Goal: Task Accomplishment & Management: Complete application form

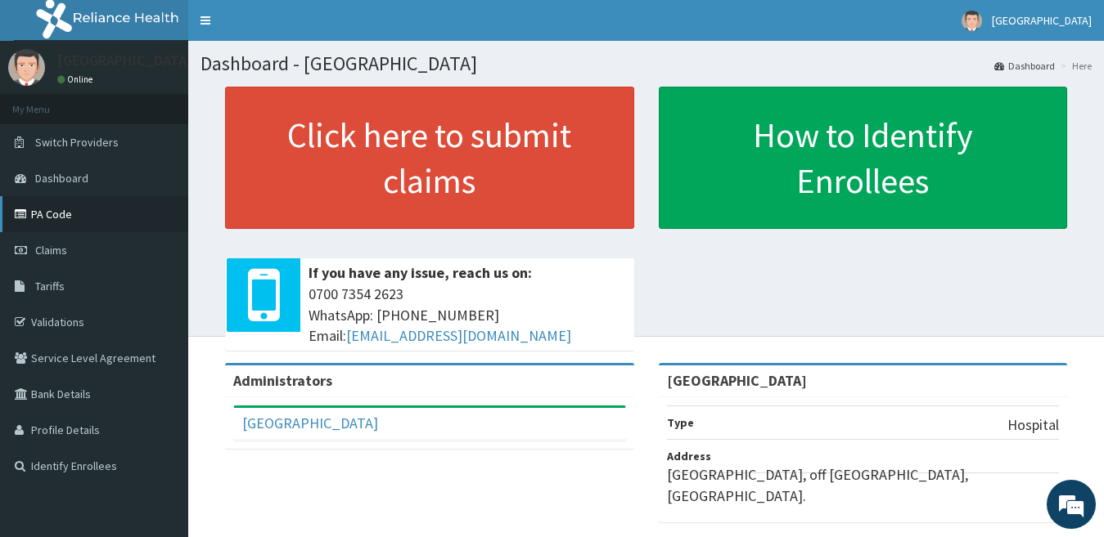
click at [78, 219] on link "PA Code" at bounding box center [94, 214] width 188 height 36
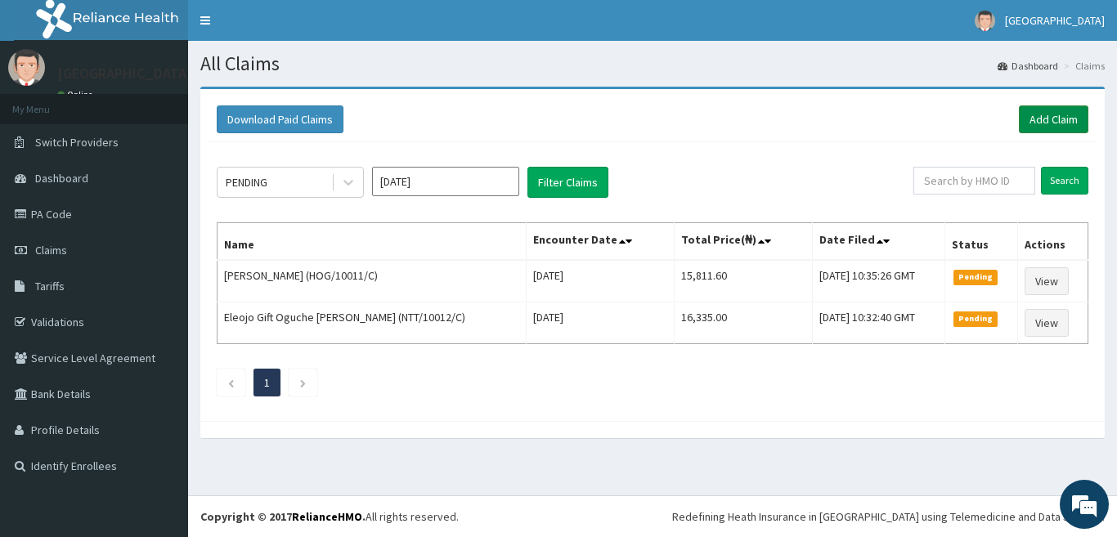
click at [1047, 115] on link "Add Claim" at bounding box center [1054, 120] width 70 height 28
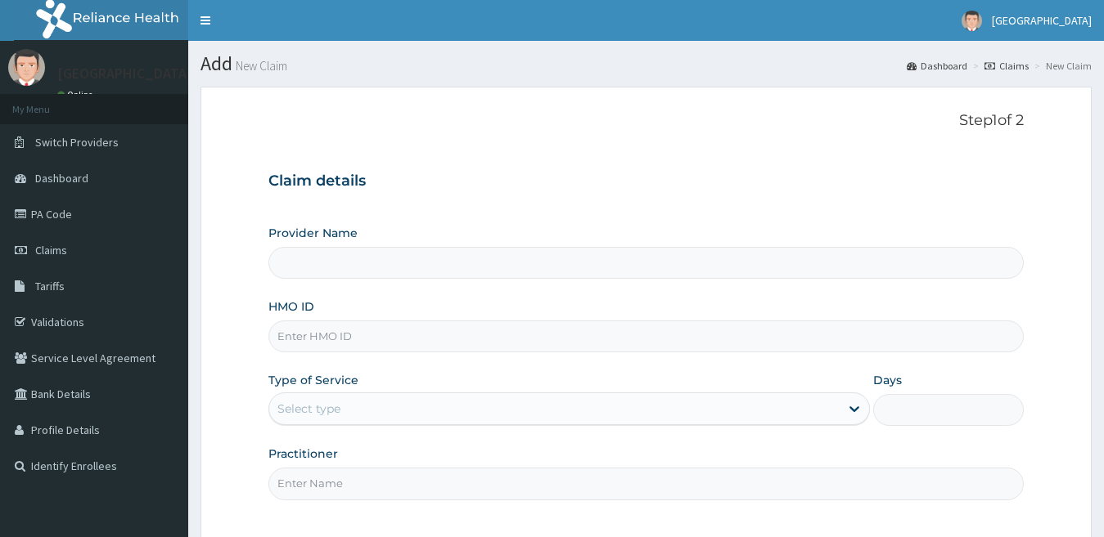
click at [419, 337] on input "HMO ID" at bounding box center [646, 337] width 756 height 32
type input "[GEOGRAPHIC_DATA]"
paste input "HOG/10011/B"
type input "HOG/10011/B"
click at [488, 411] on div "Select type" at bounding box center [554, 409] width 571 height 26
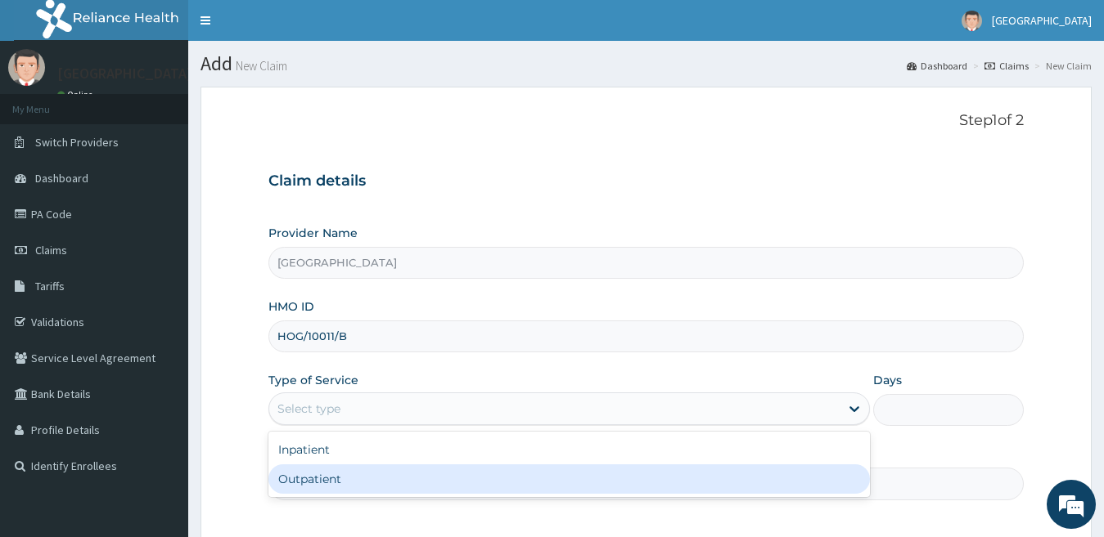
click at [430, 477] on div "Outpatient" at bounding box center [569, 479] width 602 height 29
type input "1"
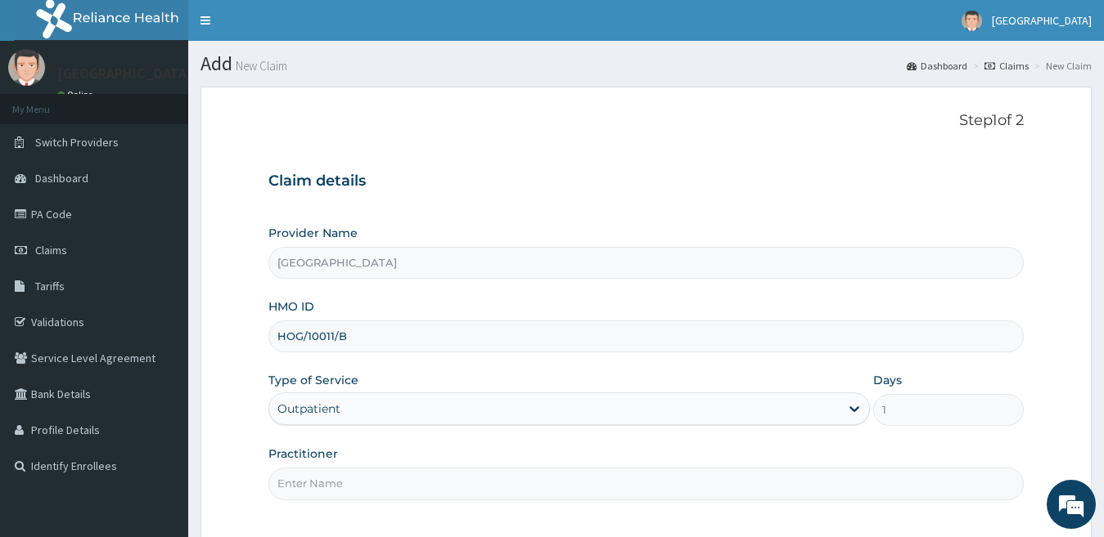
click at [405, 488] on input "Practitioner" at bounding box center [646, 484] width 756 height 32
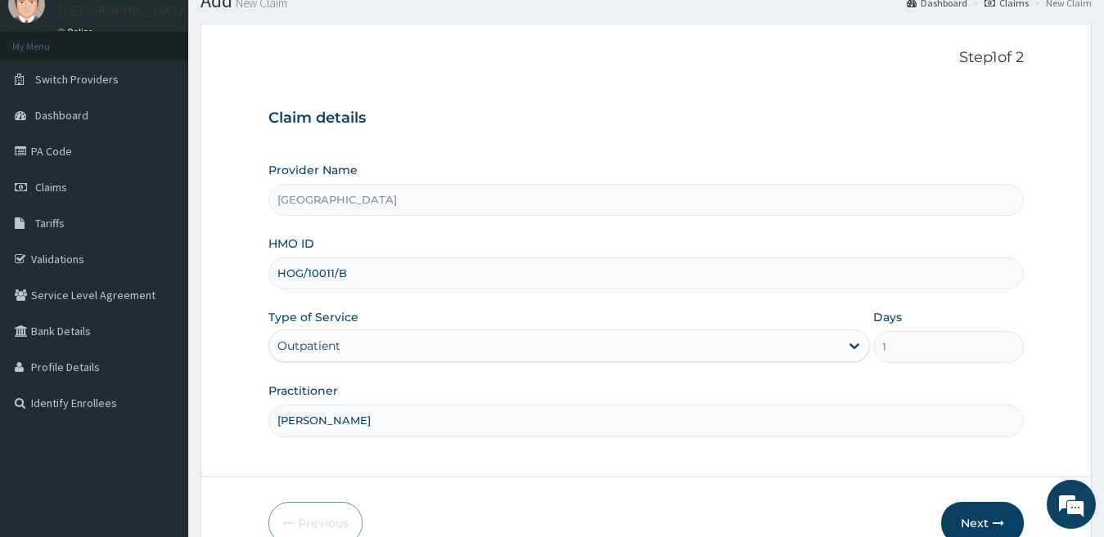
scroll to position [82, 0]
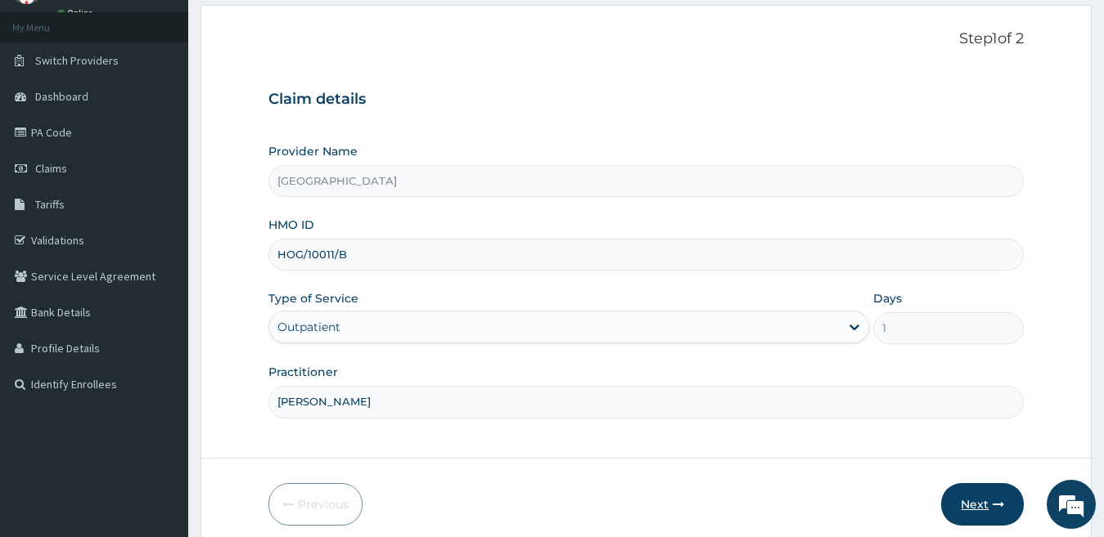
type input "DR KENNEDY"
click at [978, 506] on button "Next" at bounding box center [982, 504] width 83 height 43
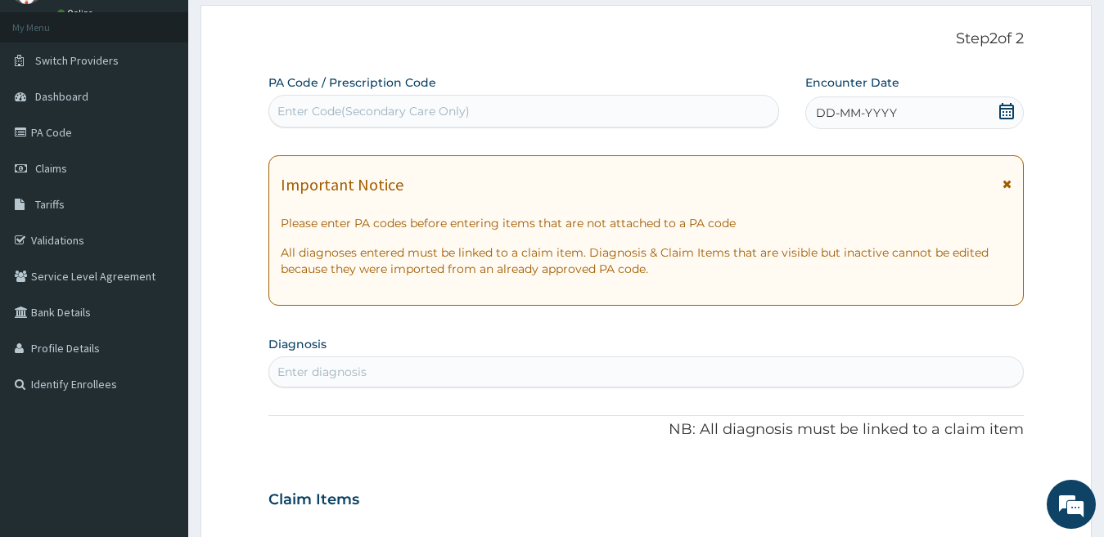
click at [932, 110] on div "DD-MM-YYYY" at bounding box center [914, 113] width 219 height 33
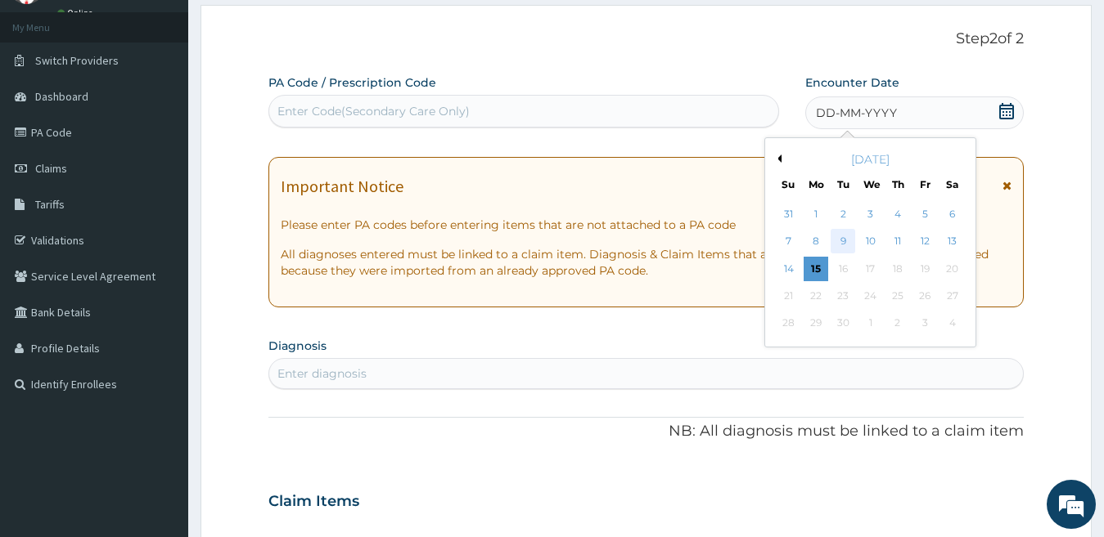
click at [838, 241] on div "9" at bounding box center [842, 242] width 25 height 25
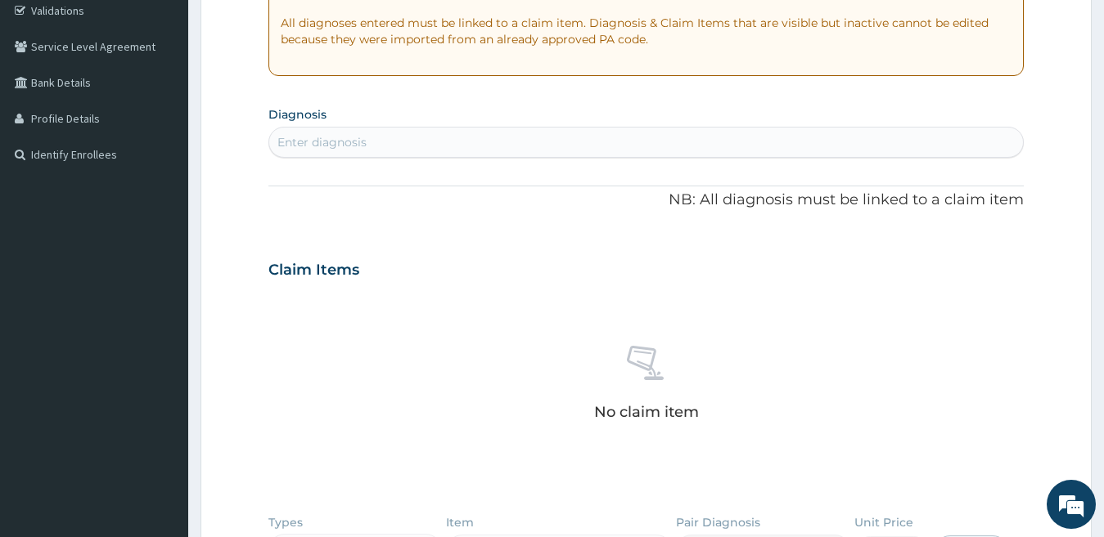
scroll to position [310, 0]
click at [391, 146] on div "Enter diagnosis" at bounding box center [646, 144] width 754 height 26
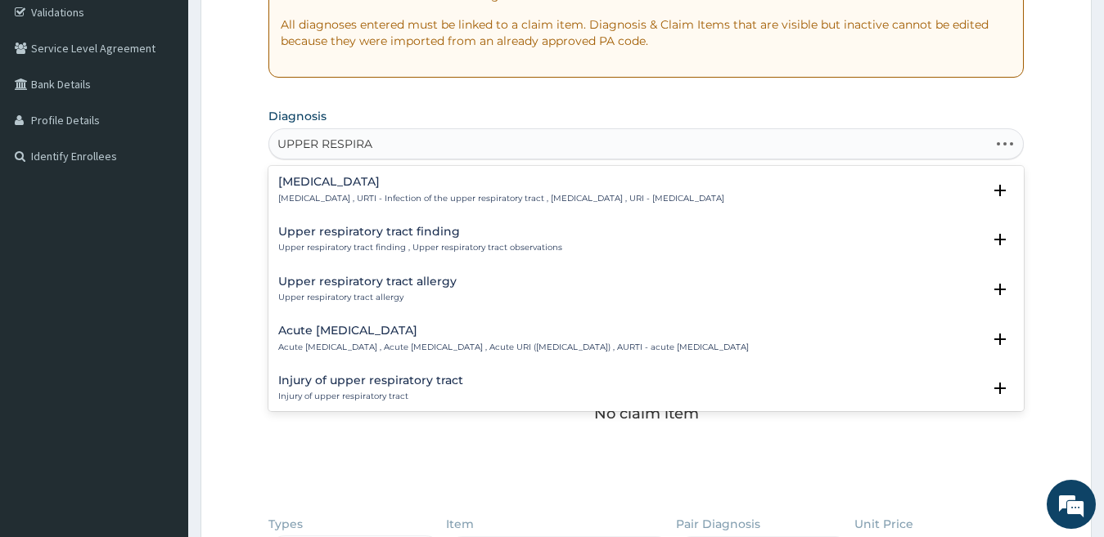
type input "UPPER RESPIRAT"
click at [414, 183] on h4 "Upper respiratory infection" at bounding box center [501, 182] width 446 height 12
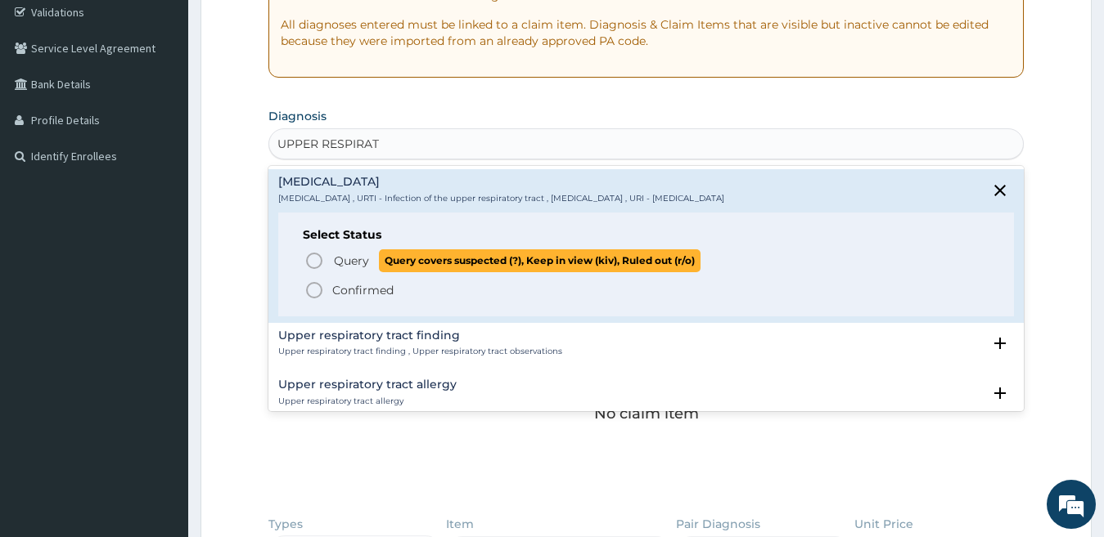
click at [411, 257] on span "Query covers suspected (?), Keep in view (kiv), Ruled out (r/o)" at bounding box center [540, 261] width 322 height 22
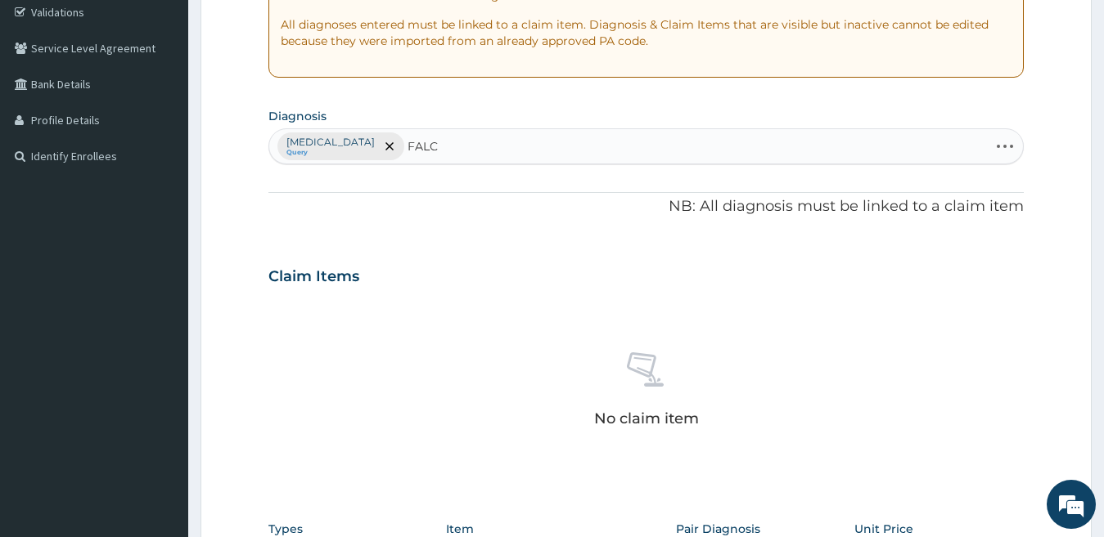
type input "[PERSON_NAME]"
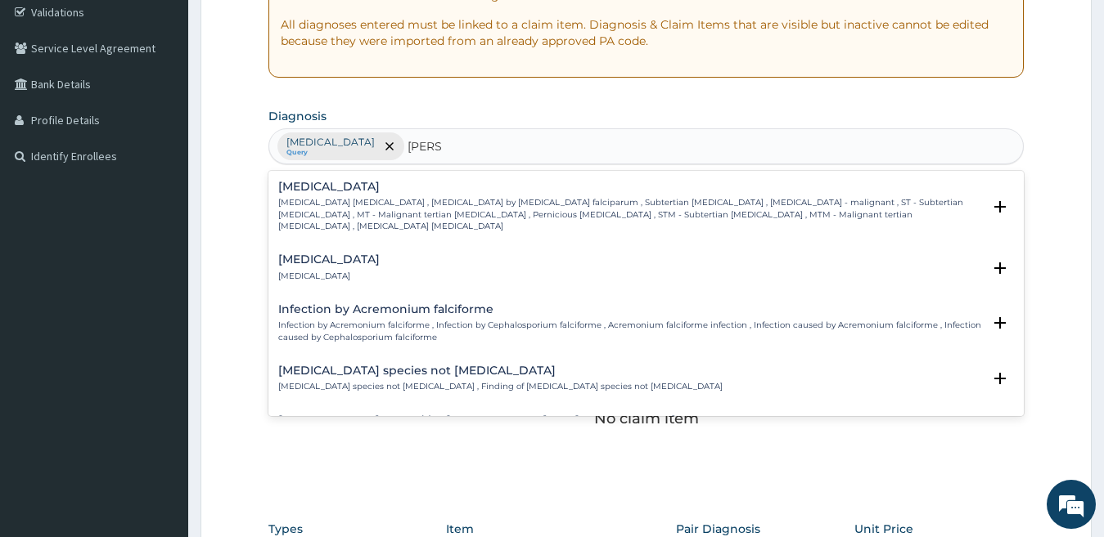
click at [414, 192] on h4 "[MEDICAL_DATA]" at bounding box center [630, 187] width 704 height 12
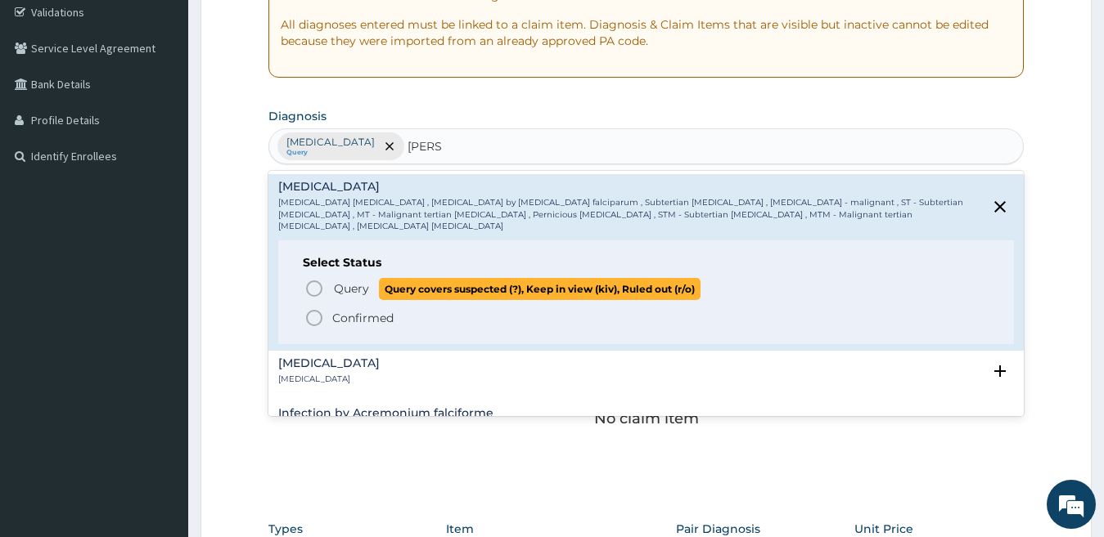
click at [410, 278] on span "Query covers suspected (?), Keep in view (kiv), Ruled out (r/o)" at bounding box center [540, 289] width 322 height 22
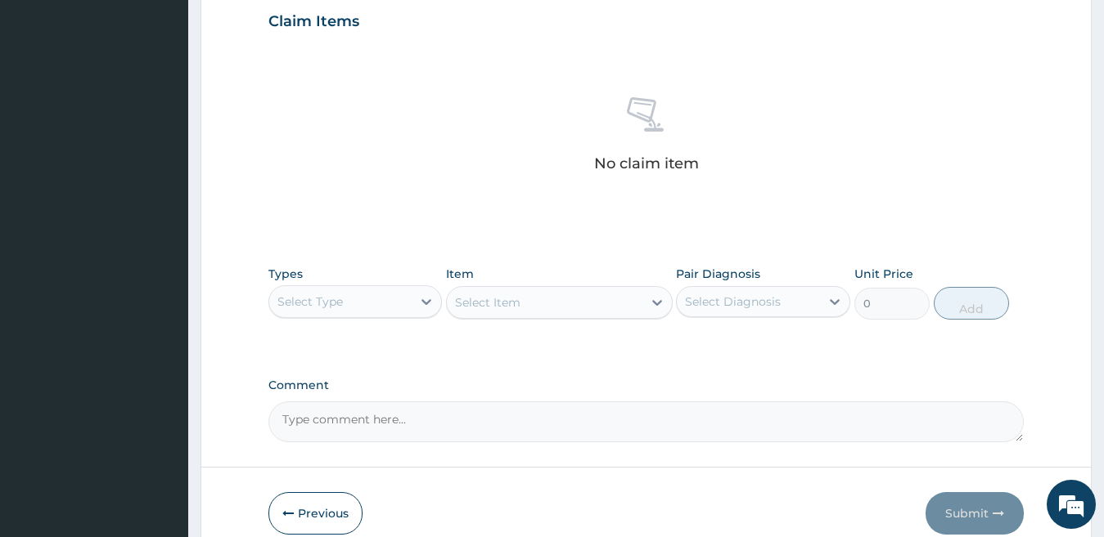
scroll to position [642, 0]
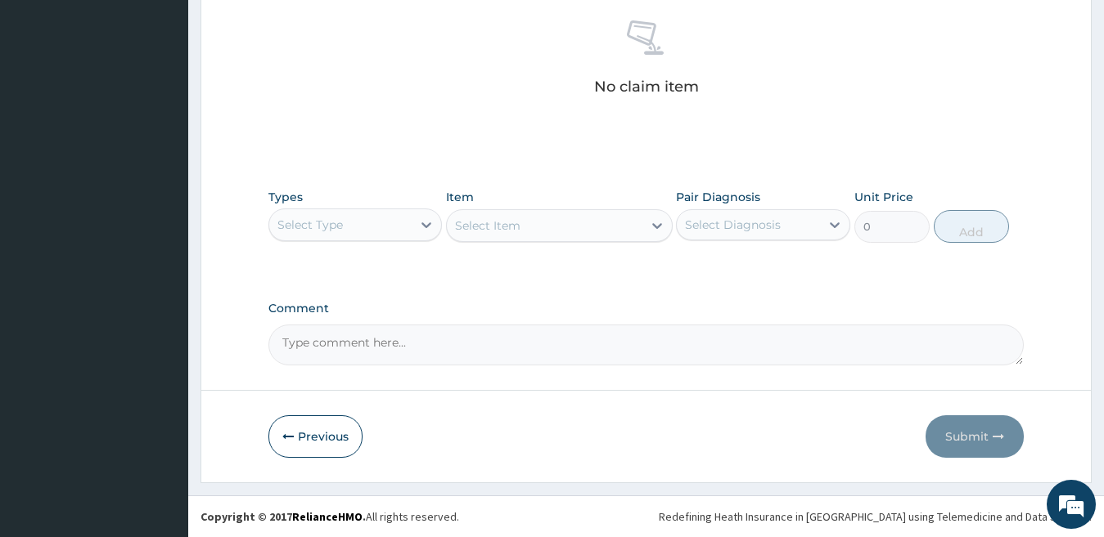
click at [374, 226] on div "Select Type" at bounding box center [340, 225] width 143 height 26
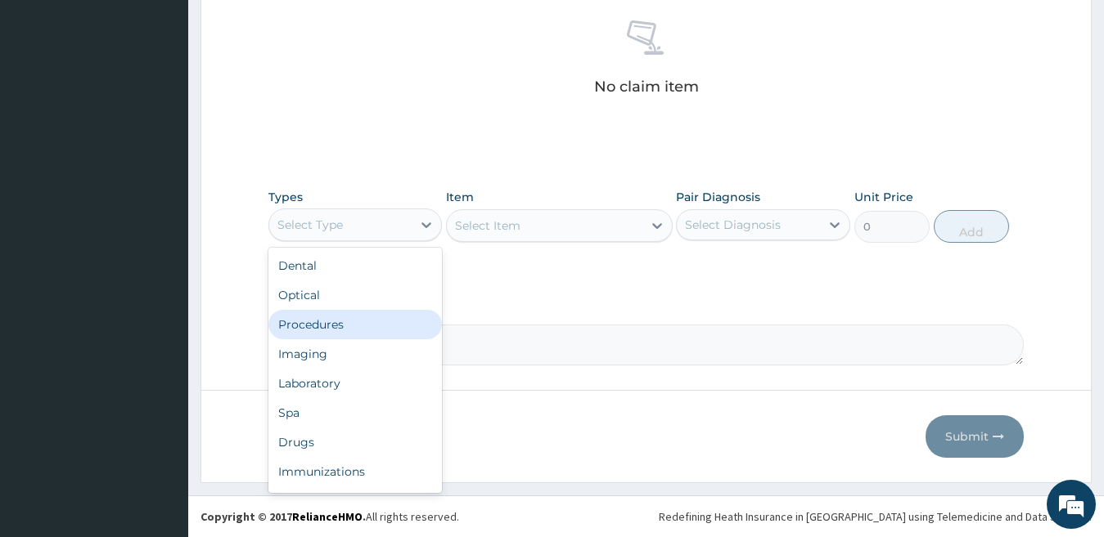
click at [362, 325] on div "Procedures" at bounding box center [355, 324] width 174 height 29
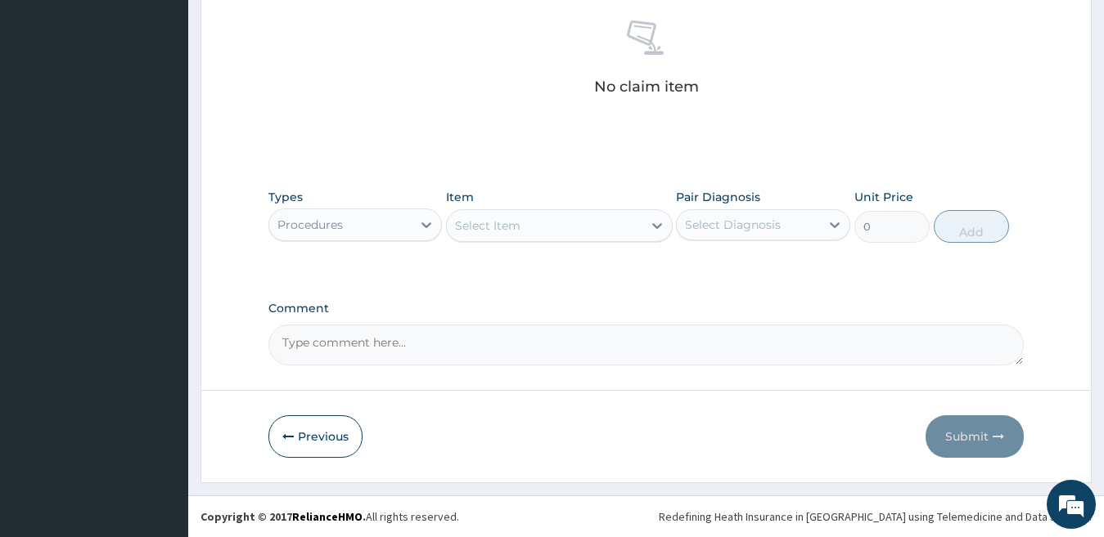
click at [560, 224] on div "Select Item" at bounding box center [545, 226] width 196 height 26
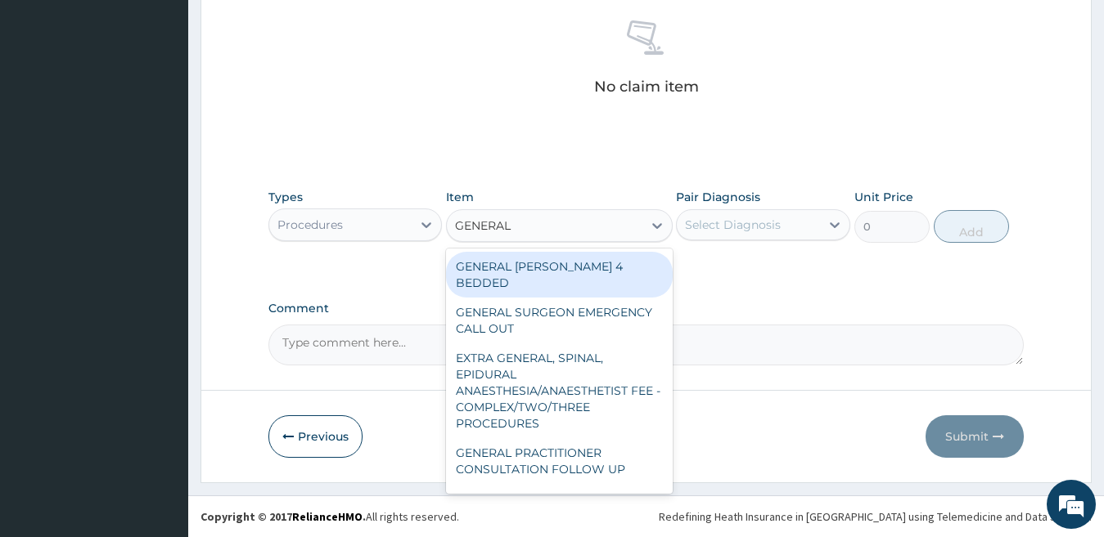
type input "GENERAL P"
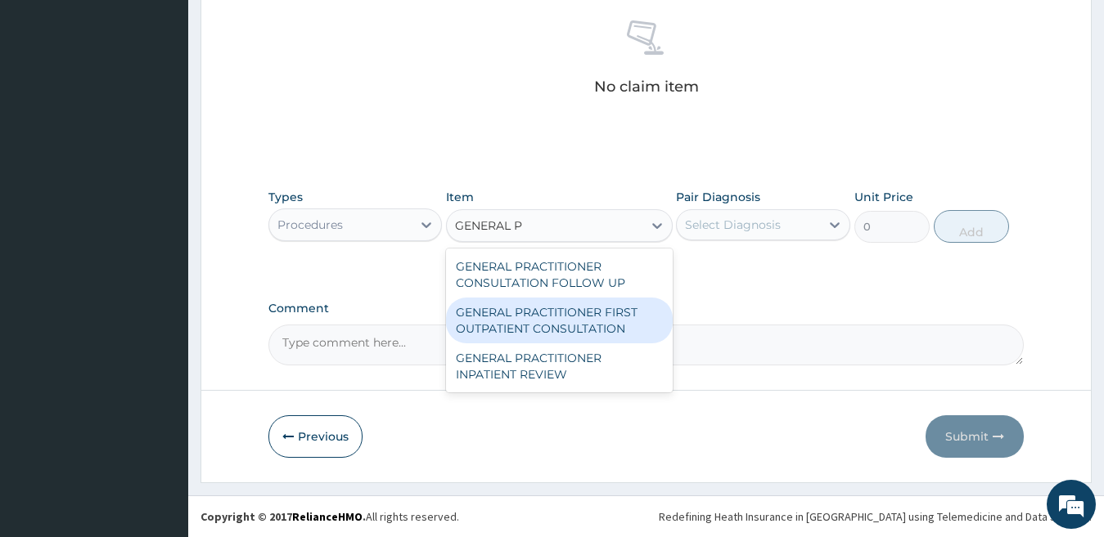
click at [604, 324] on div "GENERAL PRACTITIONER FIRST OUTPATIENT CONSULTATION" at bounding box center [559, 321] width 227 height 46
type input "3750"
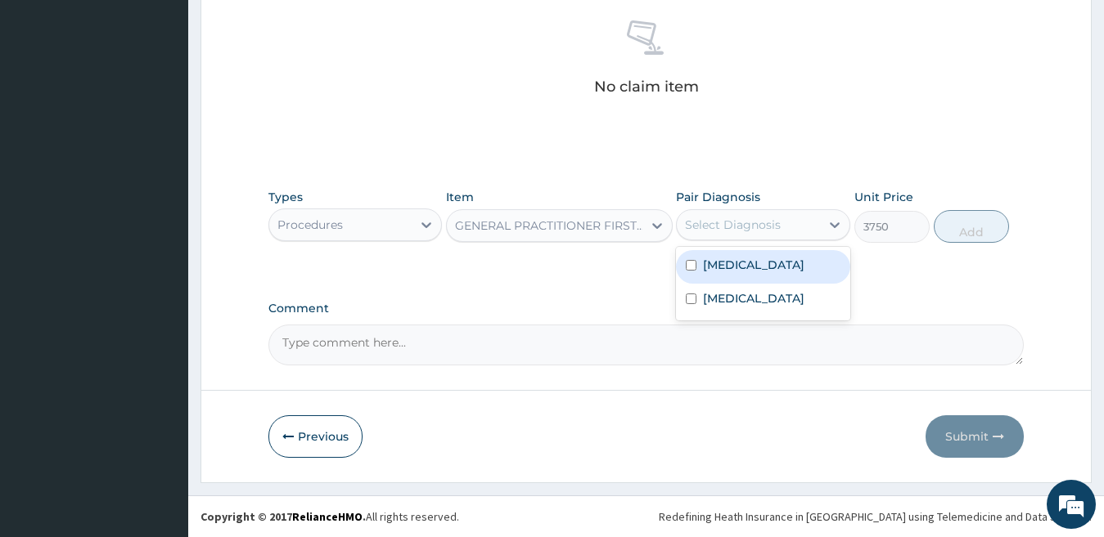
click at [774, 218] on div "Select Diagnosis" at bounding box center [733, 225] width 96 height 16
click at [762, 270] on label "[MEDICAL_DATA]" at bounding box center [753, 265] width 101 height 16
checkbox input "true"
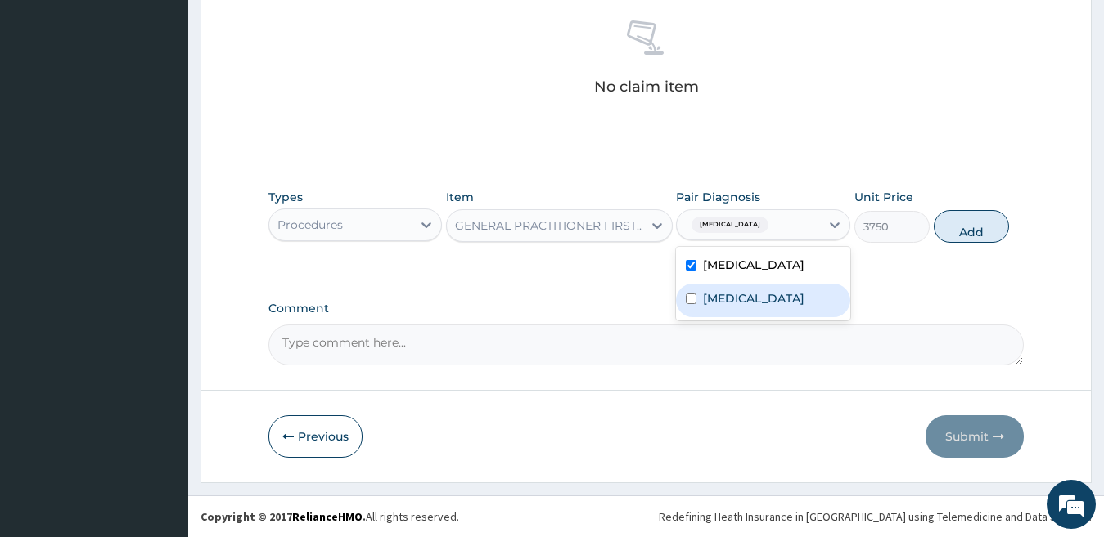
click at [759, 307] on label "[MEDICAL_DATA]" at bounding box center [753, 298] width 101 height 16
checkbox input "true"
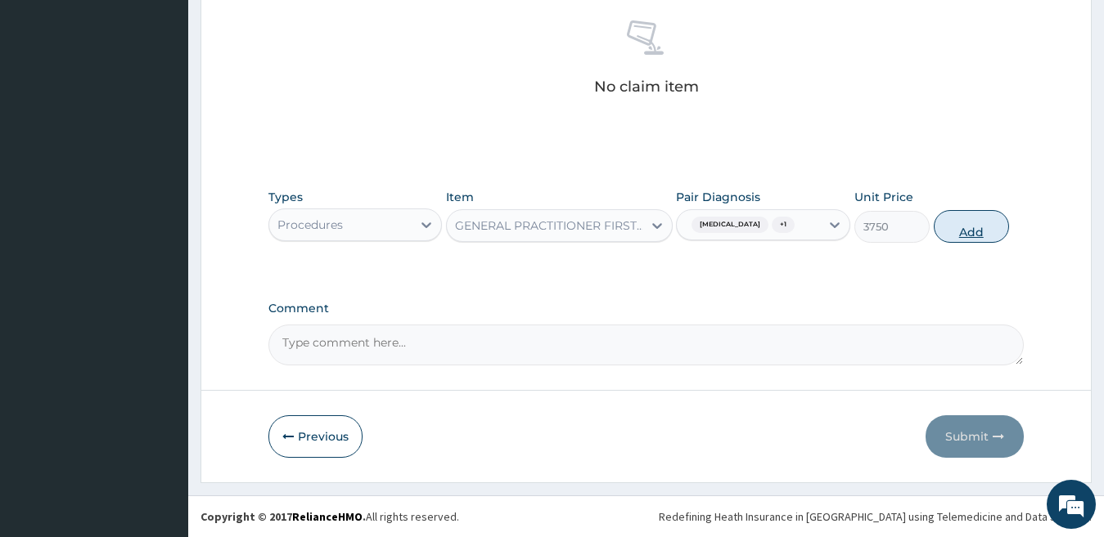
click at [981, 241] on button "Add" at bounding box center [970, 226] width 75 height 33
type input "0"
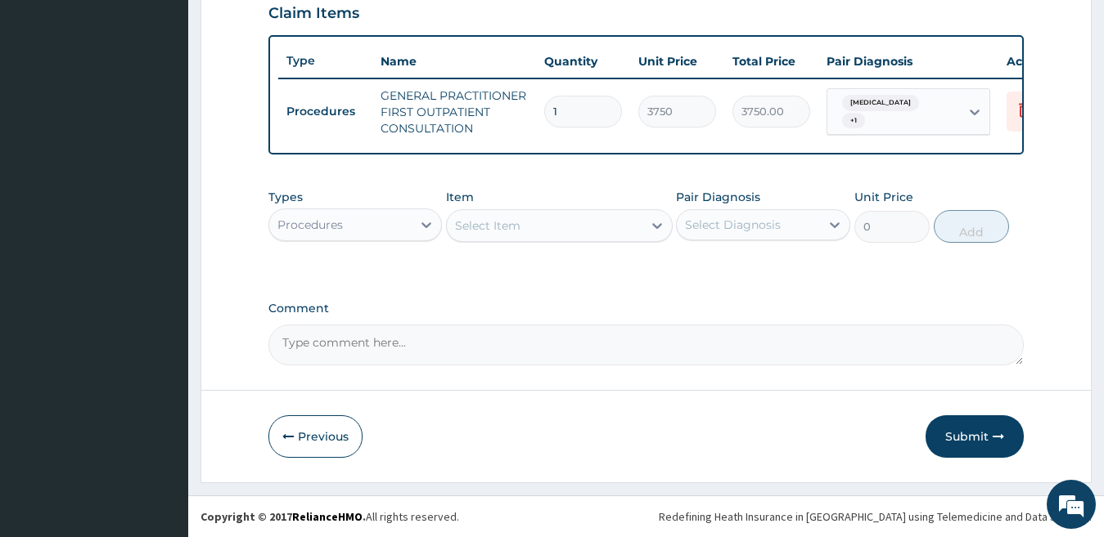
click at [380, 227] on div "Procedures" at bounding box center [340, 225] width 143 height 26
click at [359, 223] on div "Procedures" at bounding box center [340, 225] width 143 height 26
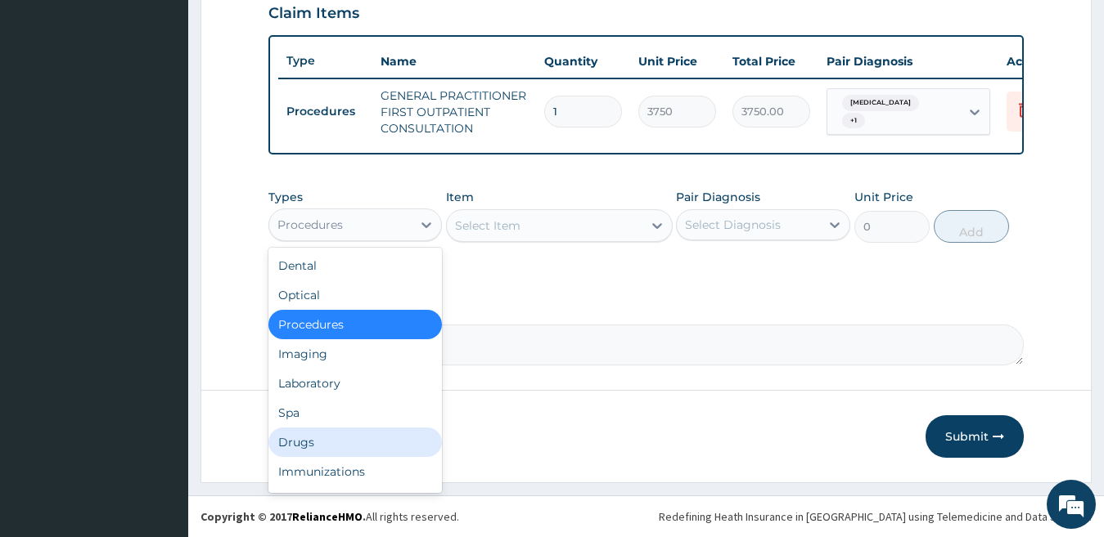
click at [341, 435] on div "Drugs" at bounding box center [355, 442] width 174 height 29
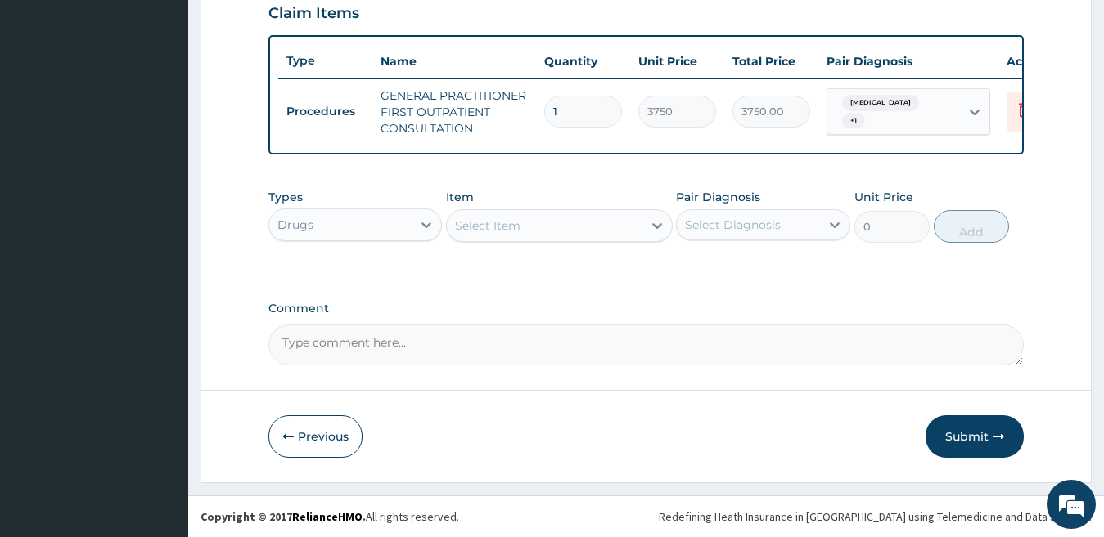
click at [582, 228] on div "Select Item" at bounding box center [545, 226] width 196 height 26
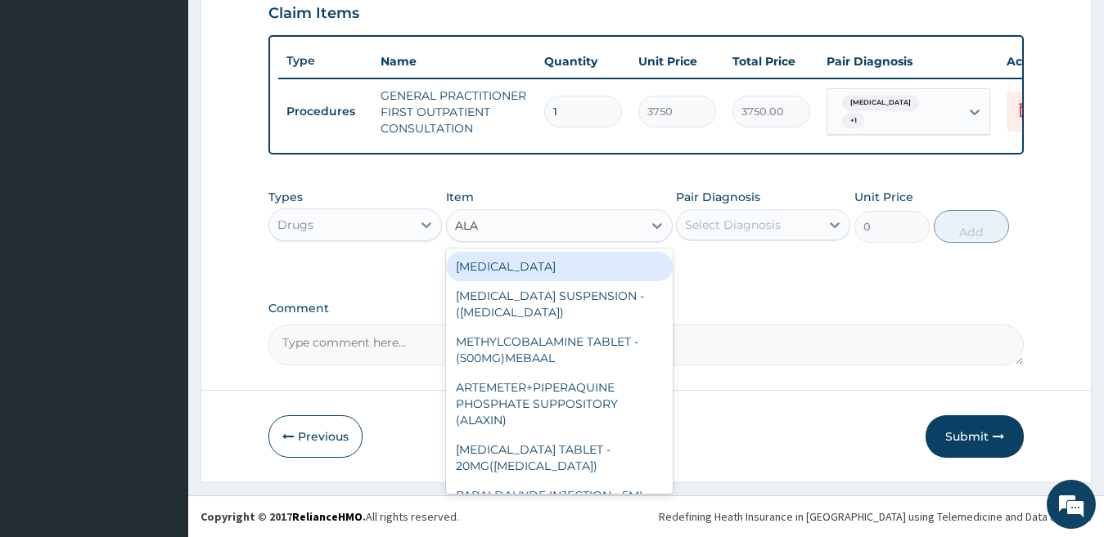
type input "ALAX"
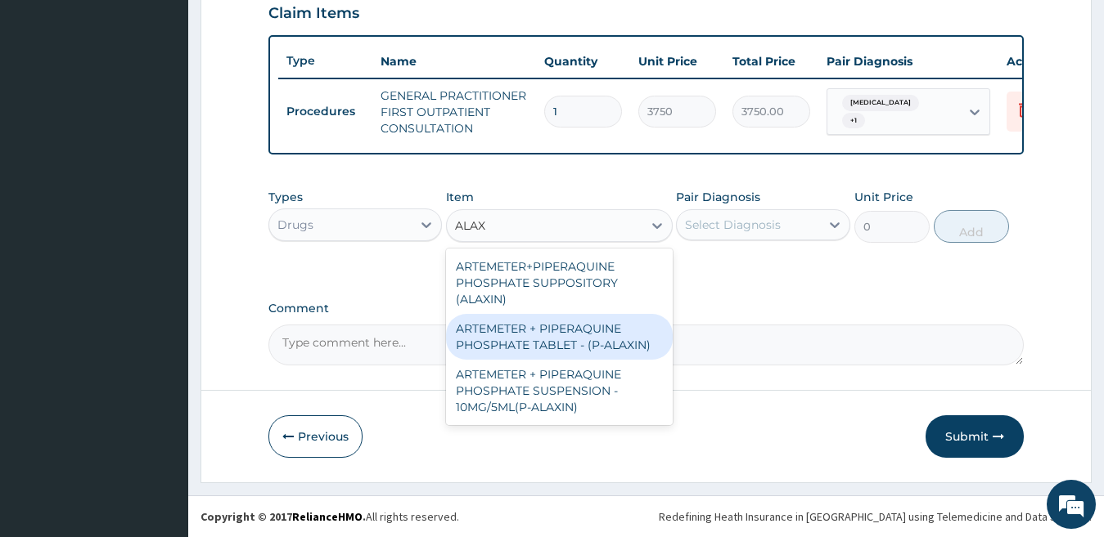
click at [587, 340] on div "ARTEMETER + PIPERAQUINE PHOSPHATE TABLET - (P-ALAXIN)" at bounding box center [559, 337] width 227 height 46
type input "364"
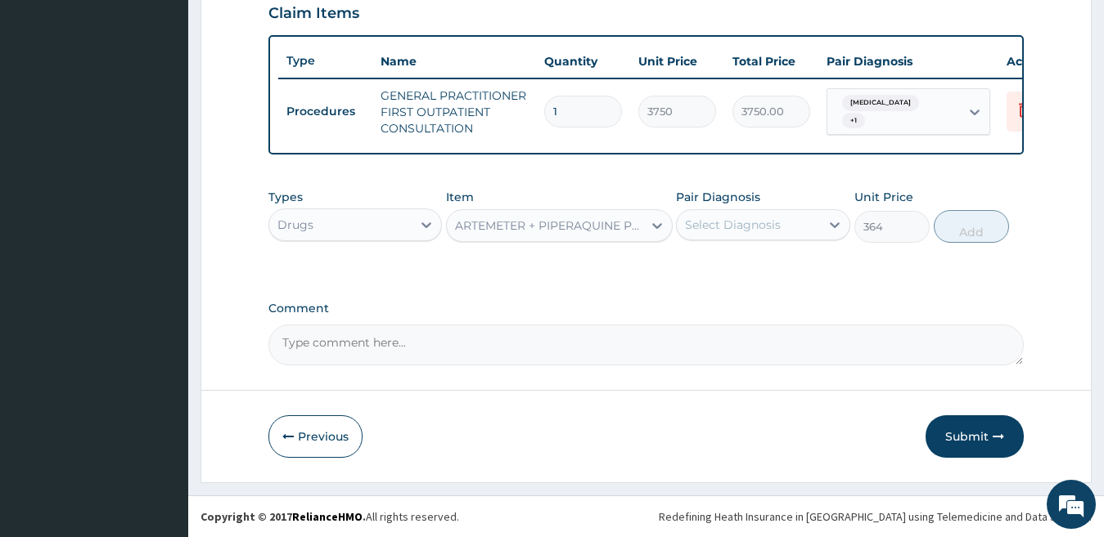
click at [755, 222] on div "Select Diagnosis" at bounding box center [733, 225] width 96 height 16
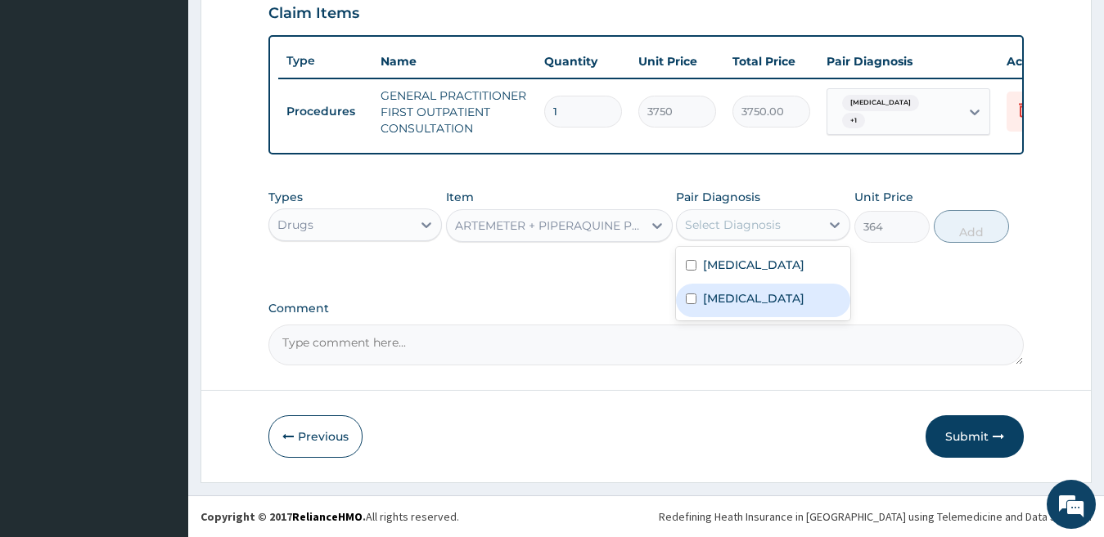
click at [754, 307] on label "[MEDICAL_DATA]" at bounding box center [753, 298] width 101 height 16
checkbox input "true"
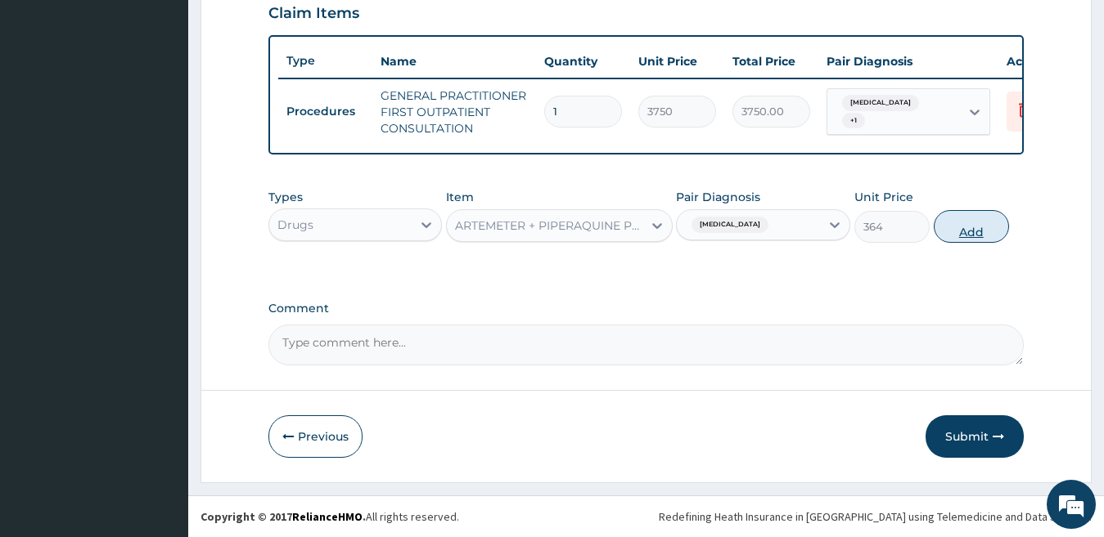
click at [976, 227] on button "Add" at bounding box center [970, 226] width 75 height 33
type input "0"
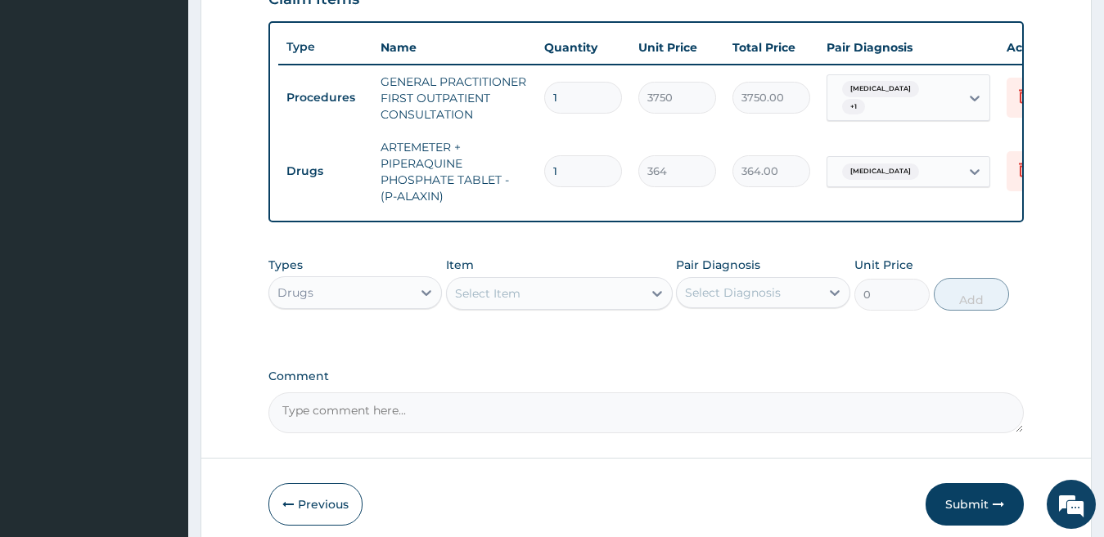
type input "0.00"
type input "9"
type input "3276.00"
type input "9"
click at [525, 299] on div "Select Item" at bounding box center [545, 294] width 196 height 26
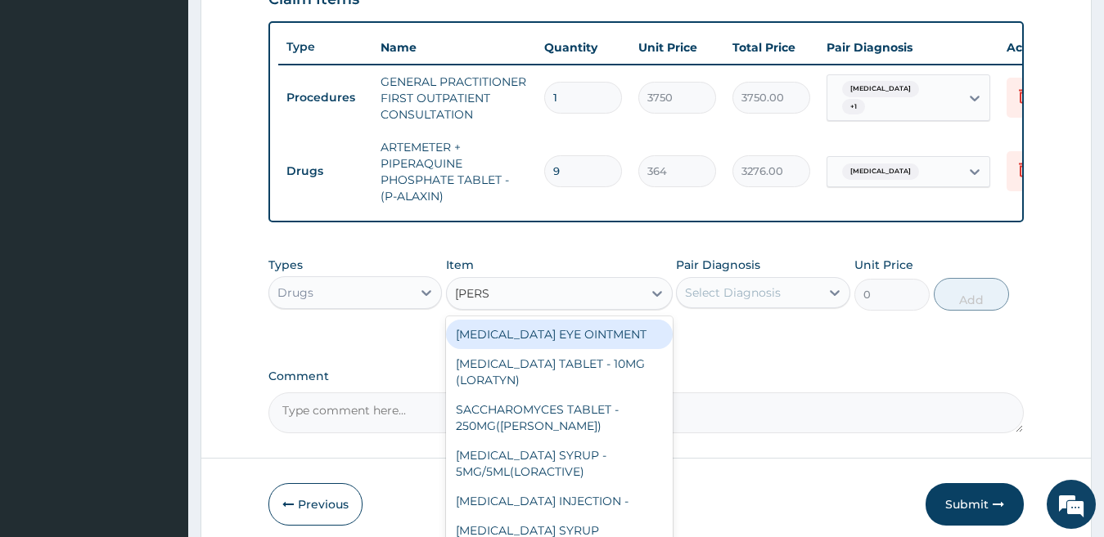
type input "LORAT"
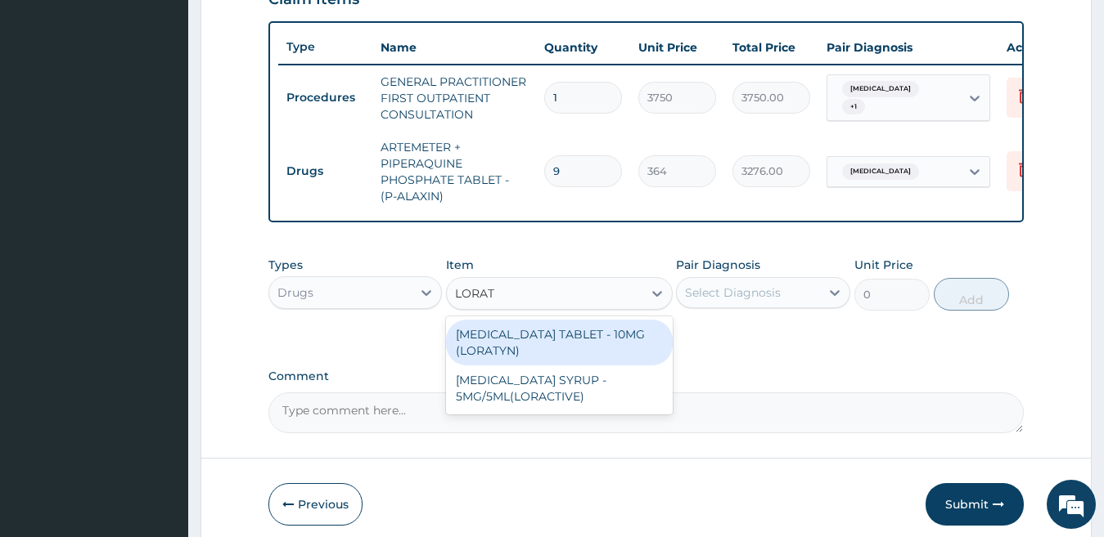
click at [542, 358] on div "[MEDICAL_DATA] TABLET - 10MG (LORATYN)" at bounding box center [559, 343] width 227 height 46
type input "98"
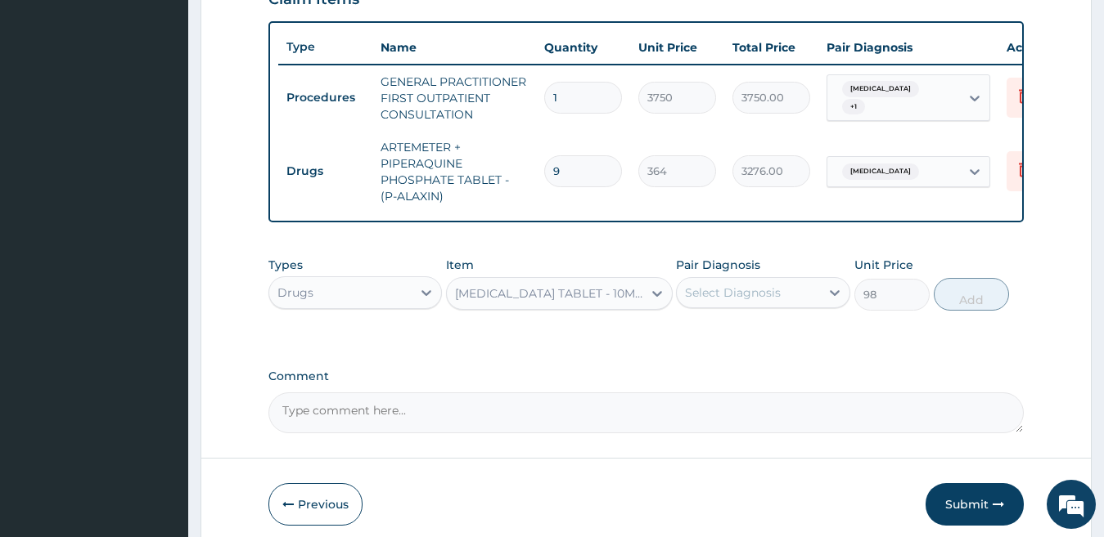
click at [726, 301] on div "Select Diagnosis" at bounding box center [733, 293] width 96 height 16
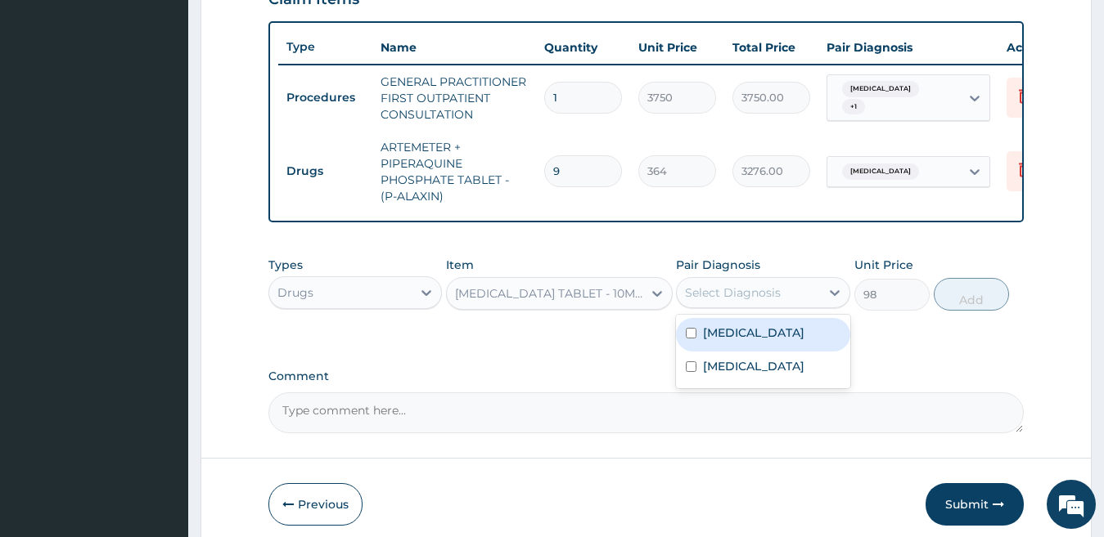
click at [749, 341] on label "[MEDICAL_DATA]" at bounding box center [753, 333] width 101 height 16
checkbox input "true"
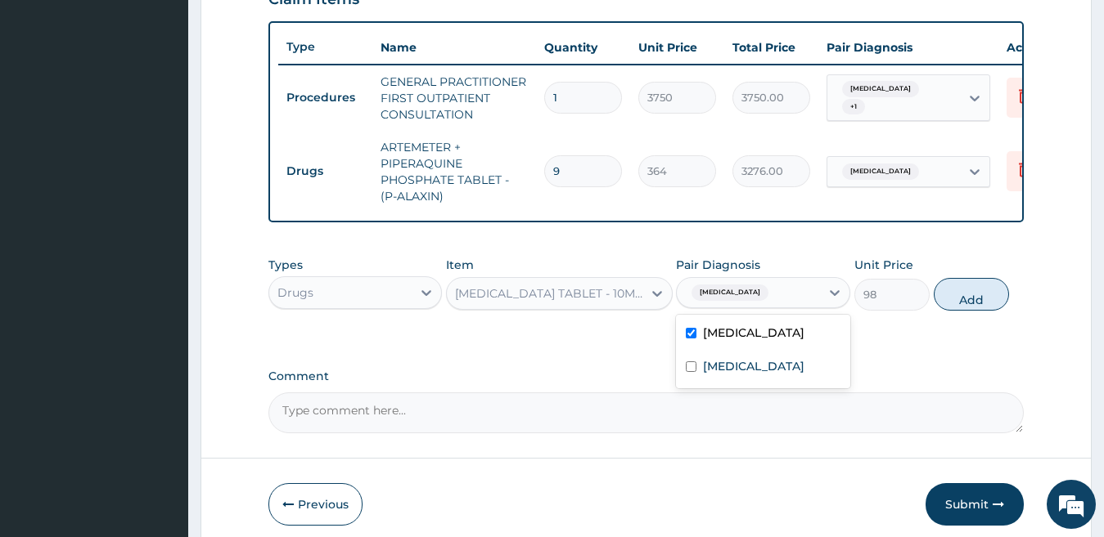
drag, startPoint x: 979, startPoint y: 314, endPoint x: 951, endPoint y: 308, distance: 29.4
click at [979, 311] on button "Add" at bounding box center [970, 294] width 75 height 33
type input "0"
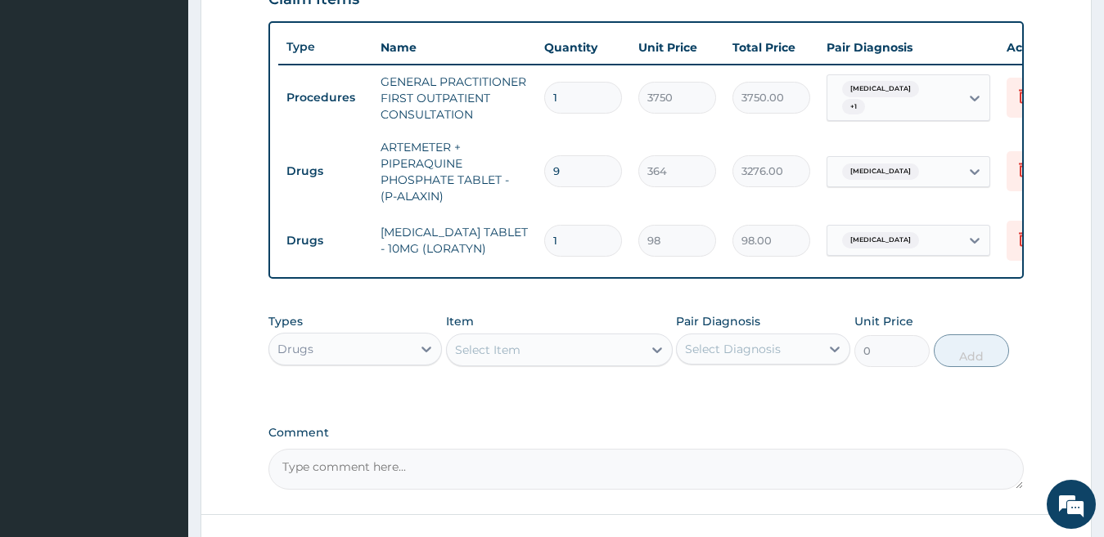
type input "0.00"
type input "5"
type input "490.00"
type input "5"
click at [510, 358] on div "Select Item" at bounding box center [487, 350] width 65 height 16
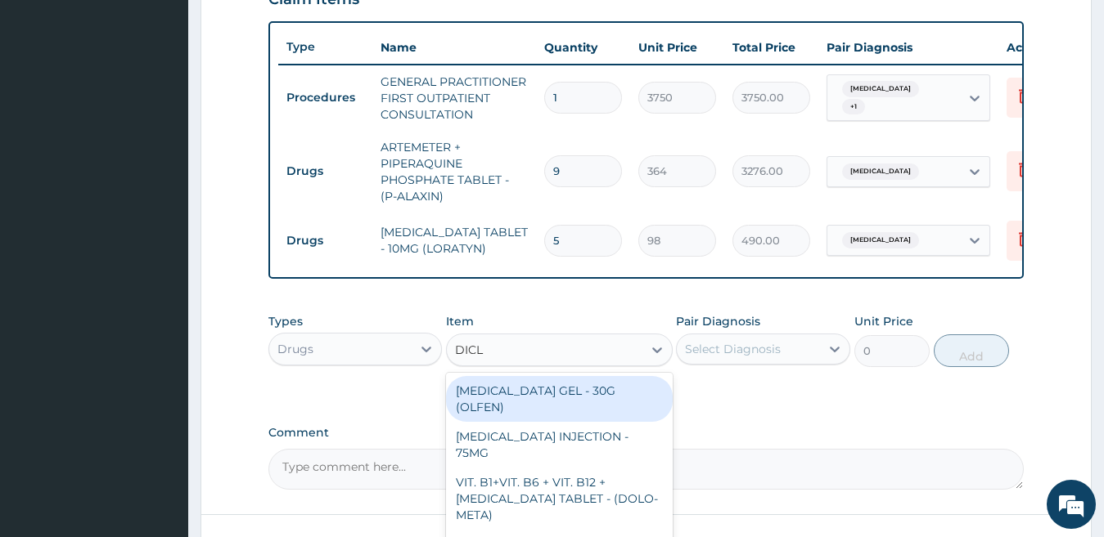
type input "DICLO"
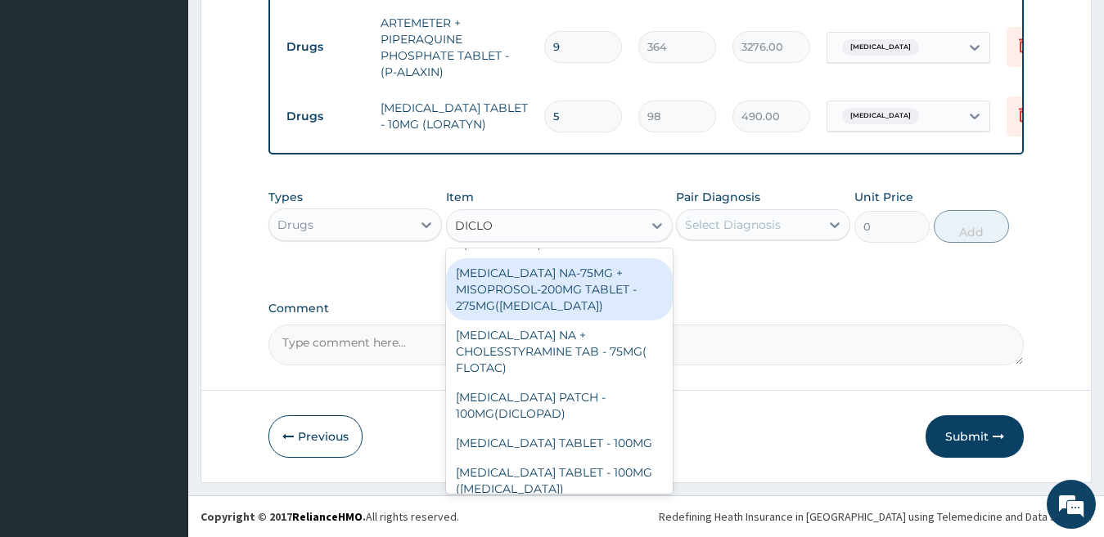
scroll to position [245, 0]
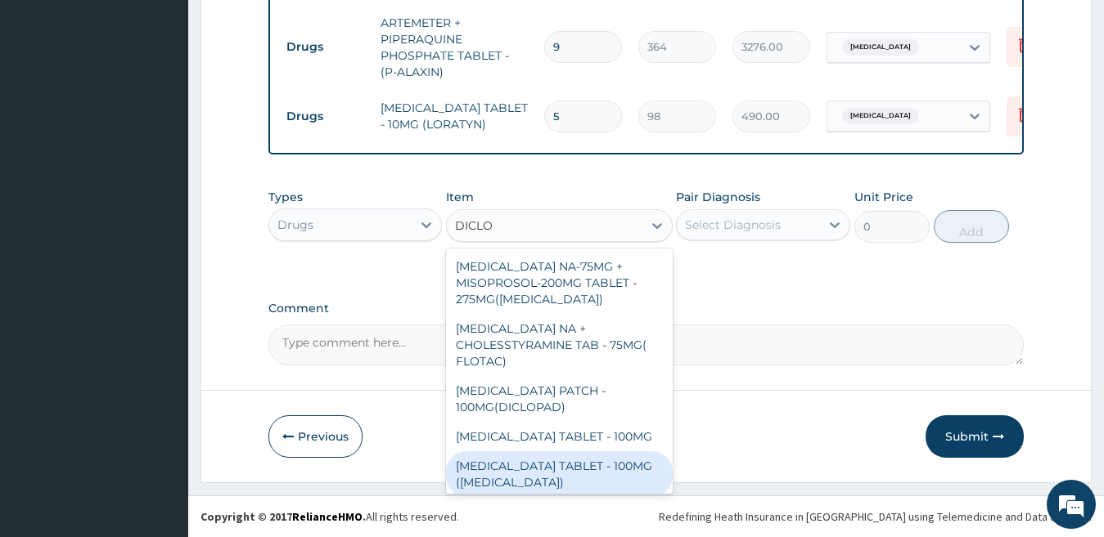
click at [609, 452] on div "[MEDICAL_DATA] TABLET - 100MG ([MEDICAL_DATA])" at bounding box center [559, 475] width 227 height 46
type input "78.39999999999999"
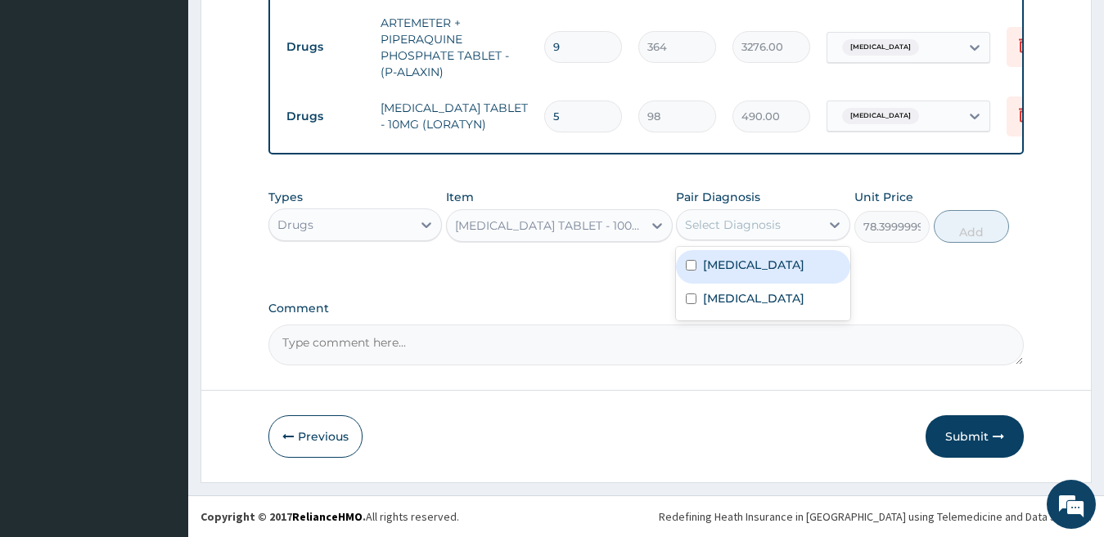
click at [765, 218] on div "Select Diagnosis" at bounding box center [733, 225] width 96 height 16
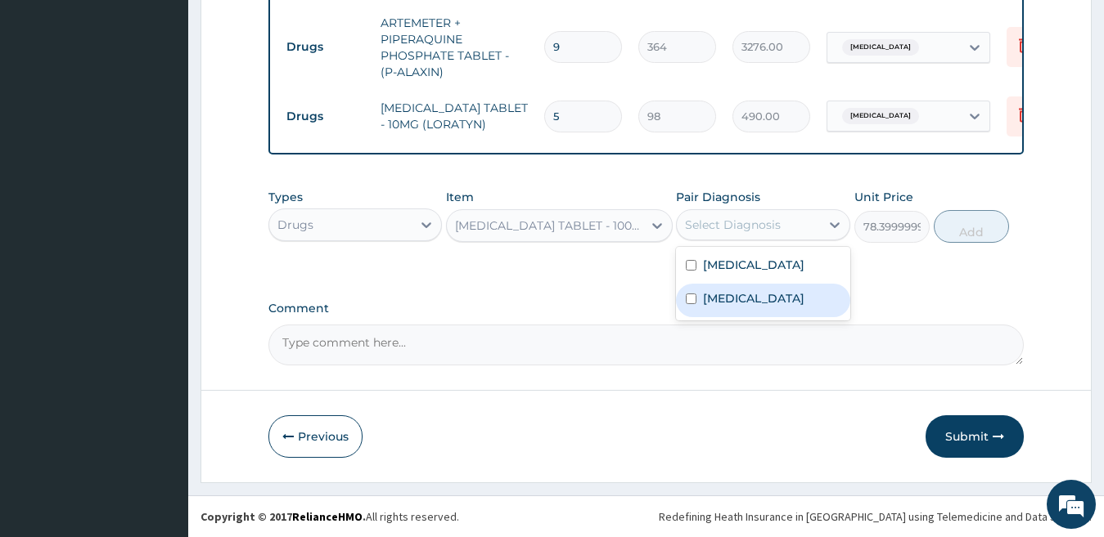
click at [757, 307] on label "[MEDICAL_DATA]" at bounding box center [753, 298] width 101 height 16
checkbox input "true"
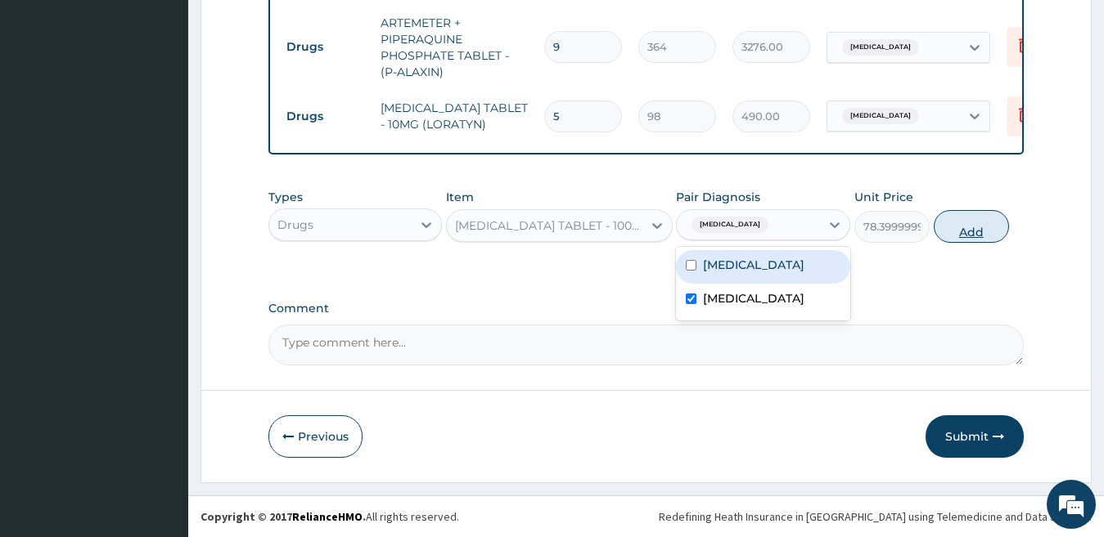
click at [958, 224] on button "Add" at bounding box center [970, 226] width 75 height 33
type input "0"
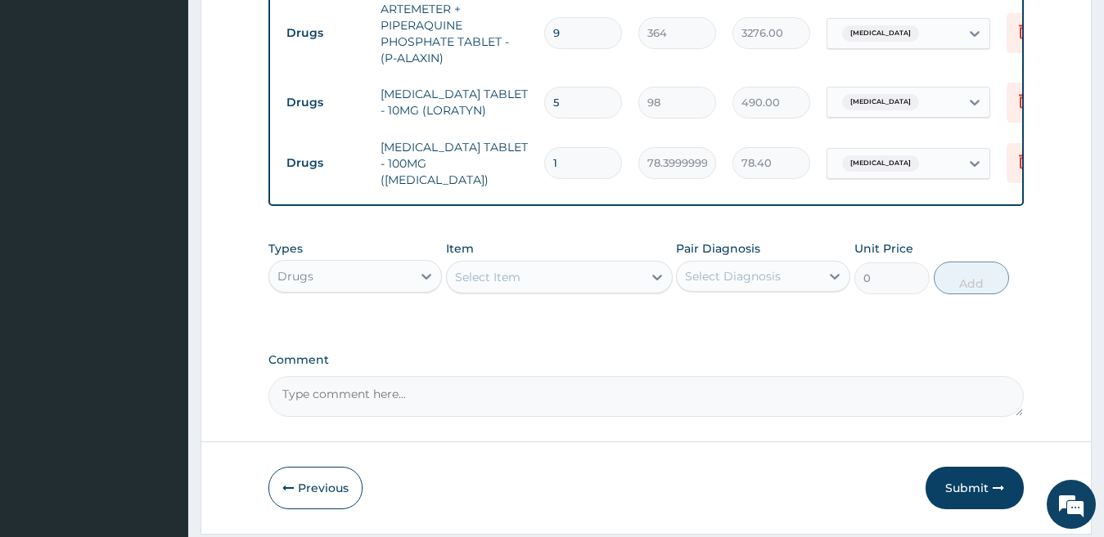
type input "0.00"
type input "5"
type input "392.00"
type input "5"
click at [519, 281] on div "Select Item" at bounding box center [487, 277] width 65 height 16
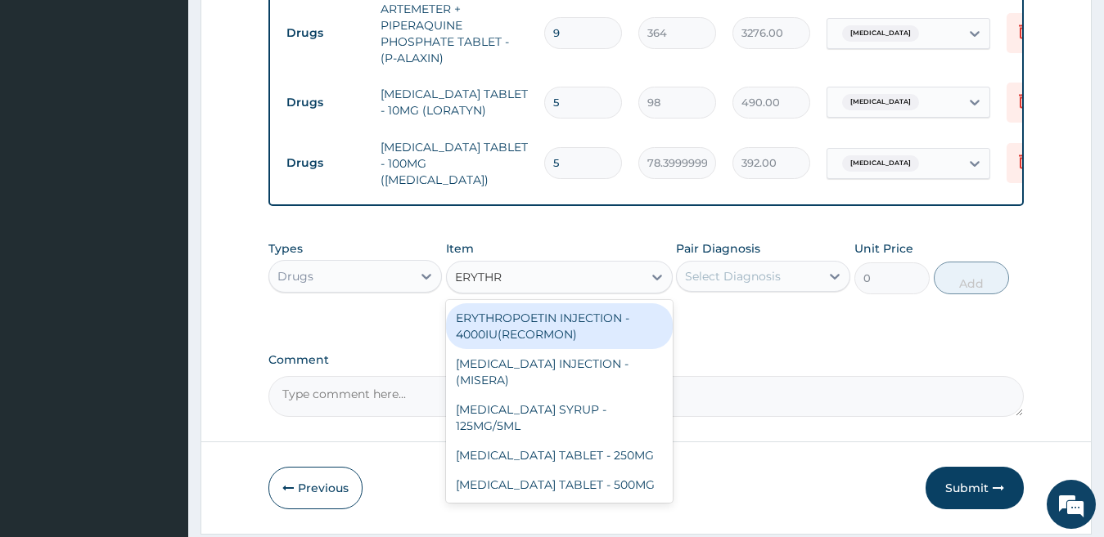
type input "ERYTHRO"
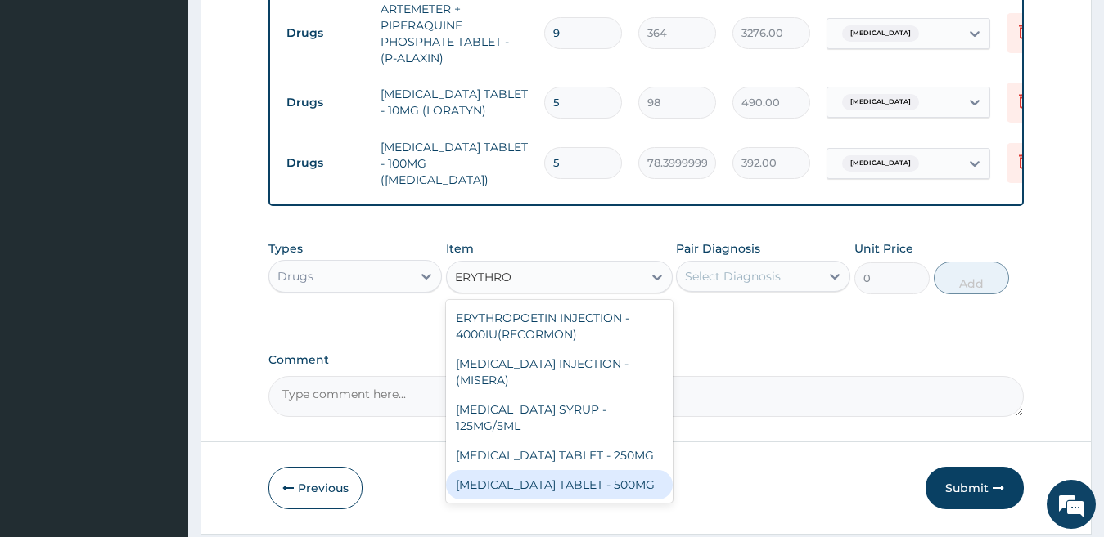
click at [627, 492] on div "[MEDICAL_DATA] TABLET - 500MG" at bounding box center [559, 484] width 227 height 29
type input "140"
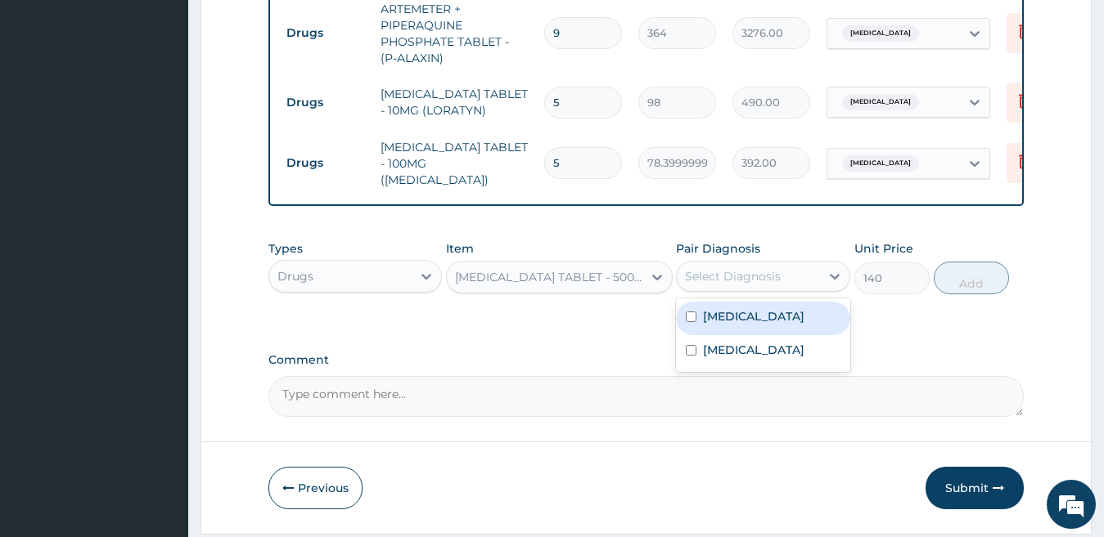
click at [727, 277] on div "Select Diagnosis" at bounding box center [733, 276] width 96 height 16
click at [750, 325] on label "Upper respiratory infection" at bounding box center [753, 316] width 101 height 16
checkbox input "true"
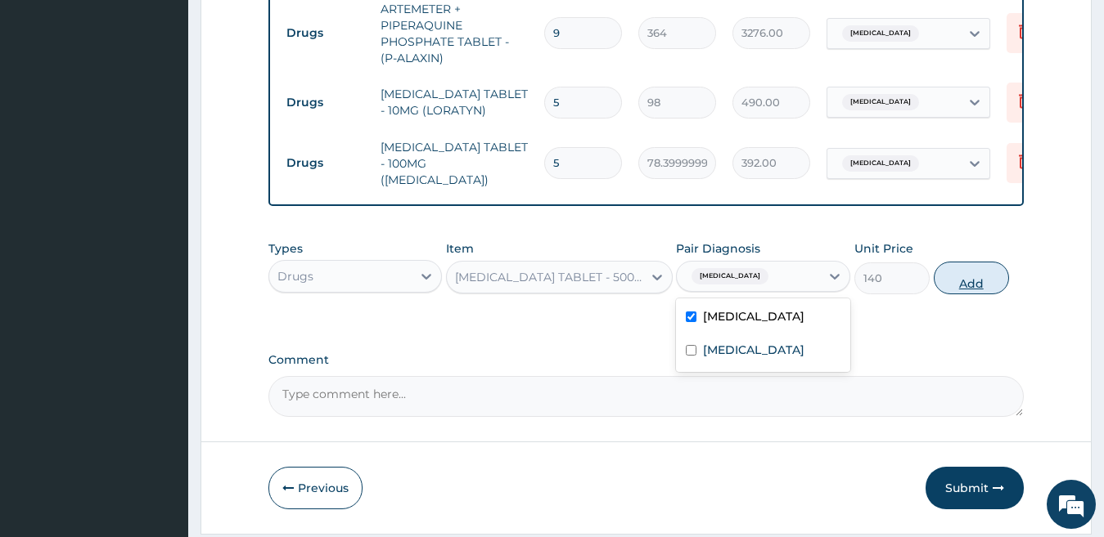
click at [977, 280] on button "Add" at bounding box center [970, 278] width 75 height 33
type input "0"
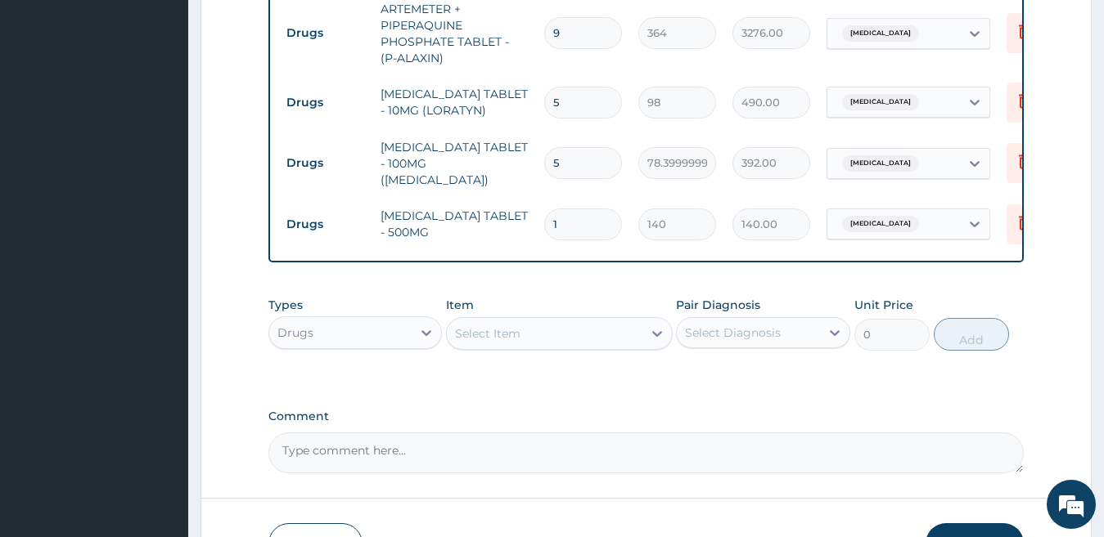
type input "0.00"
type input "2"
type input "280.00"
type input "21"
type input "2940.00"
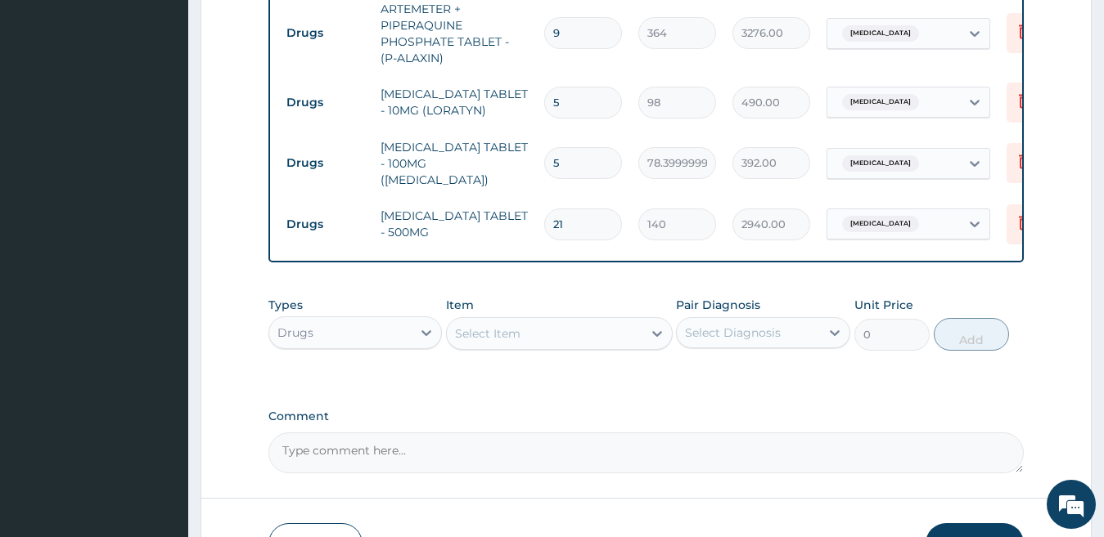
type input "21"
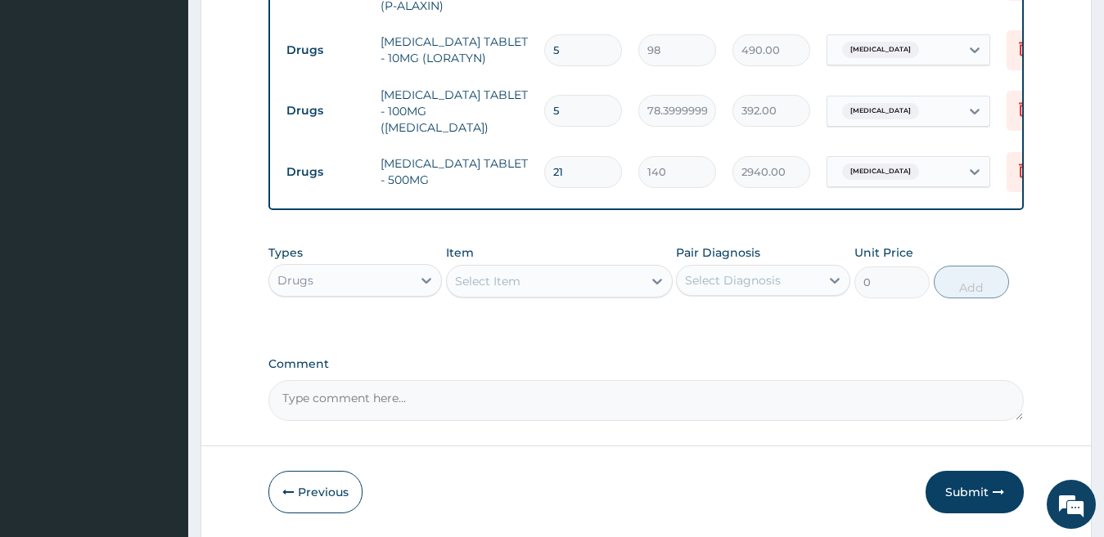
scroll to position [807, 0]
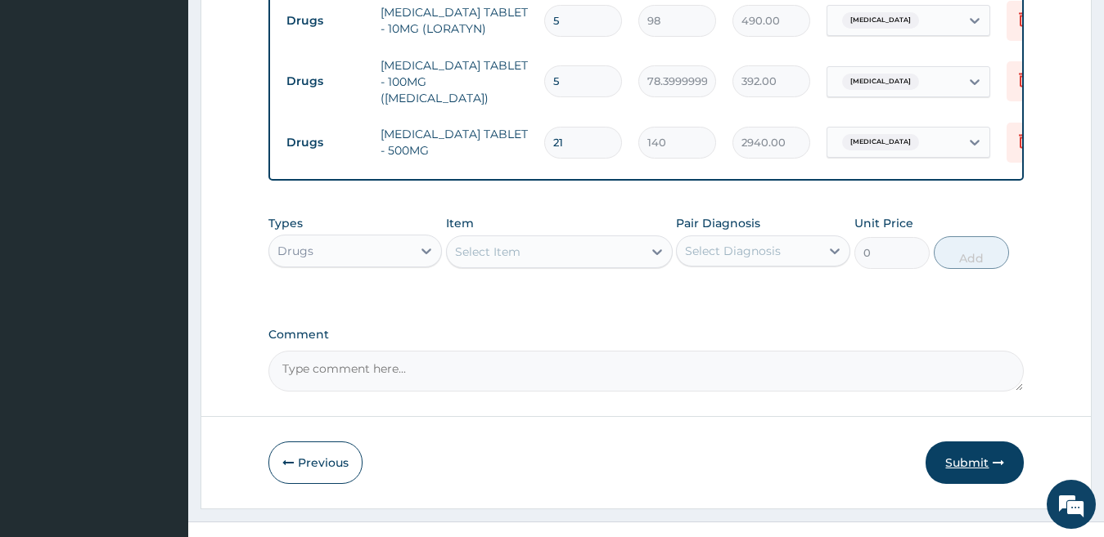
click at [984, 472] on button "Submit" at bounding box center [974, 463] width 98 height 43
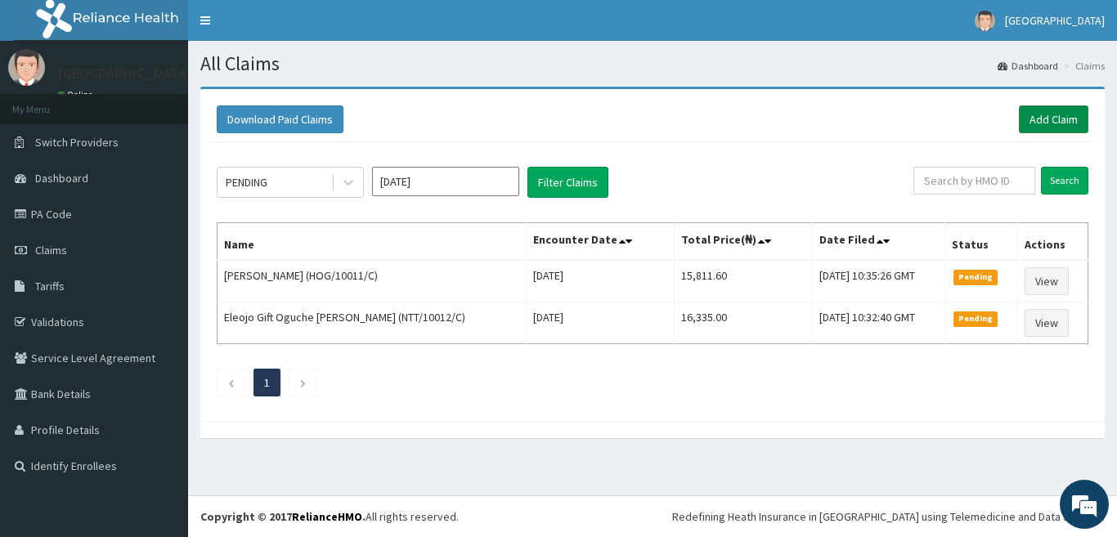
click at [1042, 119] on link "Add Claim" at bounding box center [1054, 120] width 70 height 28
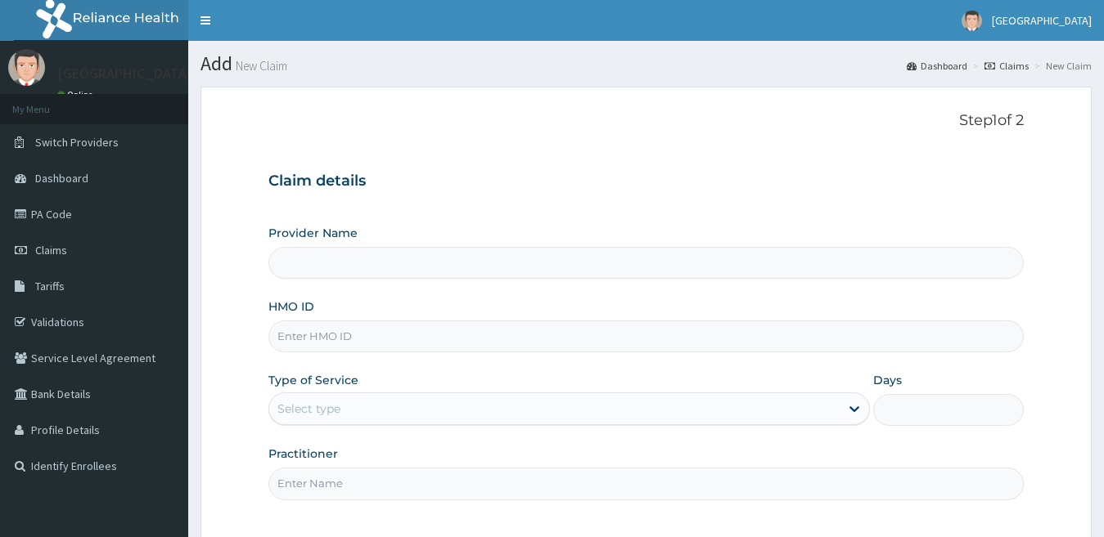
click at [393, 338] on input "HMO ID" at bounding box center [646, 337] width 756 height 32
paste input "SRS/10621/A"
type input "SRS/10621/A"
drag, startPoint x: 354, startPoint y: 409, endPoint x: 366, endPoint y: 429, distance: 22.7
click at [354, 409] on div "Select type" at bounding box center [554, 409] width 571 height 26
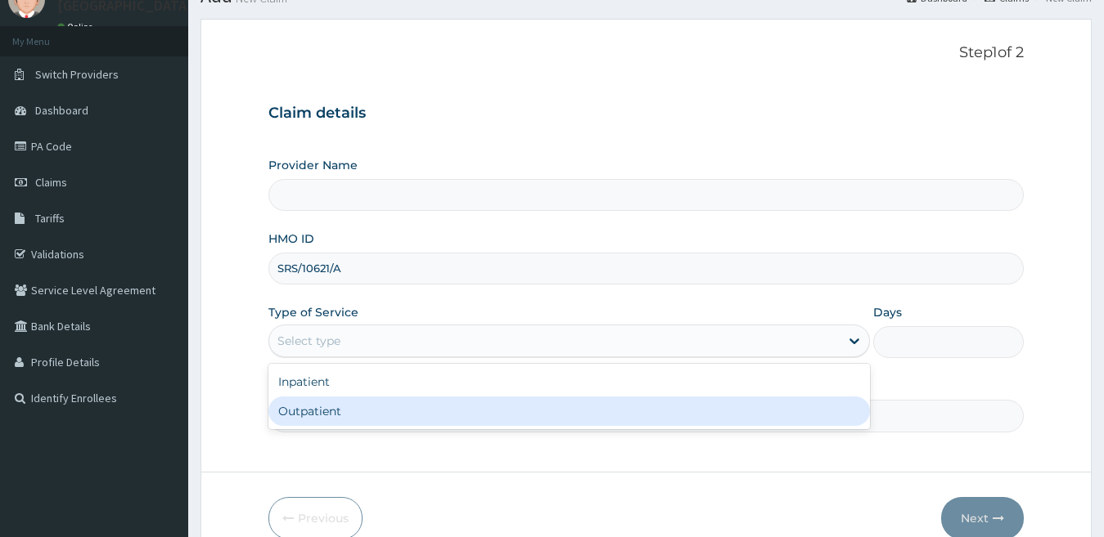
click at [379, 420] on div "Outpatient" at bounding box center [569, 411] width 602 height 29
type input "1"
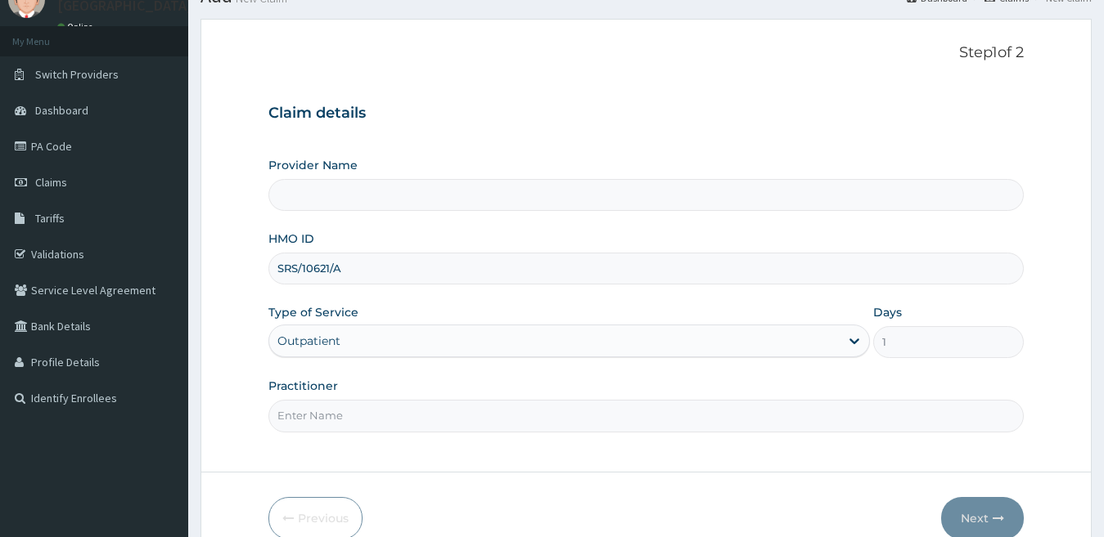
click at [375, 419] on input "Practitioner" at bounding box center [646, 416] width 756 height 32
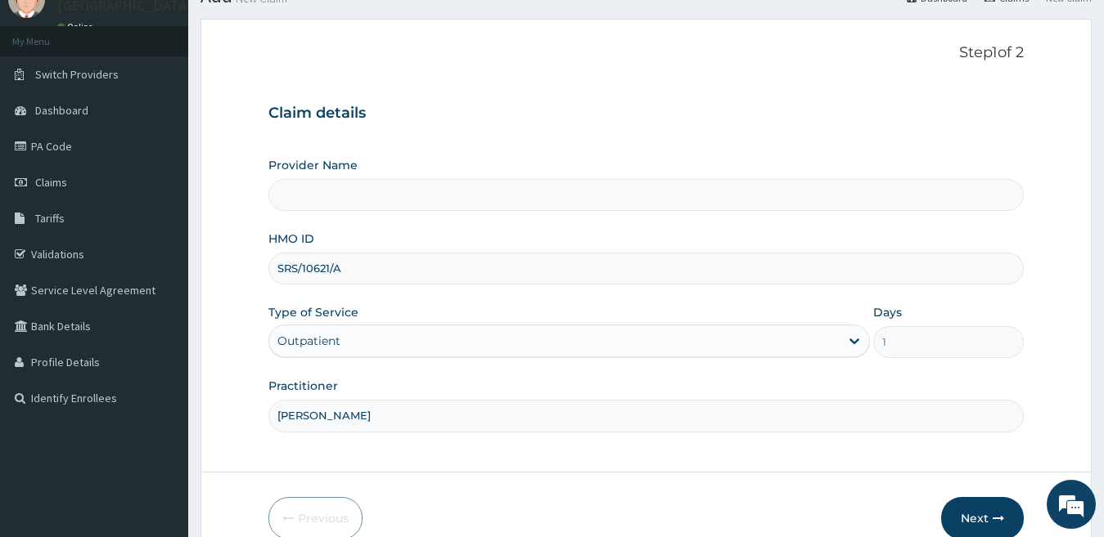
type input "DR KENNEDY"
click at [366, 191] on input "Provider Name" at bounding box center [646, 195] width 756 height 32
type input "Spring Rose hospital"
click at [981, 518] on button "Next" at bounding box center [982, 518] width 83 height 43
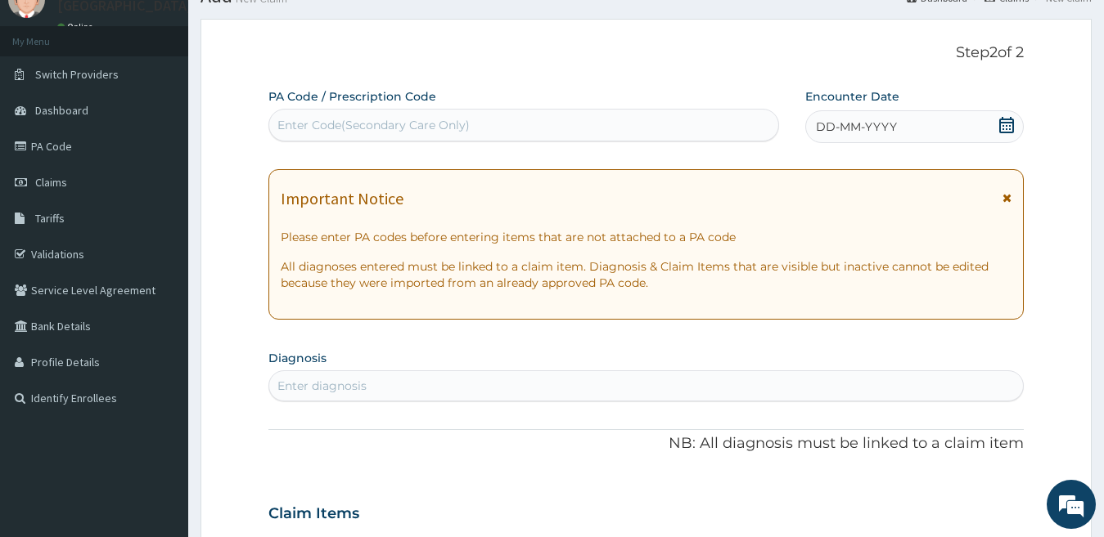
click at [458, 119] on div "Enter Code(Secondary Care Only)" at bounding box center [373, 125] width 192 height 16
paste input "PA/839C53"
type input "PA/839C53"
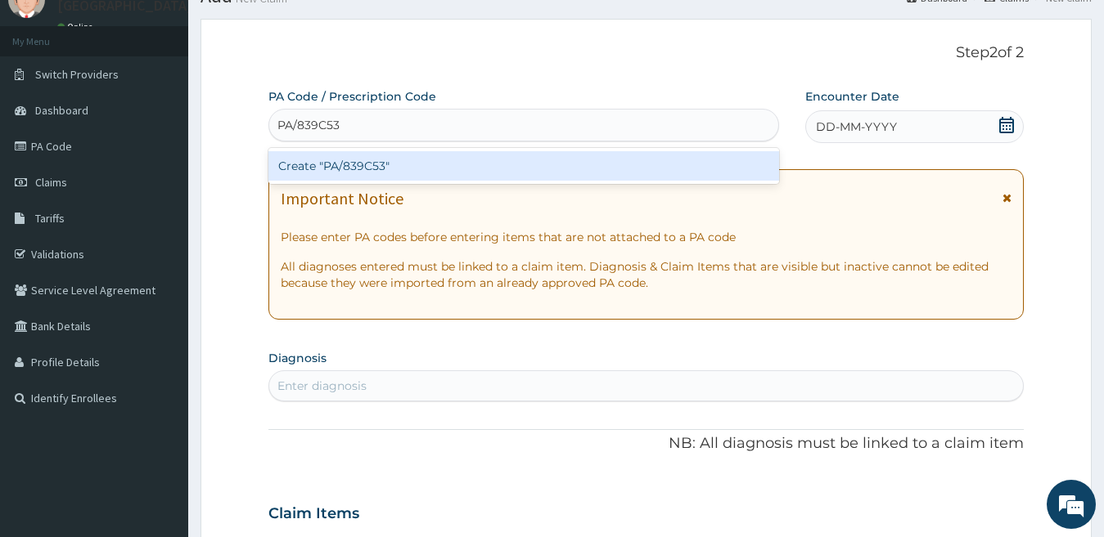
click at [416, 167] on div "Create "PA/839C53"" at bounding box center [523, 165] width 510 height 29
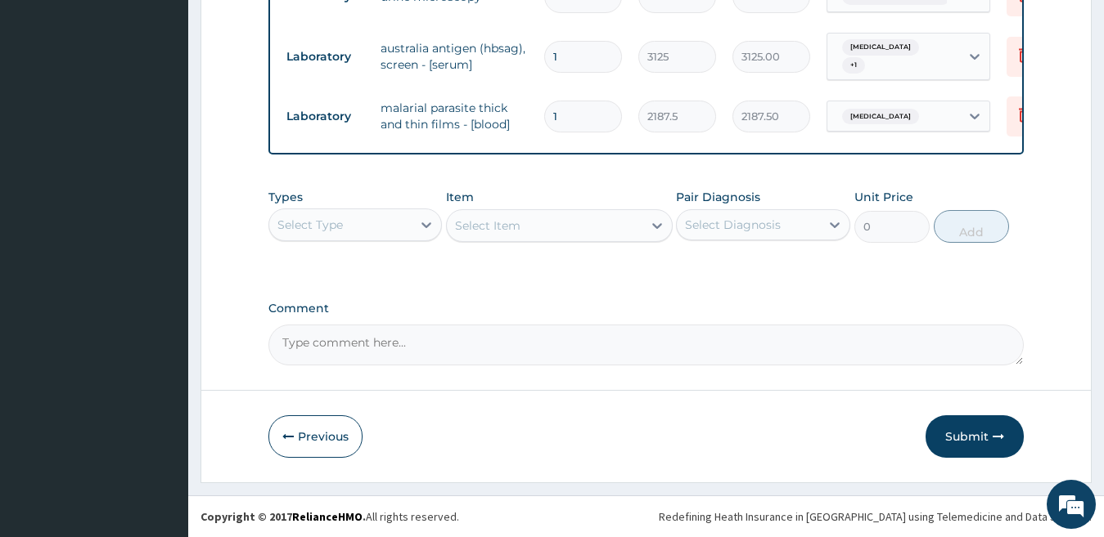
scroll to position [1269, 0]
click at [388, 232] on div "Select Type" at bounding box center [340, 225] width 143 height 26
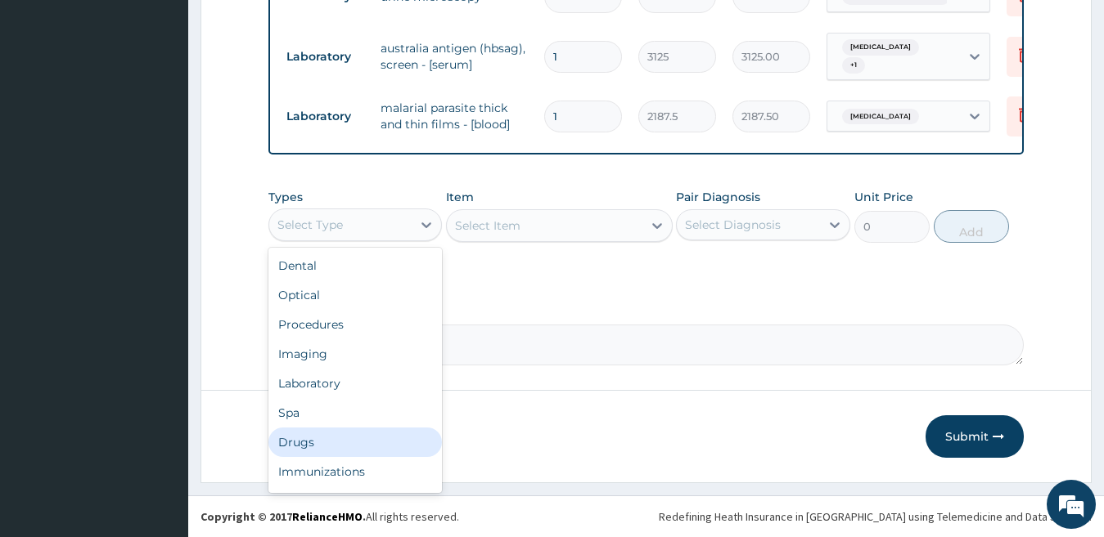
click at [335, 438] on div "Drugs" at bounding box center [355, 442] width 174 height 29
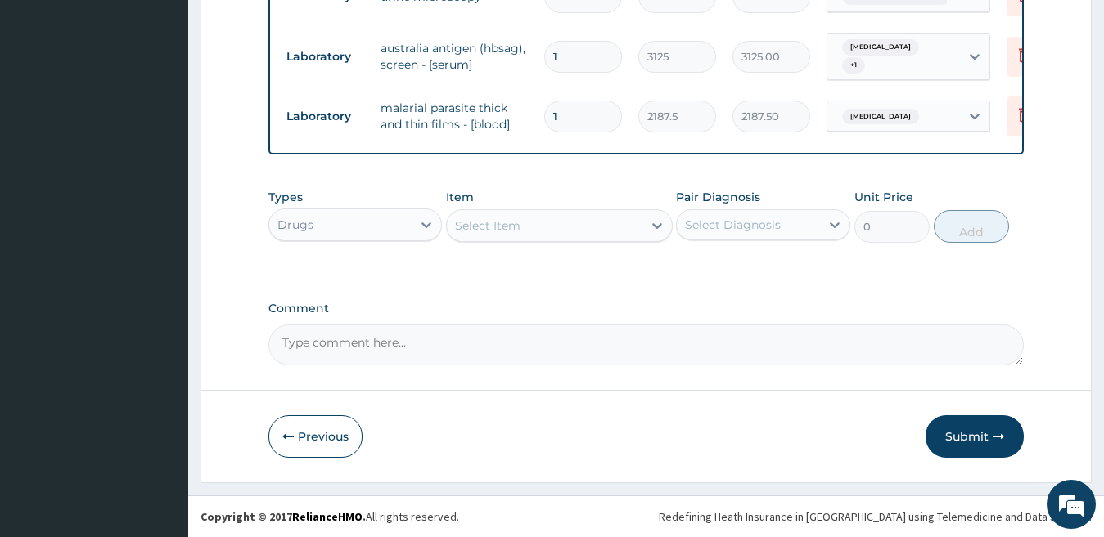
click at [555, 225] on div "Select Item" at bounding box center [545, 226] width 196 height 26
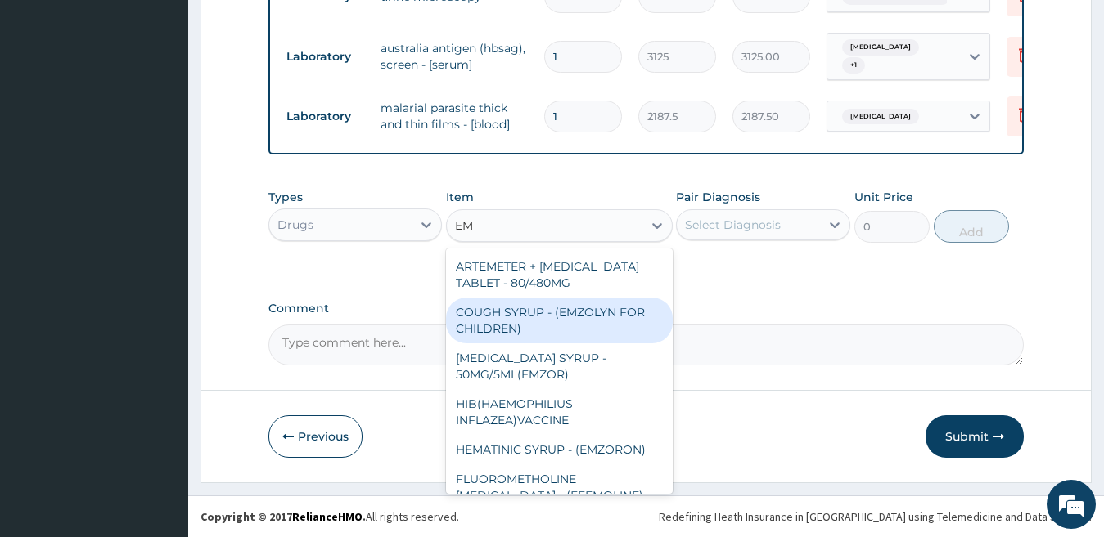
type input "E"
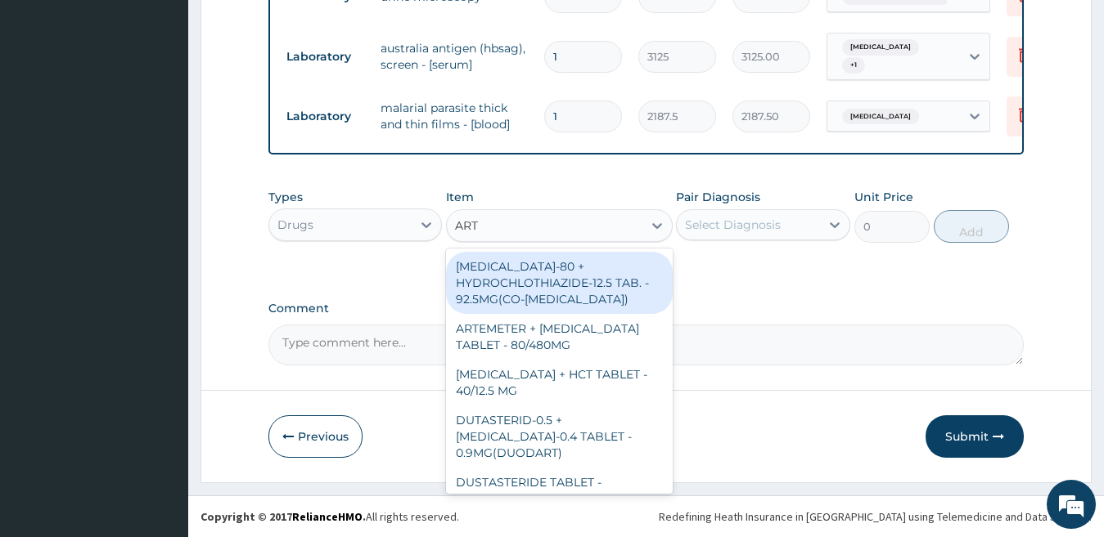
type input "ARTE"
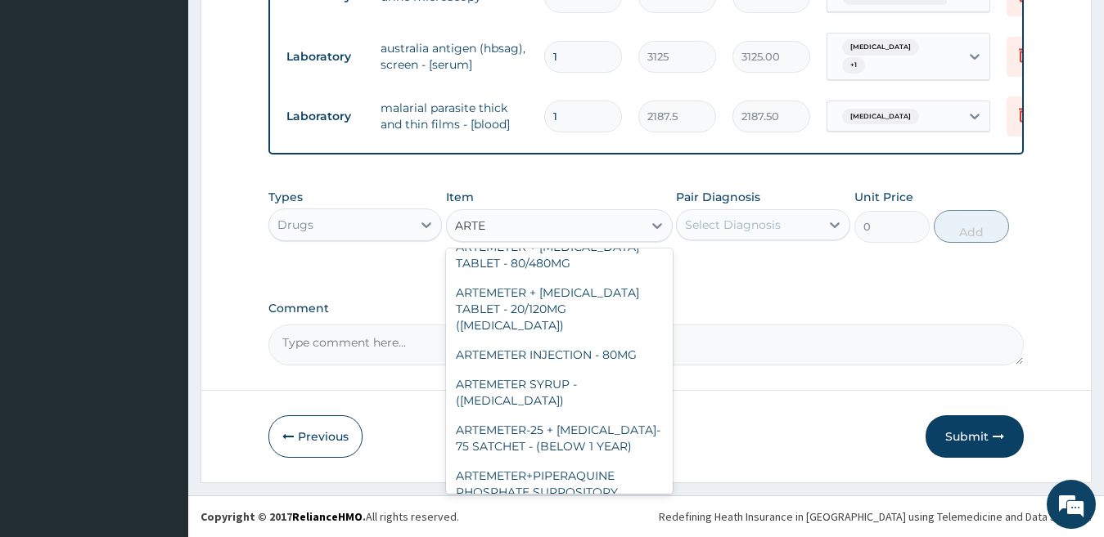
scroll to position [0, 0]
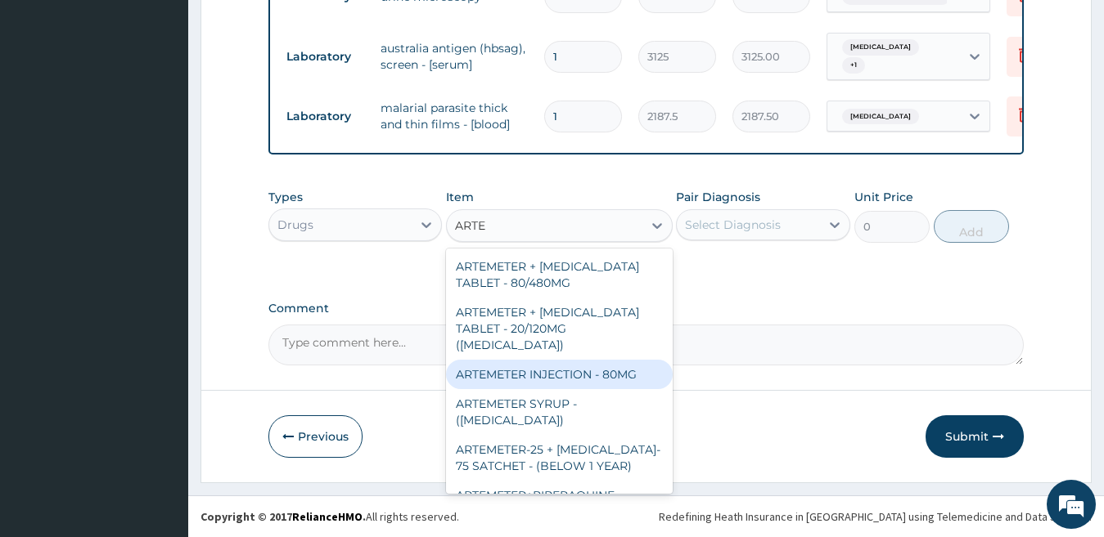
click at [632, 360] on div "ARTEMETER INJECTION - 80MG" at bounding box center [559, 374] width 227 height 29
type input "475.99999999999994"
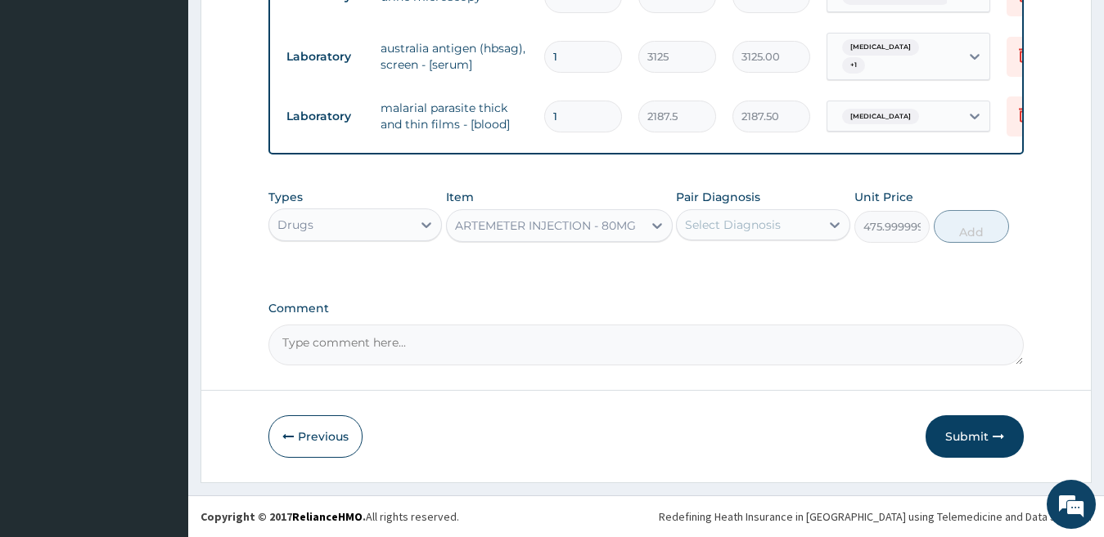
click at [572, 223] on div "ARTEMETER INJECTION - 80MG" at bounding box center [545, 226] width 181 height 16
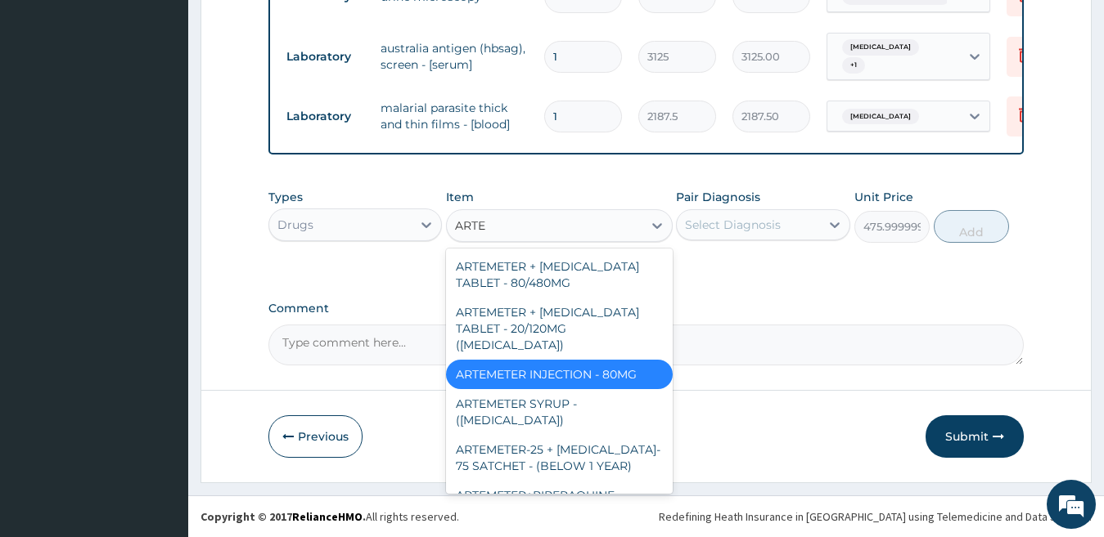
type input "ARTES"
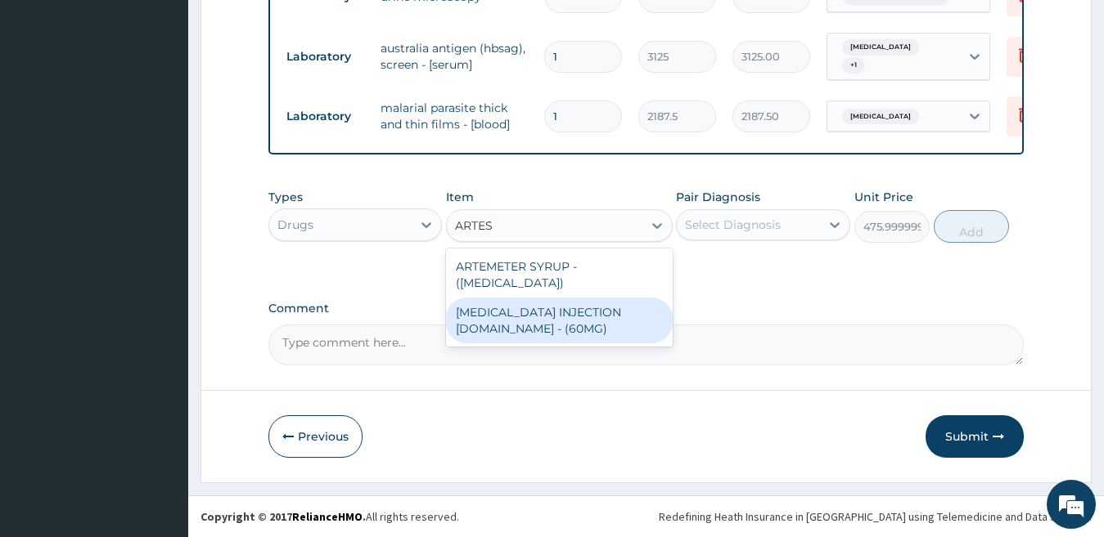
click at [598, 317] on div "[MEDICAL_DATA] INJECTION [DOMAIN_NAME] - (60MG)" at bounding box center [559, 321] width 227 height 46
type input "1596"
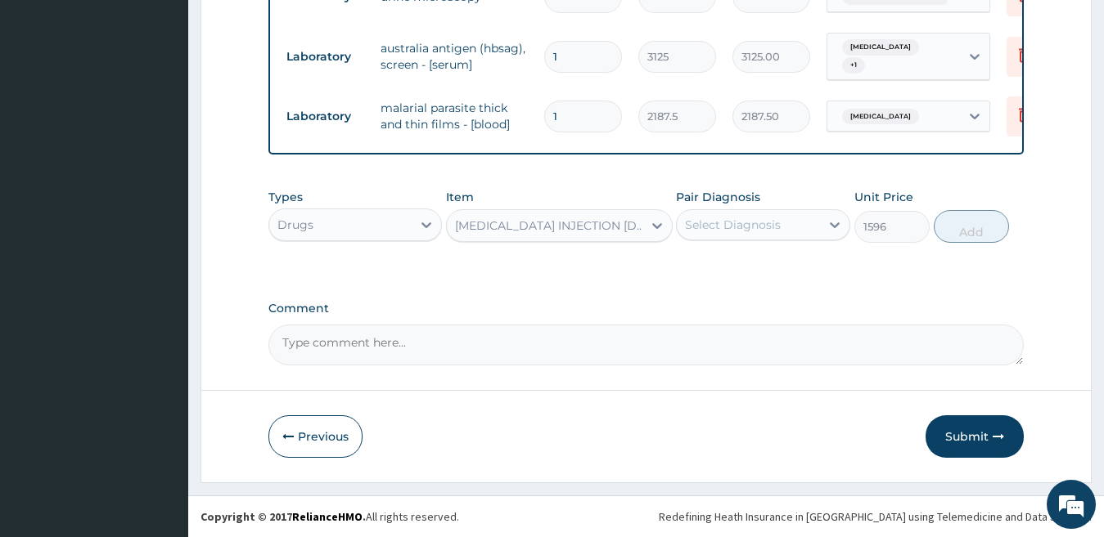
click at [535, 226] on div "[MEDICAL_DATA] INJECTION [DOMAIN_NAME] - (60MG)" at bounding box center [549, 226] width 189 height 16
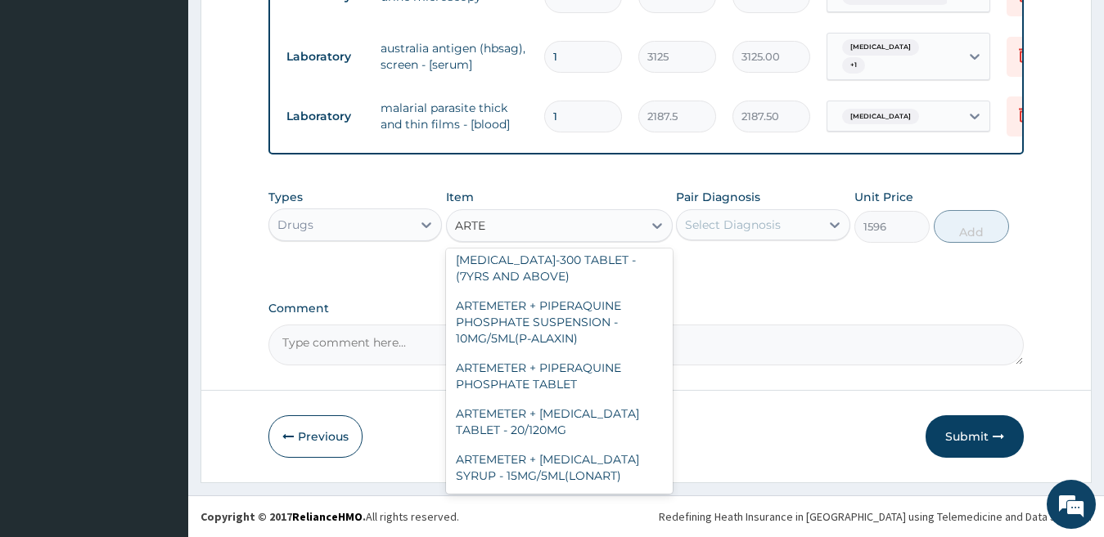
scroll to position [522, 0]
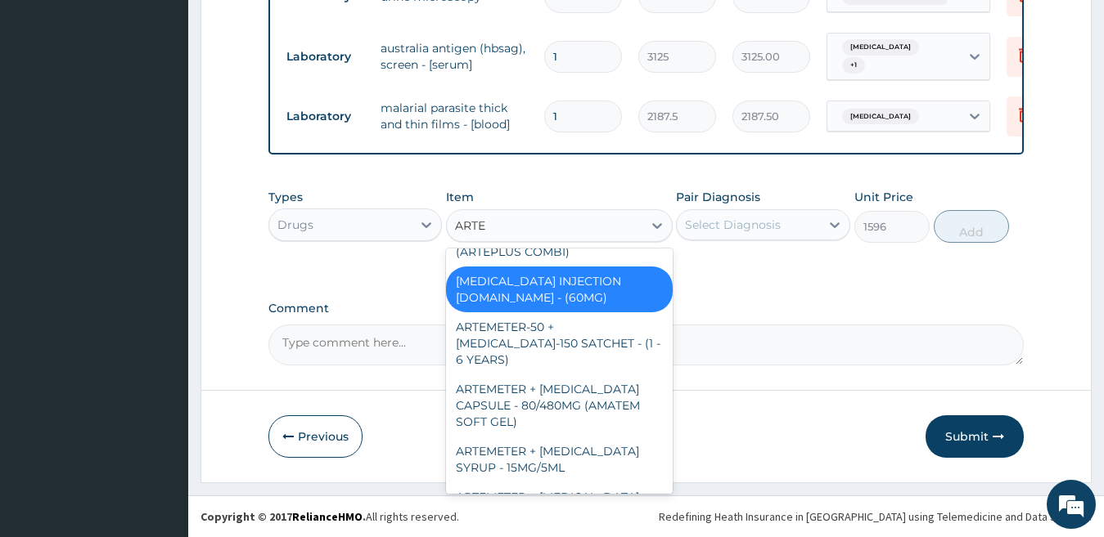
type input "ARTEM"
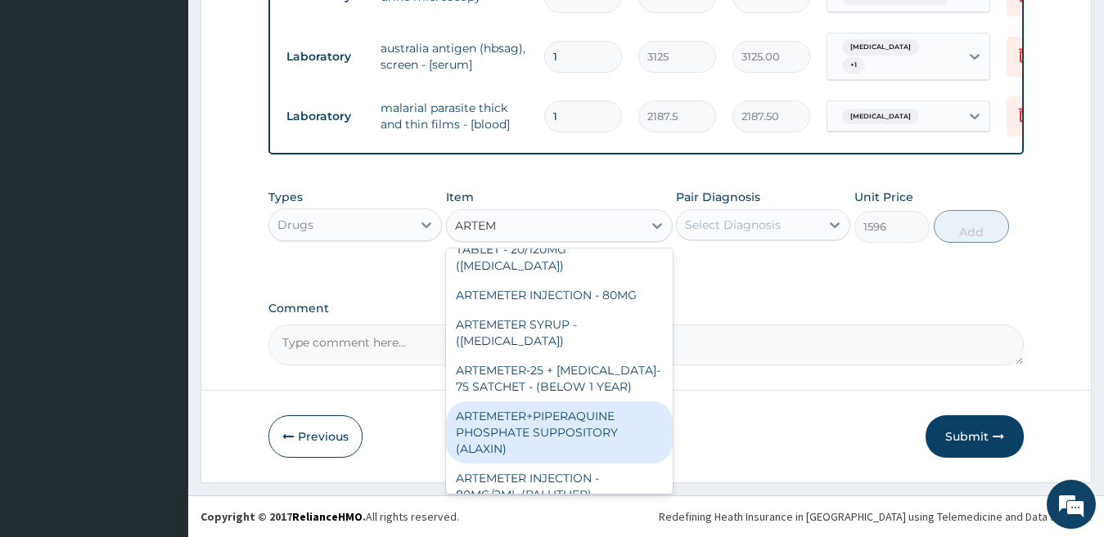
scroll to position [0, 0]
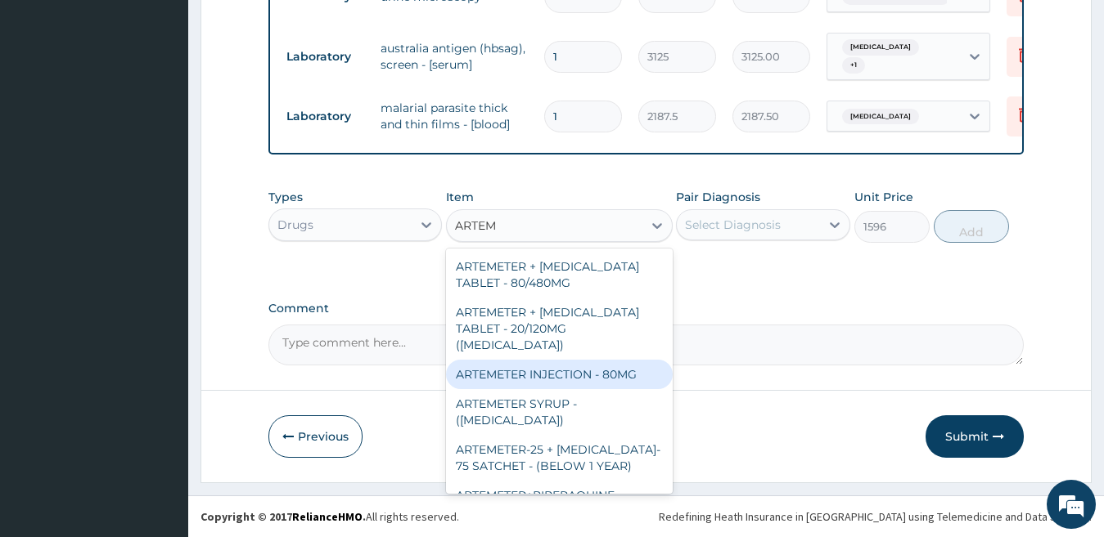
click at [573, 360] on div "ARTEMETER INJECTION - 80MG" at bounding box center [559, 374] width 227 height 29
type input "475.99999999999994"
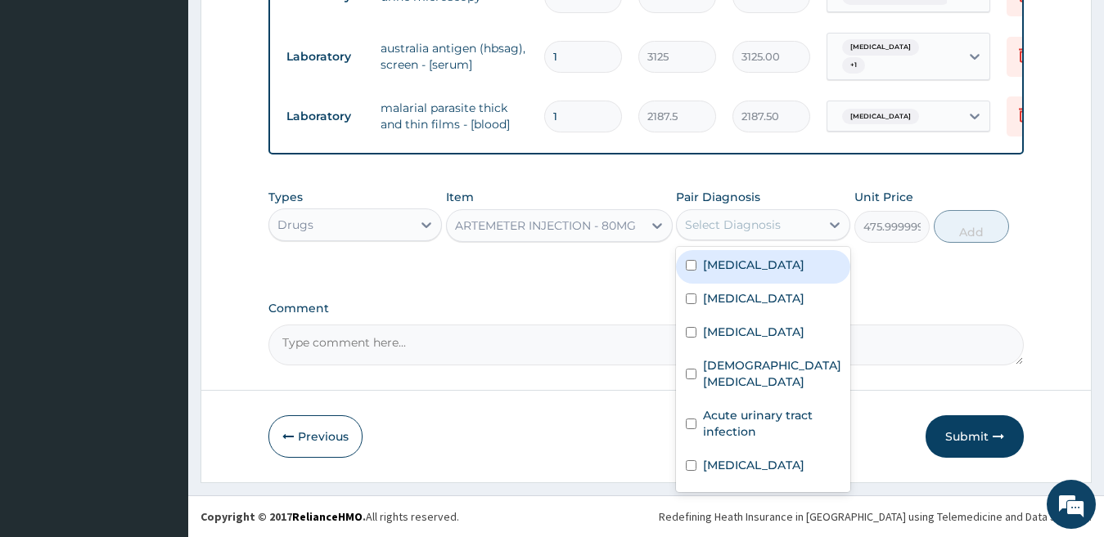
click at [754, 224] on div "Select Diagnosis" at bounding box center [733, 225] width 96 height 16
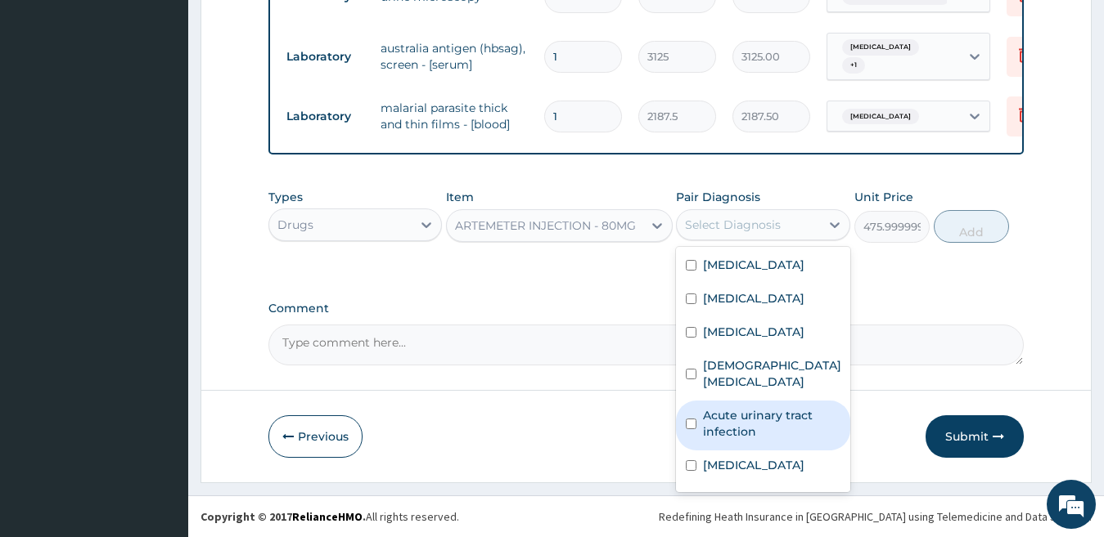
scroll to position [45, 0]
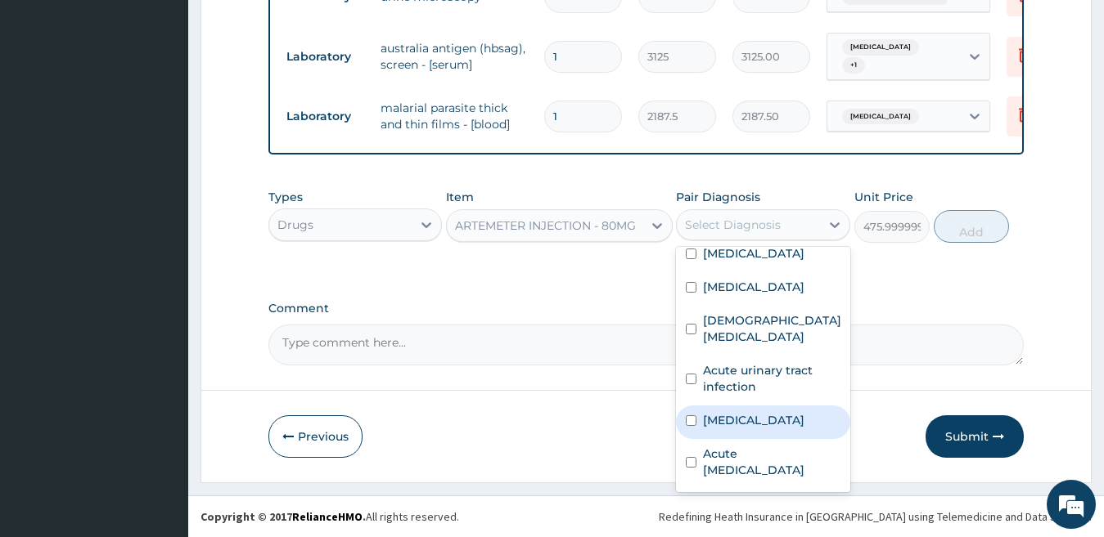
click at [771, 427] on div "[MEDICAL_DATA]" at bounding box center [763, 423] width 174 height 34
checkbox input "true"
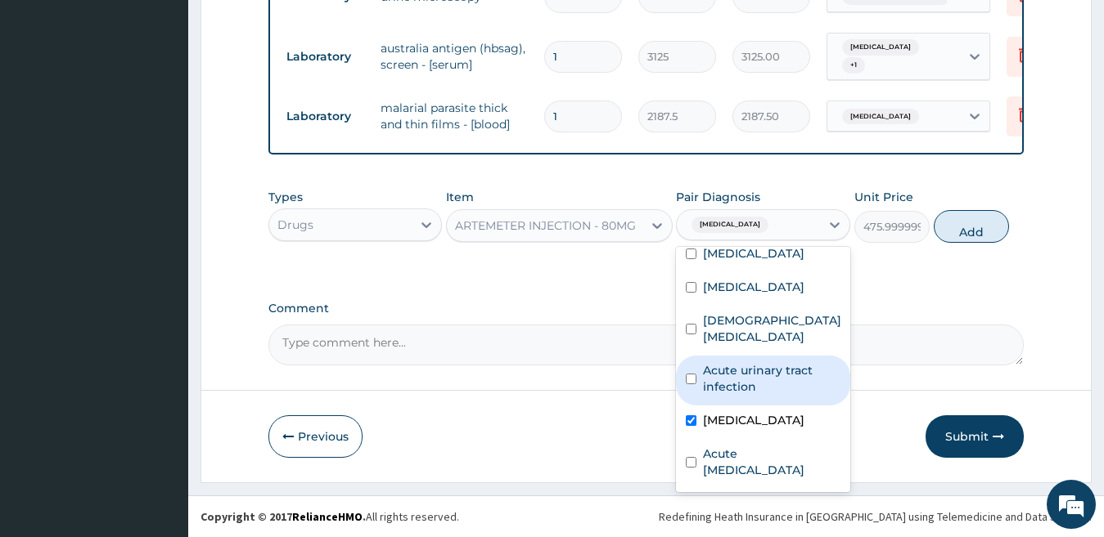
drag, startPoint x: 967, startPoint y: 228, endPoint x: 947, endPoint y: 245, distance: 25.6
click at [967, 228] on button "Add" at bounding box center [970, 226] width 75 height 33
type input "0"
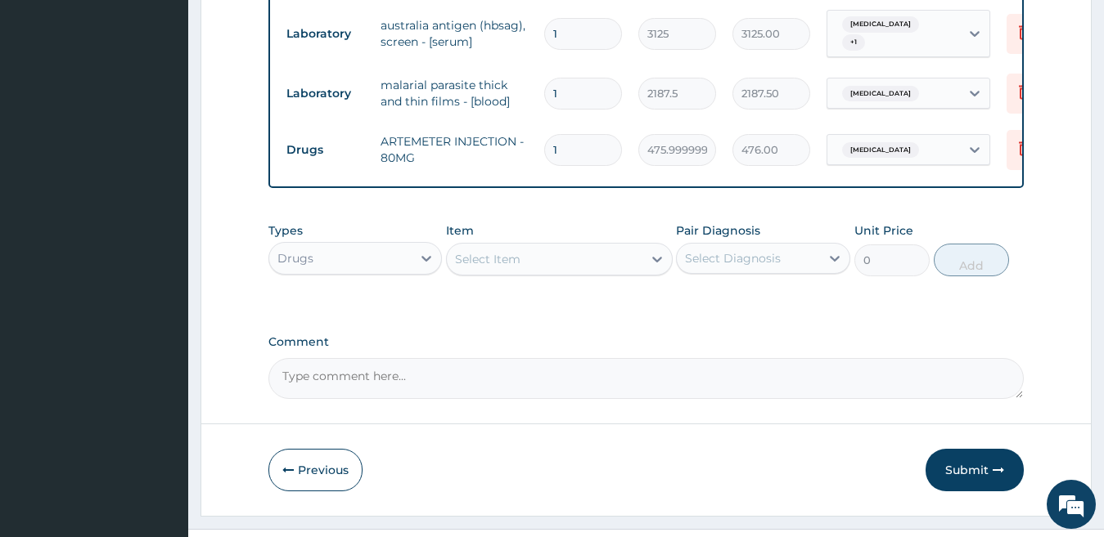
type input "0.00"
type input "5"
type input "2380.00"
type input "5"
click at [495, 268] on div "Select Item" at bounding box center [487, 259] width 65 height 16
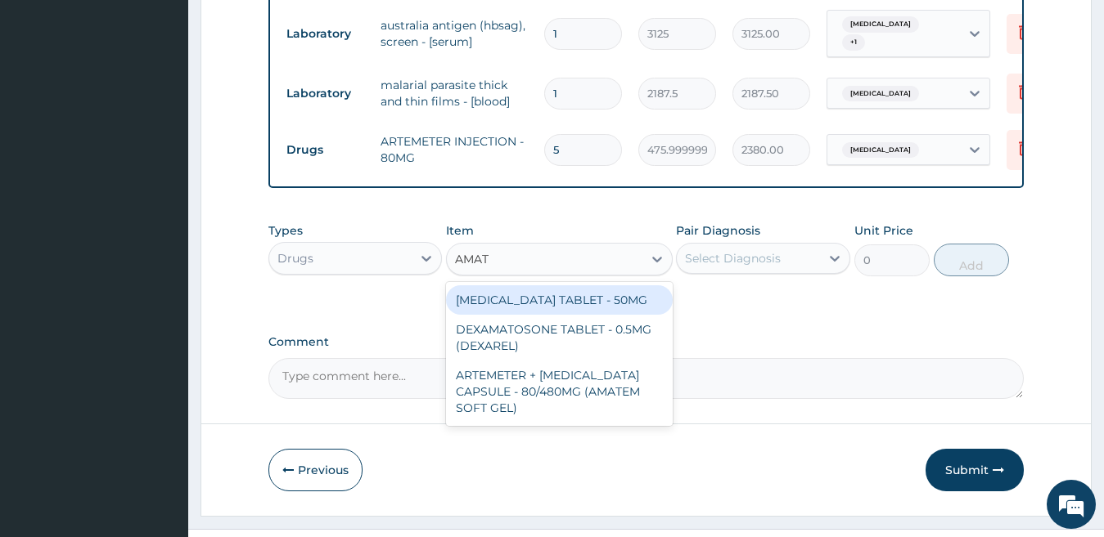
type input "AMATE"
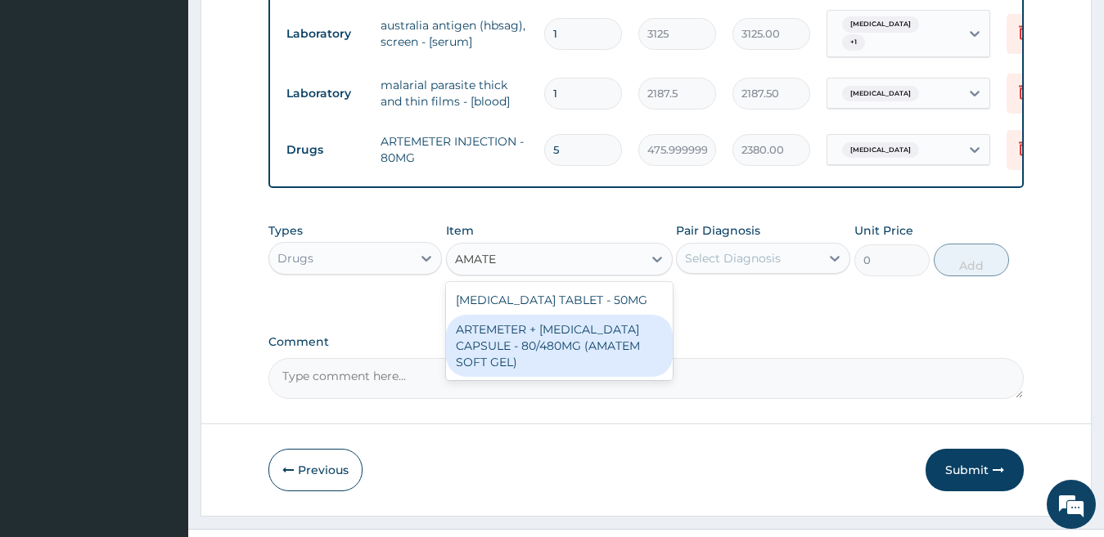
click at [544, 351] on div "ARTEMETER + [MEDICAL_DATA] CAPSULE - 80/480MG (AMATEM SOFT GEL)" at bounding box center [559, 346] width 227 height 62
type input "420"
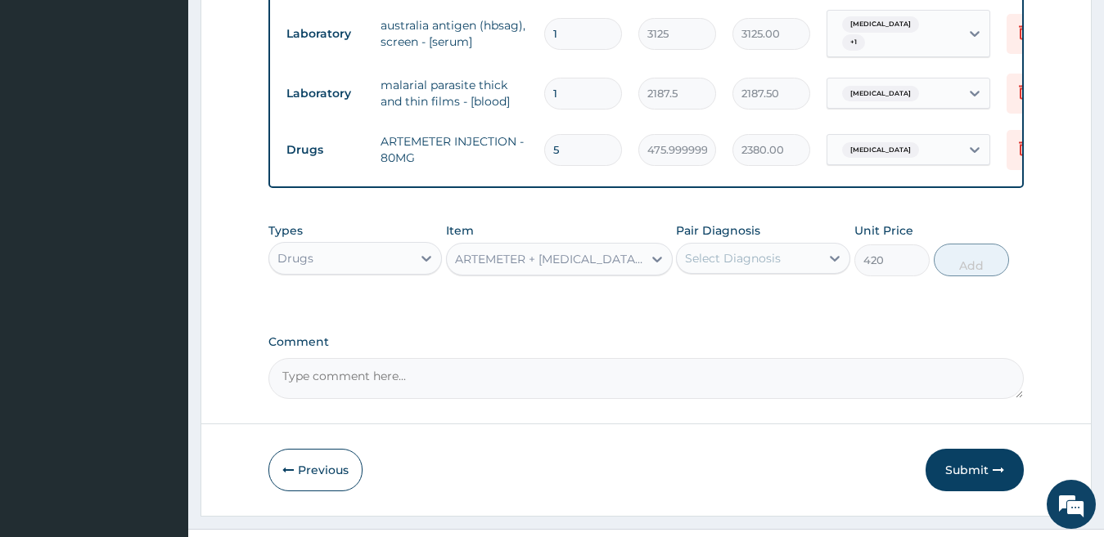
click at [714, 267] on div "Select Diagnosis" at bounding box center [733, 258] width 96 height 16
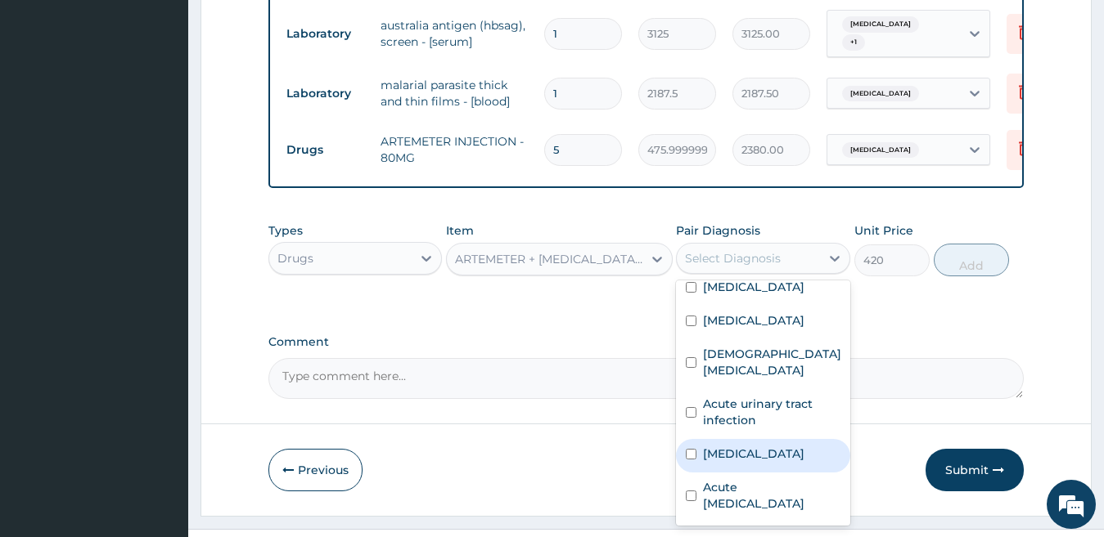
click at [786, 462] on label "[MEDICAL_DATA]" at bounding box center [753, 454] width 101 height 16
checkbox input "true"
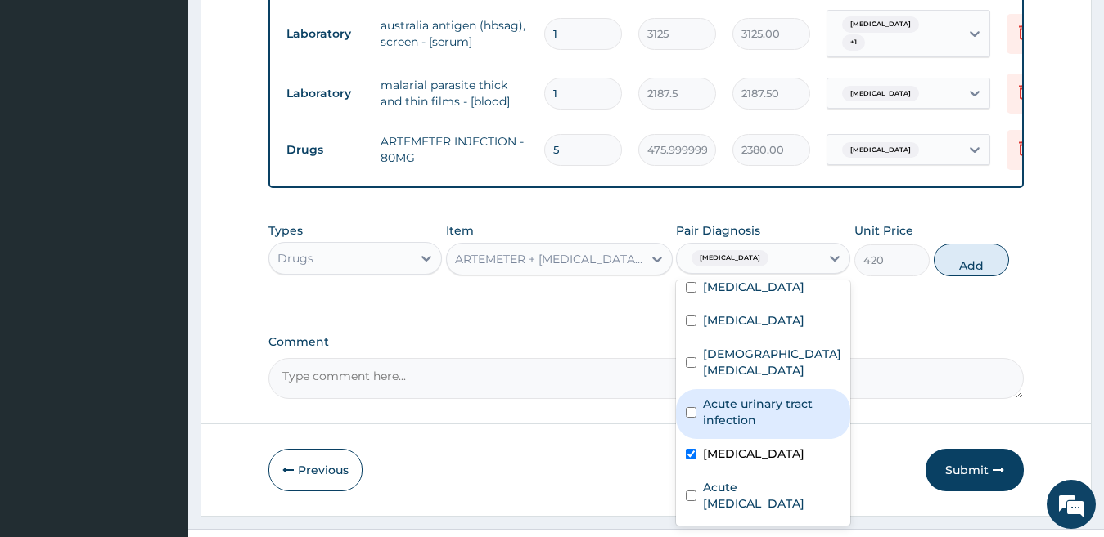
click at [948, 277] on button "Add" at bounding box center [970, 260] width 75 height 33
type input "0"
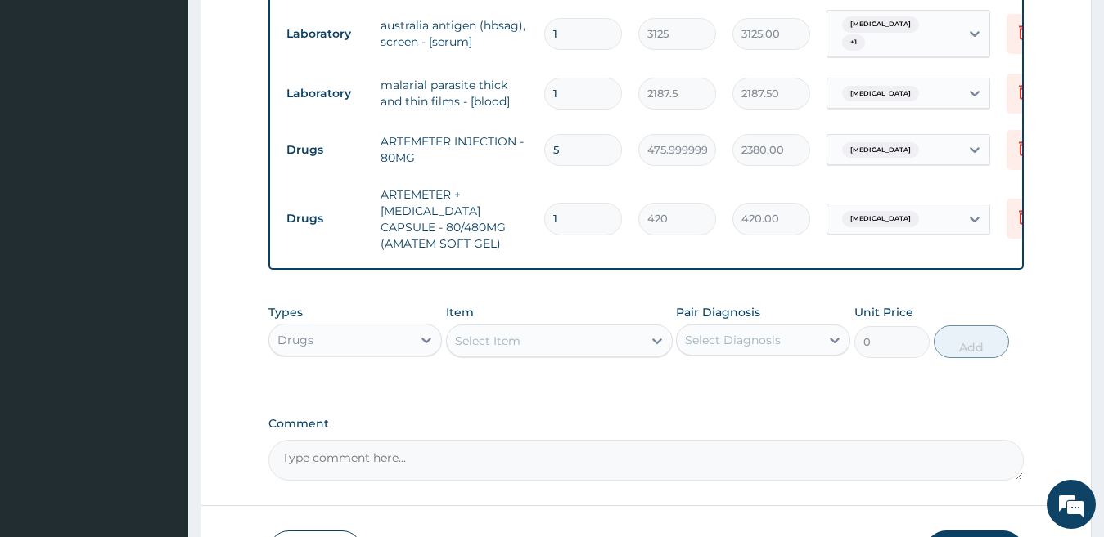
type input "0.00"
type input "6"
type input "2520.00"
type input "6"
click at [535, 354] on div "Select Item" at bounding box center [545, 341] width 196 height 26
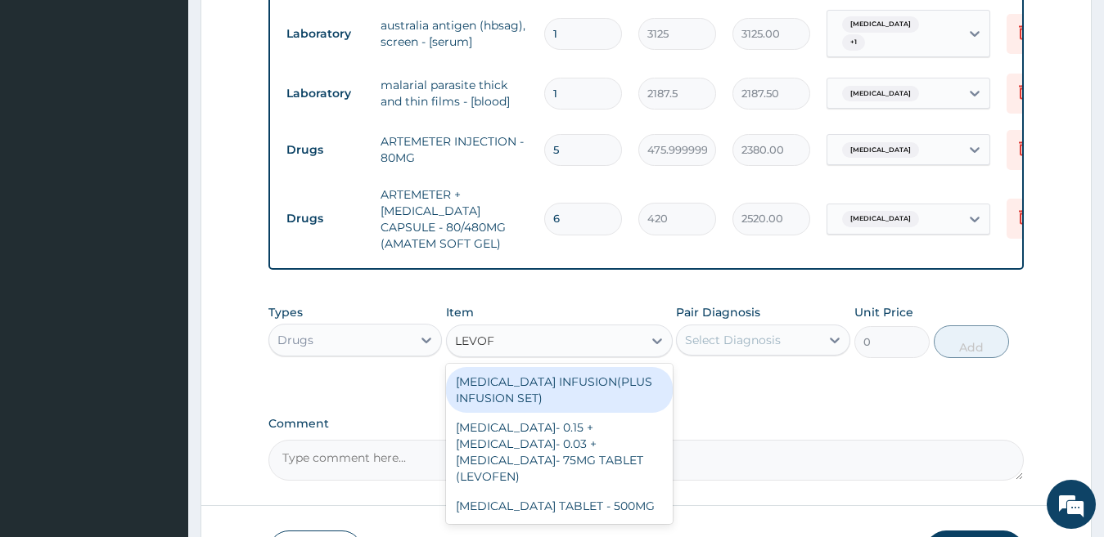
type input "LEVOFL"
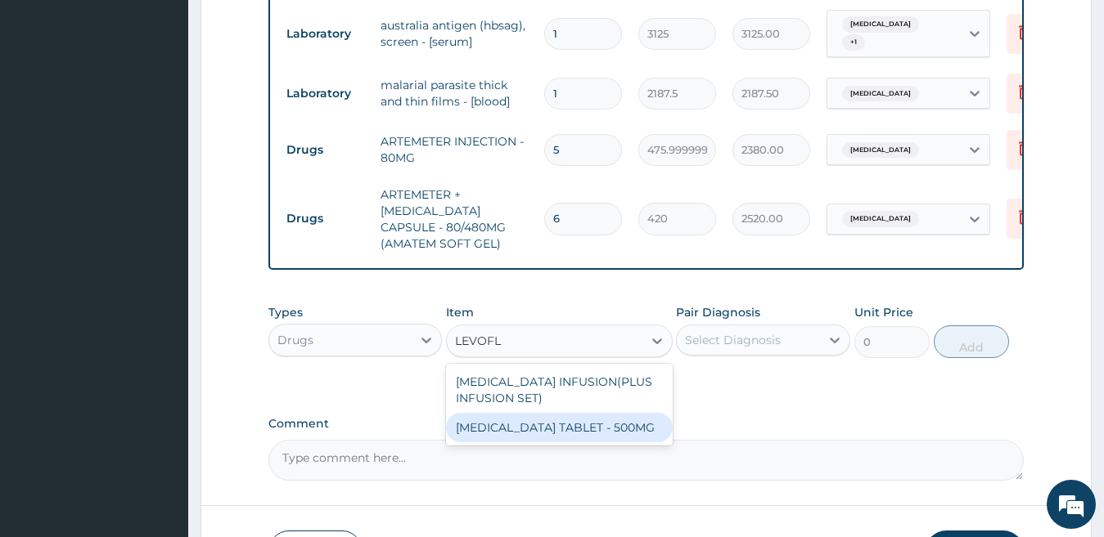
click at [571, 443] on div "[MEDICAL_DATA] TABLET - 500MG" at bounding box center [559, 427] width 227 height 29
type input "196"
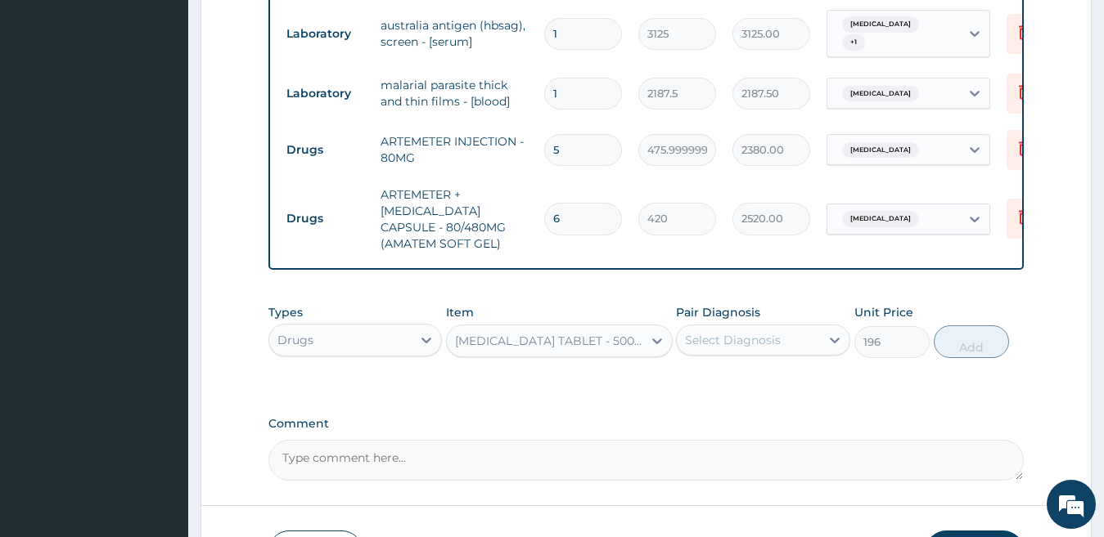
click at [727, 348] on div "Select Diagnosis" at bounding box center [733, 340] width 96 height 16
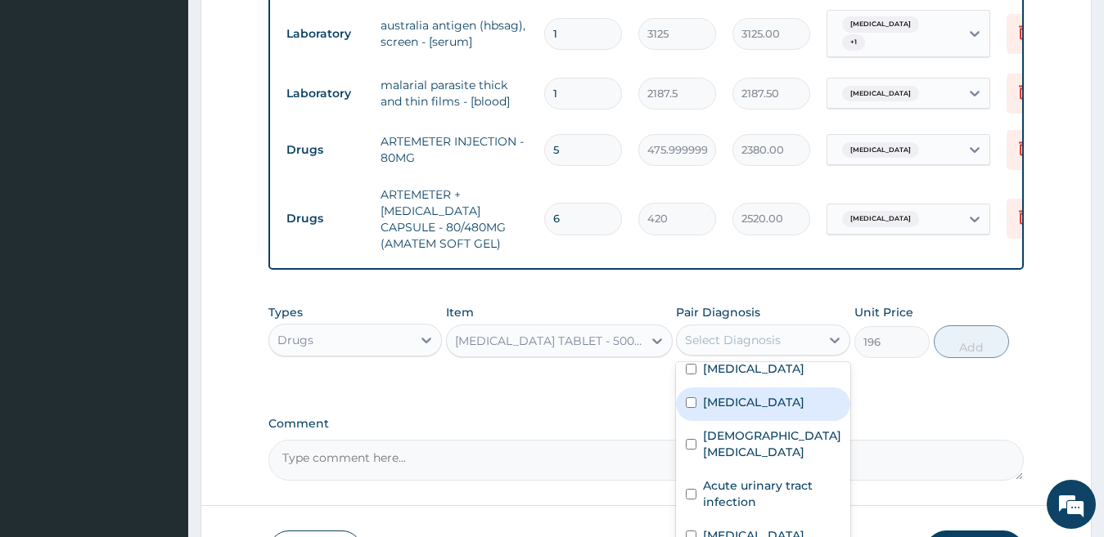
scroll to position [0, 0]
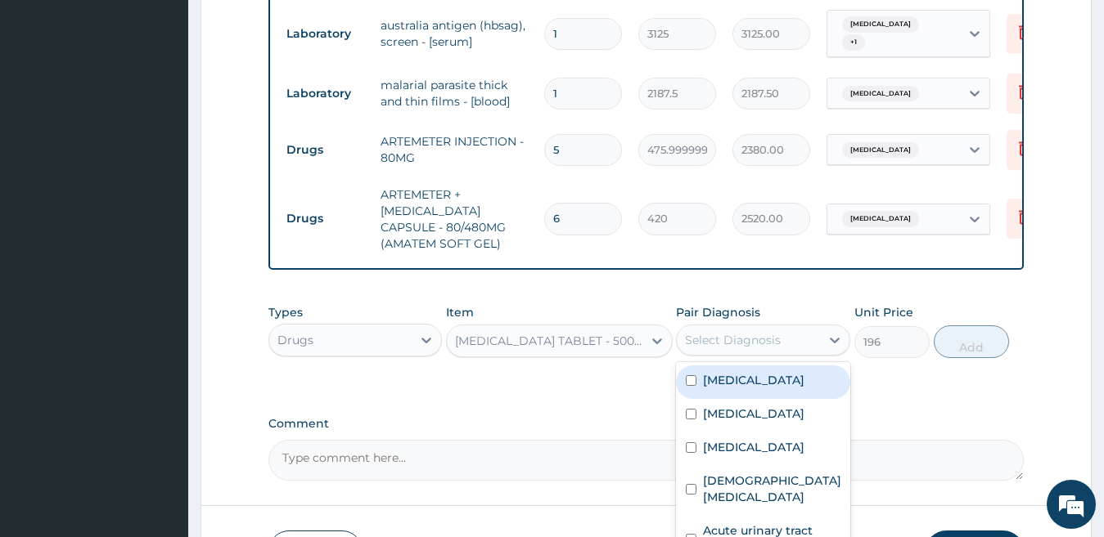
click at [733, 389] on label "Sepsis" at bounding box center [753, 380] width 101 height 16
checkbox input "true"
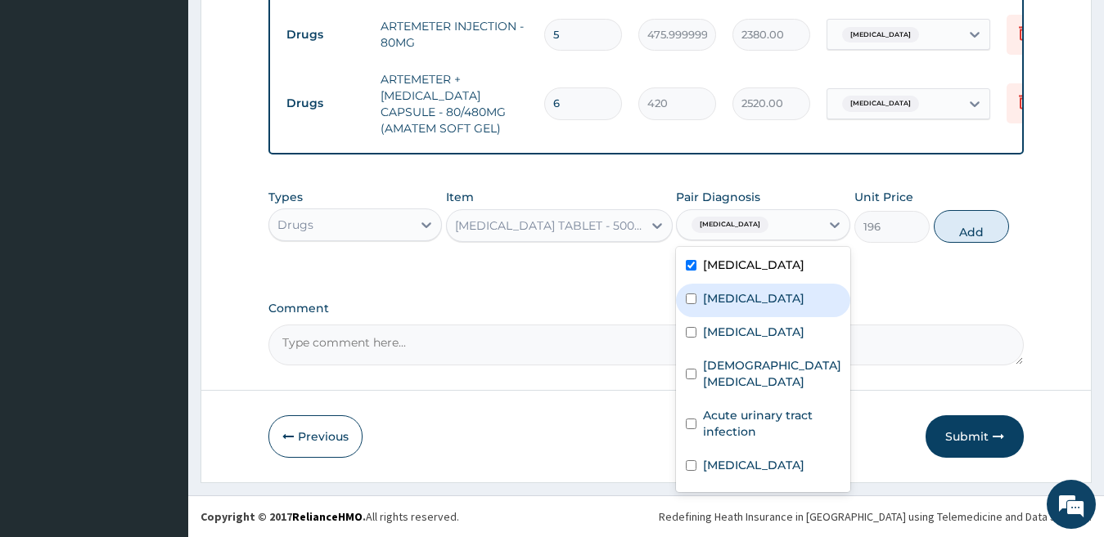
scroll to position [1407, 0]
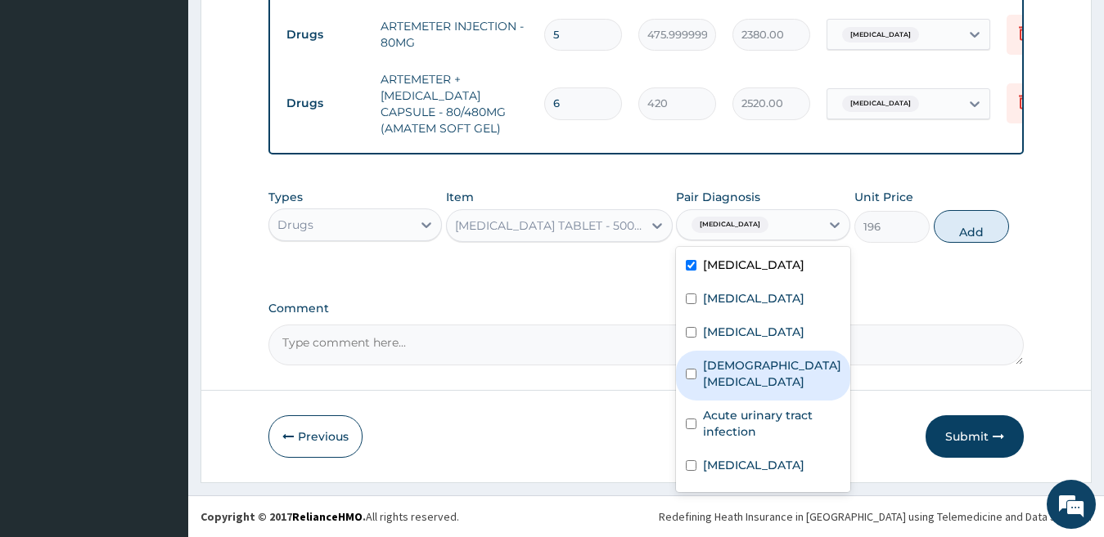
drag, startPoint x: 754, startPoint y: 392, endPoint x: 750, endPoint y: 402, distance: 11.4
click at [754, 390] on label "Female pelvic inflammatory disease" at bounding box center [772, 373] width 138 height 33
checkbox input "true"
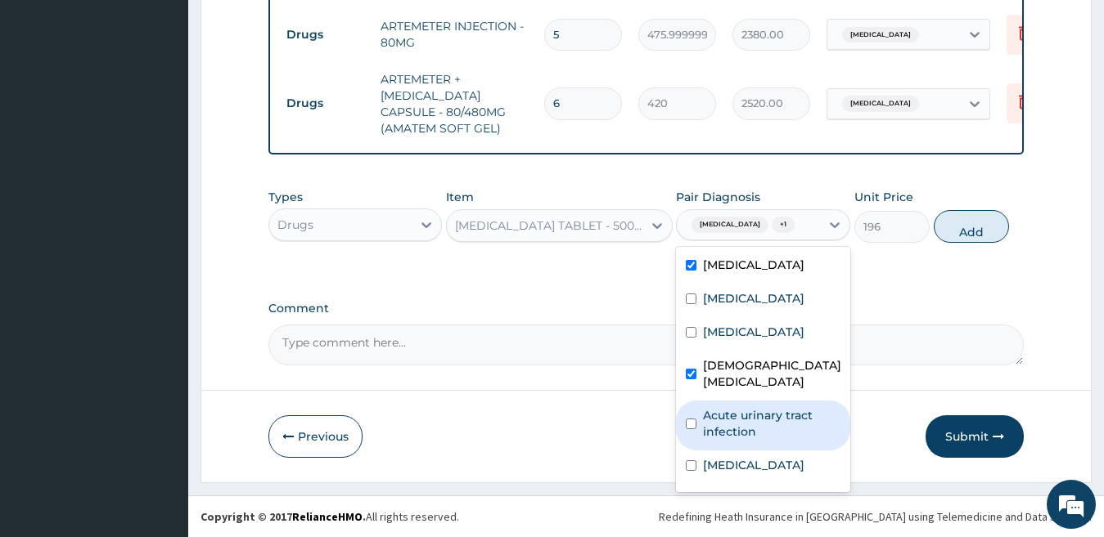
click at [746, 437] on label "Acute urinary tract infection" at bounding box center [771, 423] width 137 height 33
checkbox input "true"
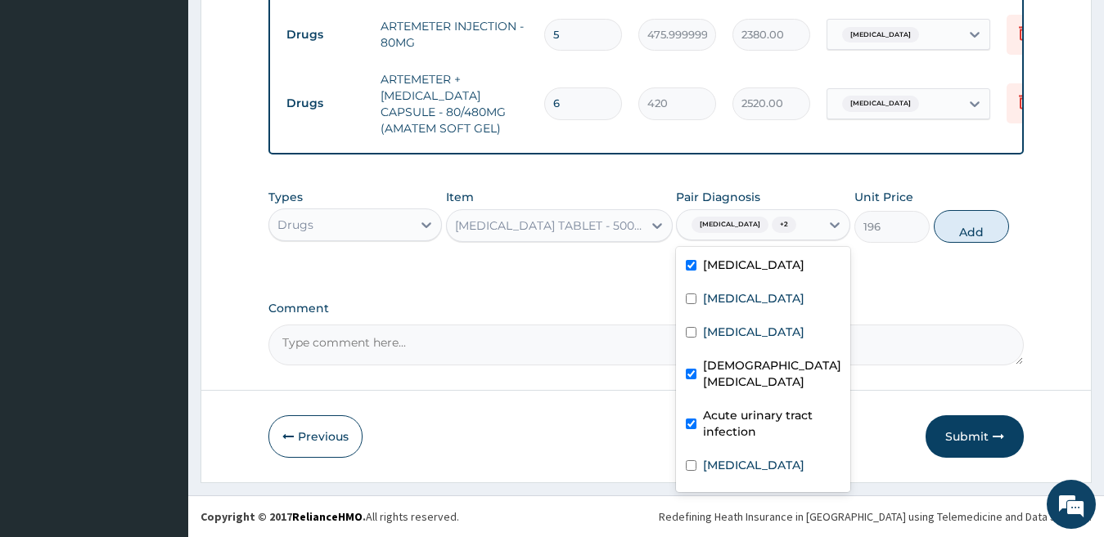
scroll to position [45, 0]
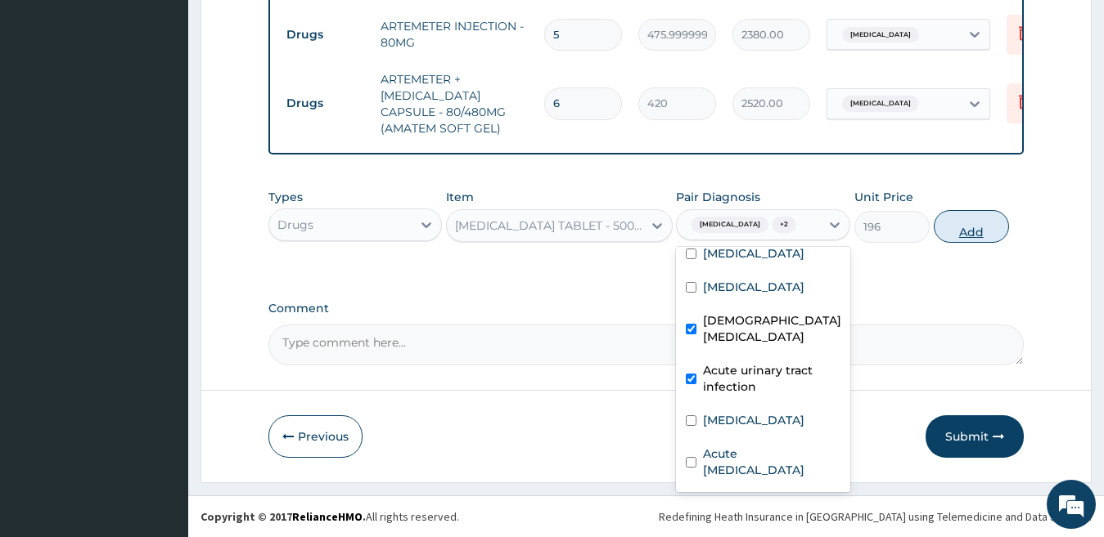
click at [966, 234] on button "Add" at bounding box center [970, 226] width 75 height 33
type input "0"
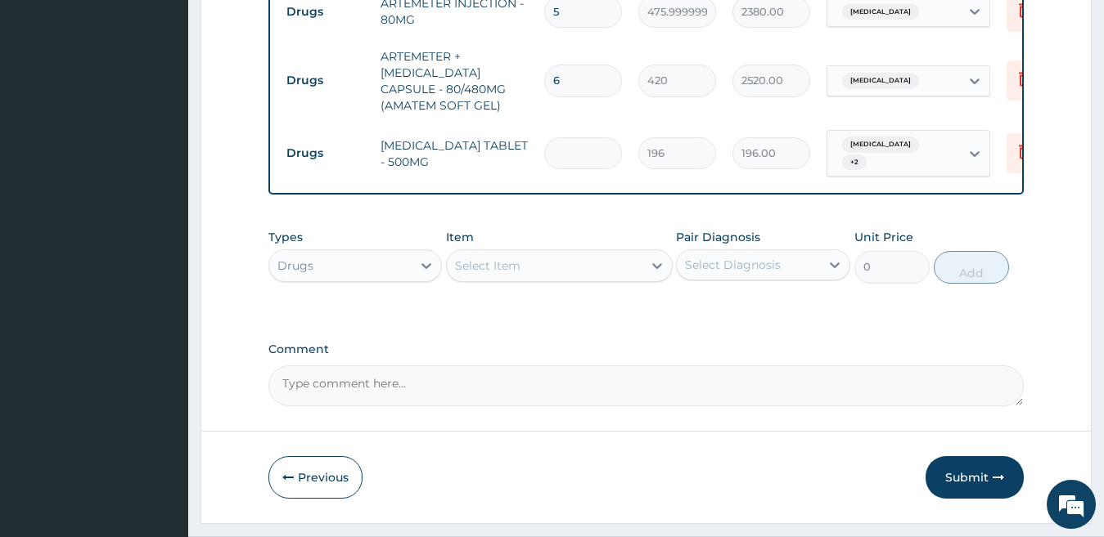
type input "0.00"
type input "7"
type input "1372.00"
type input "7"
click at [533, 279] on div "Select Item" at bounding box center [545, 266] width 196 height 26
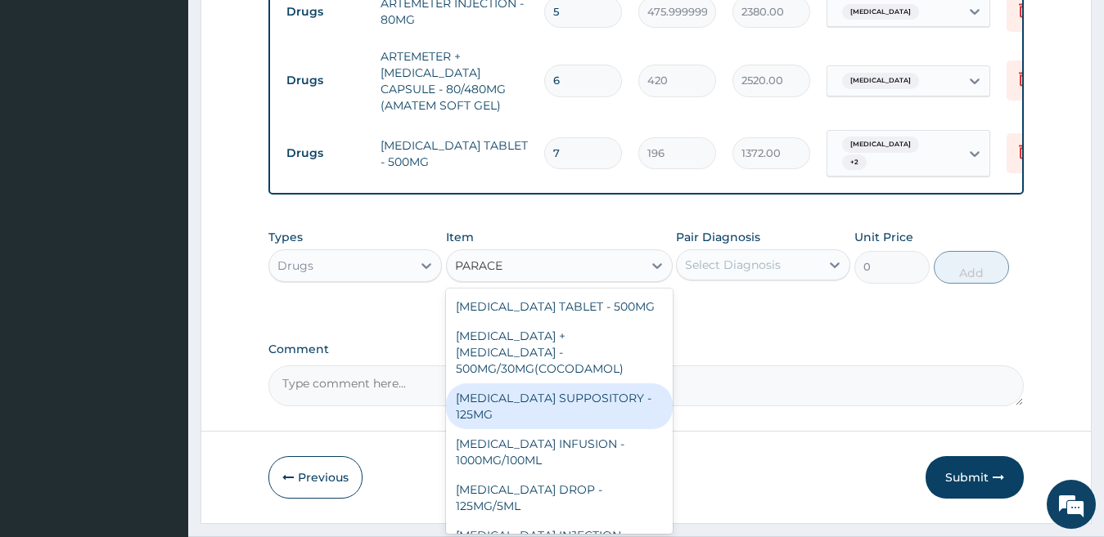
type input "PARACE"
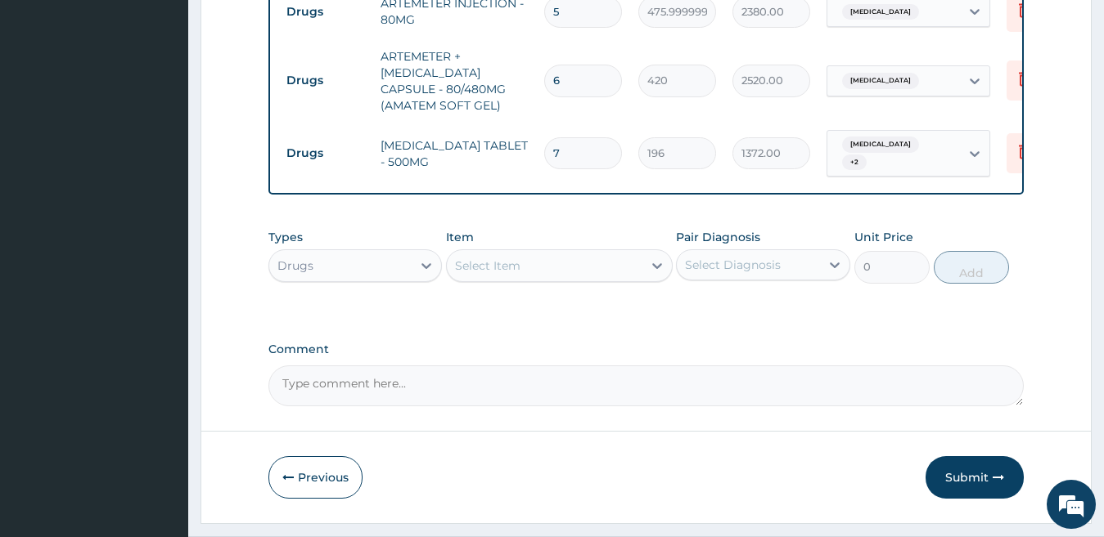
drag, startPoint x: 678, startPoint y: 470, endPoint x: 675, endPoint y: 483, distance: 13.5
drag, startPoint x: 675, startPoint y: 483, endPoint x: 671, endPoint y: 493, distance: 11.4
click at [671, 493] on div "Previous Submit" at bounding box center [646, 477] width 756 height 43
click at [585, 279] on div "Select Item" at bounding box center [545, 266] width 196 height 26
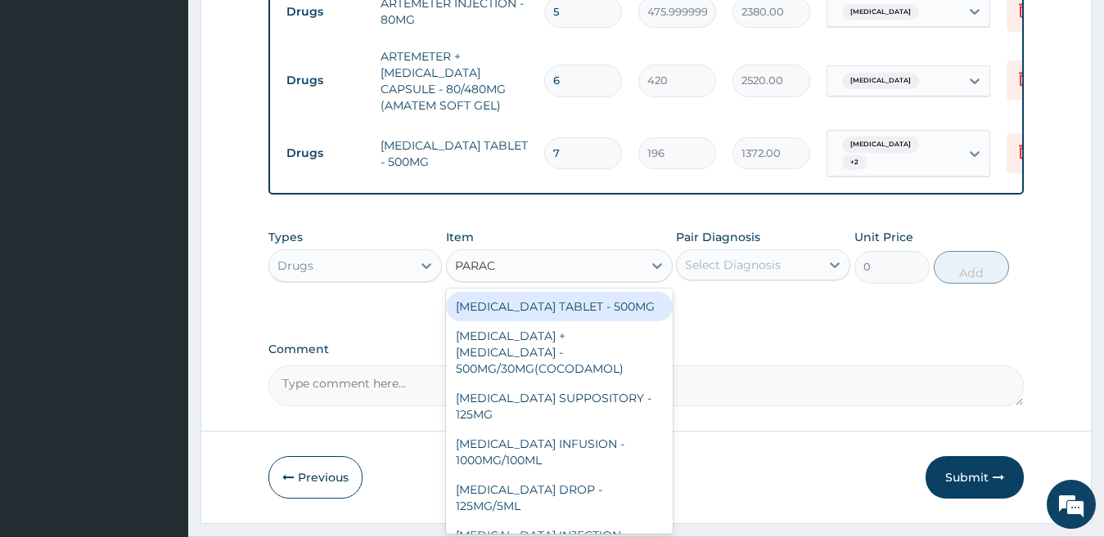
type input "PARACE"
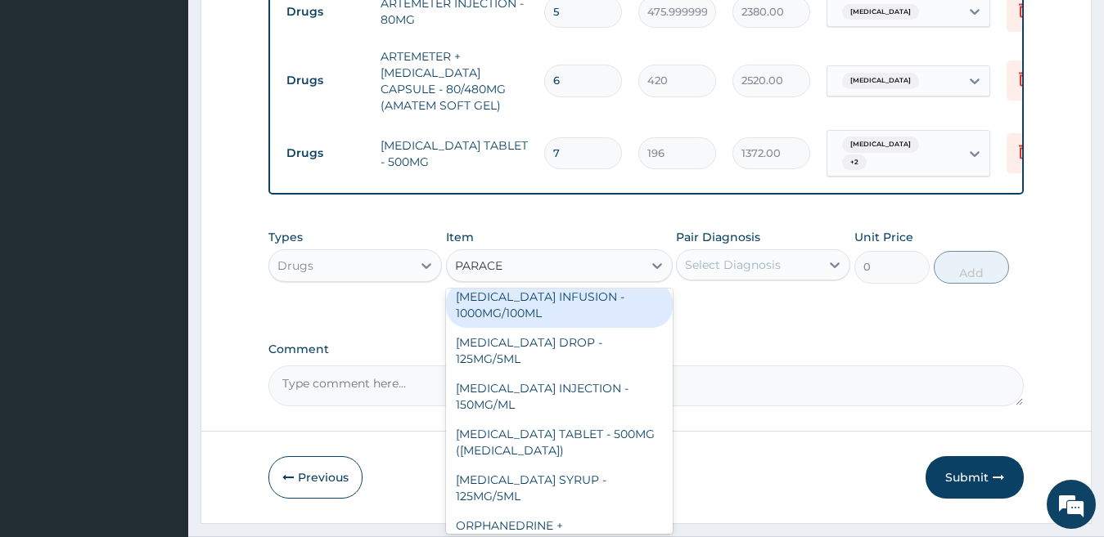
scroll to position [173, 0]
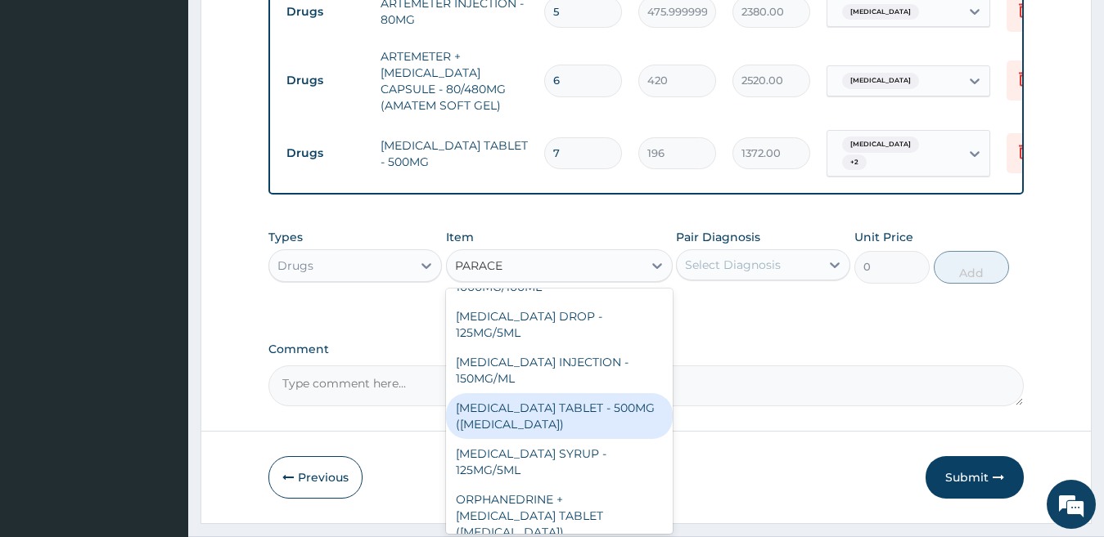
click at [583, 416] on div "[MEDICAL_DATA] TABLET - 500MG ([MEDICAL_DATA])" at bounding box center [559, 416] width 227 height 46
type input "42"
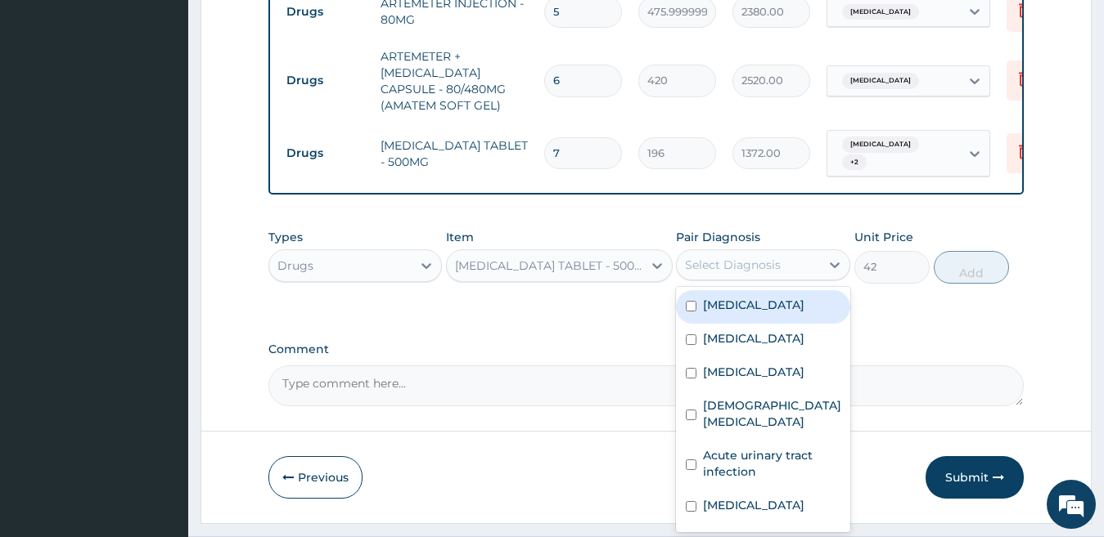
click at [758, 273] on div "Select Diagnosis" at bounding box center [733, 265] width 96 height 16
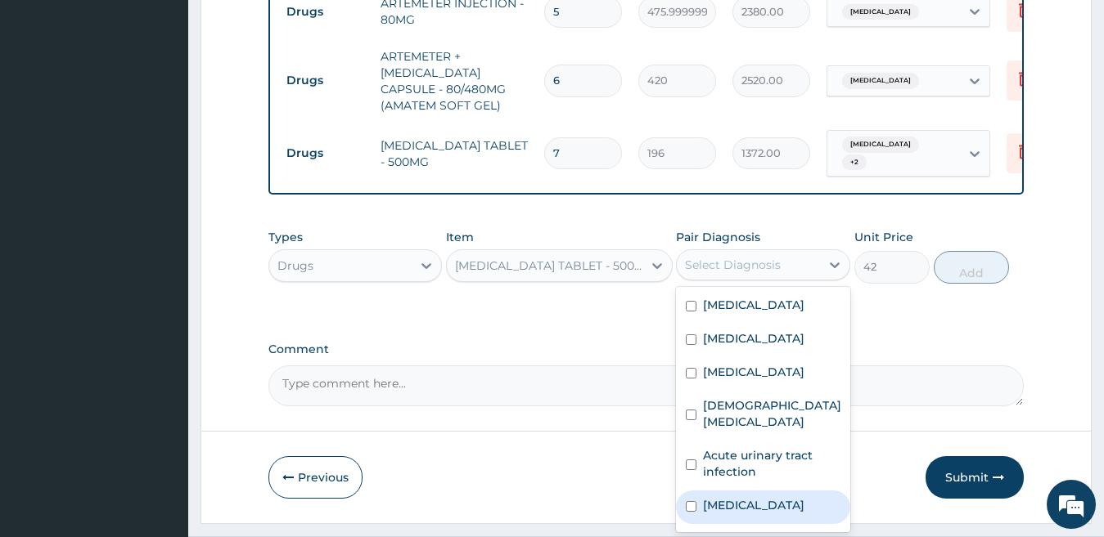
scroll to position [45, 0]
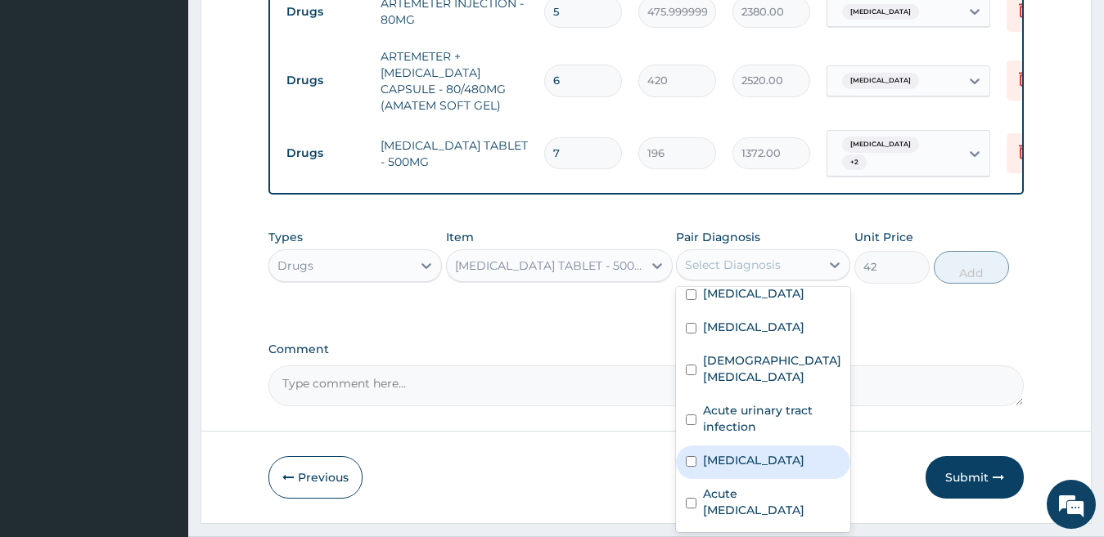
click at [794, 469] on label "[MEDICAL_DATA]" at bounding box center [753, 460] width 101 height 16
checkbox input "true"
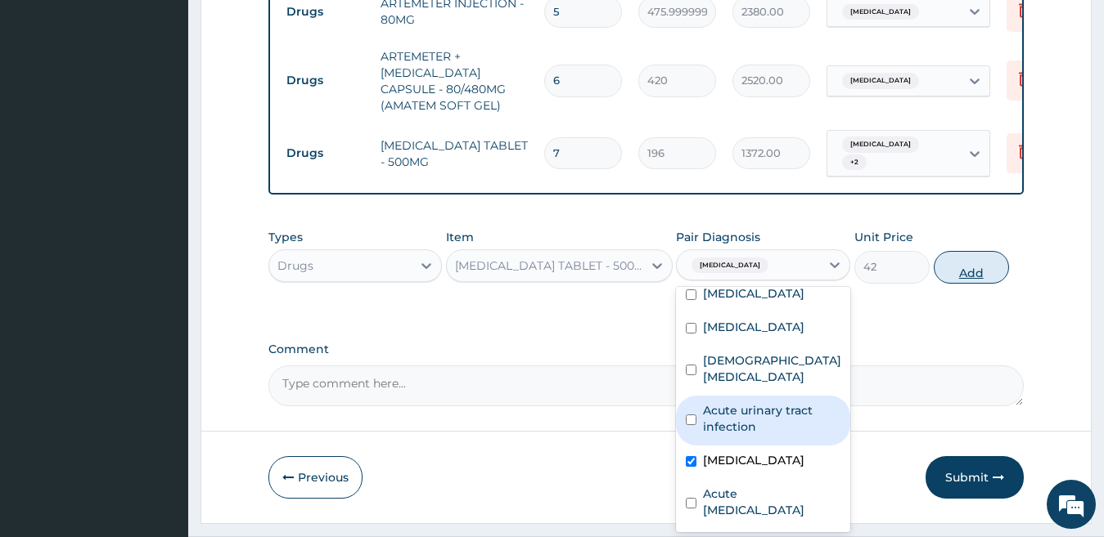
click at [971, 283] on button "Add" at bounding box center [970, 267] width 75 height 33
type input "0"
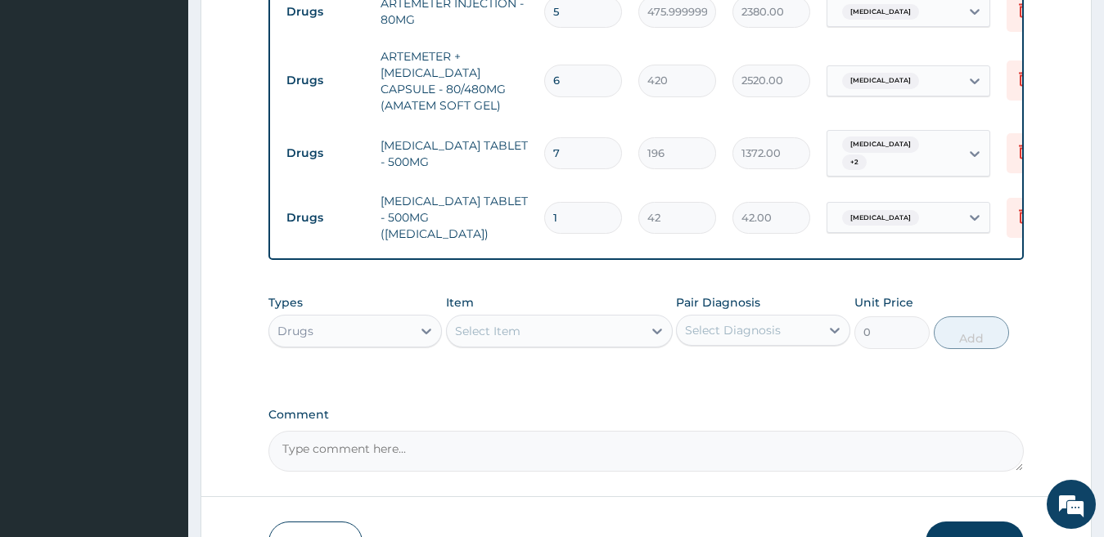
type input "18"
type input "756.00"
type input "18"
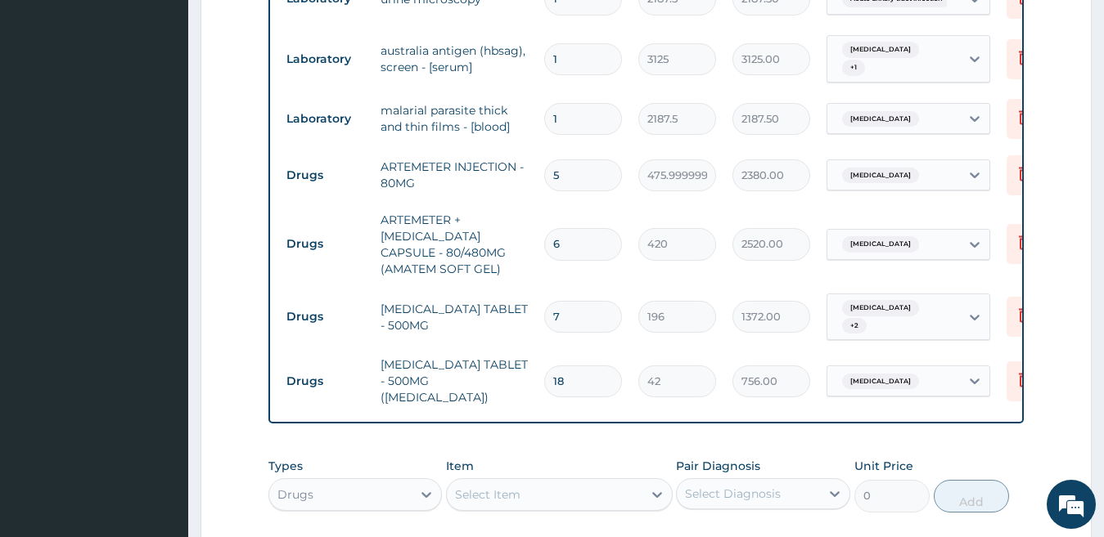
scroll to position [1520, 0]
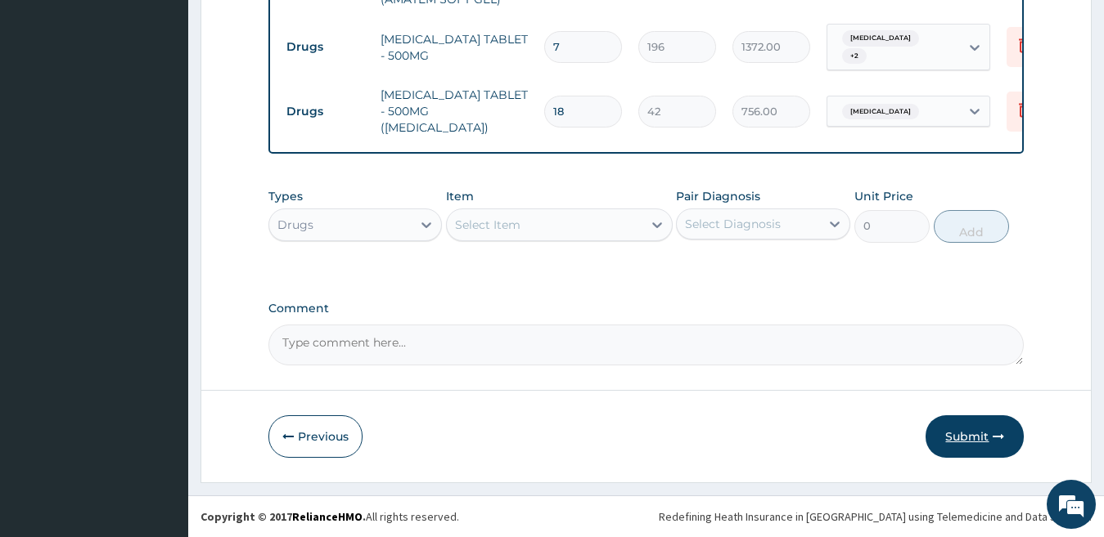
click at [957, 429] on button "Submit" at bounding box center [974, 437] width 98 height 43
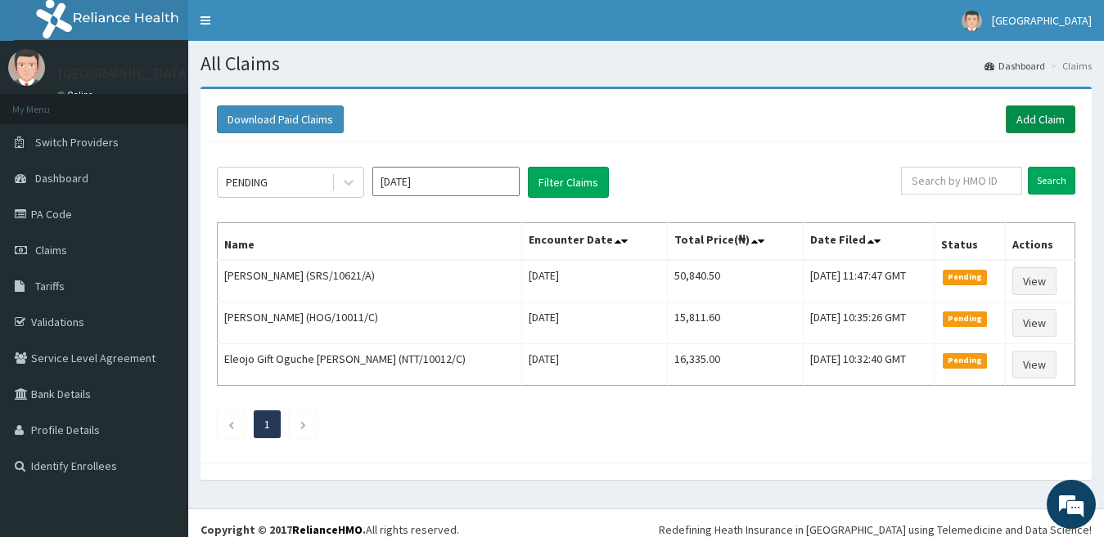
click at [1028, 117] on link "Add Claim" at bounding box center [1040, 120] width 70 height 28
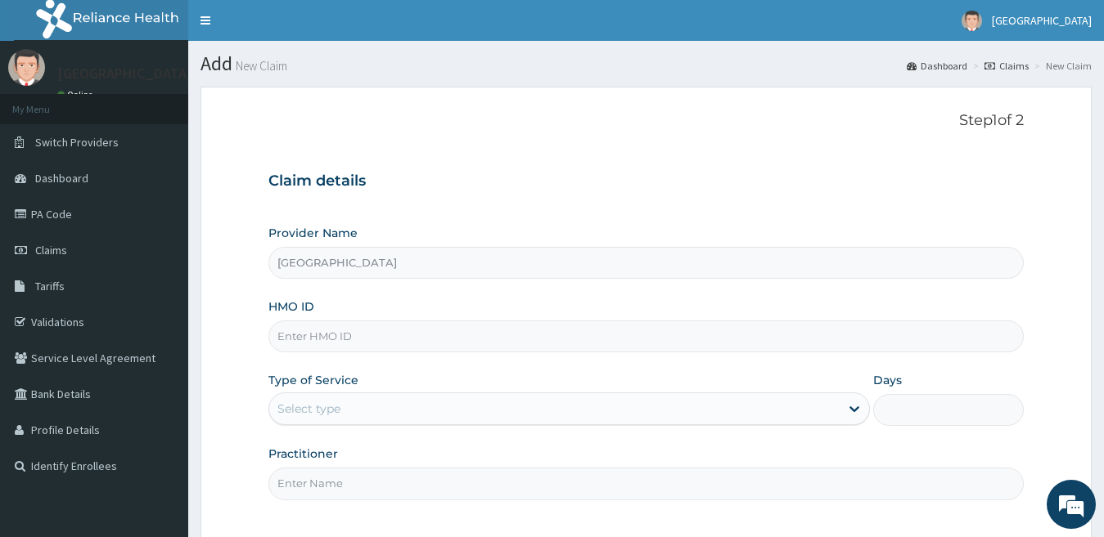
click at [322, 335] on input "HMO ID" at bounding box center [646, 337] width 756 height 32
paste input "NTT/10012/F"
type input "NTT/10012/F"
click at [328, 412] on div "Select type" at bounding box center [308, 409] width 63 height 16
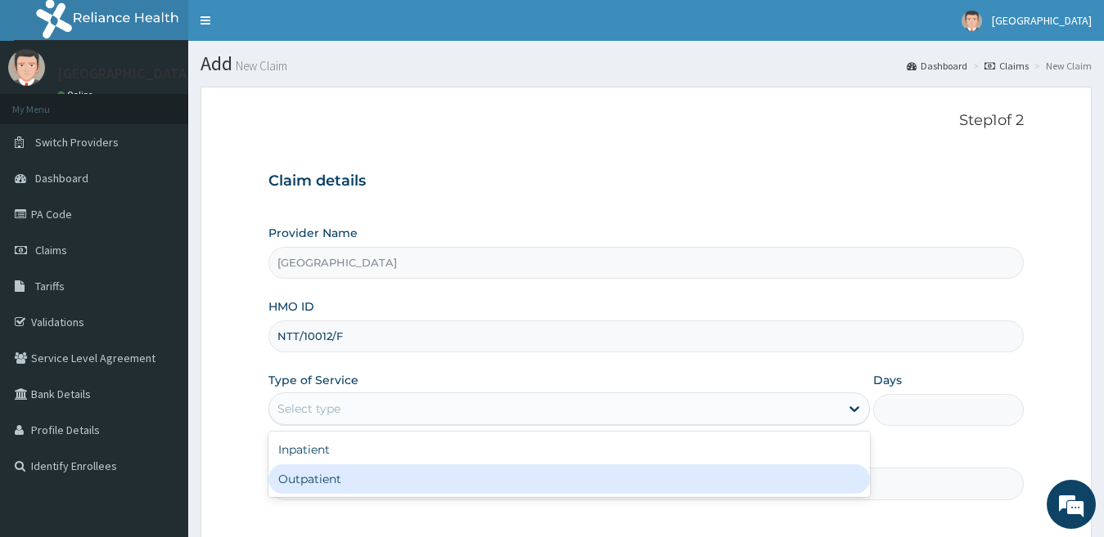
click at [319, 472] on div "Outpatient" at bounding box center [569, 479] width 602 height 29
type input "1"
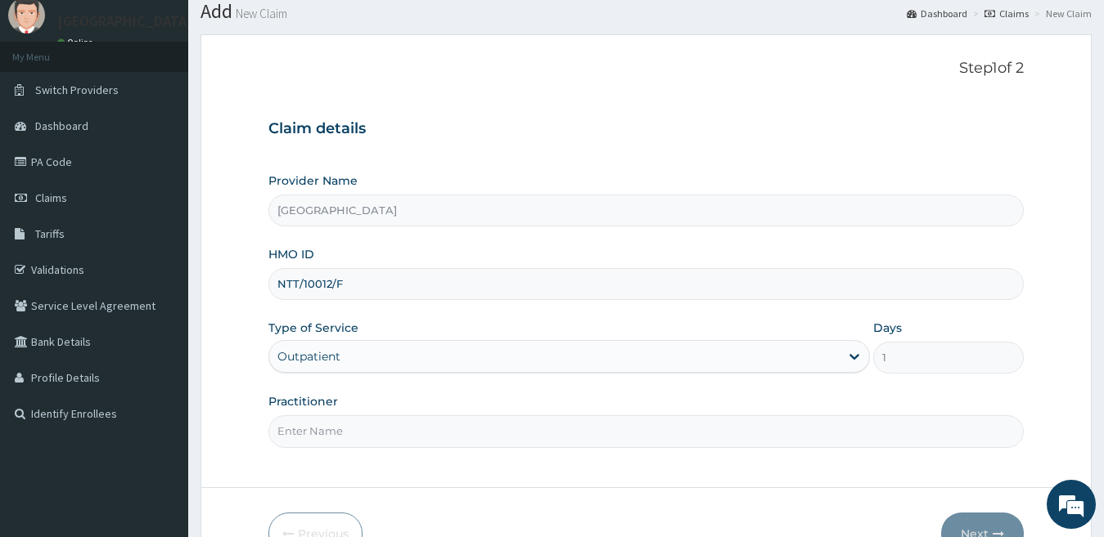
scroll to position [82, 0]
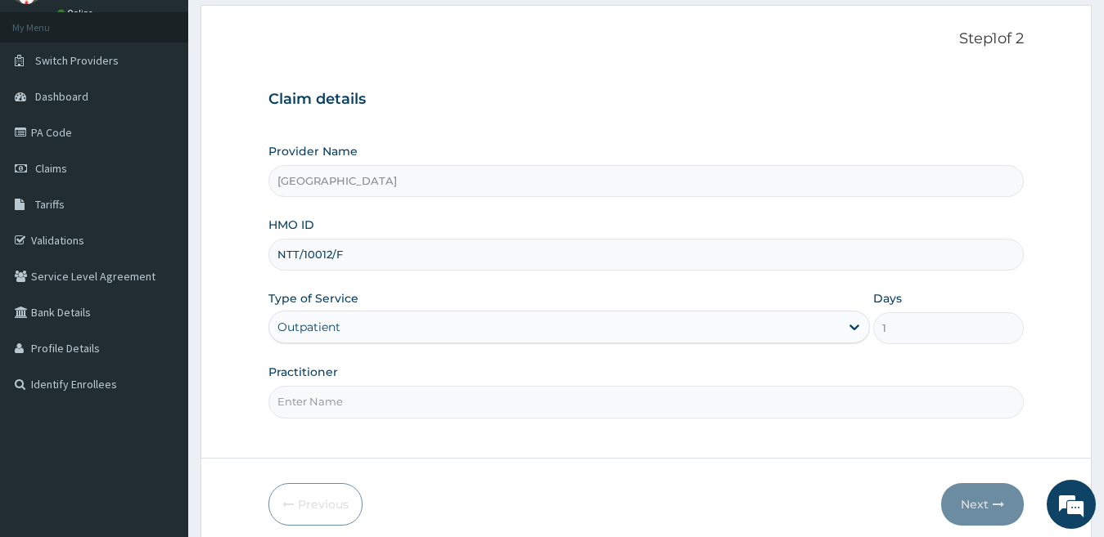
click at [384, 403] on input "Practitioner" at bounding box center [646, 402] width 756 height 32
type input "[PERSON_NAME]"
click at [974, 501] on button "Next" at bounding box center [982, 504] width 83 height 43
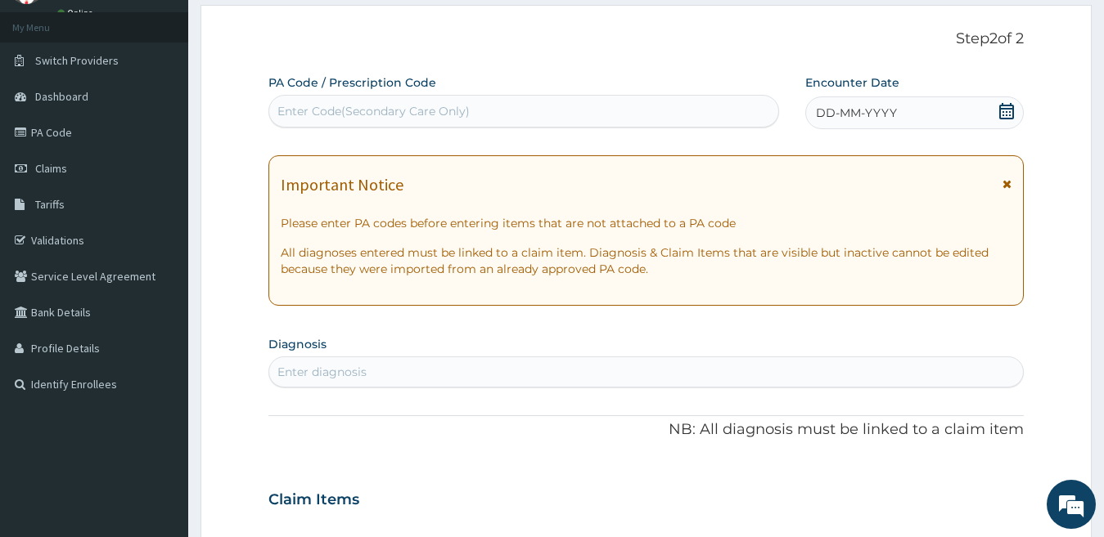
click at [528, 104] on div "Enter Code(Secondary Care Only)" at bounding box center [523, 111] width 509 height 26
paste input "PA/20B95E"
type input "PA/20B95E"
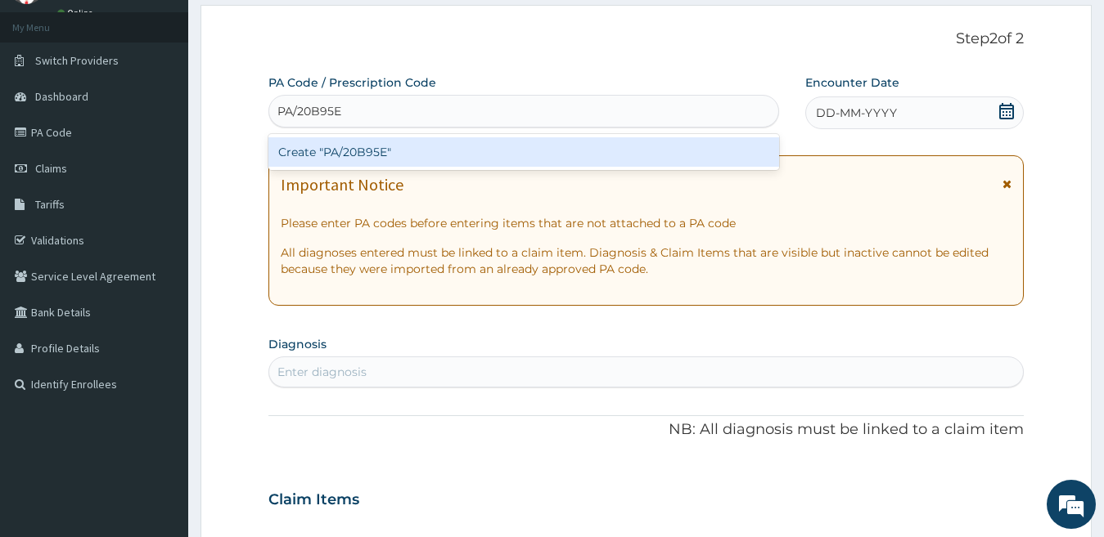
click at [632, 146] on div "Create "PA/20B95E"" at bounding box center [523, 151] width 510 height 29
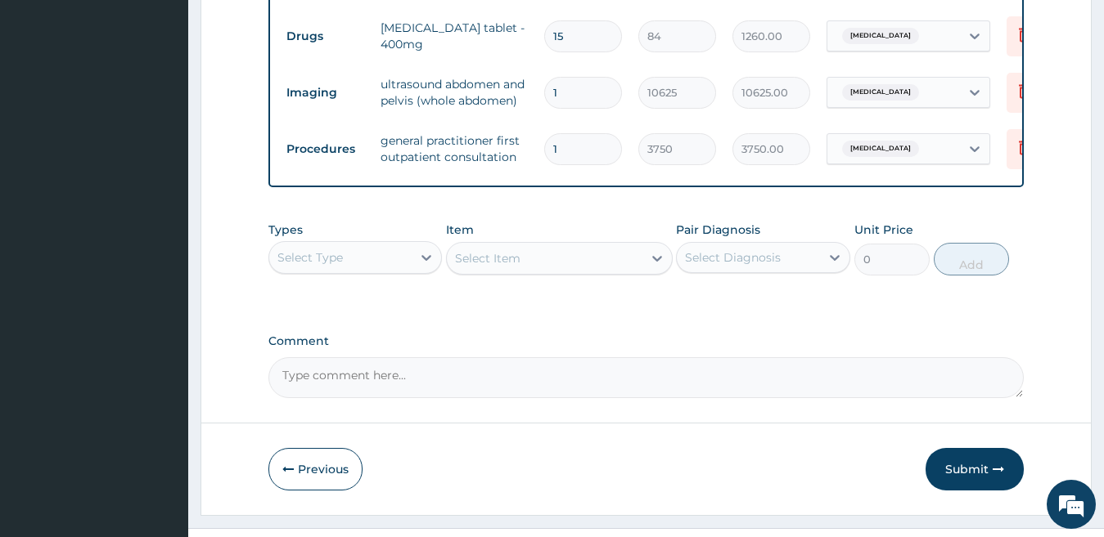
scroll to position [804, 0]
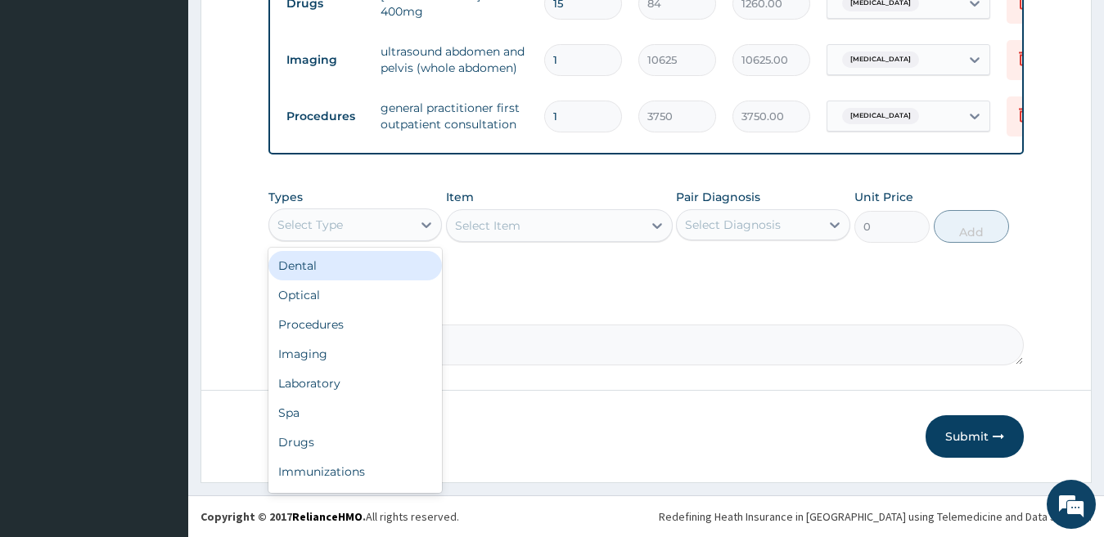
click at [362, 221] on div "Select Type" at bounding box center [340, 225] width 143 height 26
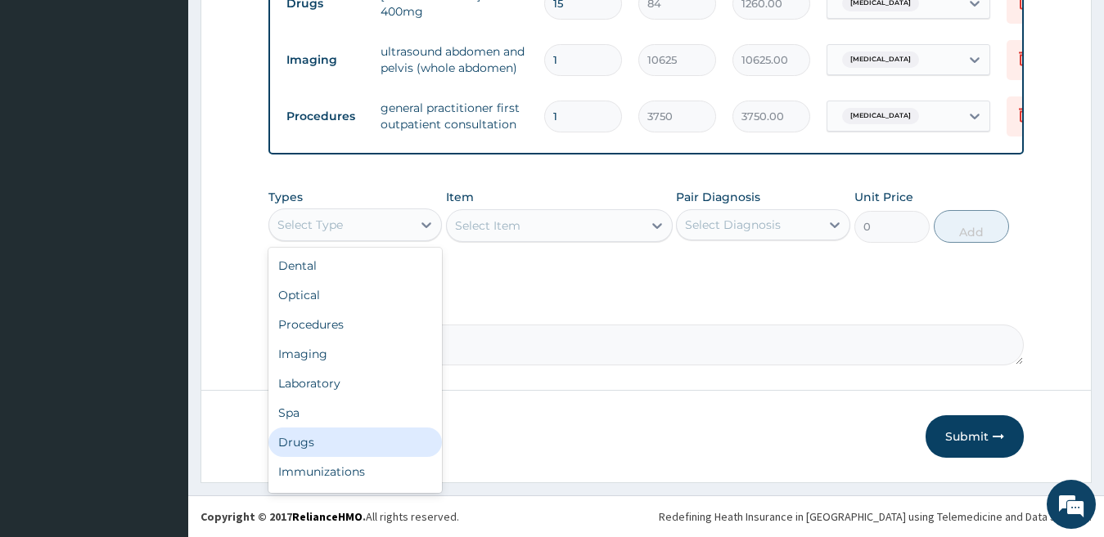
click at [341, 440] on div "Drugs" at bounding box center [355, 442] width 174 height 29
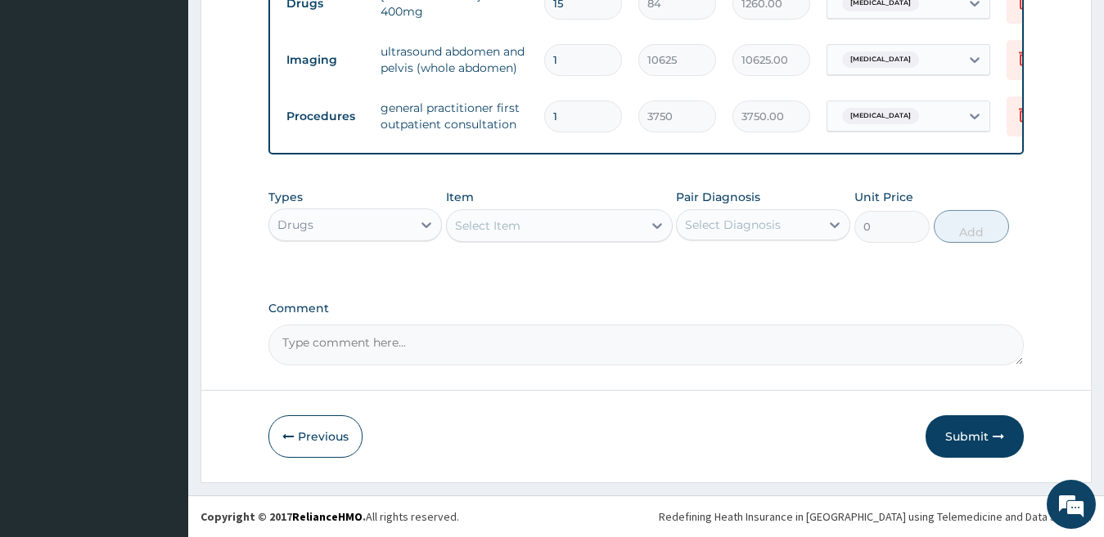
click at [585, 229] on div "Select Item" at bounding box center [545, 226] width 196 height 26
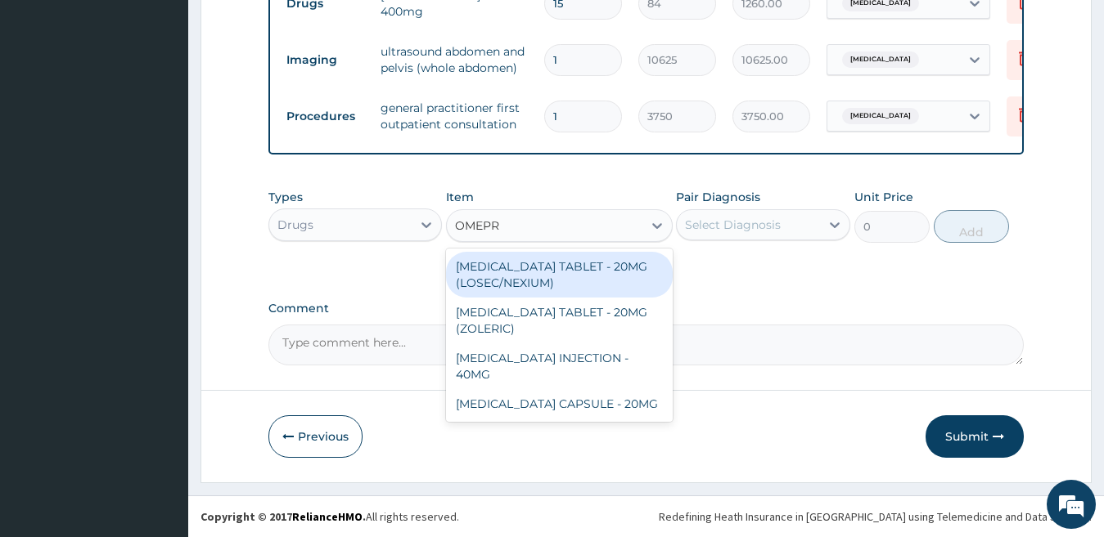
type input "OMEPRA"
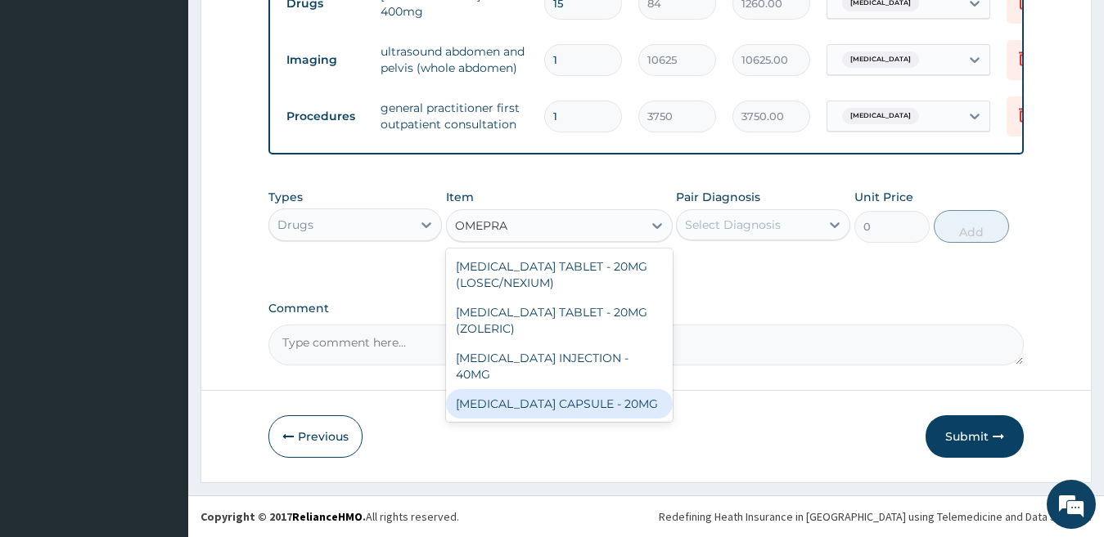
click at [595, 389] on div "[MEDICAL_DATA] CAPSULE - 20MG" at bounding box center [559, 403] width 227 height 29
type input "140"
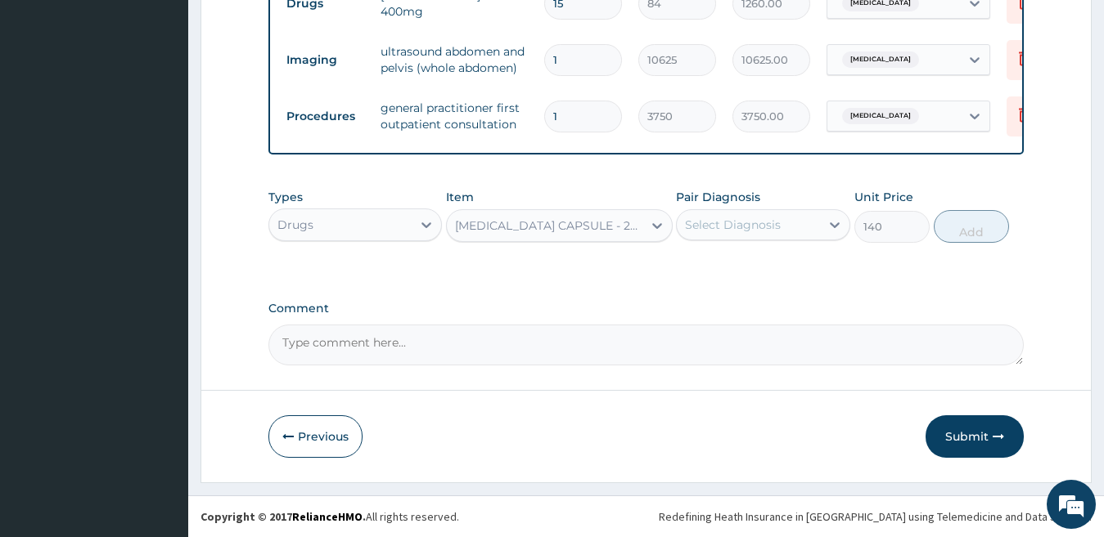
click at [755, 225] on div "Select Diagnosis" at bounding box center [733, 225] width 96 height 16
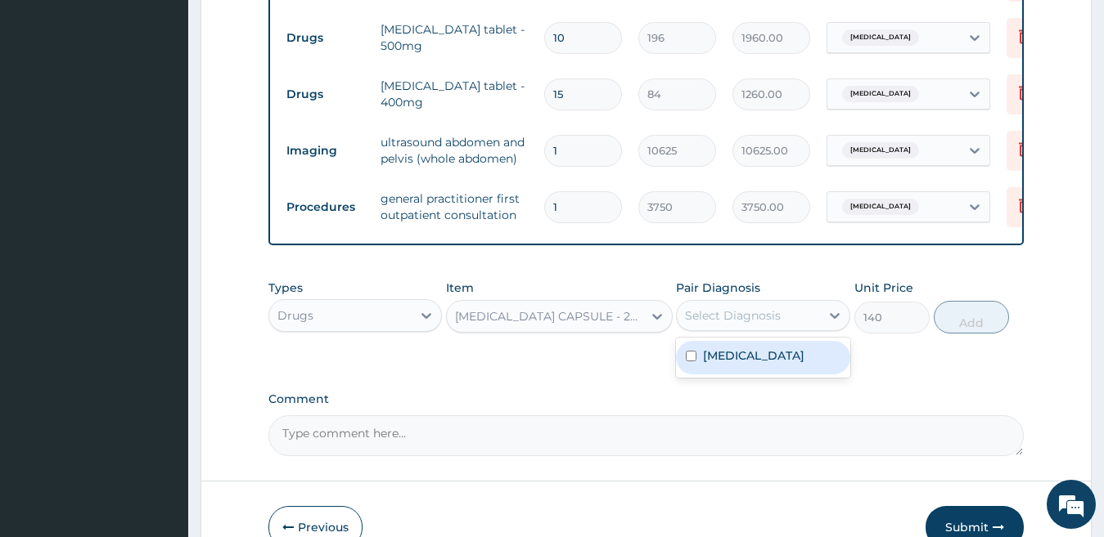
scroll to position [313, 0]
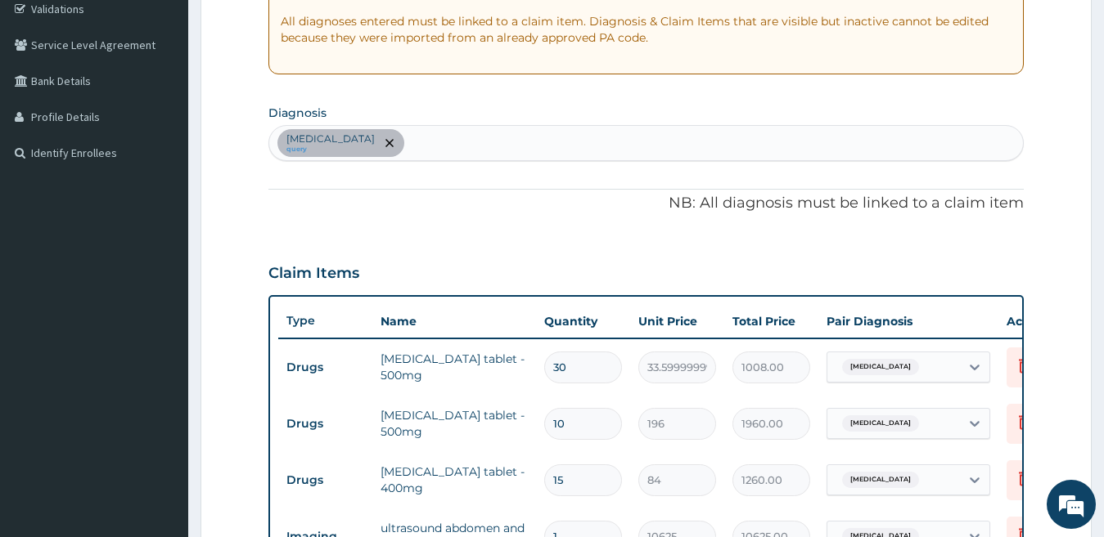
click at [425, 141] on div "Omphalitis query" at bounding box center [646, 143] width 754 height 34
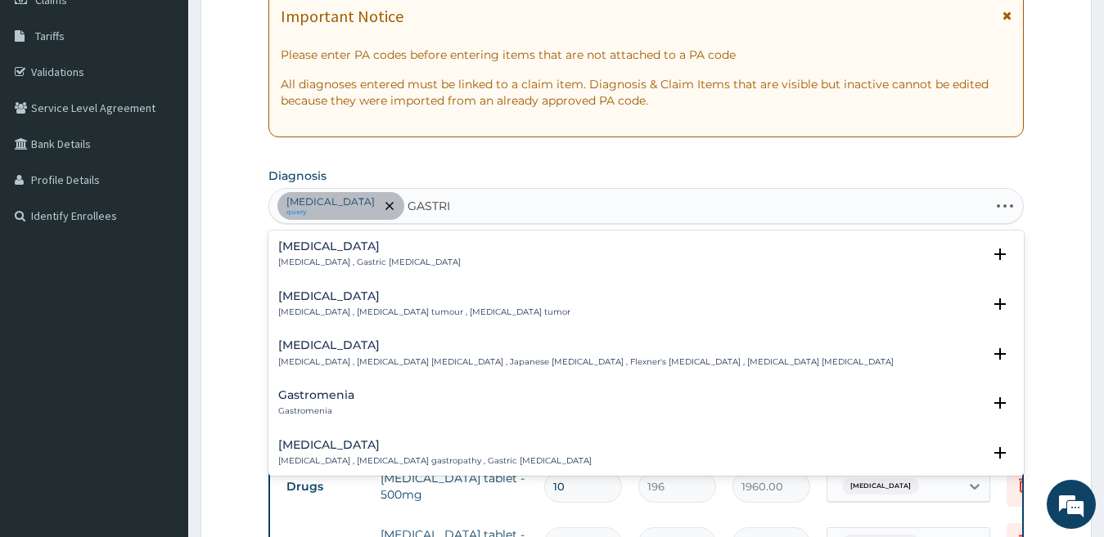
scroll to position [232, 0]
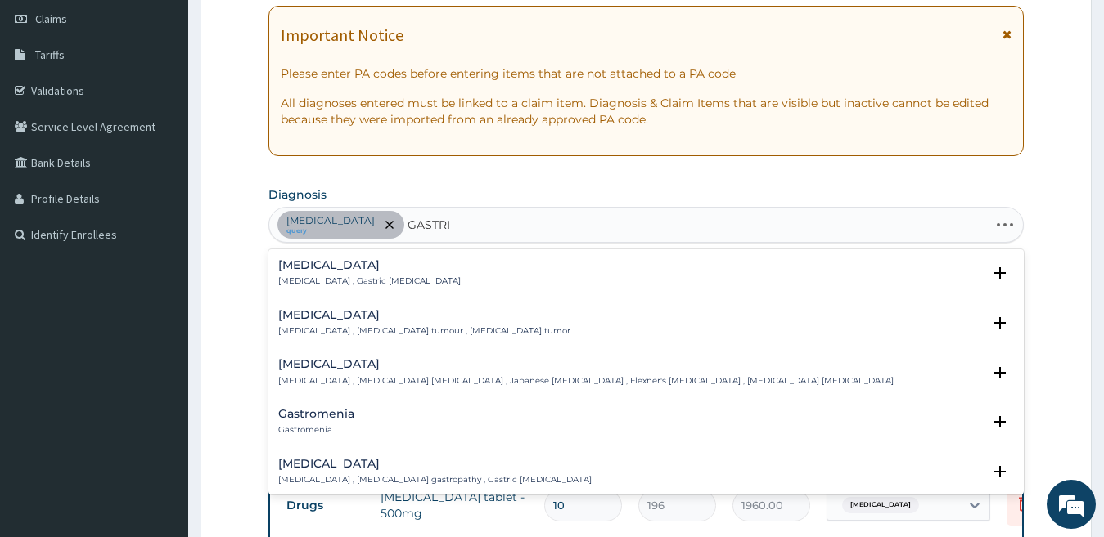
type input "GASTRIT"
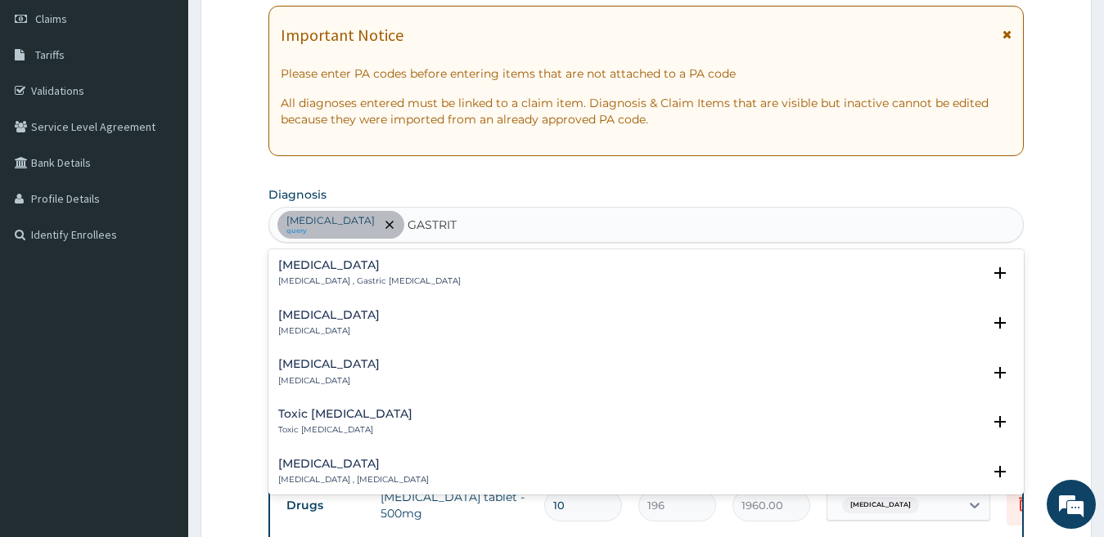
click at [353, 317] on h4 "Acute gastritis" at bounding box center [328, 315] width 101 height 12
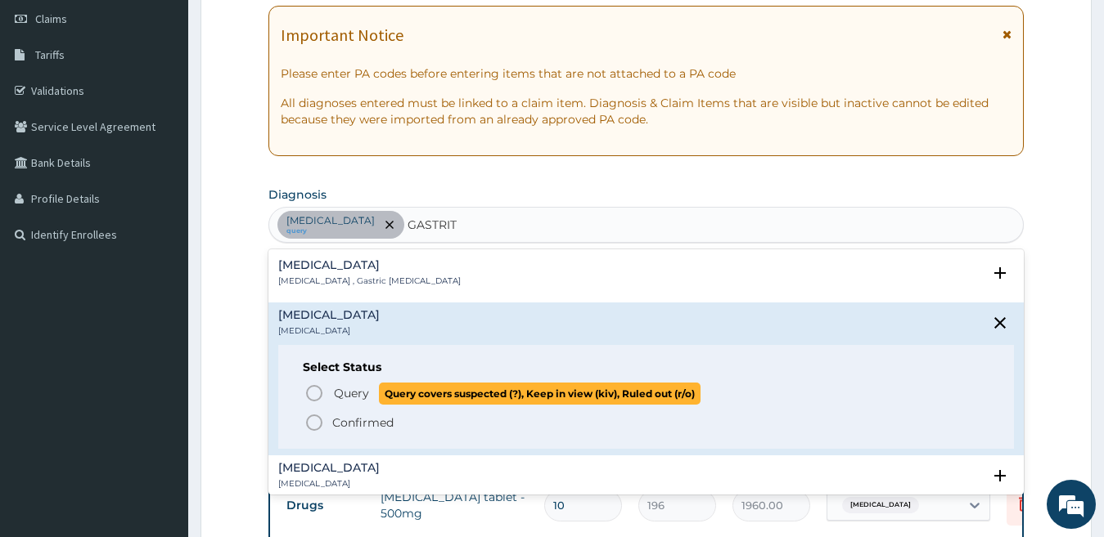
click at [340, 384] on p "Query Query covers suspected (?), Keep in view (kiv), Ruled out (r/o)" at bounding box center [516, 394] width 368 height 22
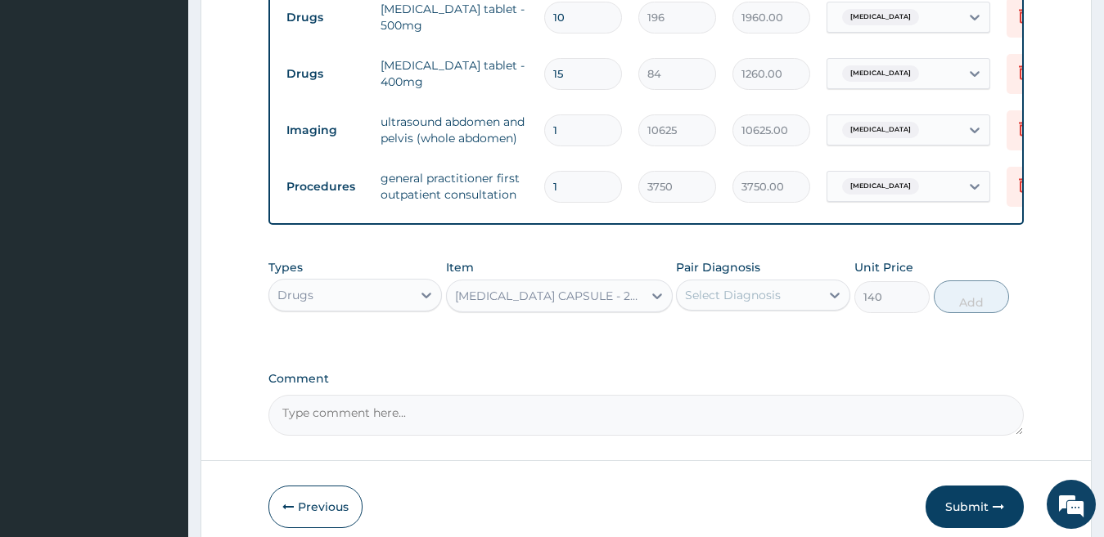
scroll to position [804, 0]
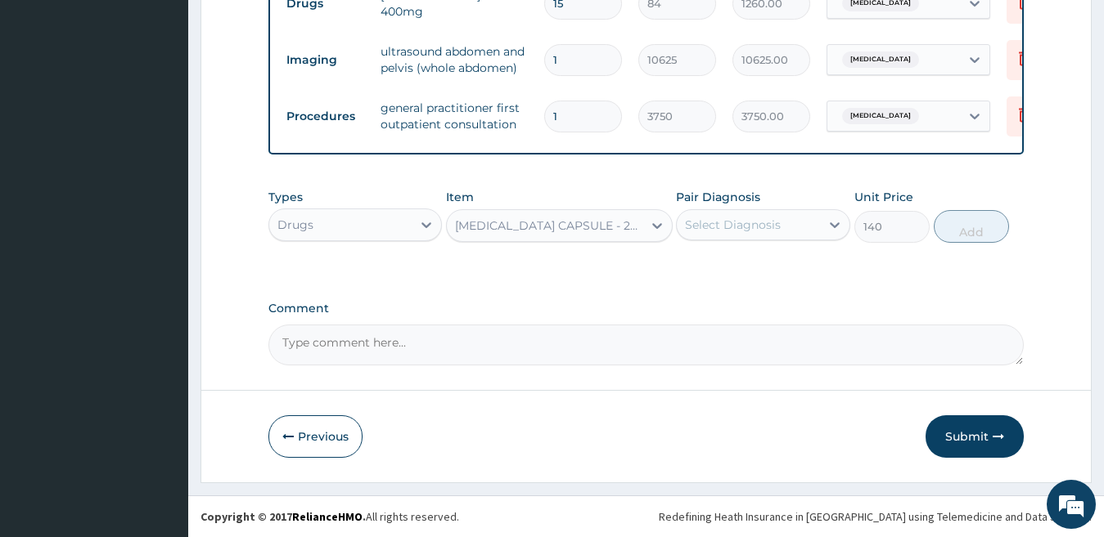
click at [729, 223] on div "Select Diagnosis" at bounding box center [733, 225] width 96 height 16
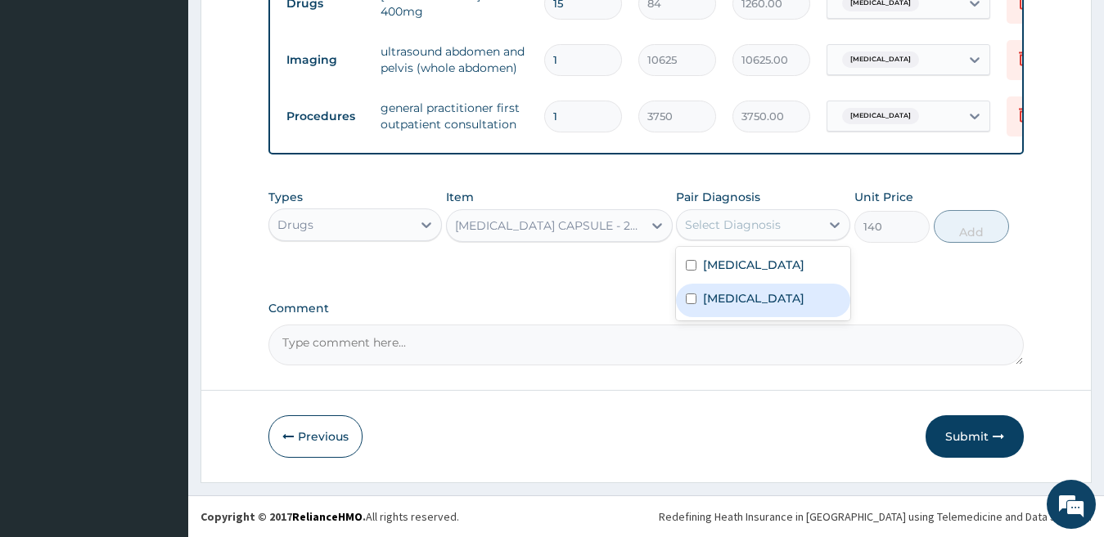
click at [749, 299] on label "Acute gastritis" at bounding box center [753, 298] width 101 height 16
checkbox input "true"
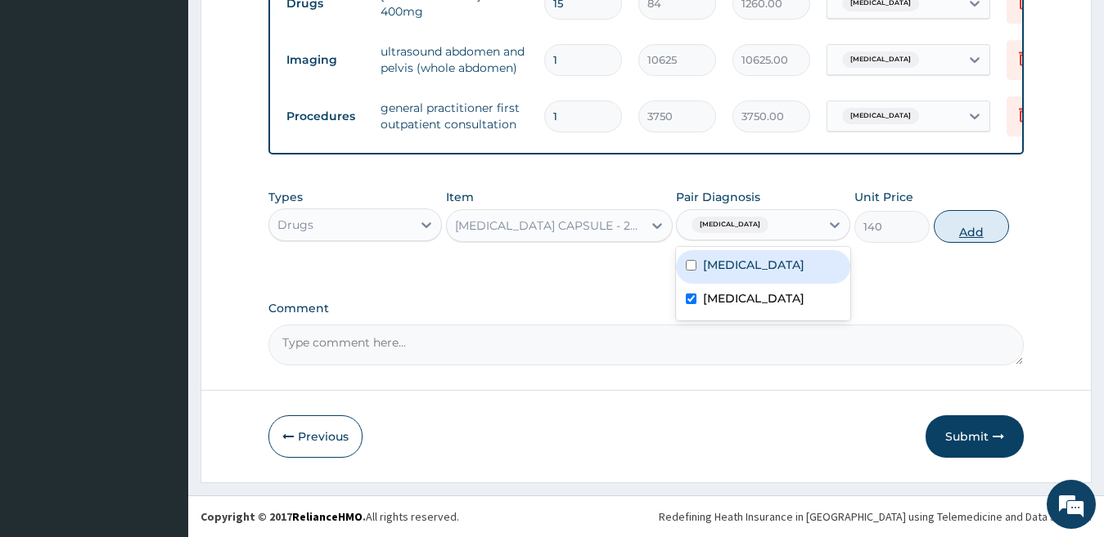
click at [965, 227] on button "Add" at bounding box center [970, 226] width 75 height 33
type input "0"
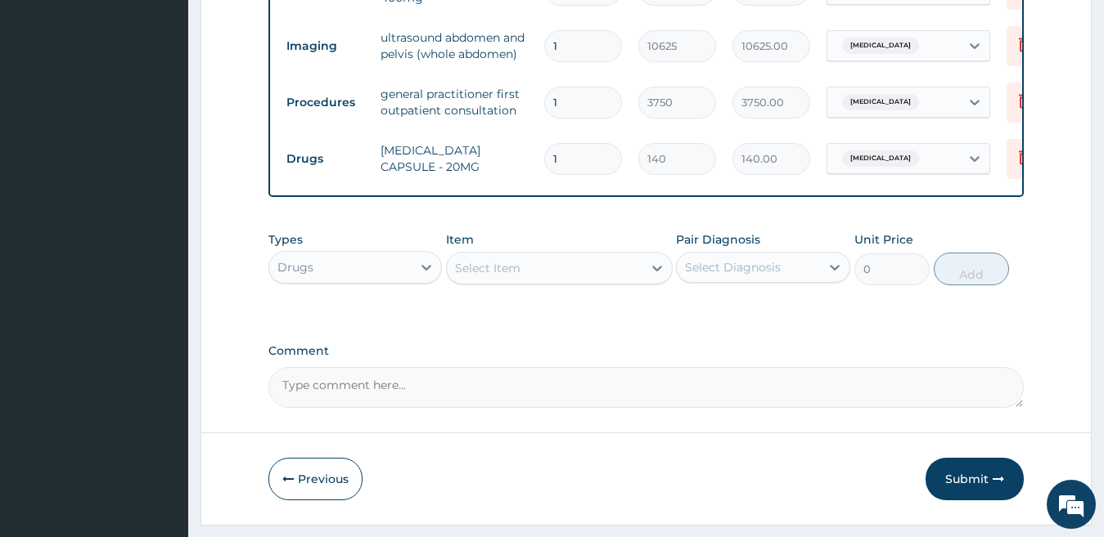
type input "0.00"
type input "7"
type input "980.00"
type input "7"
drag, startPoint x: 503, startPoint y: 272, endPoint x: 501, endPoint y: 283, distance: 10.8
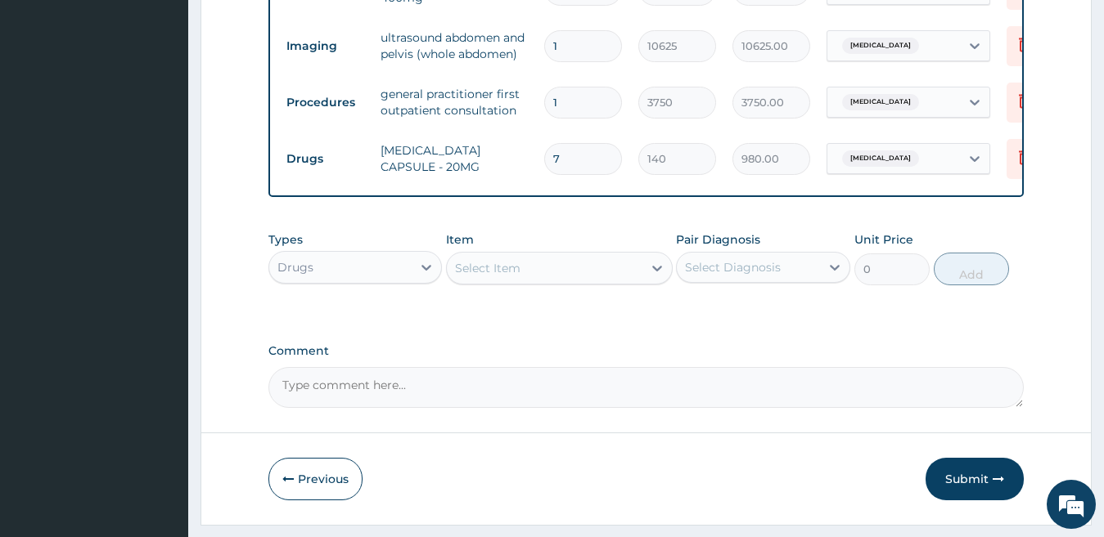
click at [503, 272] on div "Select Item" at bounding box center [545, 268] width 196 height 26
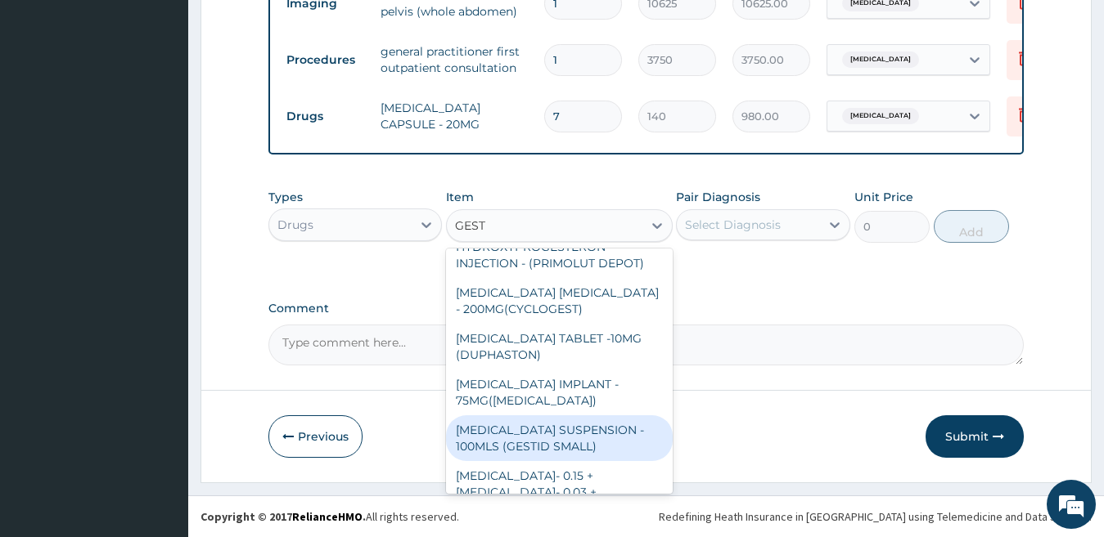
scroll to position [242, 0]
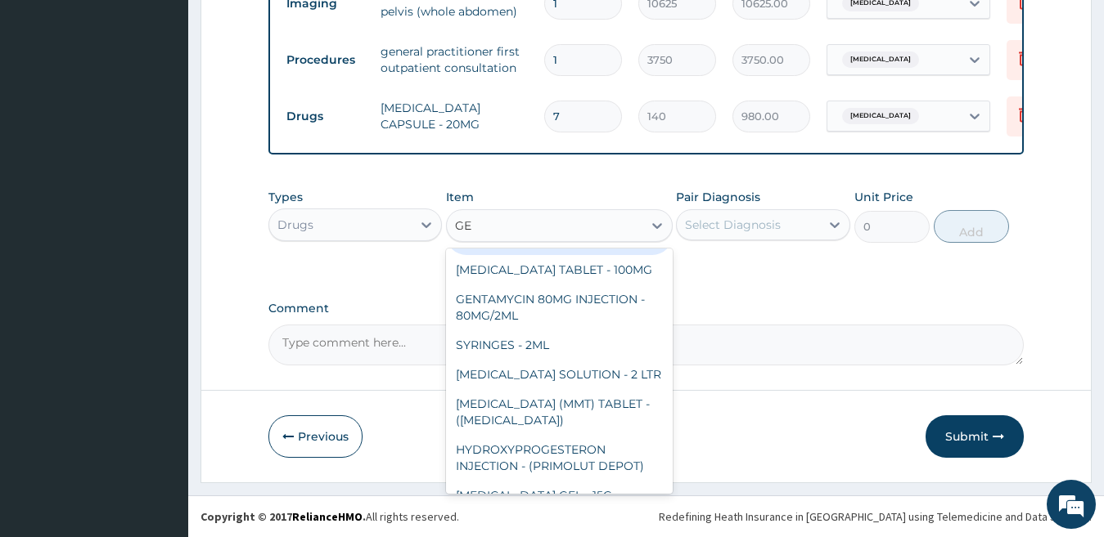
type input "G"
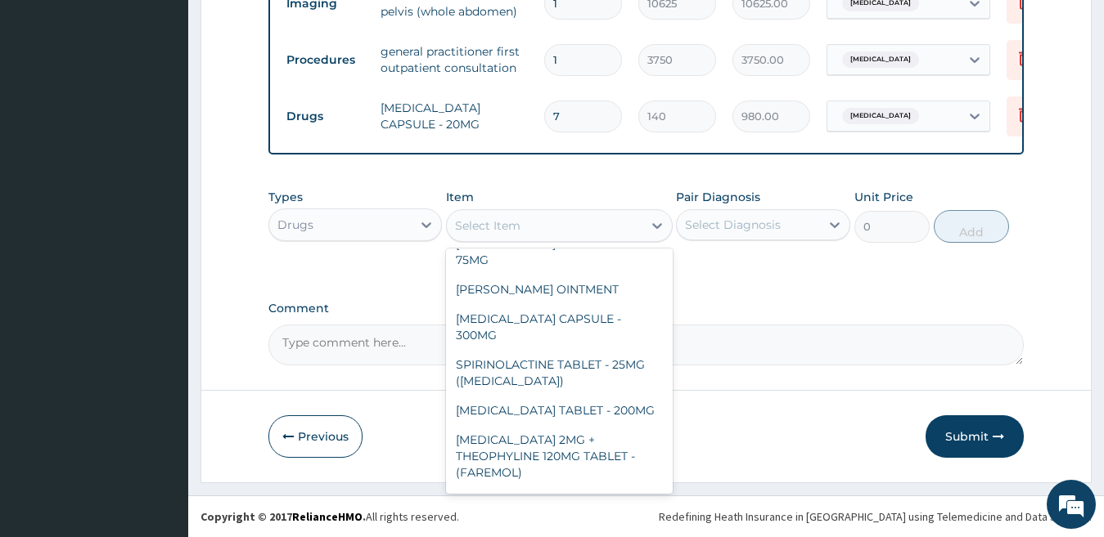
scroll to position [10288, 0]
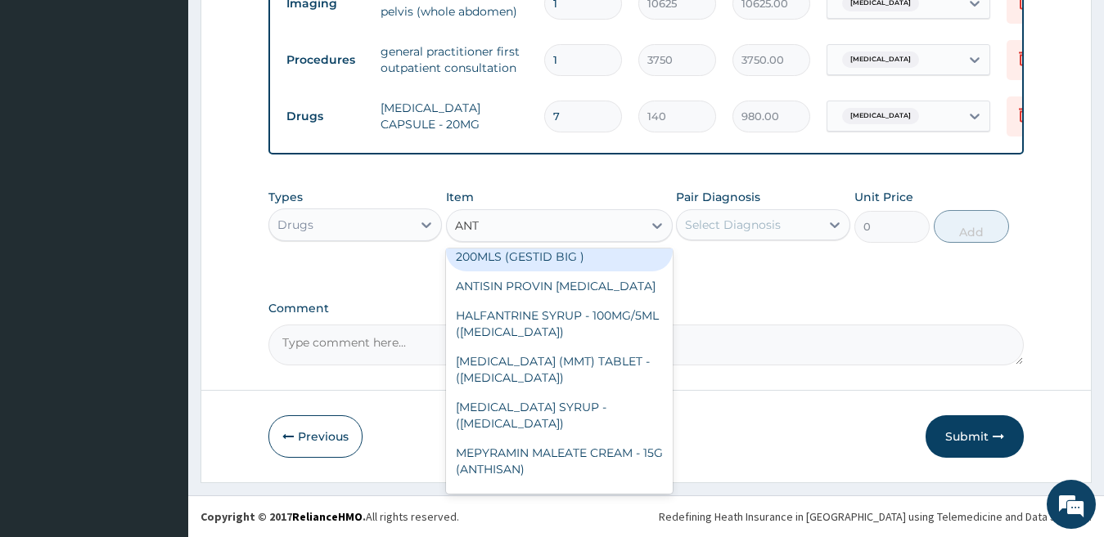
type input "ANTA"
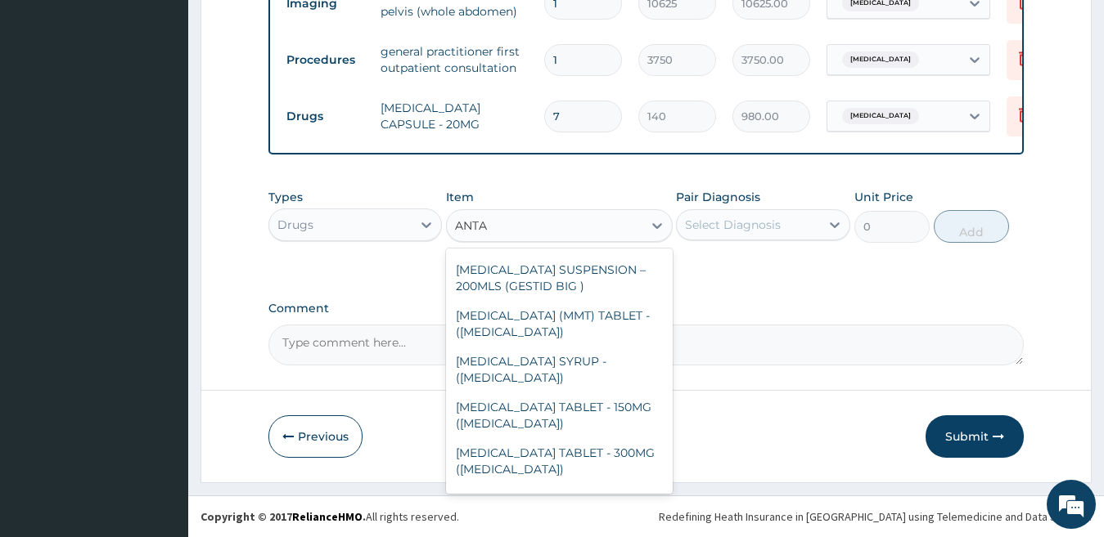
scroll to position [0, 0]
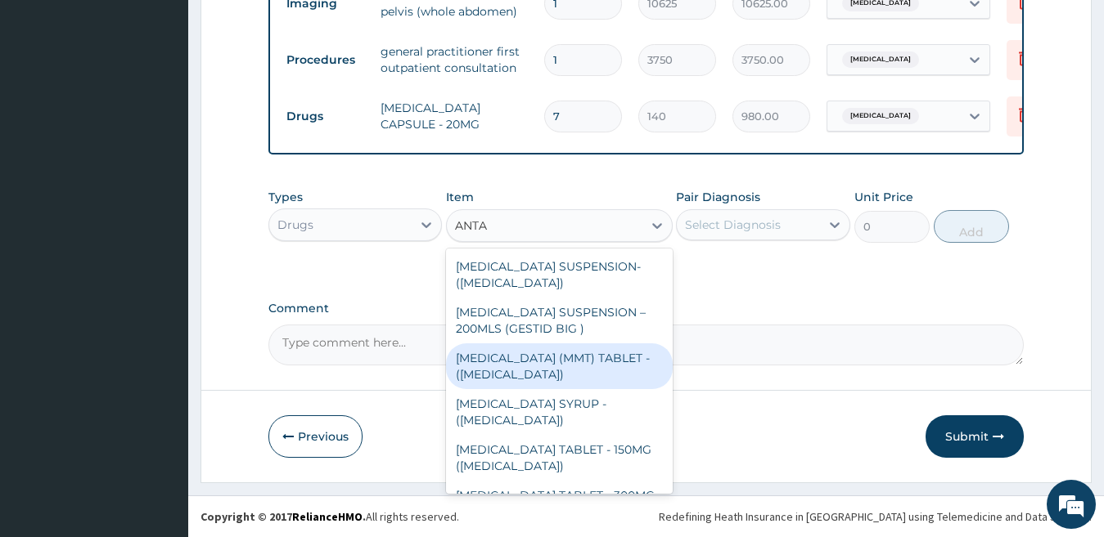
click at [515, 365] on div "[MEDICAL_DATA] (MMT) TABLET - ([MEDICAL_DATA])" at bounding box center [559, 367] width 227 height 46
type input "28"
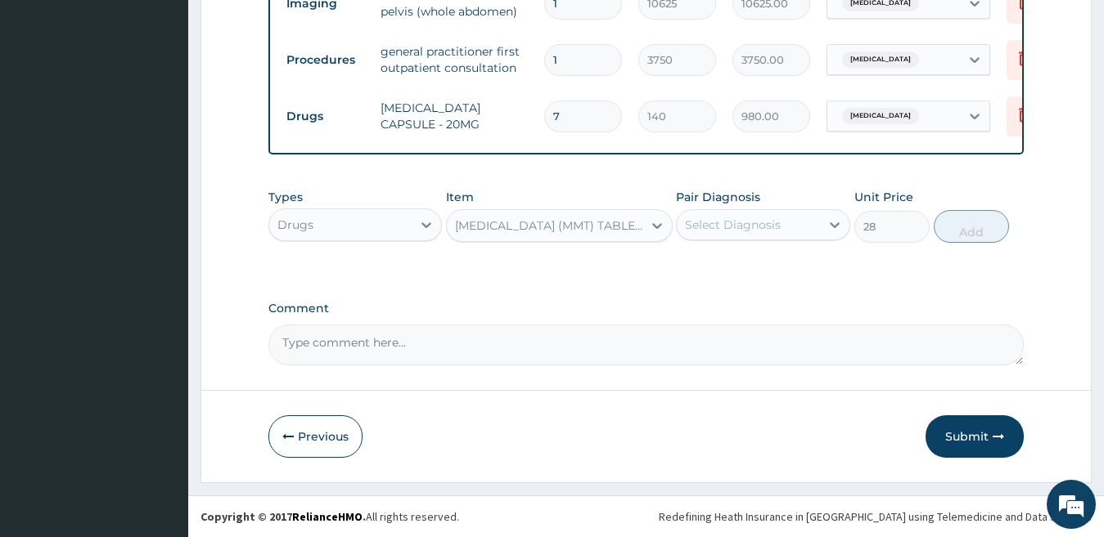
click at [768, 225] on div "Select Diagnosis" at bounding box center [733, 225] width 96 height 16
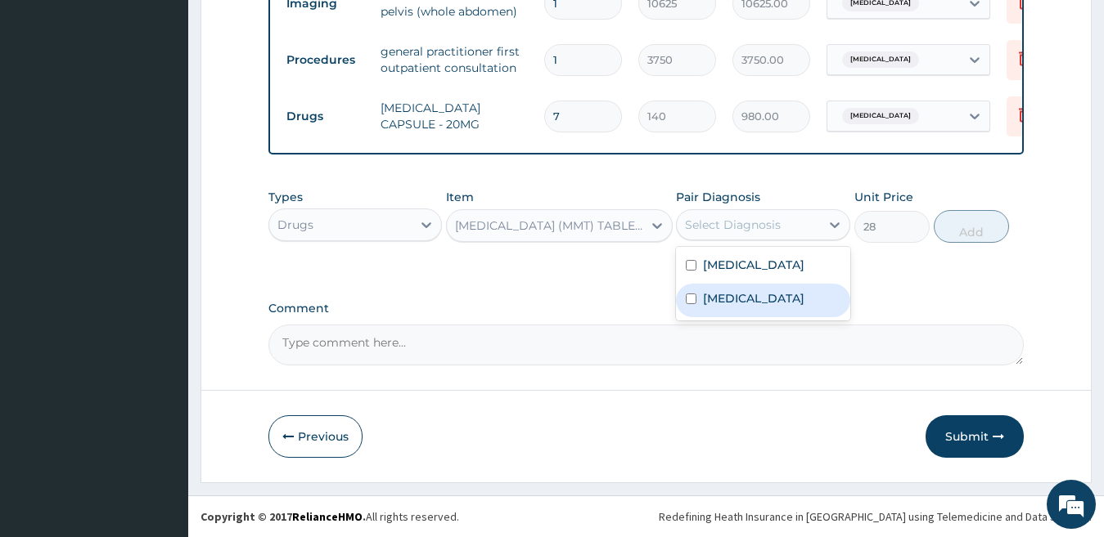
click at [752, 297] on label "Acute gastritis" at bounding box center [753, 298] width 101 height 16
checkbox input "true"
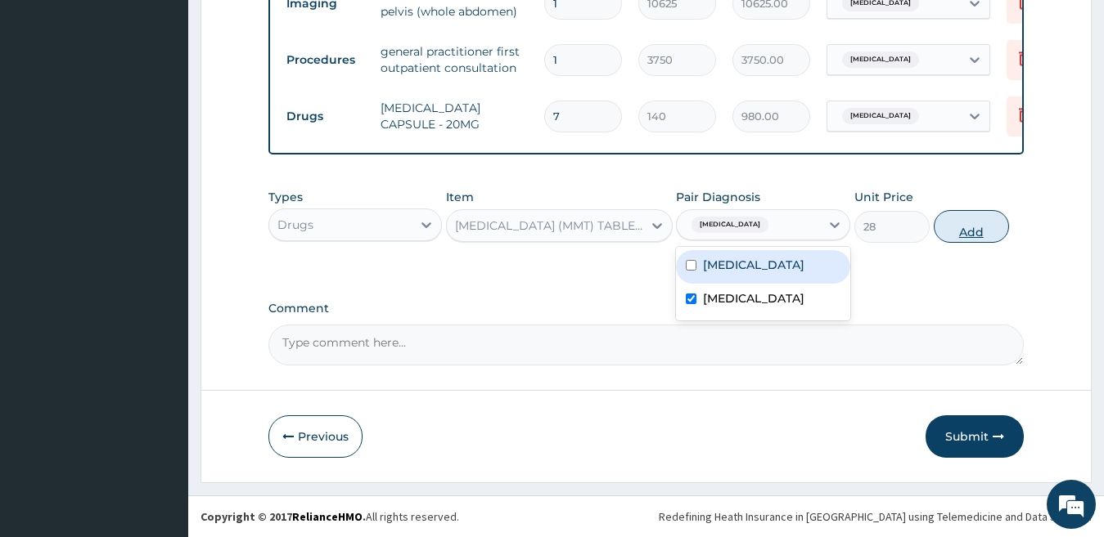
click at [954, 228] on button "Add" at bounding box center [970, 226] width 75 height 33
type input "0"
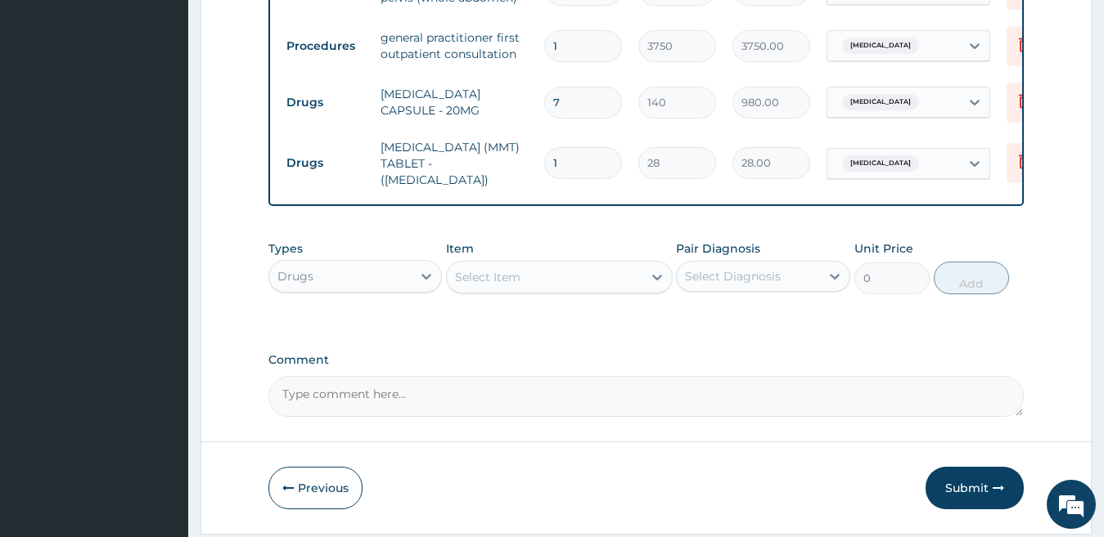
type input "0.00"
type input "2"
type input "56.00"
type input "20"
type input "560.00"
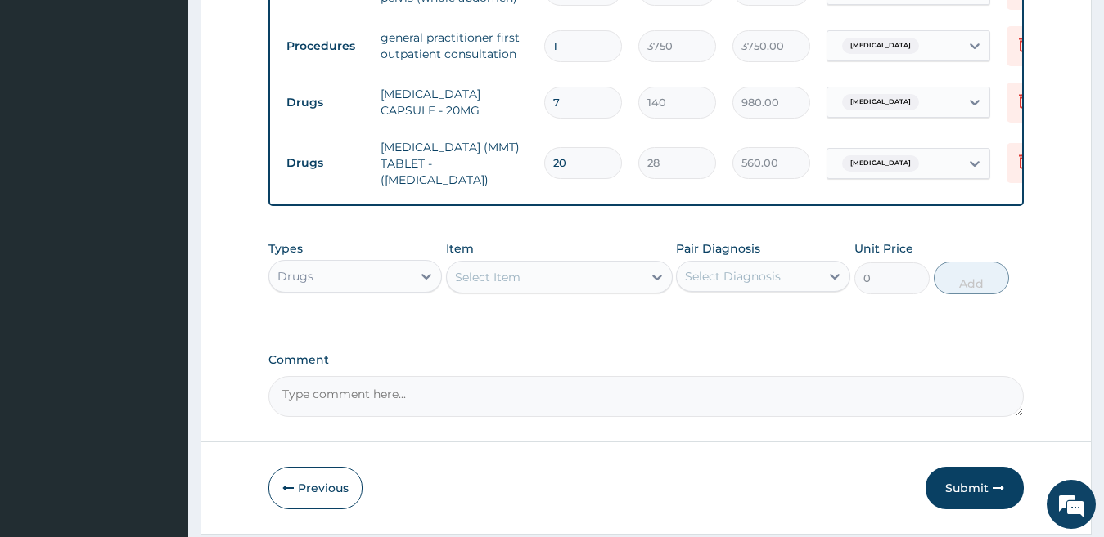
type input "20"
click at [977, 496] on button "Submit" at bounding box center [974, 488] width 98 height 43
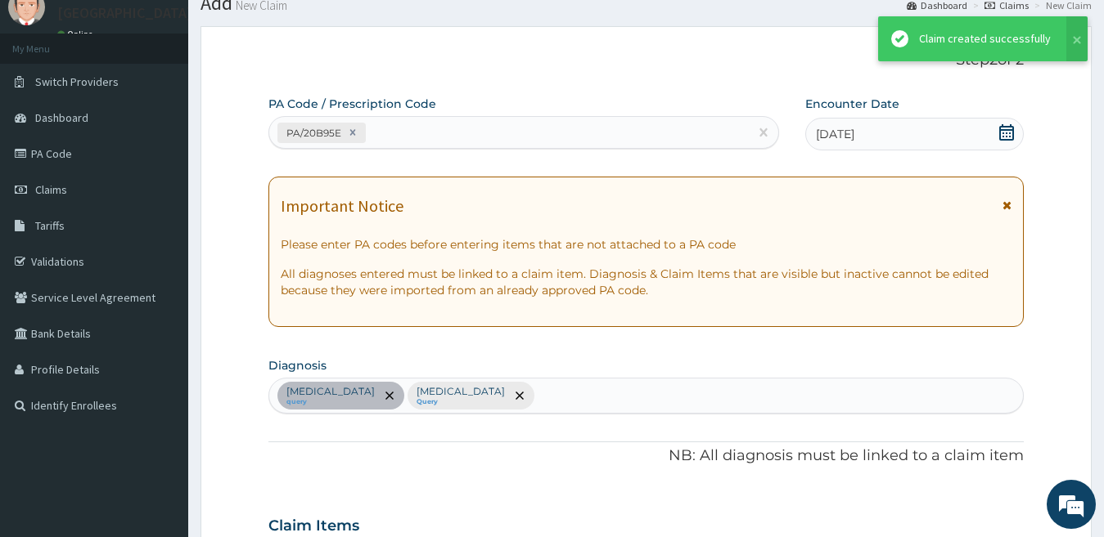
scroll to position [861, 0]
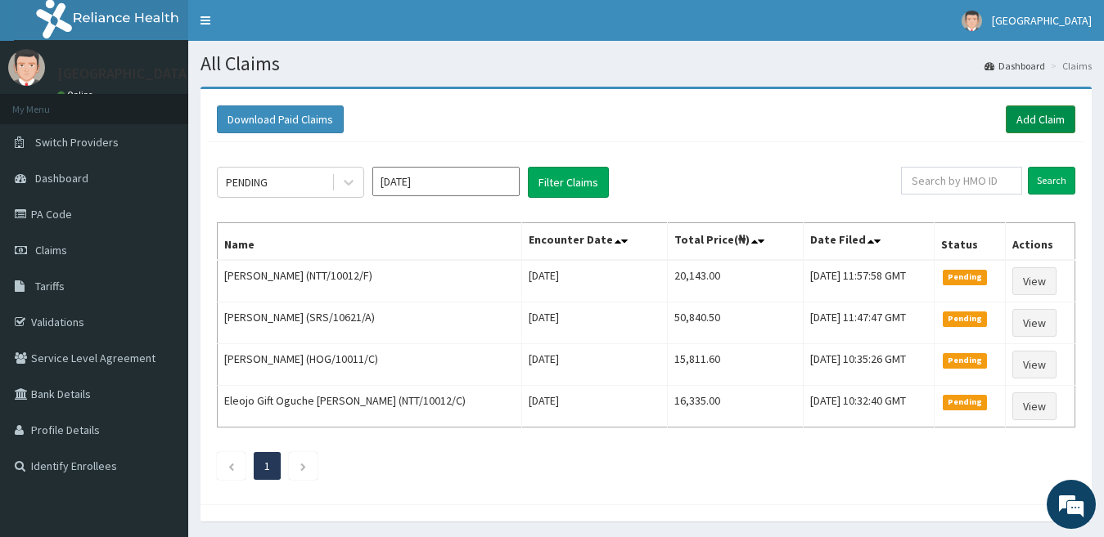
click at [1028, 115] on link "Add Claim" at bounding box center [1040, 120] width 70 height 28
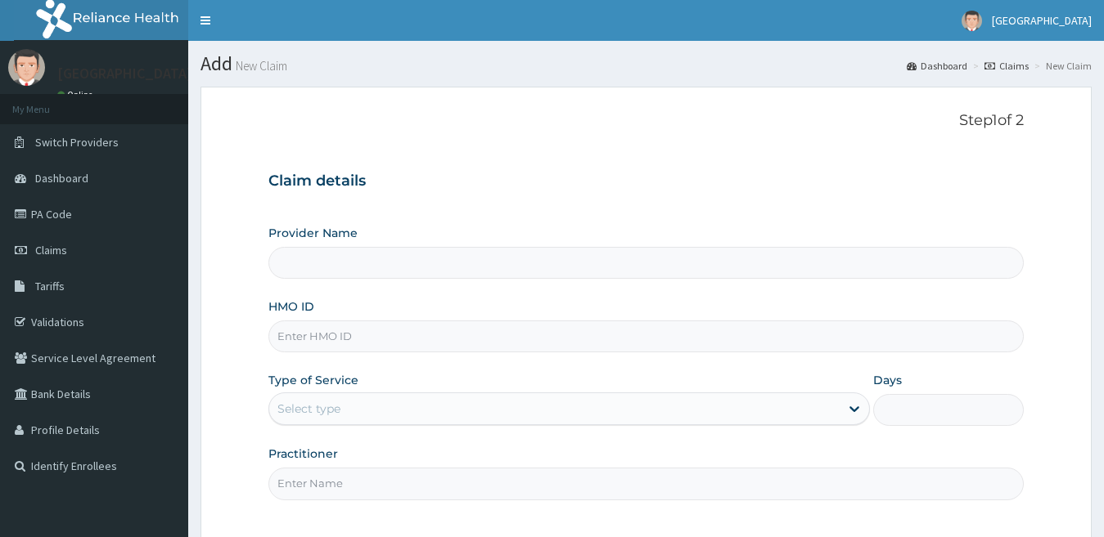
click at [507, 337] on input "HMO ID" at bounding box center [646, 337] width 756 height 32
paste input "NTT/10012/C"
type input "NTT/10012/B"
type input "[GEOGRAPHIC_DATA]"
type input "NTT/10012/B"
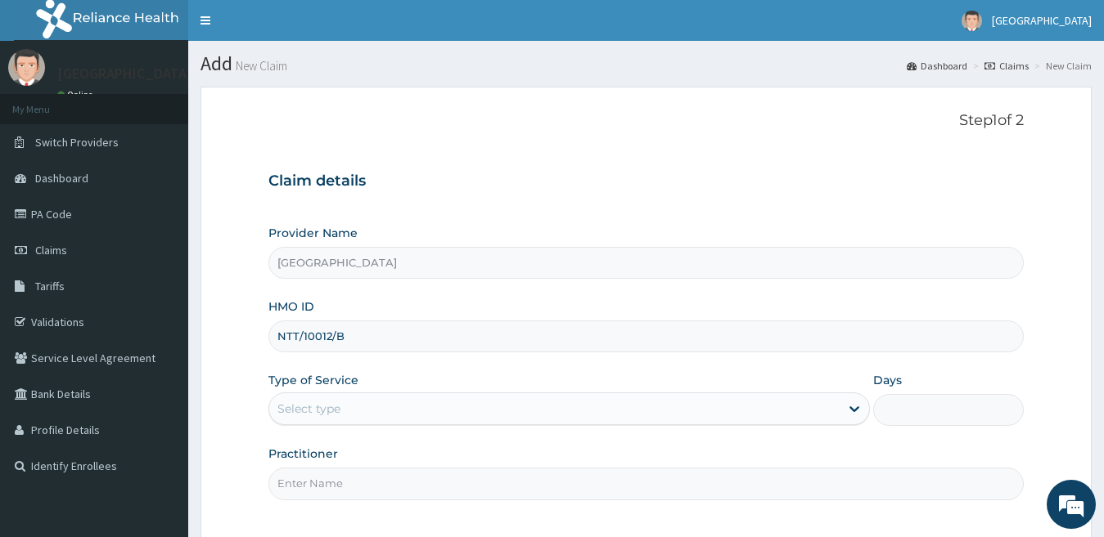
click at [331, 411] on div "Select type" at bounding box center [308, 409] width 63 height 16
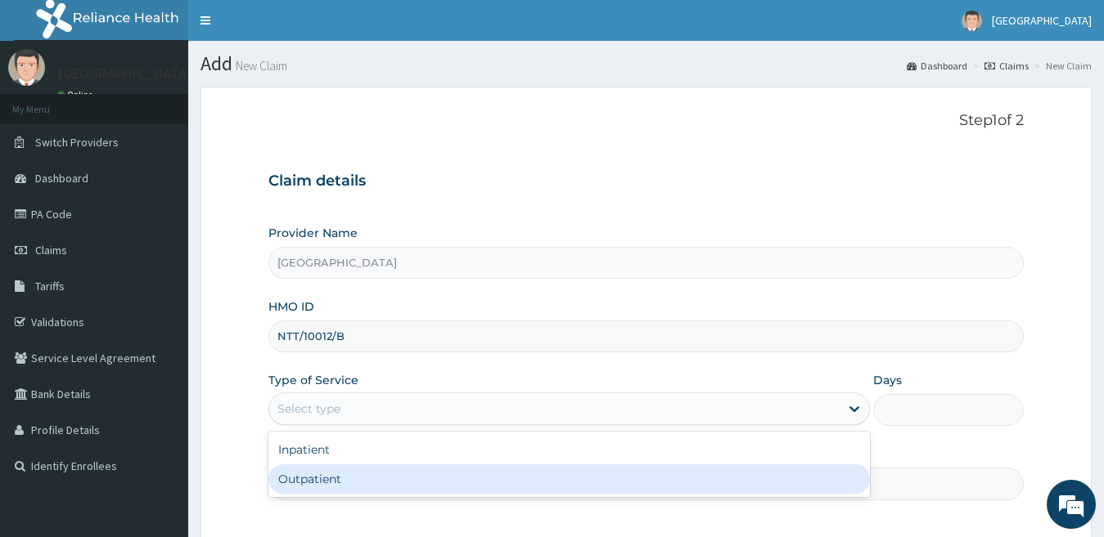
click at [329, 477] on div "Outpatient" at bounding box center [569, 479] width 602 height 29
type input "1"
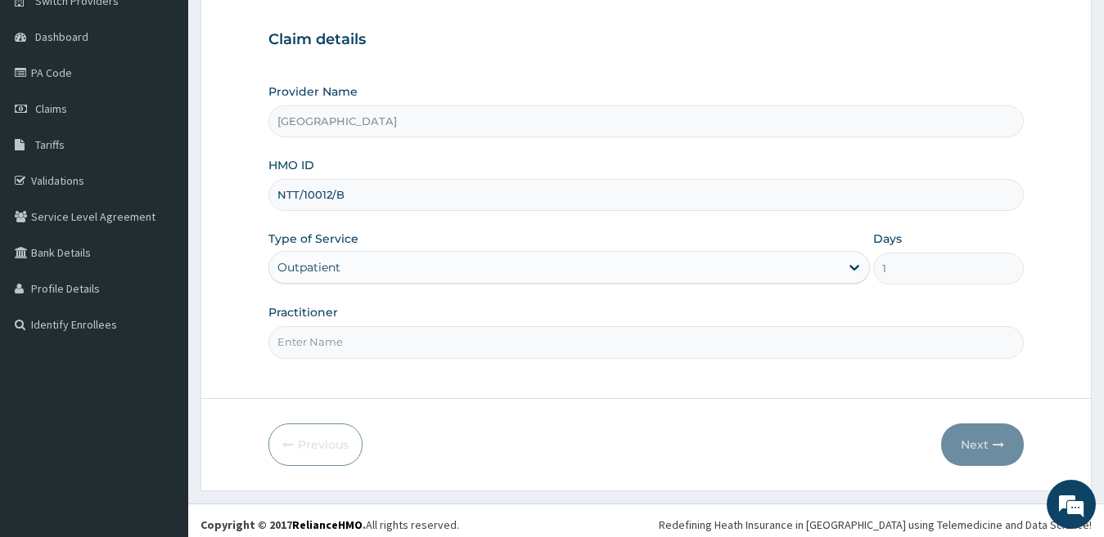
scroll to position [150, 0]
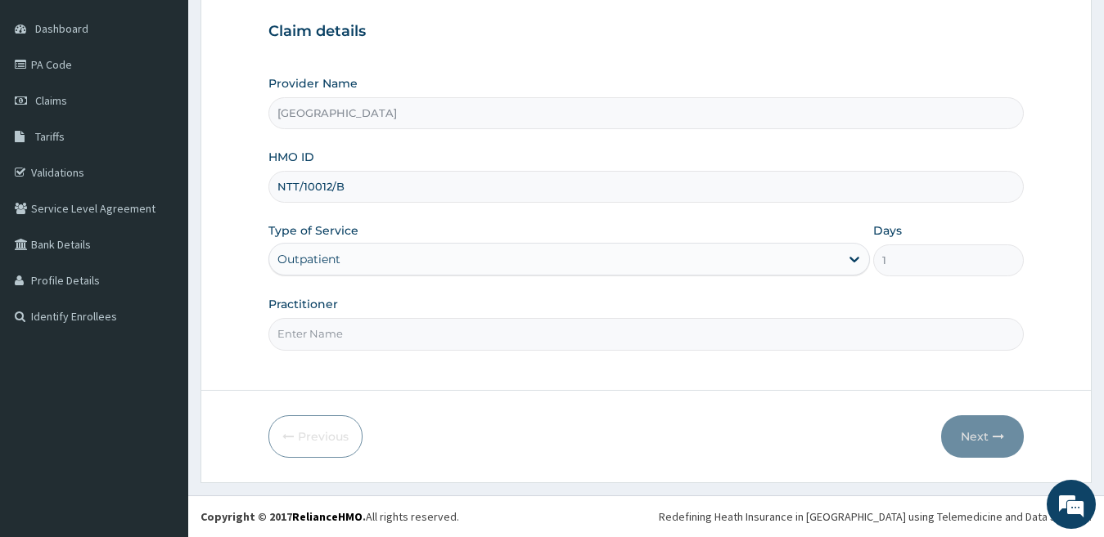
click at [477, 319] on input "Practitioner" at bounding box center [646, 334] width 756 height 32
type input "[PERSON_NAME]"
click at [987, 435] on button "Next" at bounding box center [982, 437] width 83 height 43
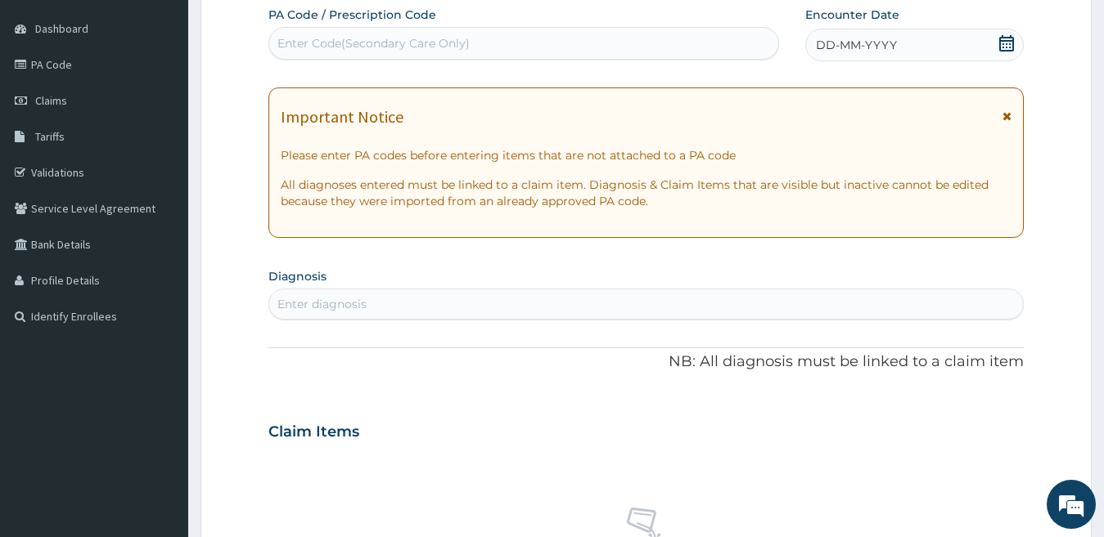
click at [909, 34] on div "DD-MM-YYYY" at bounding box center [914, 45] width 219 height 33
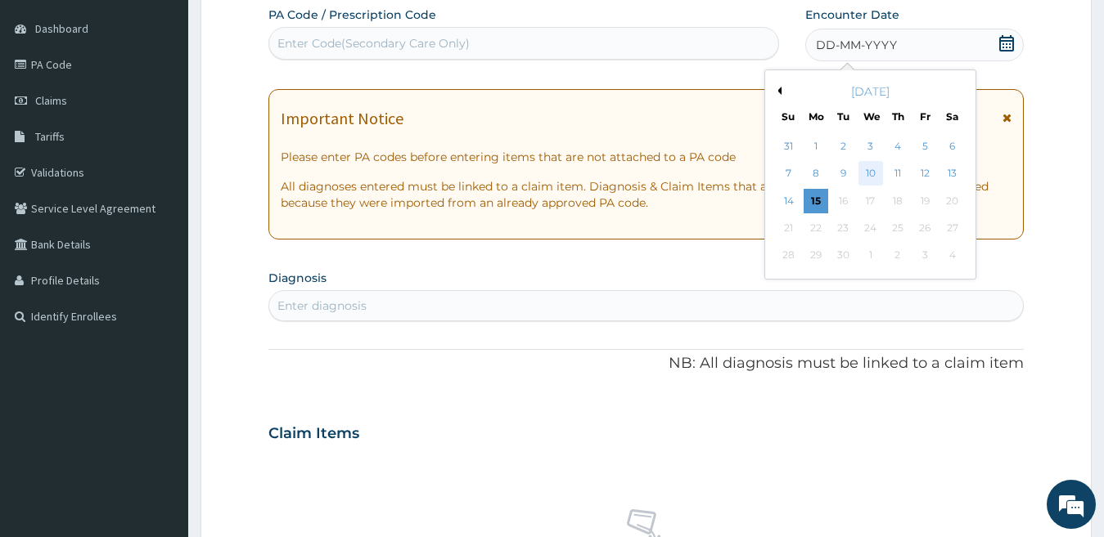
click at [865, 175] on div "10" at bounding box center [869, 174] width 25 height 25
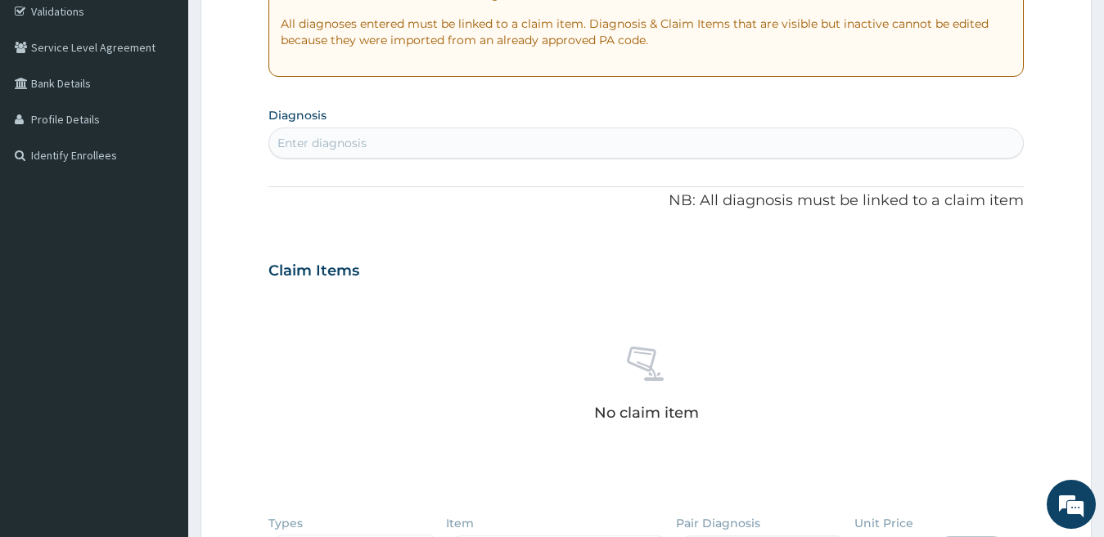
scroll to position [313, 0]
click at [410, 141] on div "Enter diagnosis" at bounding box center [646, 141] width 754 height 26
type input "[PERSON_NAME]"
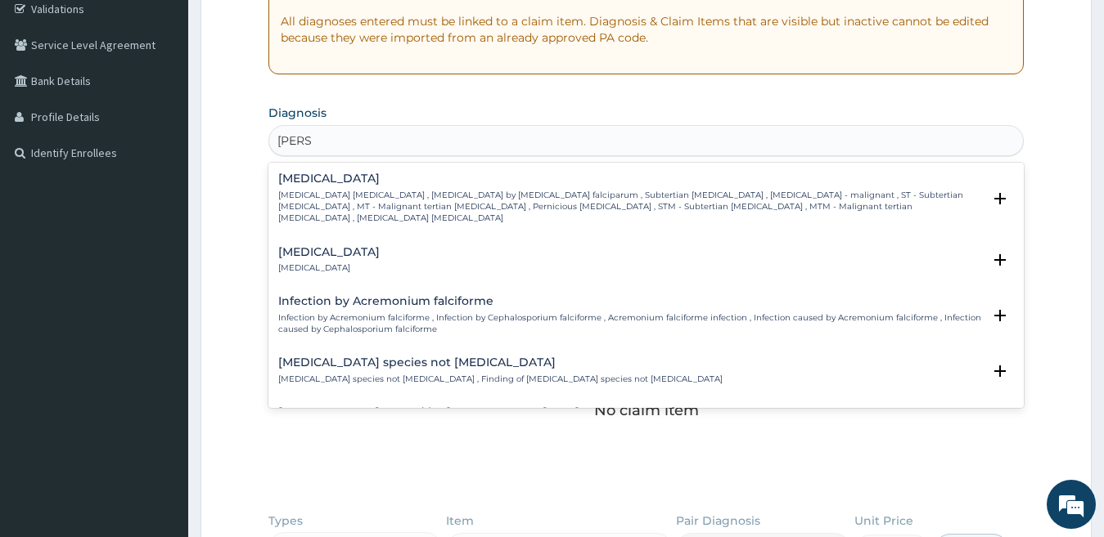
click at [380, 182] on h4 "[MEDICAL_DATA]" at bounding box center [630, 179] width 704 height 12
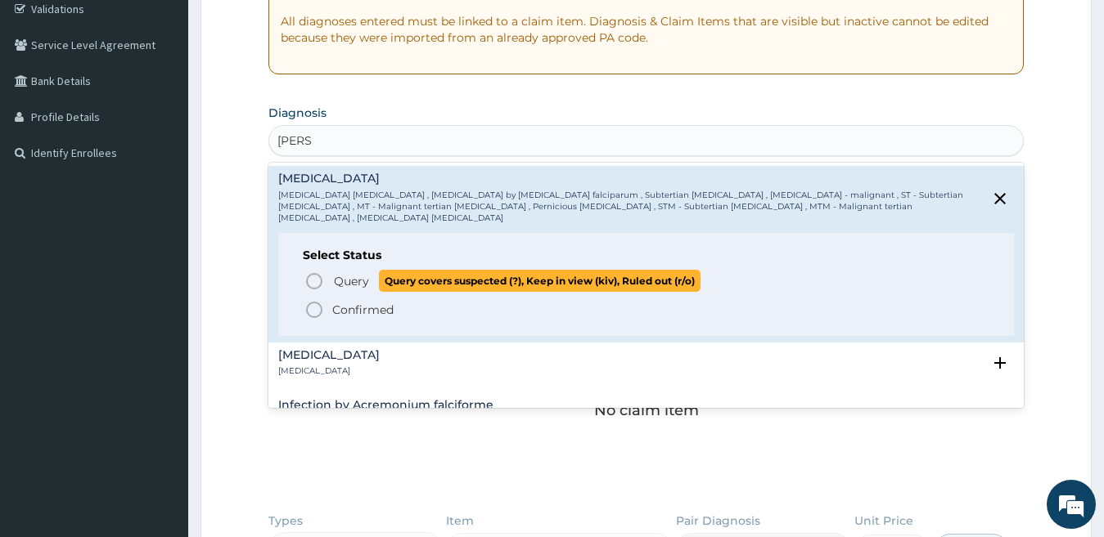
click at [473, 273] on span "Query covers suspected (?), Keep in view (kiv), Ruled out (r/o)" at bounding box center [540, 281] width 322 height 22
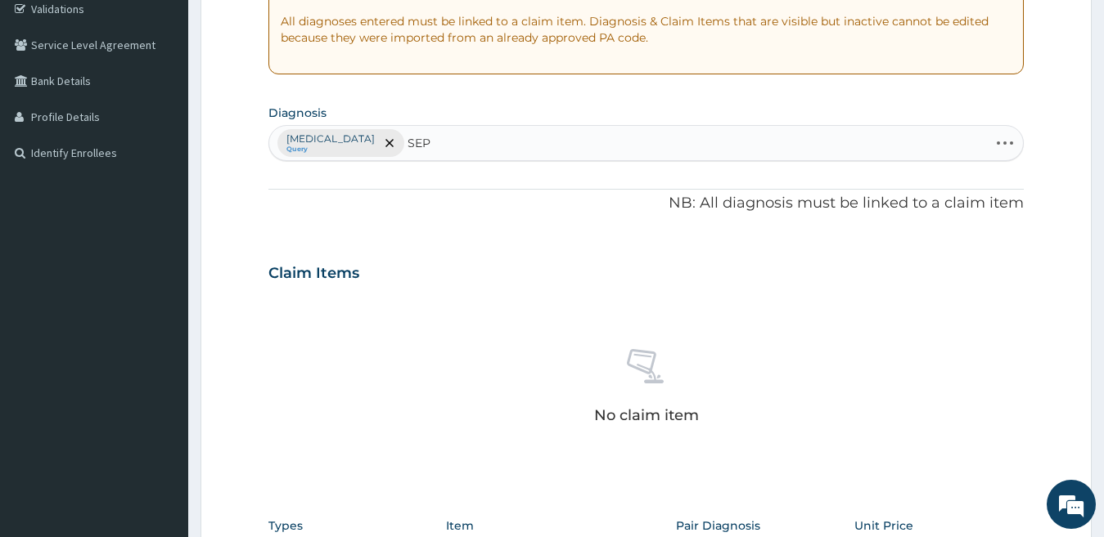
type input "SEPS"
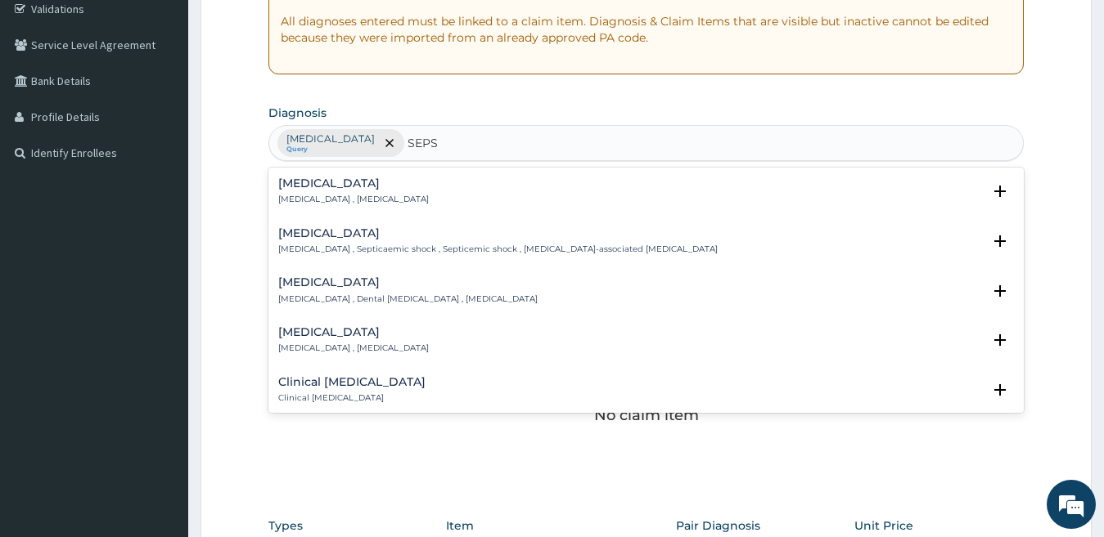
click at [391, 186] on div "[MEDICAL_DATA] [MEDICAL_DATA] , [MEDICAL_DATA]" at bounding box center [646, 192] width 736 height 29
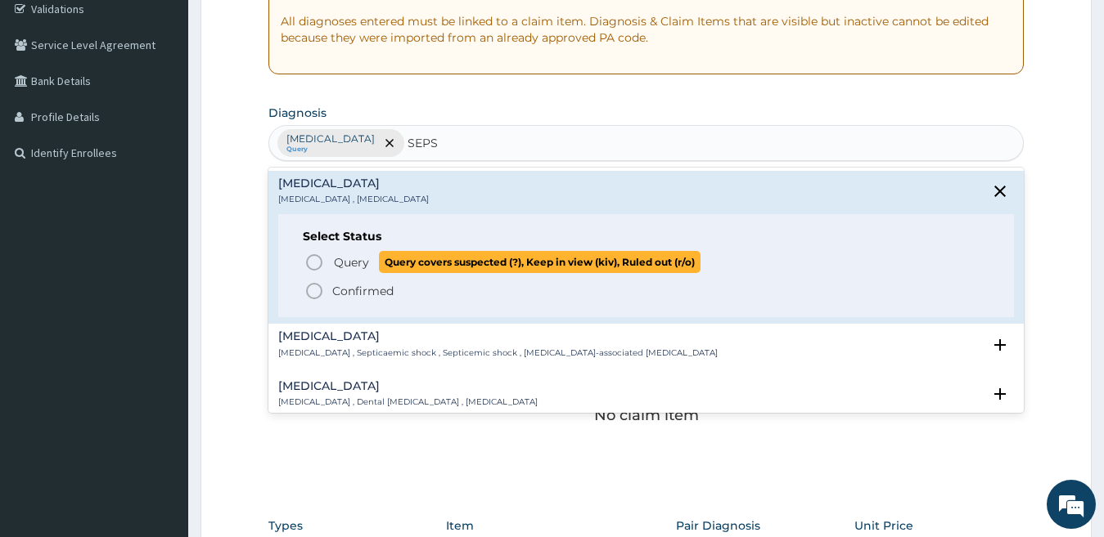
click at [399, 254] on span "Query covers suspected (?), Keep in view (kiv), Ruled out (r/o)" at bounding box center [540, 262] width 322 height 22
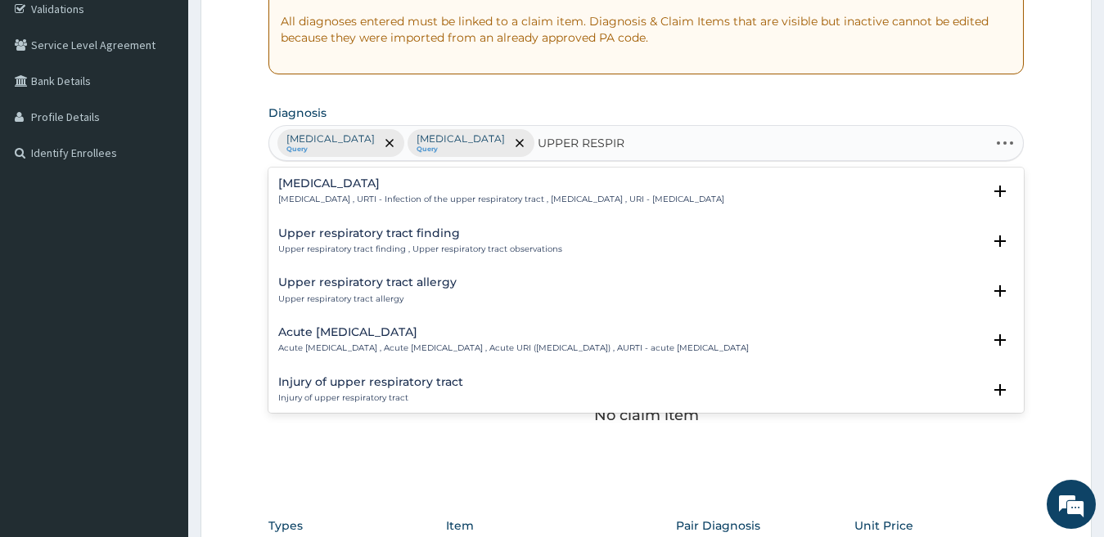
type input "UPPER RESPIRA"
click at [438, 187] on h4 "[MEDICAL_DATA]" at bounding box center [501, 184] width 446 height 12
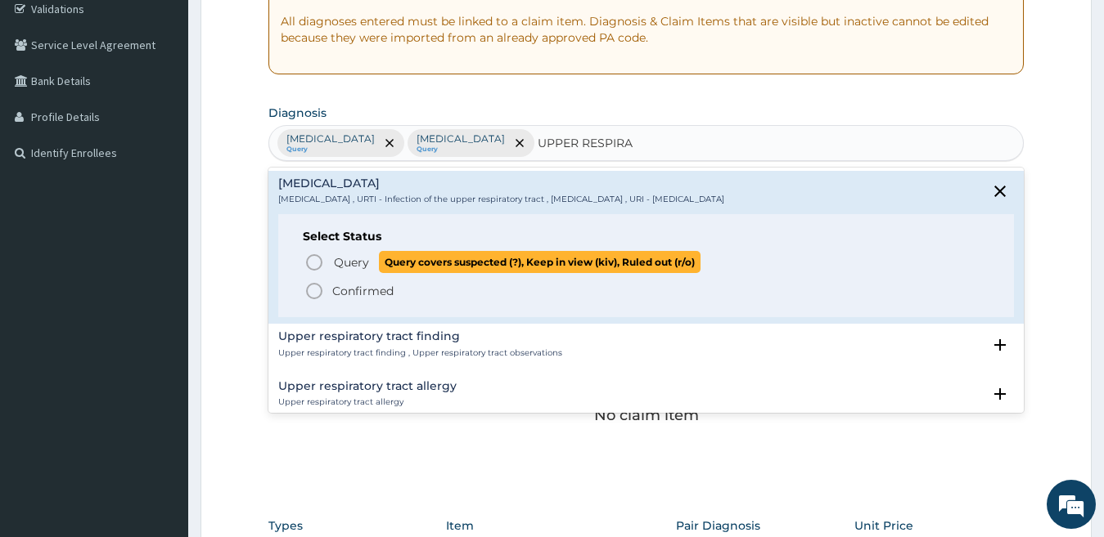
click at [393, 267] on span "Query covers suspected (?), Keep in view (kiv), Ruled out (r/o)" at bounding box center [540, 262] width 322 height 22
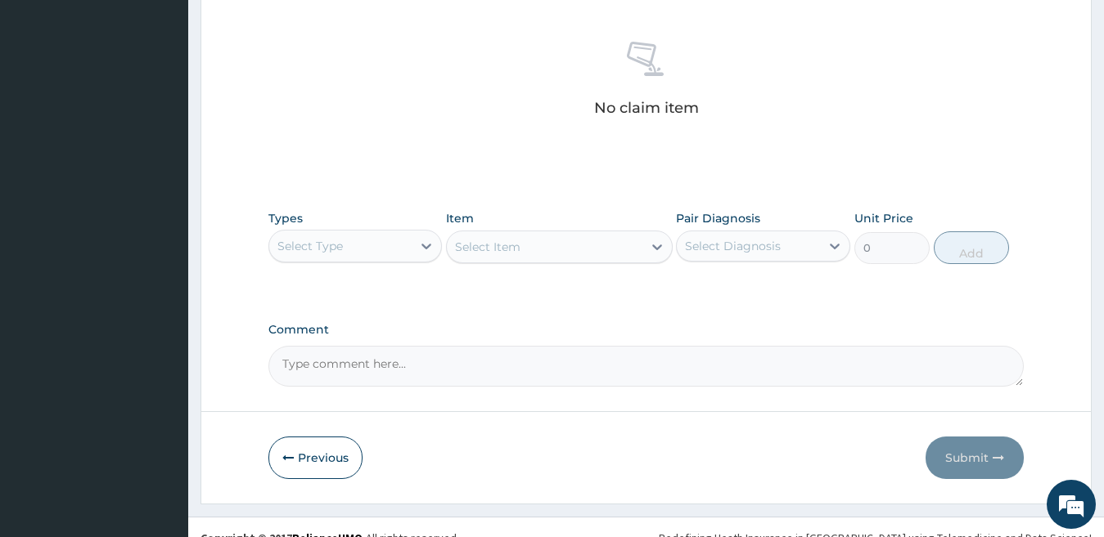
scroll to position [642, 0]
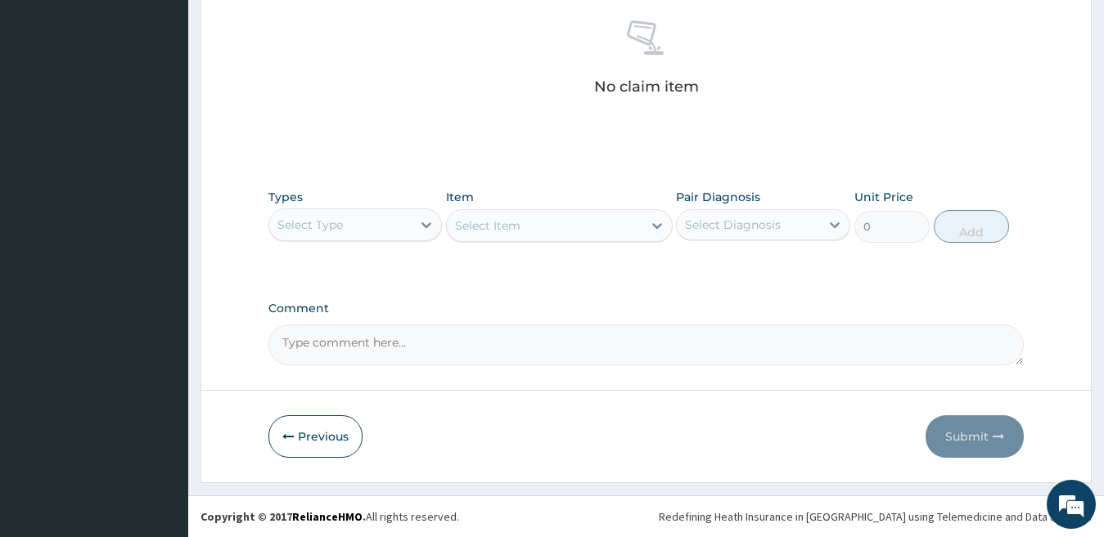
click at [407, 223] on div "Select Type" at bounding box center [340, 225] width 143 height 26
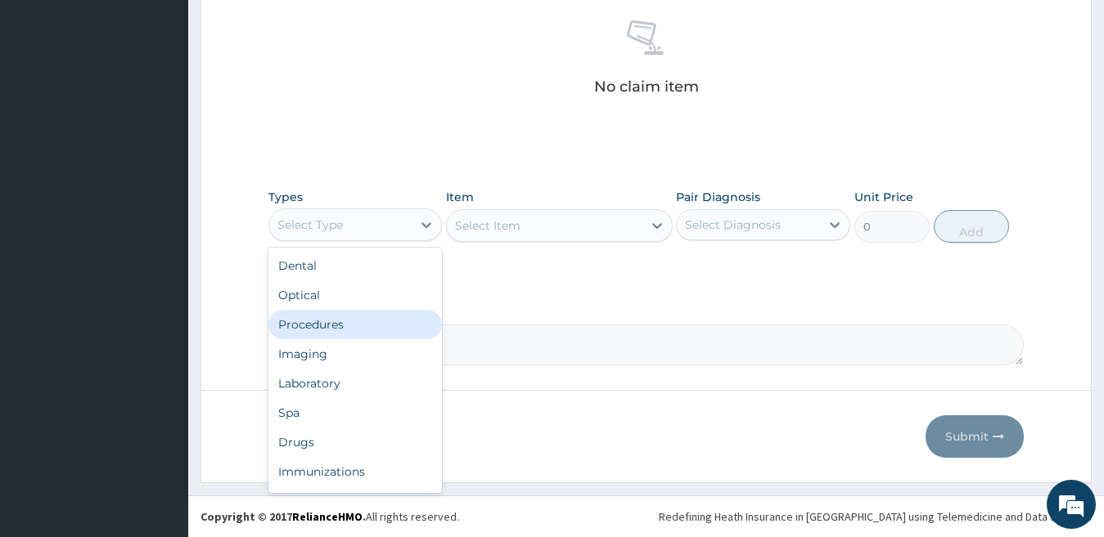
click at [364, 320] on div "Procedures" at bounding box center [355, 324] width 174 height 29
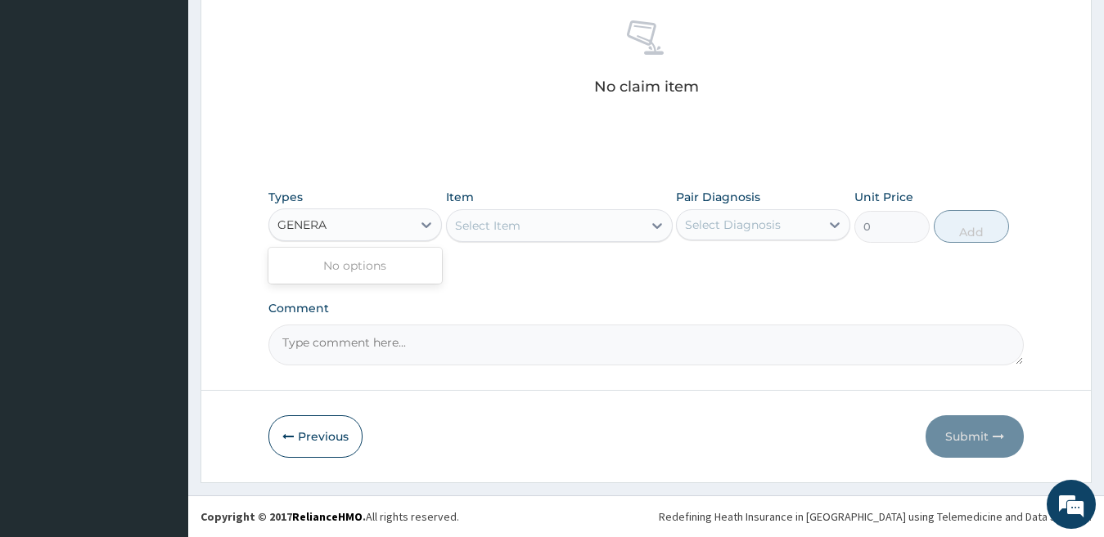
type input "GENERAL"
click at [393, 232] on div "Procedures" at bounding box center [340, 225] width 143 height 26
click at [514, 232] on div "Select Item" at bounding box center [487, 226] width 65 height 16
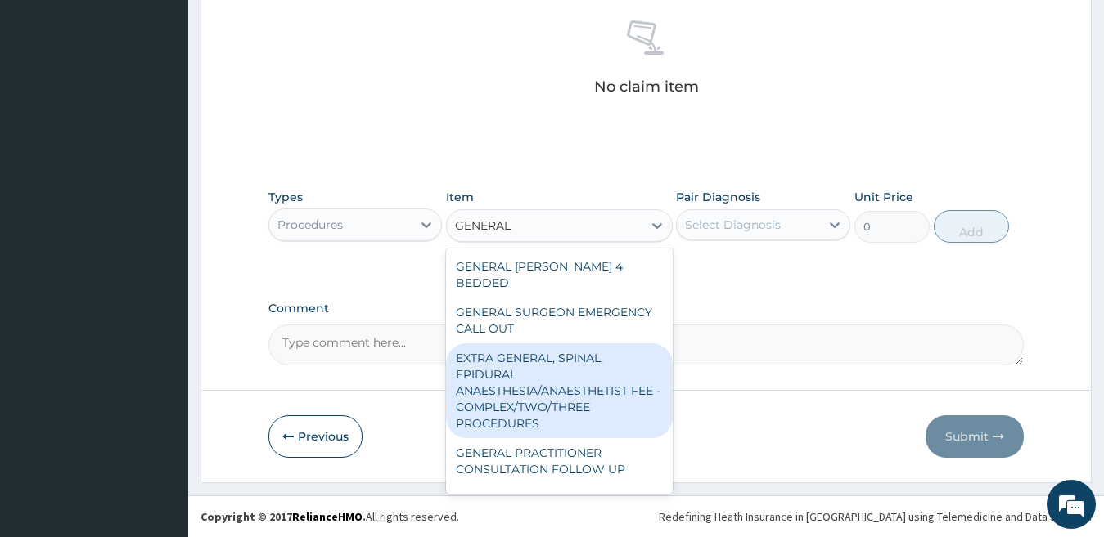
type input "GENERAL P"
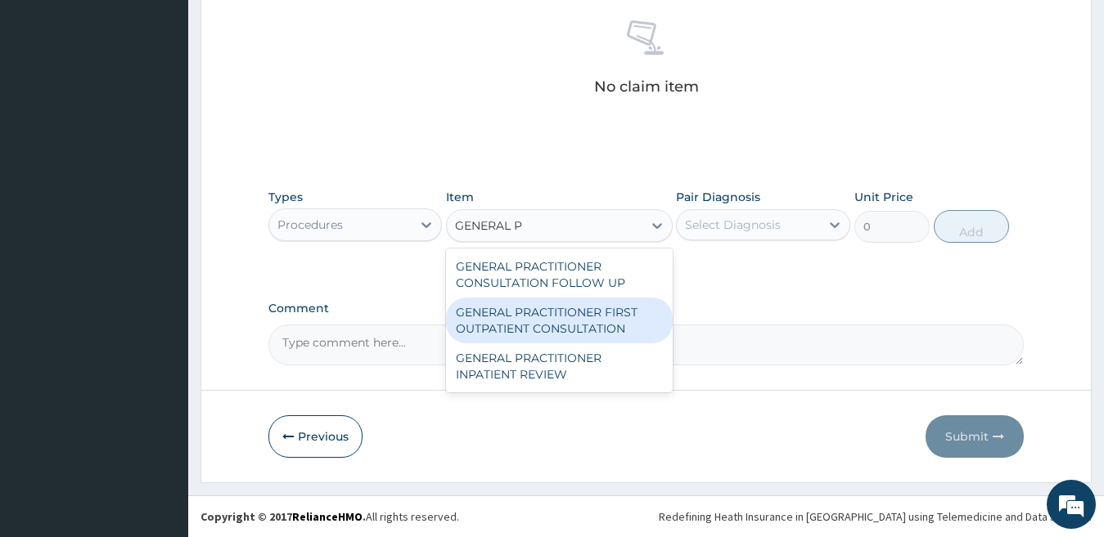
click at [575, 321] on div "GENERAL PRACTITIONER FIRST OUTPATIENT CONSULTATION" at bounding box center [559, 321] width 227 height 46
type input "3750"
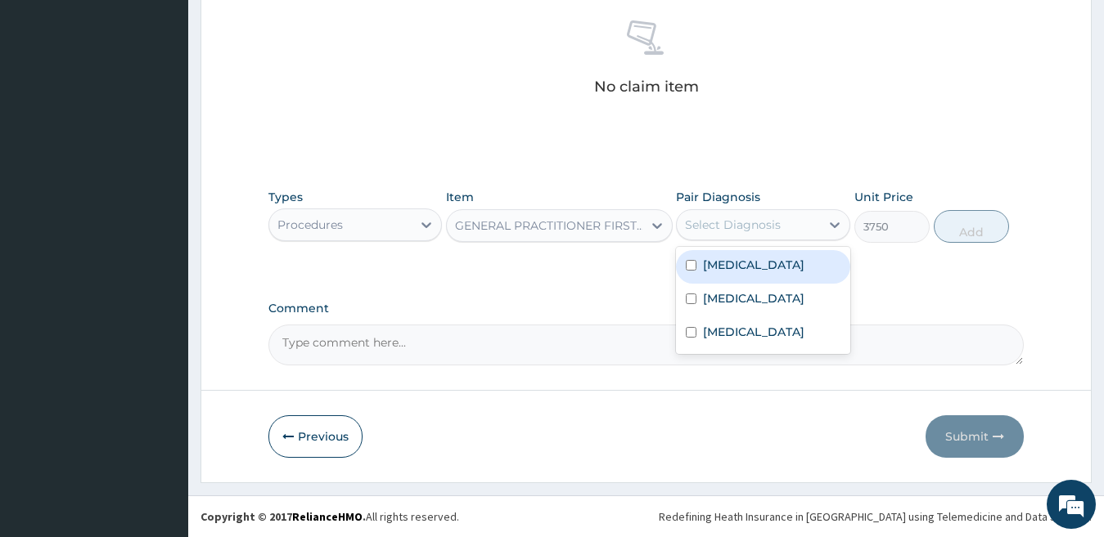
click at [777, 224] on div "Select Diagnosis" at bounding box center [733, 225] width 96 height 16
click at [753, 270] on label "[MEDICAL_DATA]" at bounding box center [753, 265] width 101 height 16
checkbox input "true"
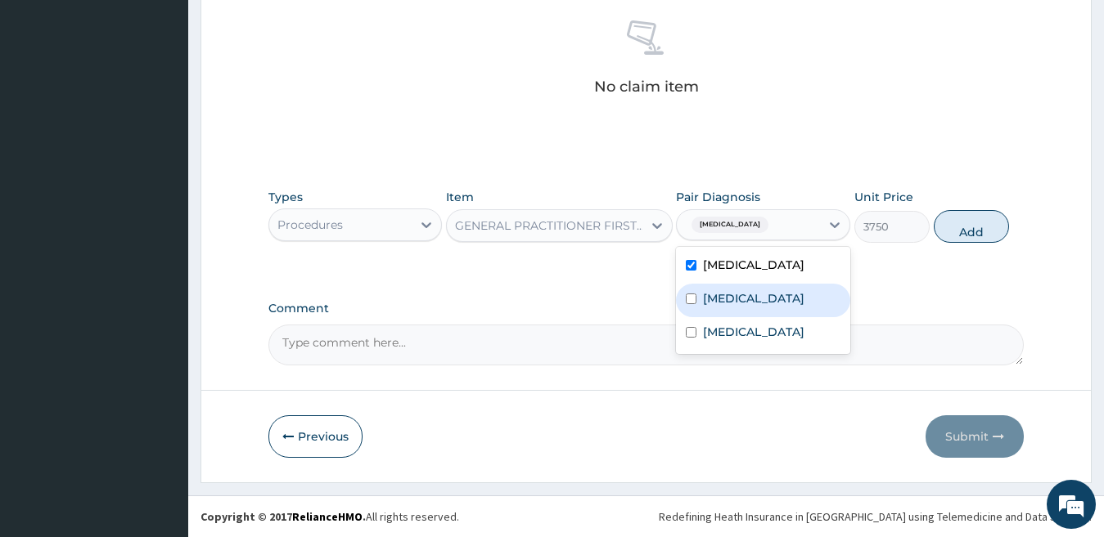
click at [743, 304] on div "[MEDICAL_DATA]" at bounding box center [763, 301] width 174 height 34
checkbox input "true"
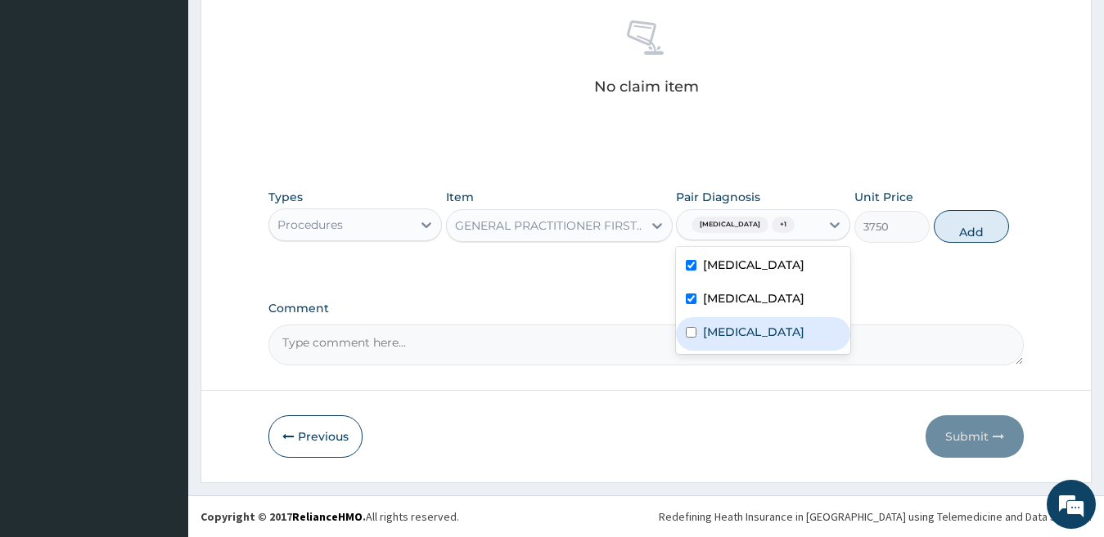
click at [737, 335] on label "[MEDICAL_DATA]" at bounding box center [753, 332] width 101 height 16
checkbox input "true"
click at [992, 222] on button "Add" at bounding box center [970, 226] width 75 height 33
type input "0"
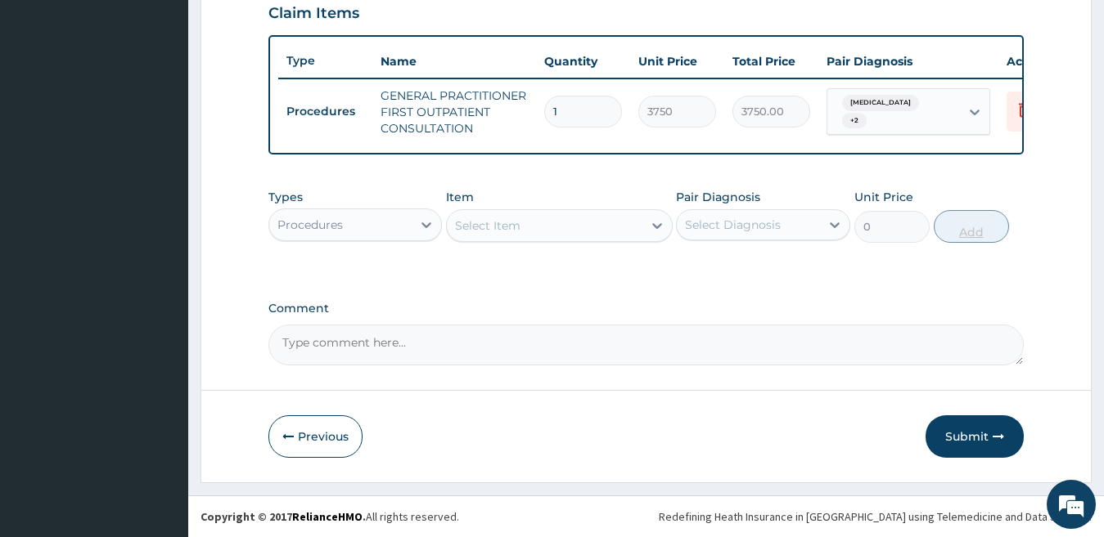
scroll to position [587, 0]
click at [382, 218] on div "Procedures" at bounding box center [340, 225] width 143 height 26
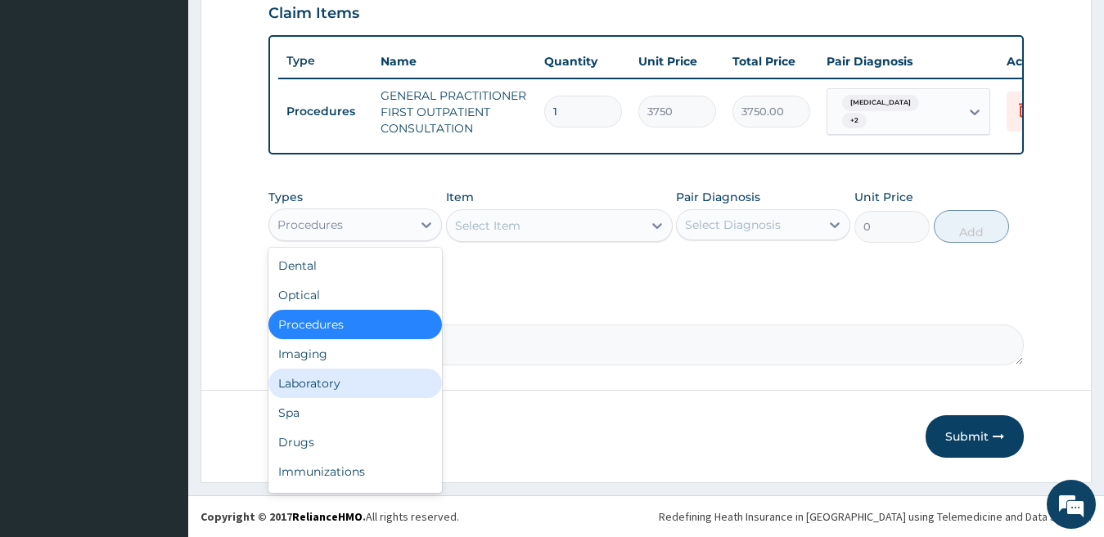
click at [369, 391] on div "Laboratory" at bounding box center [355, 383] width 174 height 29
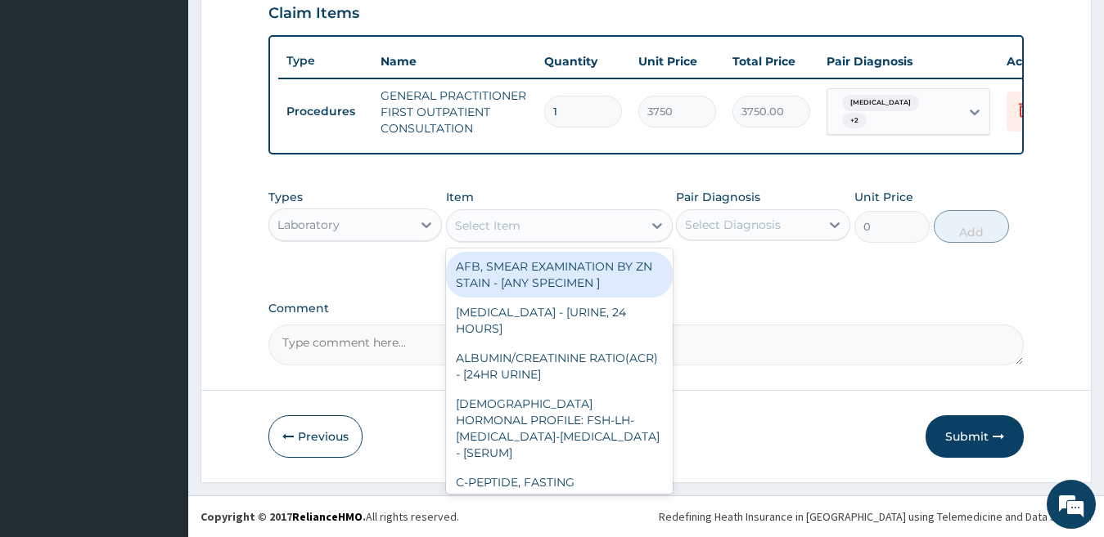
click at [574, 226] on div "Select Item" at bounding box center [545, 226] width 196 height 26
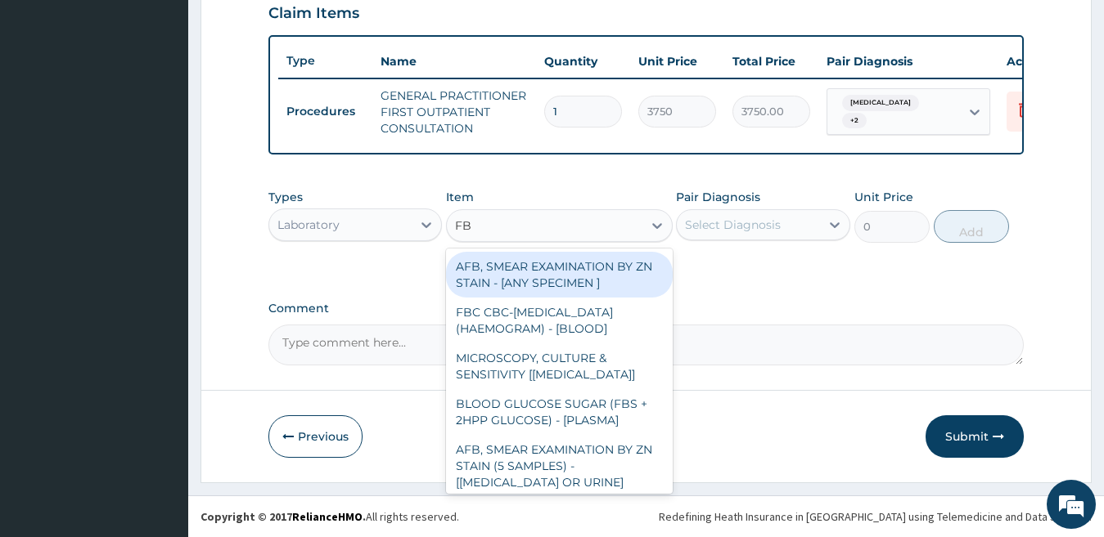
type input "FBC"
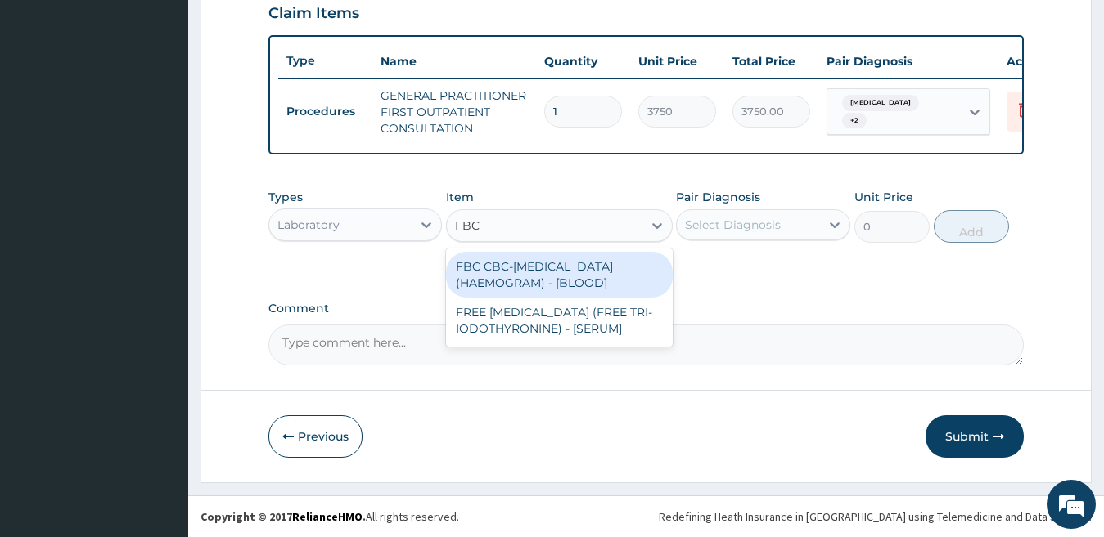
click at [577, 262] on div "FBC CBC-[MEDICAL_DATA] (HAEMOGRAM) - [BLOOD]" at bounding box center [559, 275] width 227 height 46
type input "5000"
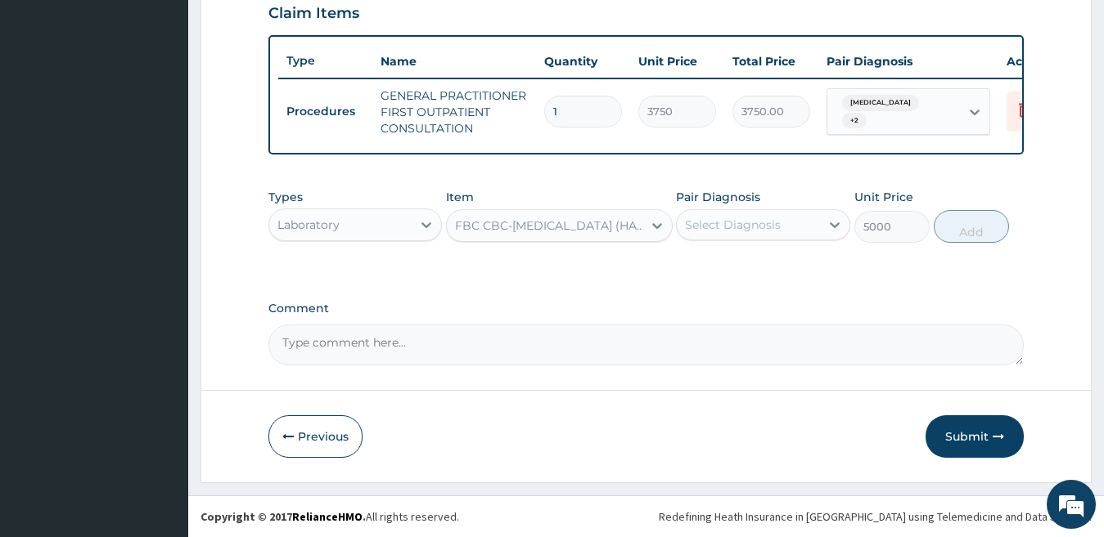
click at [683, 217] on div "Select Diagnosis" at bounding box center [748, 225] width 143 height 26
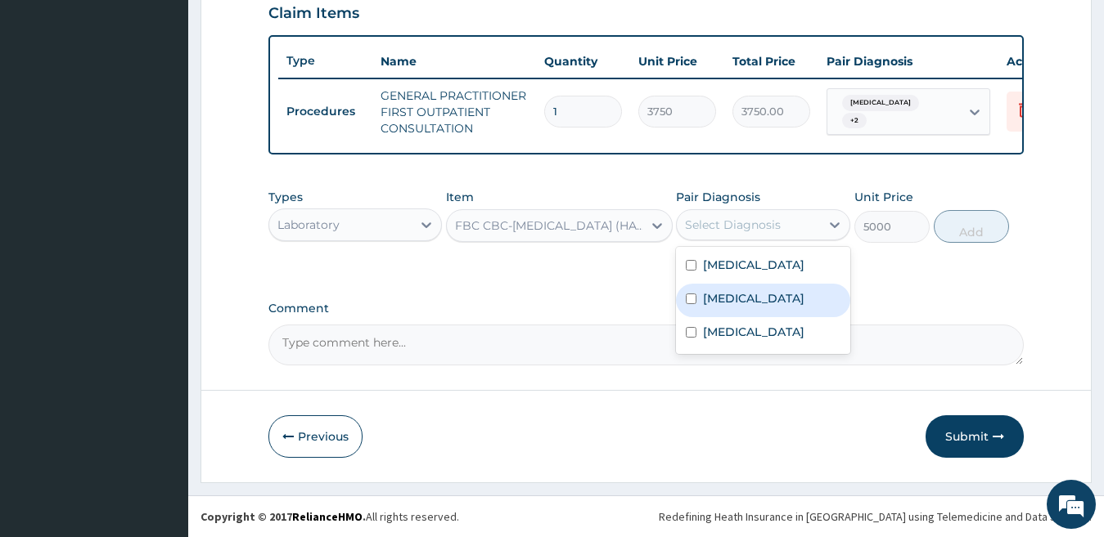
click at [719, 298] on label "[MEDICAL_DATA]" at bounding box center [753, 298] width 101 height 16
checkbox input "true"
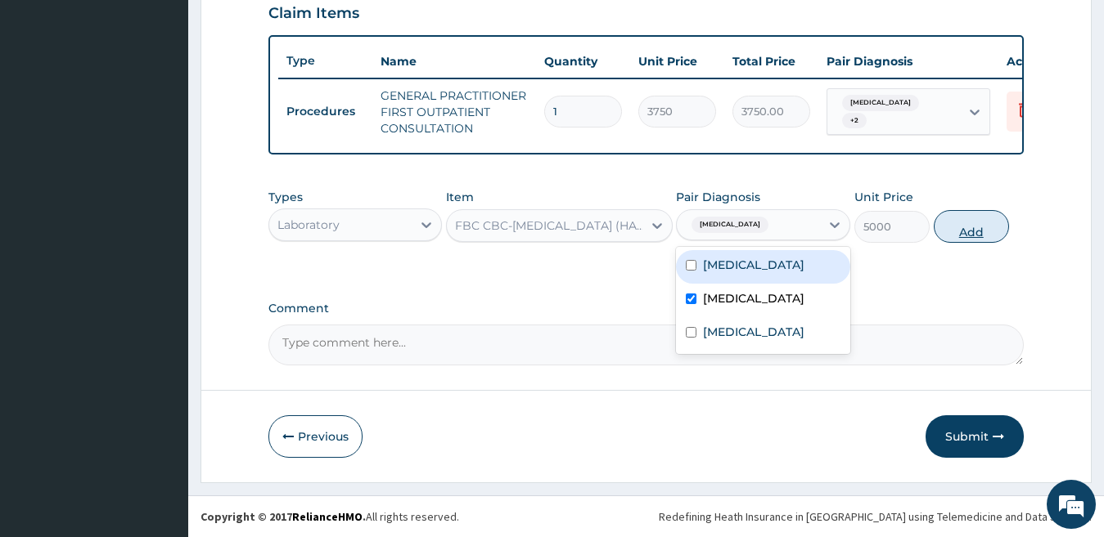
click at [956, 232] on button "Add" at bounding box center [970, 226] width 75 height 33
type input "0"
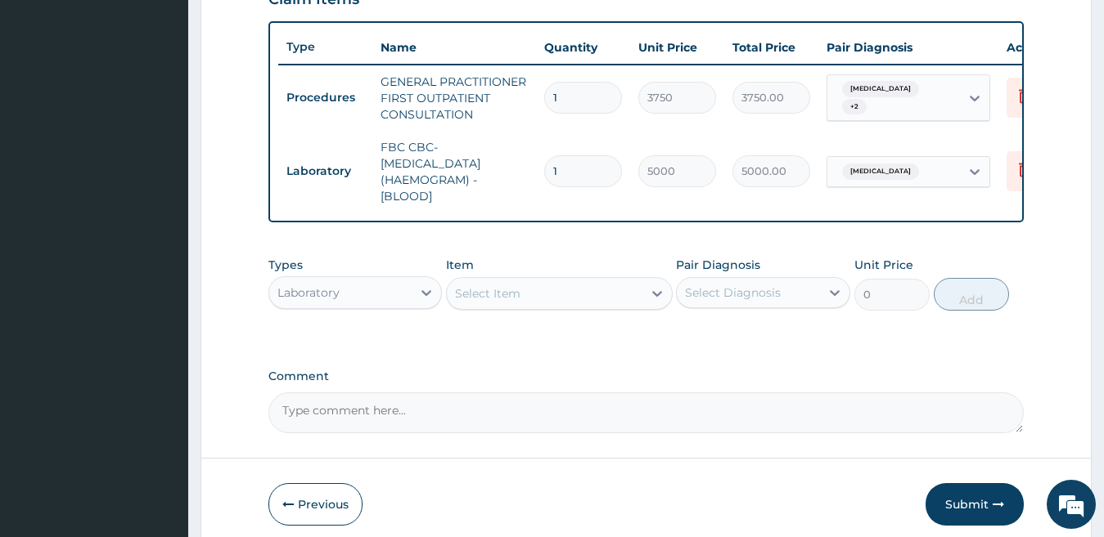
click at [535, 307] on div "Select Item" at bounding box center [545, 294] width 196 height 26
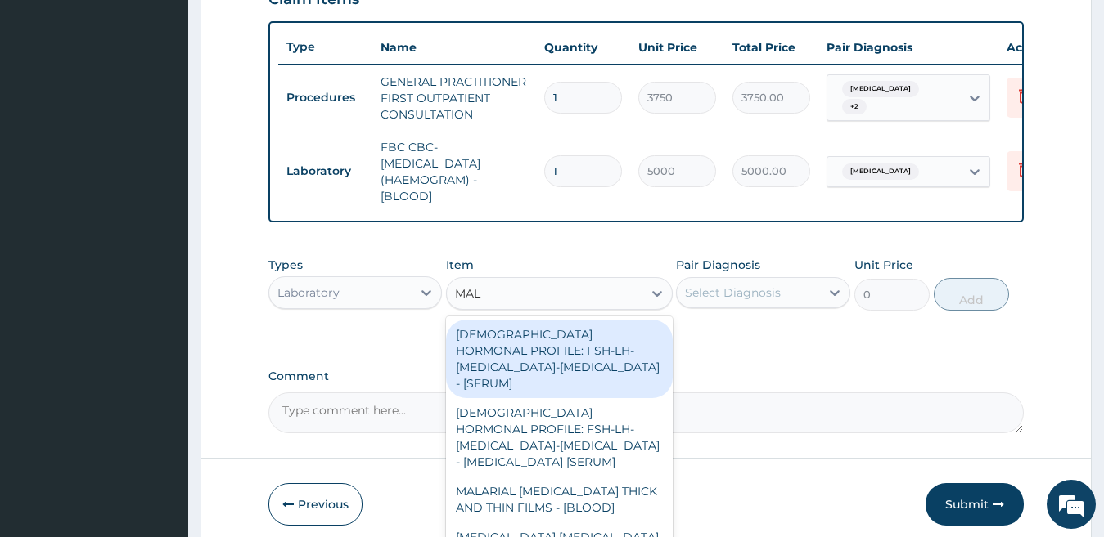
type input "MALA"
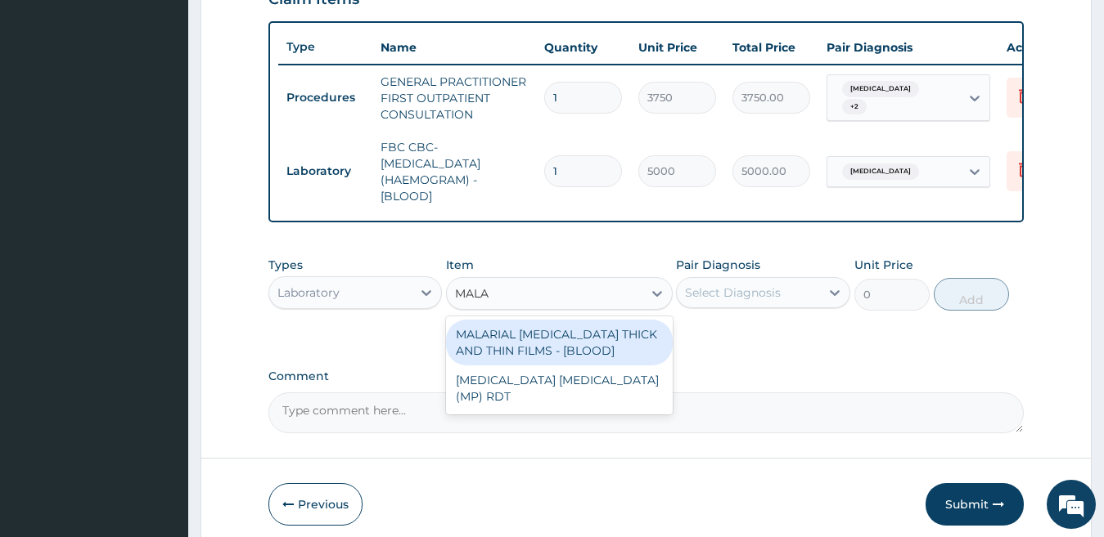
click at [553, 345] on div "MALARIAL [MEDICAL_DATA] THICK AND THIN FILMS - [BLOOD]" at bounding box center [559, 343] width 227 height 46
type input "2187.5"
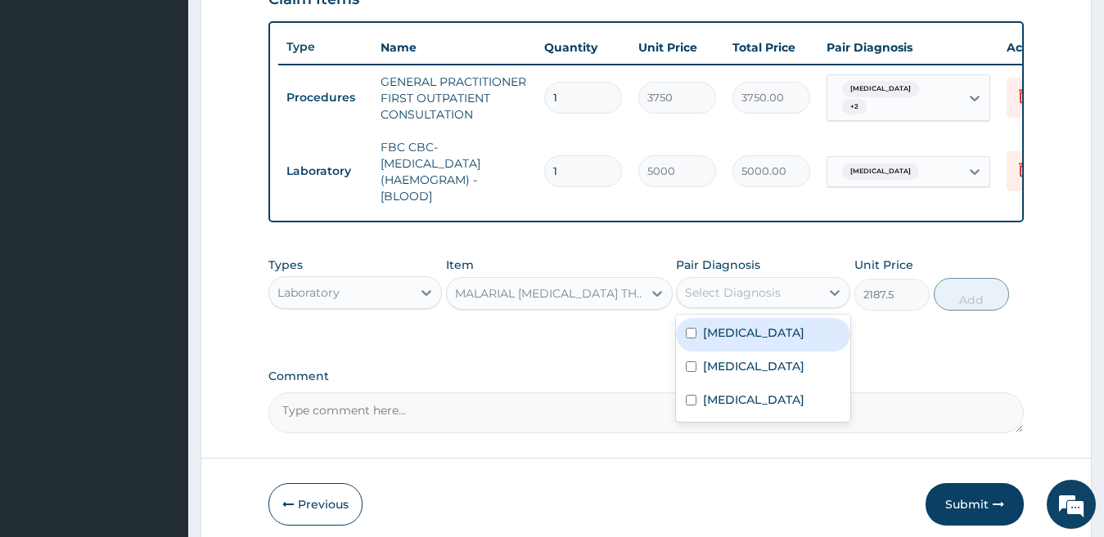
click at [704, 301] on div "Select Diagnosis" at bounding box center [733, 293] width 96 height 16
click at [744, 336] on div "[MEDICAL_DATA]" at bounding box center [763, 335] width 174 height 34
checkbox input "true"
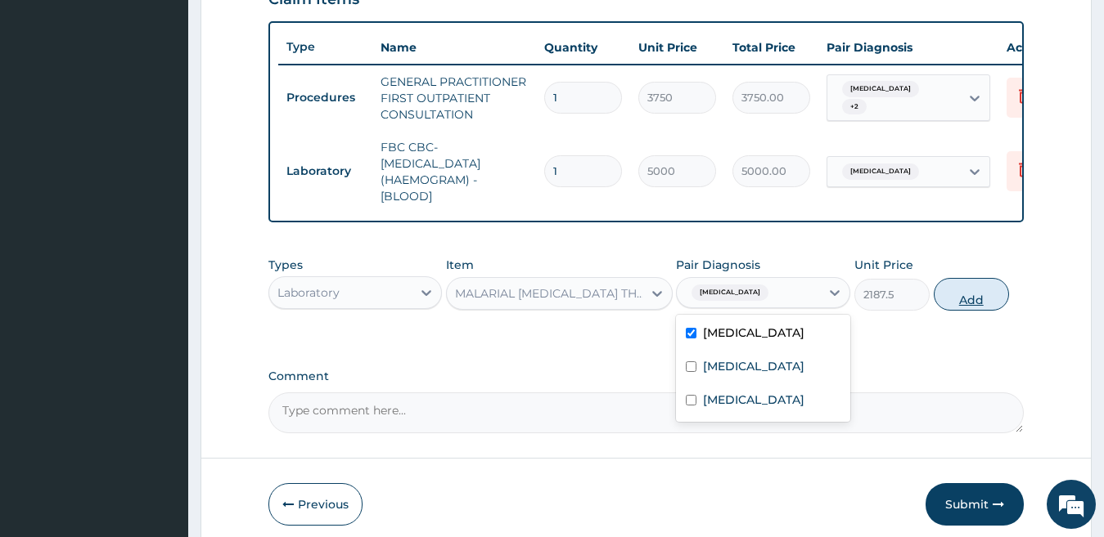
click at [967, 311] on button "Add" at bounding box center [970, 294] width 75 height 33
type input "0"
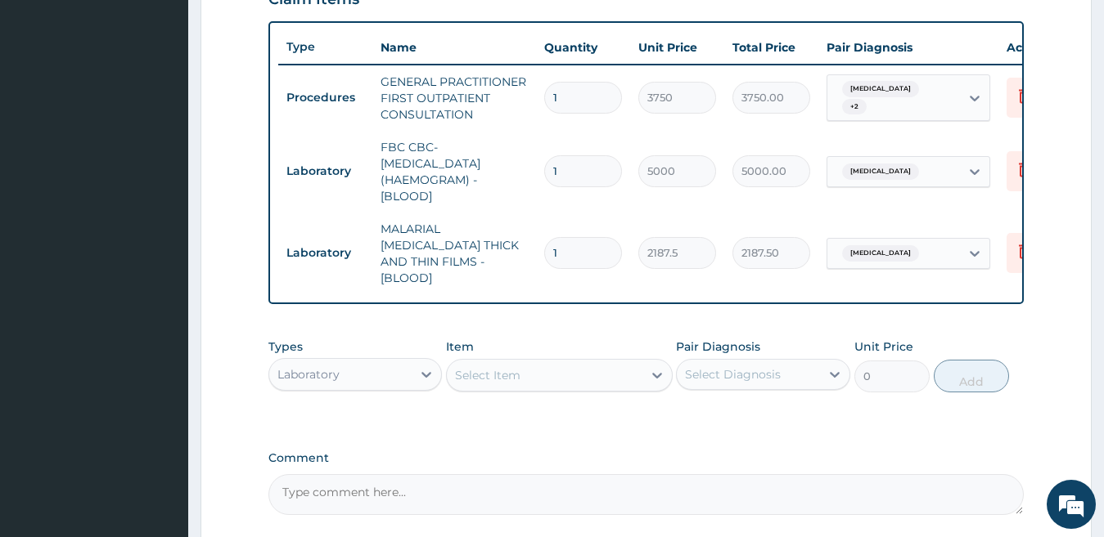
scroll to position [669, 0]
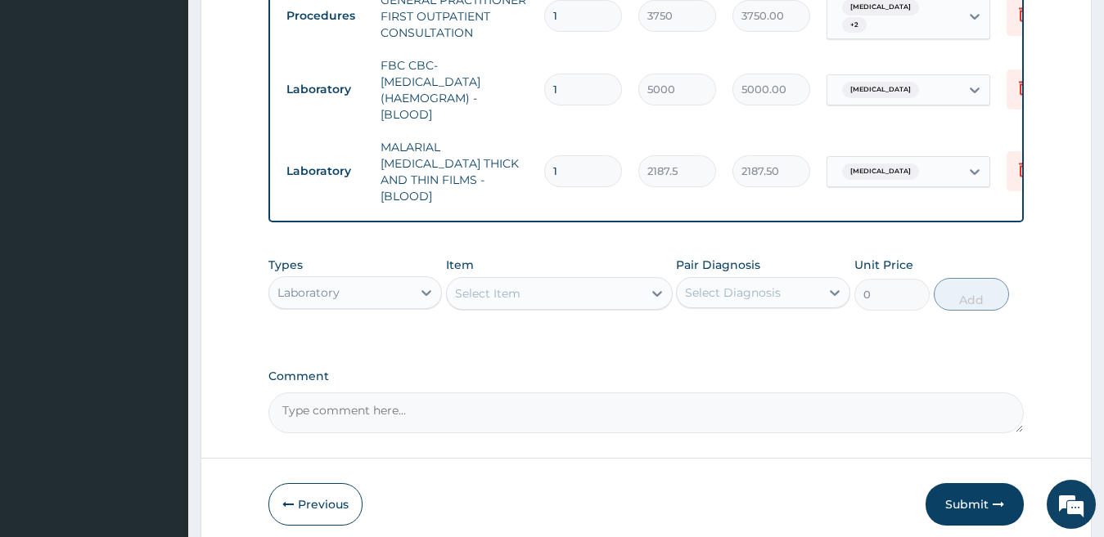
drag, startPoint x: 366, startPoint y: 292, endPoint x: 360, endPoint y: 301, distance: 11.1
click at [366, 292] on div "Laboratory" at bounding box center [340, 293] width 143 height 26
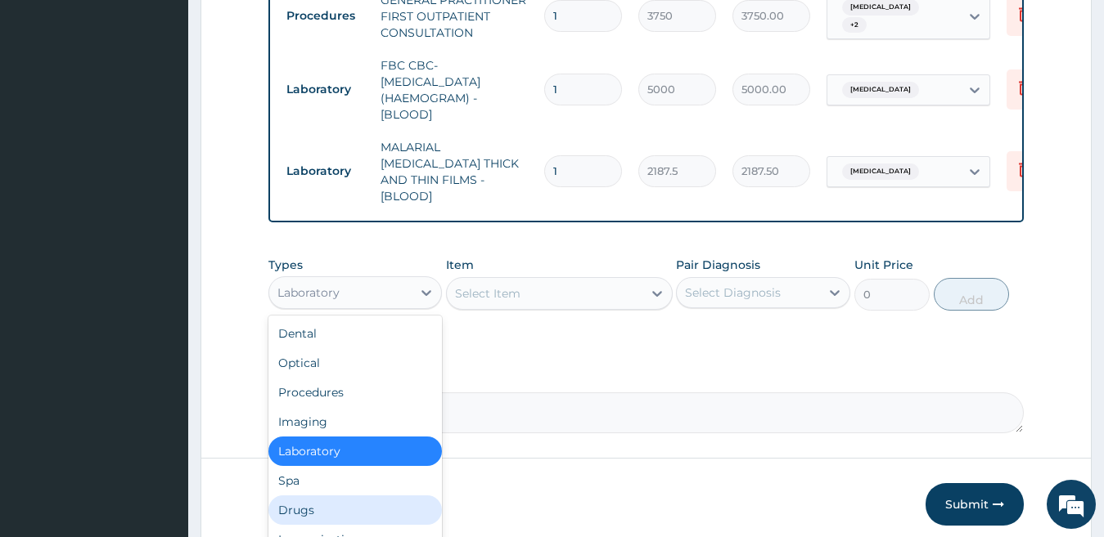
click at [344, 501] on div "Drugs" at bounding box center [355, 510] width 174 height 29
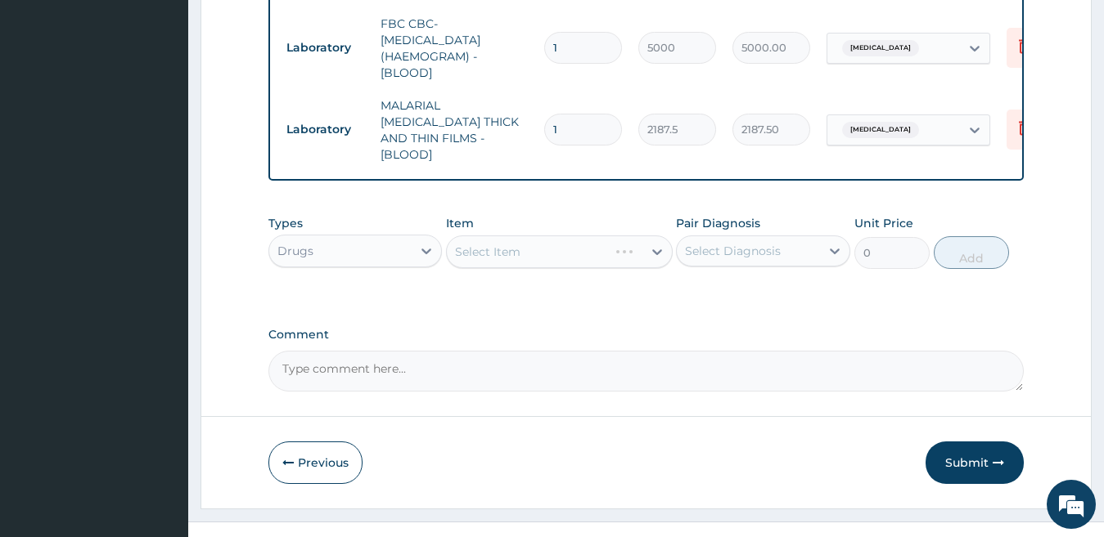
scroll to position [735, 0]
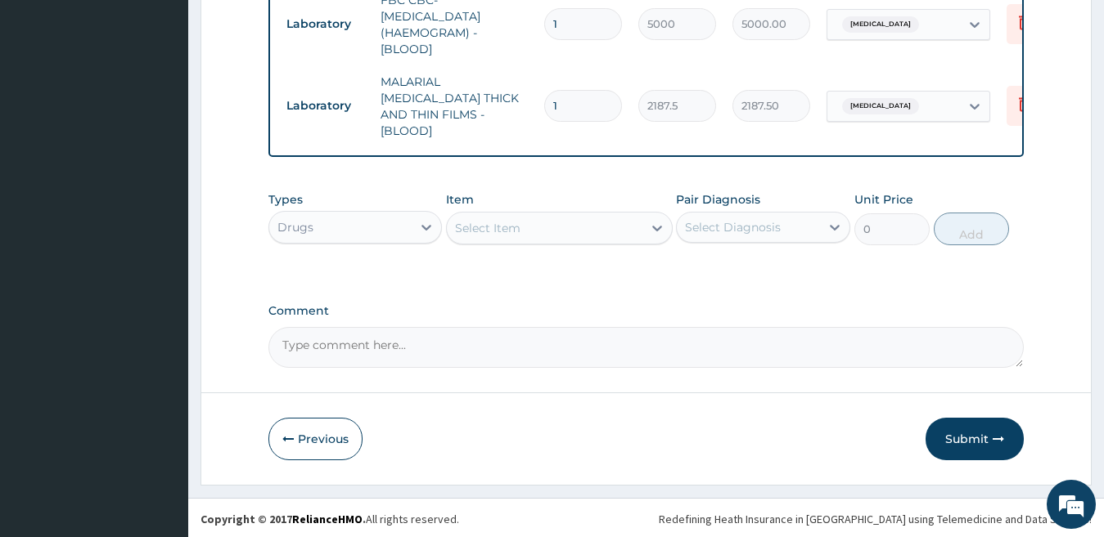
click at [572, 226] on div "Select Item" at bounding box center [545, 228] width 196 height 26
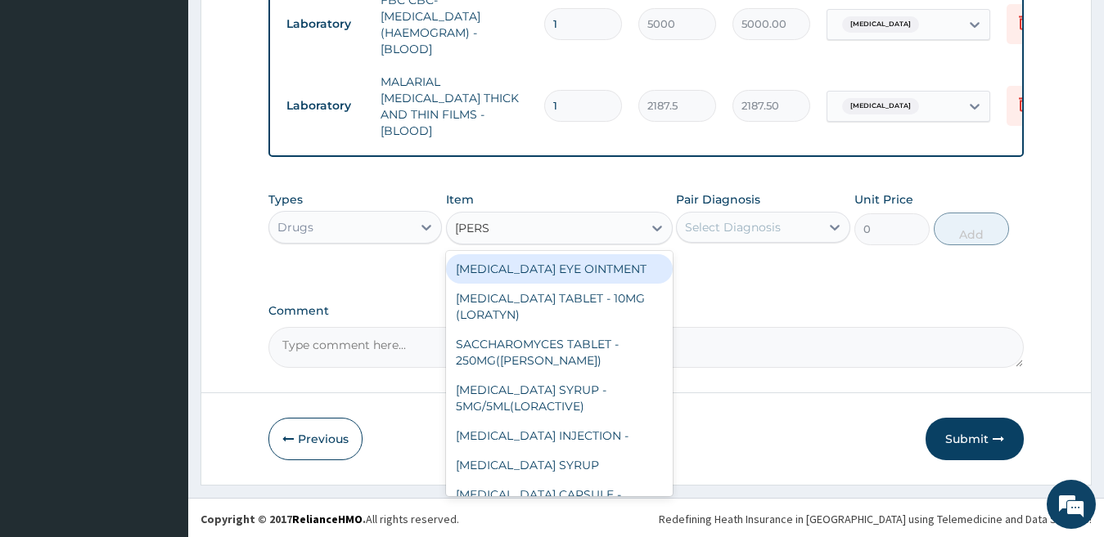
type input "LORAT"
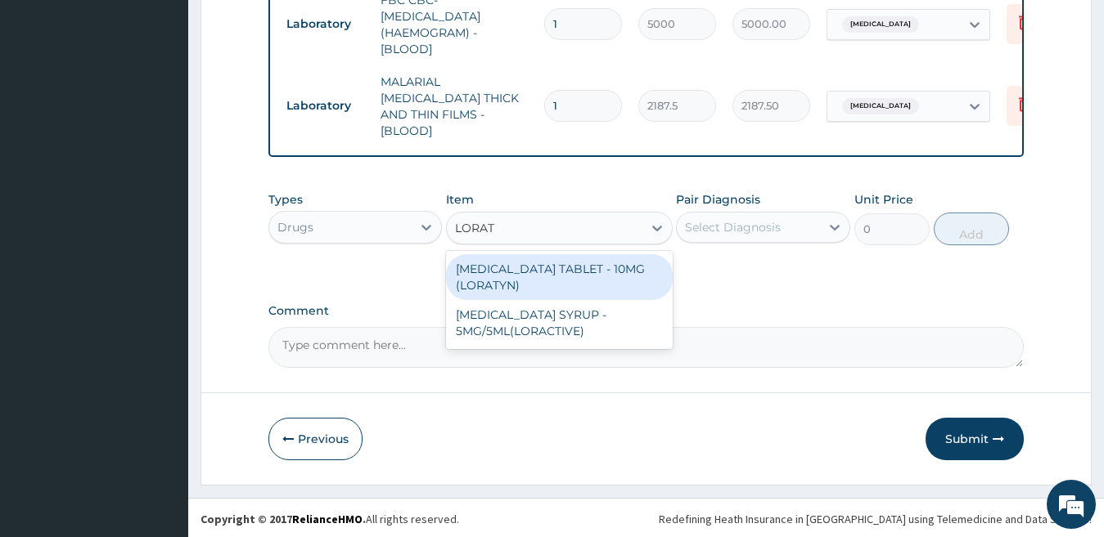
click at [582, 270] on div "[MEDICAL_DATA] TABLET - 10MG (LORATYN)" at bounding box center [559, 277] width 227 height 46
type input "98"
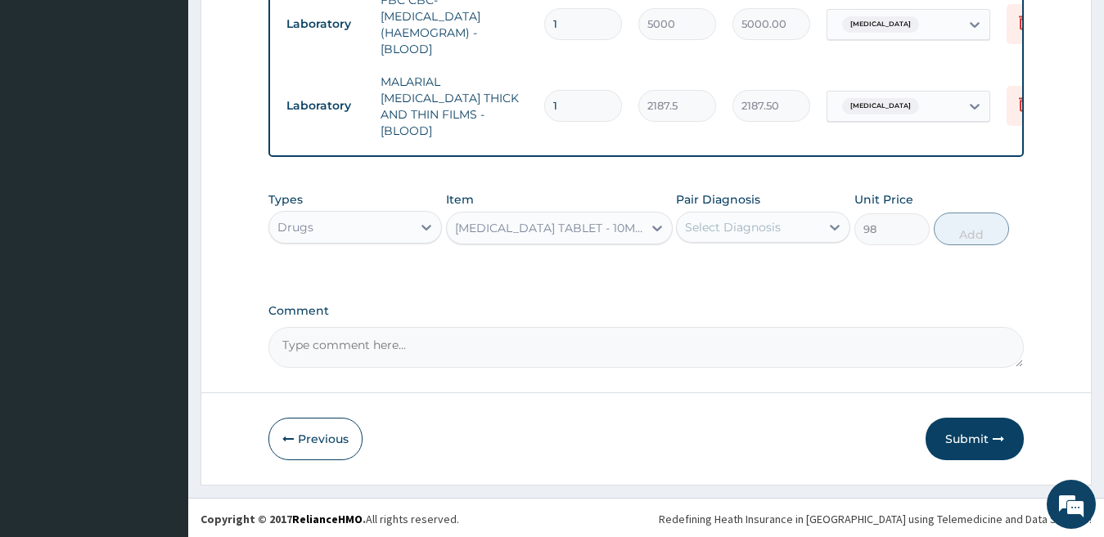
click at [695, 219] on div "Select Diagnosis" at bounding box center [733, 227] width 96 height 16
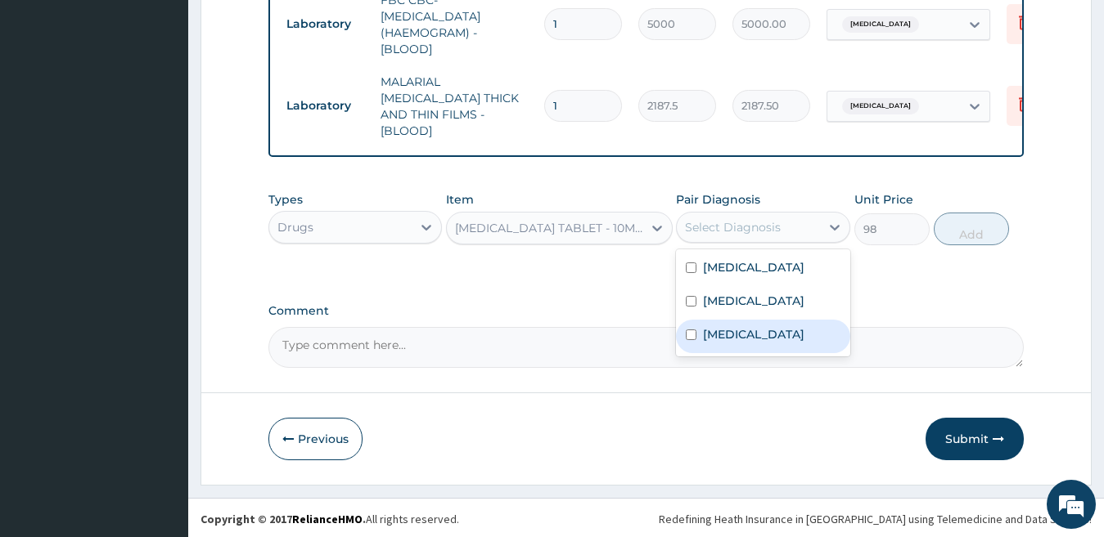
click at [726, 332] on label "[MEDICAL_DATA]" at bounding box center [753, 334] width 101 height 16
checkbox input "true"
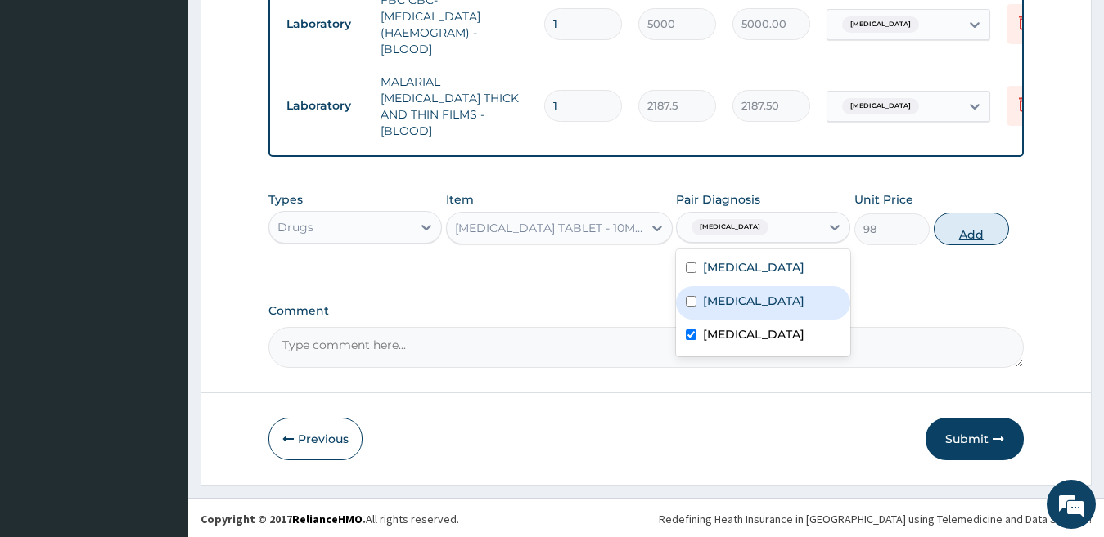
click at [965, 221] on button "Add" at bounding box center [970, 229] width 75 height 33
type input "0"
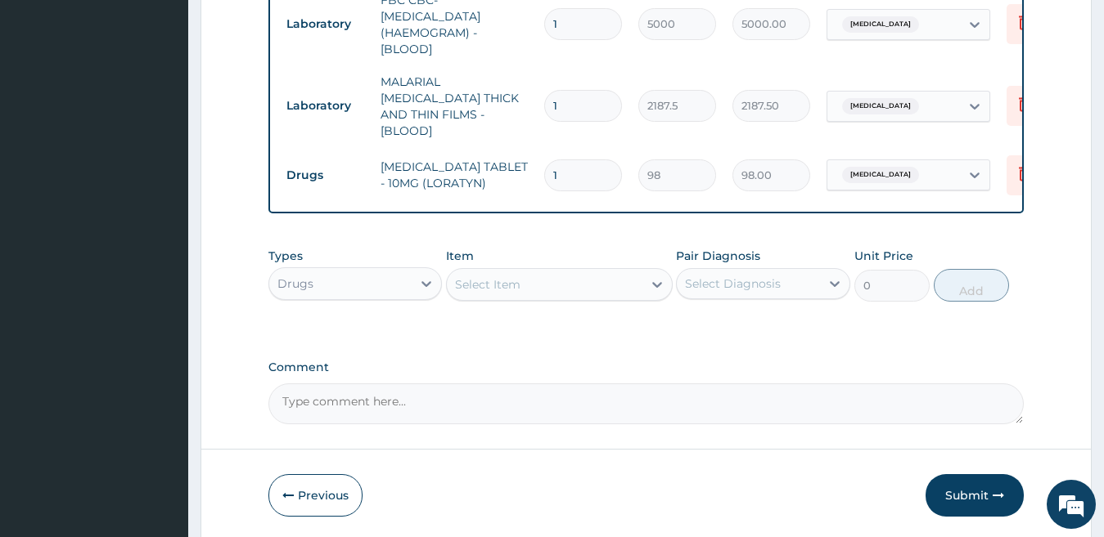
type input "0.00"
type input "4"
type input "392.00"
type input "4"
click at [569, 290] on div "Select Item" at bounding box center [545, 285] width 196 height 26
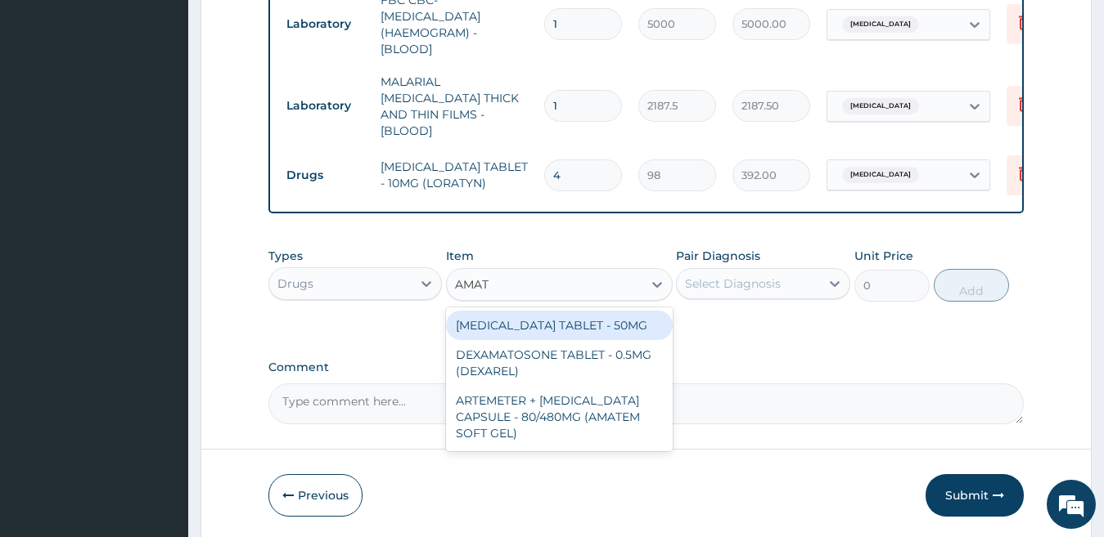
type input "AMATE"
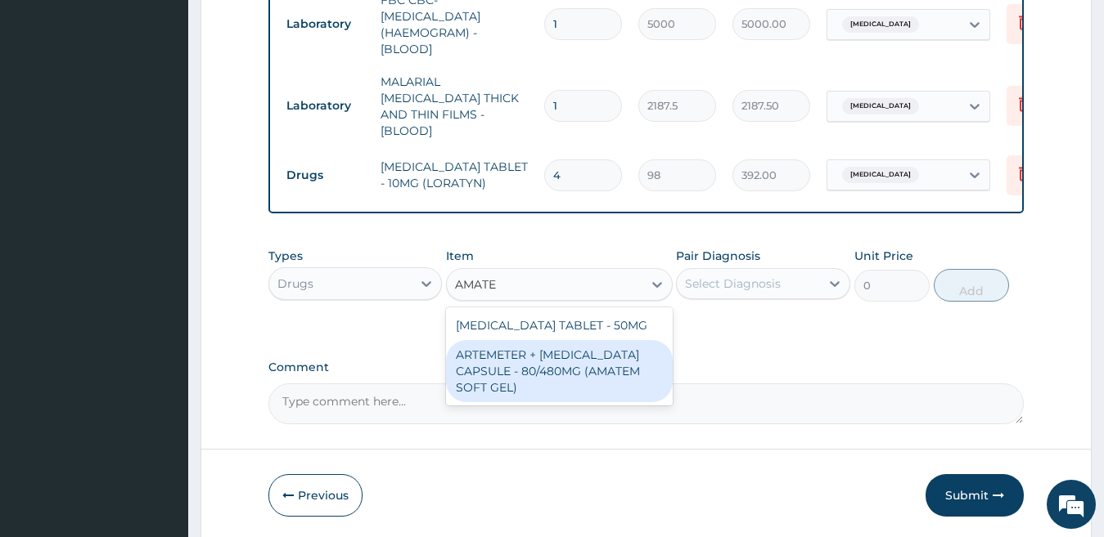
click at [596, 348] on div "ARTEMETER + [MEDICAL_DATA] CAPSULE - 80/480MG (AMATEM SOFT GEL)" at bounding box center [559, 371] width 227 height 62
type input "420"
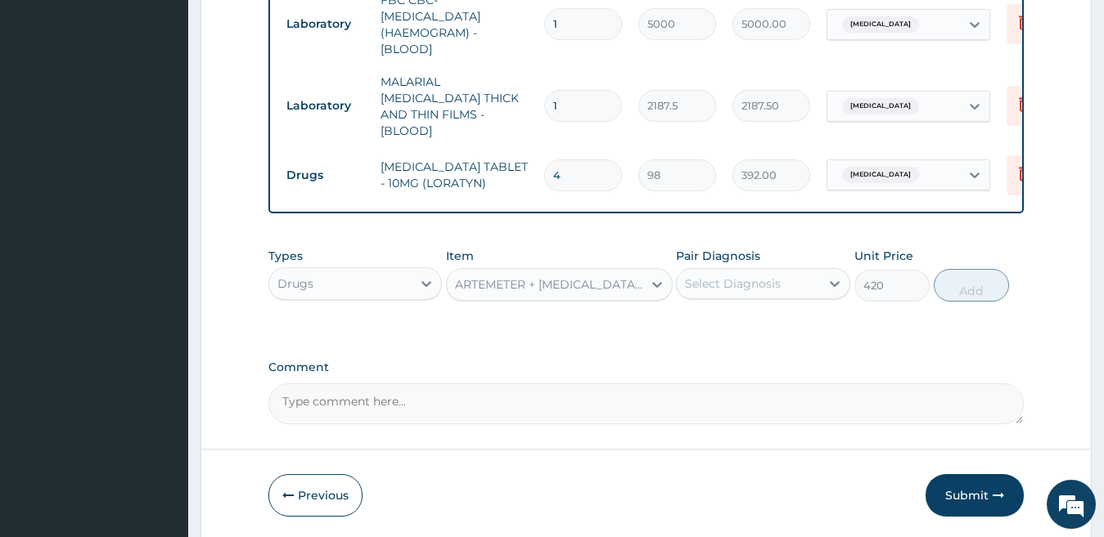
click at [757, 268] on div "Select Diagnosis" at bounding box center [763, 283] width 174 height 31
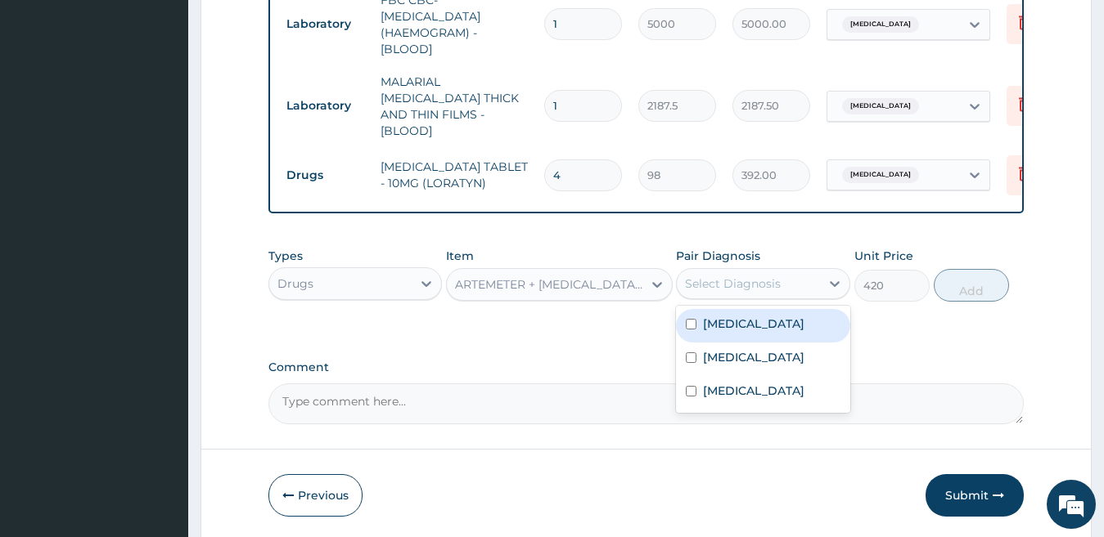
click at [772, 328] on label "[MEDICAL_DATA]" at bounding box center [753, 324] width 101 height 16
checkbox input "true"
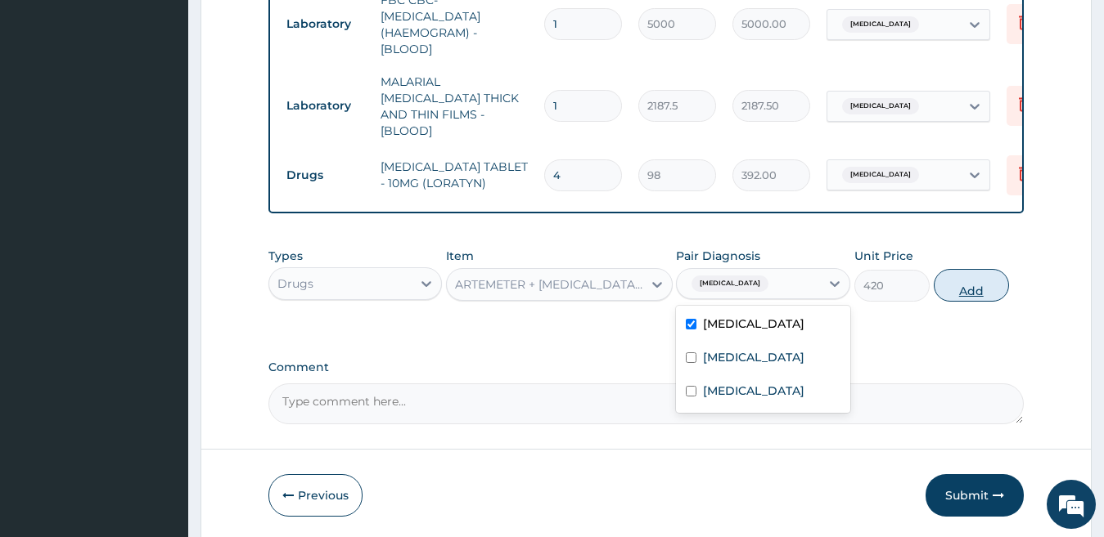
click at [953, 288] on button "Add" at bounding box center [970, 285] width 75 height 33
type input "0"
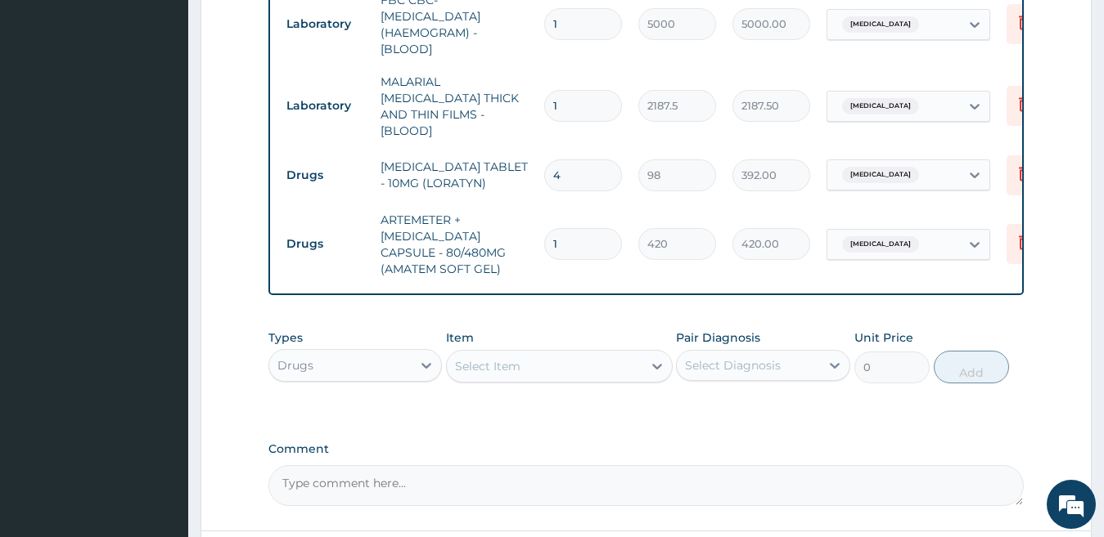
type input "0.00"
type input "6"
type input "2520.00"
type input "6"
click at [515, 359] on div "Select Item" at bounding box center [487, 366] width 65 height 16
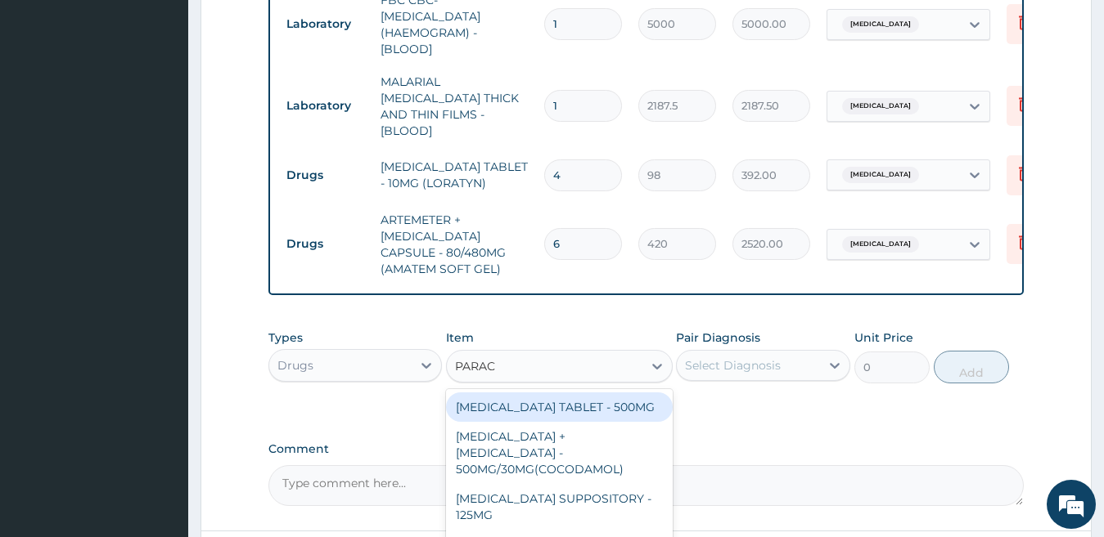
type input "PARACE"
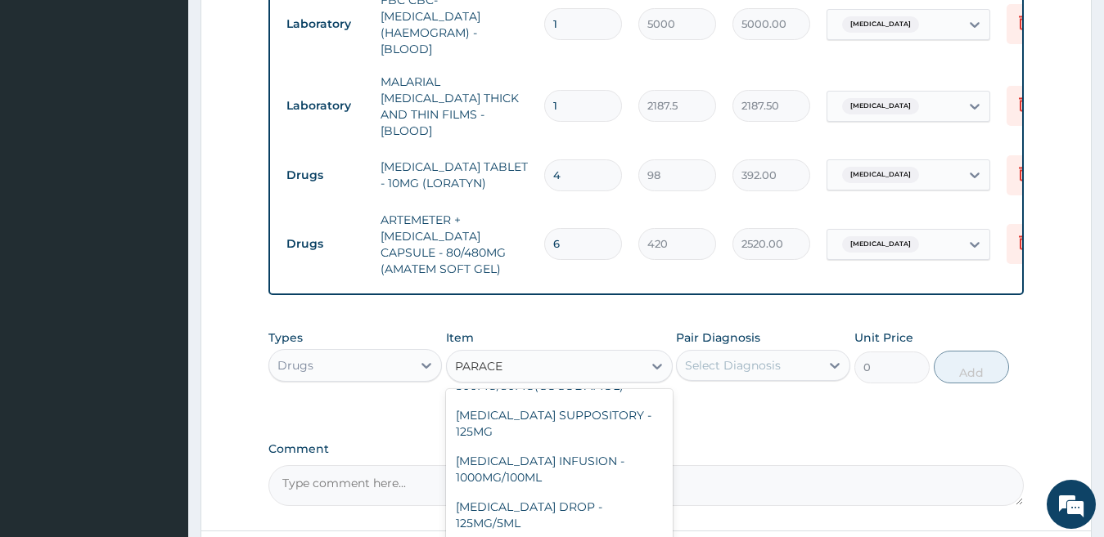
scroll to position [173, 0]
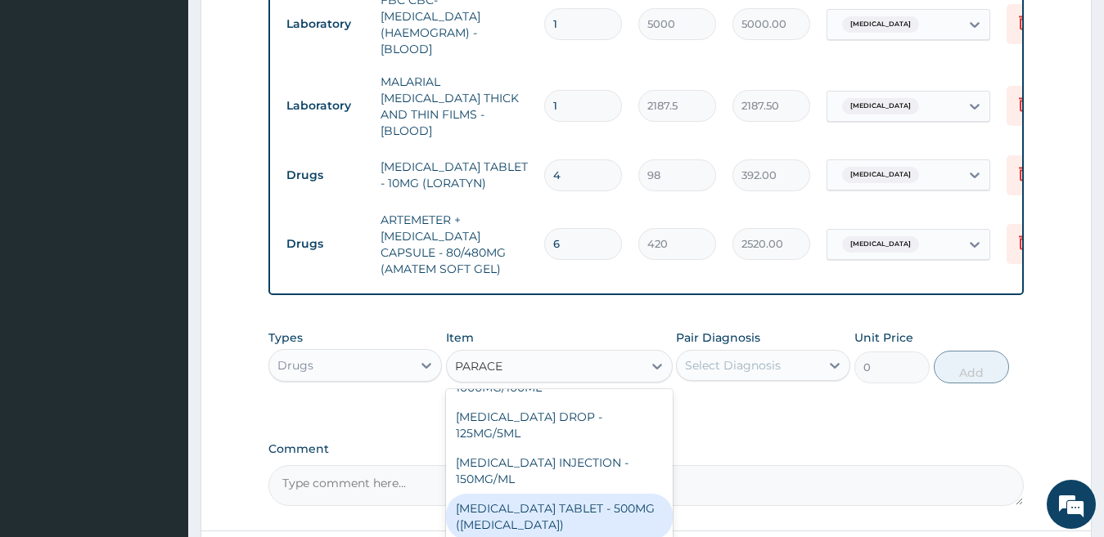
click at [568, 502] on div "[MEDICAL_DATA] TABLET - 500MG ([MEDICAL_DATA])" at bounding box center [559, 517] width 227 height 46
type input "42"
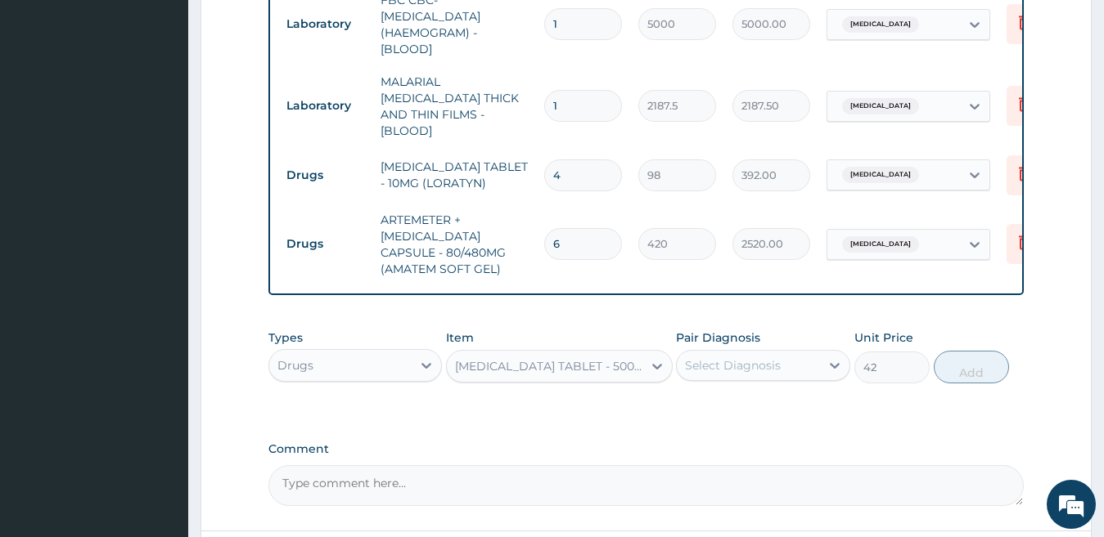
click at [794, 362] on div "Select Diagnosis" at bounding box center [748, 366] width 143 height 26
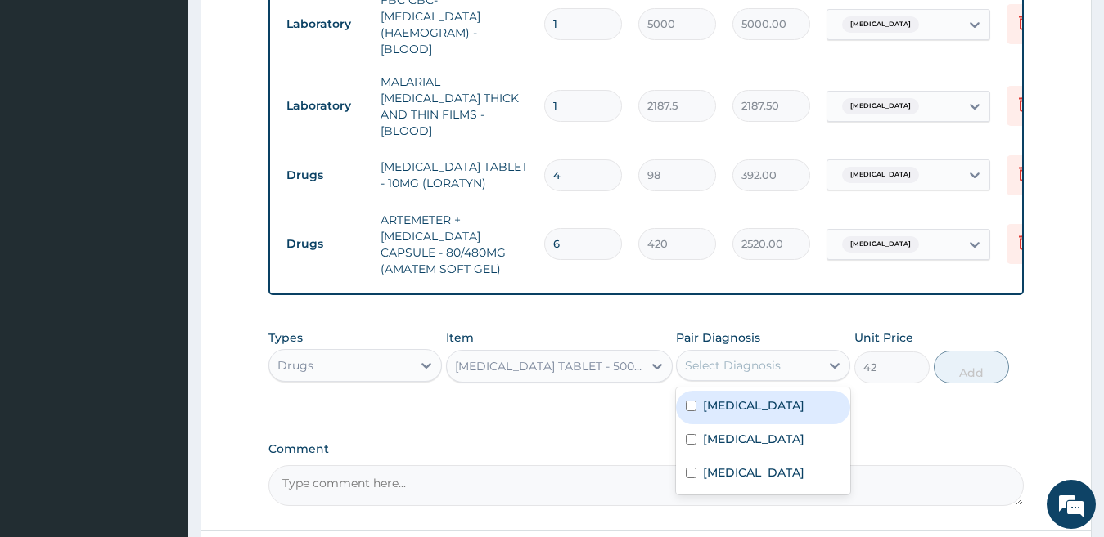
click at [760, 412] on div "[MEDICAL_DATA]" at bounding box center [763, 408] width 174 height 34
checkbox input "true"
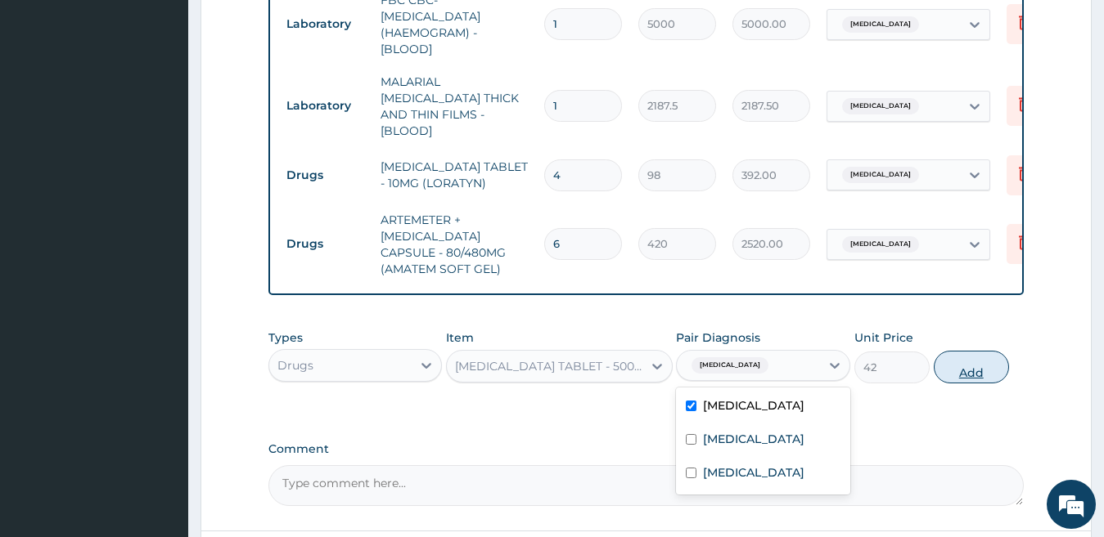
drag, startPoint x: 964, startPoint y: 373, endPoint x: 732, endPoint y: 370, distance: 231.5
click at [962, 373] on button "Add" at bounding box center [970, 367] width 75 height 33
type input "0"
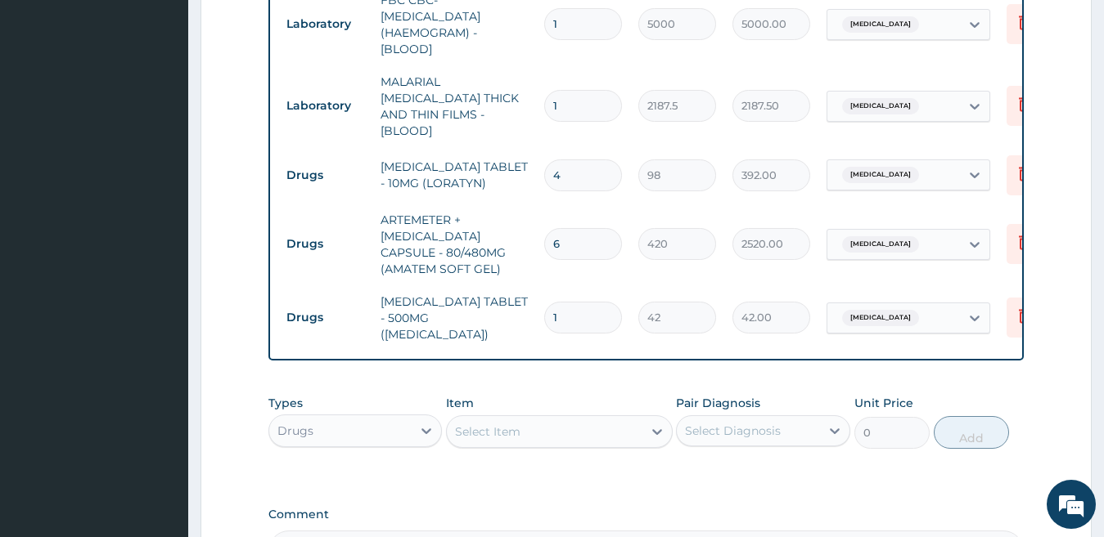
type input "18"
type input "756.00"
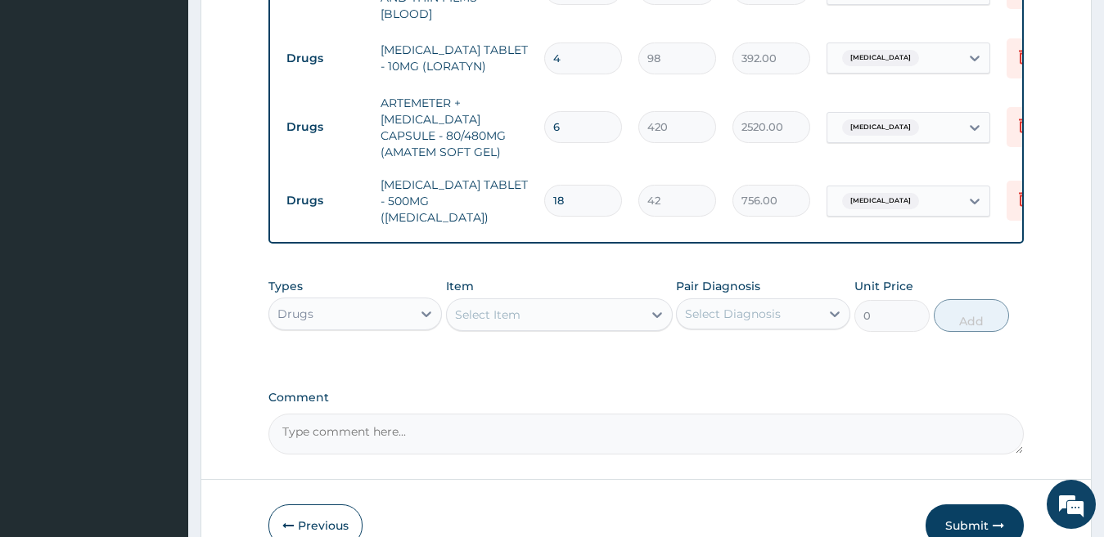
scroll to position [816, 0]
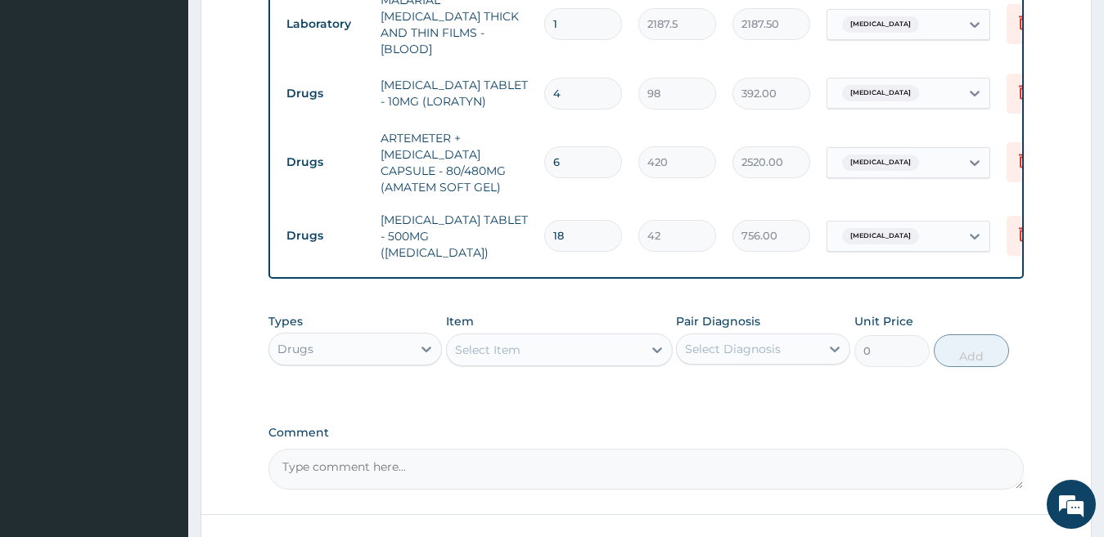
type input "18"
click at [556, 342] on div "Select Item" at bounding box center [545, 350] width 196 height 26
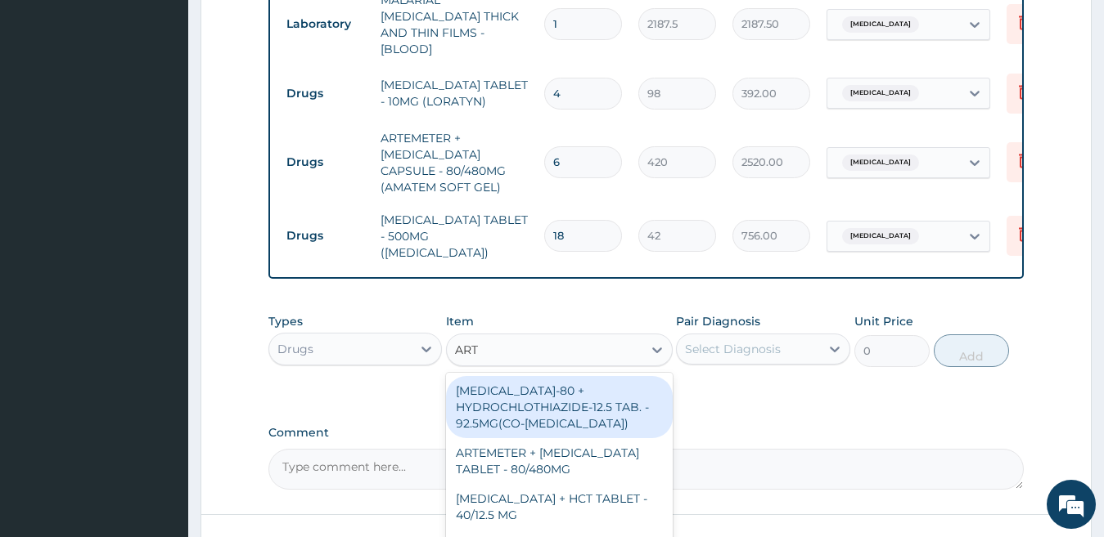
type input "ARTE"
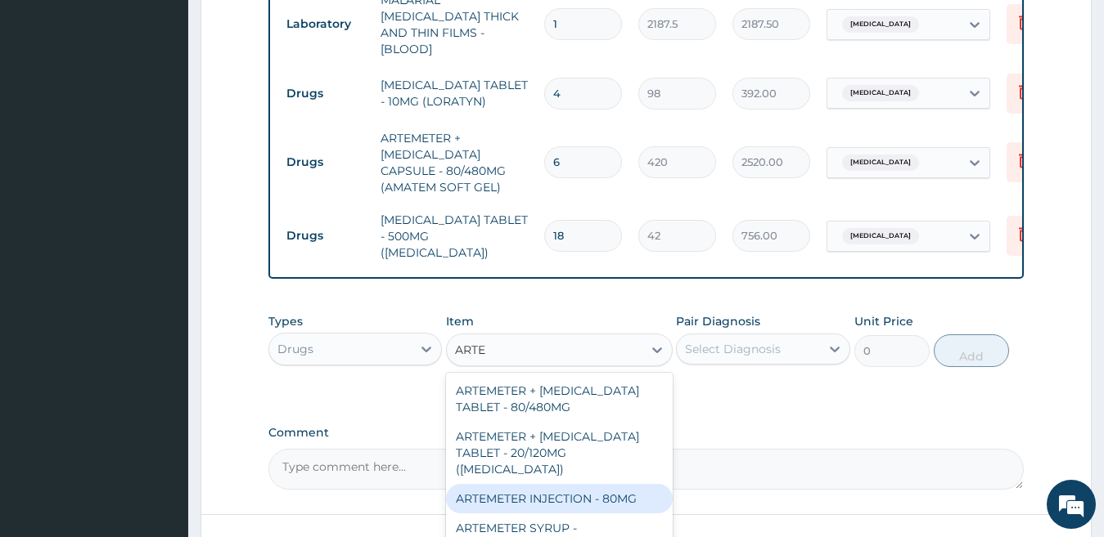
click at [604, 484] on div "ARTEMETER INJECTION - 80MG" at bounding box center [559, 498] width 227 height 29
type input "475.99999999999994"
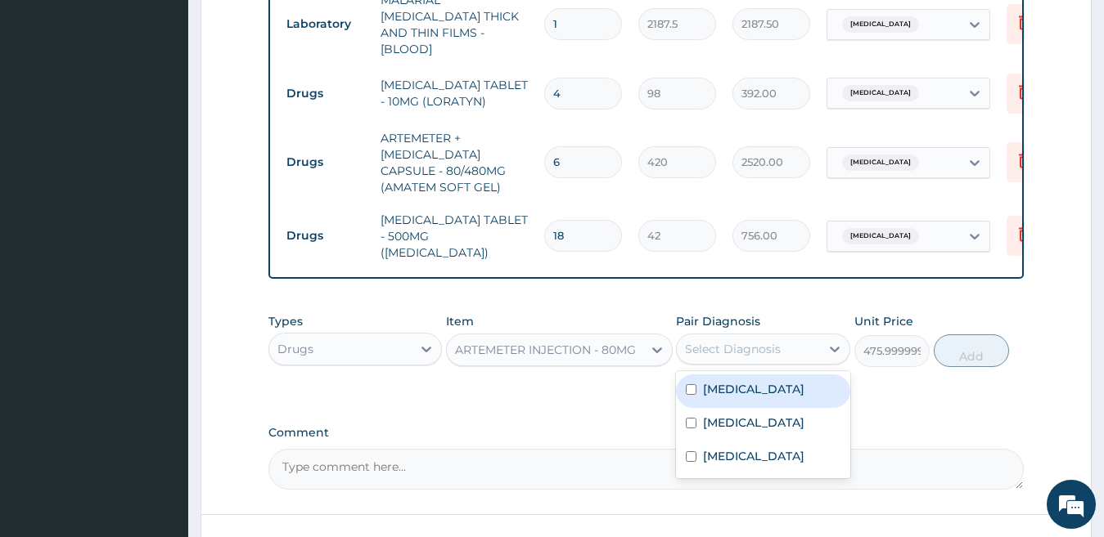
click at [771, 341] on div "Select Diagnosis" at bounding box center [733, 349] width 96 height 16
click at [771, 381] on label "[MEDICAL_DATA]" at bounding box center [753, 389] width 101 height 16
checkbox input "true"
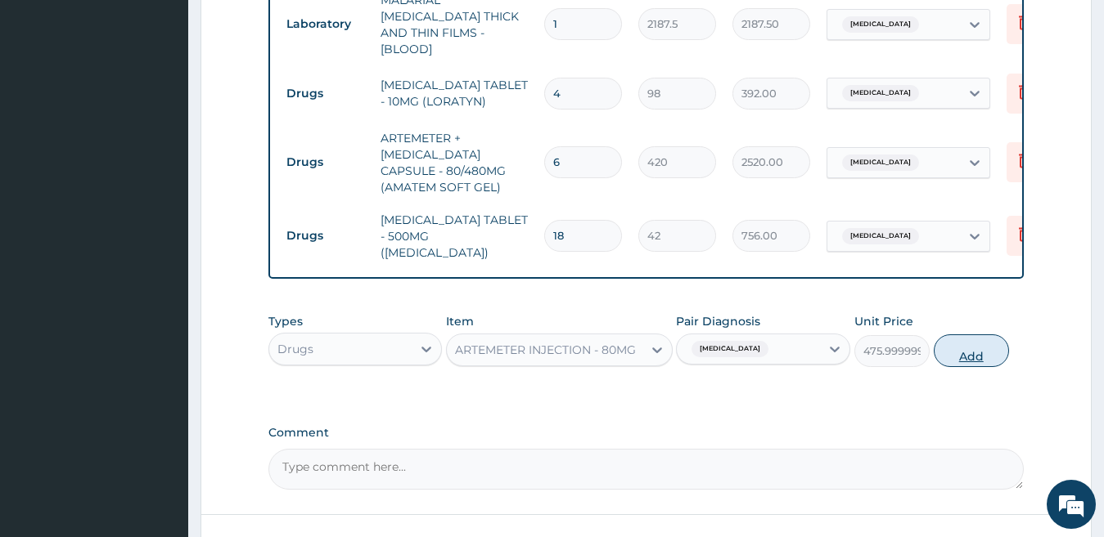
click at [970, 337] on button "Add" at bounding box center [970, 351] width 75 height 33
type input "0"
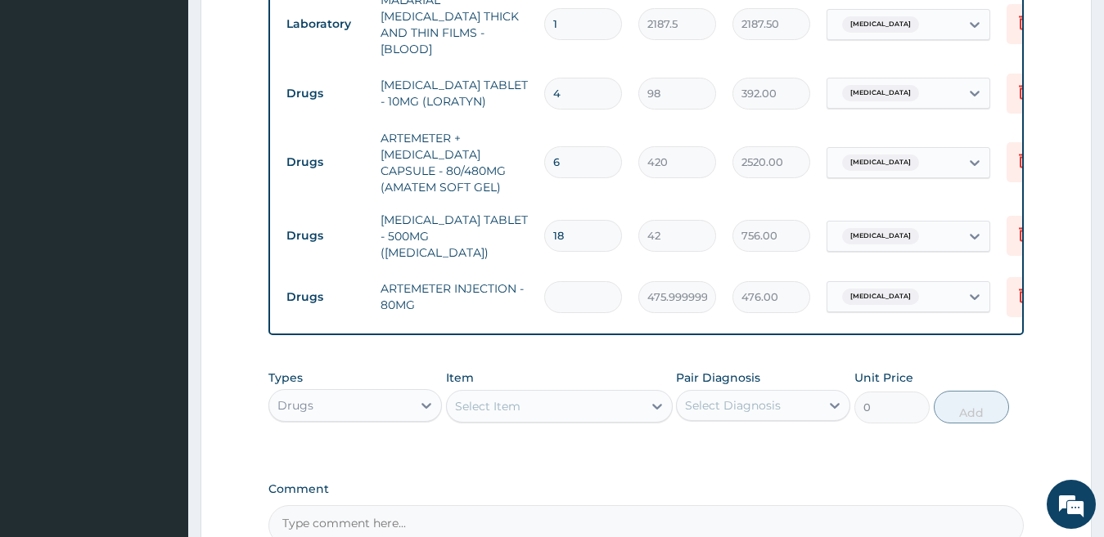
type input "0.00"
type input "6"
type input "2856.00"
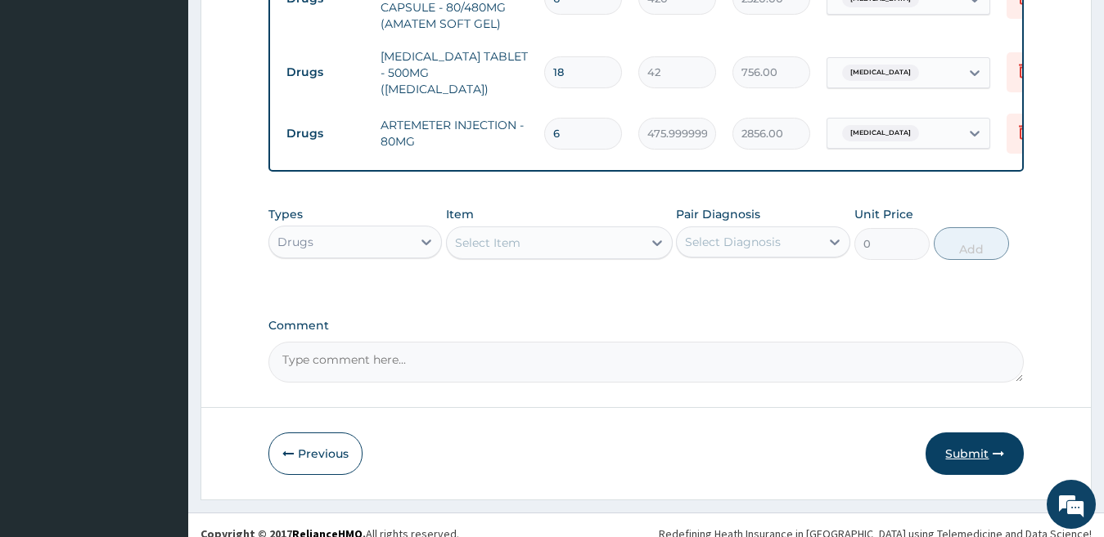
type input "6"
click at [949, 436] on button "Submit" at bounding box center [974, 454] width 98 height 43
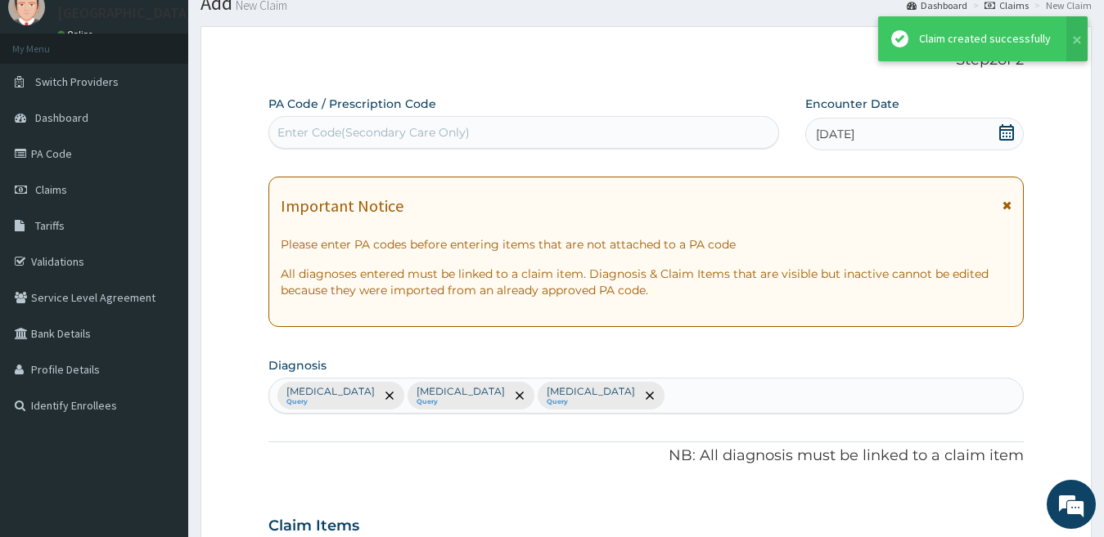
scroll to position [980, 0]
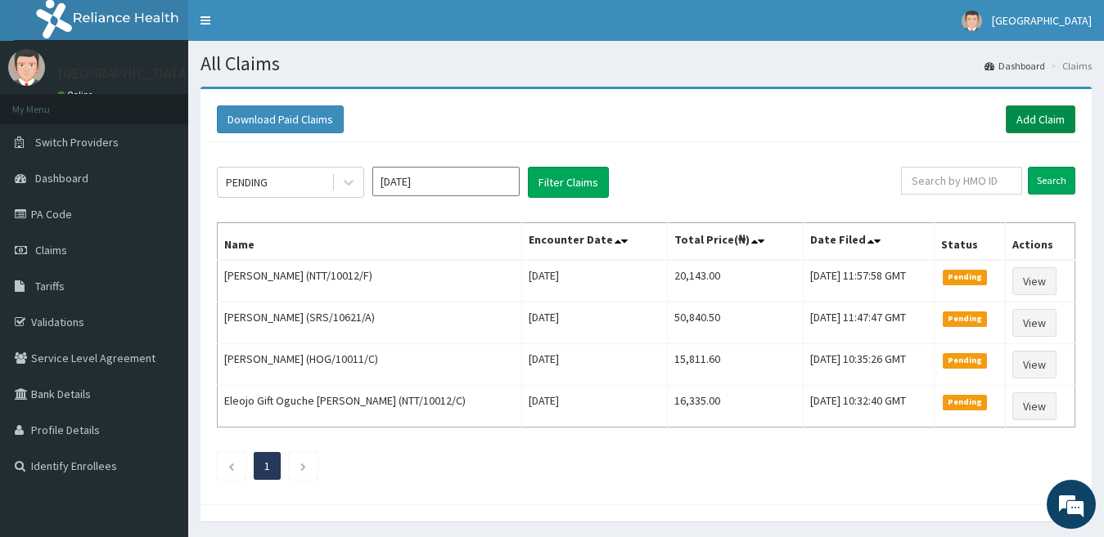
click at [1028, 126] on link "Add Claim" at bounding box center [1040, 120] width 70 height 28
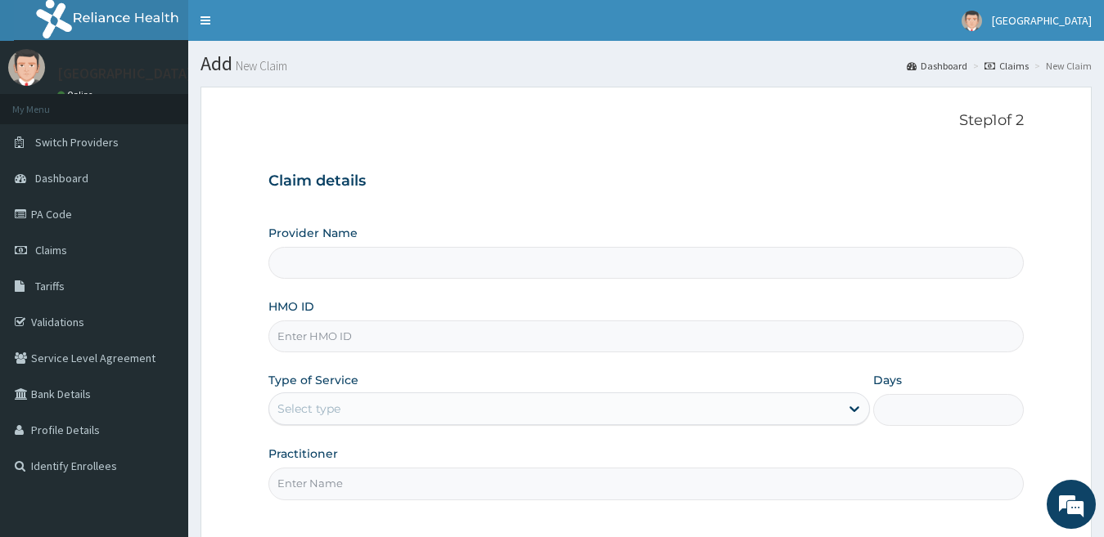
type input "[GEOGRAPHIC_DATA]"
click at [405, 328] on input "HMO ID" at bounding box center [646, 337] width 756 height 32
paste input "QRF/10004/A"
type input "QRF/10004/A"
click at [425, 416] on div "Select type" at bounding box center [554, 409] width 571 height 26
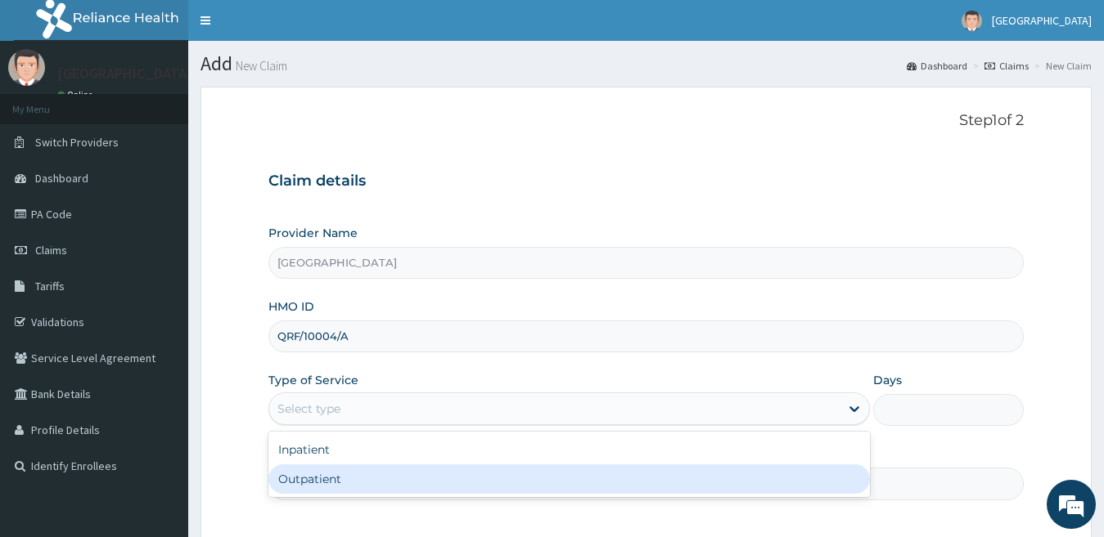
click at [403, 470] on div "Outpatient" at bounding box center [569, 479] width 602 height 29
type input "1"
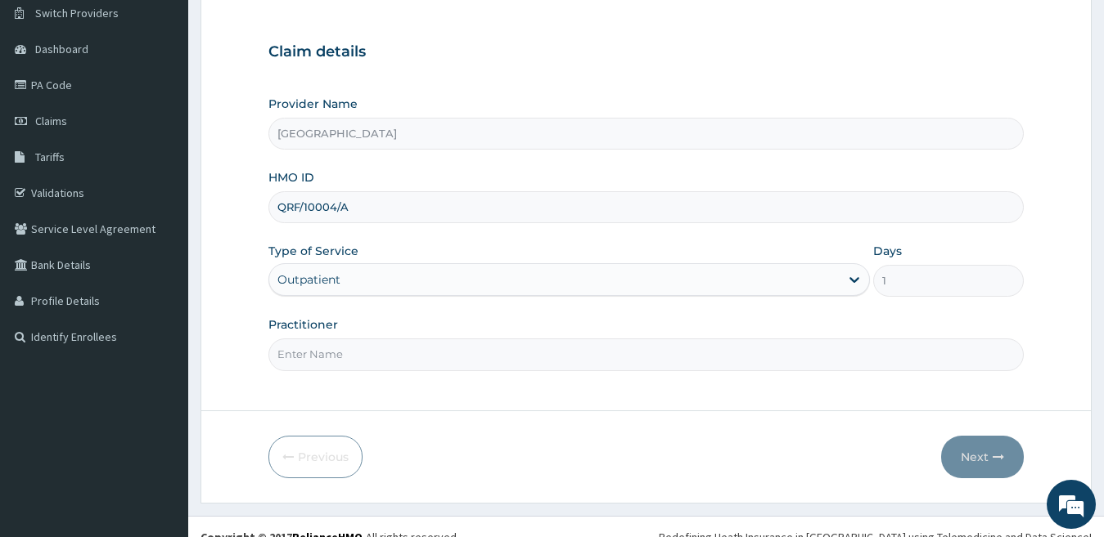
scroll to position [150, 0]
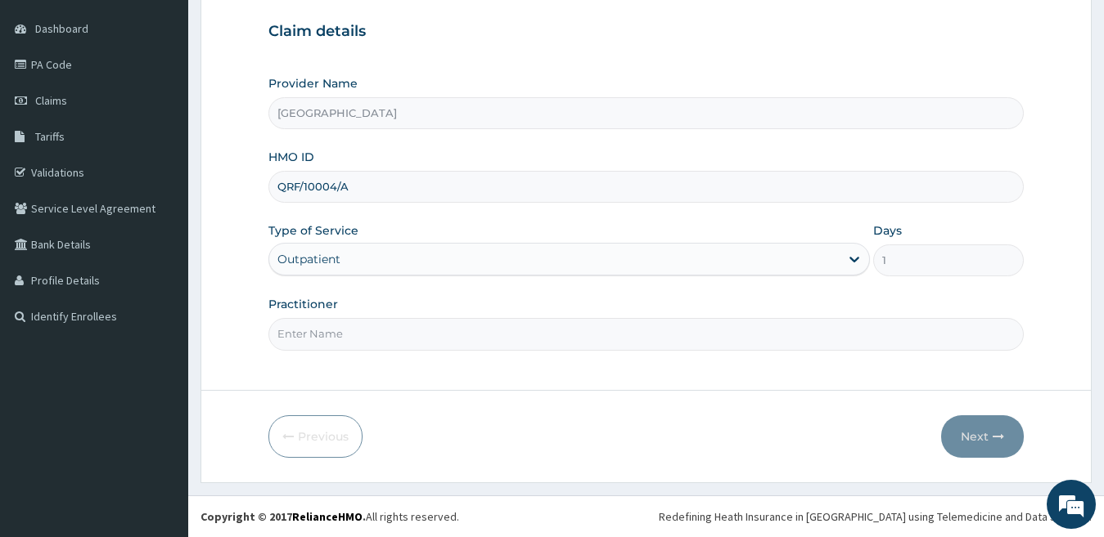
click at [415, 335] on input "Practitioner" at bounding box center [646, 334] width 756 height 32
type input "[PERSON_NAME]"
click at [972, 435] on button "Next" at bounding box center [982, 437] width 83 height 43
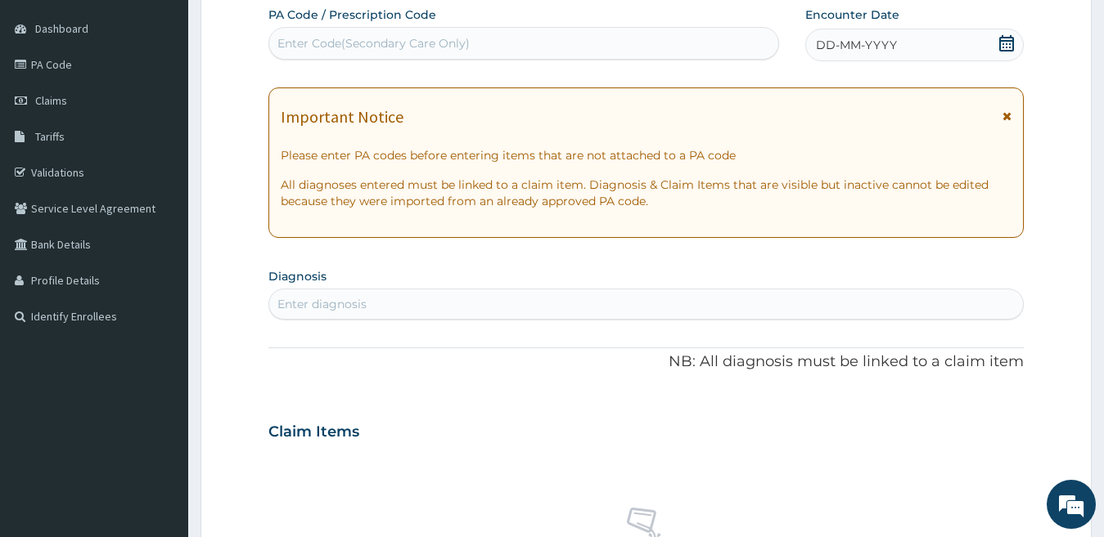
click at [852, 51] on span "DD-MM-YYYY" at bounding box center [856, 45] width 81 height 16
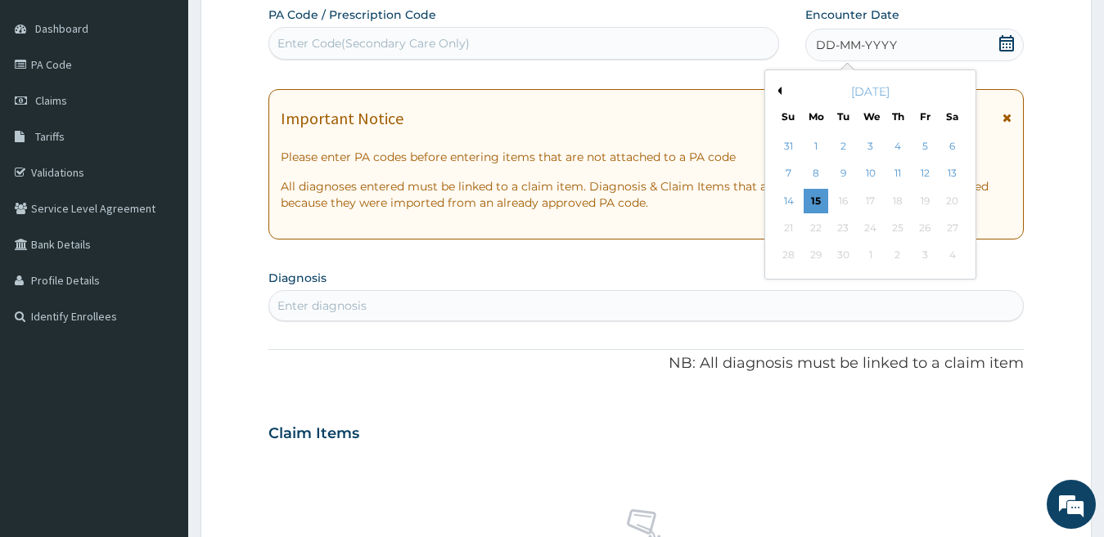
click at [870, 166] on div "10" at bounding box center [869, 174] width 25 height 25
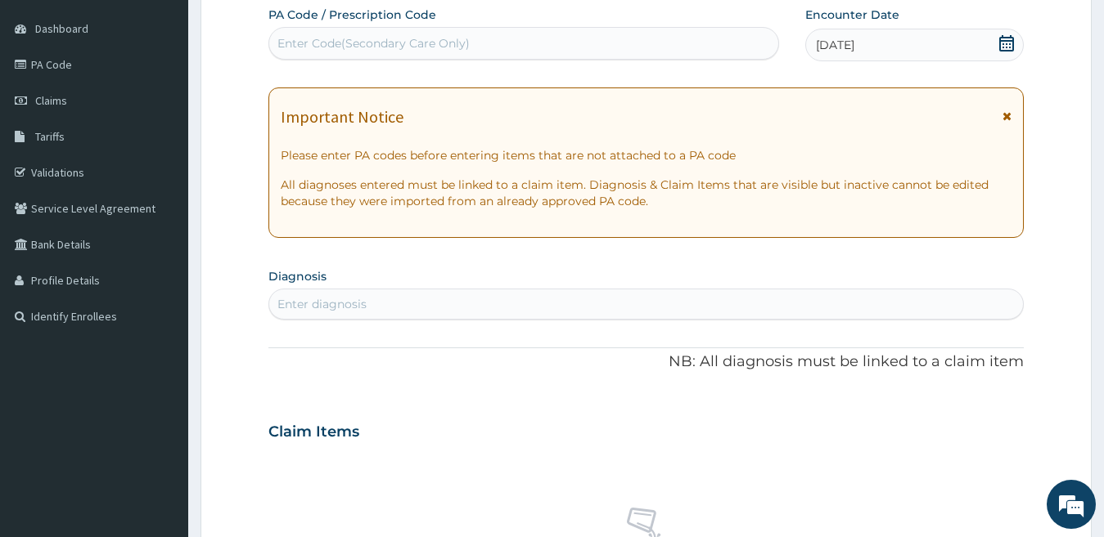
click at [352, 308] on div "Enter diagnosis" at bounding box center [321, 304] width 89 height 16
type input "[PERSON_NAME]"
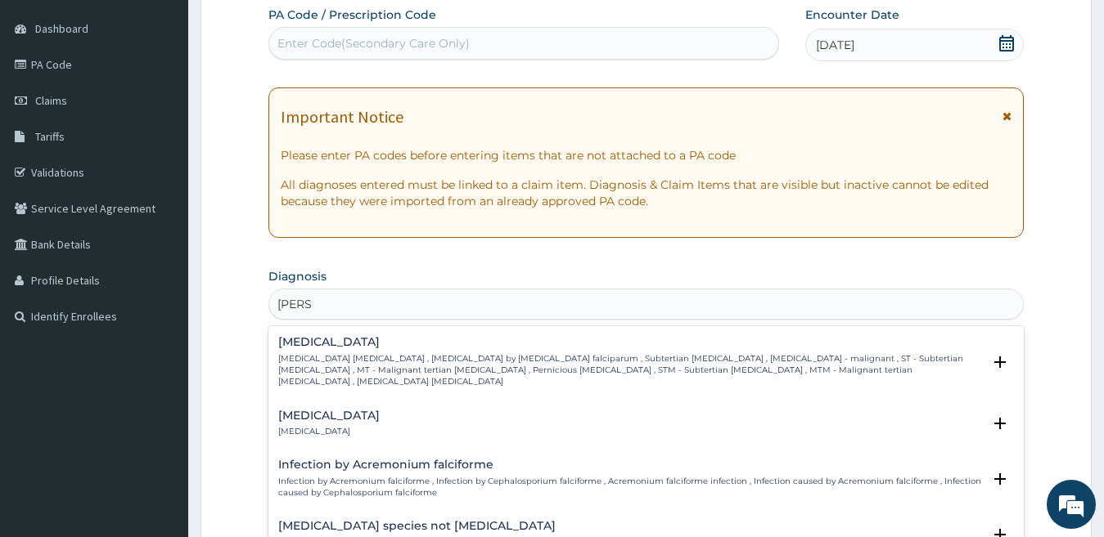
click at [343, 344] on h4 "[MEDICAL_DATA]" at bounding box center [630, 342] width 704 height 12
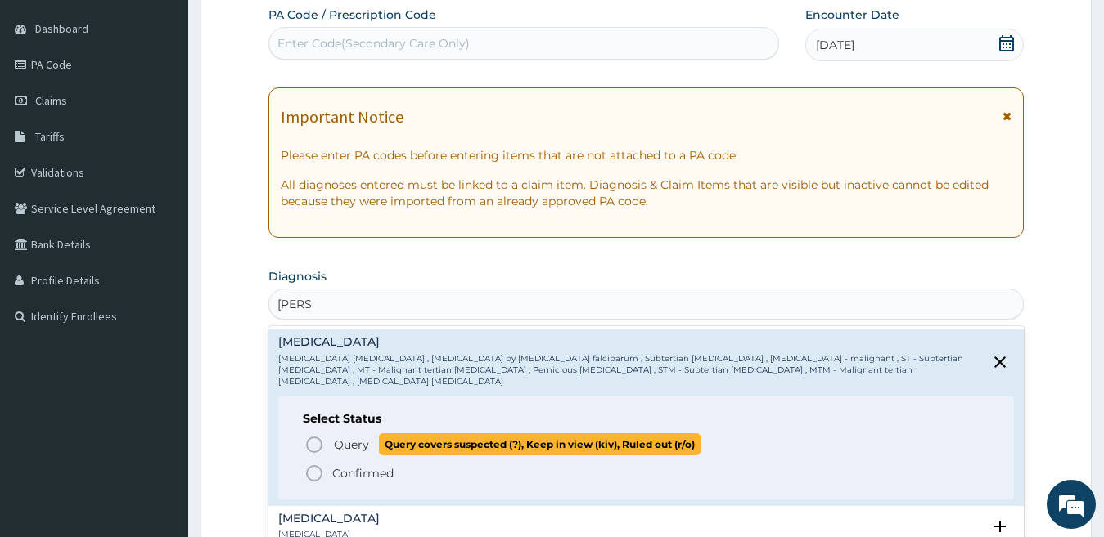
click at [342, 437] on span "Query" at bounding box center [351, 445] width 35 height 16
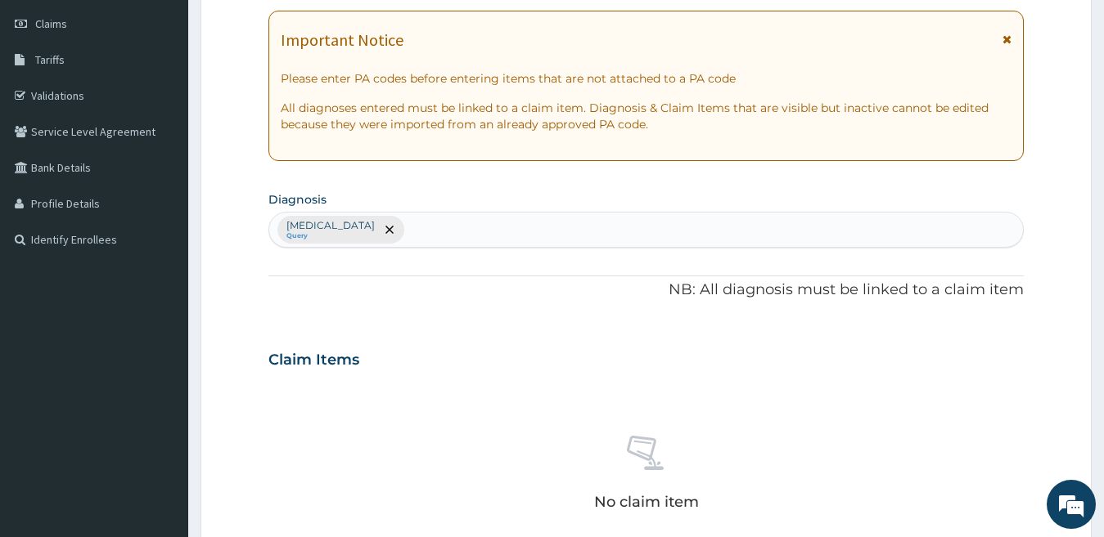
scroll to position [232, 0]
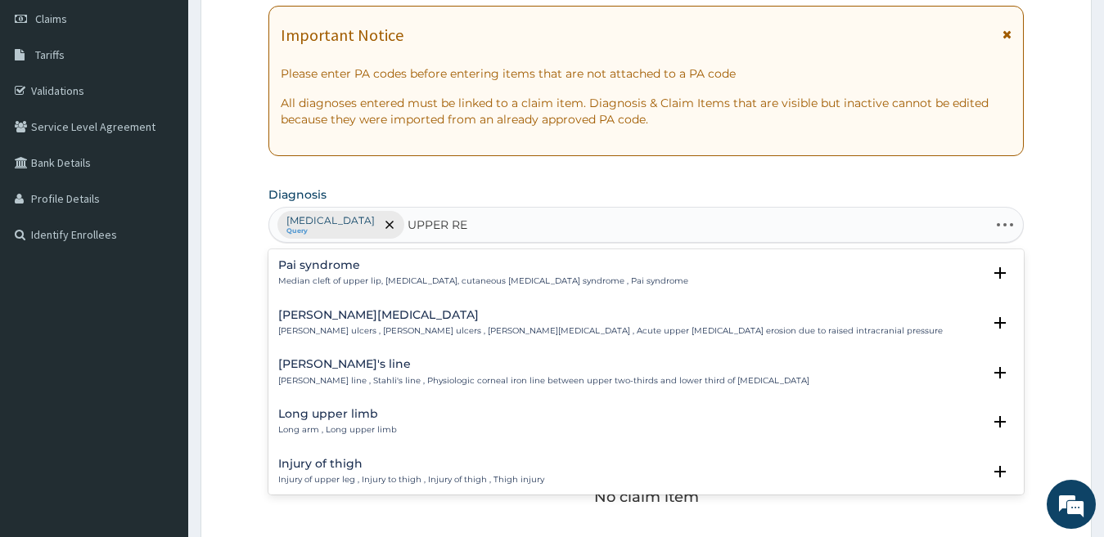
type input "UPPER RES"
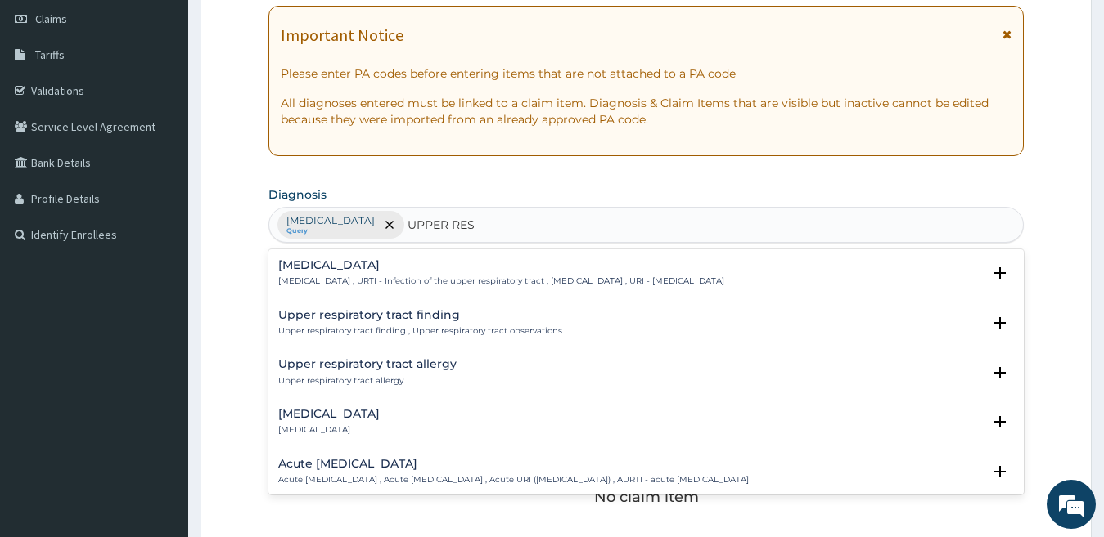
click at [404, 276] on p "[MEDICAL_DATA] , URTI - Infection of the upper respiratory tract , [MEDICAL_DAT…" at bounding box center [501, 281] width 446 height 11
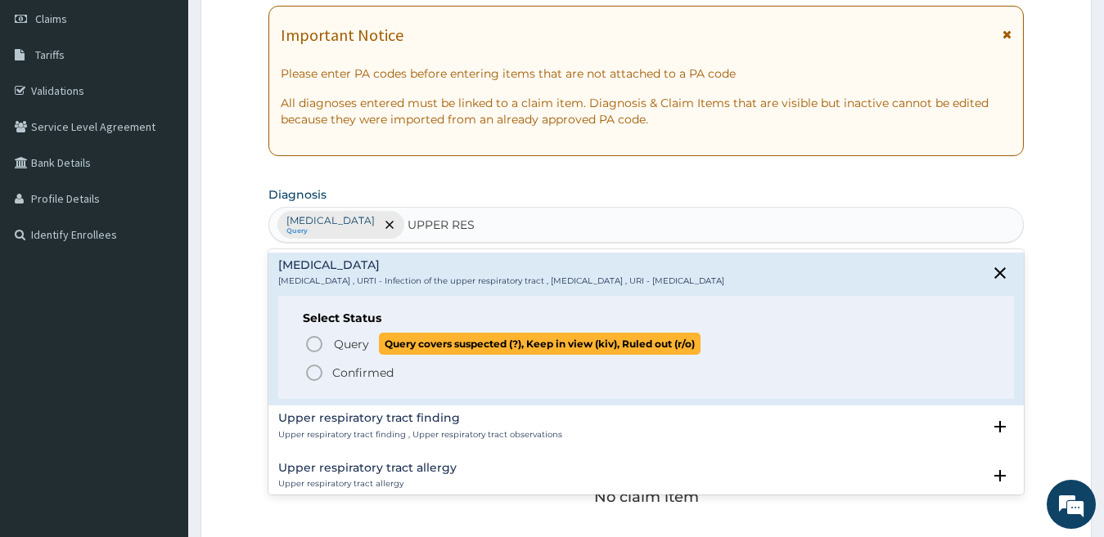
click at [364, 338] on span "Query" at bounding box center [351, 344] width 35 height 16
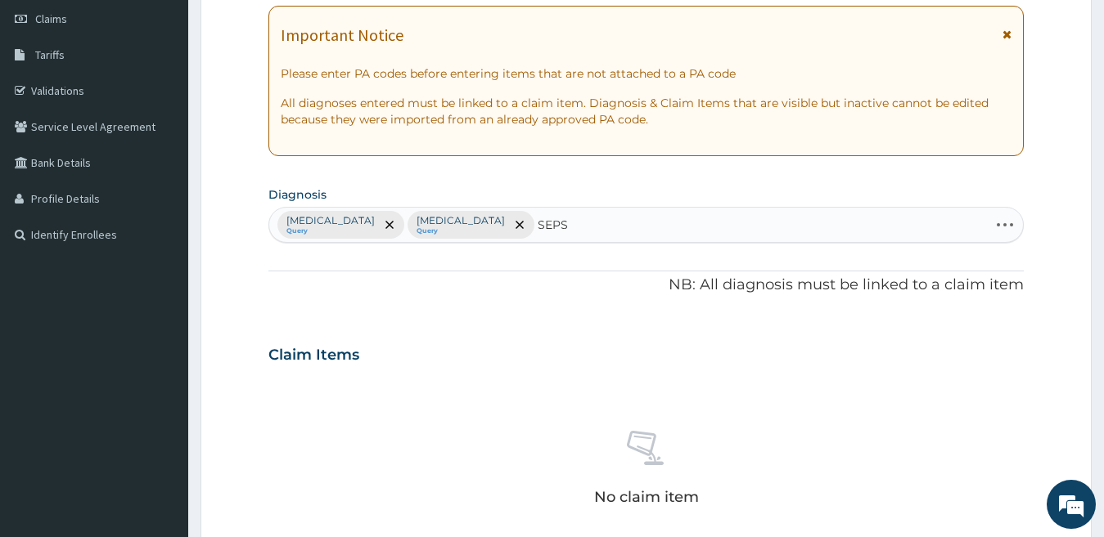
type input "SEPSI"
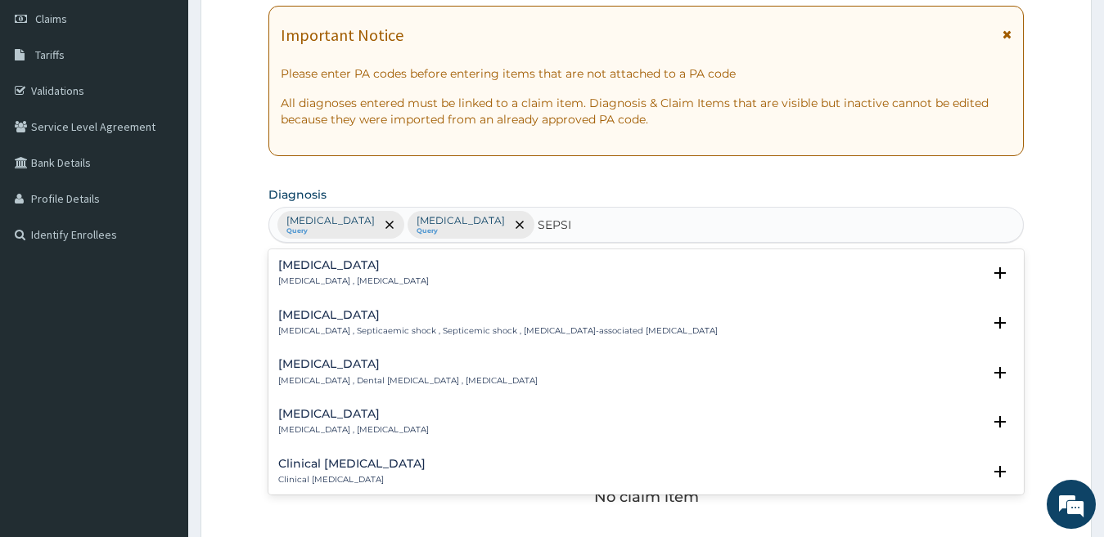
click at [331, 284] on p "[MEDICAL_DATA] , [MEDICAL_DATA]" at bounding box center [353, 281] width 151 height 11
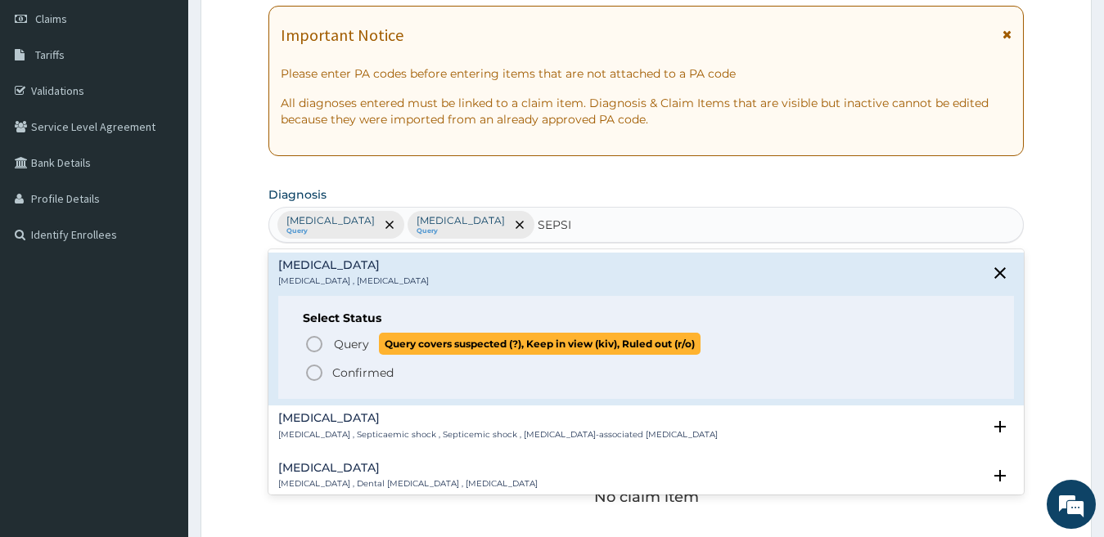
click at [332, 340] on p "Query Query covers suspected (?), Keep in view (kiv), Ruled out (r/o)" at bounding box center [516, 344] width 368 height 22
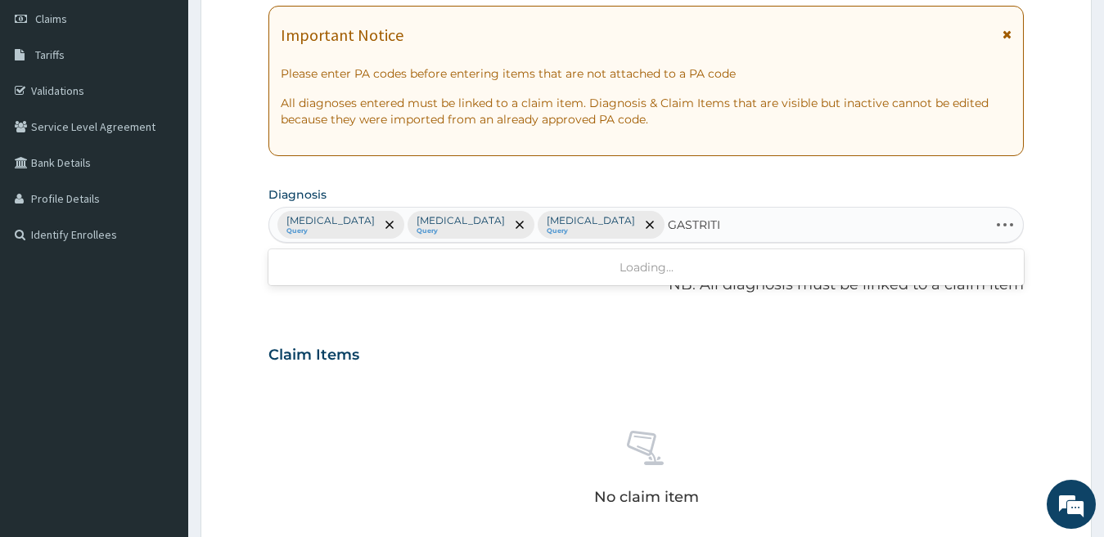
type input "[MEDICAL_DATA]"
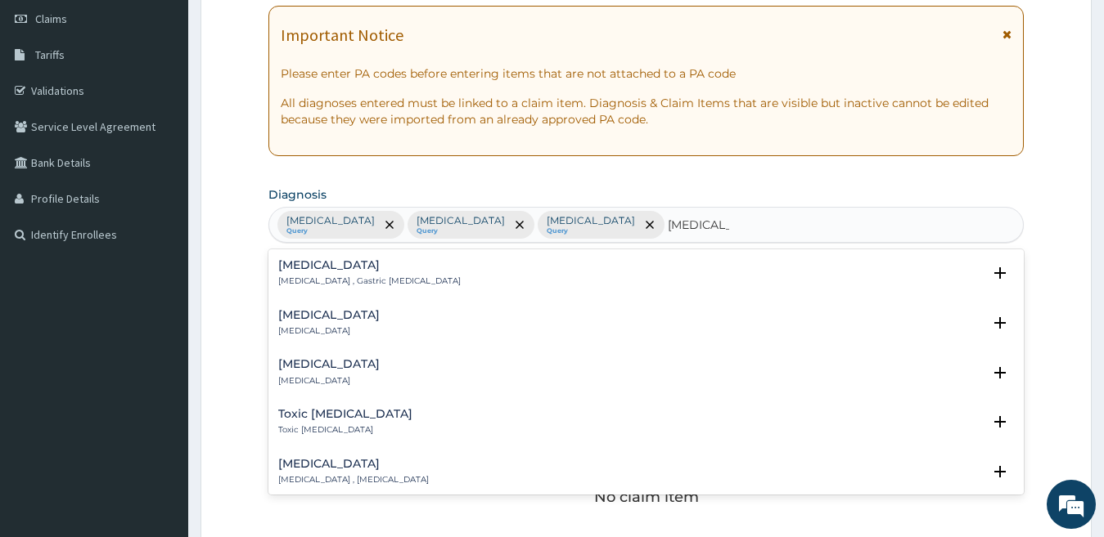
click at [360, 323] on div "[MEDICAL_DATA] [MEDICAL_DATA]" at bounding box center [328, 323] width 101 height 29
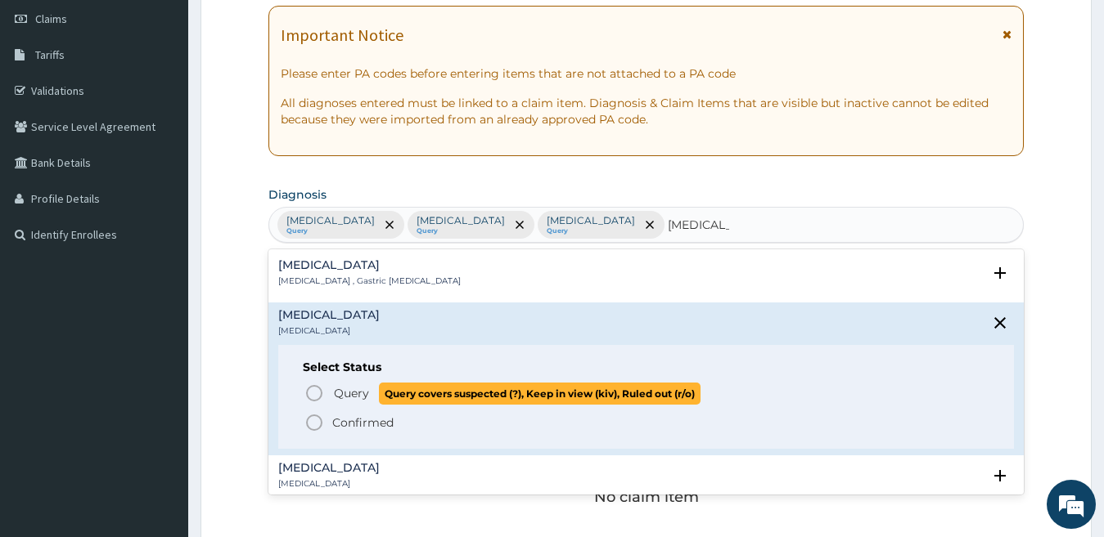
click at [368, 391] on span "Query" at bounding box center [351, 393] width 35 height 16
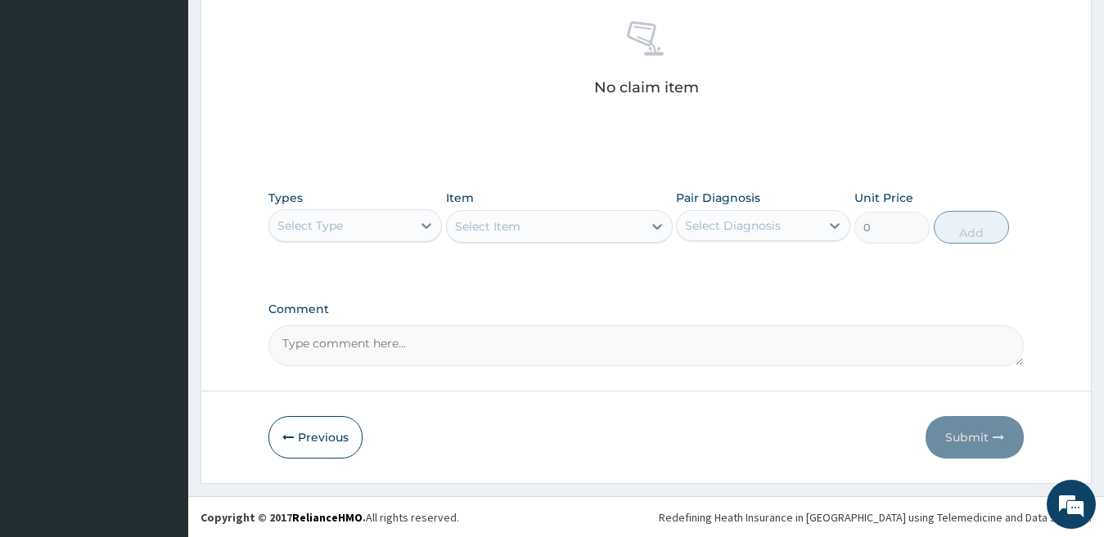
scroll to position [642, 0]
click at [359, 220] on div "Select Type" at bounding box center [340, 225] width 143 height 26
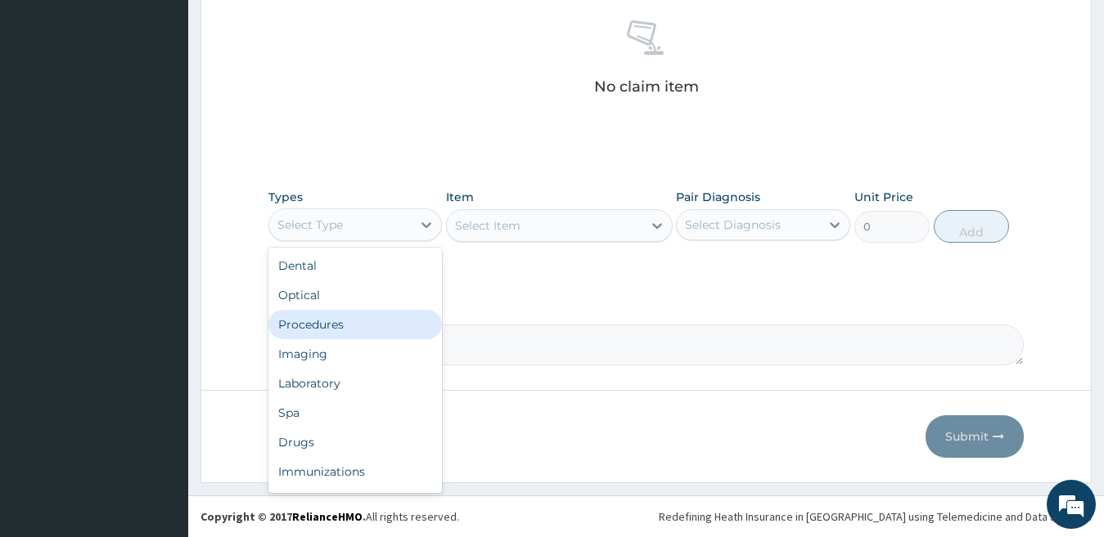
click at [354, 326] on div "Procedures" at bounding box center [355, 324] width 174 height 29
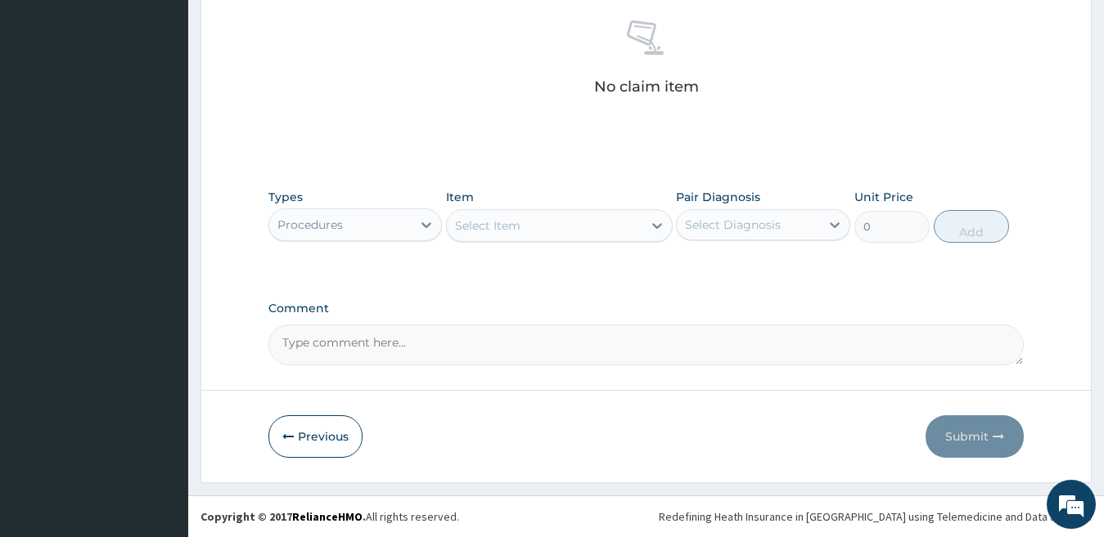
click at [558, 229] on div "Select Item" at bounding box center [545, 226] width 196 height 26
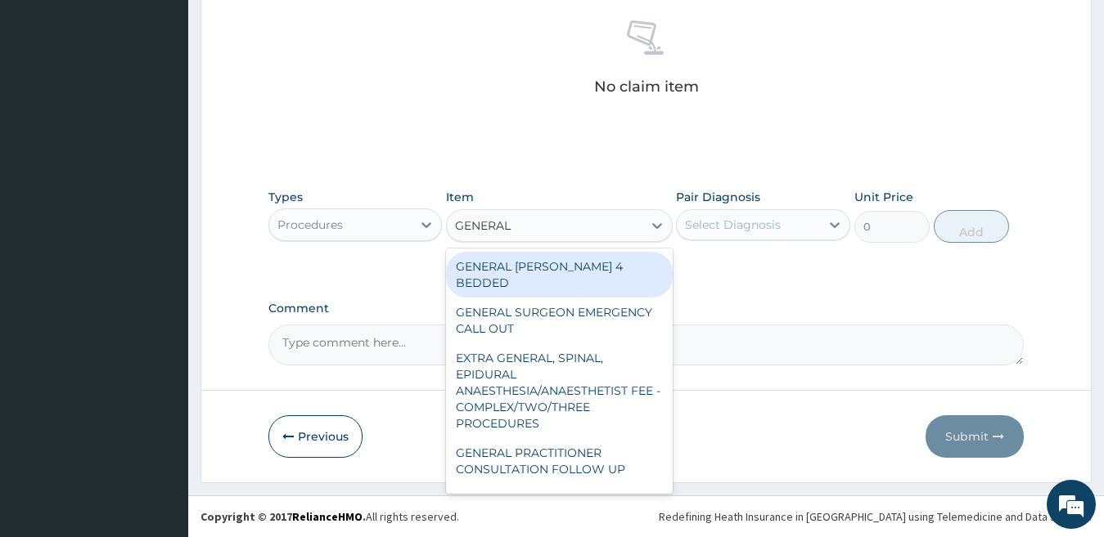
type input "GENERAL P"
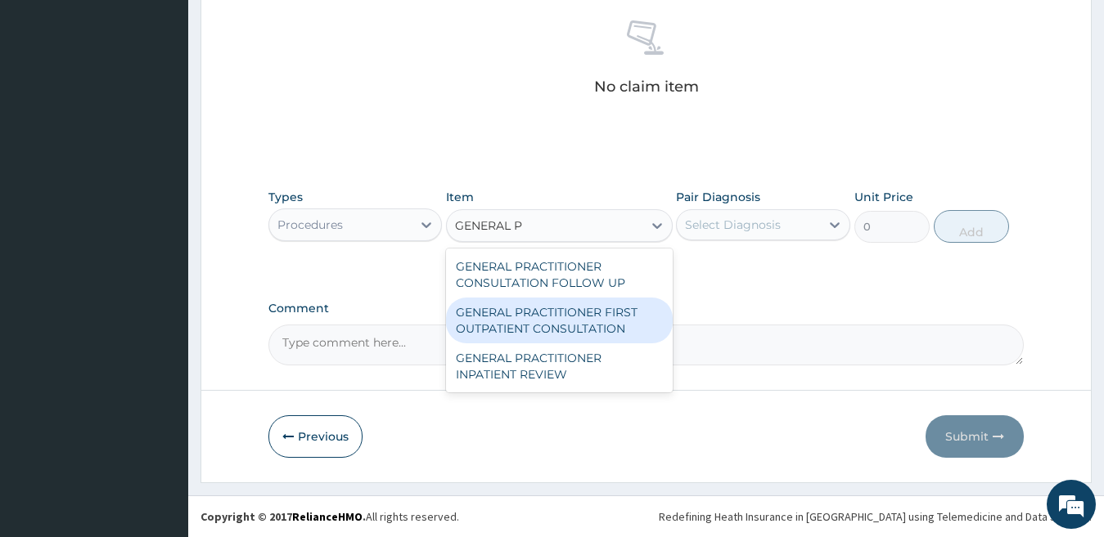
click at [608, 311] on div "GENERAL PRACTITIONER FIRST OUTPATIENT CONSULTATION" at bounding box center [559, 321] width 227 height 46
type input "3750"
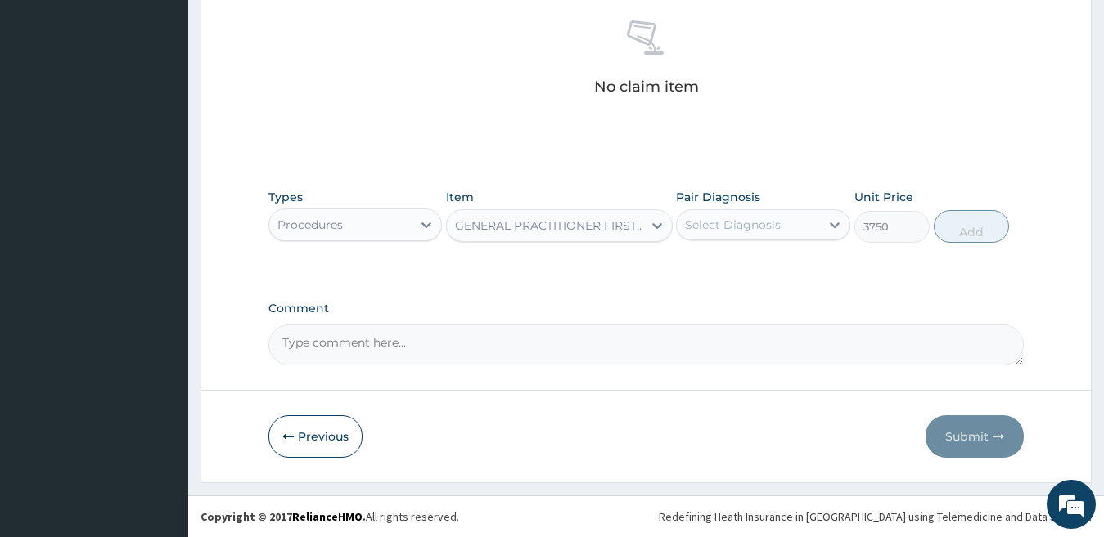
click at [752, 221] on div "Select Diagnosis" at bounding box center [733, 225] width 96 height 16
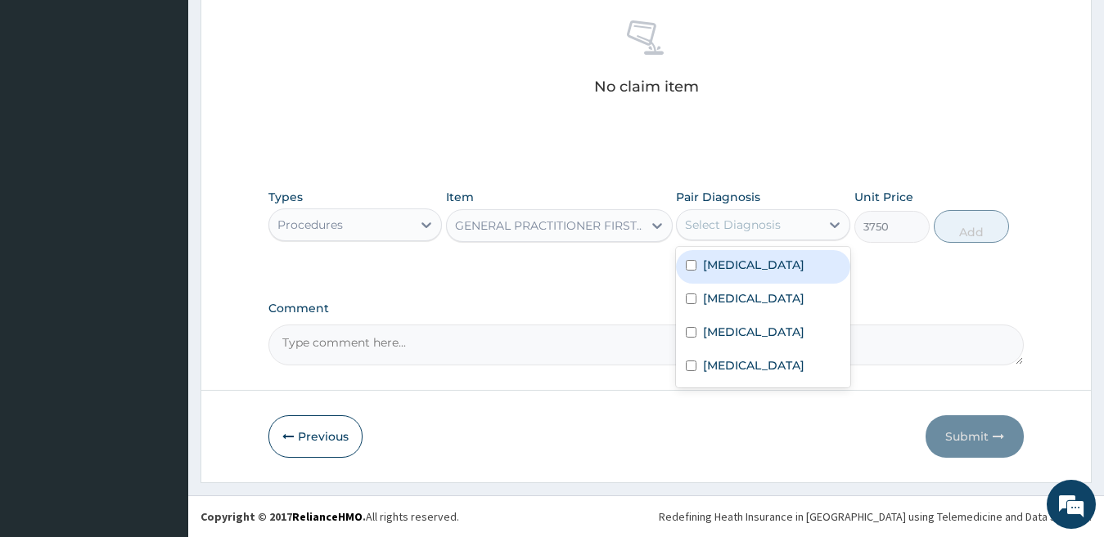
click at [755, 266] on label "[MEDICAL_DATA]" at bounding box center [753, 265] width 101 height 16
checkbox input "true"
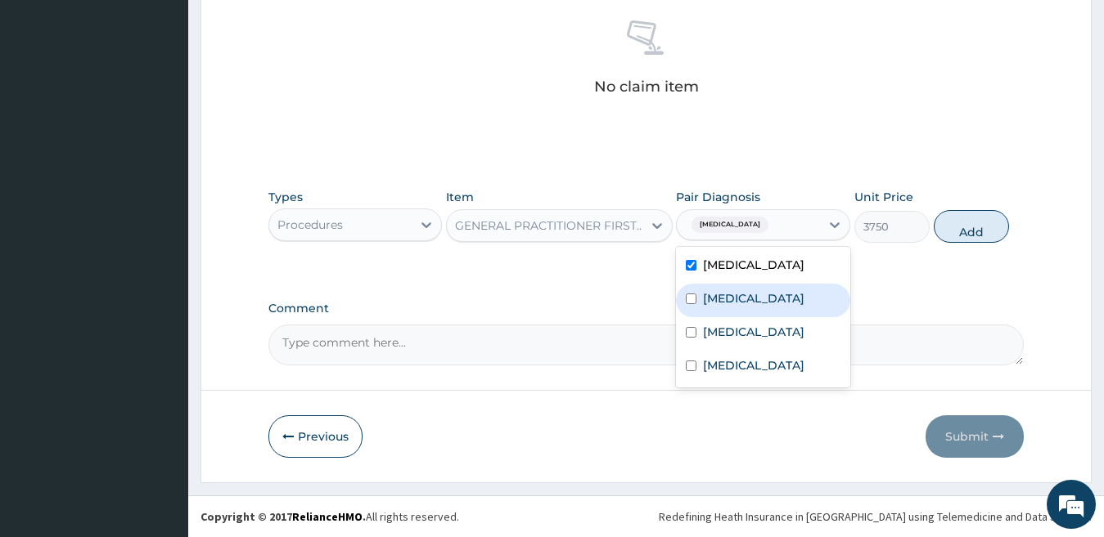
drag, startPoint x: 746, startPoint y: 296, endPoint x: 744, endPoint y: 311, distance: 14.8
click at [746, 297] on label "[MEDICAL_DATA]" at bounding box center [753, 298] width 101 height 16
checkbox input "true"
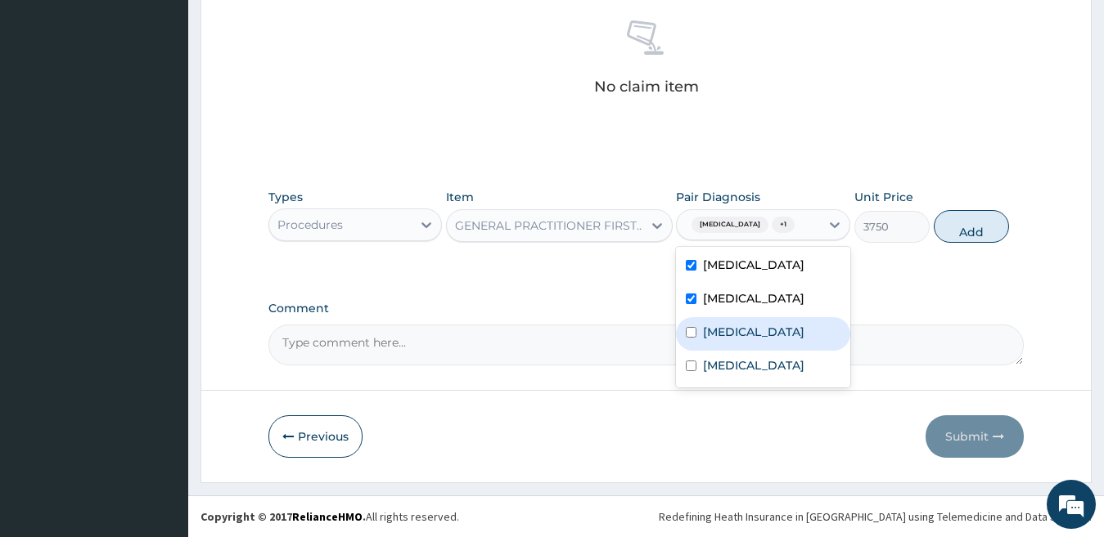
click at [734, 340] on label "[MEDICAL_DATA]" at bounding box center [753, 332] width 101 height 16
checkbox input "true"
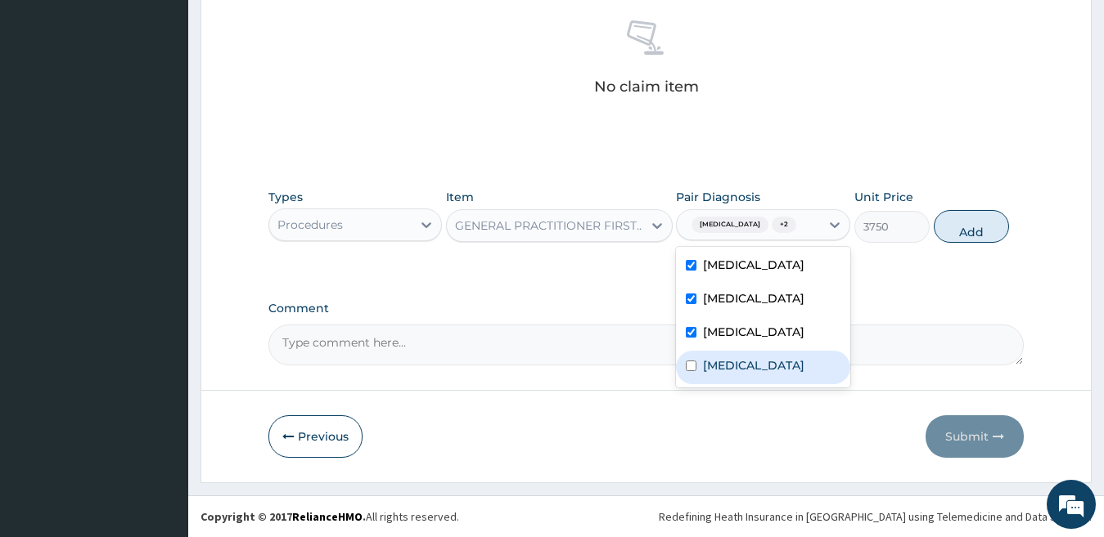
drag, startPoint x: 724, startPoint y: 381, endPoint x: 753, endPoint y: 370, distance: 30.8
click at [724, 374] on label "[MEDICAL_DATA]" at bounding box center [753, 365] width 101 height 16
checkbox input "true"
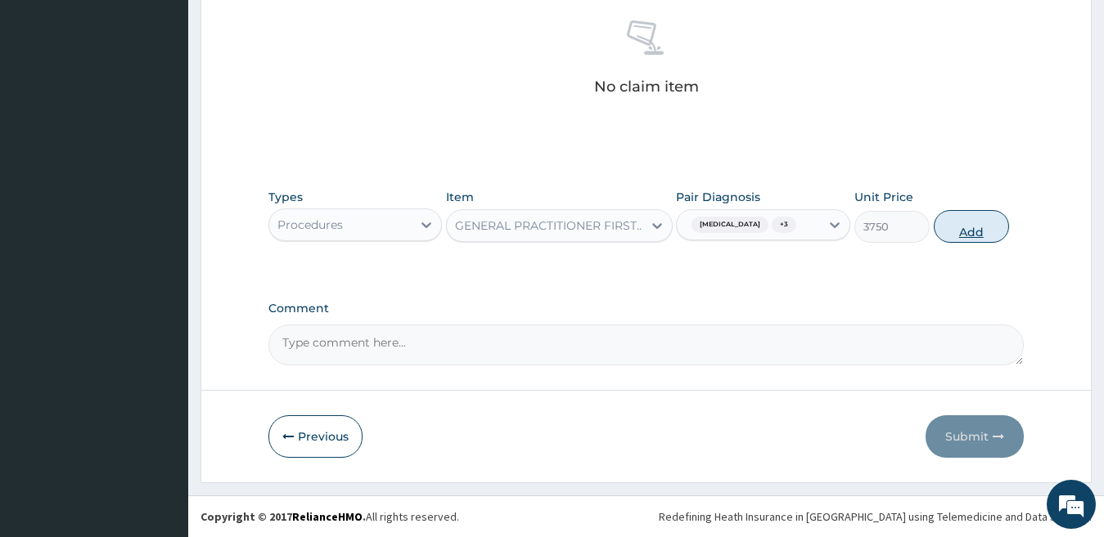
click at [958, 231] on button "Add" at bounding box center [970, 226] width 75 height 33
type input "0"
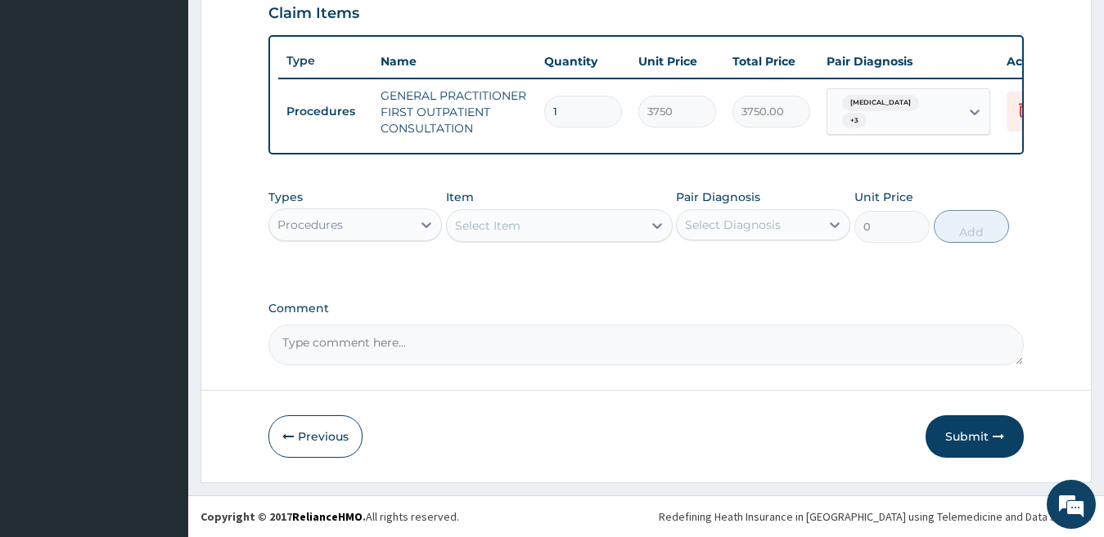
click at [389, 229] on div "Procedures" at bounding box center [340, 225] width 143 height 26
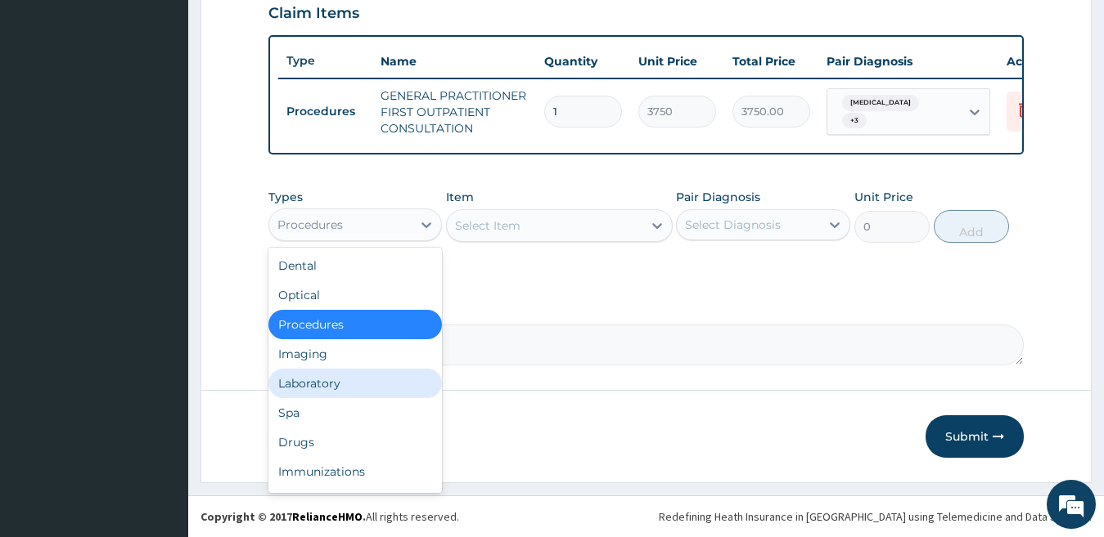
click at [376, 393] on div "Laboratory" at bounding box center [355, 383] width 174 height 29
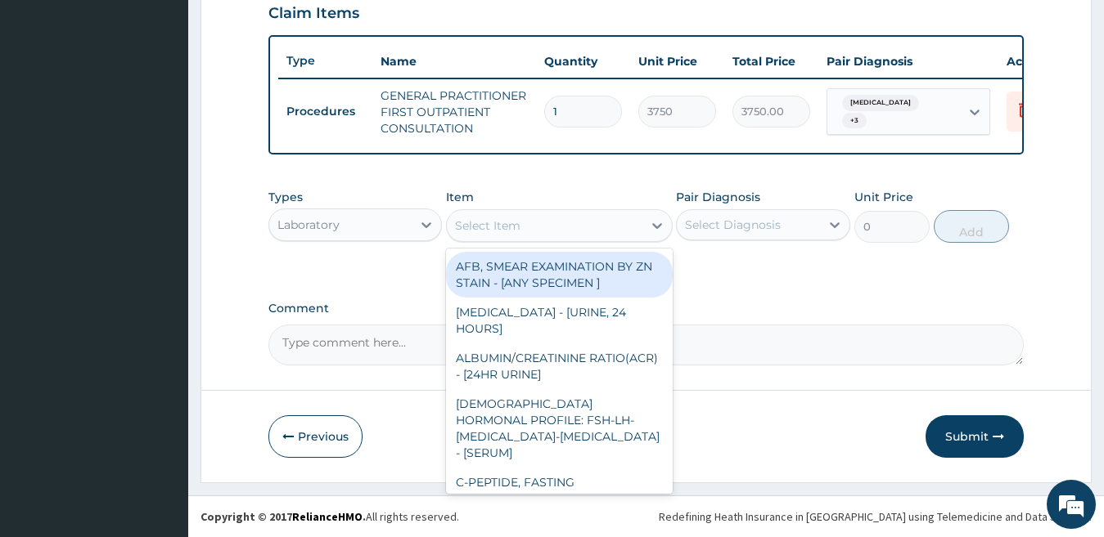
click at [605, 231] on div "Select Item" at bounding box center [545, 226] width 196 height 26
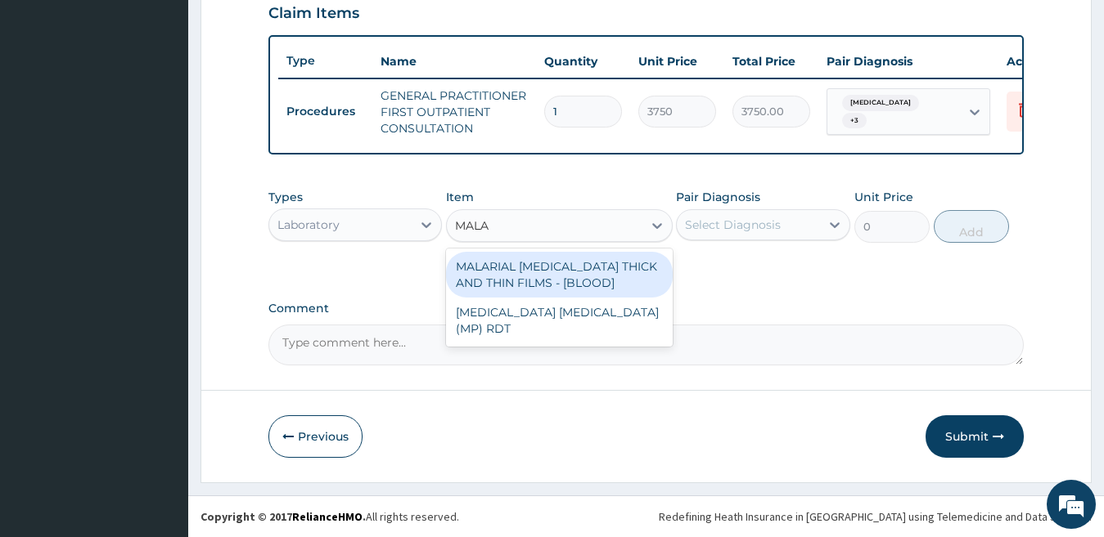
type input "MALAR"
click at [565, 272] on div "MALARIAL [MEDICAL_DATA] THICK AND THIN FILMS - [BLOOD]" at bounding box center [559, 275] width 227 height 46
type input "2187.5"
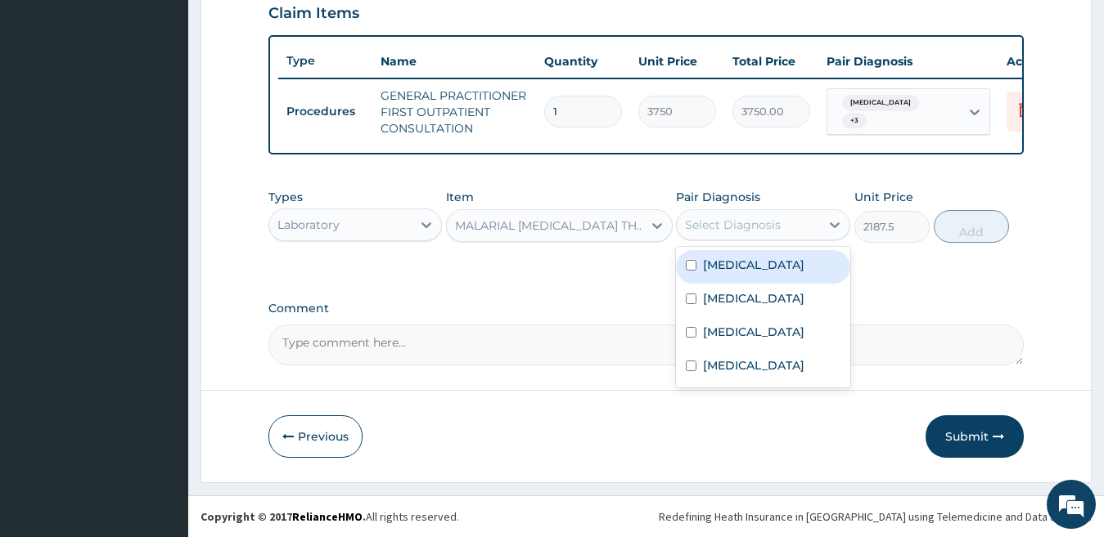
click at [699, 215] on div "Select Diagnosis" at bounding box center [748, 225] width 143 height 26
click at [710, 261] on label "[MEDICAL_DATA]" at bounding box center [753, 265] width 101 height 16
checkbox input "true"
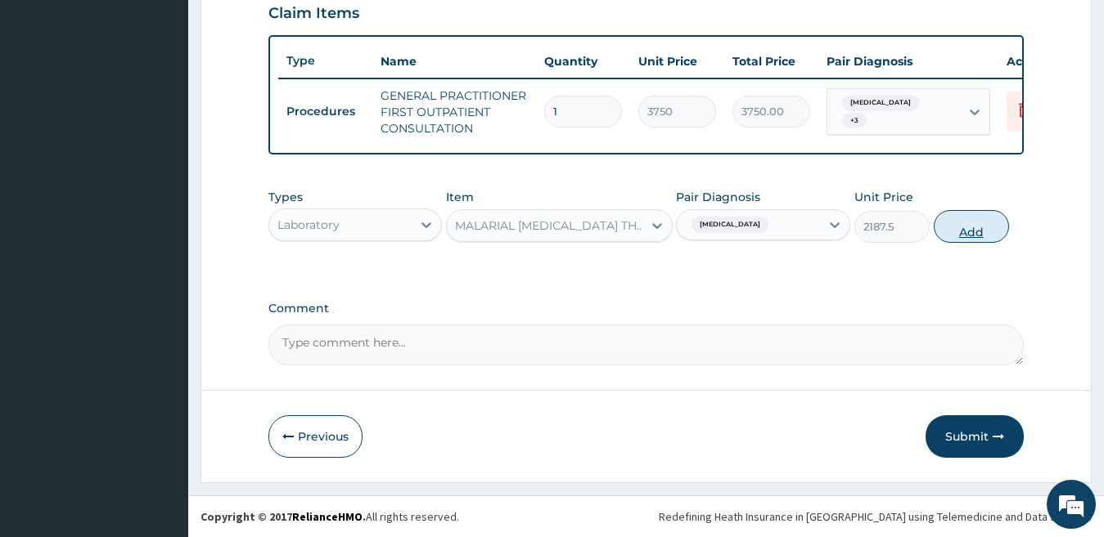
click at [953, 227] on button "Add" at bounding box center [970, 226] width 75 height 33
type input "0"
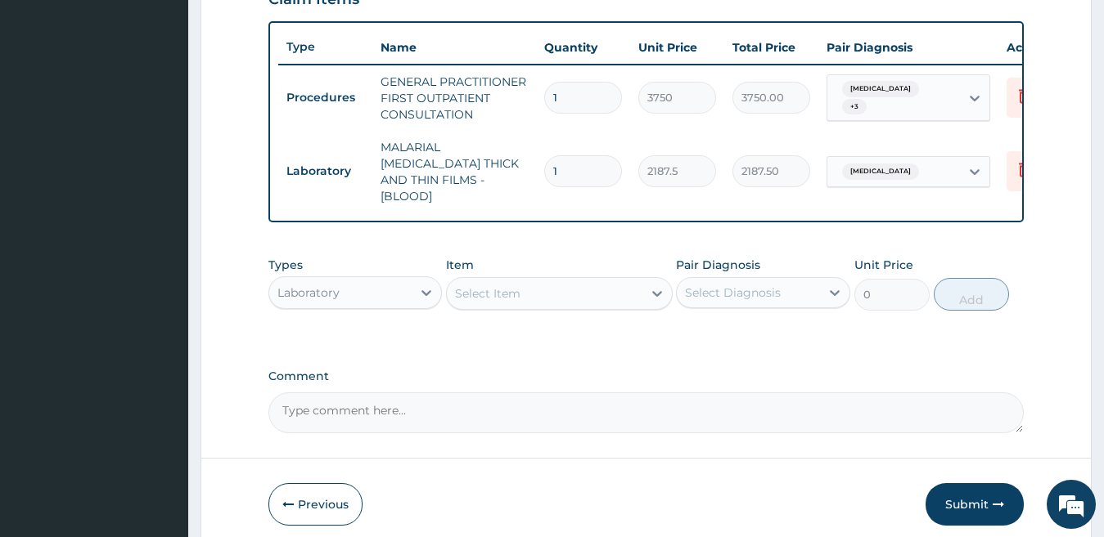
click at [508, 291] on div "Select Item" at bounding box center [487, 294] width 65 height 16
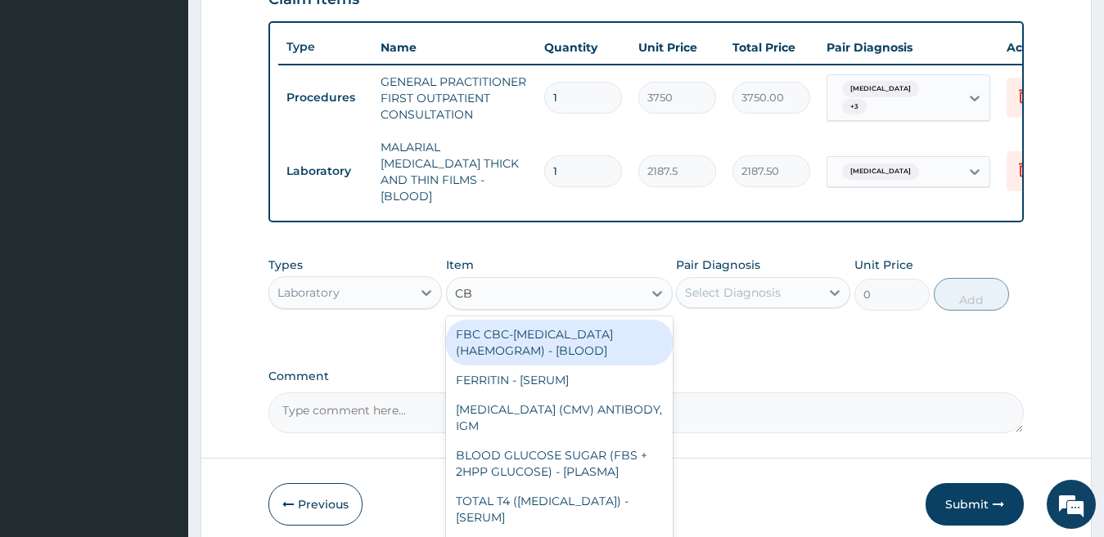
type input "CBC"
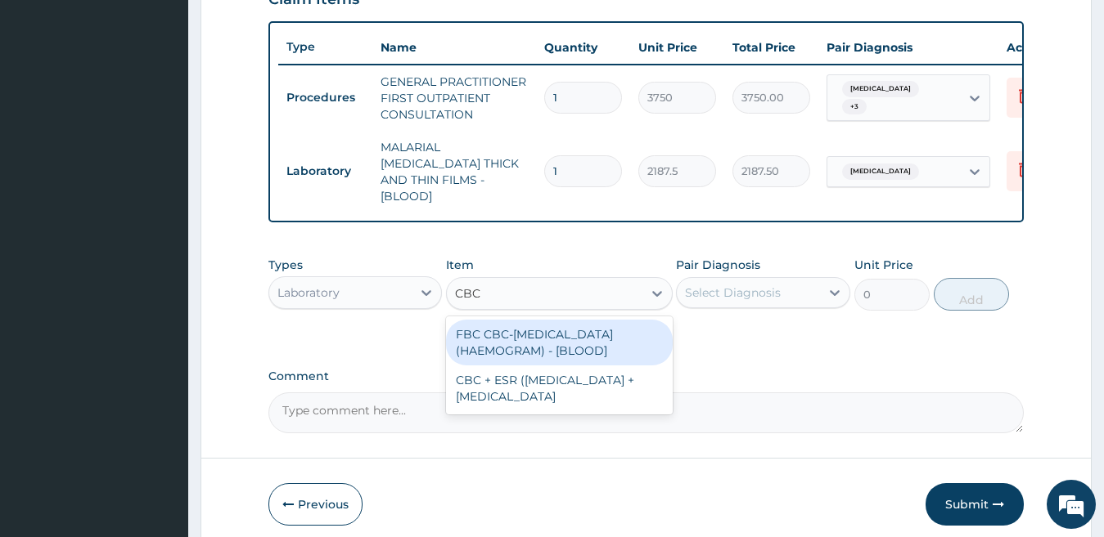
click at [546, 342] on div "FBC CBC-[MEDICAL_DATA] (HAEMOGRAM) - [BLOOD]" at bounding box center [559, 343] width 227 height 46
type input "5000"
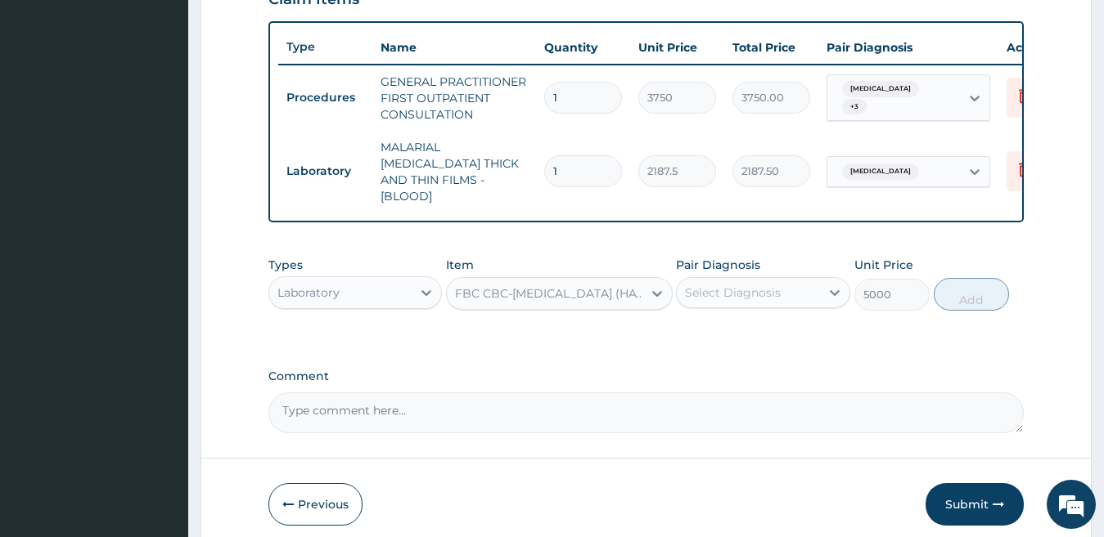
click at [758, 295] on div "Select Diagnosis" at bounding box center [733, 293] width 96 height 16
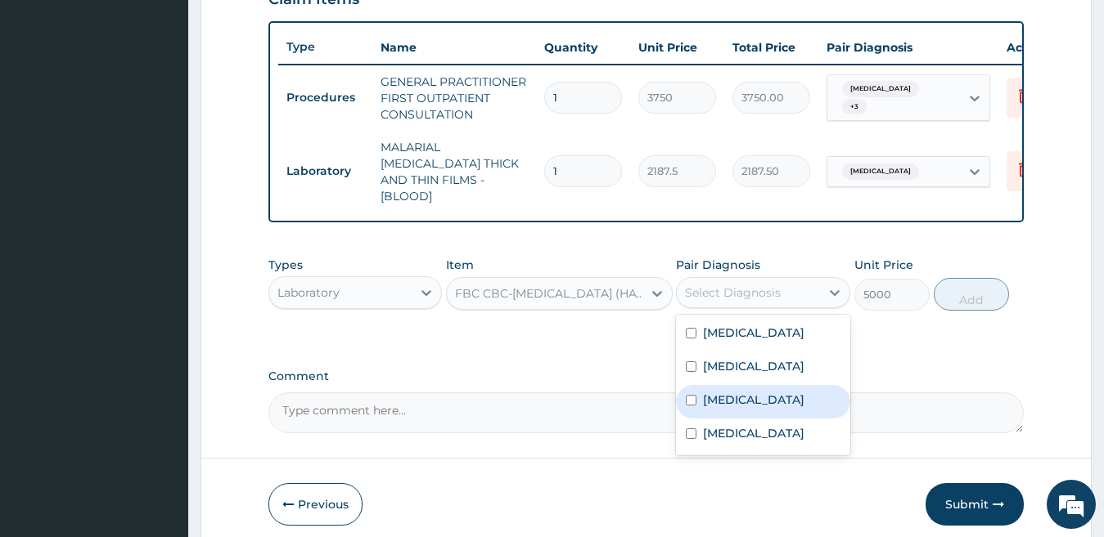
click at [748, 403] on div "Sepsis" at bounding box center [763, 402] width 174 height 34
checkbox input "true"
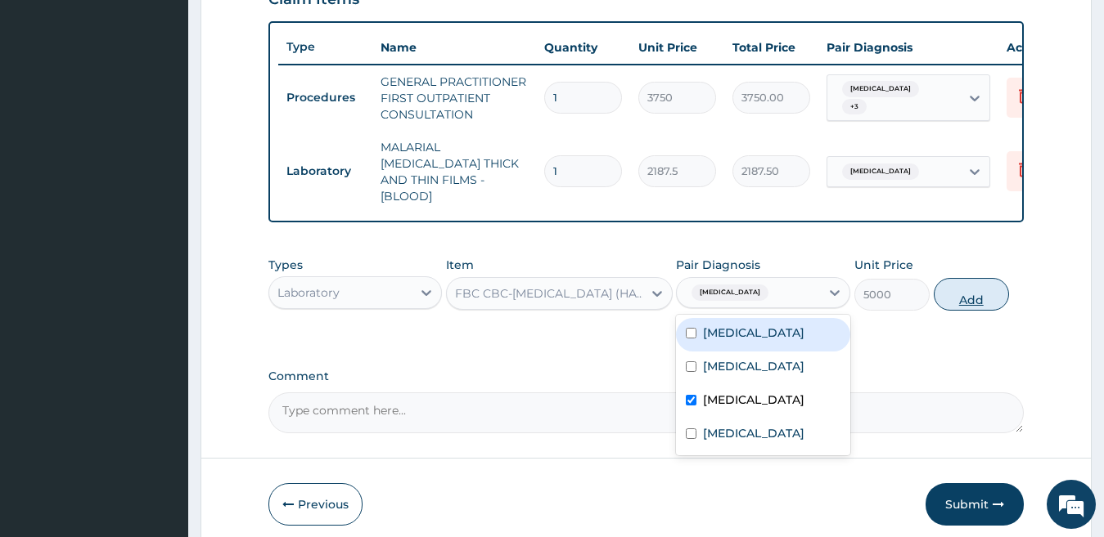
click at [947, 289] on button "Add" at bounding box center [970, 294] width 75 height 33
type input "0"
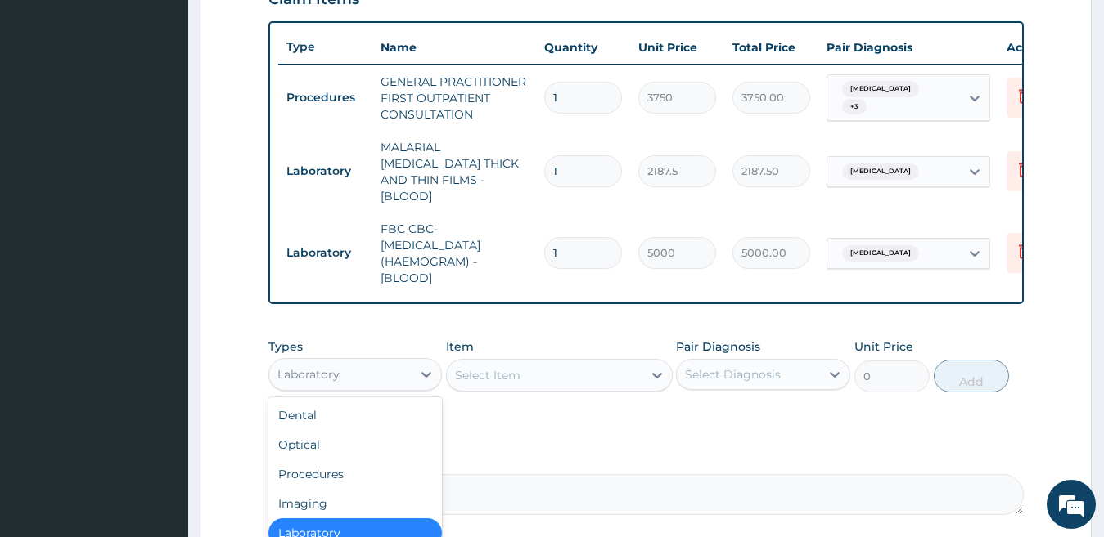
click at [365, 364] on div "Laboratory" at bounding box center [340, 375] width 143 height 26
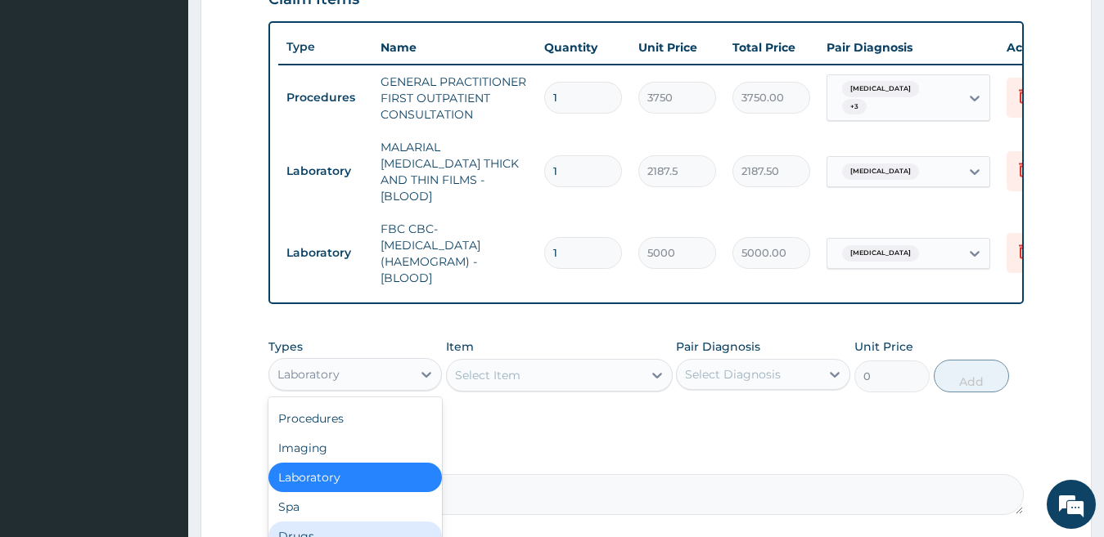
click at [357, 525] on div "Drugs" at bounding box center [355, 536] width 174 height 29
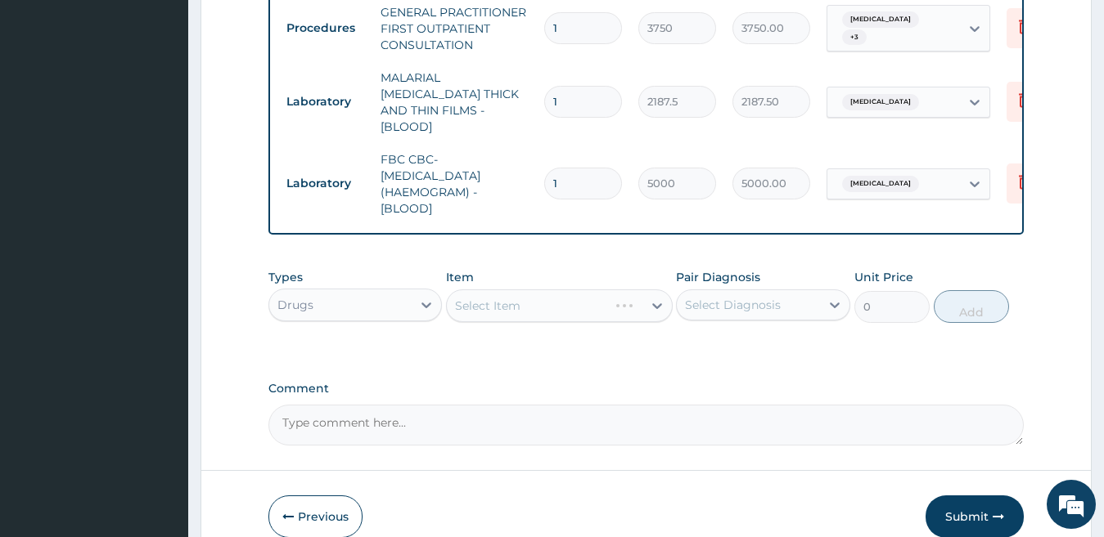
scroll to position [735, 0]
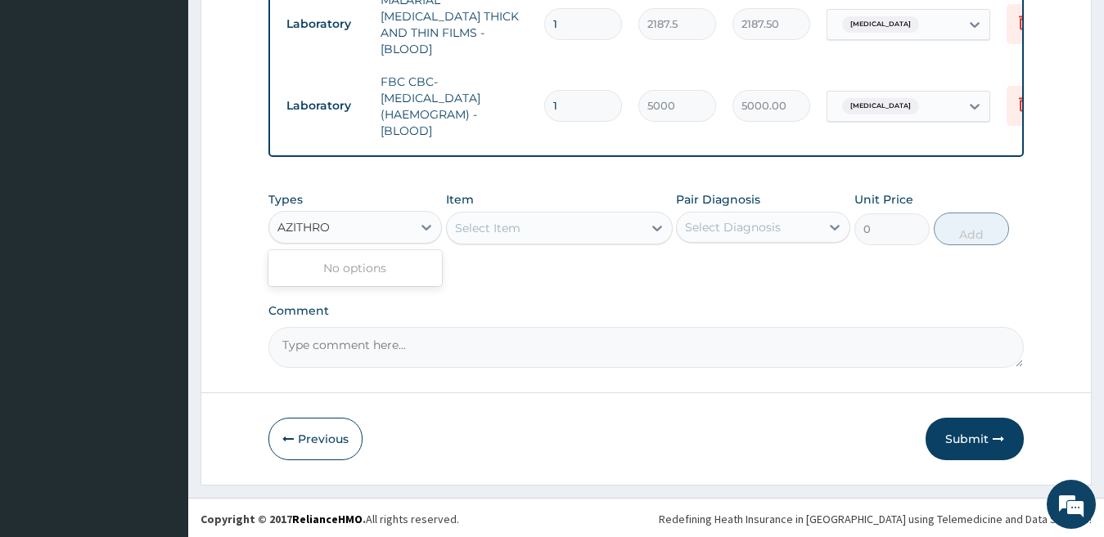
type input "AZITHRO"
click at [569, 226] on div "Select Item" at bounding box center [545, 228] width 196 height 26
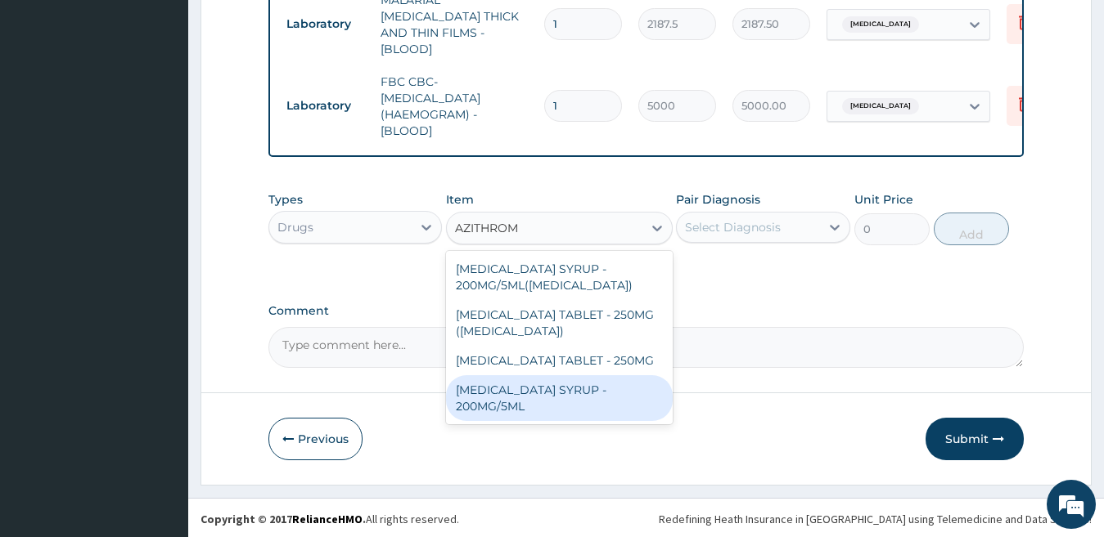
type input "AZITHROMY"
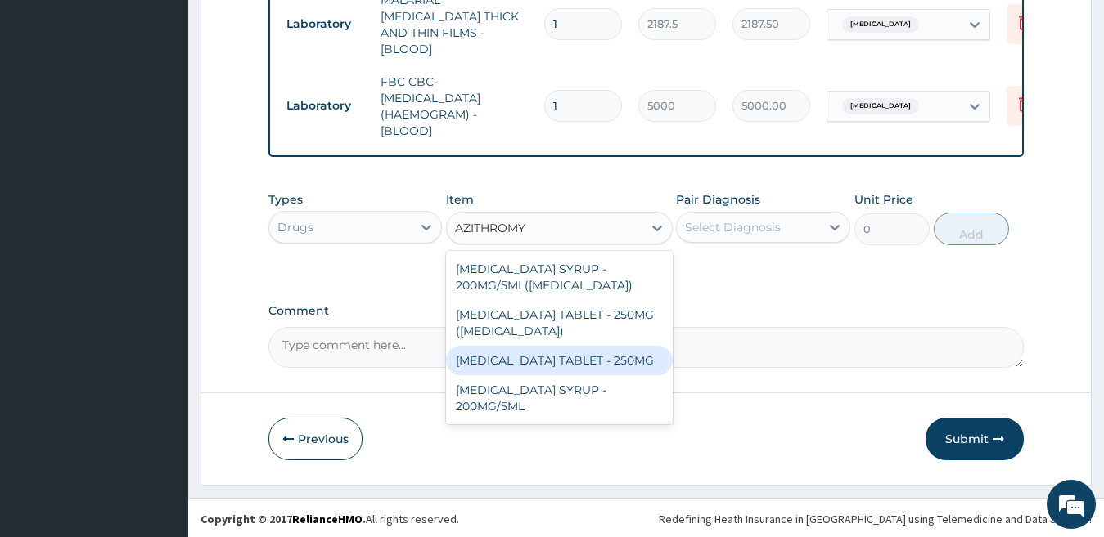
click at [545, 364] on div "AZITHROMYCIN TABLET - 250MG" at bounding box center [559, 360] width 227 height 29
type input "280"
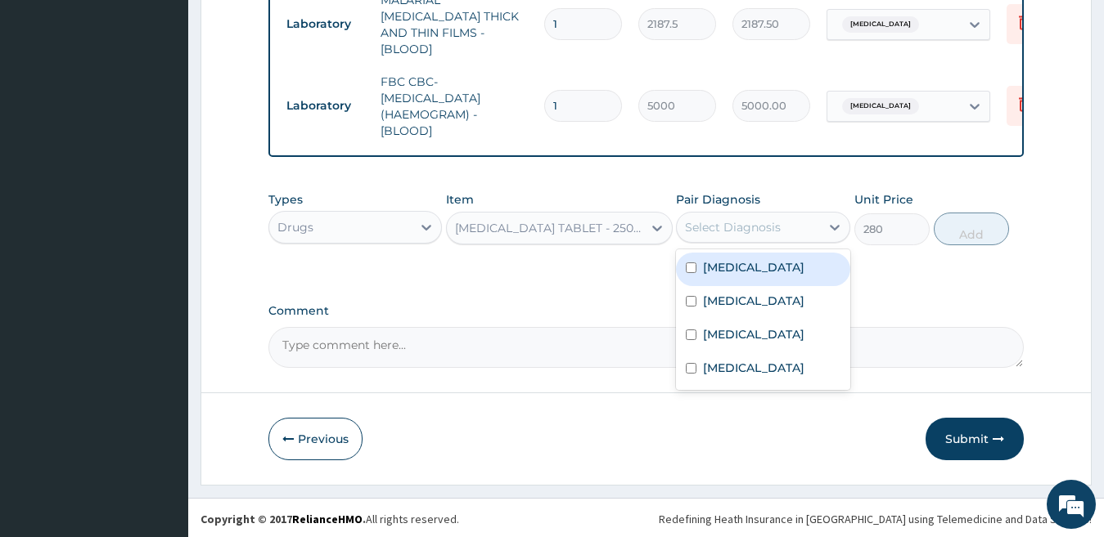
click at [743, 226] on div "Select Diagnosis" at bounding box center [733, 227] width 96 height 16
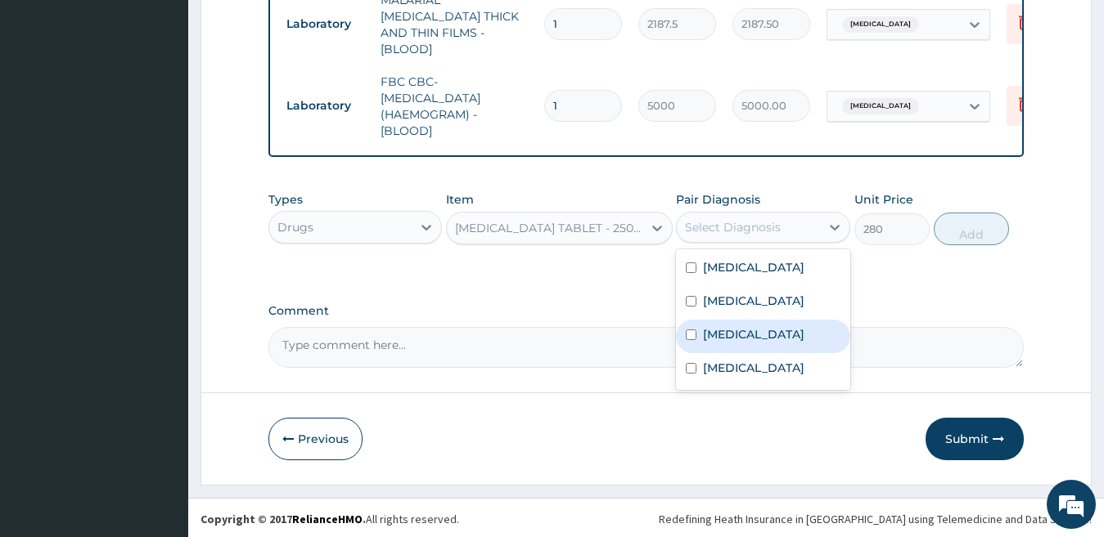
click at [734, 343] on label "Sepsis" at bounding box center [753, 334] width 101 height 16
checkbox input "true"
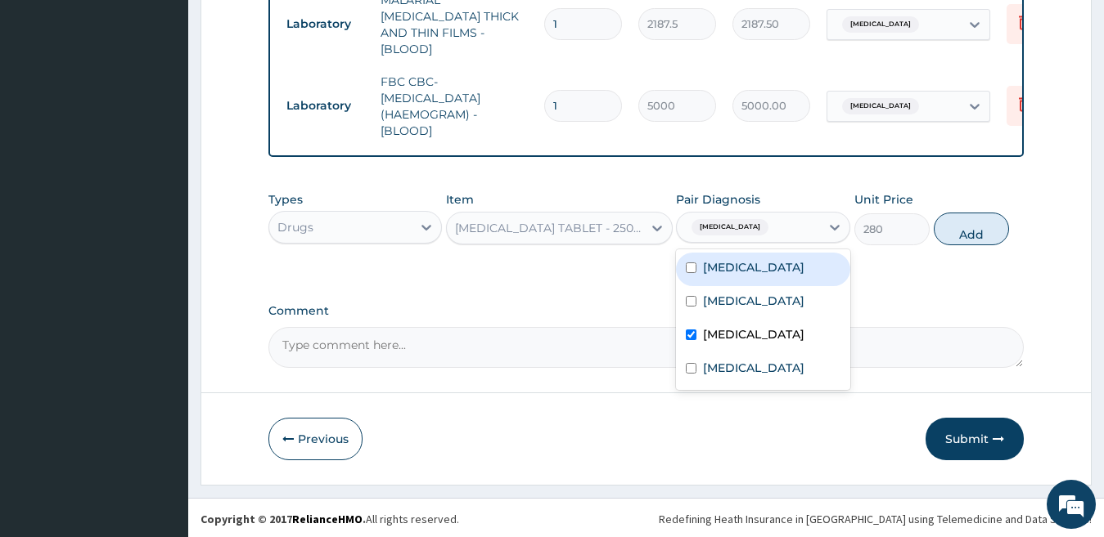
drag, startPoint x: 974, startPoint y: 226, endPoint x: 947, endPoint y: 212, distance: 31.1
click at [974, 226] on button "Add" at bounding box center [970, 229] width 75 height 33
type input "0"
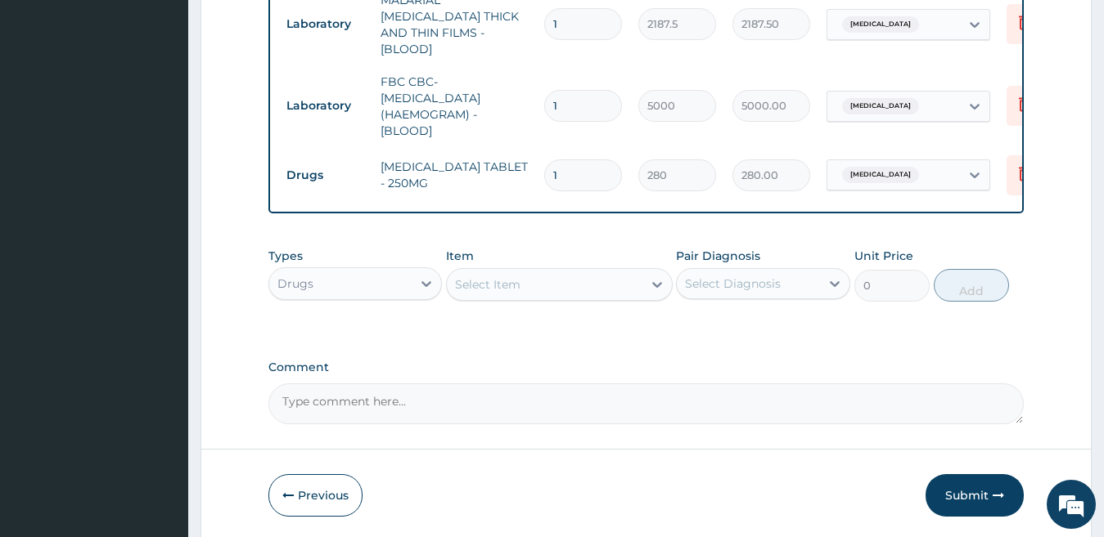
type input "10"
type input "2800.00"
type input "10"
drag, startPoint x: 587, startPoint y: 285, endPoint x: 598, endPoint y: 264, distance: 23.4
click at [587, 285] on div "Select Item" at bounding box center [545, 285] width 196 height 26
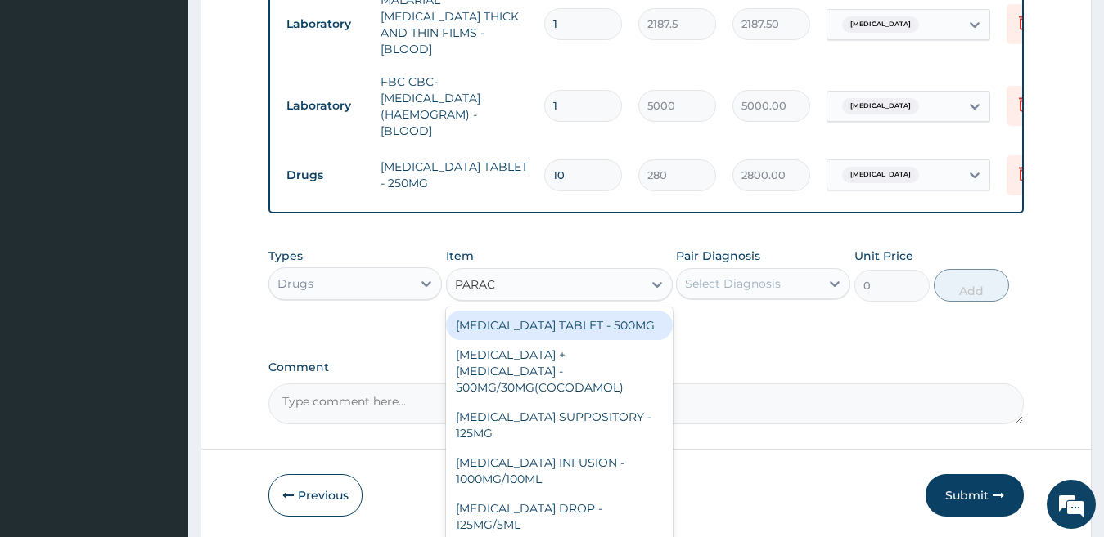
type input "PARACE"
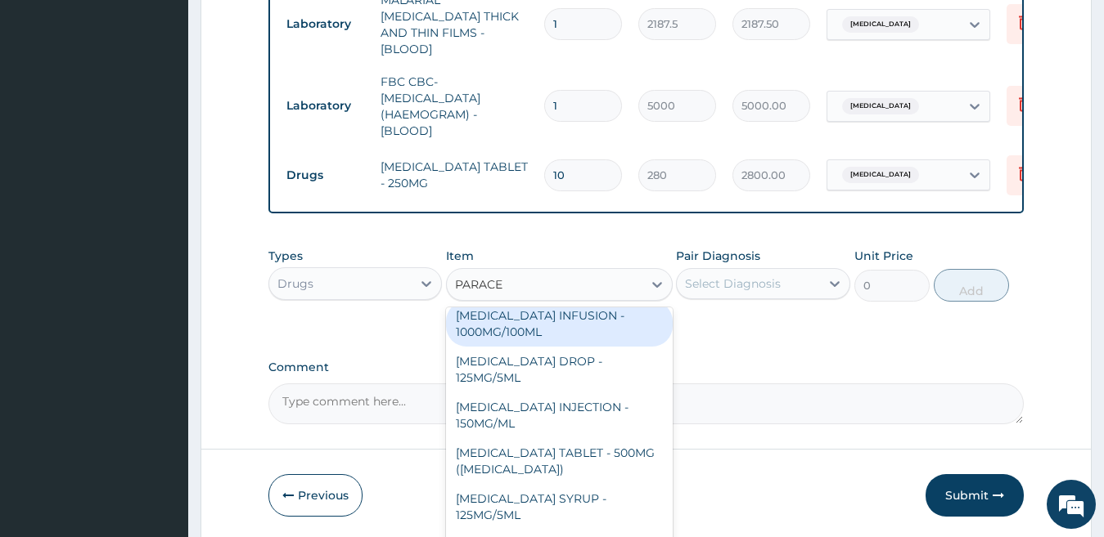
scroll to position [173, 0]
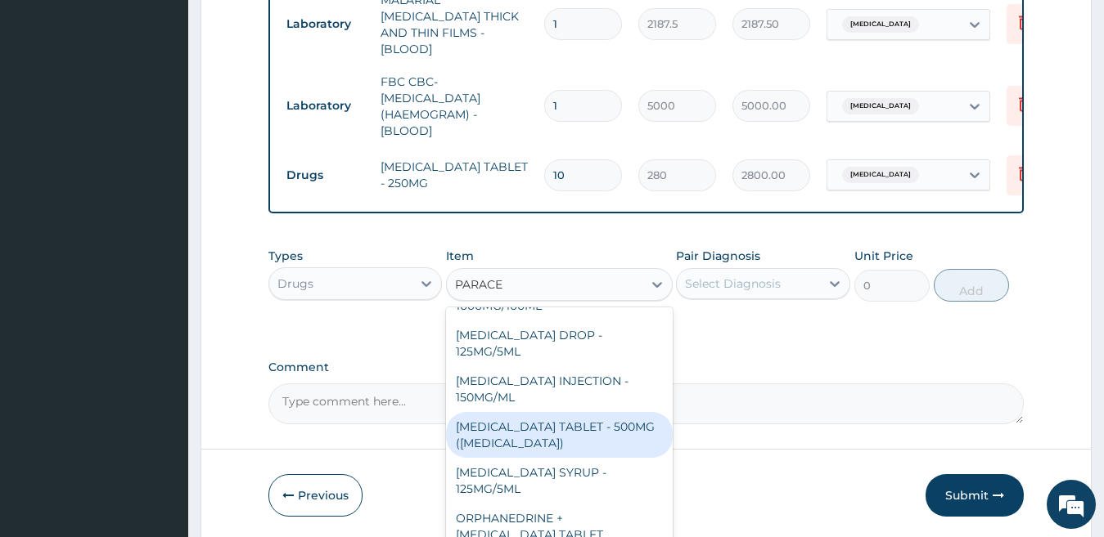
click at [586, 412] on div "PARACETAMOL TABLET - 500MG (PANADOL)" at bounding box center [559, 435] width 227 height 46
type input "42"
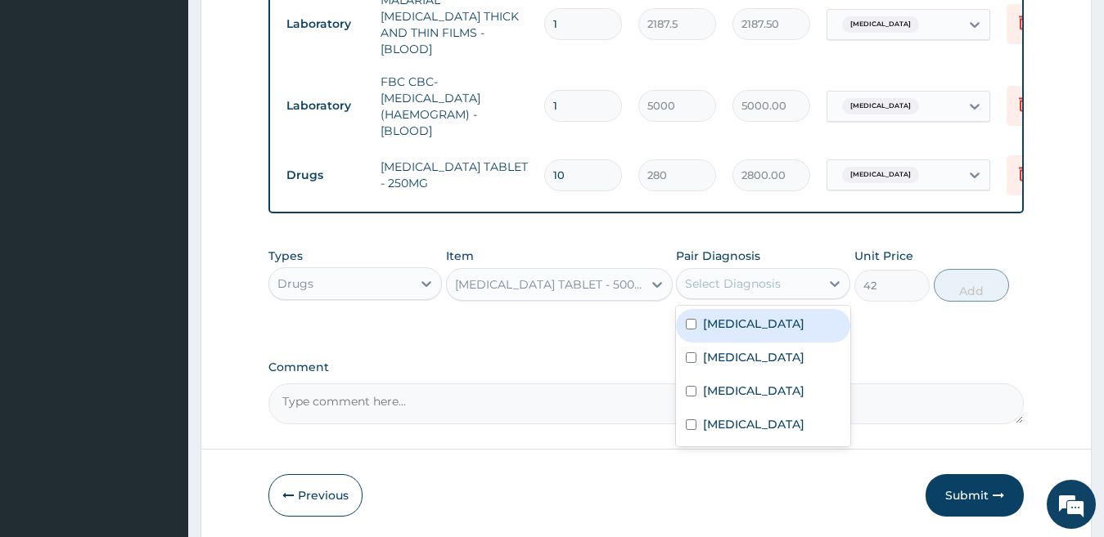
click at [770, 282] on div "Select Diagnosis" at bounding box center [733, 284] width 96 height 16
click at [762, 317] on label "Falciparum malaria" at bounding box center [753, 324] width 101 height 16
checkbox input "true"
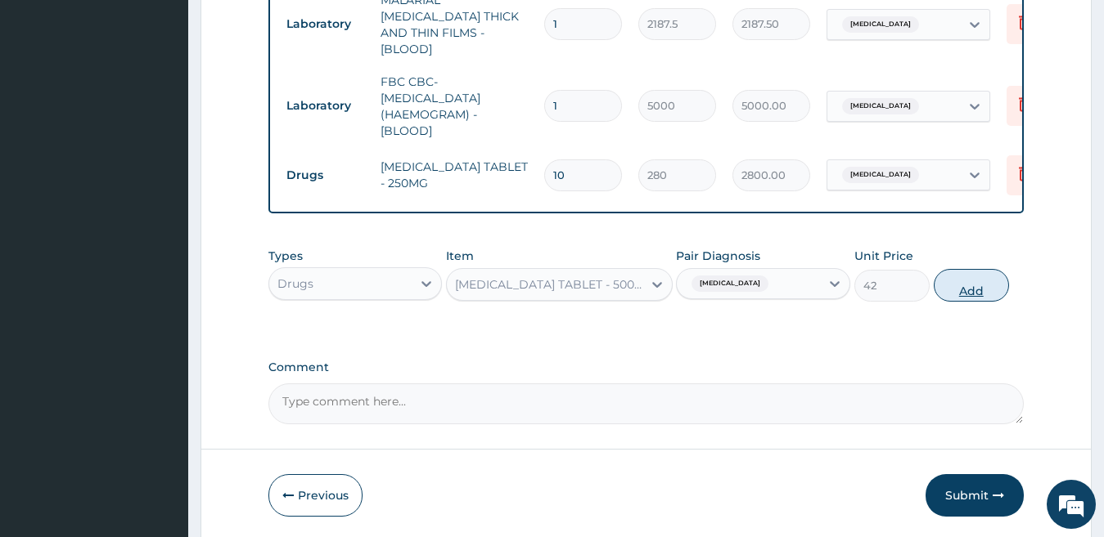
click at [950, 279] on button "Add" at bounding box center [970, 285] width 75 height 33
type input "0"
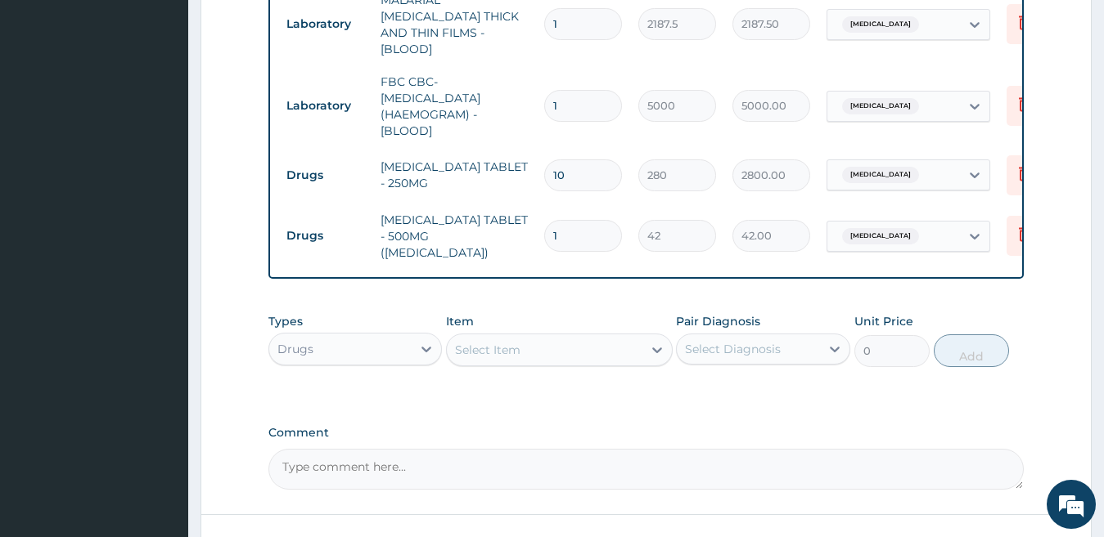
type input "18"
type input "756.00"
type input "18"
click at [644, 338] on div at bounding box center [656, 349] width 29 height 29
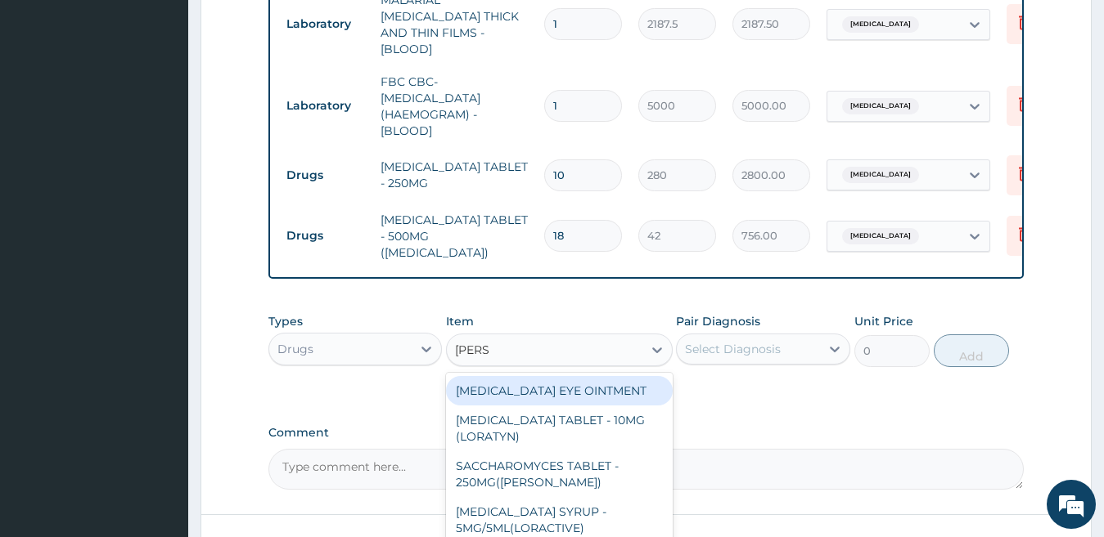
type input "LORAT"
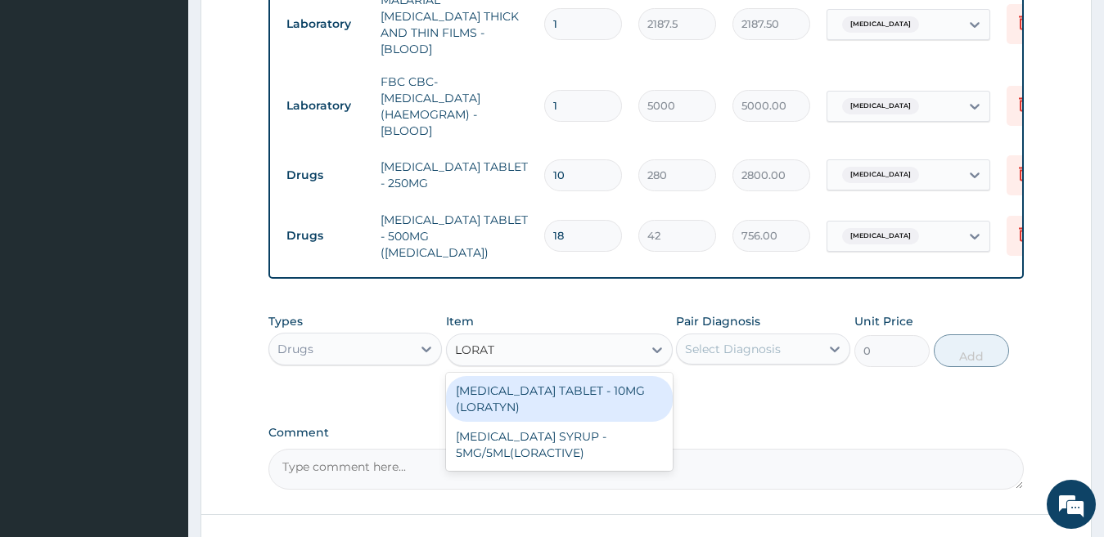
click at [626, 392] on div "LORATADINE TABLET - 10MG (LORATYN)" at bounding box center [559, 399] width 227 height 46
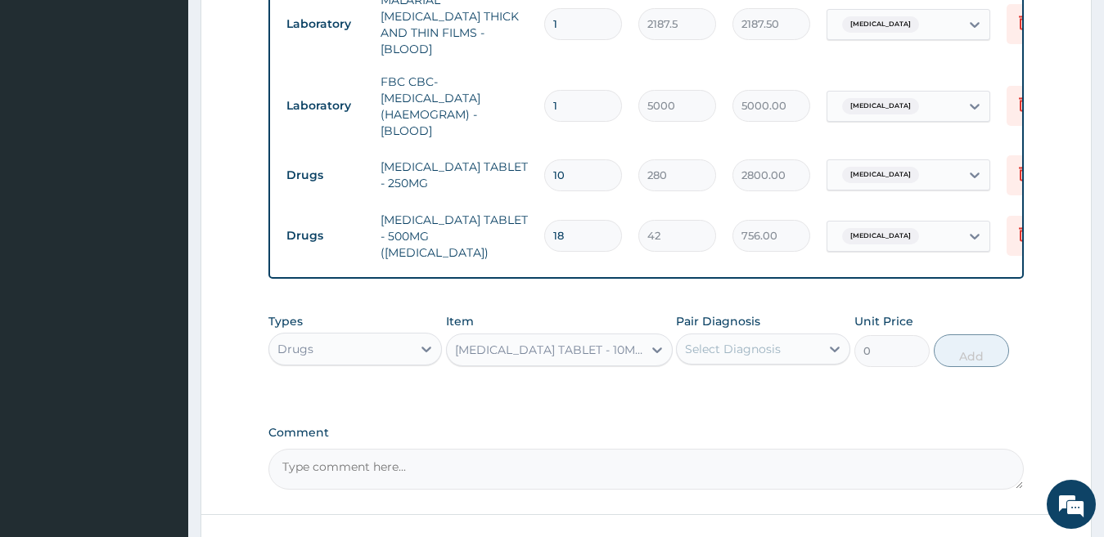
type input "98"
click at [721, 345] on div "Select Diagnosis" at bounding box center [733, 349] width 96 height 16
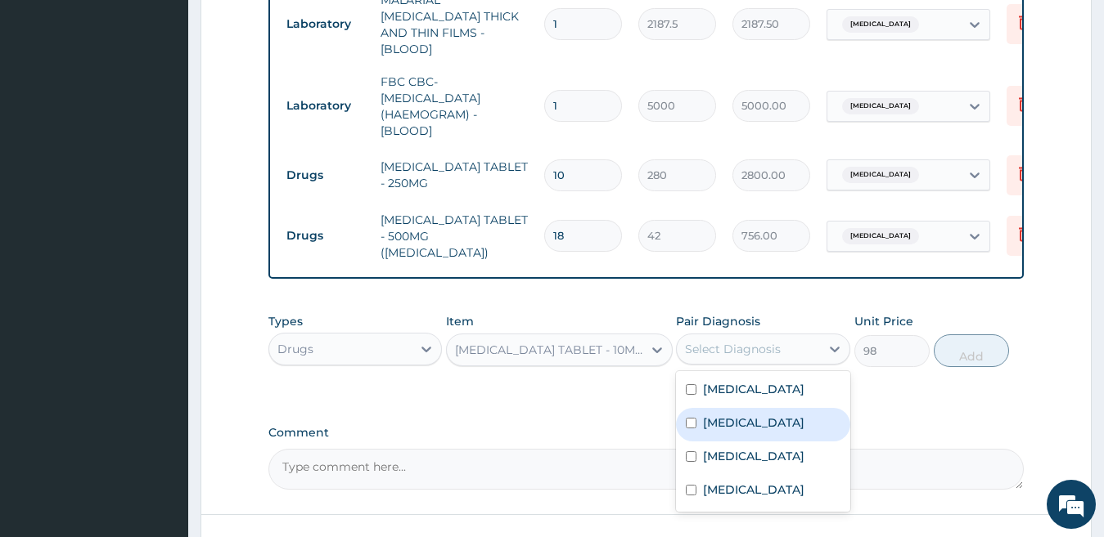
click at [723, 429] on label "Upper respiratory infection" at bounding box center [753, 423] width 101 height 16
checkbox input "true"
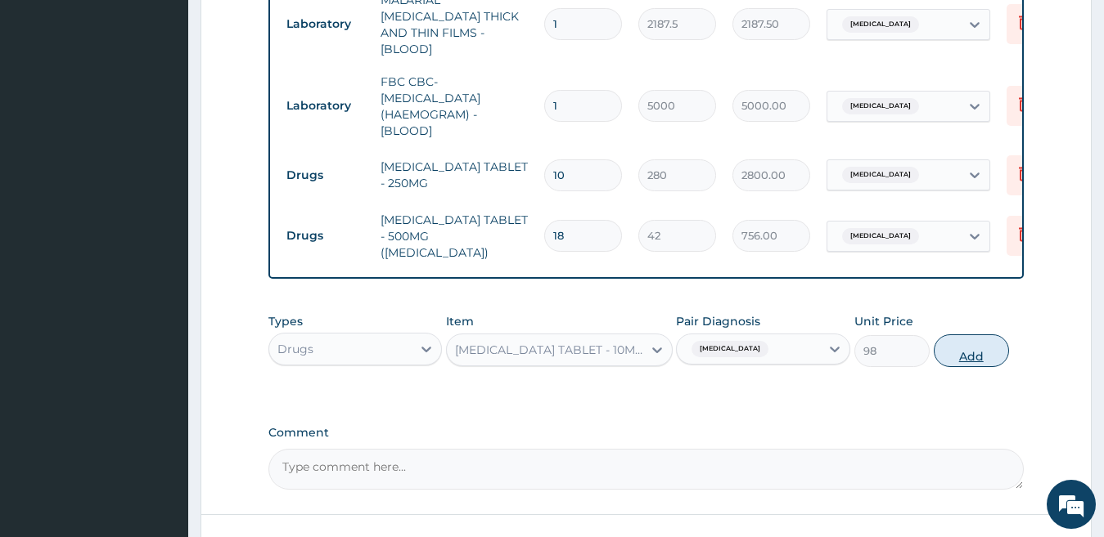
drag, startPoint x: 951, startPoint y: 346, endPoint x: 903, endPoint y: 339, distance: 48.0
click at [951, 345] on button "Add" at bounding box center [970, 351] width 75 height 33
type input "0"
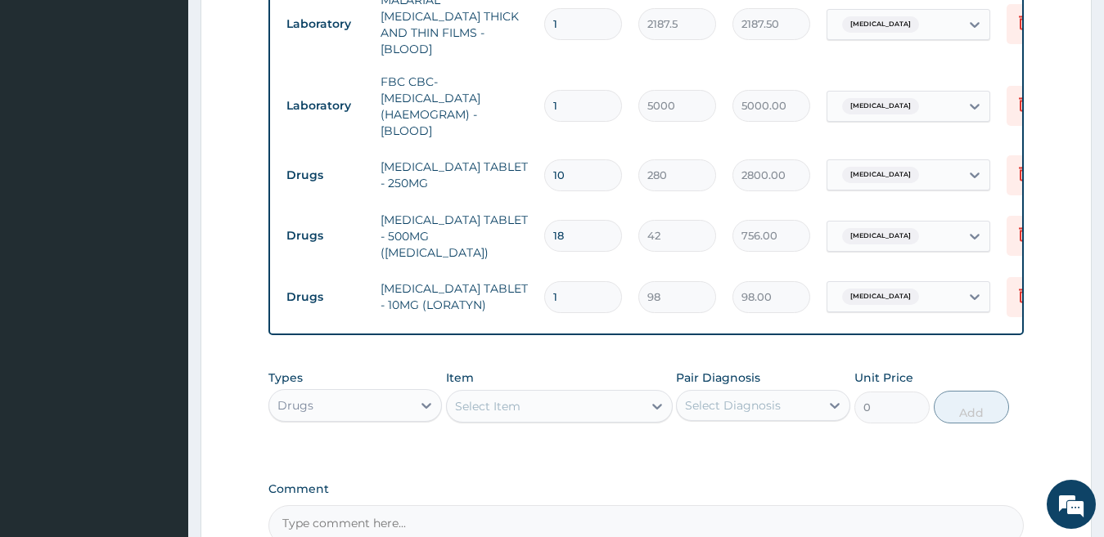
type input "0.00"
type input "3"
type input "294.00"
type input "3"
click at [517, 402] on div "Select Item" at bounding box center [487, 406] width 65 height 16
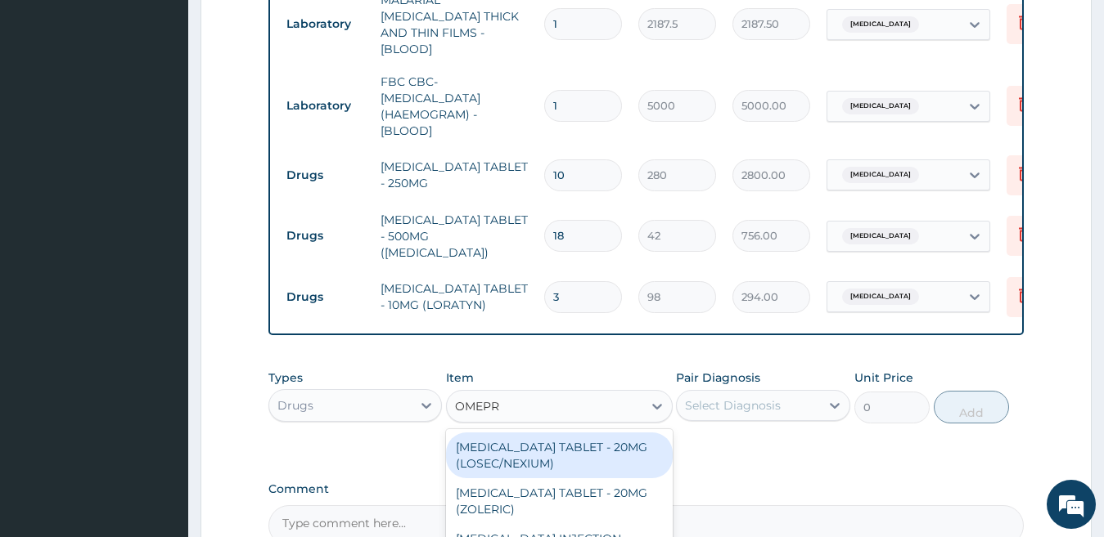
type input "OMEPRA"
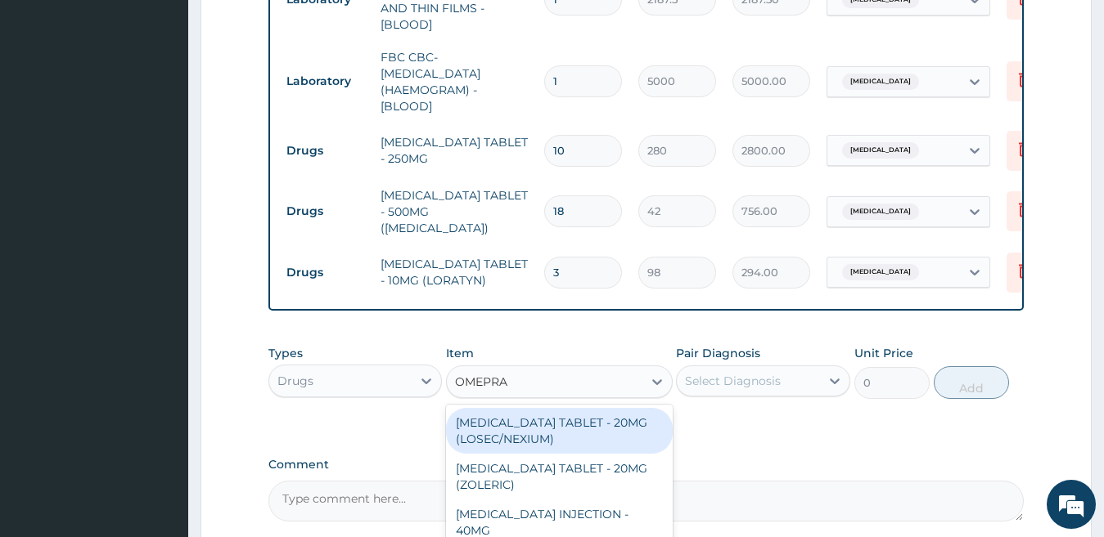
scroll to position [898, 0]
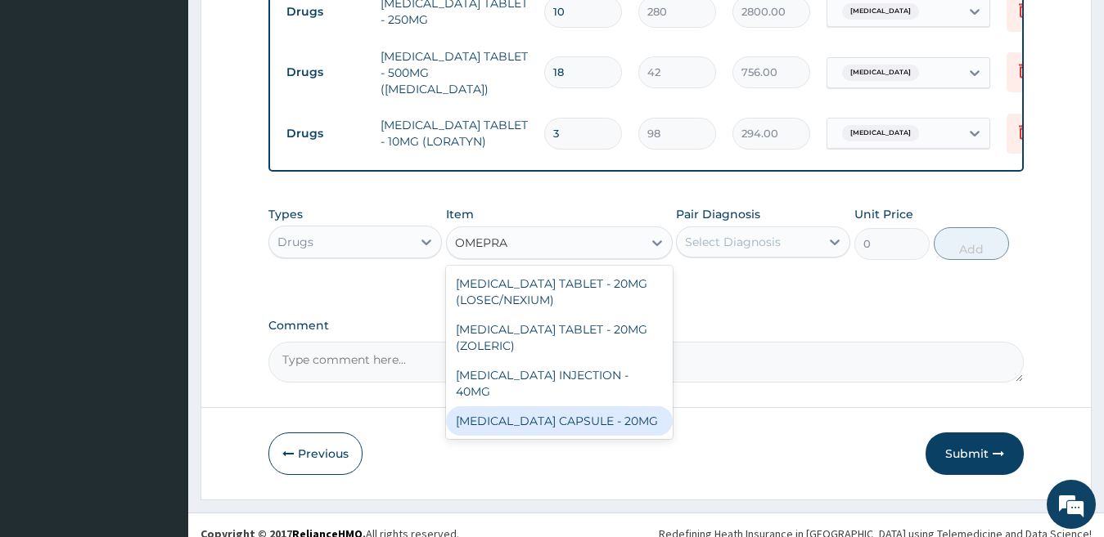
click at [628, 407] on div "OMEPRAZOLE CAPSULE - 20MG" at bounding box center [559, 421] width 227 height 29
type input "140"
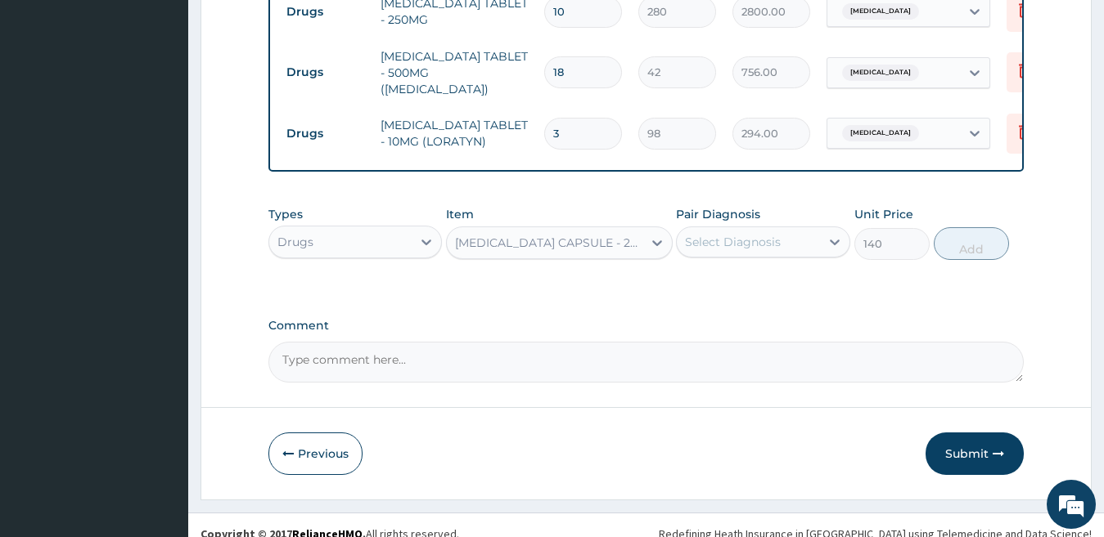
click at [744, 229] on div "Select Diagnosis" at bounding box center [748, 242] width 143 height 26
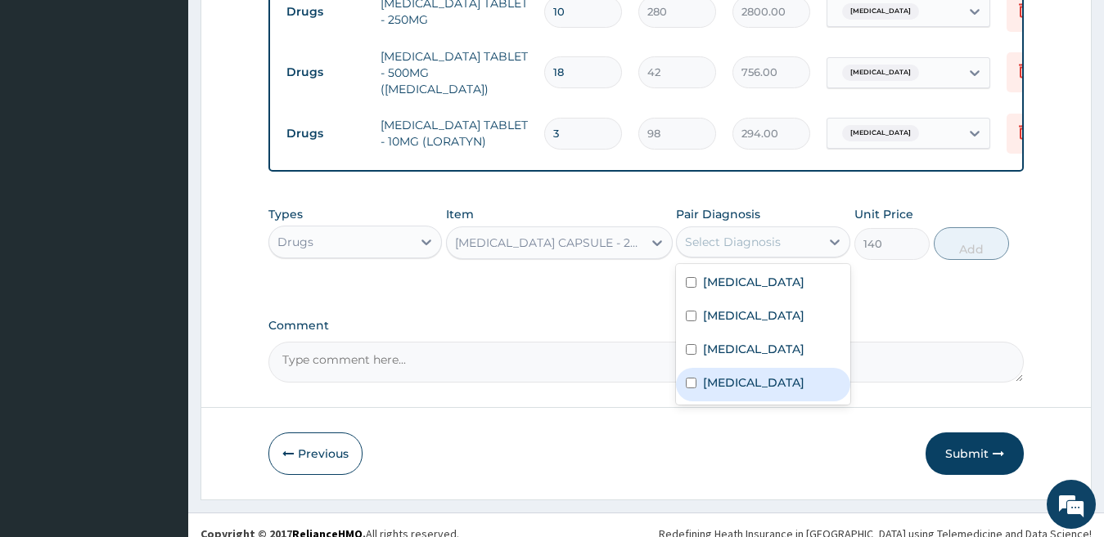
click at [747, 382] on label "Acute gastritis" at bounding box center [753, 383] width 101 height 16
checkbox input "true"
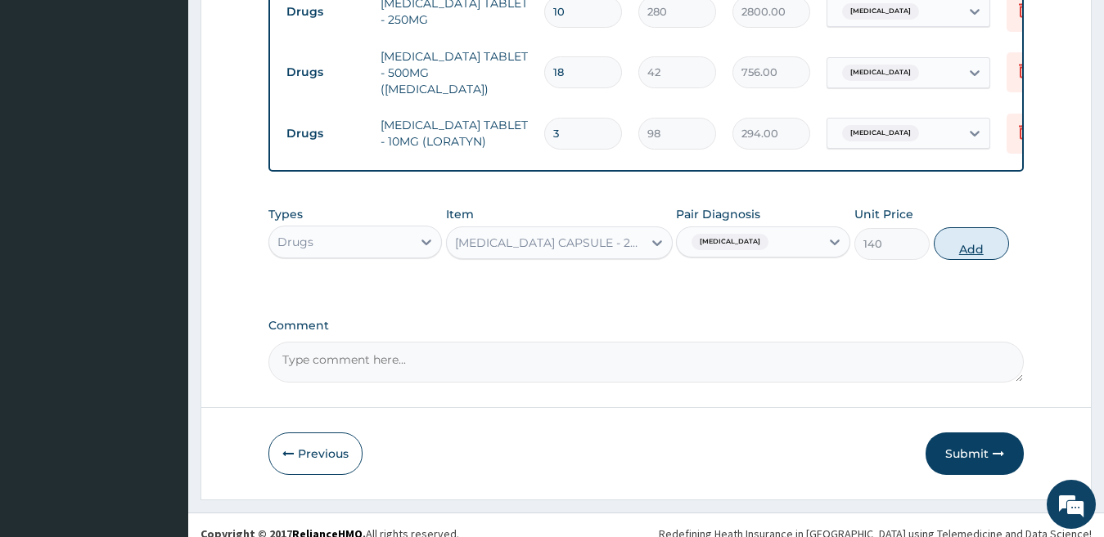
click at [974, 237] on button "Add" at bounding box center [970, 243] width 75 height 33
type input "0"
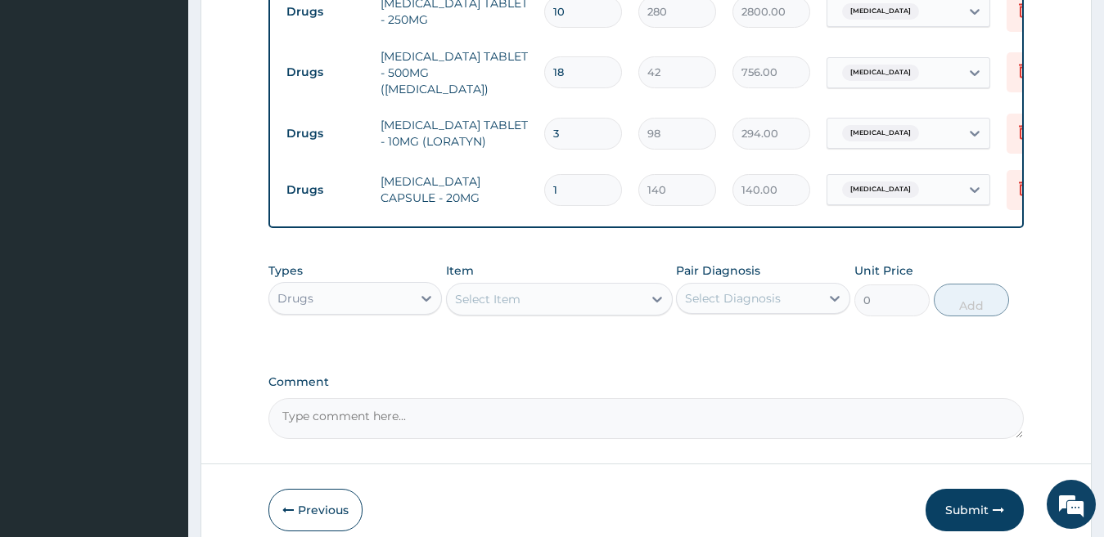
type input "14"
type input "1960.00"
type input "14"
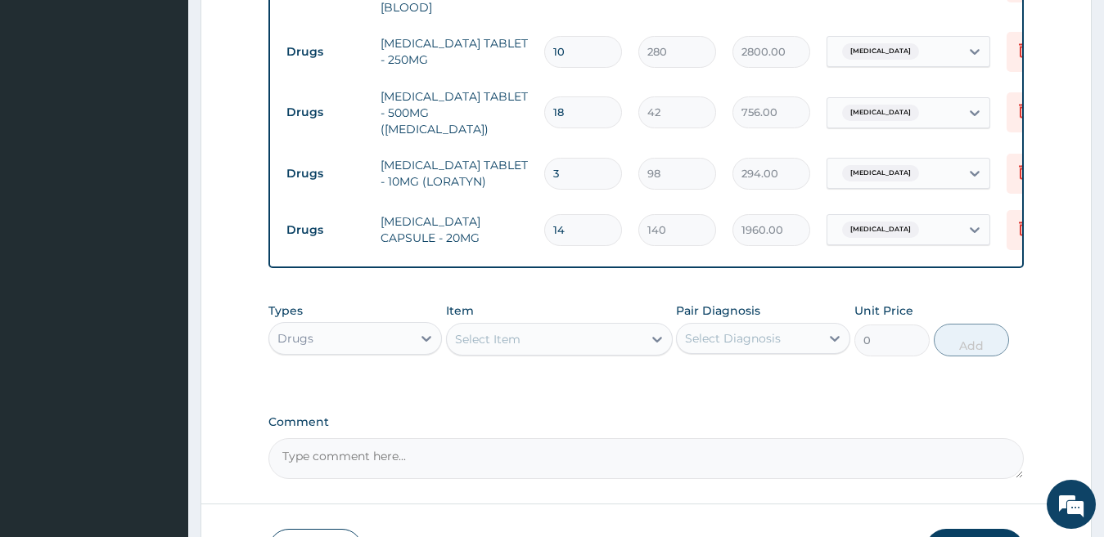
scroll to position [960, 0]
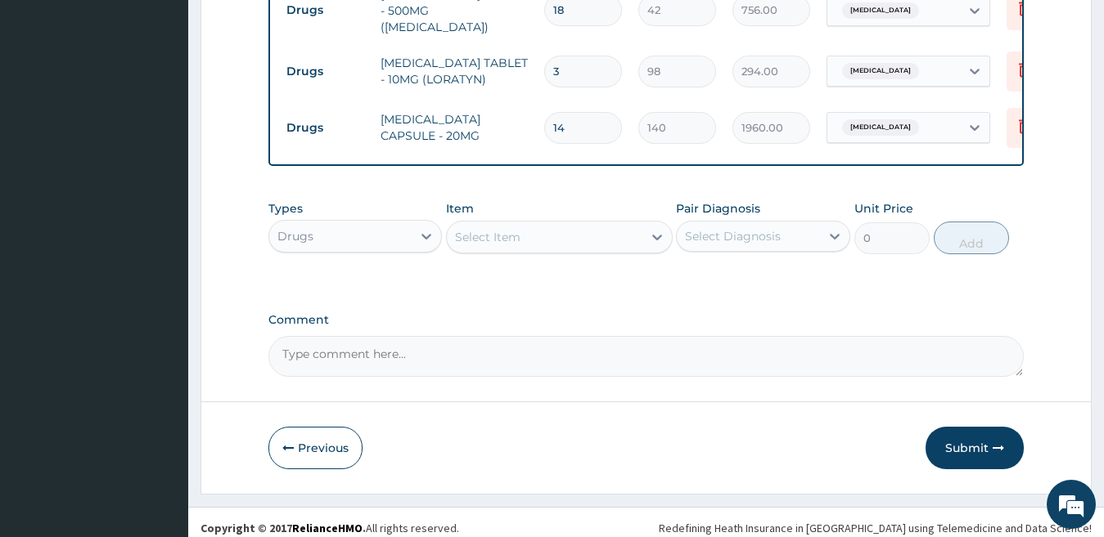
click at [523, 226] on div "Select Item" at bounding box center [545, 237] width 196 height 26
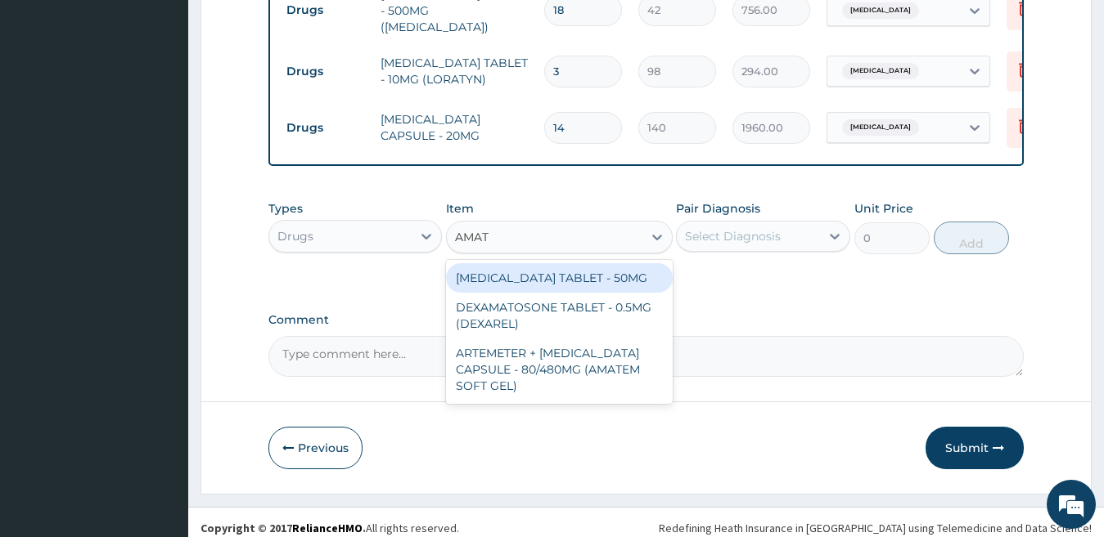
type input "AMATE"
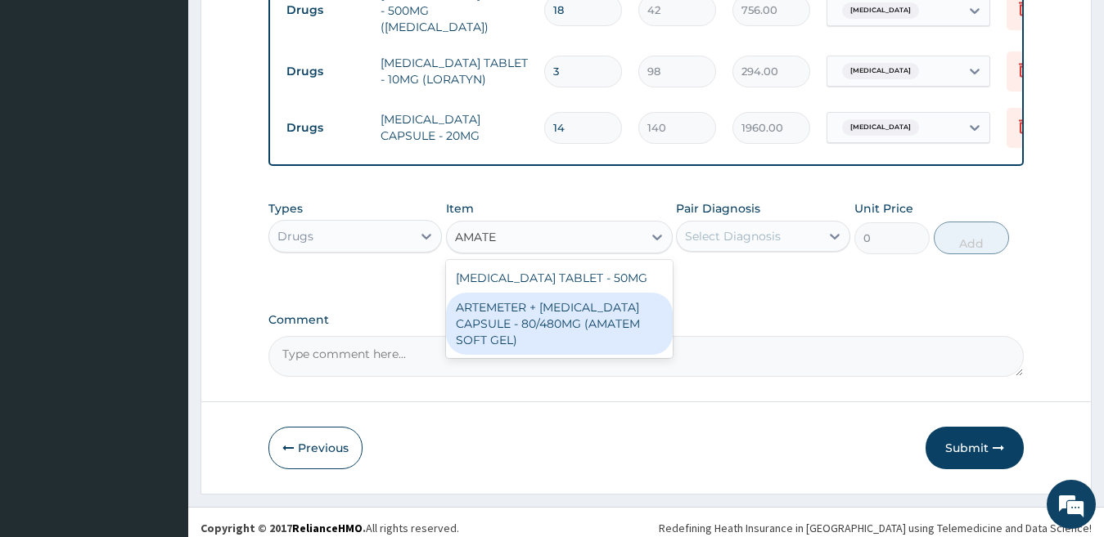
click at [577, 305] on div "ARTEMETER + LUMEFANTRINE CAPSULE - 80/480MG (AMATEM SOFT GEL)" at bounding box center [559, 324] width 227 height 62
type input "420"
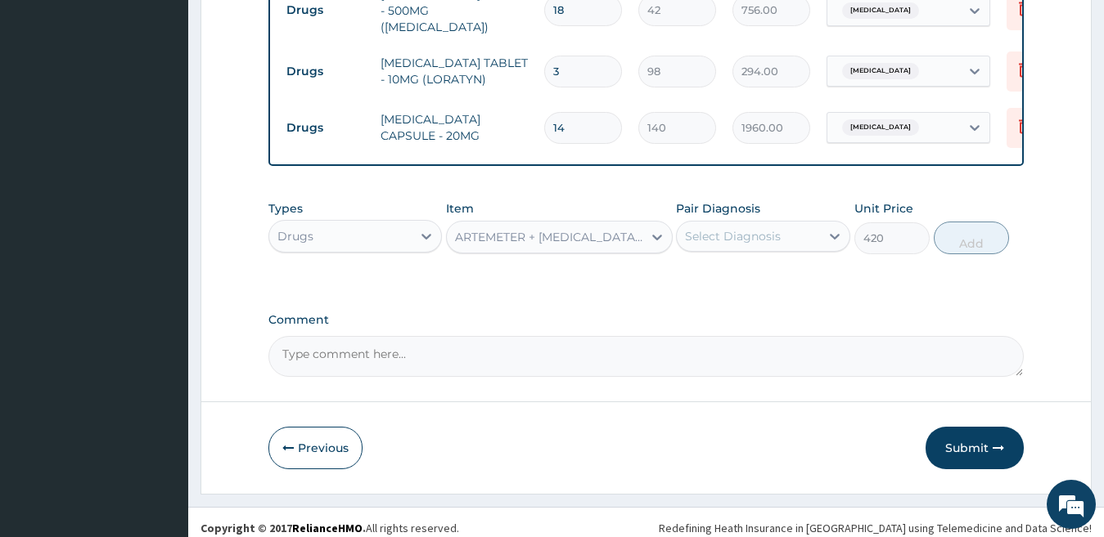
click at [780, 232] on div "Select Diagnosis" at bounding box center [733, 236] width 96 height 16
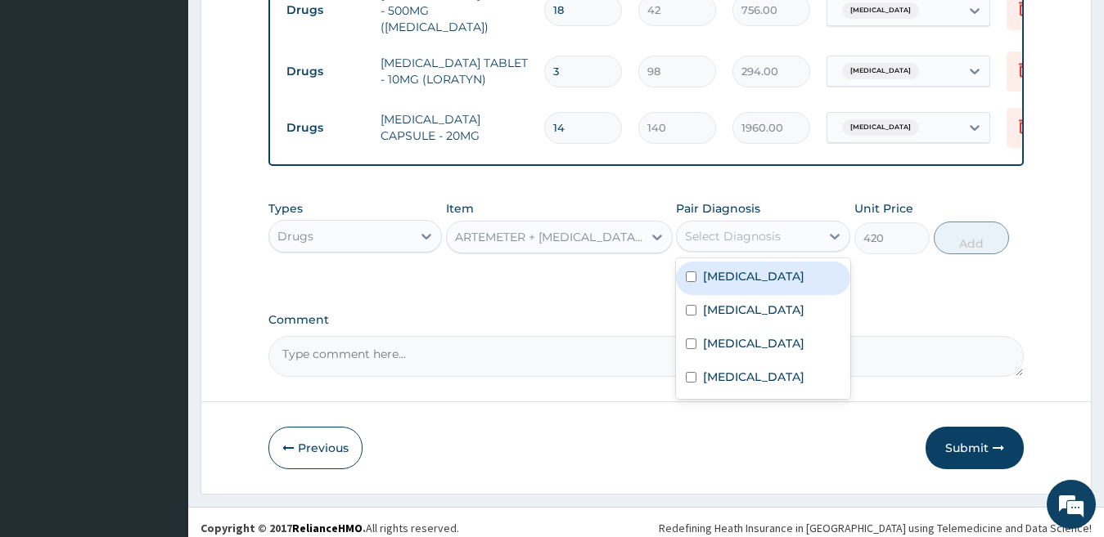
click at [763, 268] on label "Falciparum malaria" at bounding box center [753, 276] width 101 height 16
checkbox input "true"
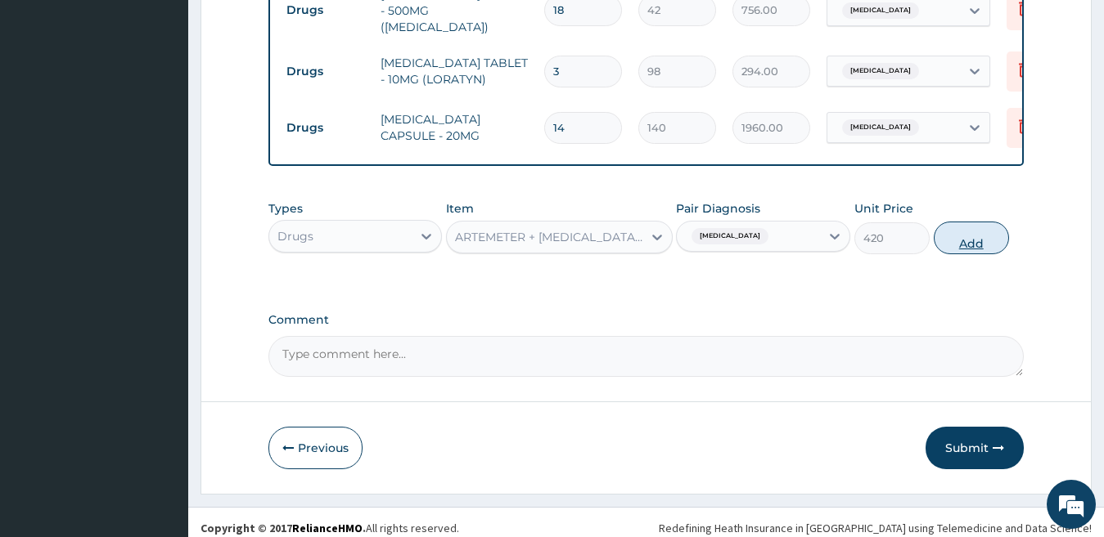
click at [939, 226] on button "Add" at bounding box center [970, 238] width 75 height 33
type input "0"
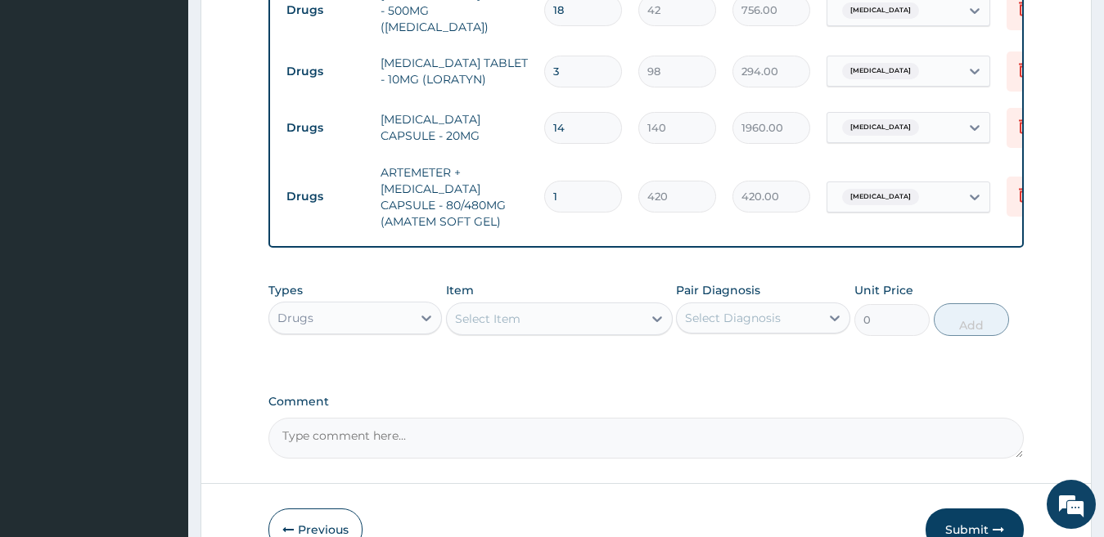
type input "0.00"
type input "6"
type input "2520.00"
type input "6"
click at [967, 515] on button "Submit" at bounding box center [974, 530] width 98 height 43
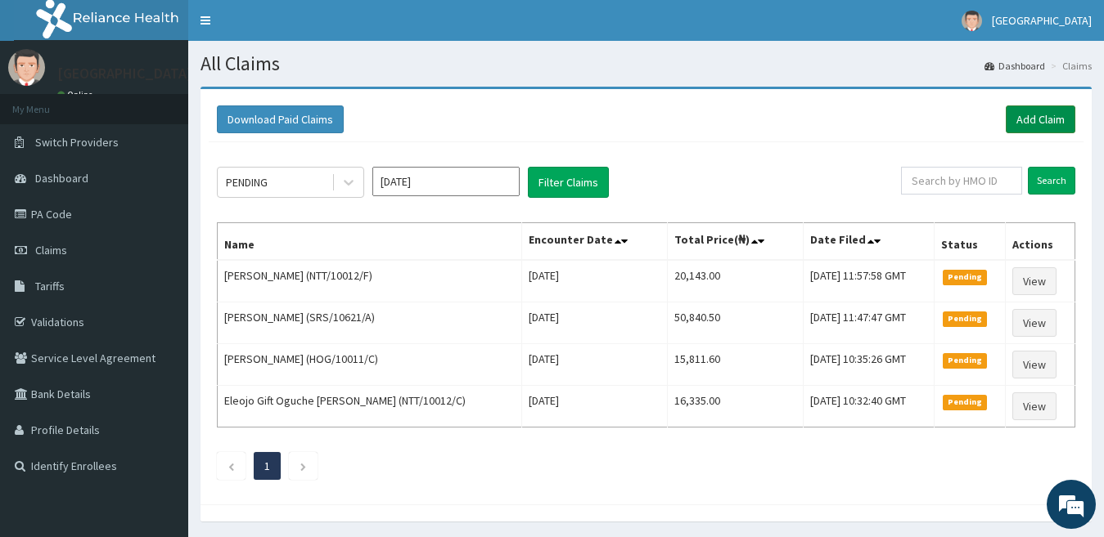
click at [1028, 115] on link "Add Claim" at bounding box center [1040, 120] width 70 height 28
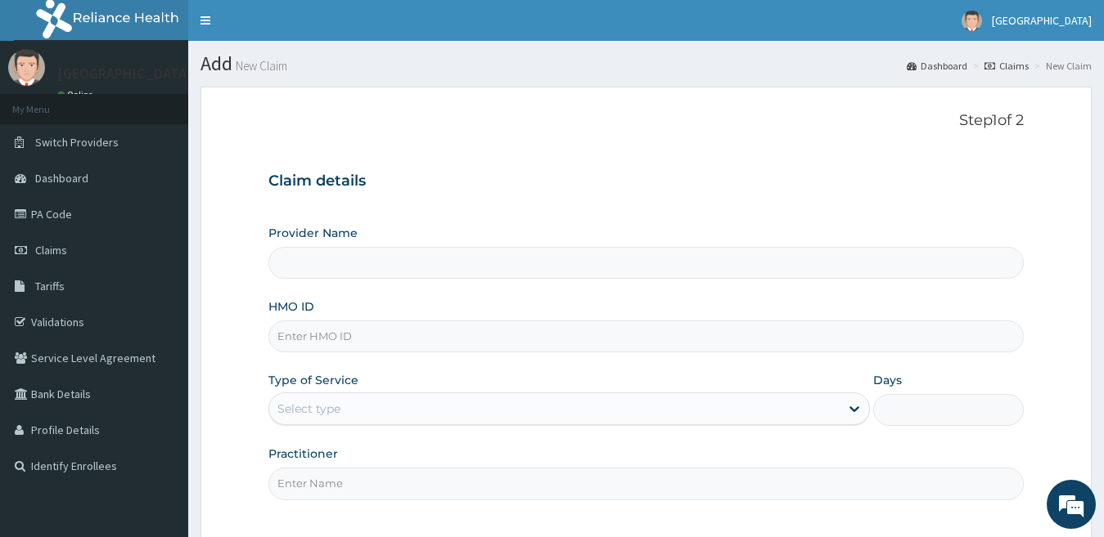
type input "[GEOGRAPHIC_DATA]"
click at [398, 343] on input "HMO ID" at bounding box center [646, 337] width 756 height 32
paste input "SFL/10448/F"
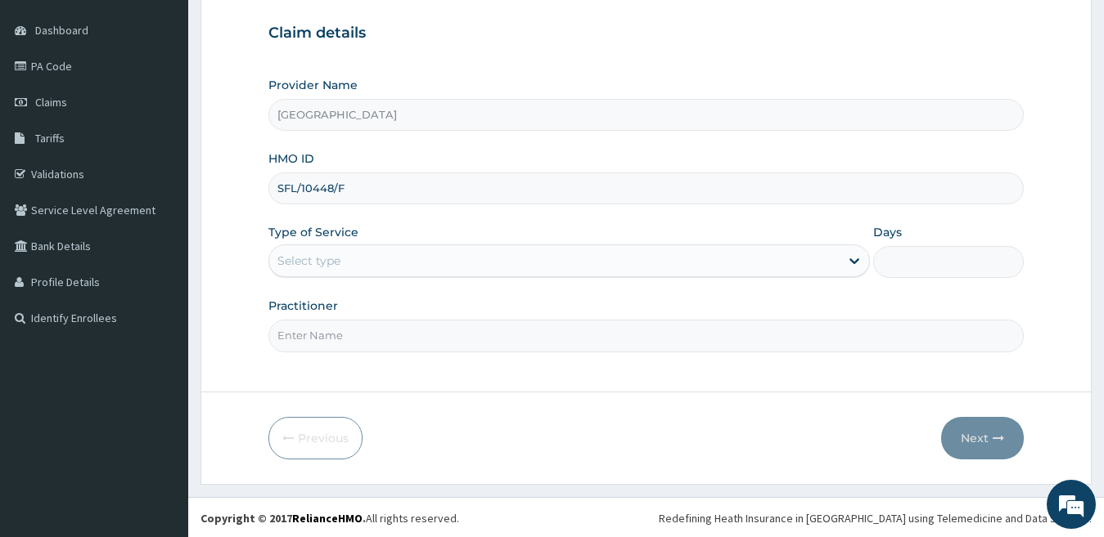
scroll to position [150, 0]
type input "SFL/10448/F"
click at [408, 262] on div "Select type" at bounding box center [554, 259] width 571 height 26
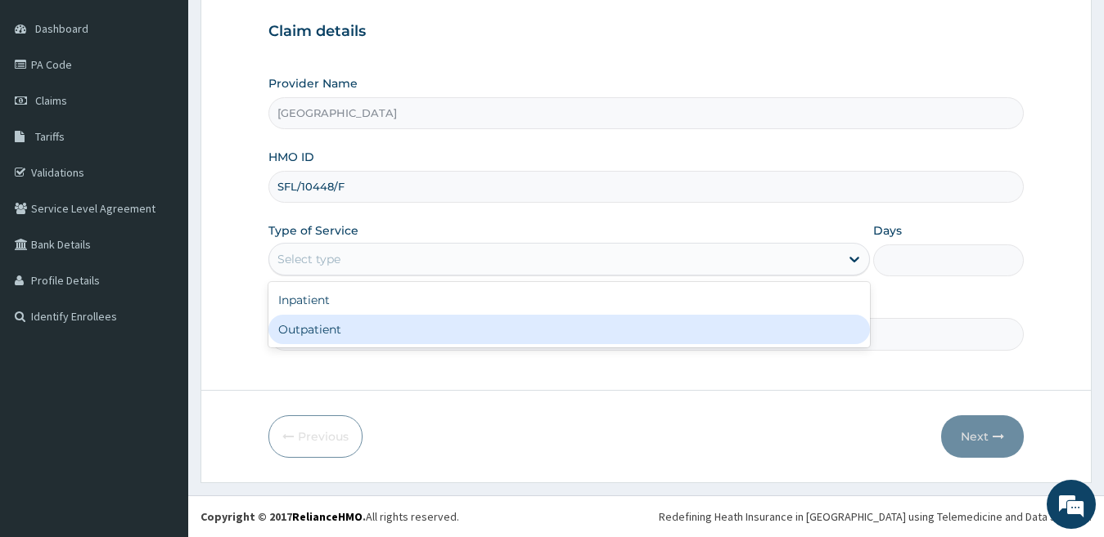
click at [374, 328] on div "Outpatient" at bounding box center [569, 329] width 602 height 29
type input "1"
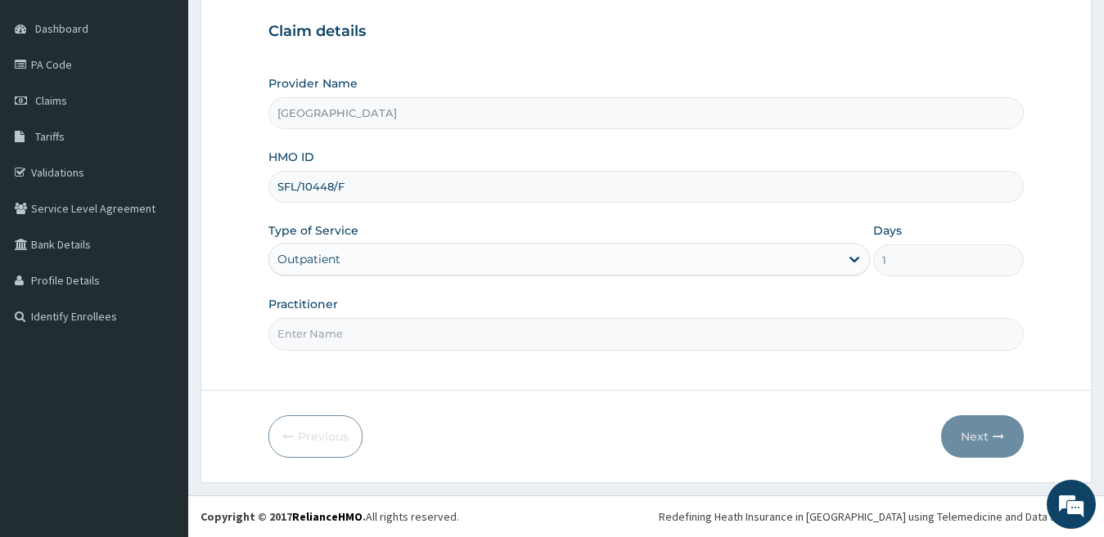
click at [374, 336] on input "Practitioner" at bounding box center [646, 334] width 756 height 32
type input "[PERSON_NAME]"
click at [968, 434] on button "Next" at bounding box center [982, 437] width 83 height 43
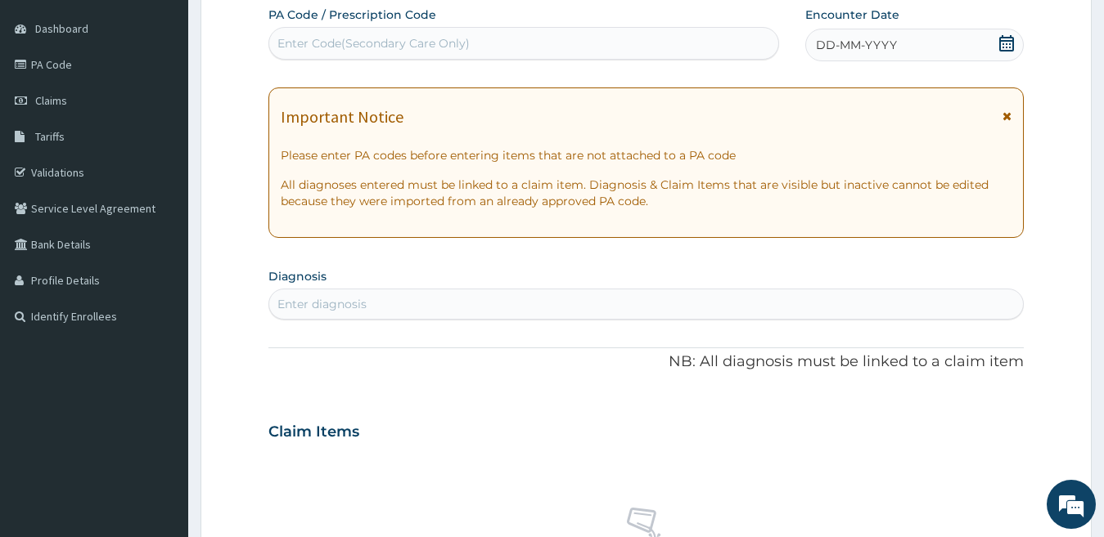
click at [507, 45] on div "Enter Code(Secondary Care Only)" at bounding box center [523, 43] width 509 height 26
paste input "PA/D2F170"
type input "PA/D2F170"
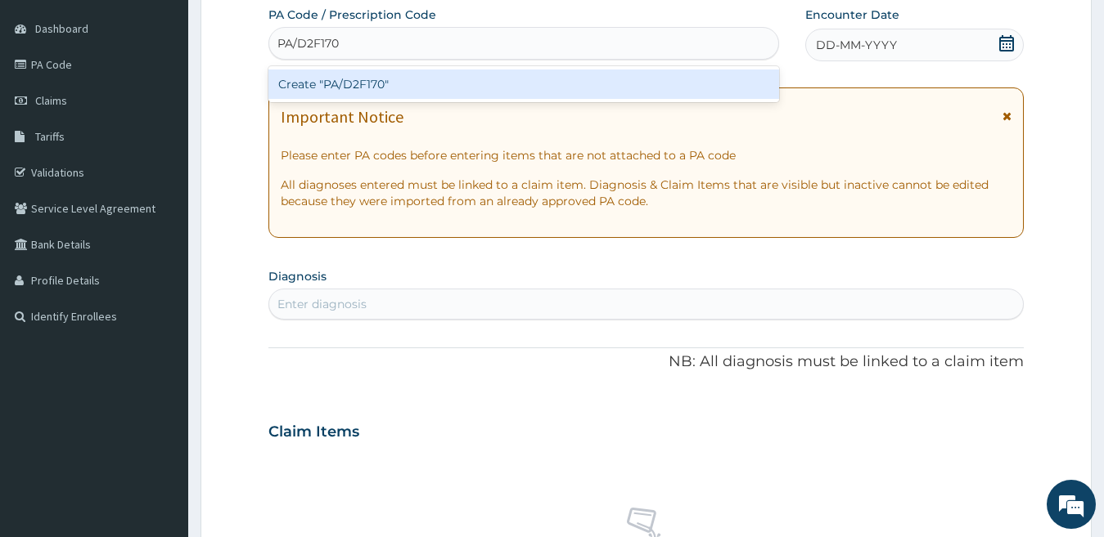
click at [526, 83] on div "Create "PA/D2F170"" at bounding box center [523, 84] width 510 height 29
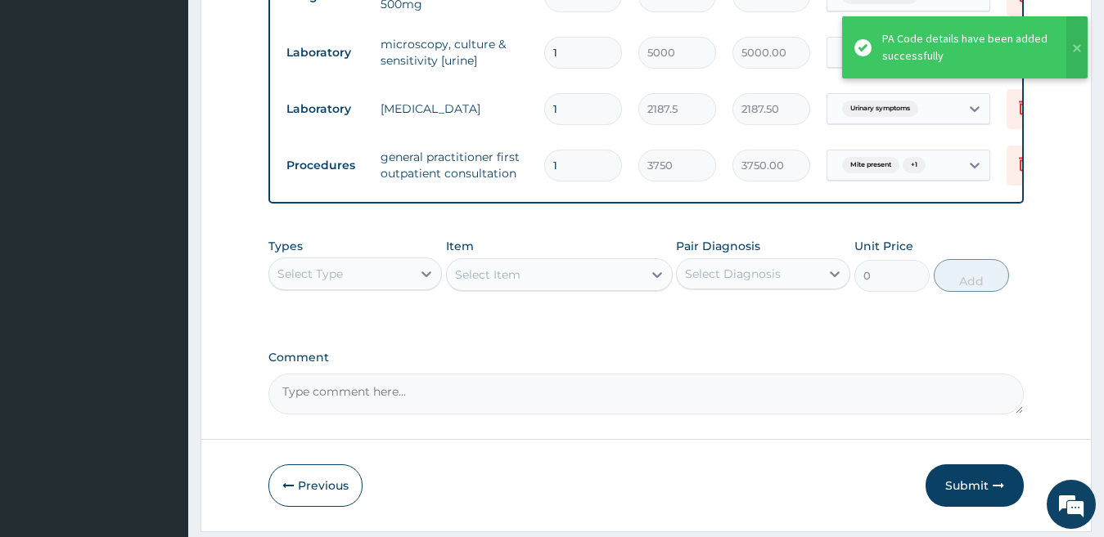
scroll to position [861, 0]
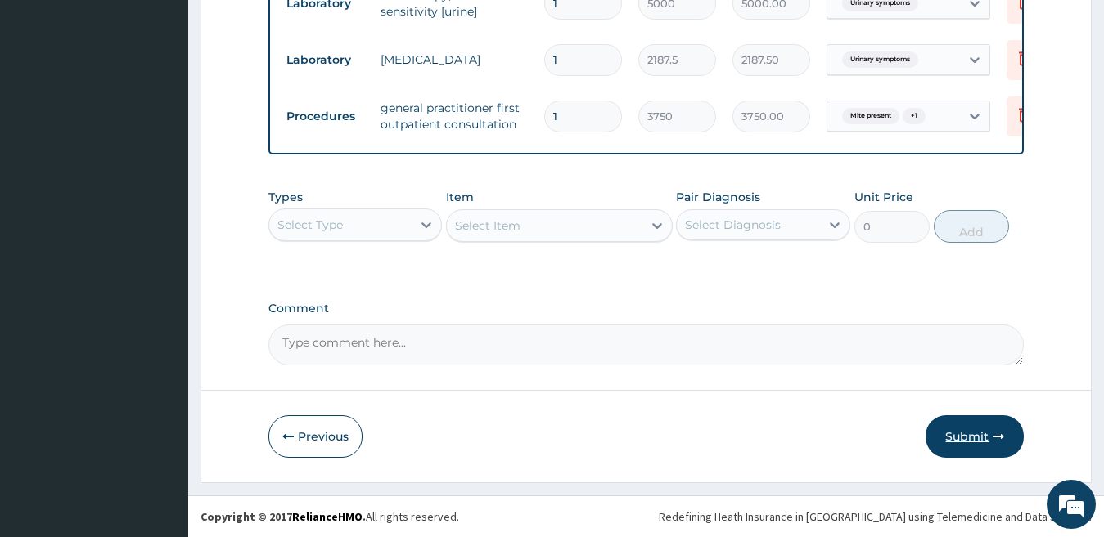
click at [968, 437] on button "Submit" at bounding box center [974, 437] width 98 height 43
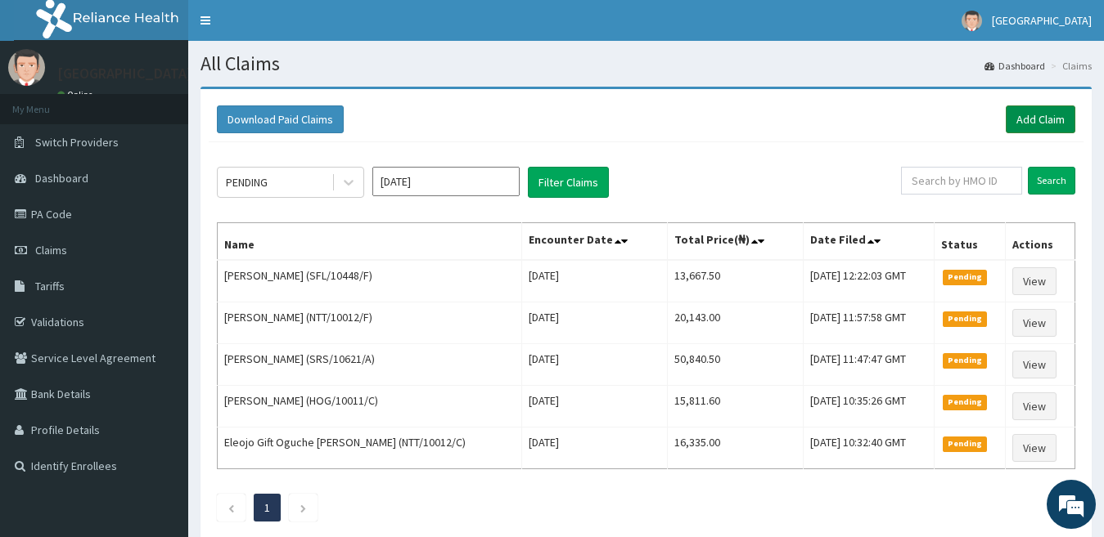
click at [1019, 118] on link "Add Claim" at bounding box center [1040, 120] width 70 height 28
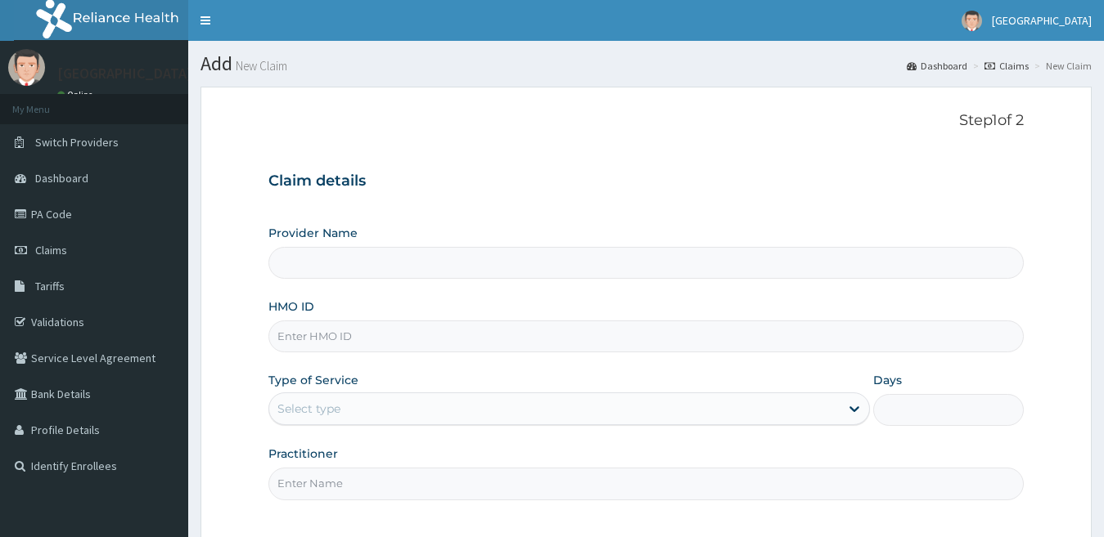
type input "[GEOGRAPHIC_DATA]"
click at [652, 347] on input "HMO ID" at bounding box center [646, 337] width 756 height 32
paste input "SFL/10448/B"
type input "SFL/10448/B"
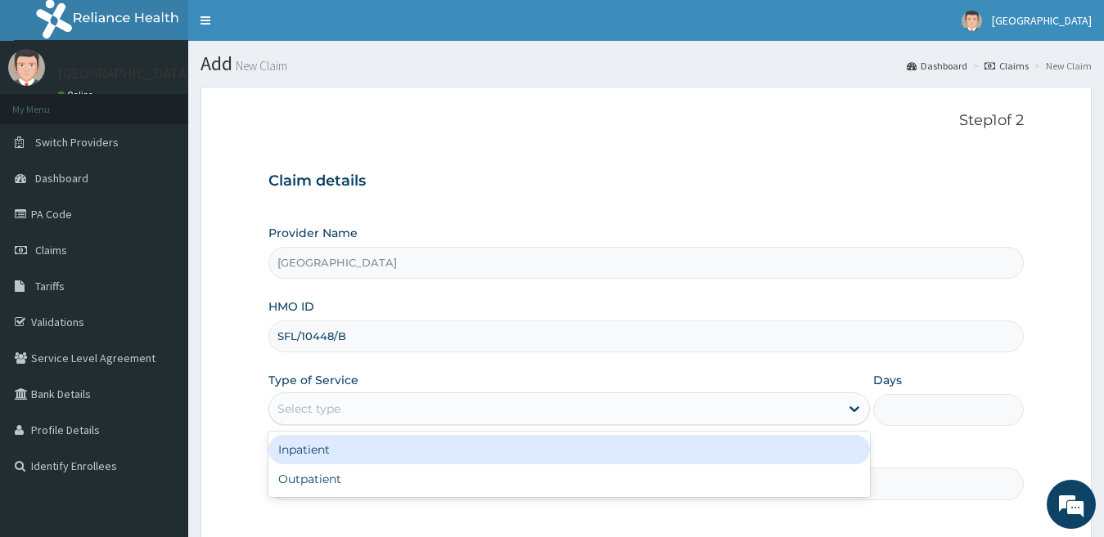
click at [564, 407] on div "Select type" at bounding box center [554, 409] width 571 height 26
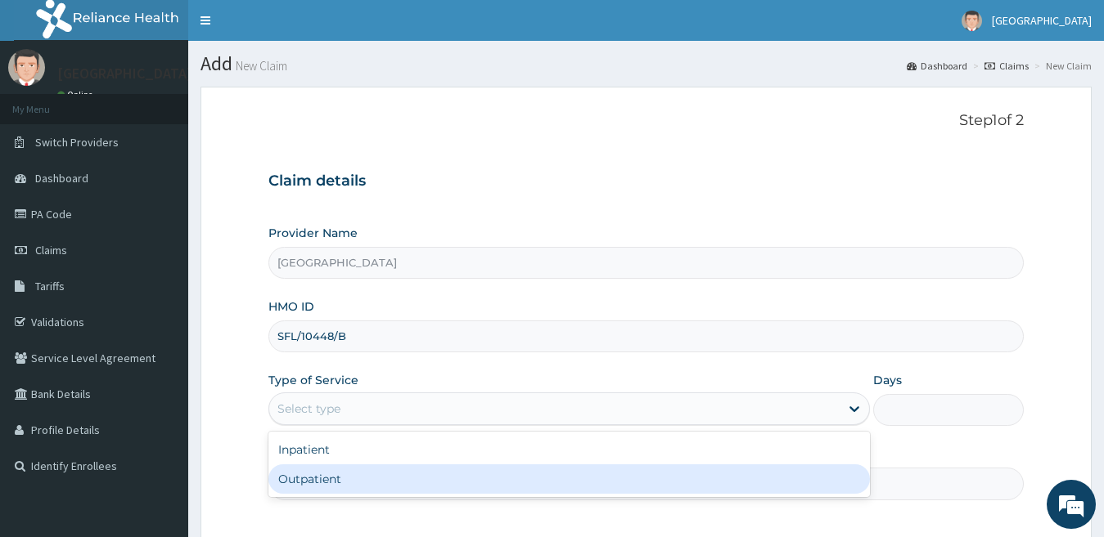
click at [597, 474] on div "Outpatient" at bounding box center [569, 479] width 602 height 29
type input "1"
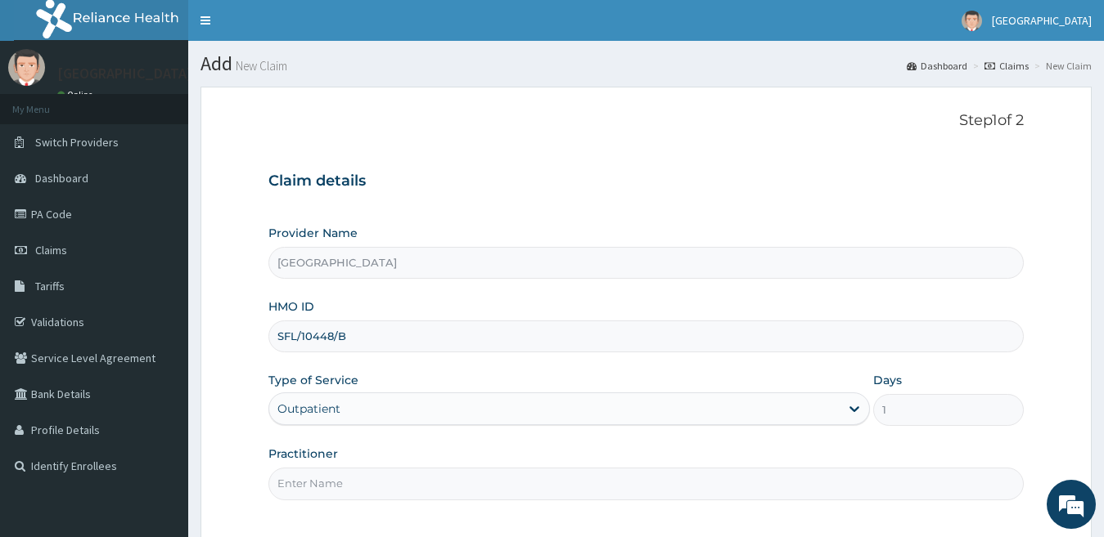
click at [541, 483] on input "Practitioner" at bounding box center [646, 484] width 756 height 32
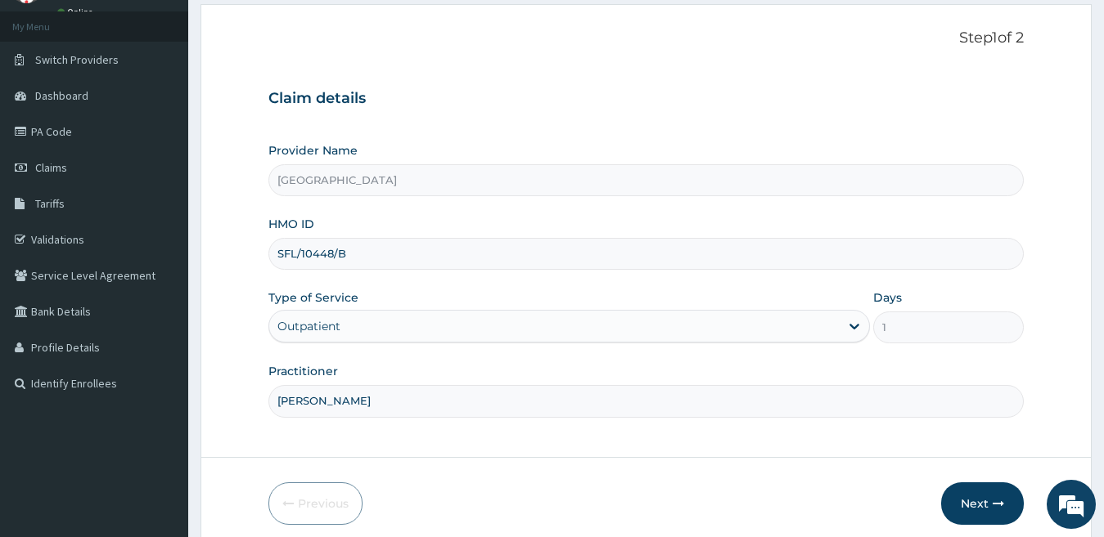
scroll to position [150, 0]
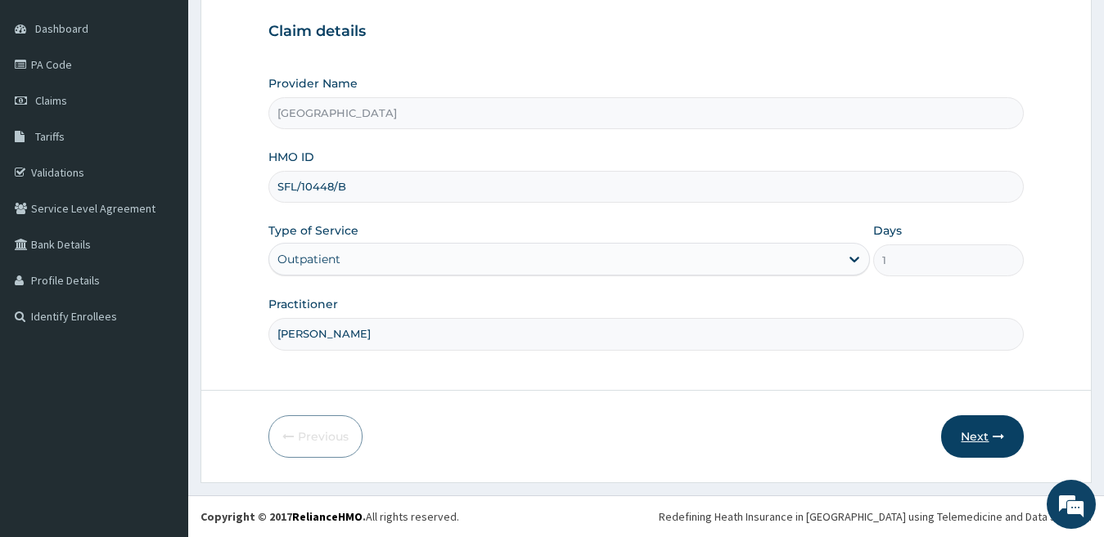
type input "[PERSON_NAME]"
click at [978, 434] on button "Next" at bounding box center [982, 437] width 83 height 43
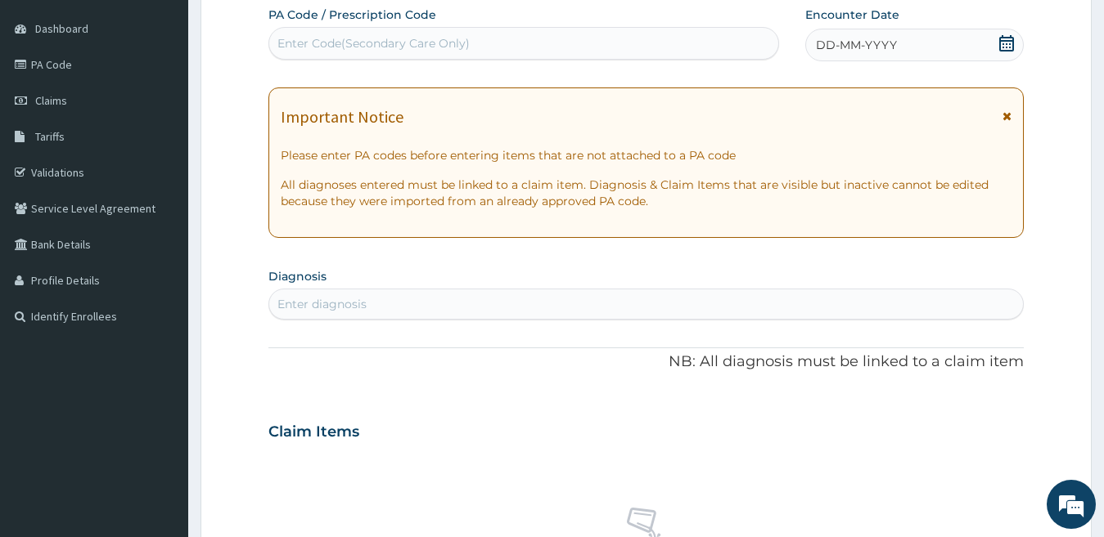
click at [495, 36] on div "Enter Code(Secondary Care Only)" at bounding box center [523, 43] width 509 height 26
paste input "PA/7CCF6F"
type input "PA/7CCF6F"
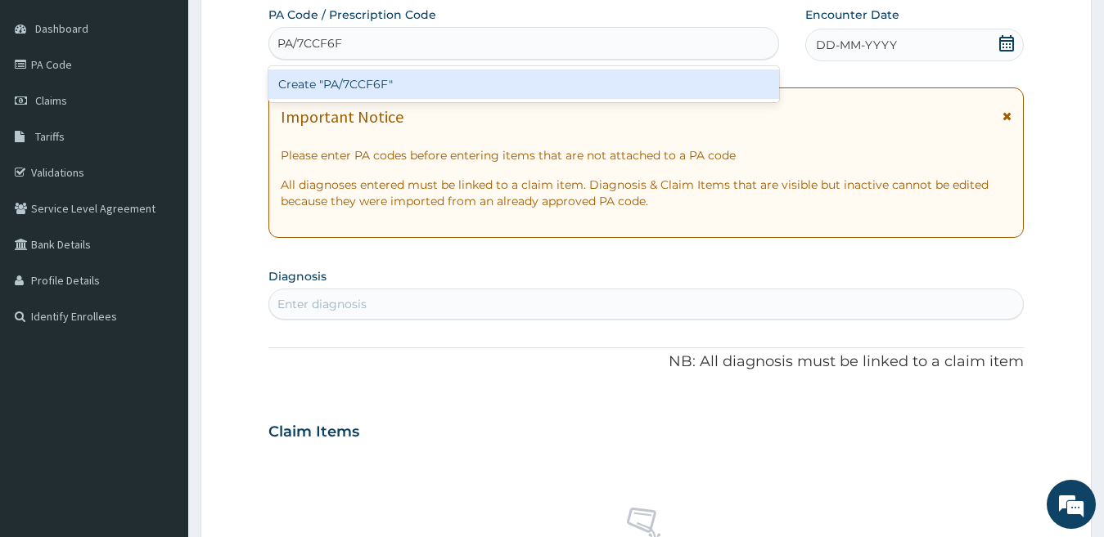
click at [496, 88] on div "Create "PA/7CCF6F"" at bounding box center [523, 84] width 510 height 29
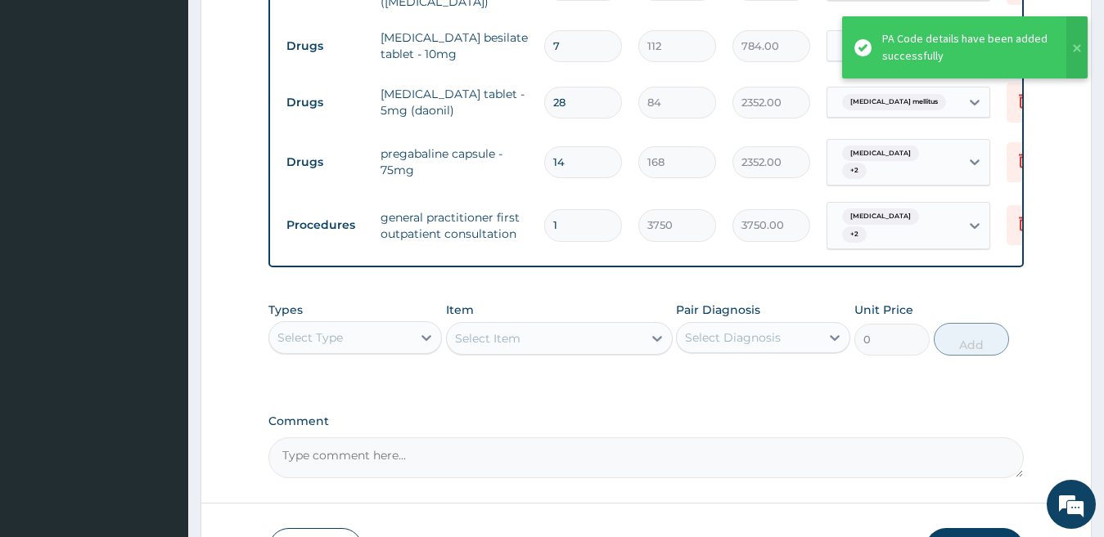
scroll to position [730, 0]
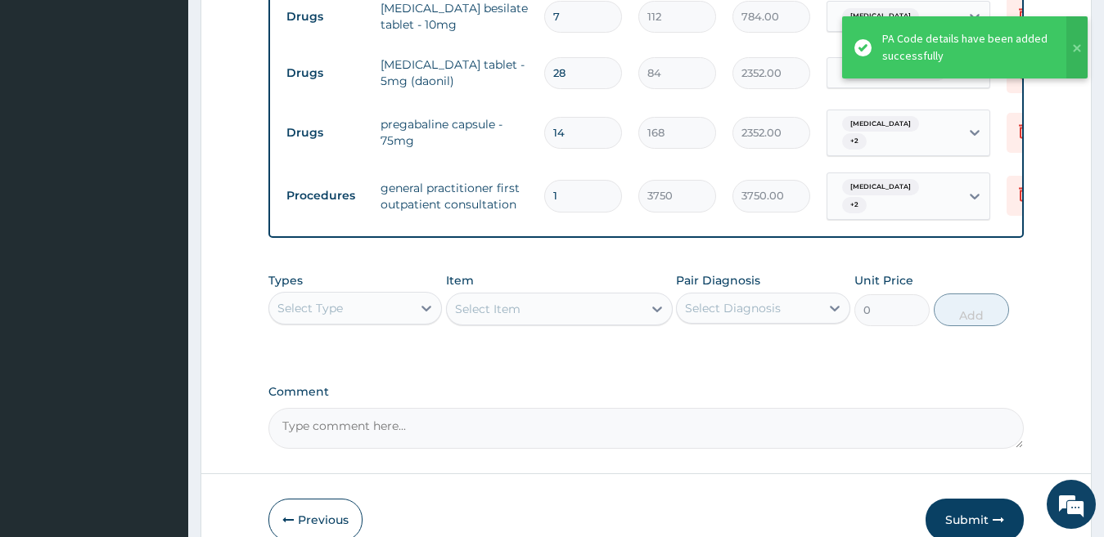
click at [973, 519] on button "Submit" at bounding box center [974, 520] width 98 height 43
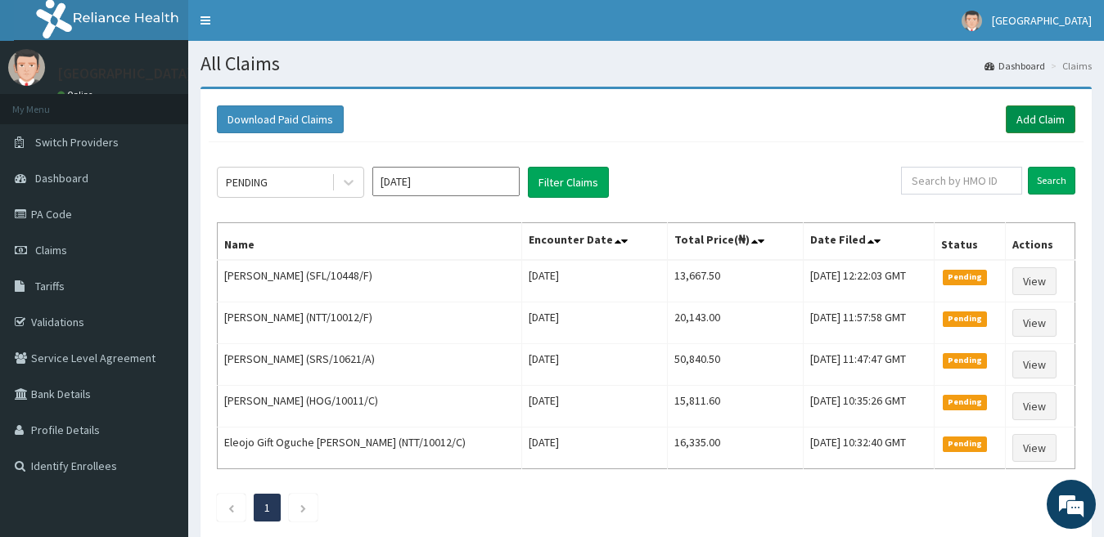
click at [1046, 119] on link "Add Claim" at bounding box center [1040, 120] width 70 height 28
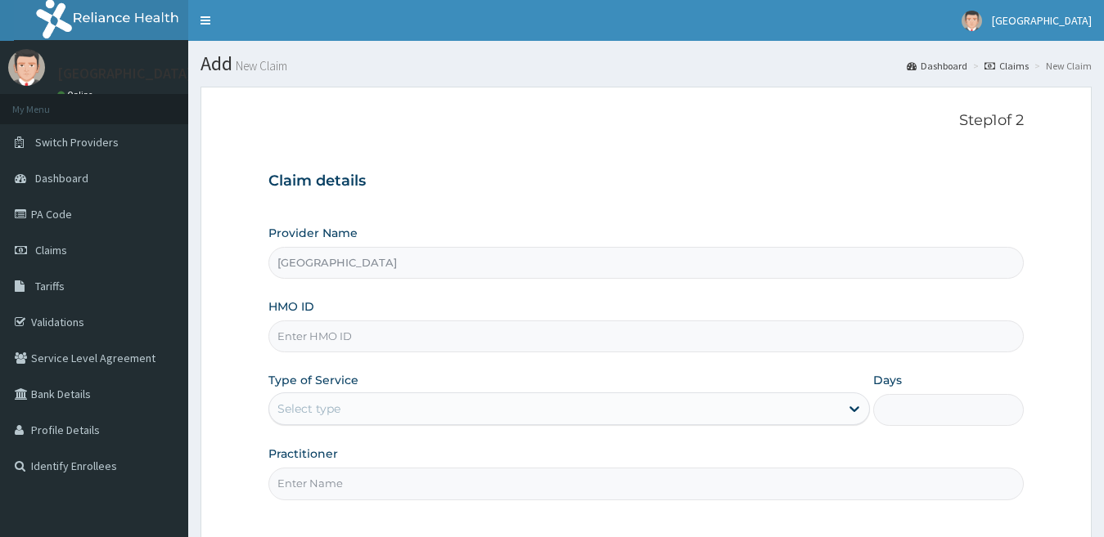
type input "[GEOGRAPHIC_DATA]"
click at [396, 337] on input "HMO ID" at bounding box center [646, 337] width 756 height 32
paste input "CIV/10030/C"
type input "CIV/10030/C"
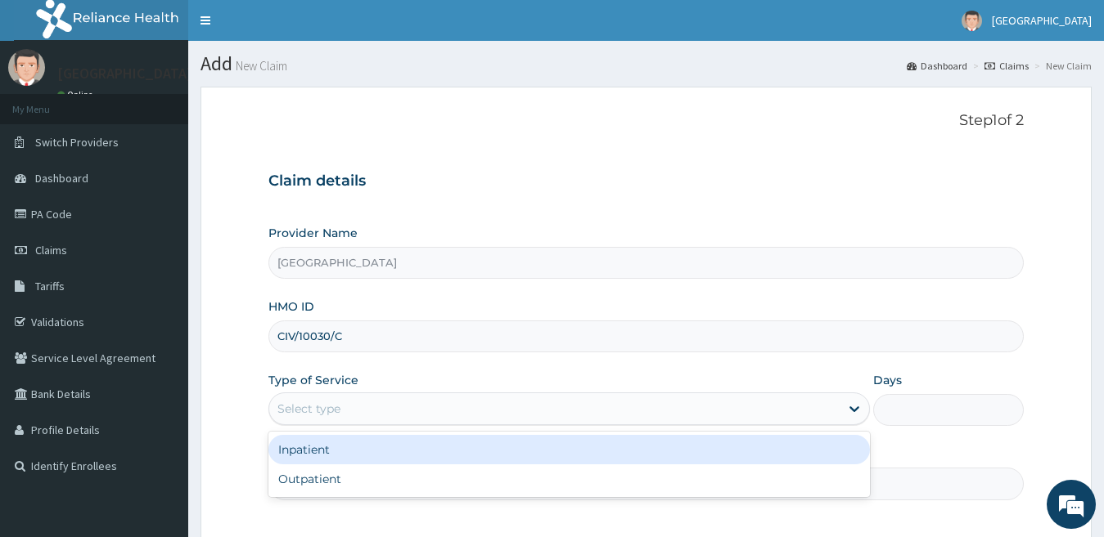
click at [371, 412] on div "Select type" at bounding box center [554, 409] width 571 height 26
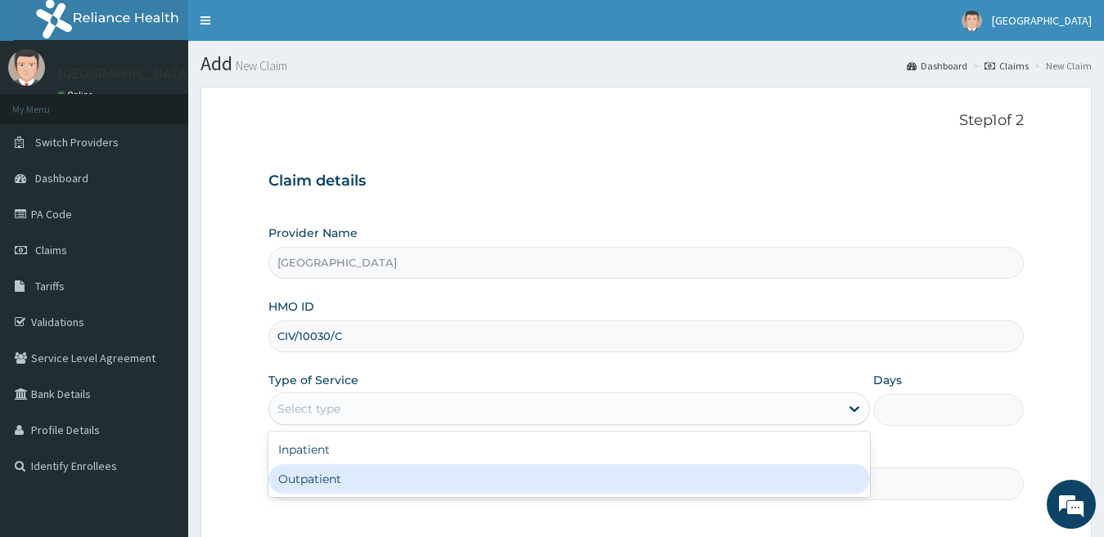
click at [365, 470] on div "Outpatient" at bounding box center [569, 479] width 602 height 29
type input "1"
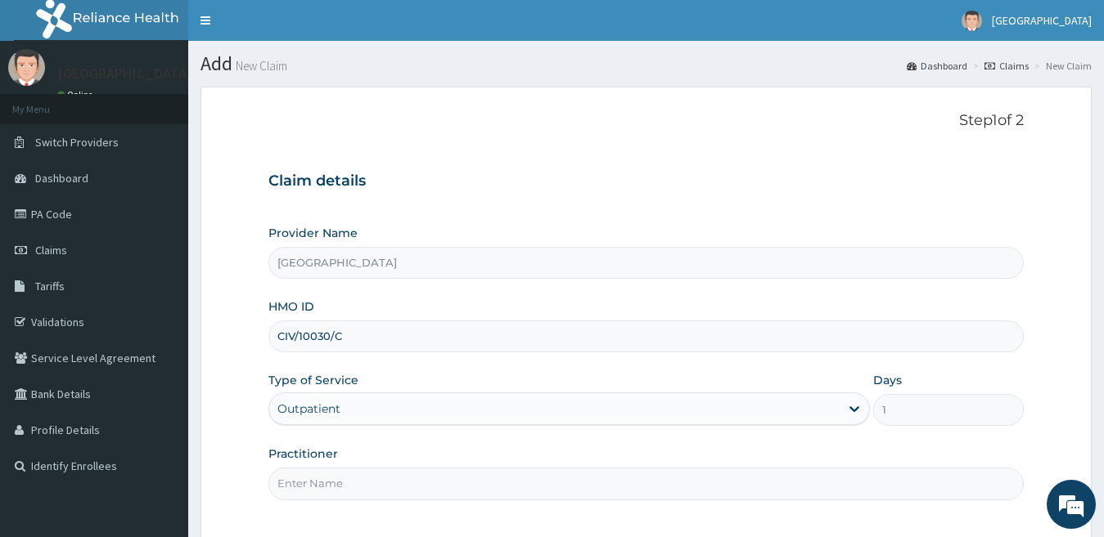
click at [367, 487] on input "Practitioner" at bounding box center [646, 484] width 756 height 32
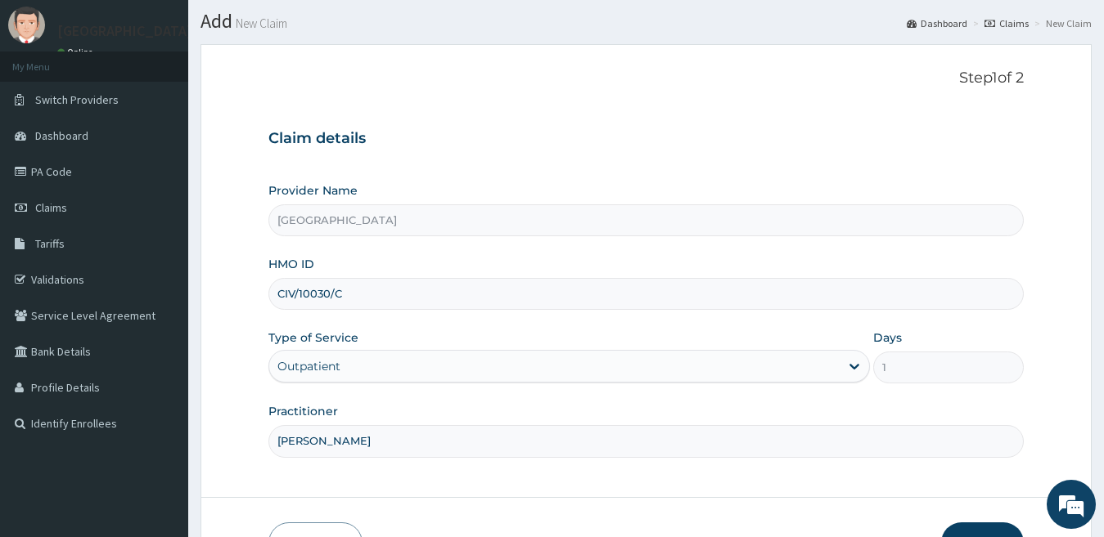
scroll to position [150, 0]
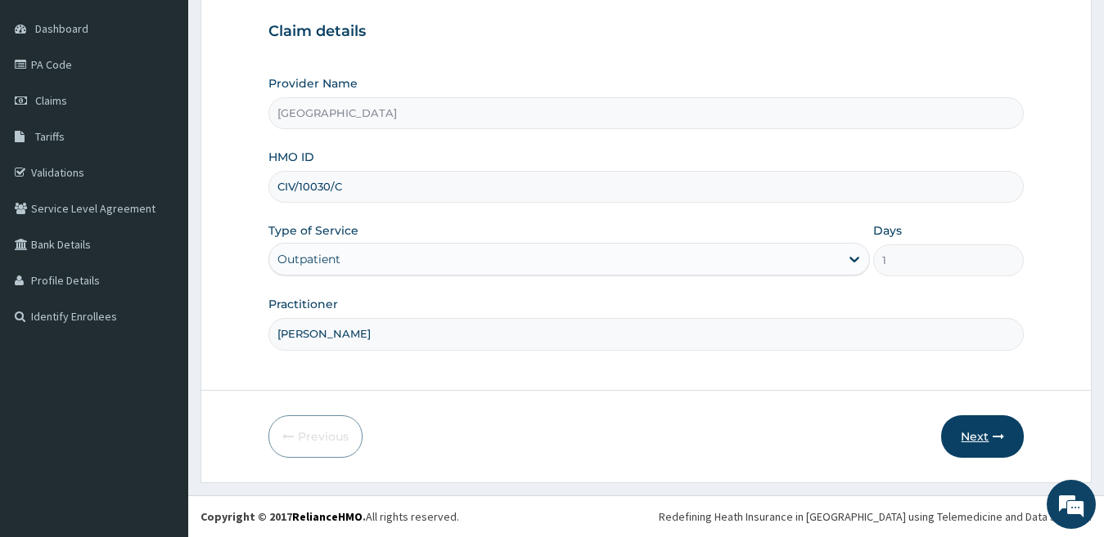
type input "DR IJEOMA"
click at [964, 436] on button "Next" at bounding box center [982, 437] width 83 height 43
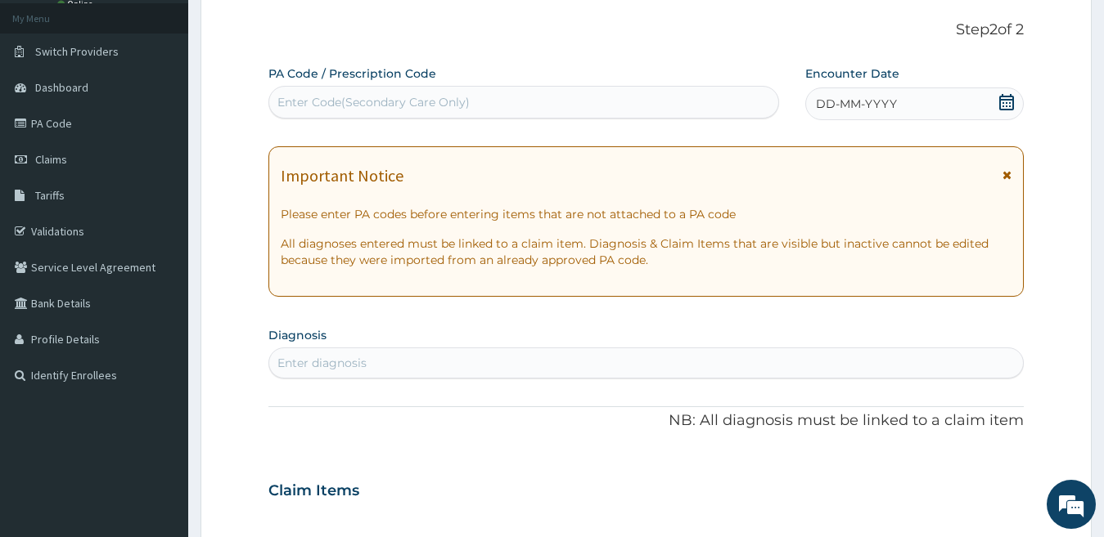
click at [956, 43] on div "Step 2 of 2 PA Code / Prescription Code Enter Code(Secondary Care Only) Encount…" at bounding box center [646, 466] width 756 height 891
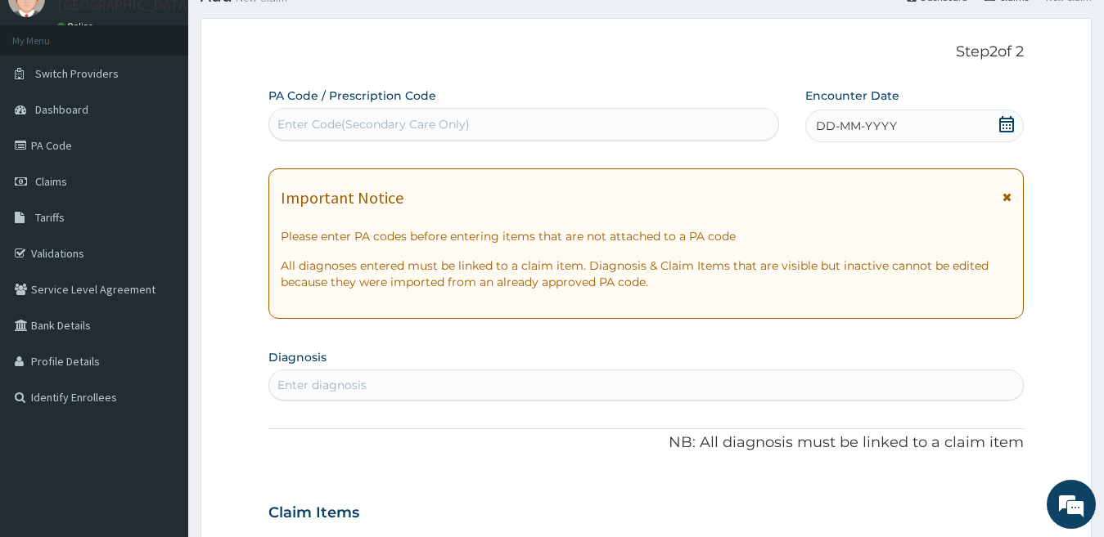
scroll to position [68, 0]
click at [894, 123] on span "DD-MM-YYYY" at bounding box center [856, 127] width 81 height 16
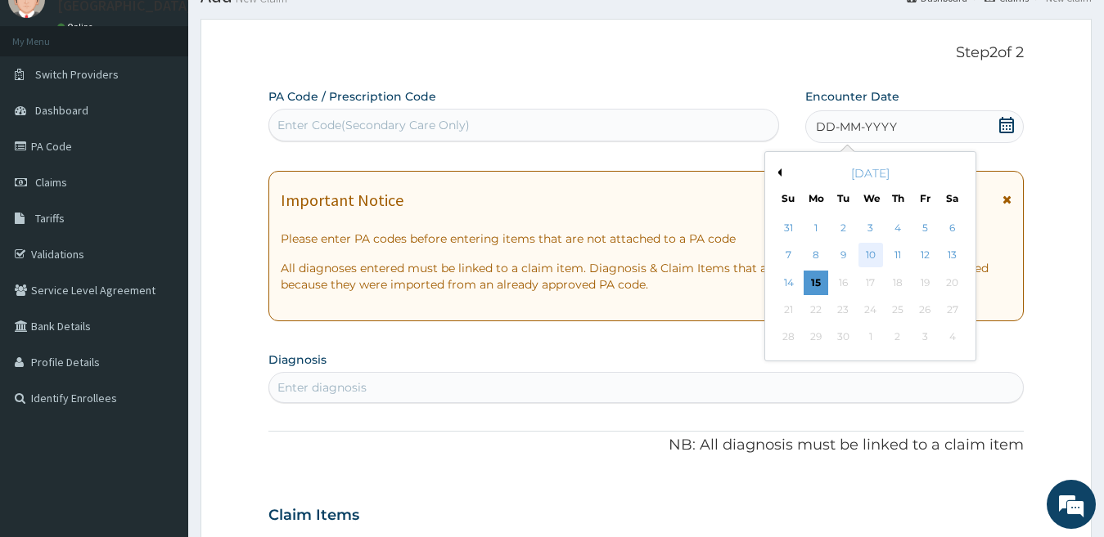
click at [865, 257] on div "10" at bounding box center [869, 256] width 25 height 25
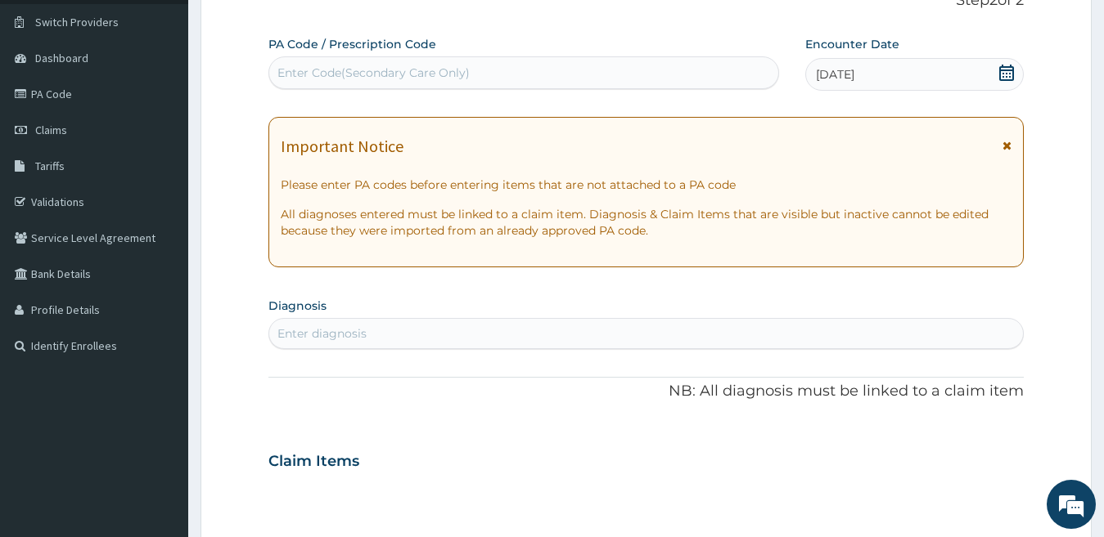
scroll to position [150, 0]
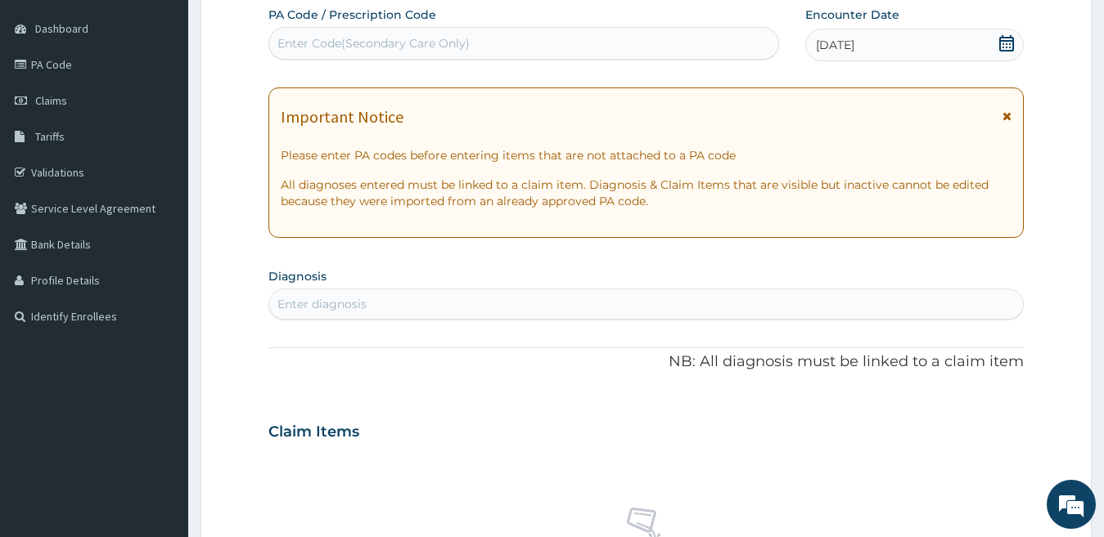
click at [429, 309] on div "Enter diagnosis" at bounding box center [646, 304] width 754 height 26
type input "FALCI"
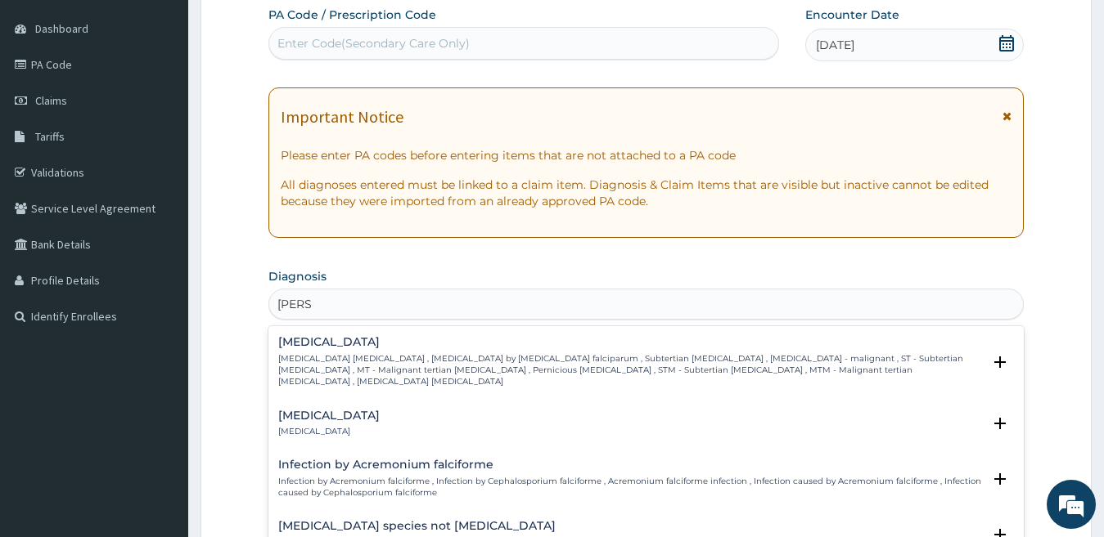
click at [335, 349] on div "Falciparum malaria Falciparum malaria , Malignant tertian malaria , Malaria by …" at bounding box center [630, 362] width 704 height 52
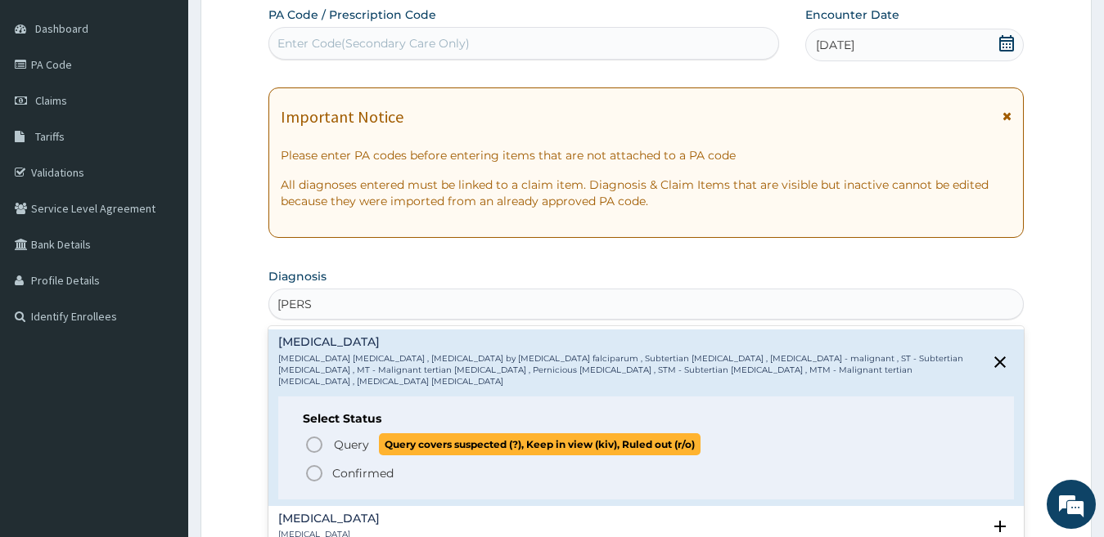
click at [348, 437] on span "Query" at bounding box center [351, 445] width 35 height 16
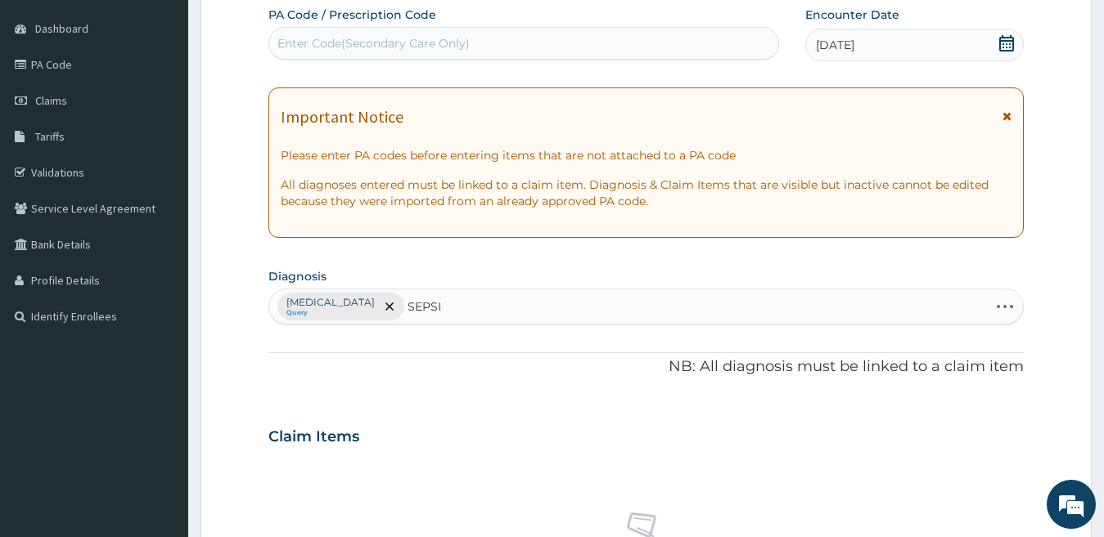
type input "SEPSIS"
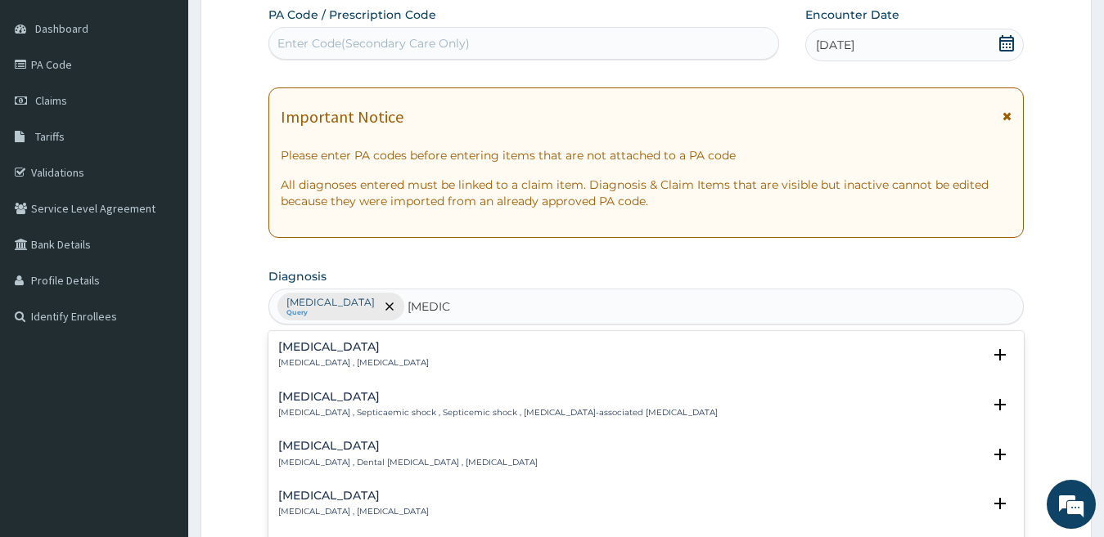
click at [380, 347] on h4 "[MEDICAL_DATA]" at bounding box center [353, 347] width 151 height 12
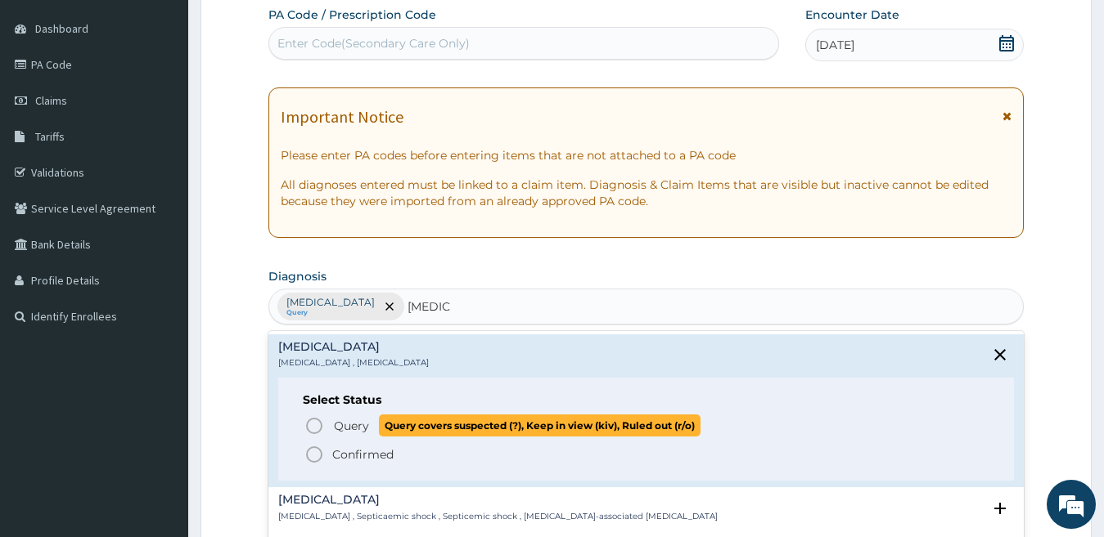
click at [353, 418] on span "Query" at bounding box center [351, 426] width 35 height 16
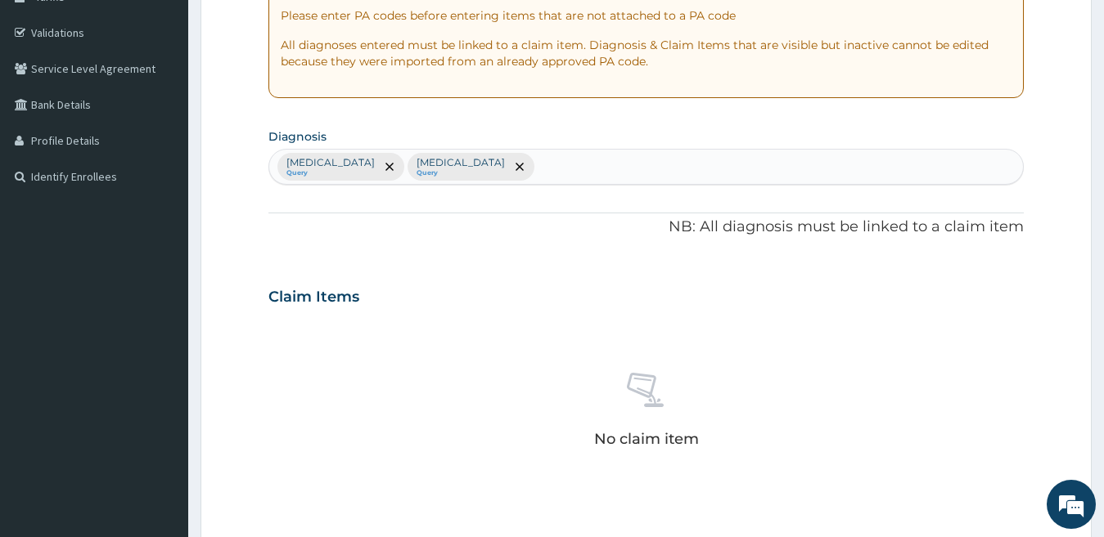
scroll to position [232, 0]
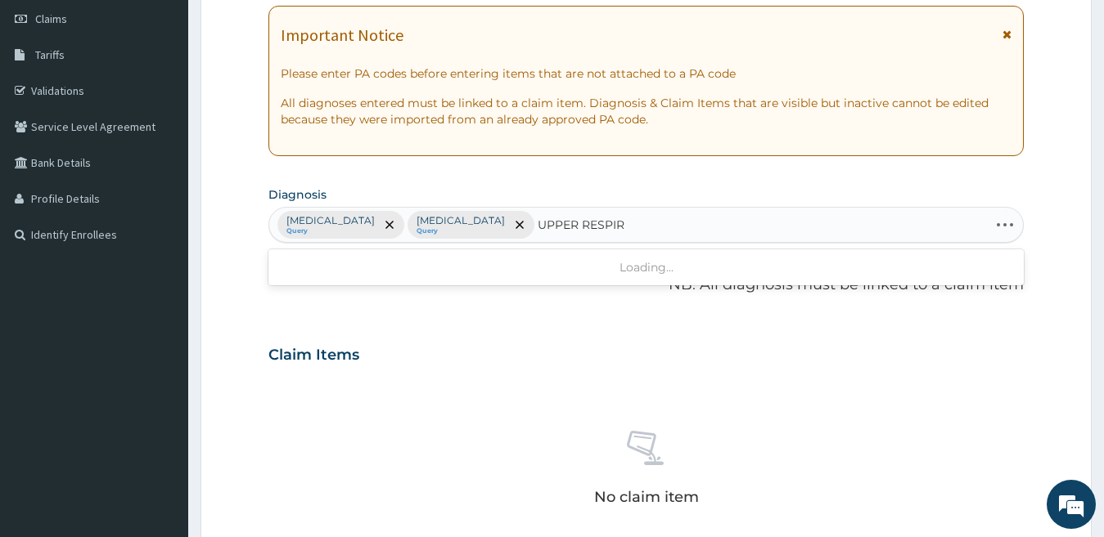
type input "UPPER RESPIRA"
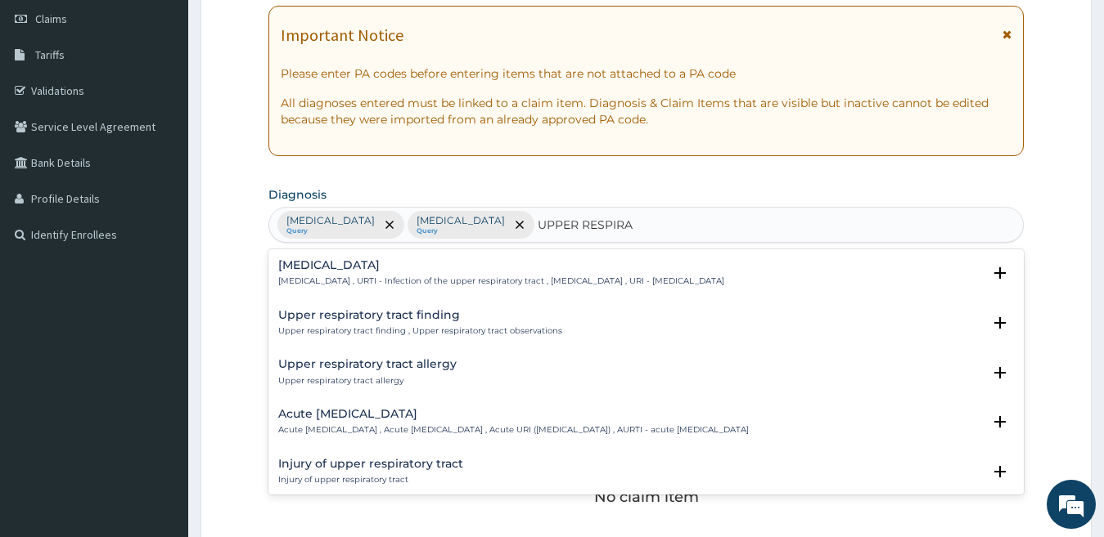
click at [394, 266] on h4 "Upper respiratory infection" at bounding box center [501, 265] width 446 height 12
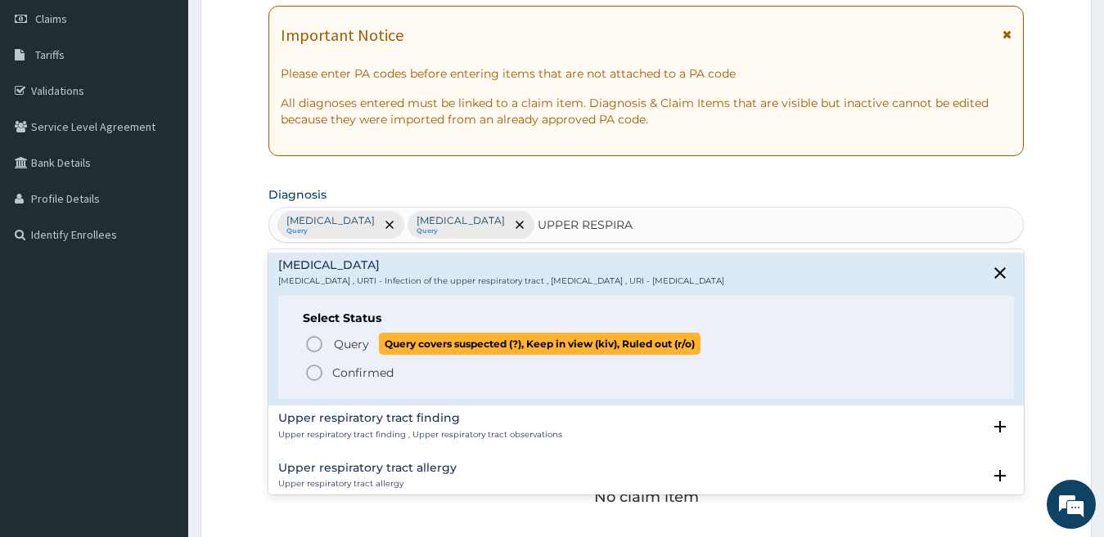
click at [360, 341] on span "Query" at bounding box center [351, 344] width 35 height 16
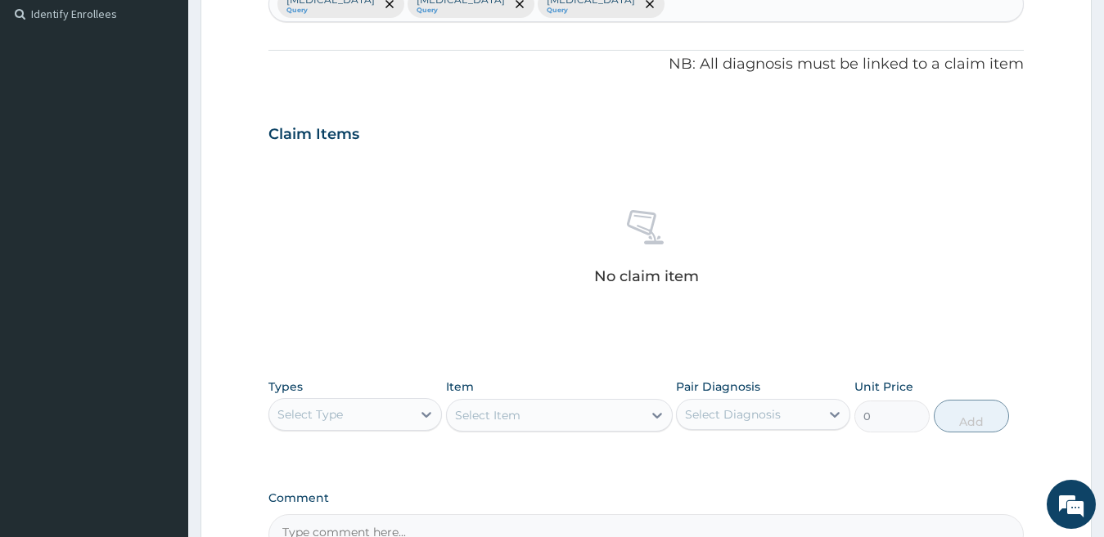
scroll to position [641, 0]
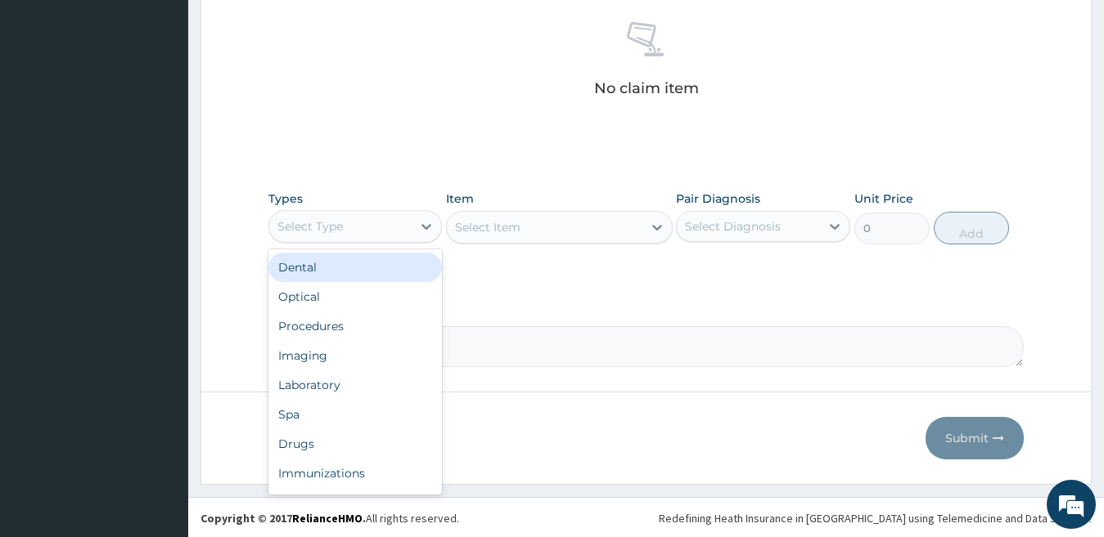
click at [344, 231] on div "Select Type" at bounding box center [340, 227] width 143 height 26
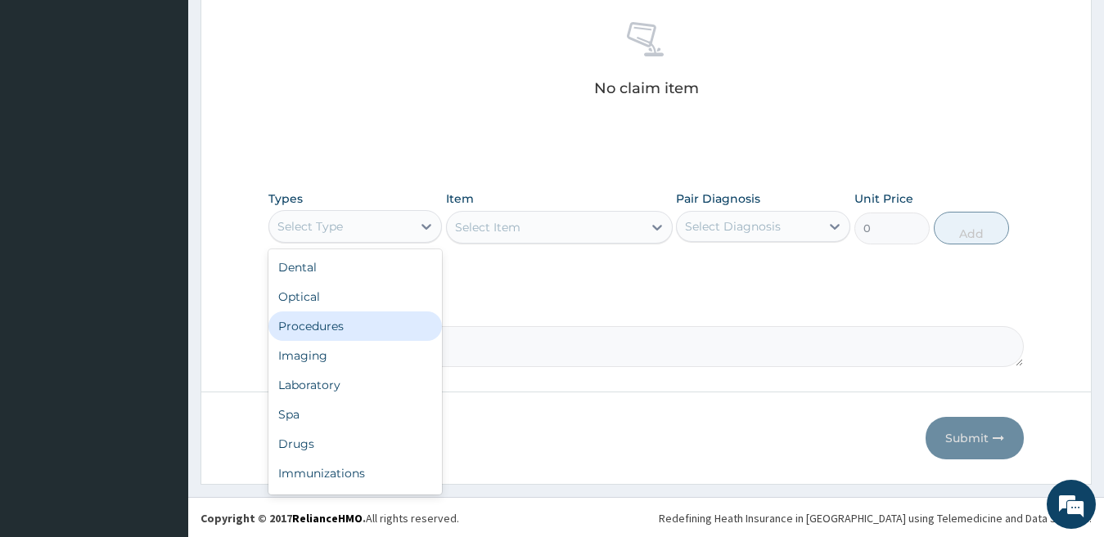
click at [336, 323] on div "Procedures" at bounding box center [355, 326] width 174 height 29
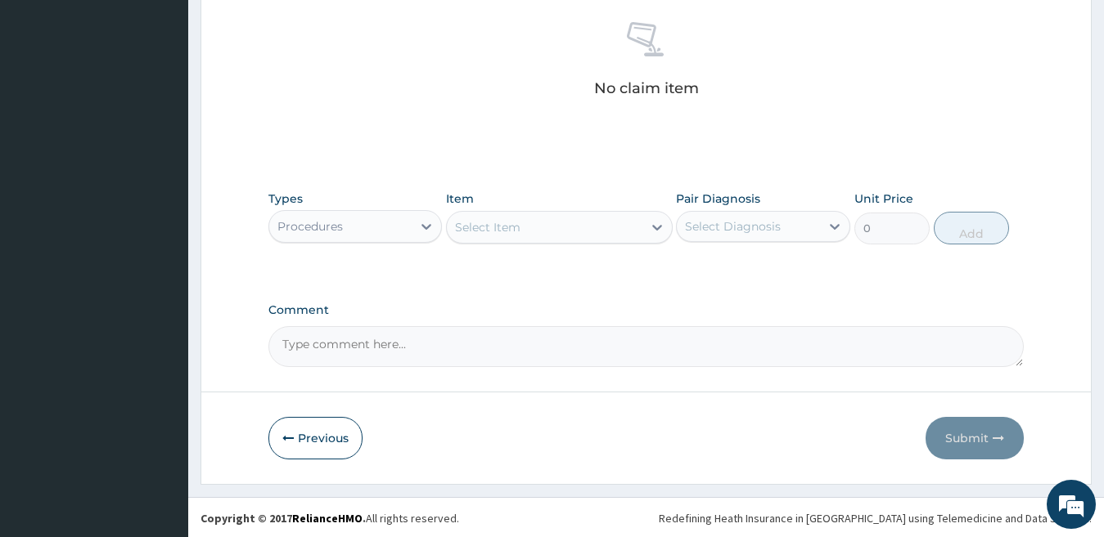
click at [600, 231] on div "Select Item" at bounding box center [545, 227] width 196 height 26
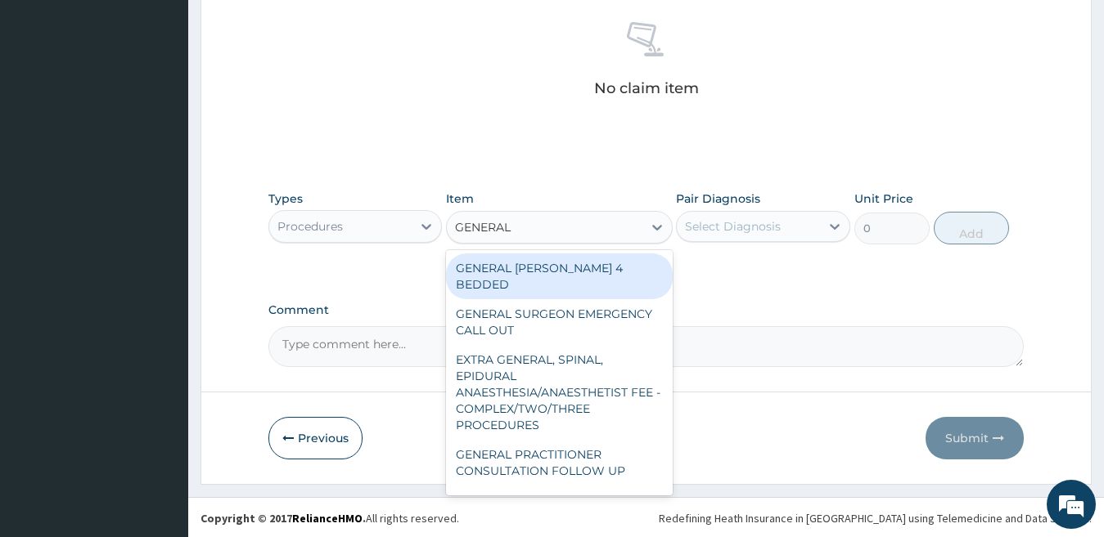
type input "GENERAL P"
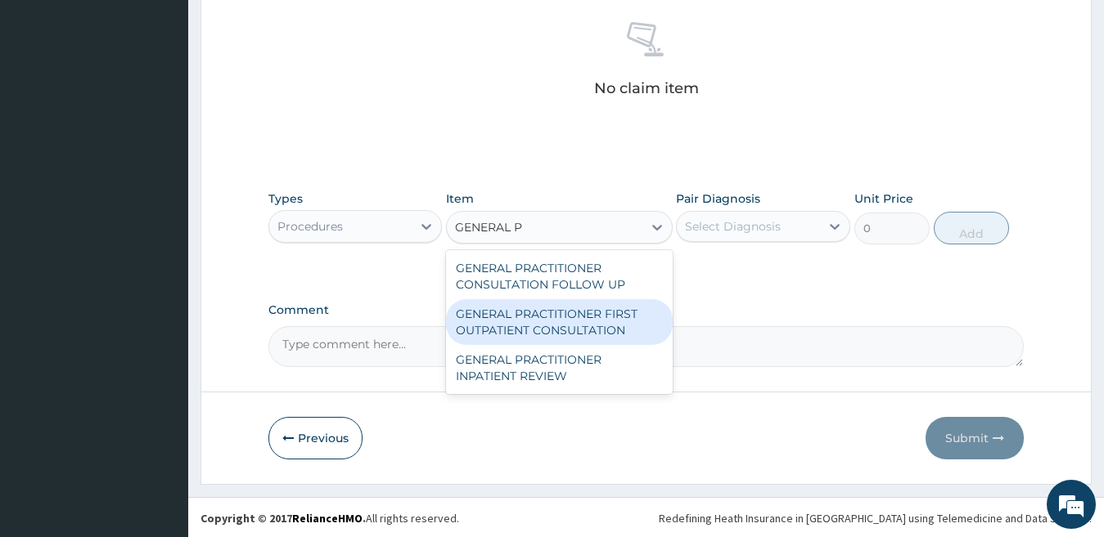
click at [614, 315] on div "GENERAL PRACTITIONER FIRST OUTPATIENT CONSULTATION" at bounding box center [559, 322] width 227 height 46
type input "3750"
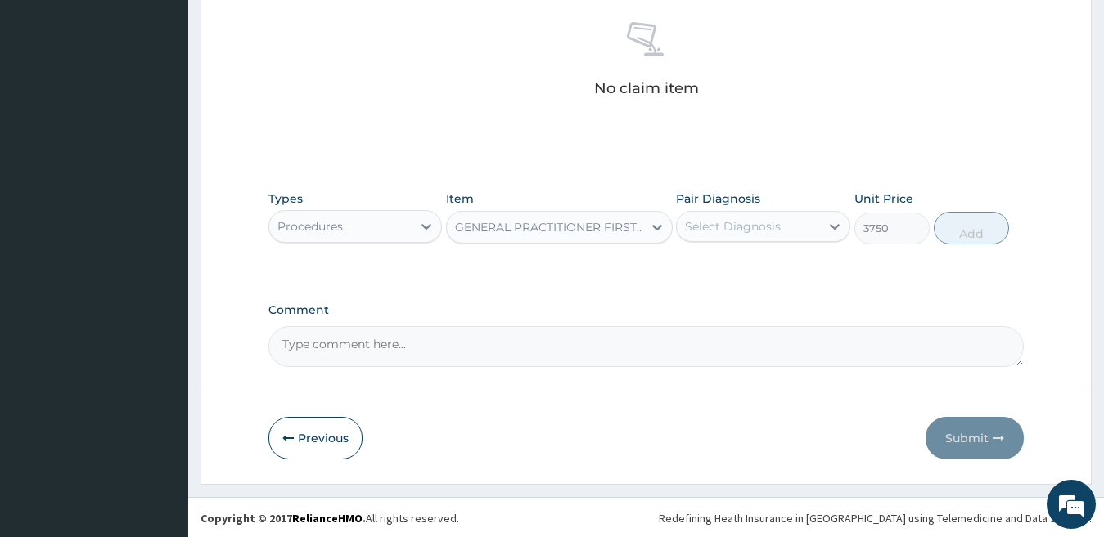
click at [768, 214] on div "Select Diagnosis" at bounding box center [748, 227] width 143 height 26
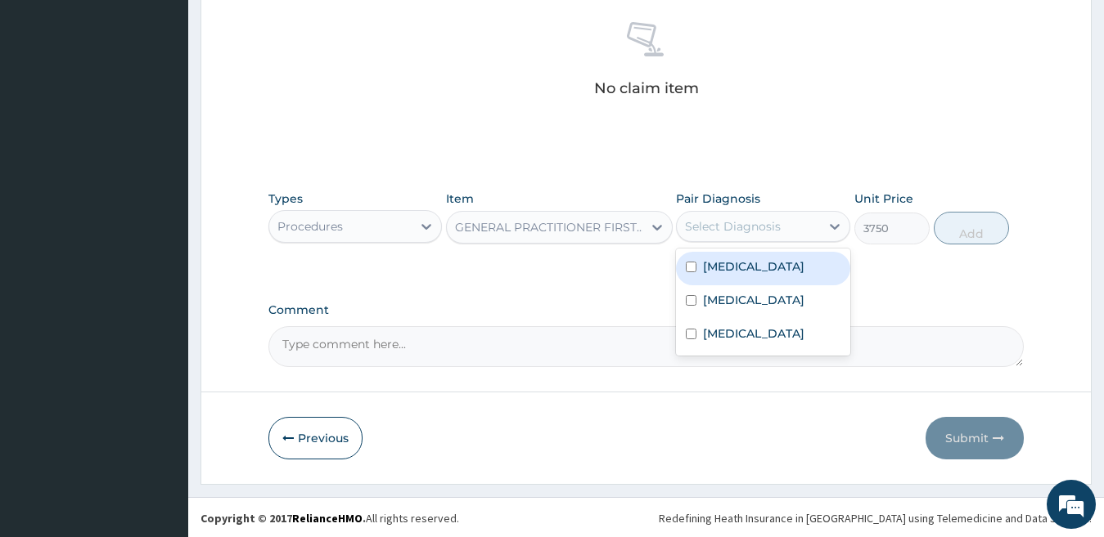
click at [768, 263] on label "Falciparum malaria" at bounding box center [753, 267] width 101 height 16
checkbox input "true"
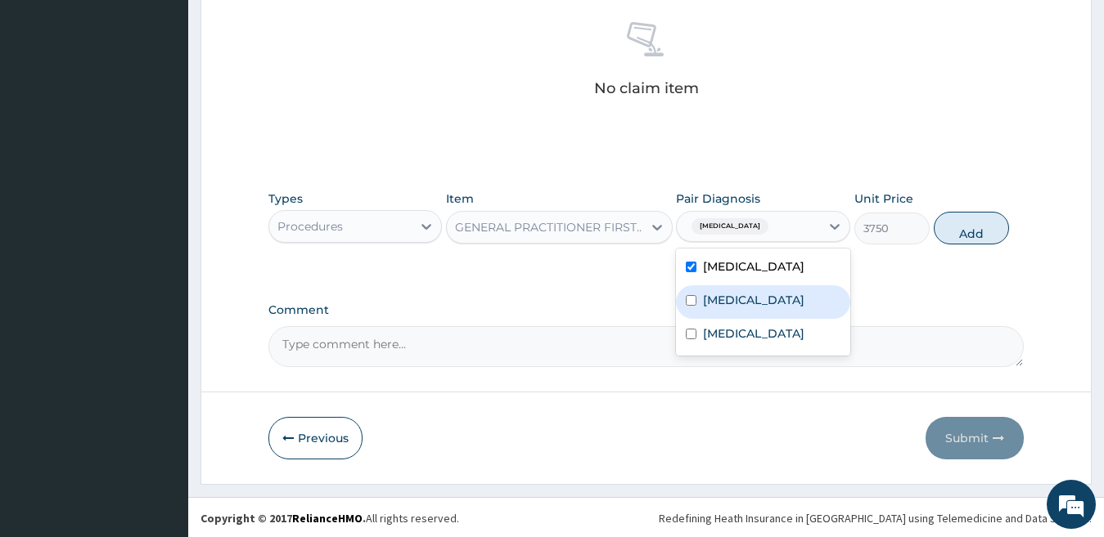
click at [762, 300] on div "Sepsis" at bounding box center [763, 303] width 174 height 34
checkbox input "true"
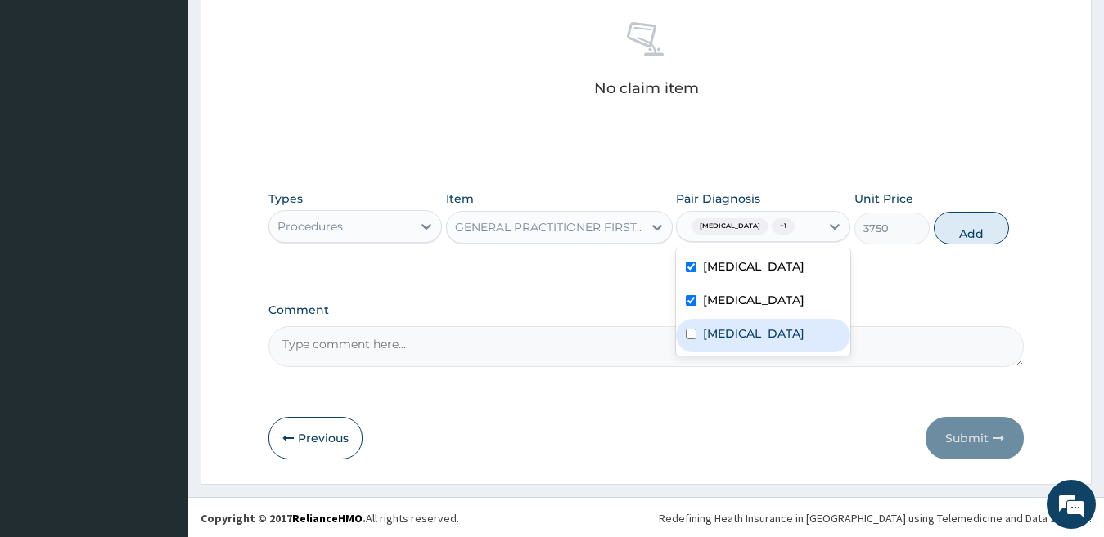
click at [762, 334] on label "Upper respiratory infection" at bounding box center [753, 334] width 101 height 16
checkbox input "true"
click at [959, 227] on button "Add" at bounding box center [970, 228] width 75 height 33
type input "0"
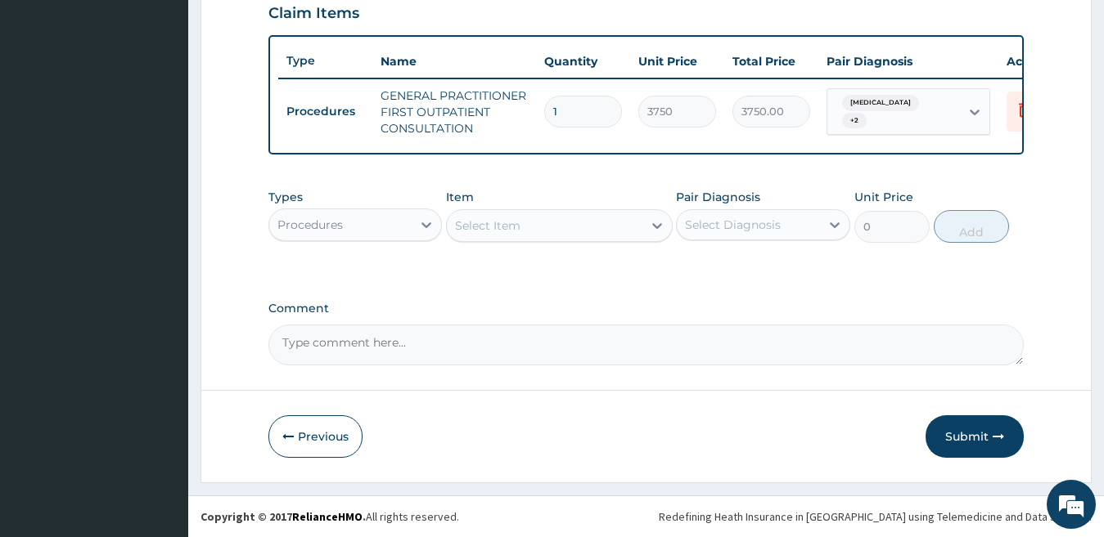
scroll to position [587, 0]
click at [360, 232] on div "Procedures" at bounding box center [340, 225] width 143 height 26
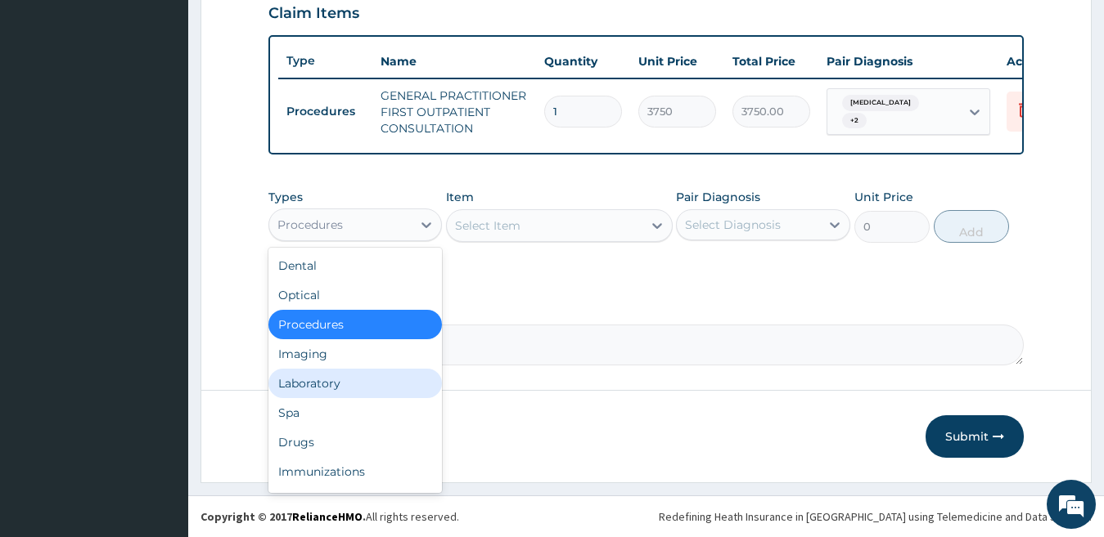
click at [342, 375] on div "Laboratory" at bounding box center [355, 383] width 174 height 29
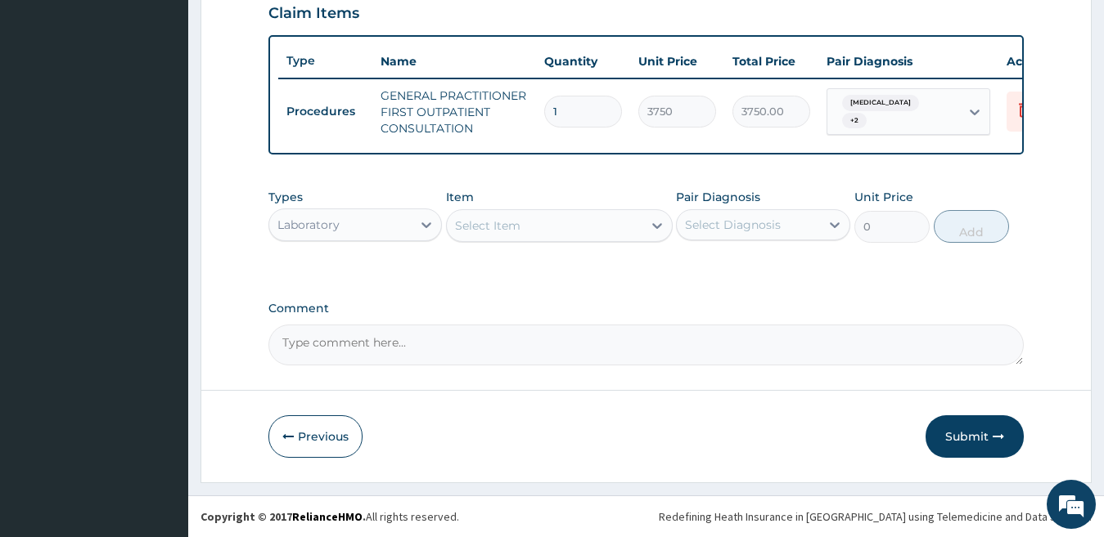
click at [575, 224] on div "Select Item" at bounding box center [545, 226] width 196 height 26
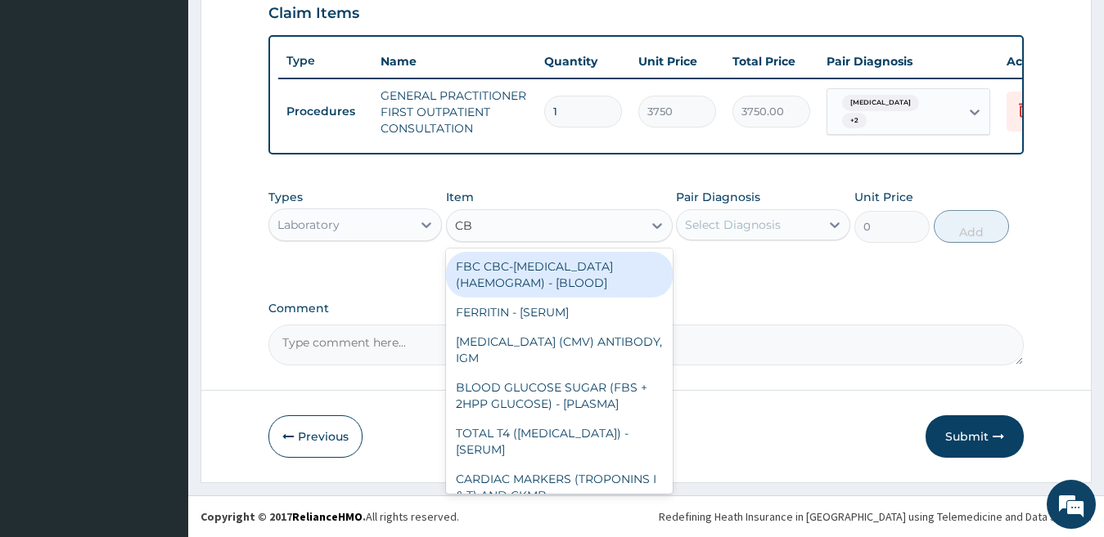
type input "CBC"
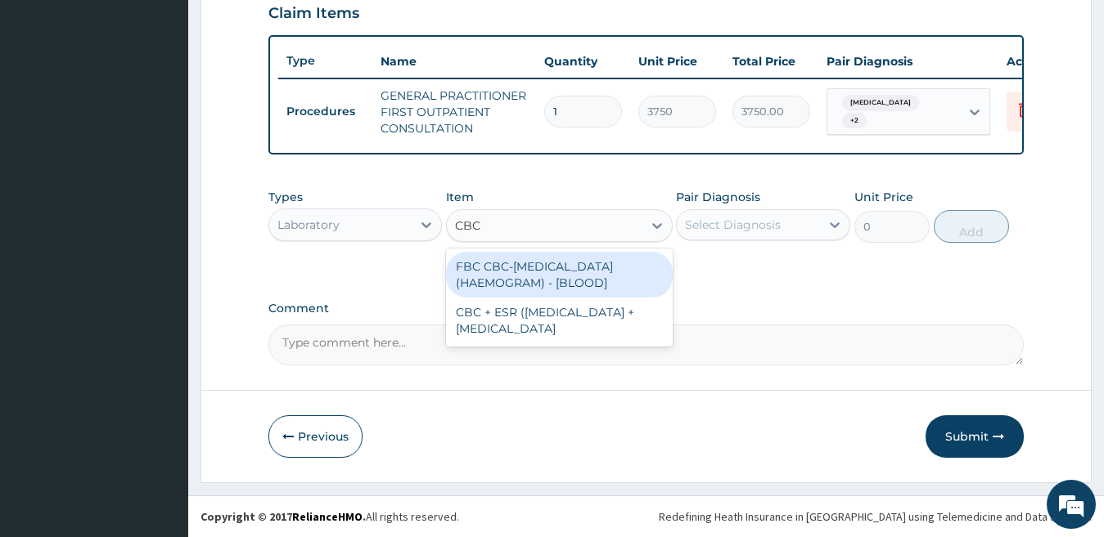
click at [569, 265] on div "FBC CBC-[MEDICAL_DATA] (HAEMOGRAM) - [BLOOD]" at bounding box center [559, 275] width 227 height 46
type input "5000"
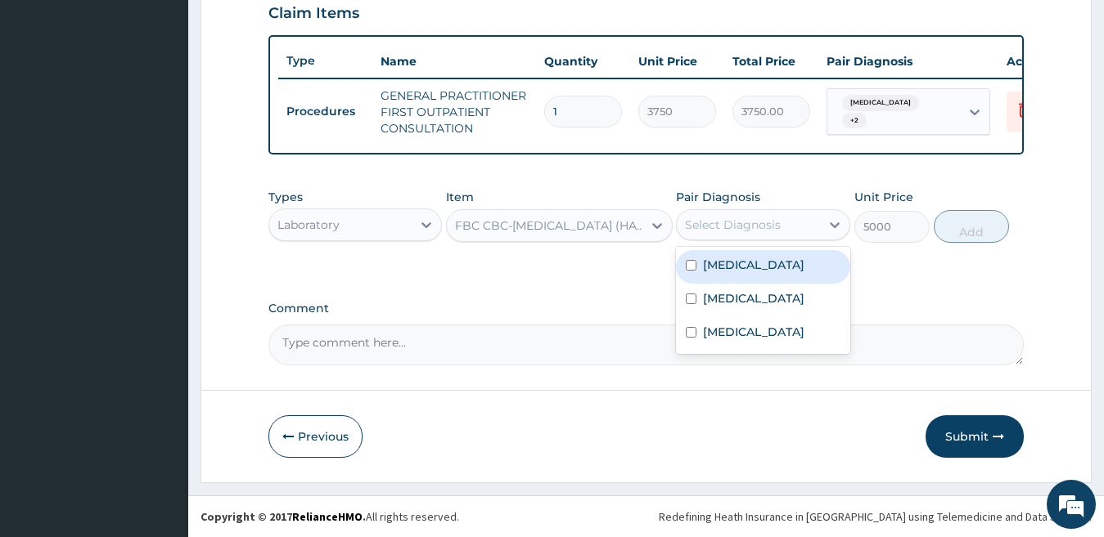
click at [730, 228] on div "Select Diagnosis" at bounding box center [733, 225] width 96 height 16
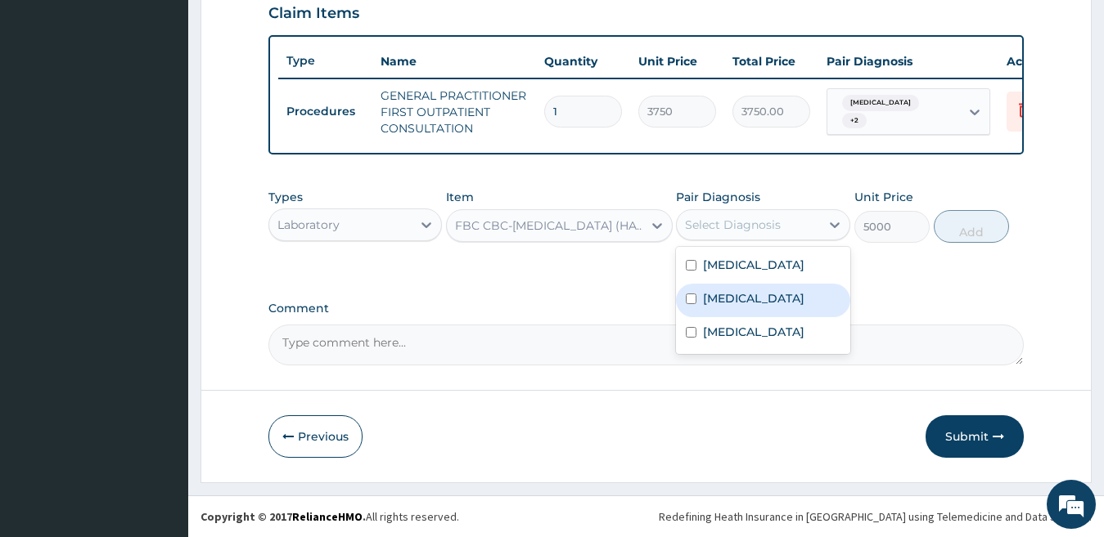
click at [722, 292] on label "[MEDICAL_DATA]" at bounding box center [753, 298] width 101 height 16
checkbox input "true"
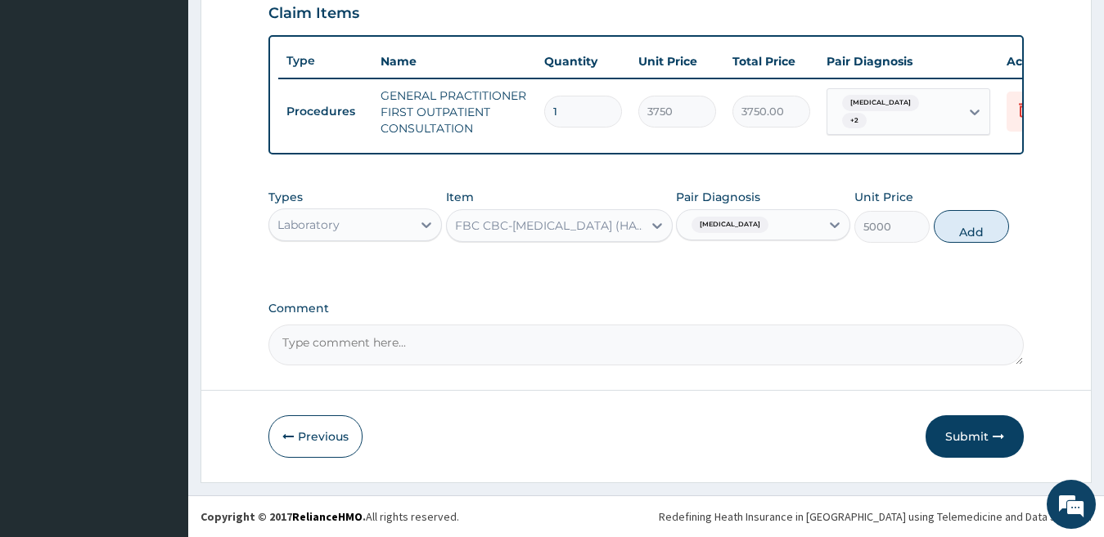
click at [956, 223] on button "Add" at bounding box center [970, 226] width 75 height 33
type input "0"
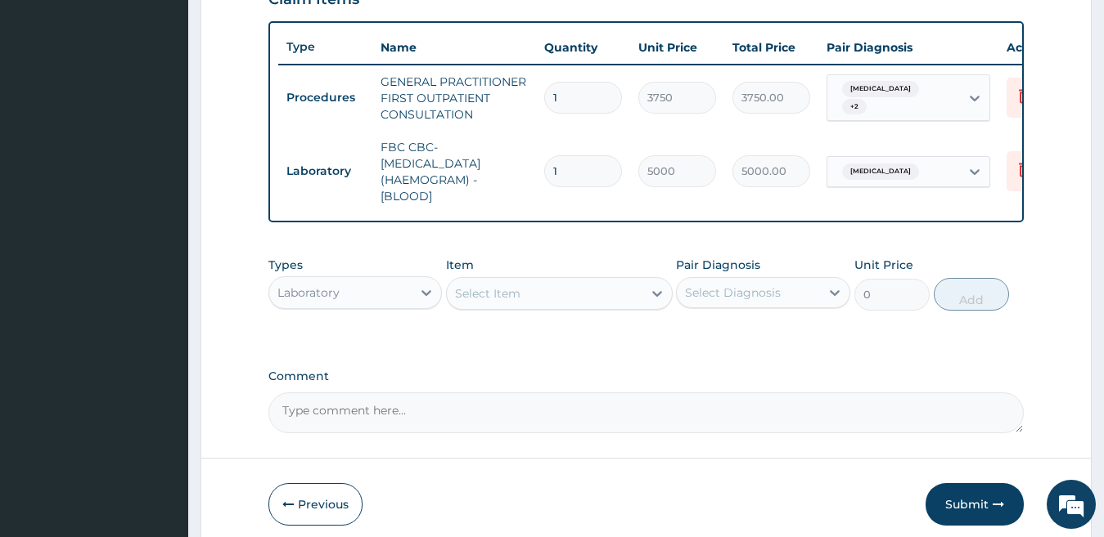
click at [533, 307] on div "Select Item" at bounding box center [545, 294] width 196 height 26
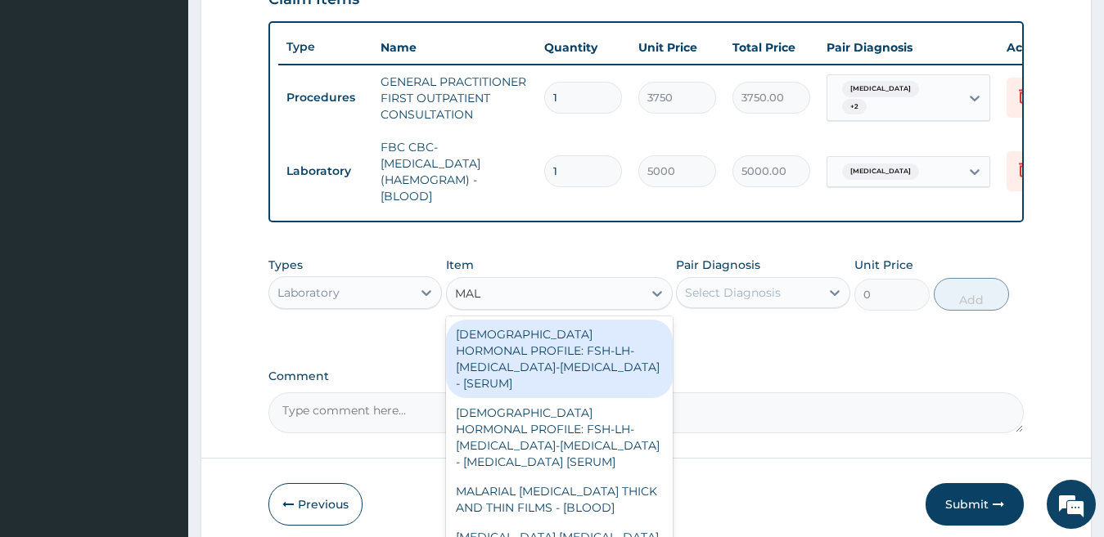
type input "MALA"
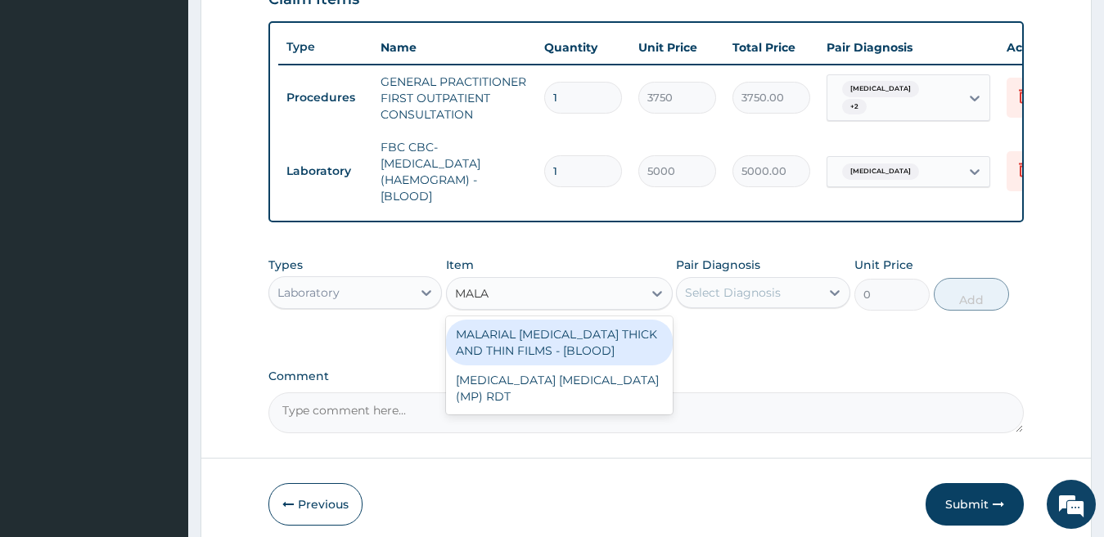
click at [542, 355] on div "MALARIAL [MEDICAL_DATA] THICK AND THIN FILMS - [BLOOD]" at bounding box center [559, 343] width 227 height 46
type input "2187.5"
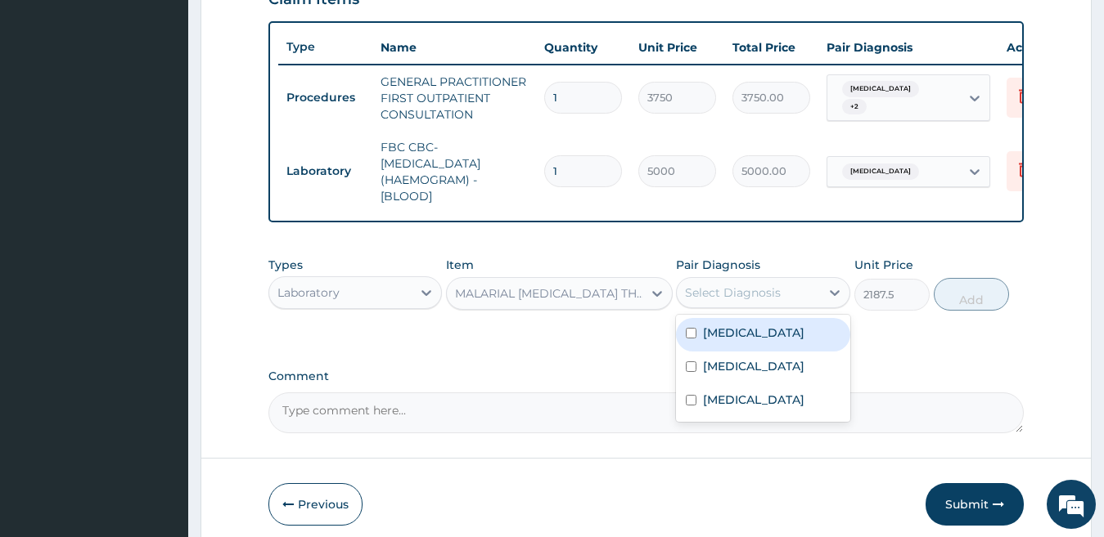
click at [742, 301] on div "Select Diagnosis" at bounding box center [733, 293] width 96 height 16
click at [742, 341] on label "[MEDICAL_DATA]" at bounding box center [753, 333] width 101 height 16
checkbox input "true"
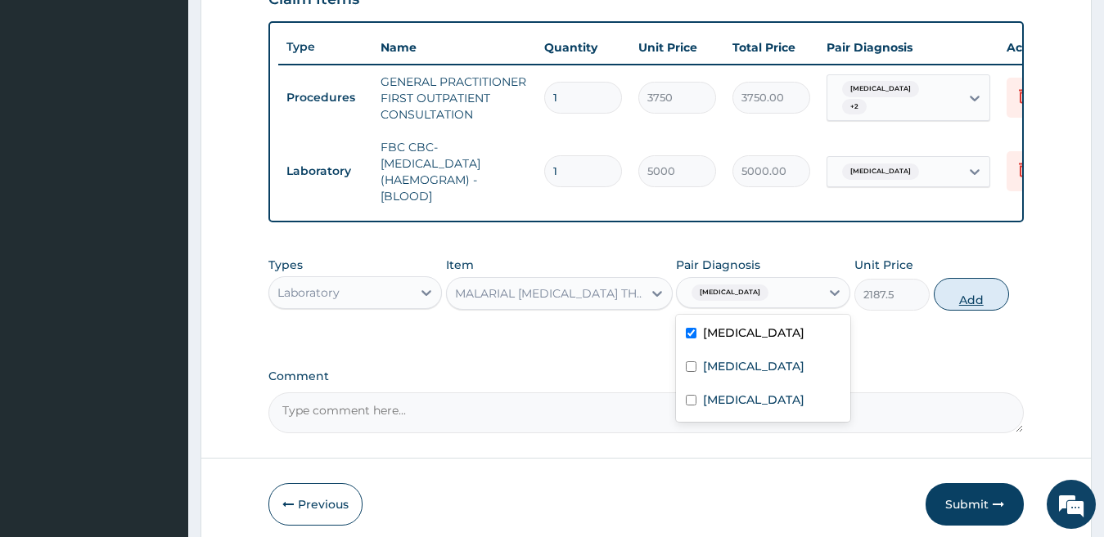
click at [960, 309] on button "Add" at bounding box center [970, 294] width 75 height 33
type input "0"
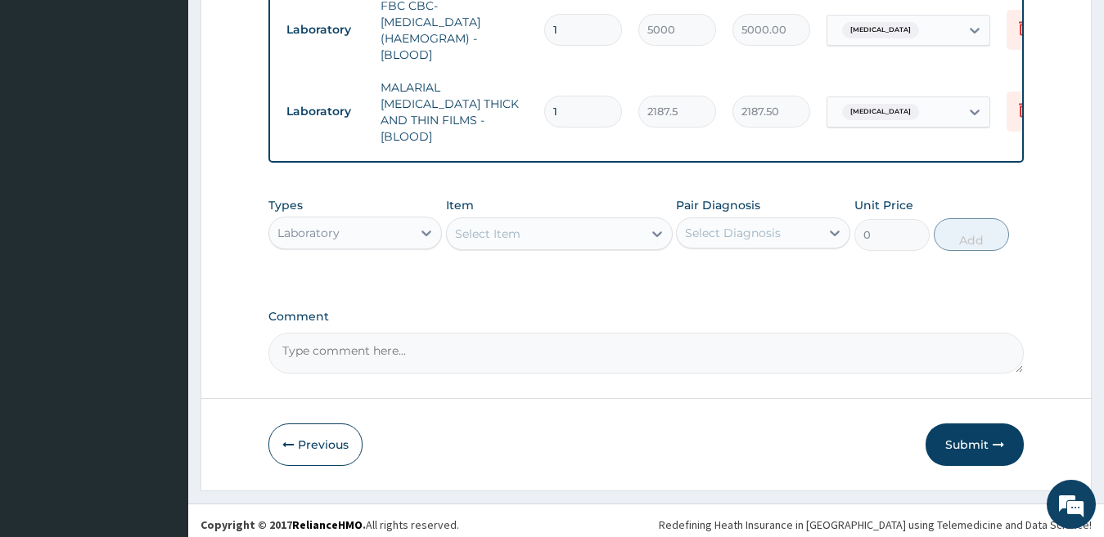
scroll to position [735, 0]
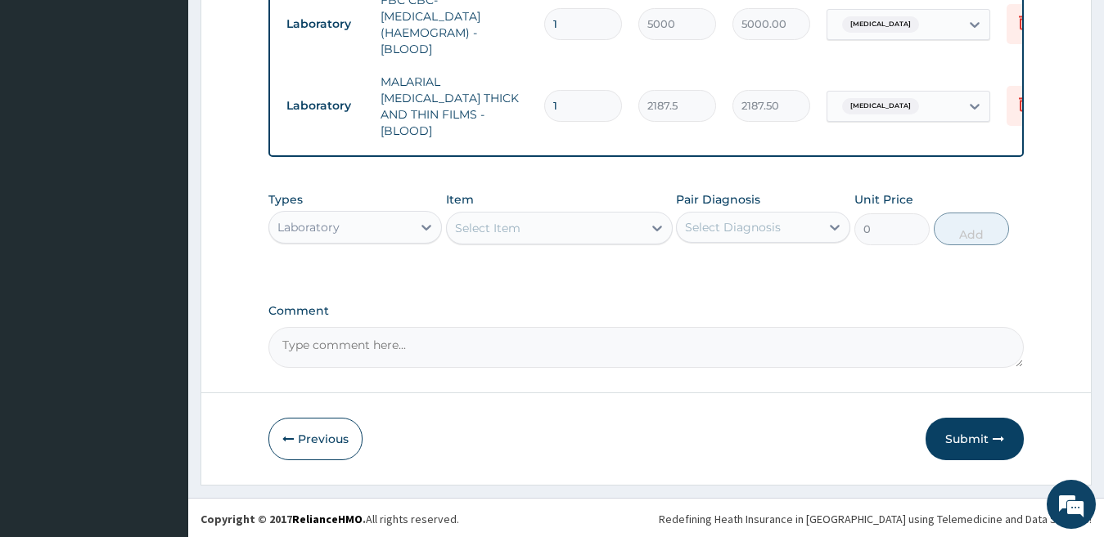
click at [370, 227] on div "Laboratory" at bounding box center [340, 227] width 143 height 26
click at [369, 227] on div "Laboratory" at bounding box center [340, 227] width 143 height 26
click at [357, 232] on div "Laboratory" at bounding box center [340, 227] width 143 height 26
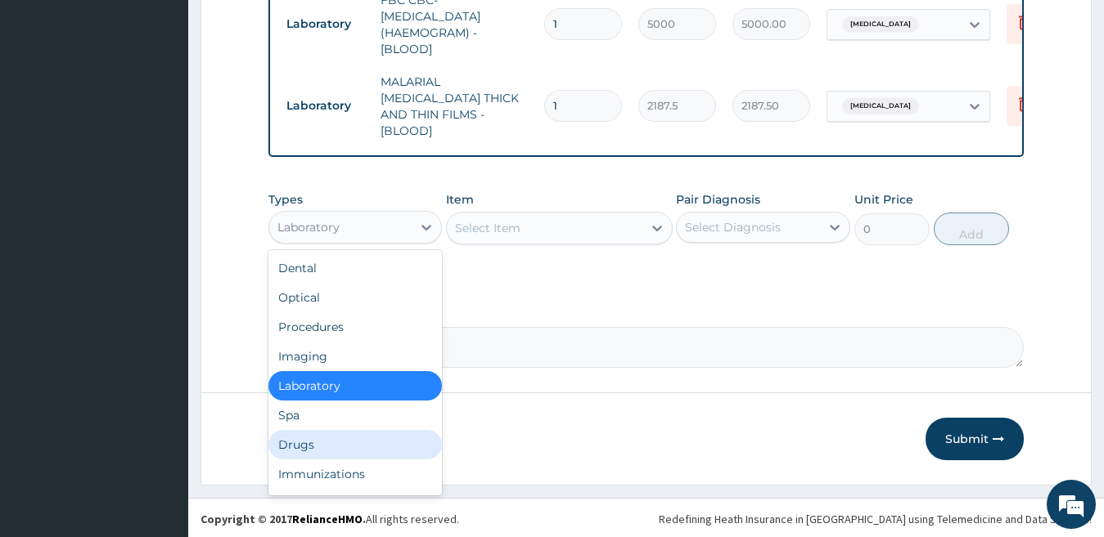
click at [317, 435] on div "Drugs" at bounding box center [355, 444] width 174 height 29
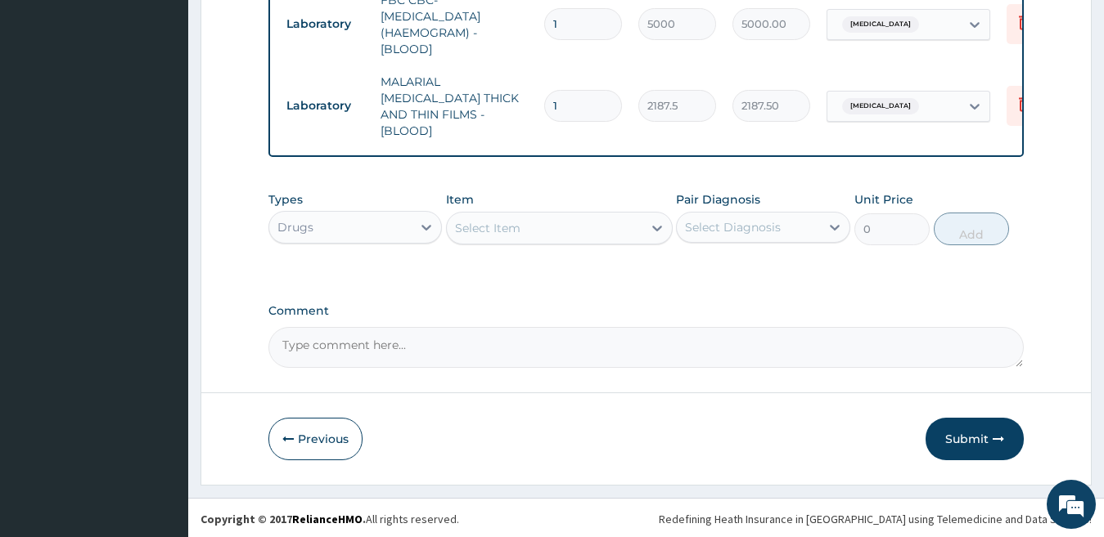
click at [517, 220] on div "Select Item" at bounding box center [487, 228] width 65 height 16
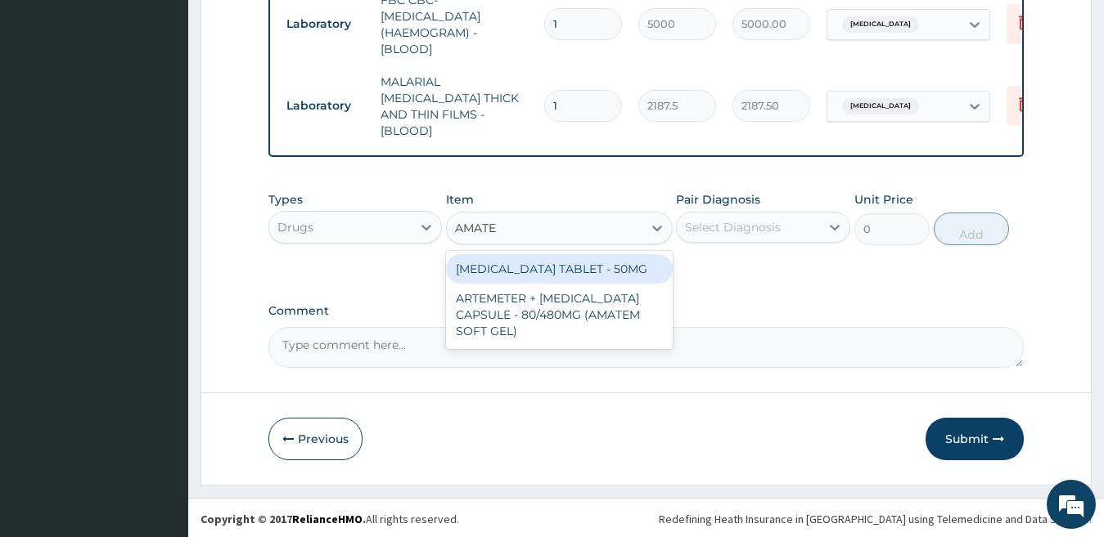
type input "AMATEM"
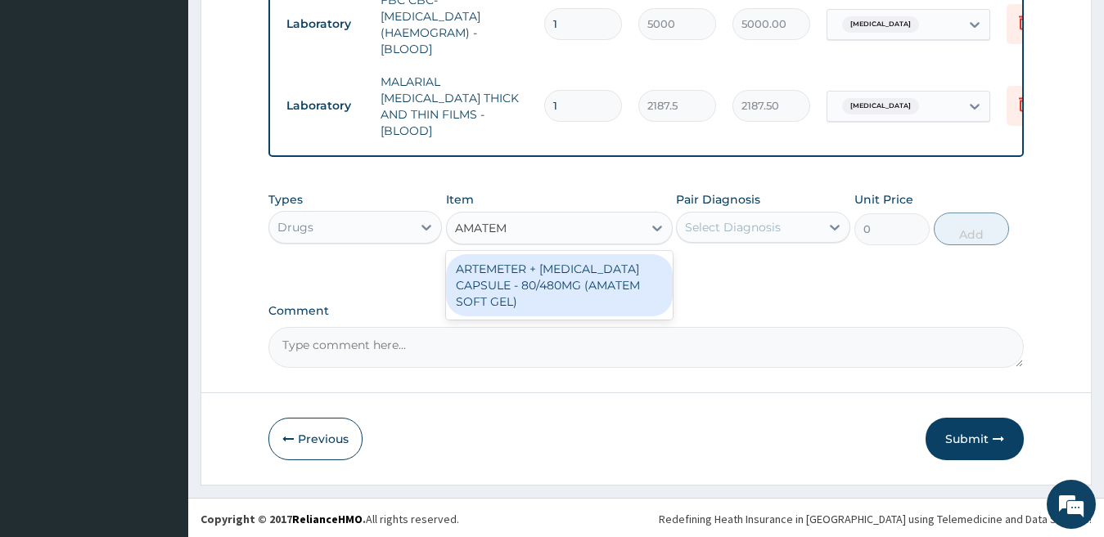
click at [530, 277] on div "ARTEMETER + [MEDICAL_DATA] CAPSULE - 80/480MG (AMATEM SOFT GEL)" at bounding box center [559, 285] width 227 height 62
type input "420"
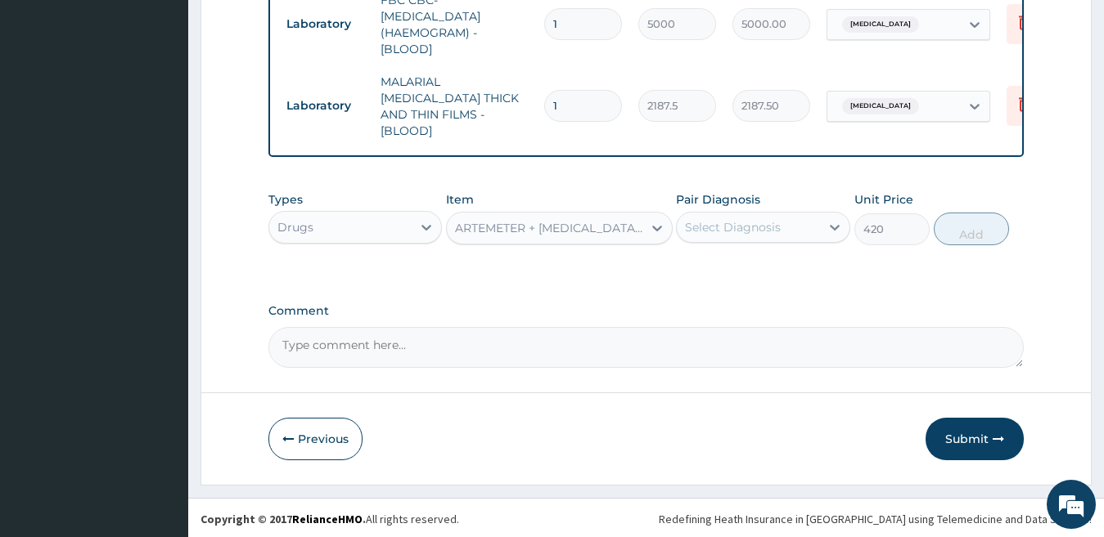
click at [770, 225] on div "Select Diagnosis" at bounding box center [733, 227] width 96 height 16
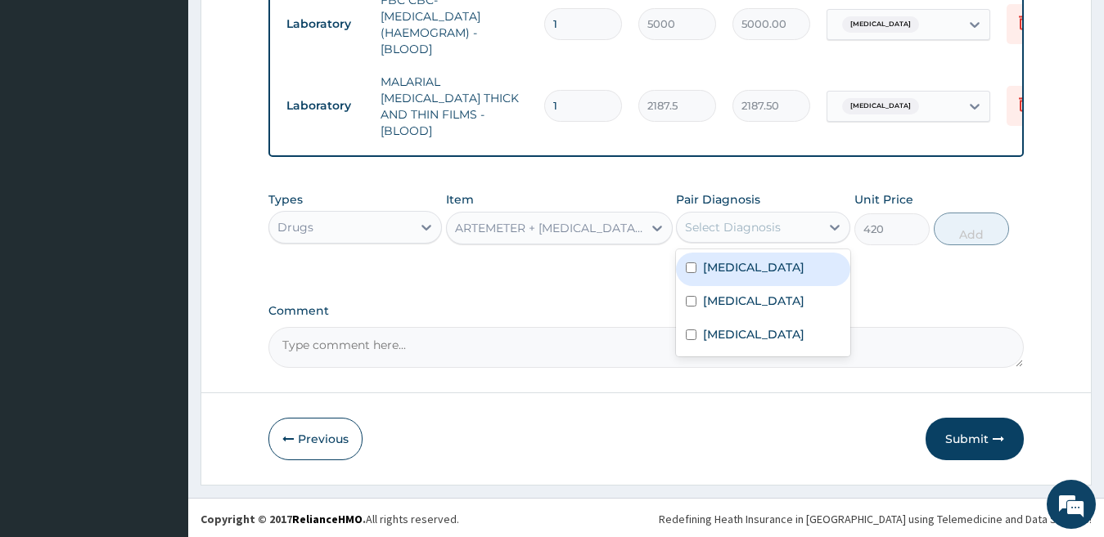
click at [762, 274] on div "[MEDICAL_DATA]" at bounding box center [763, 270] width 174 height 34
checkbox input "true"
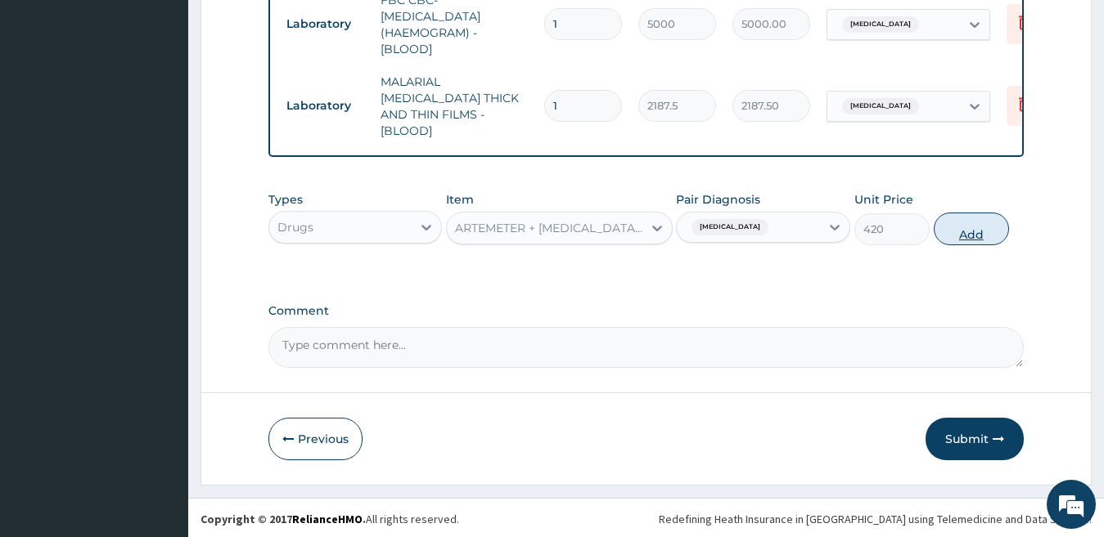
click at [972, 214] on button "Add" at bounding box center [970, 229] width 75 height 33
type input "0"
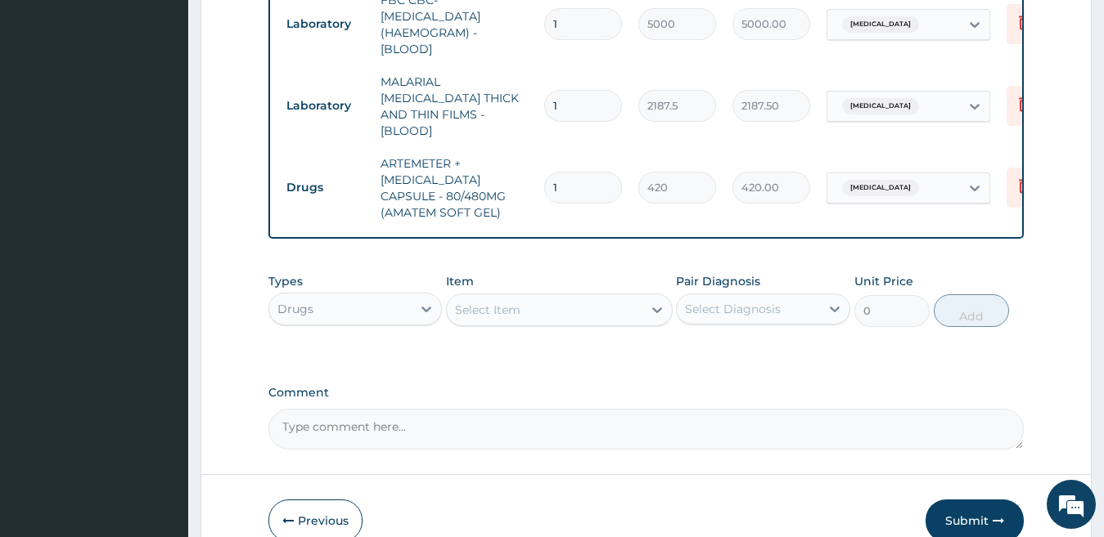
type input "0.00"
type input "6"
type input "2520.00"
type input "6"
click at [547, 303] on div "Select Item" at bounding box center [545, 310] width 196 height 26
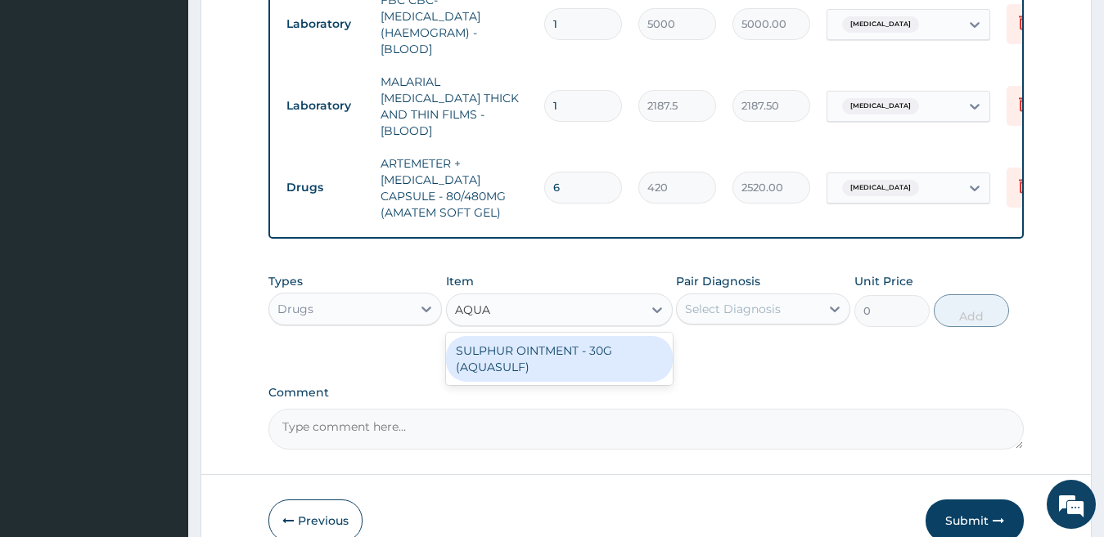
type input "AQUA"
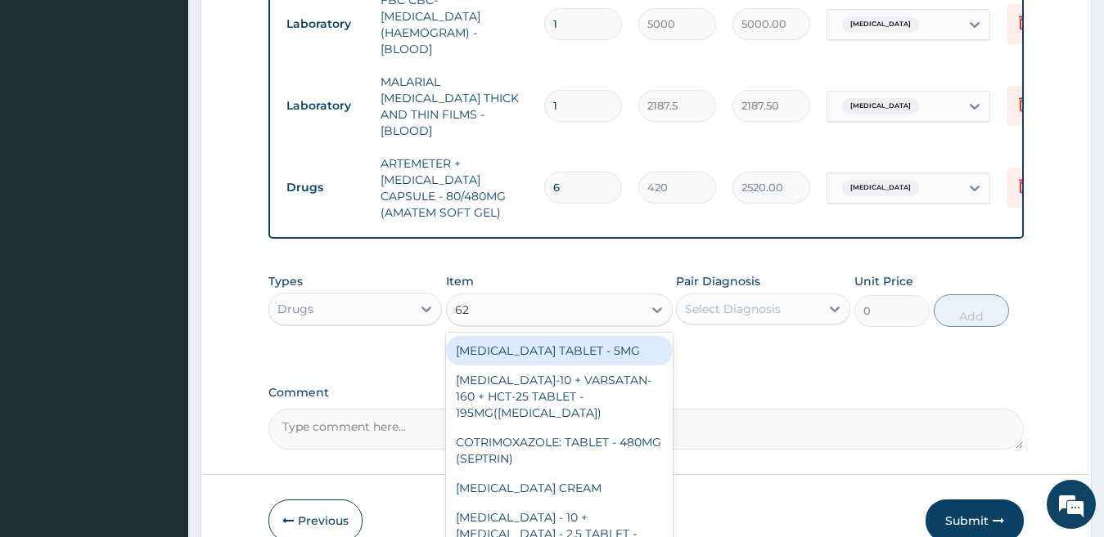
type input "625"
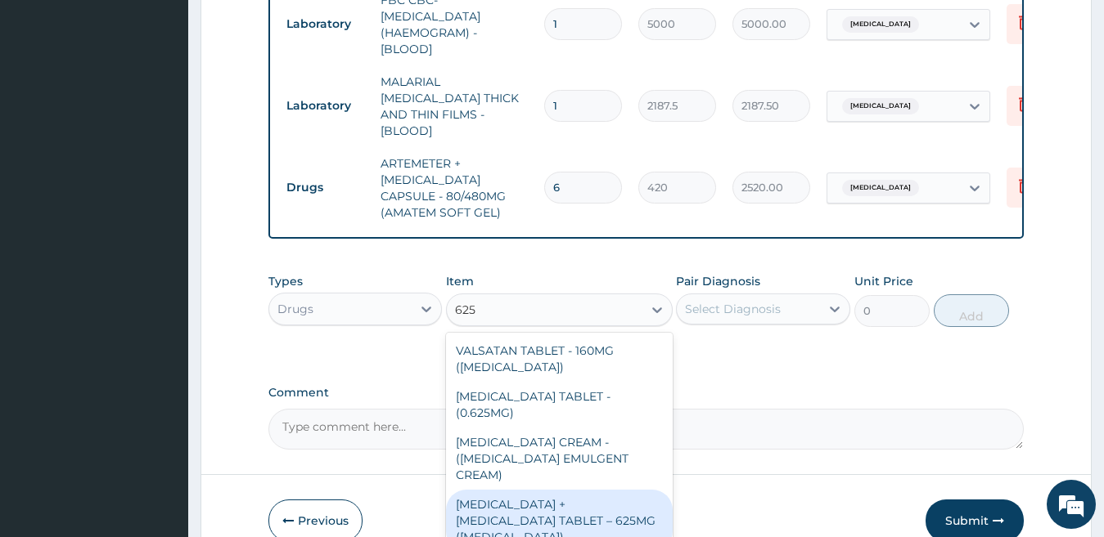
scroll to position [816, 0]
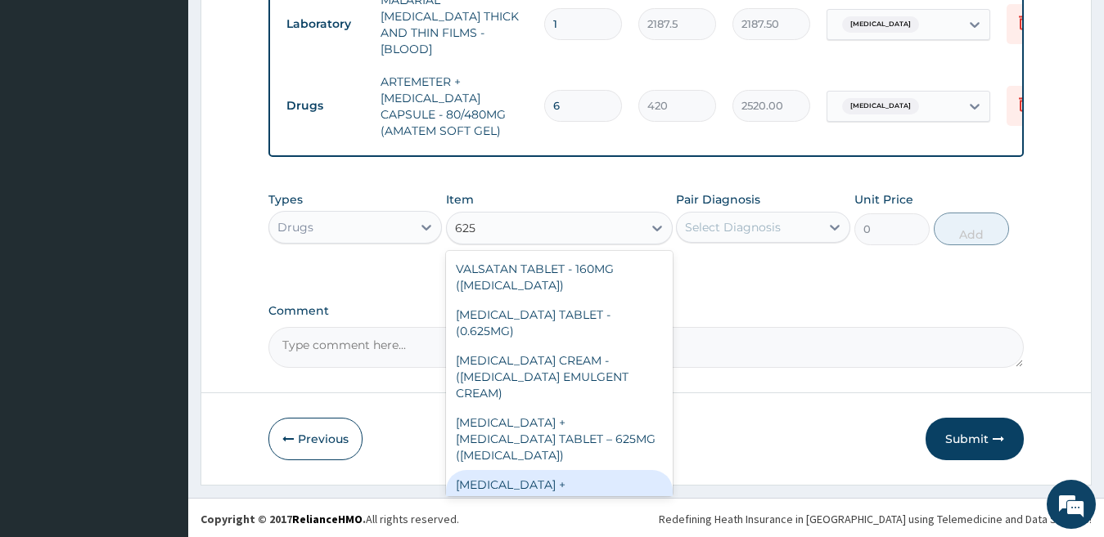
click at [612, 470] on div "[MEDICAL_DATA] + [MEDICAL_DATA] TABLET – 625MG" at bounding box center [559, 493] width 227 height 46
type input "420"
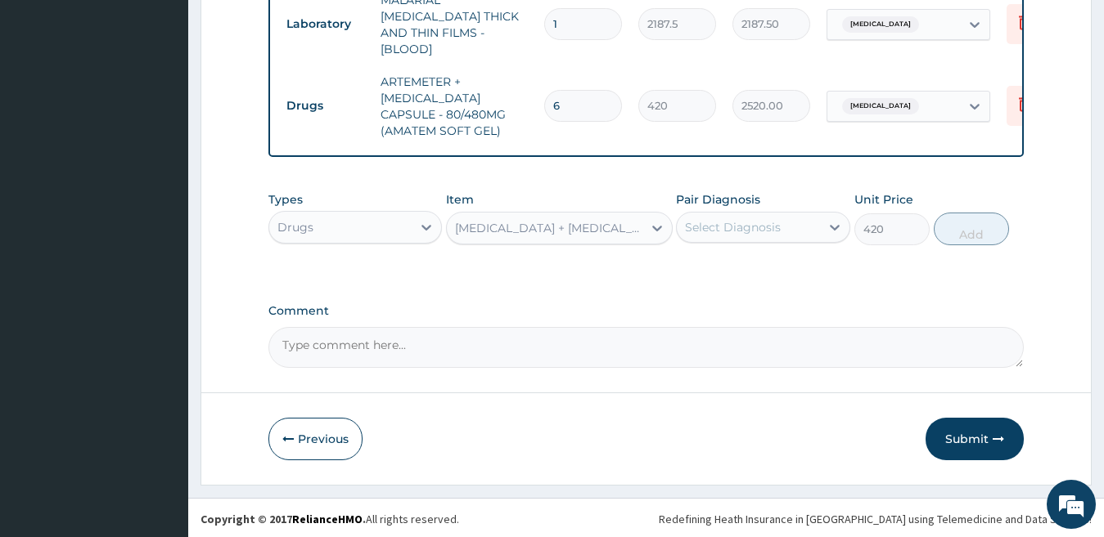
click at [723, 223] on div "Select Diagnosis" at bounding box center [733, 227] width 96 height 16
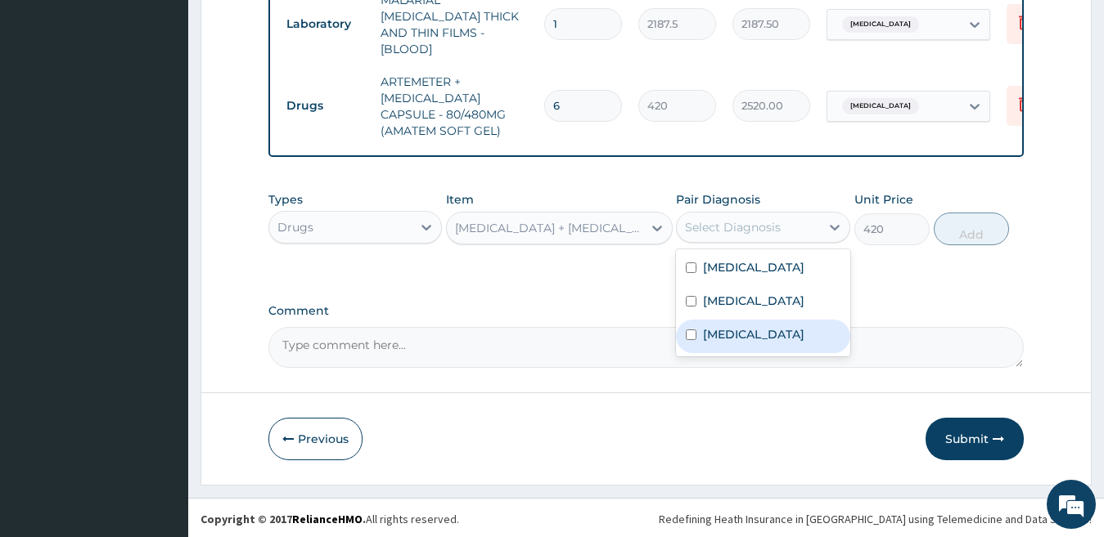
click at [734, 337] on label "[MEDICAL_DATA]" at bounding box center [753, 334] width 101 height 16
checkbox input "true"
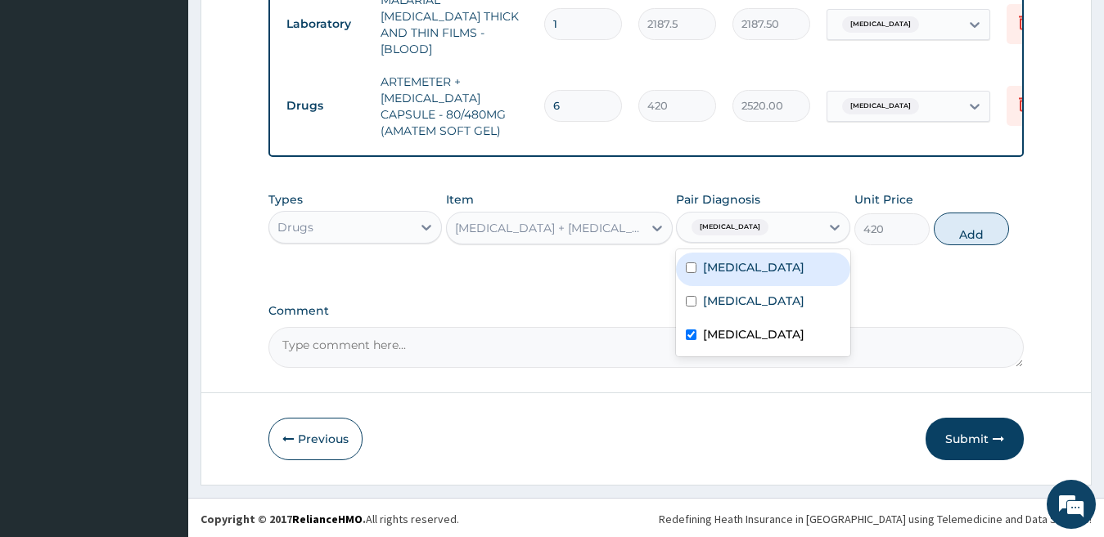
drag, startPoint x: 961, startPoint y: 227, endPoint x: 946, endPoint y: 232, distance: 16.6
click at [960, 227] on button "Add" at bounding box center [970, 229] width 75 height 33
type input "0"
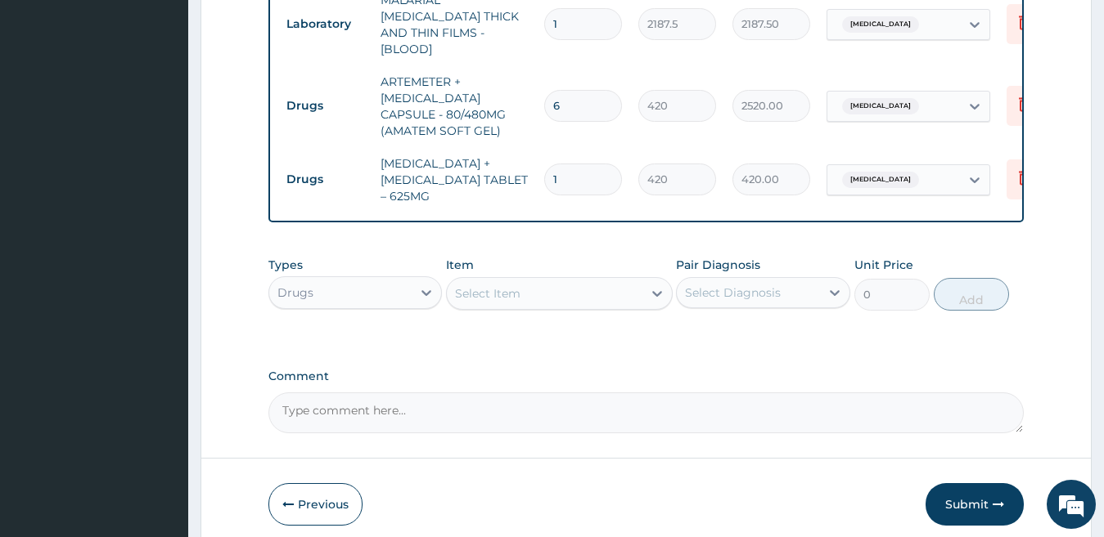
type input "14"
type input "5880.00"
type input "14"
click at [532, 299] on div "Select Item" at bounding box center [545, 294] width 196 height 26
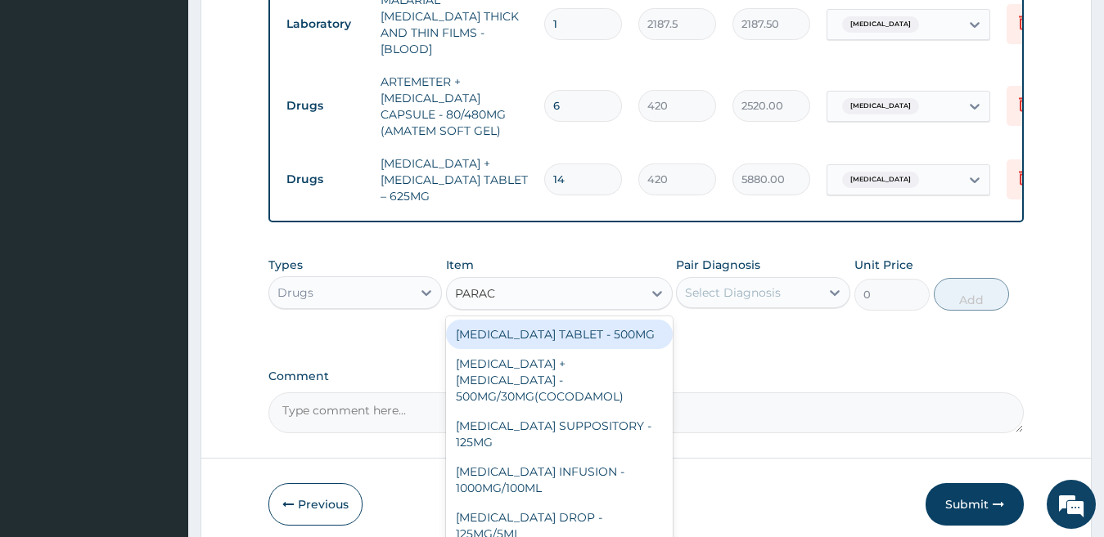
type input "PARACE"
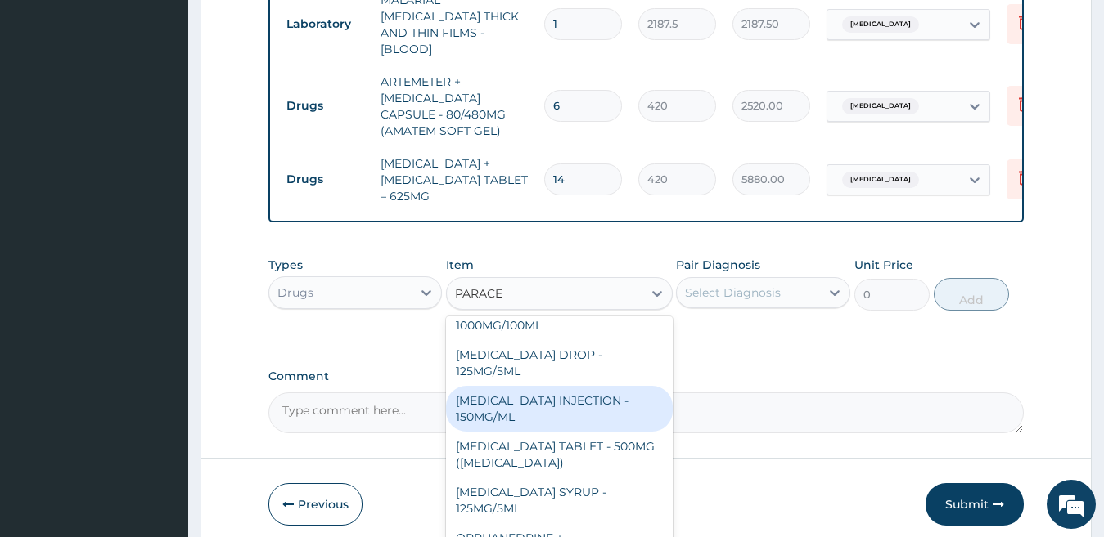
scroll to position [164, 0]
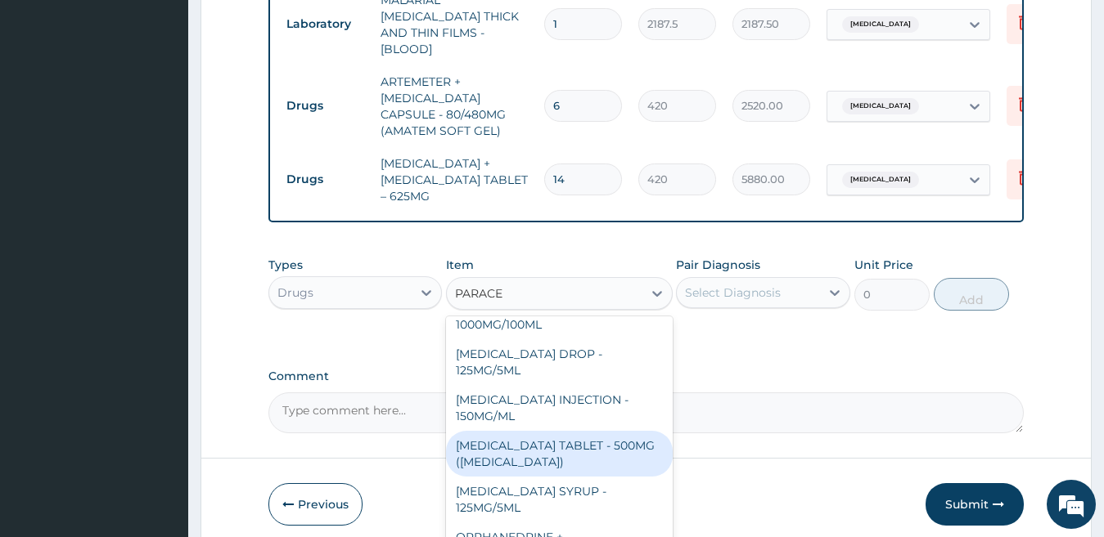
click at [626, 438] on div "[MEDICAL_DATA] TABLET - 500MG ([MEDICAL_DATA])" at bounding box center [559, 454] width 227 height 46
type input "42"
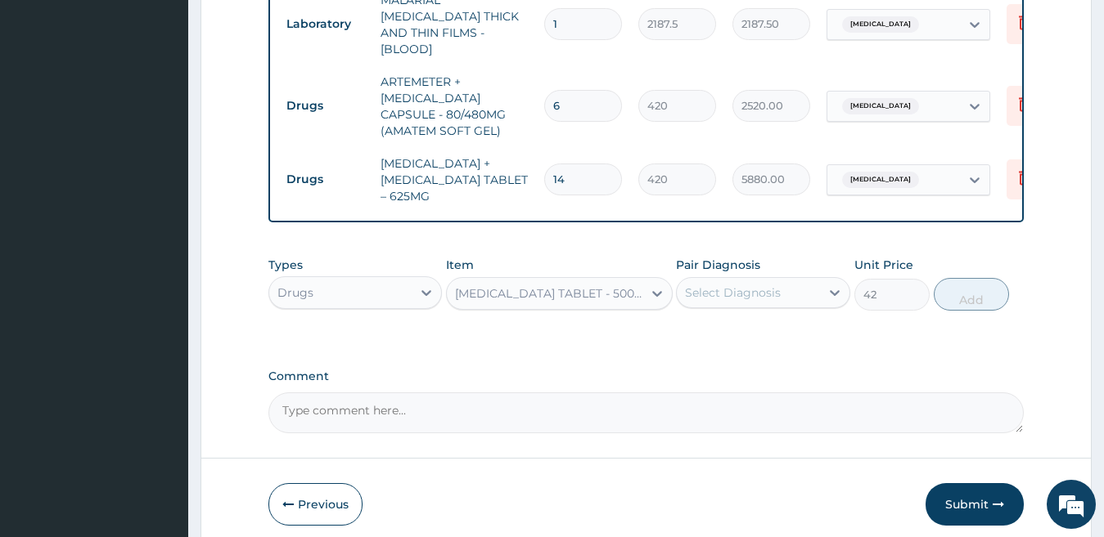
click at [765, 294] on div "Select Diagnosis" at bounding box center [733, 293] width 96 height 16
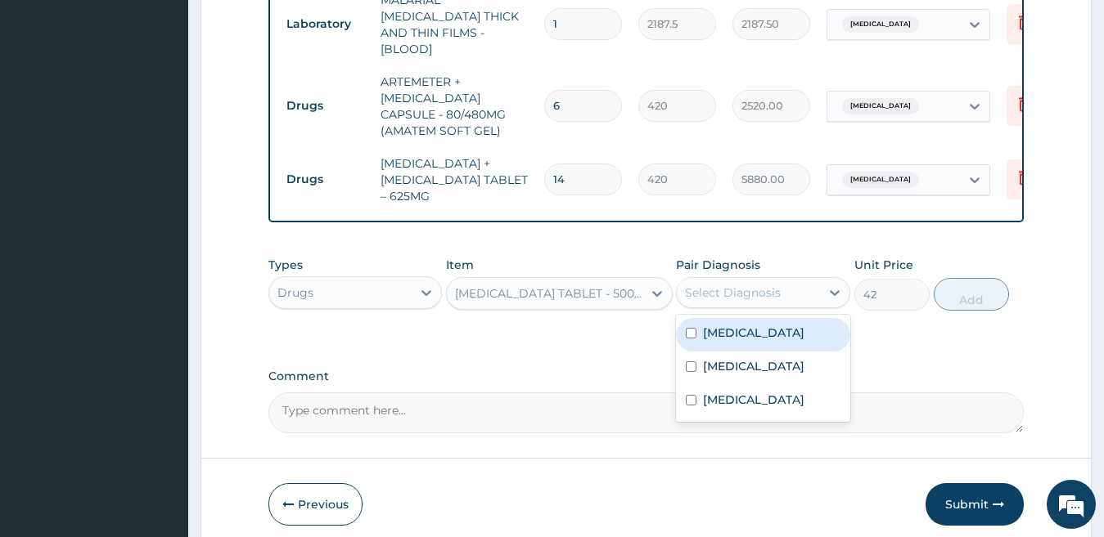
click at [762, 336] on label "[MEDICAL_DATA]" at bounding box center [753, 333] width 101 height 16
checkbox input "true"
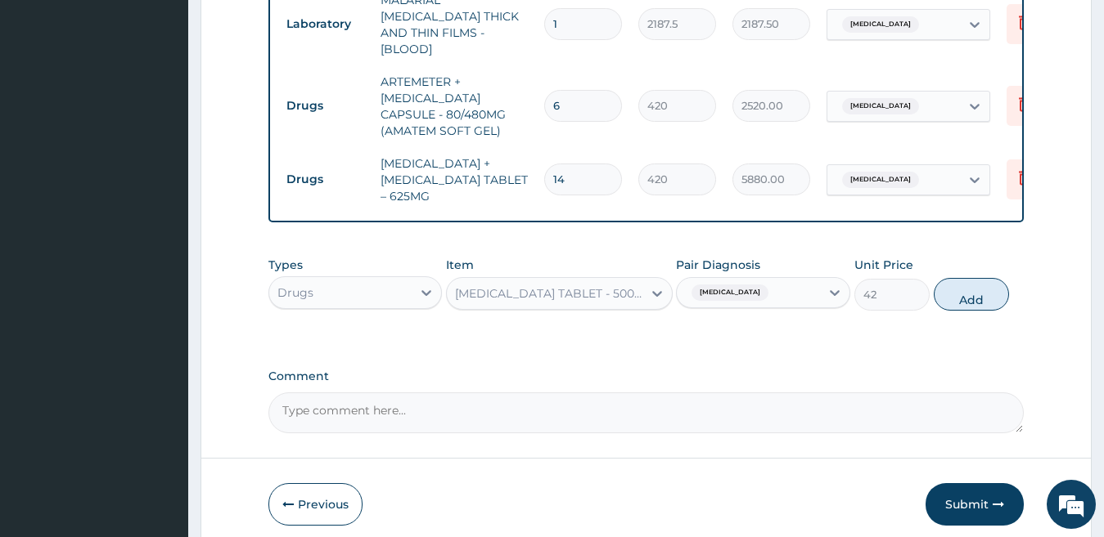
drag, startPoint x: 963, startPoint y: 289, endPoint x: 939, endPoint y: 290, distance: 23.8
click at [962, 290] on button "Add" at bounding box center [970, 294] width 75 height 33
type input "0"
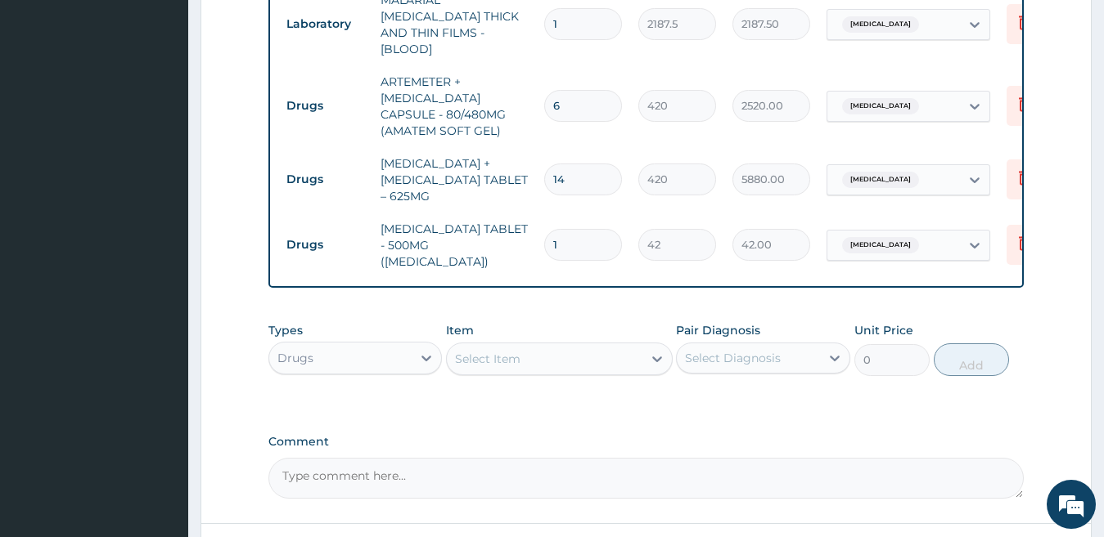
type input "18"
type input "756.00"
type input "18"
click at [609, 346] on div "Select Item" at bounding box center [545, 359] width 196 height 26
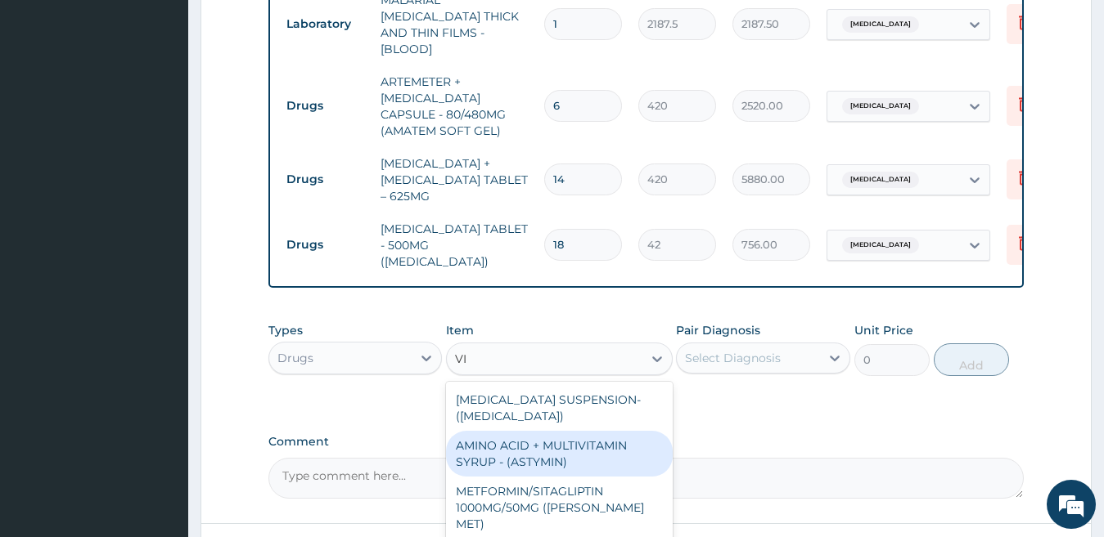
type input "V"
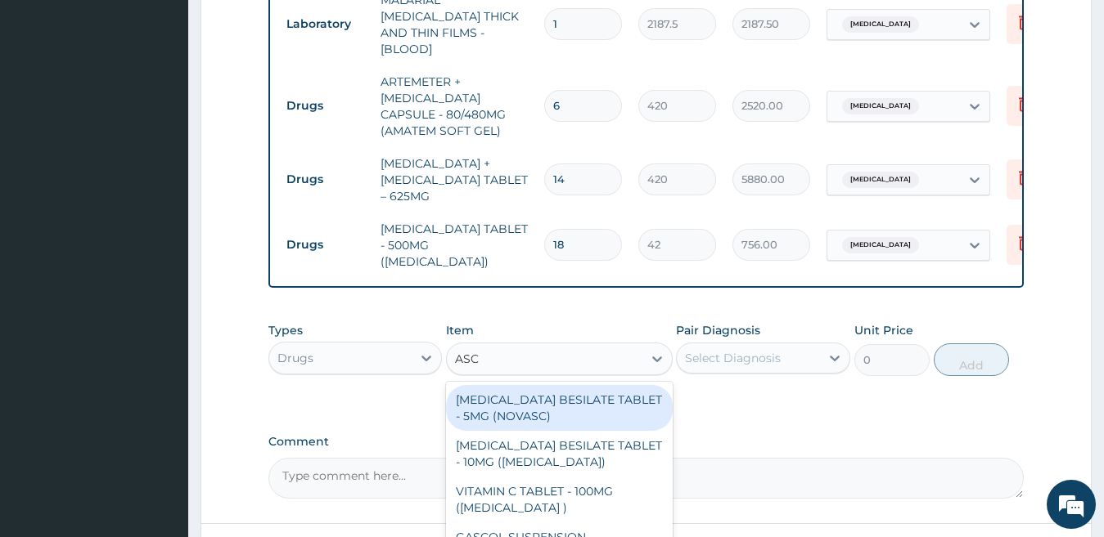
type input "ASCO"
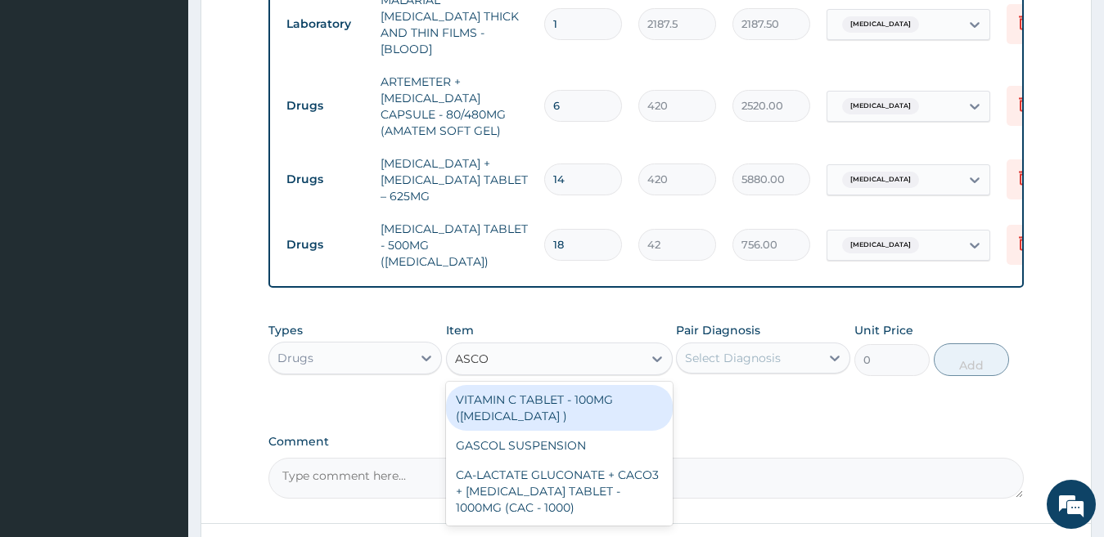
click at [616, 402] on div "VITAMIN C TABLET - 100MG (ASCORBIC ACID )" at bounding box center [559, 408] width 227 height 46
type input "16.799999999999997"
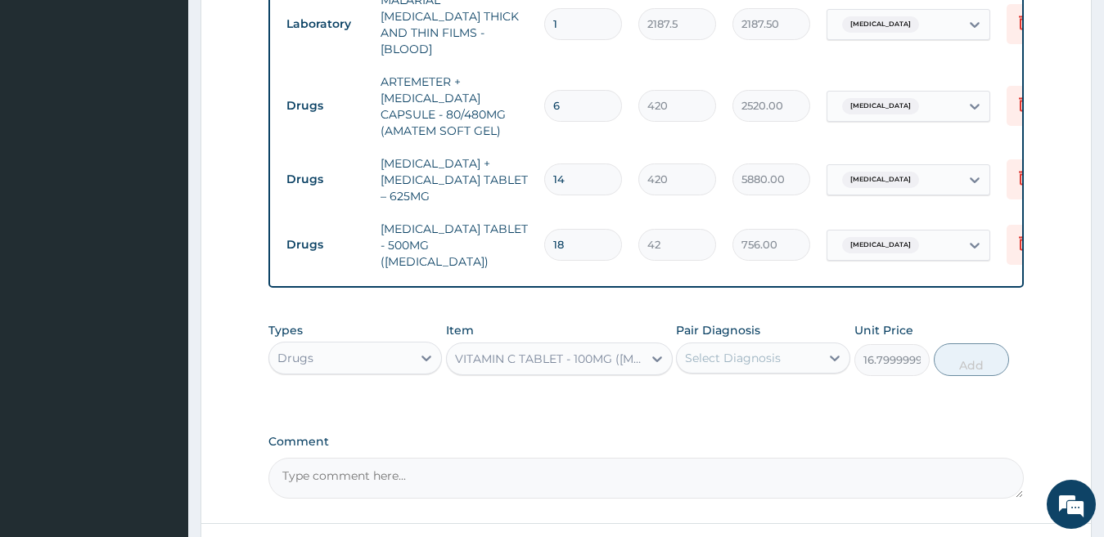
click at [742, 350] on div "Select Diagnosis" at bounding box center [733, 358] width 96 height 16
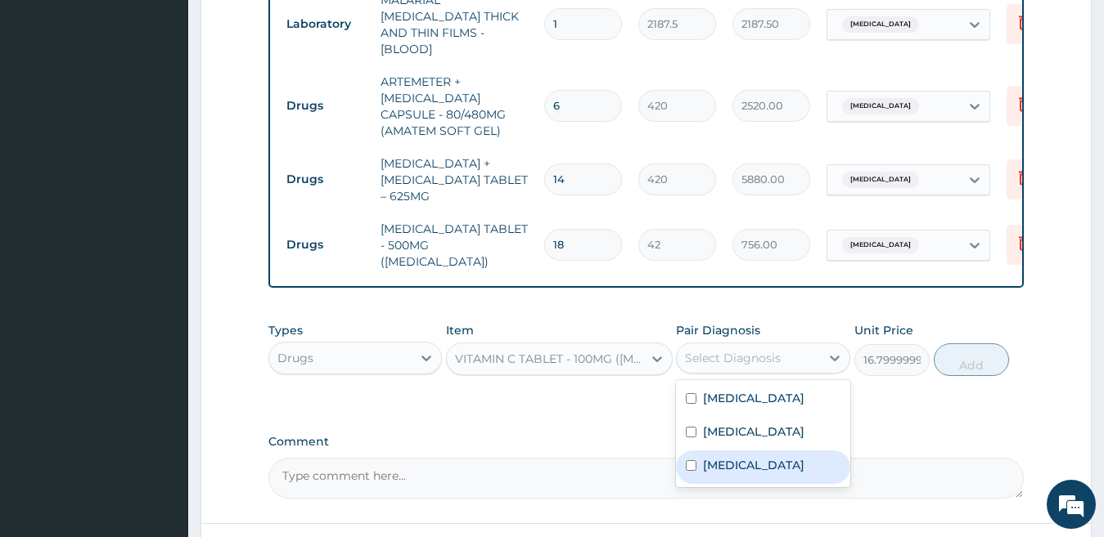
click at [746, 457] on label "Upper respiratory infection" at bounding box center [753, 465] width 101 height 16
checkbox input "true"
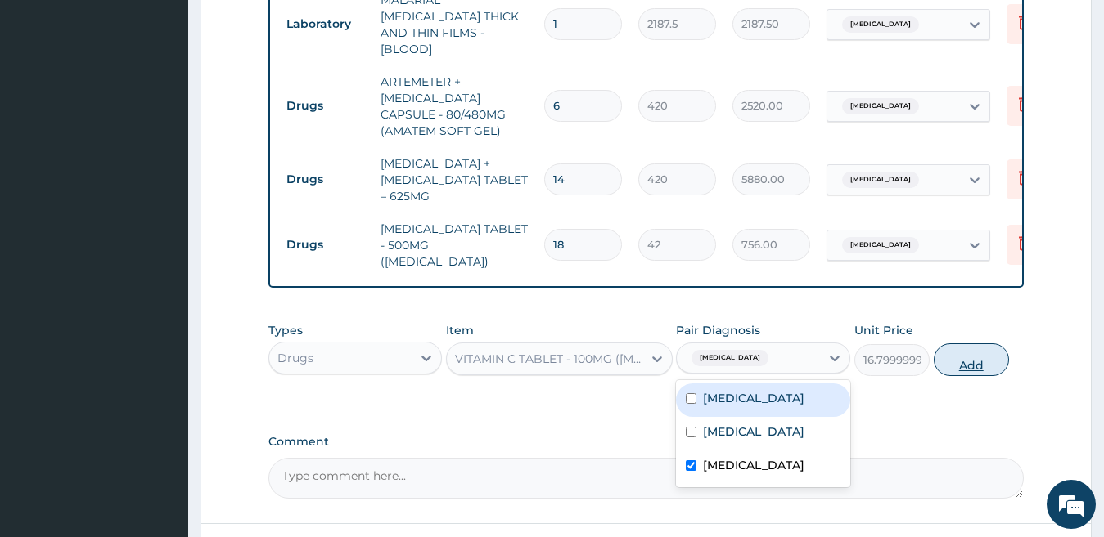
click at [960, 346] on button "Add" at bounding box center [970, 360] width 75 height 33
type input "0"
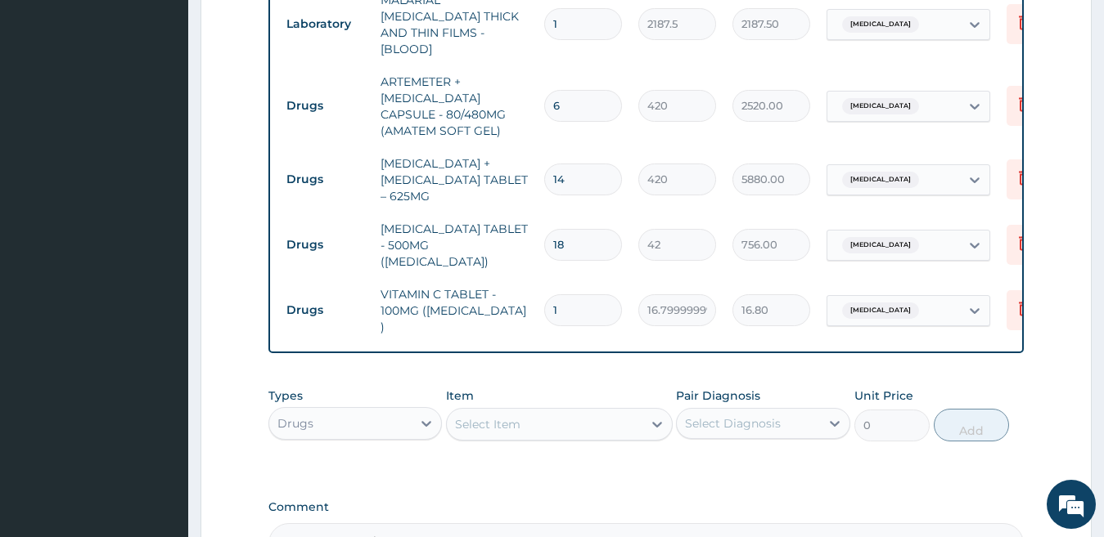
type input "0.00"
type input "3"
type input "50.40"
type input "30"
type input "504.00"
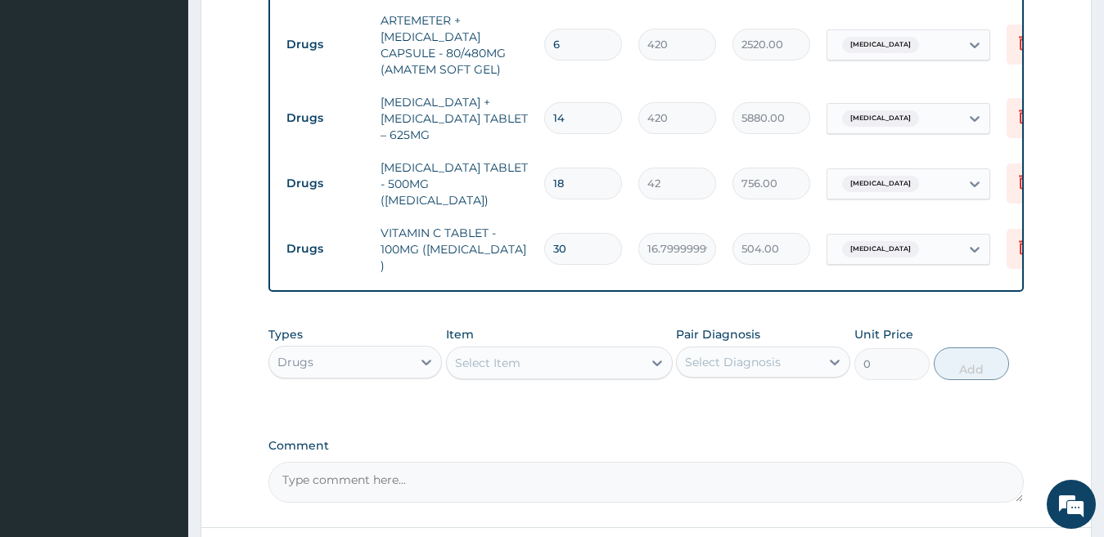
scroll to position [1004, 0]
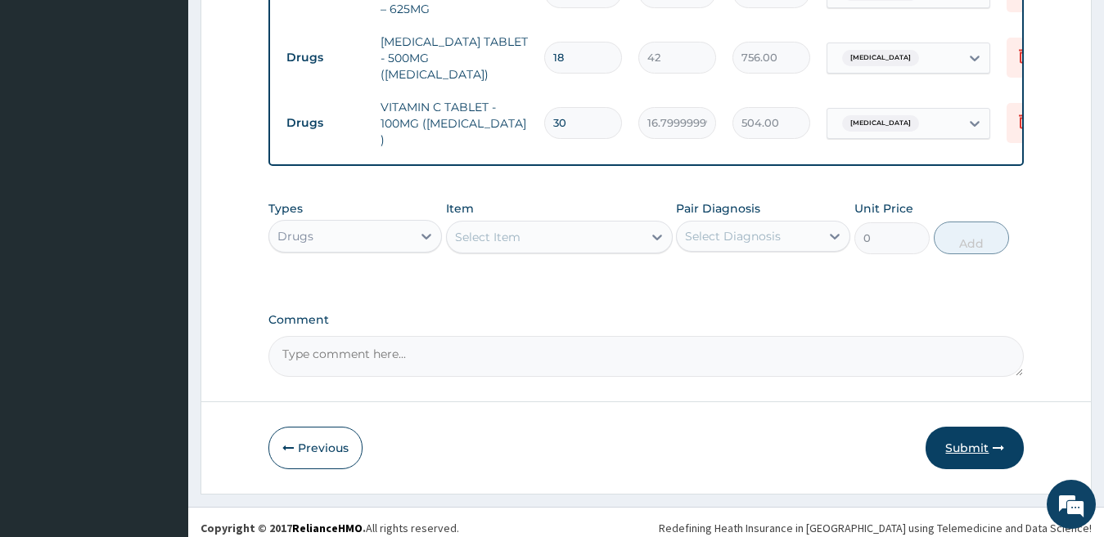
type input "30"
click at [960, 439] on button "Submit" at bounding box center [974, 448] width 98 height 43
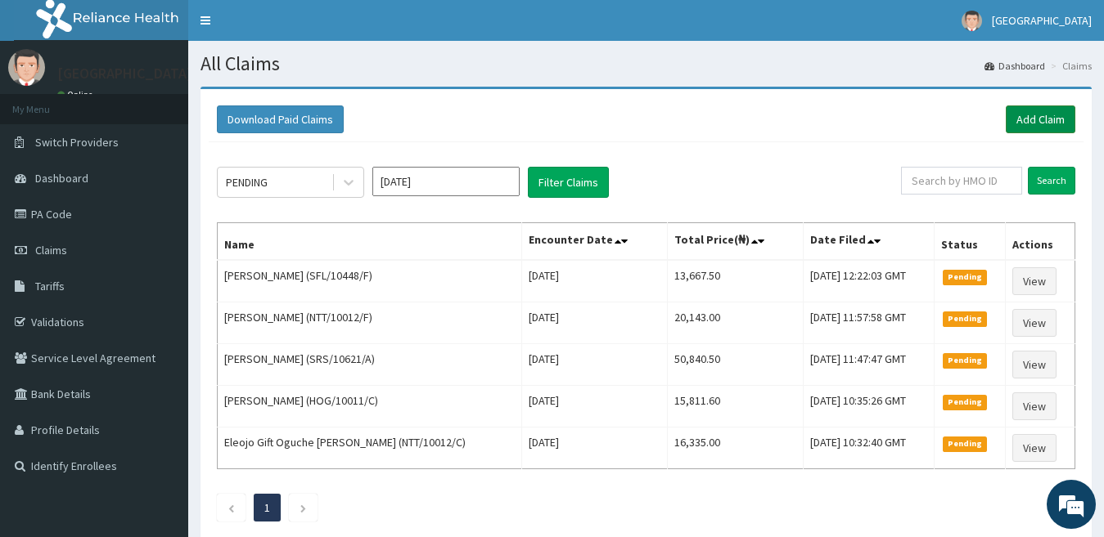
click at [1048, 114] on link "Add Claim" at bounding box center [1040, 120] width 70 height 28
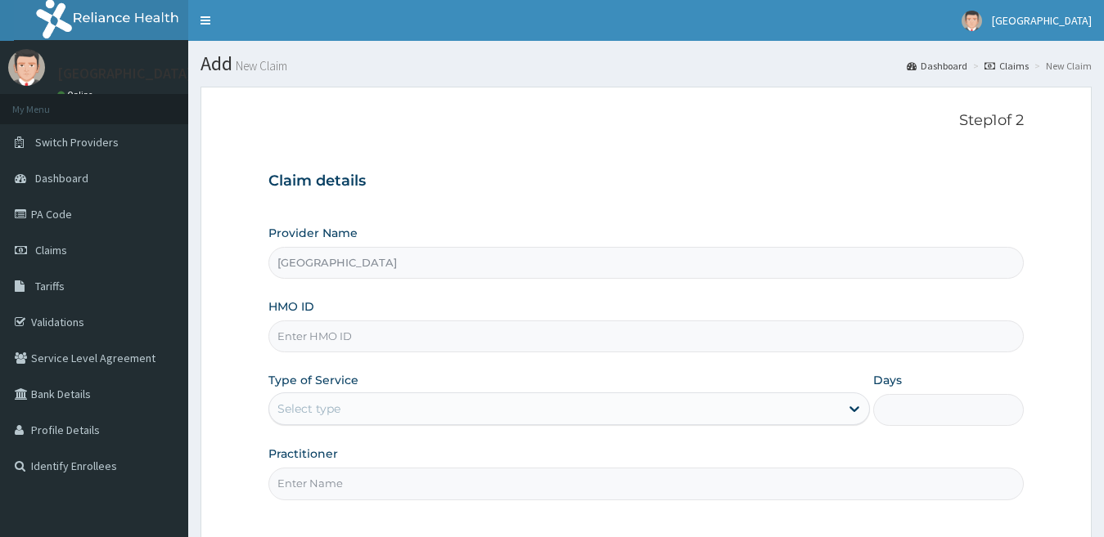
type input "Spring Rose hospital"
click at [380, 333] on input "HMO ID" at bounding box center [646, 337] width 756 height 32
paste input "TMT/10089/A"
type input "TMT/10089/A"
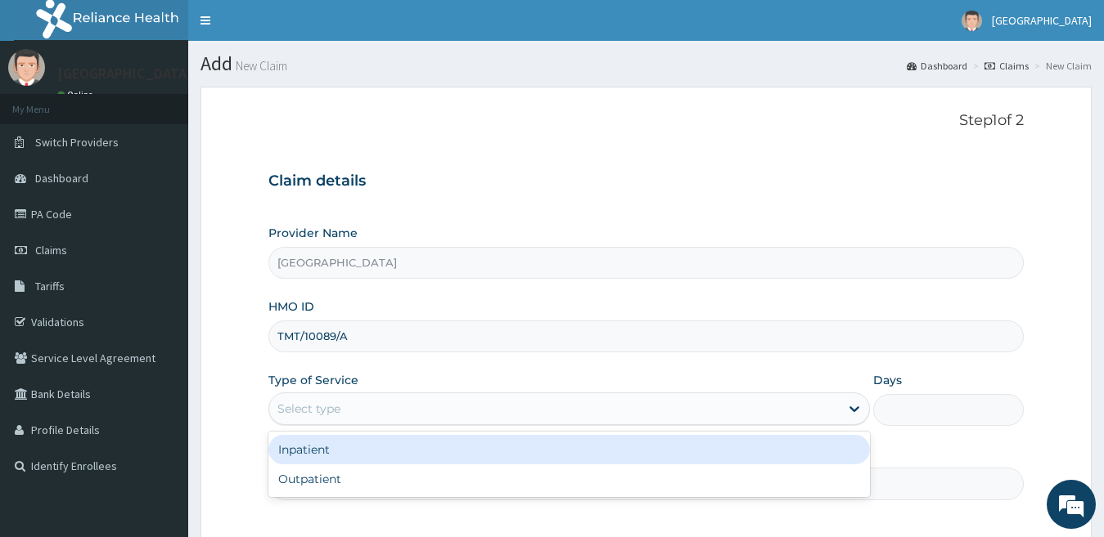
click at [331, 412] on div "Select type" at bounding box center [308, 409] width 63 height 16
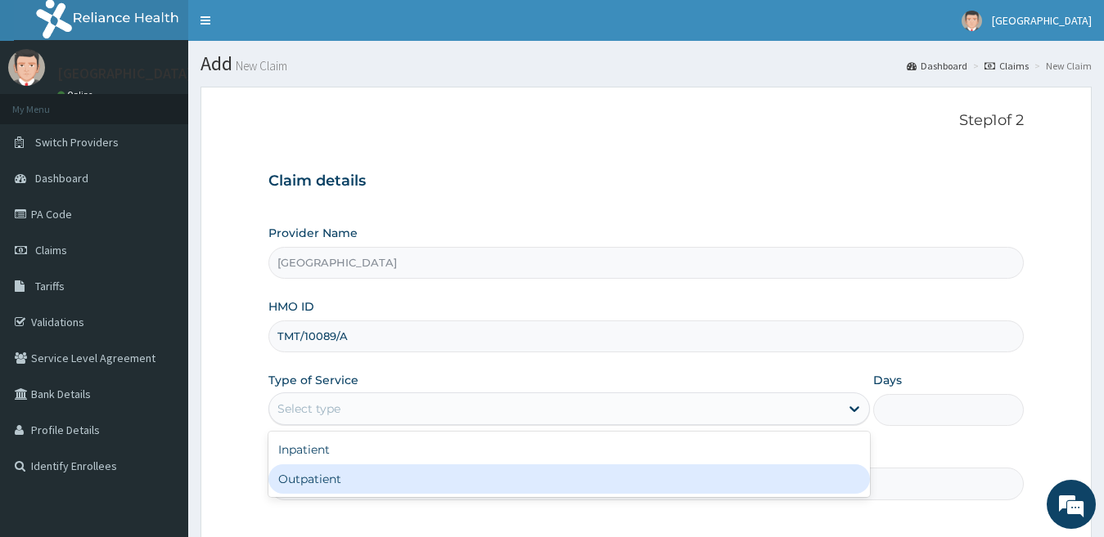
click at [341, 479] on div "Outpatient" at bounding box center [569, 479] width 602 height 29
type input "1"
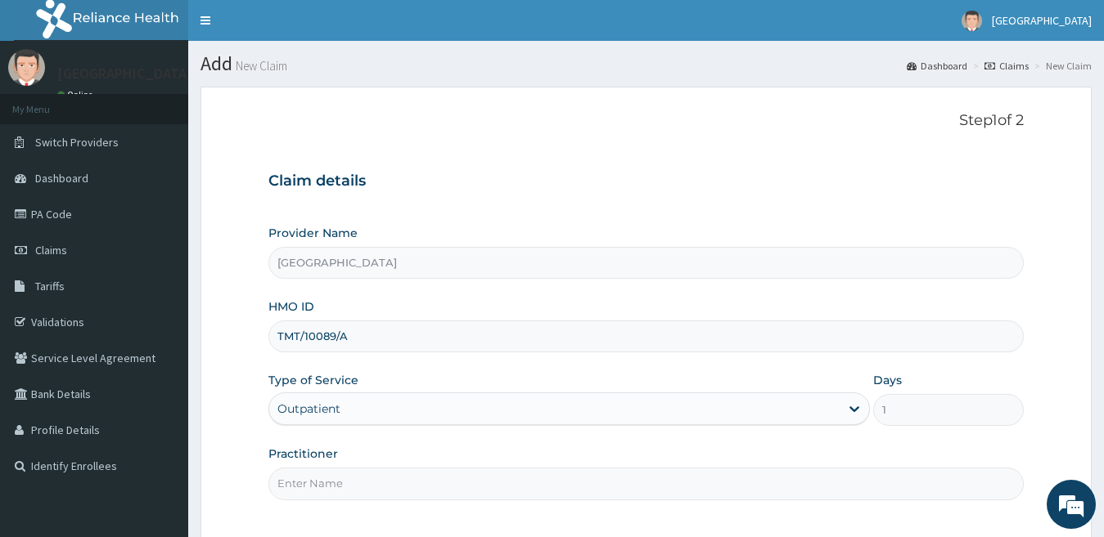
click at [341, 479] on input "Practitioner" at bounding box center [646, 484] width 756 height 32
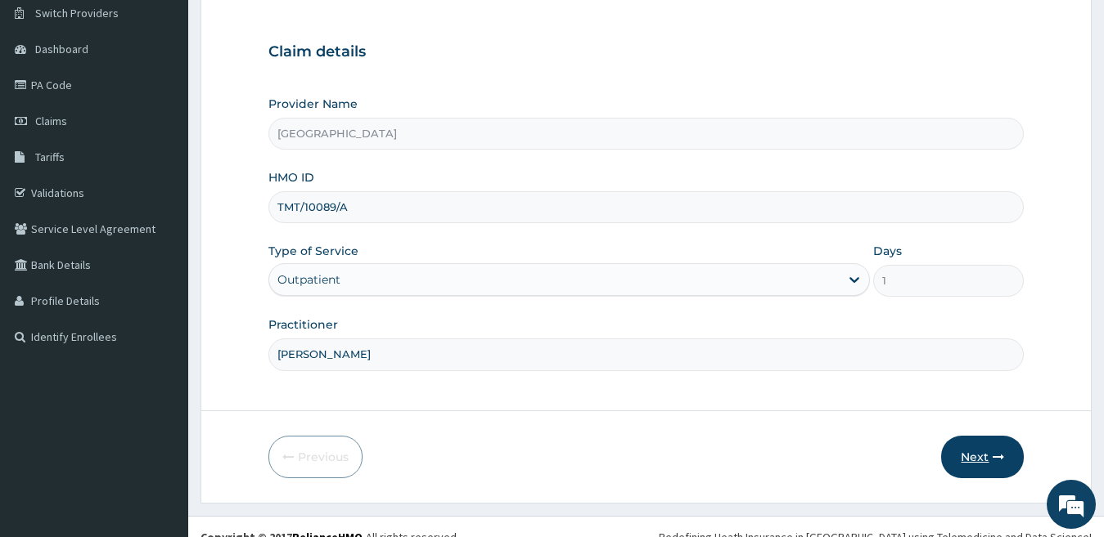
type input "[PERSON_NAME]"
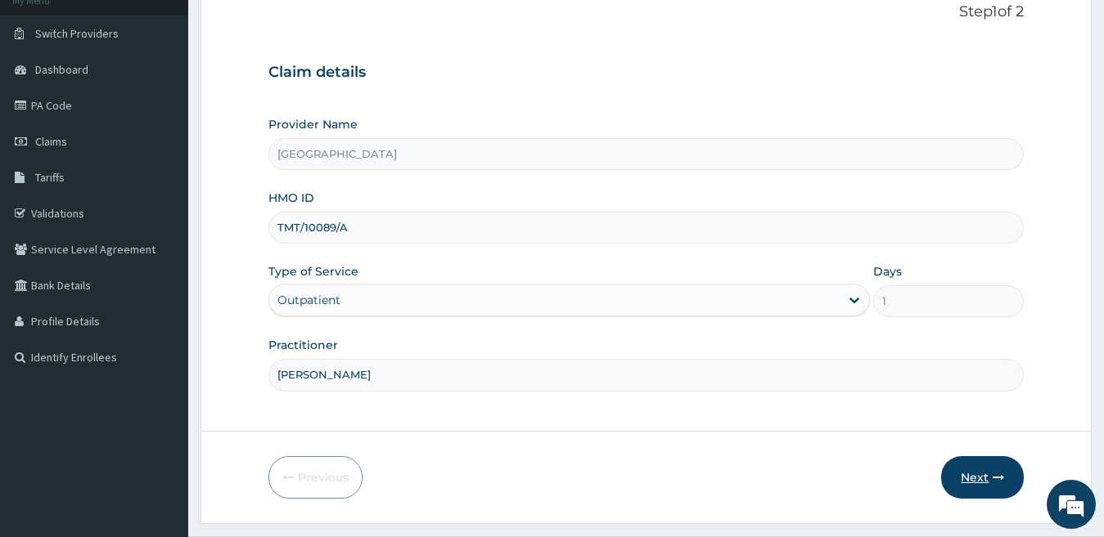
click at [973, 435] on form "Step 1 of 2 Claim details Provider Name Spring Rose hospital HMO ID TMT/10089/A…" at bounding box center [645, 251] width 891 height 546
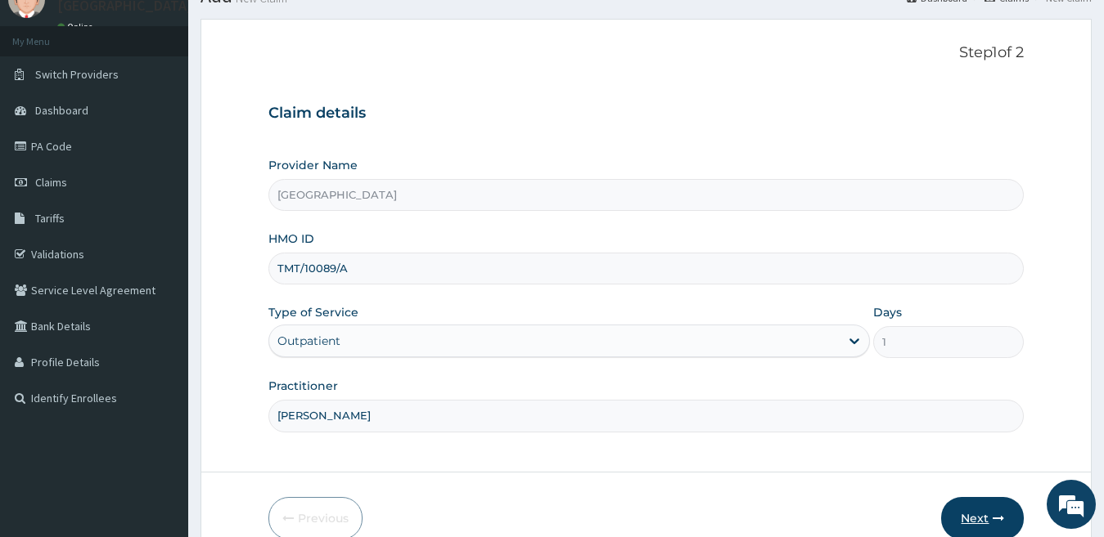
click at [976, 509] on button "Next" at bounding box center [982, 518] width 83 height 43
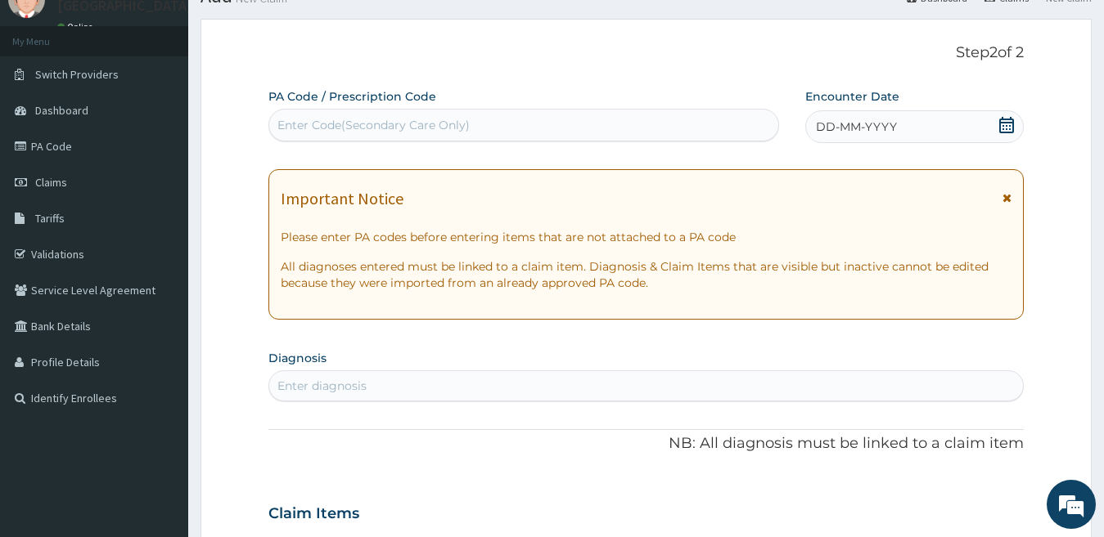
click at [555, 127] on div "Enter Code(Secondary Care Only)" at bounding box center [523, 125] width 509 height 26
paste input "PA/E50C1D"
type input "PA/E50C1D"
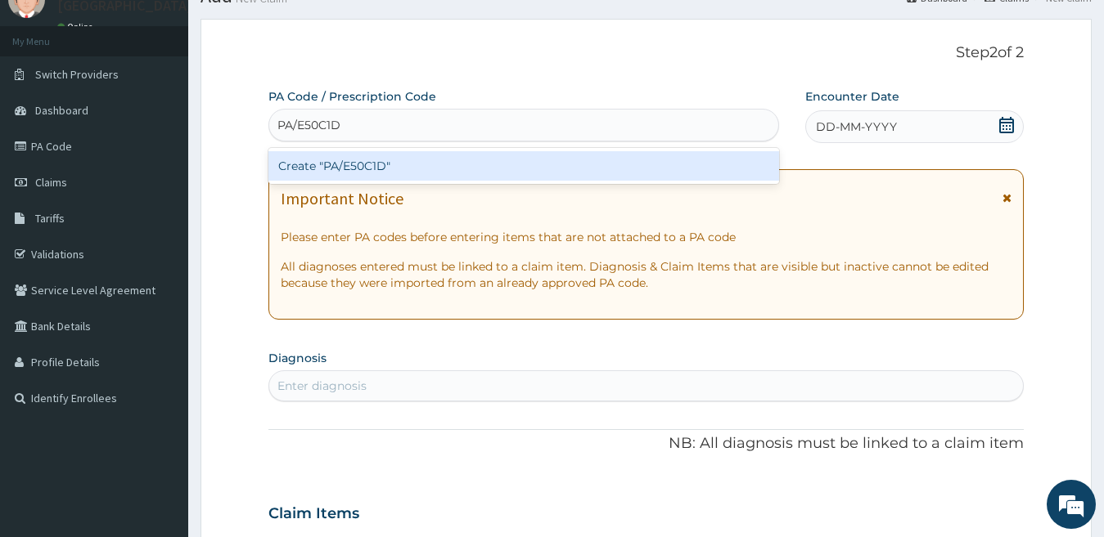
click at [664, 170] on div "Create "PA/E50C1D"" at bounding box center [523, 165] width 510 height 29
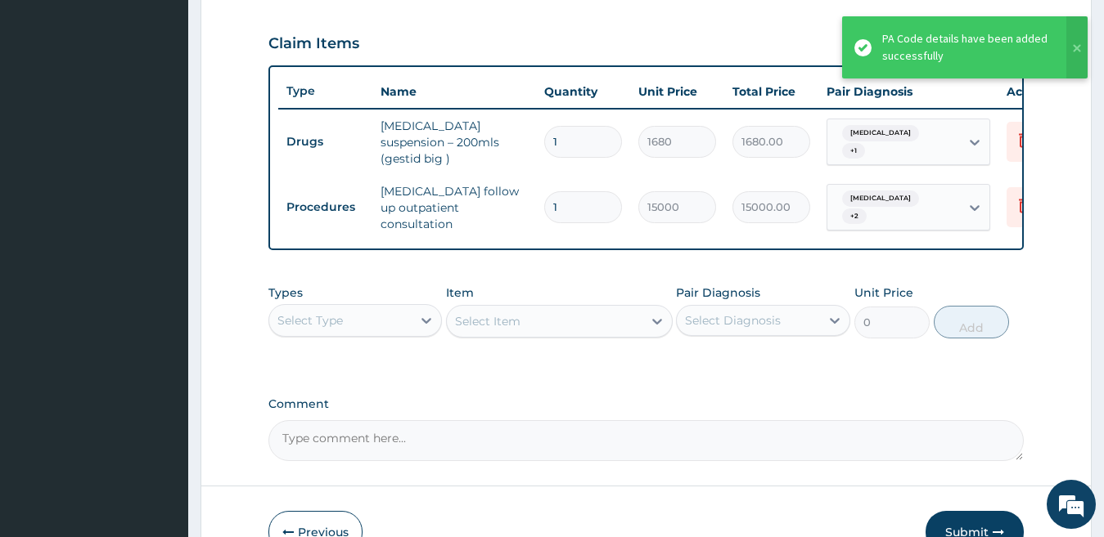
scroll to position [550, 0]
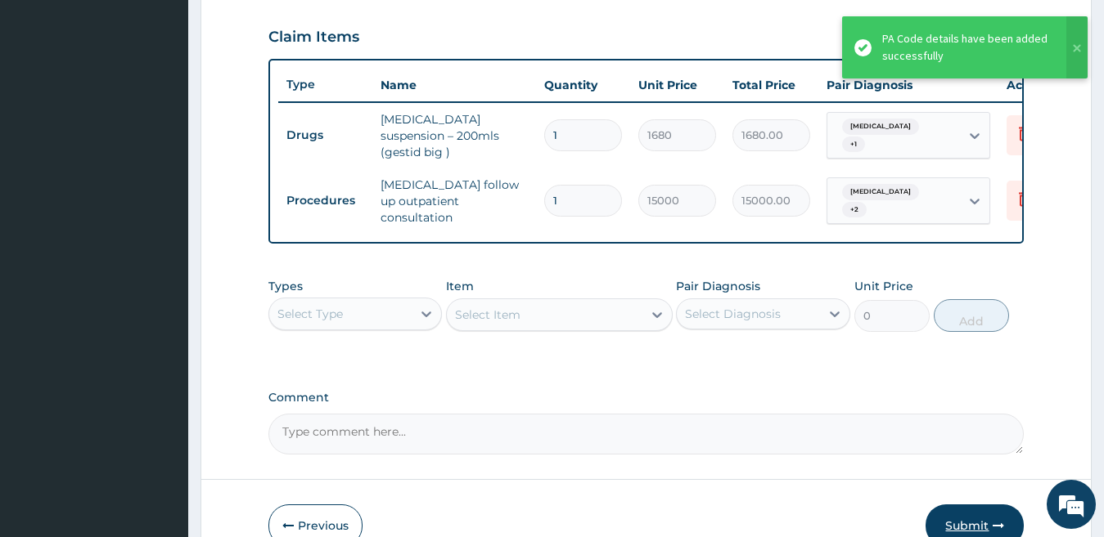
click at [954, 521] on button "Submit" at bounding box center [974, 526] width 98 height 43
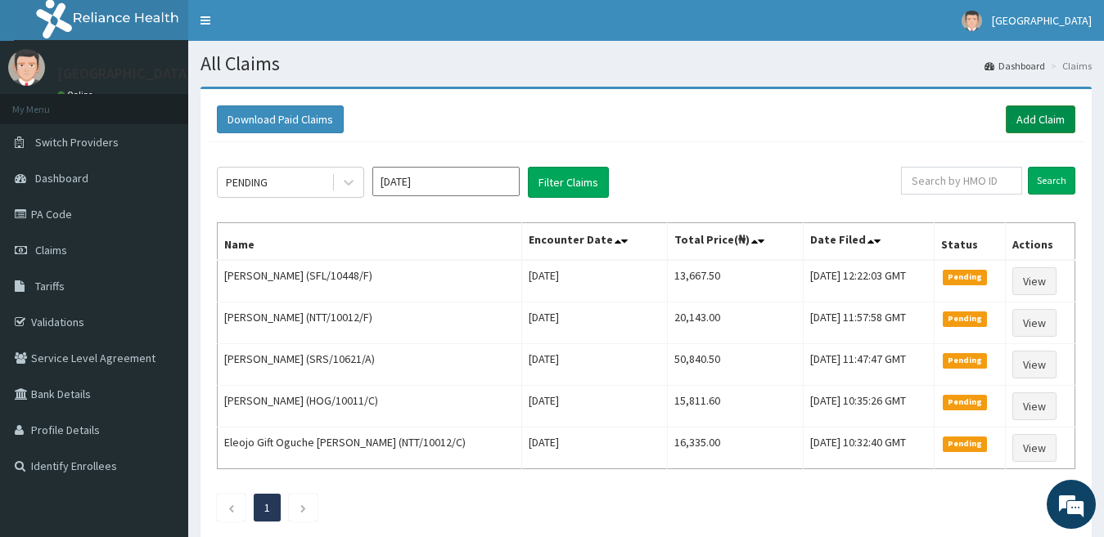
click at [1043, 118] on link "Add Claim" at bounding box center [1040, 120] width 70 height 28
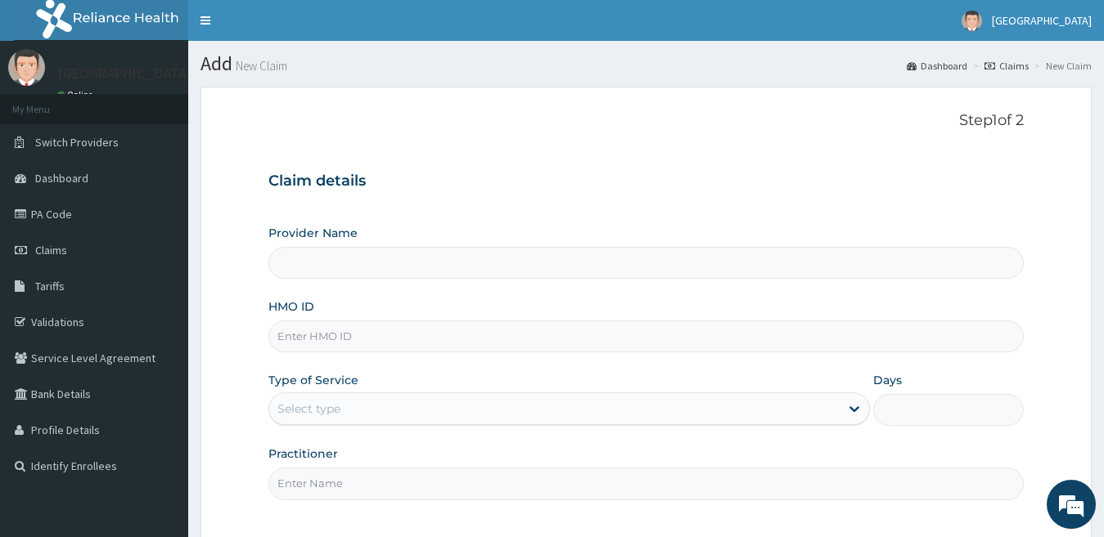
type input "[GEOGRAPHIC_DATA]"
click at [375, 337] on input "HMO ID" at bounding box center [646, 337] width 756 height 32
paste input "[PERSON_NAME]/10081/B"
type input "KAY/10081/B"
drag, startPoint x: 418, startPoint y: 407, endPoint x: 423, endPoint y: 415, distance: 8.8
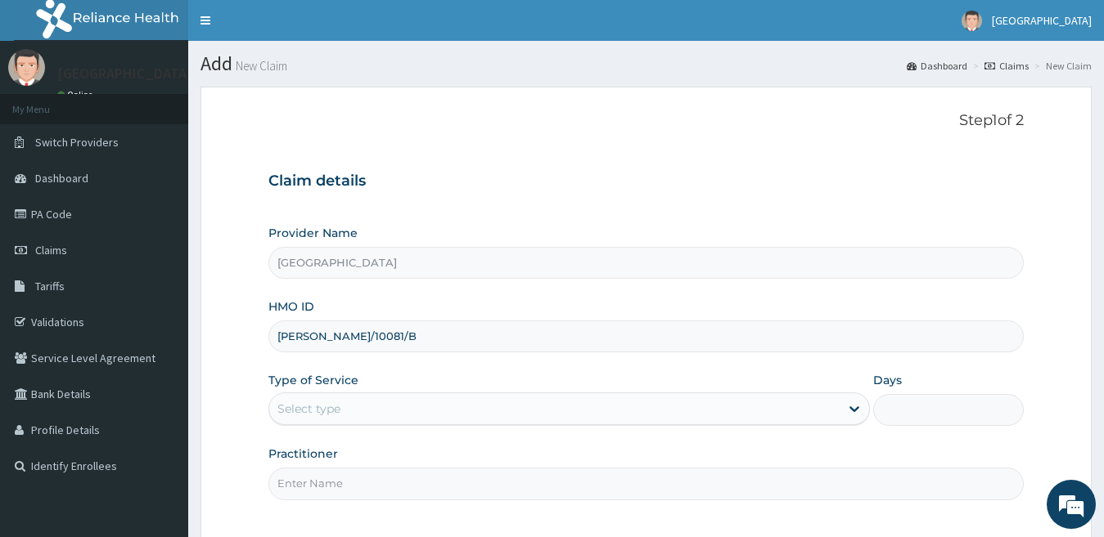
click at [421, 411] on div "Select type" at bounding box center [554, 409] width 571 height 26
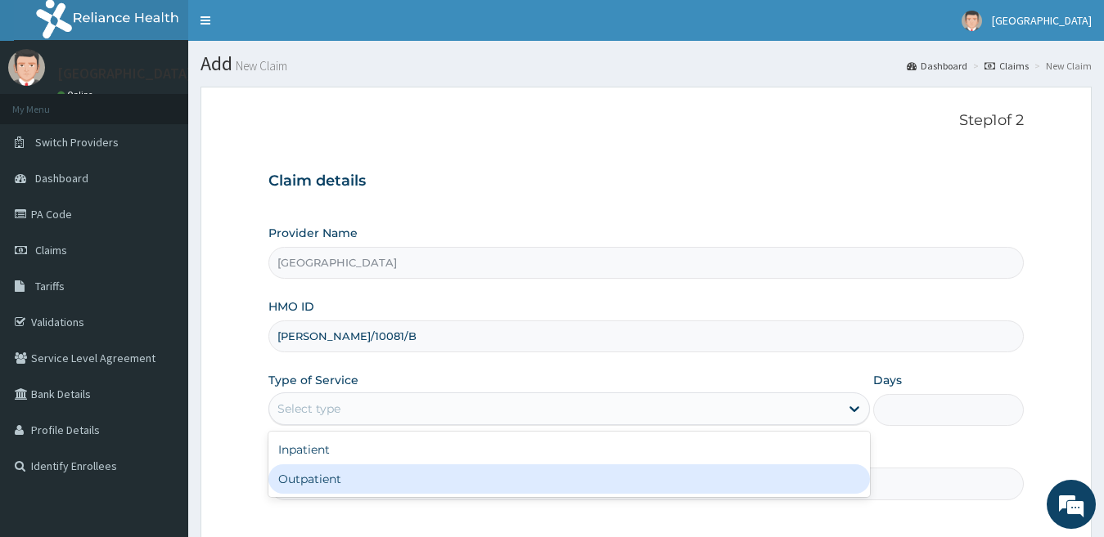
click at [454, 471] on div "Outpatient" at bounding box center [569, 479] width 602 height 29
type input "1"
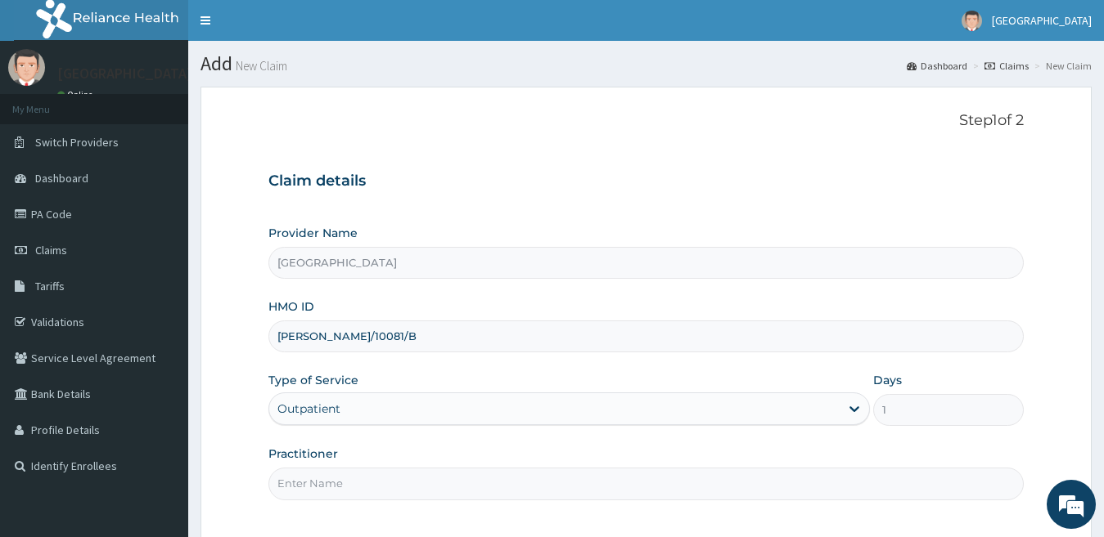
click at [453, 487] on input "Practitioner" at bounding box center [646, 484] width 756 height 32
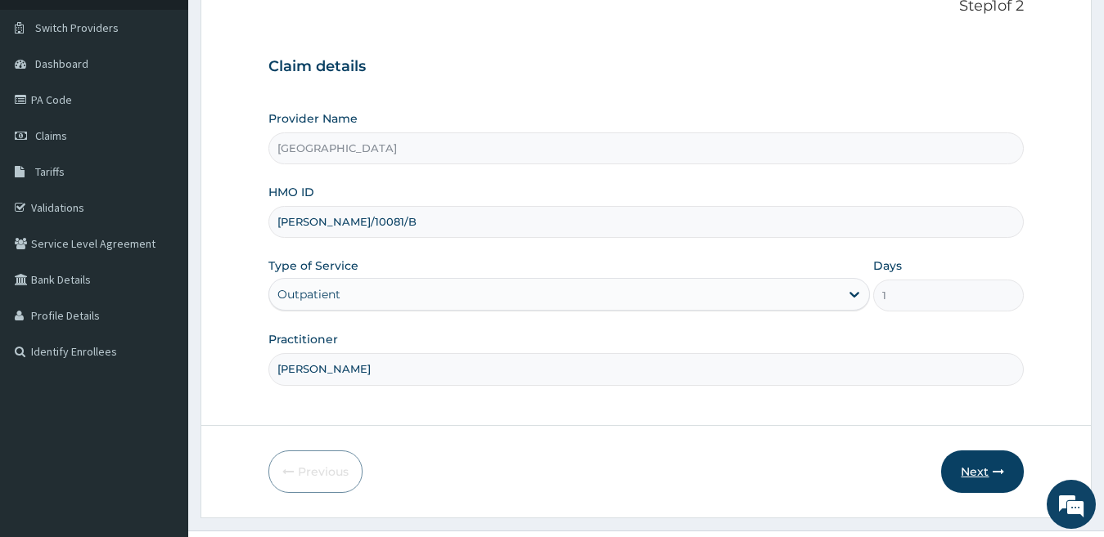
scroll to position [150, 0]
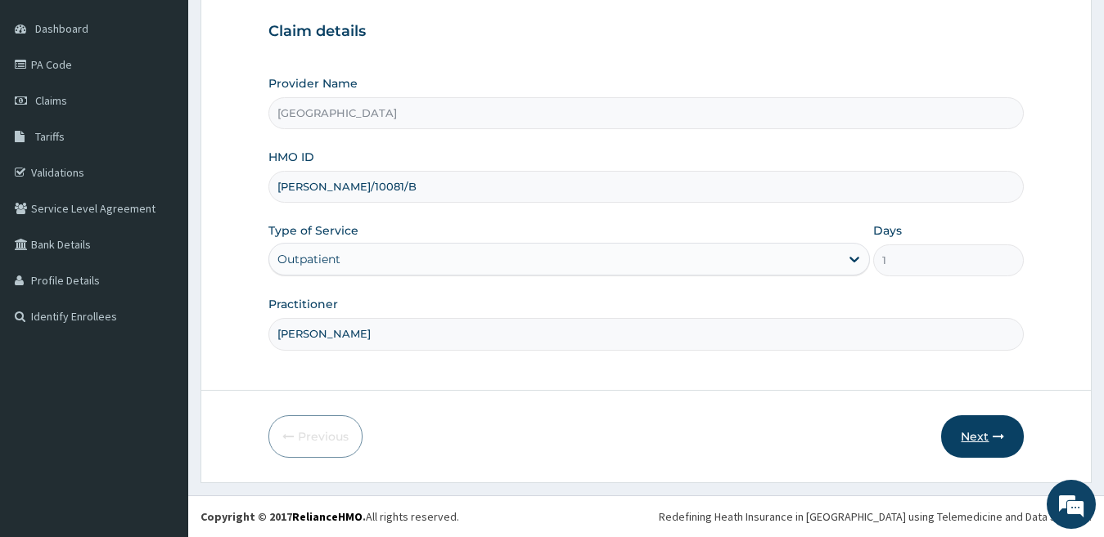
type input "DR IJEOMA"
click at [979, 446] on button "Next" at bounding box center [982, 437] width 83 height 43
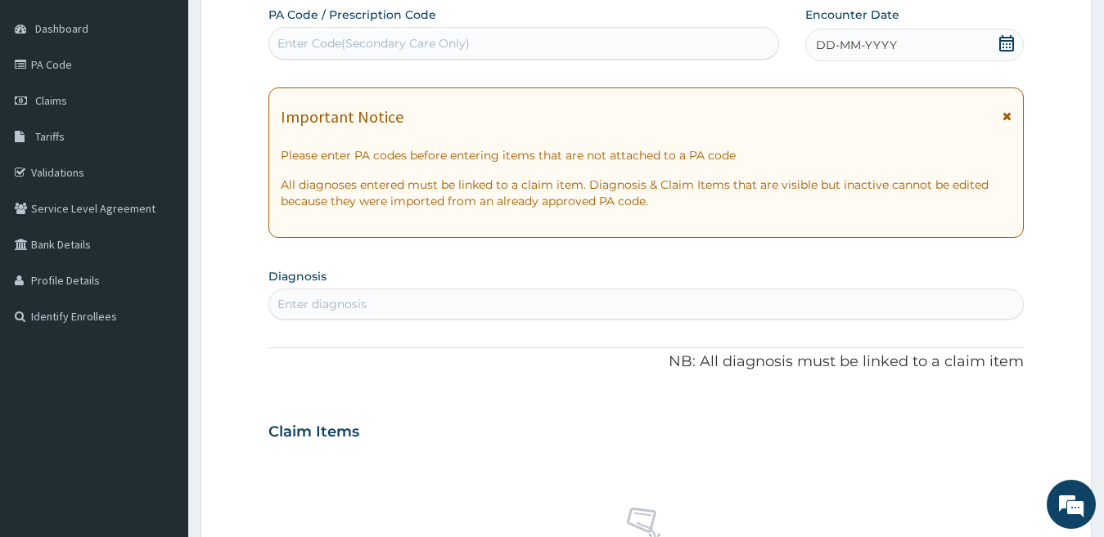
click at [561, 50] on div "Enter Code(Secondary Care Only)" at bounding box center [523, 43] width 509 height 26
paste input "PA/5D600A"
type input "PA/5D600A"
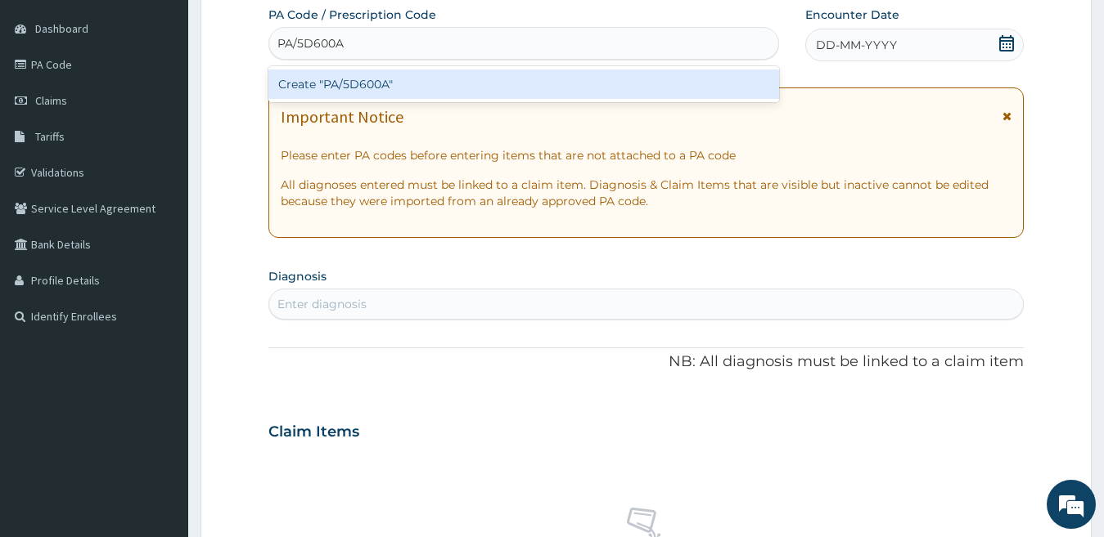
click at [545, 81] on div "Create "PA/5D600A"" at bounding box center [523, 84] width 510 height 29
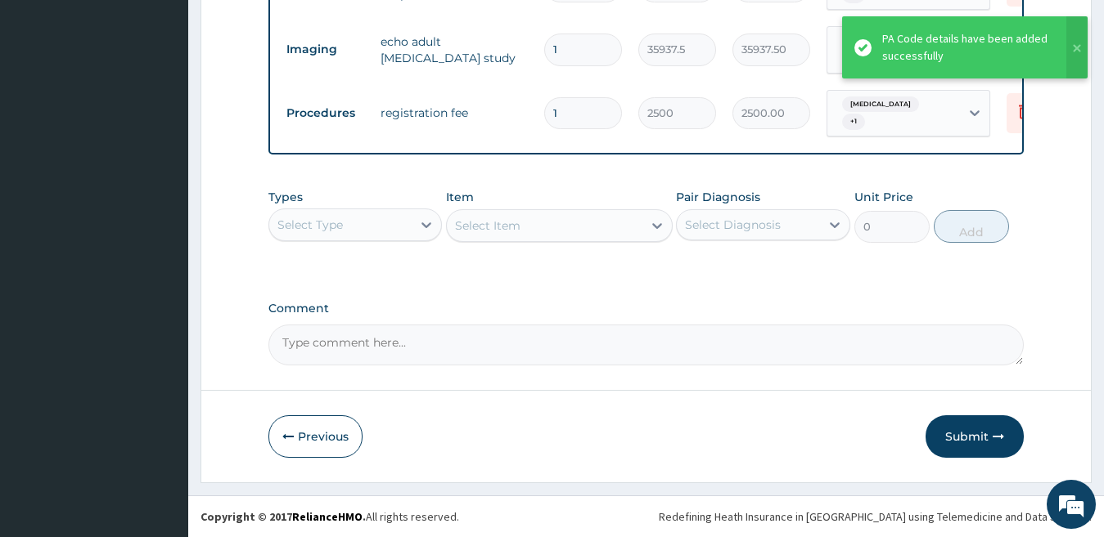
scroll to position [705, 0]
click at [969, 431] on button "Submit" at bounding box center [974, 437] width 98 height 43
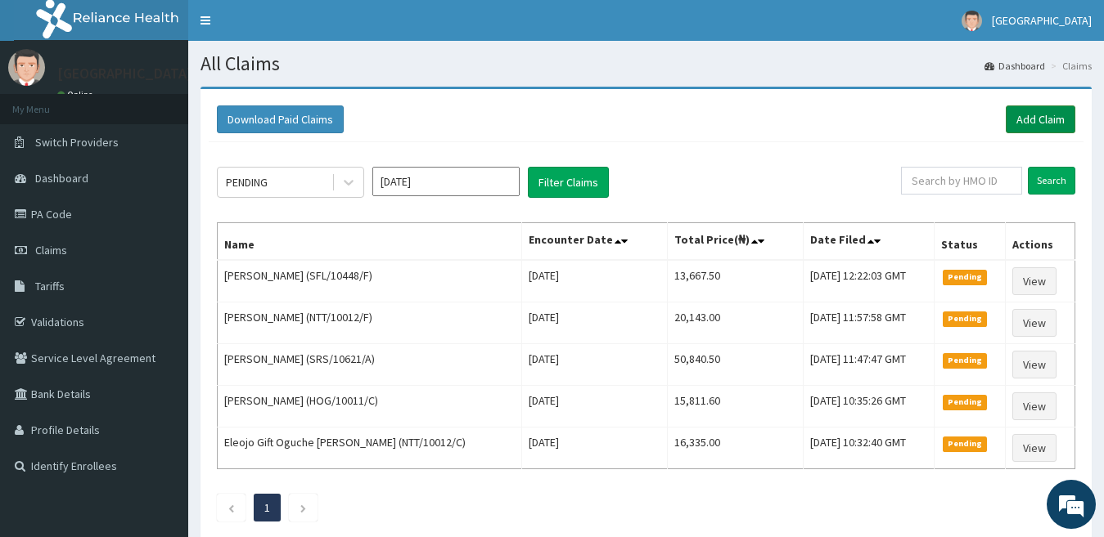
click at [1039, 123] on link "Add Claim" at bounding box center [1040, 120] width 70 height 28
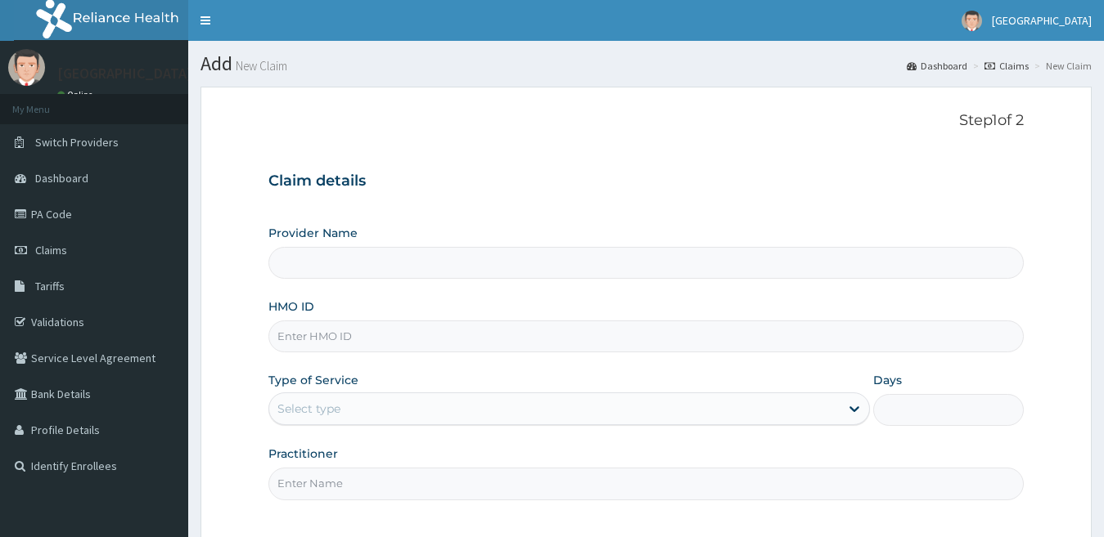
scroll to position [82, 0]
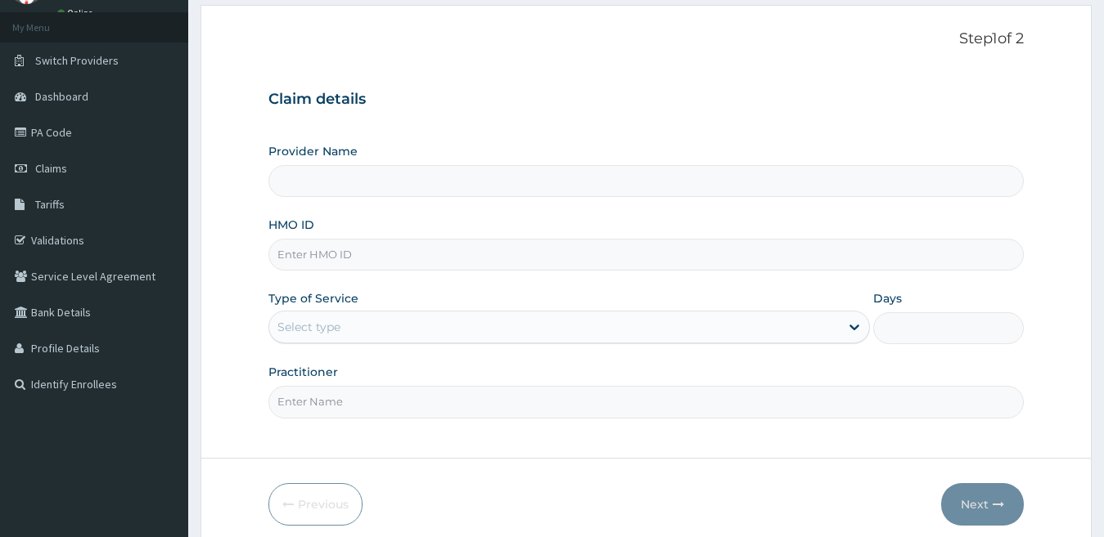
type input "Spring Rose hospital"
click at [388, 258] on input "HMO ID" at bounding box center [646, 255] width 756 height 32
paste input "QRF/10004/E"
type input "QRF/10004/E"
click at [458, 332] on div "Select type" at bounding box center [554, 327] width 571 height 26
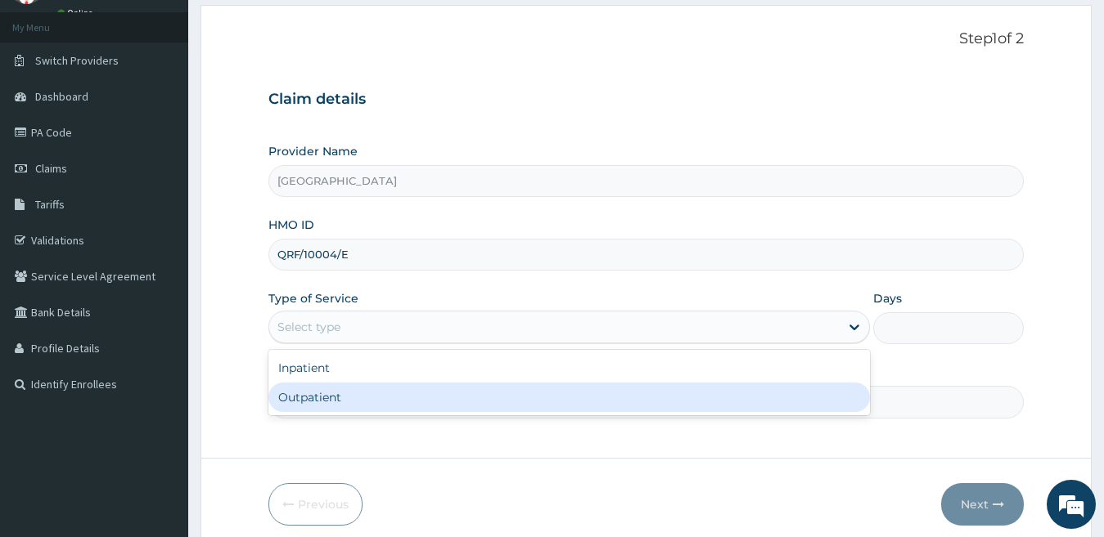
click at [428, 387] on div "Outpatient" at bounding box center [569, 397] width 602 height 29
type input "1"
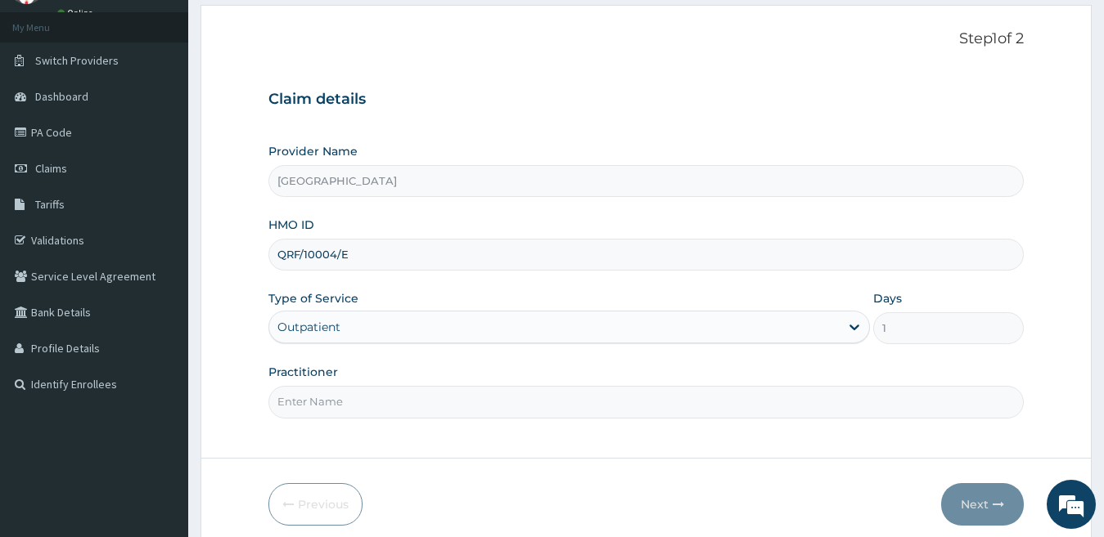
click at [423, 393] on input "Practitioner" at bounding box center [646, 402] width 756 height 32
type input "DR IJEOMA"
click at [1000, 508] on icon "button" at bounding box center [997, 504] width 11 height 11
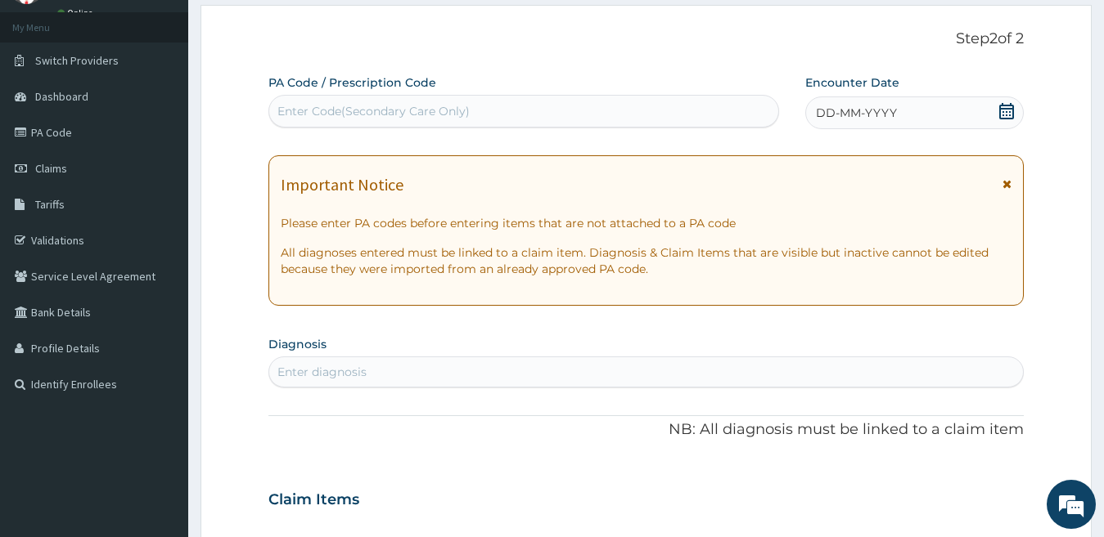
click at [529, 99] on div "Enter Code(Secondary Care Only)" at bounding box center [523, 111] width 509 height 26
paste input "PA/37C0C2"
type input "PA/37C0C2"
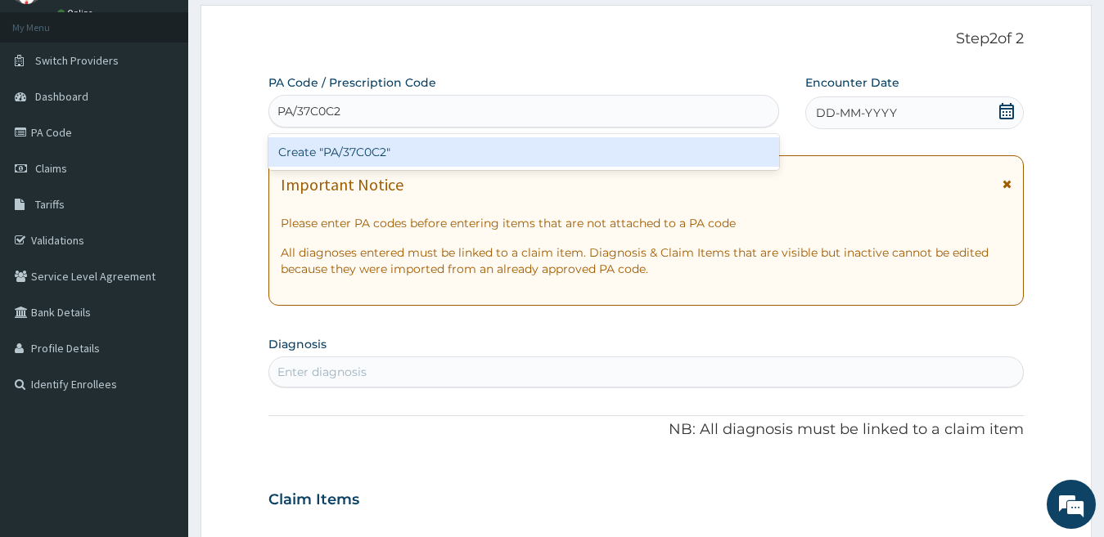
click at [515, 152] on div "Create "PA/37C0C2"" at bounding box center [523, 151] width 510 height 29
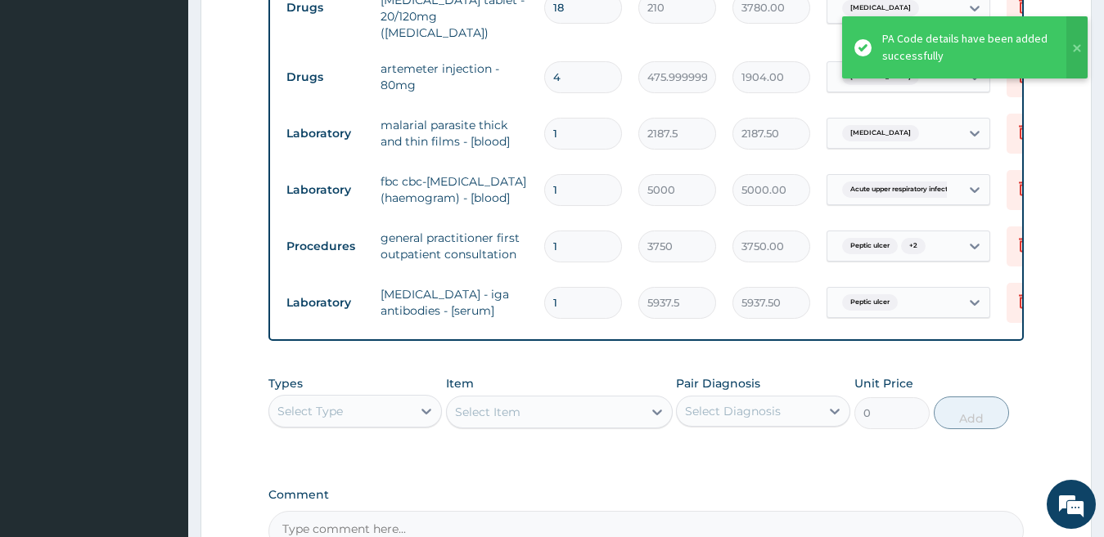
scroll to position [1019, 0]
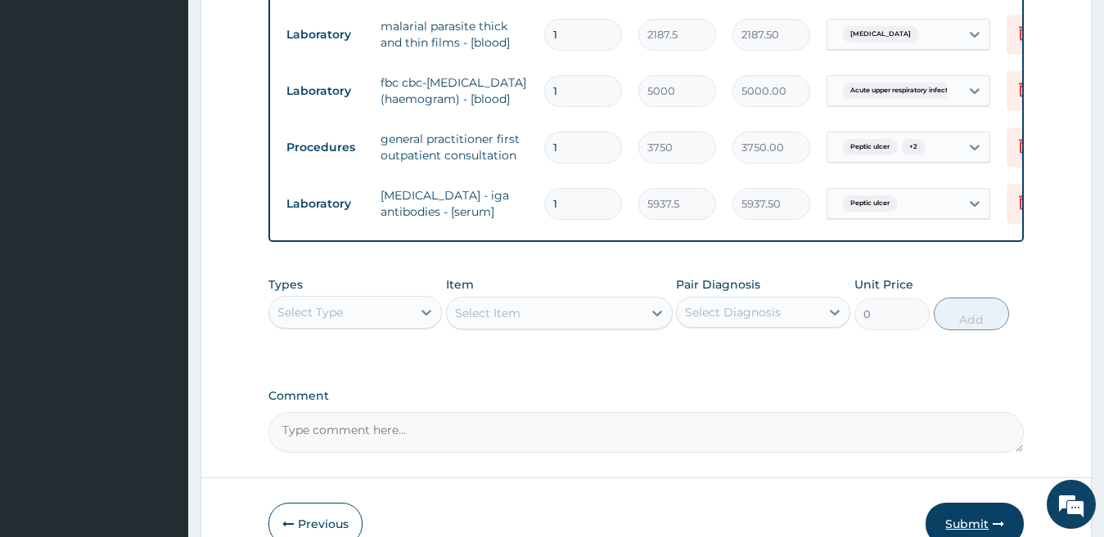
click at [973, 510] on button "Submit" at bounding box center [974, 524] width 98 height 43
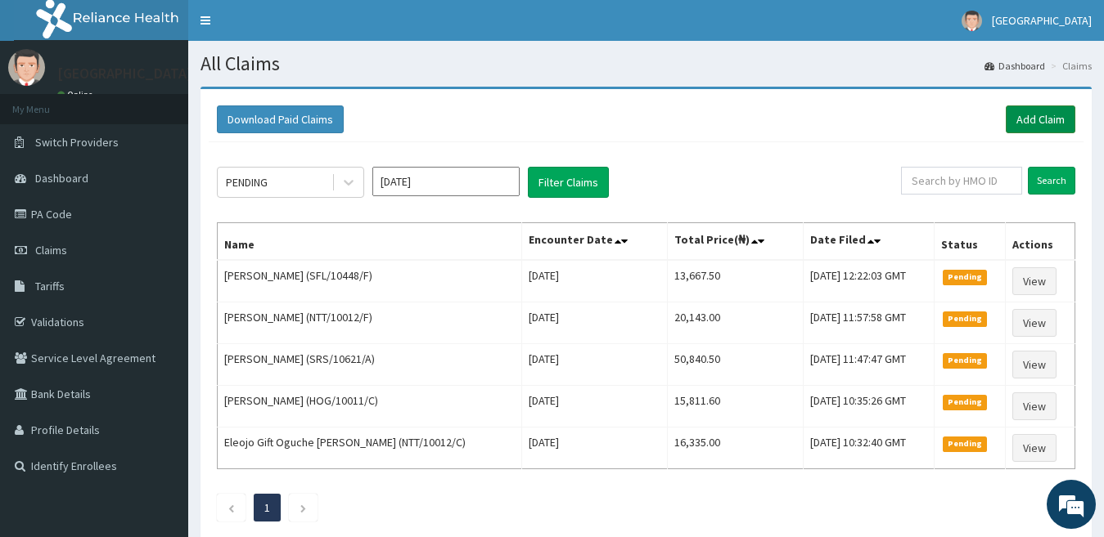
click at [1034, 120] on link "Add Claim" at bounding box center [1040, 120] width 70 height 28
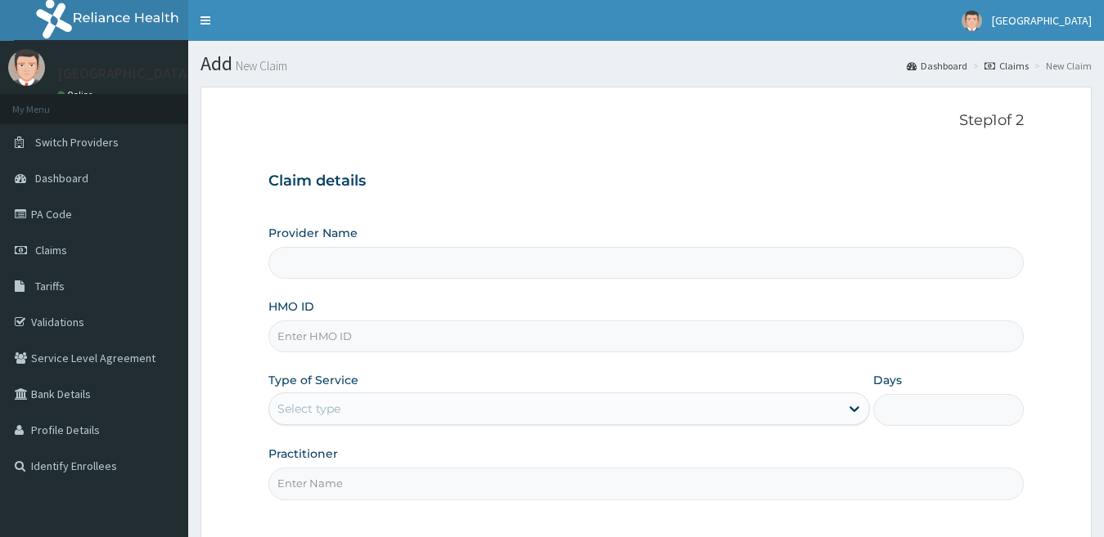
type input "[GEOGRAPHIC_DATA]"
click at [402, 336] on input "HMO ID" at bounding box center [646, 337] width 756 height 32
paste input "ERM/10431/E"
type input "ERM/10431/B"
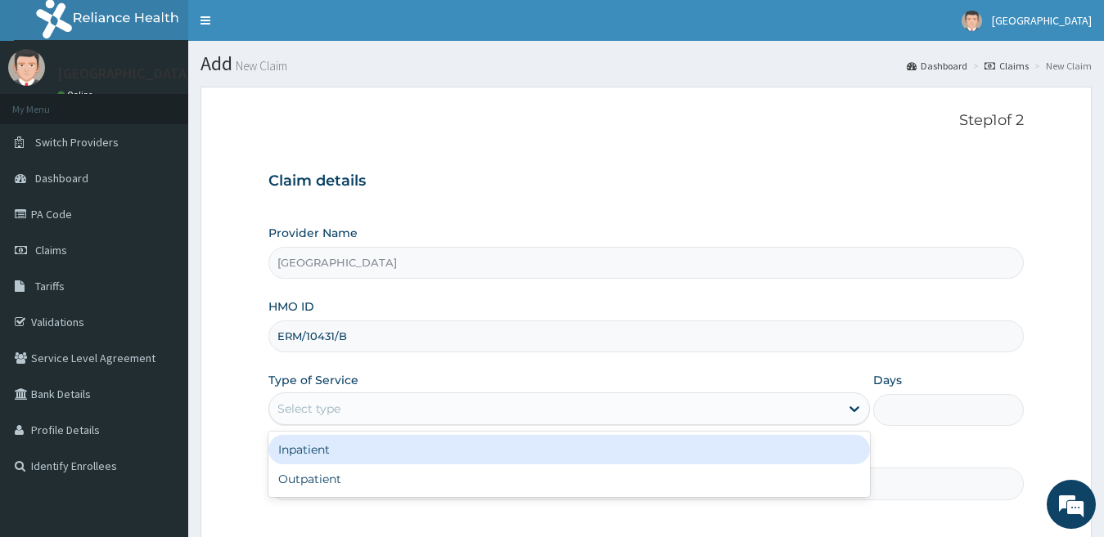
click at [420, 404] on div "Select type" at bounding box center [554, 409] width 571 height 26
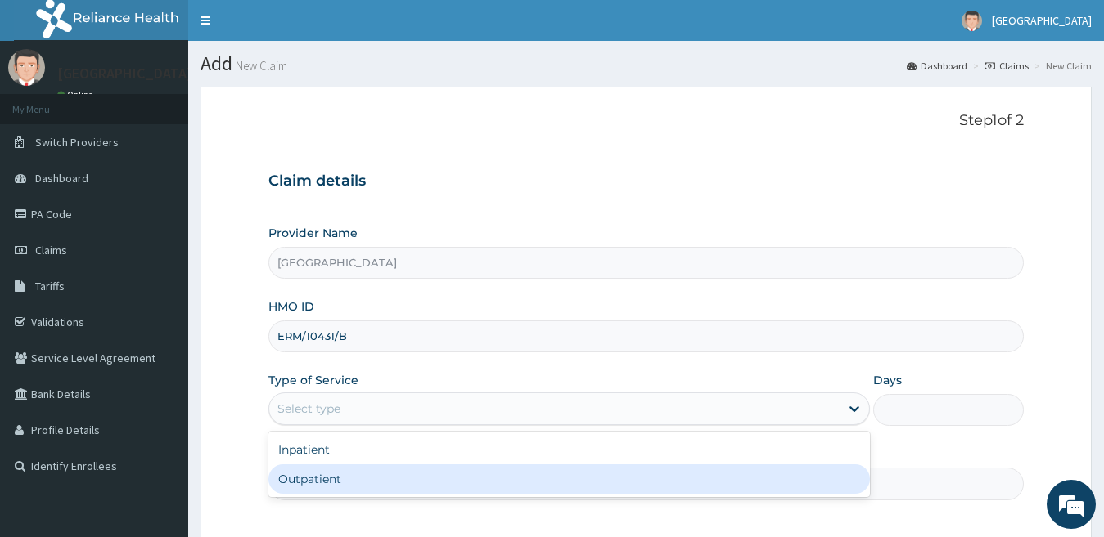
click at [425, 474] on div "Outpatient" at bounding box center [569, 479] width 602 height 29
type input "1"
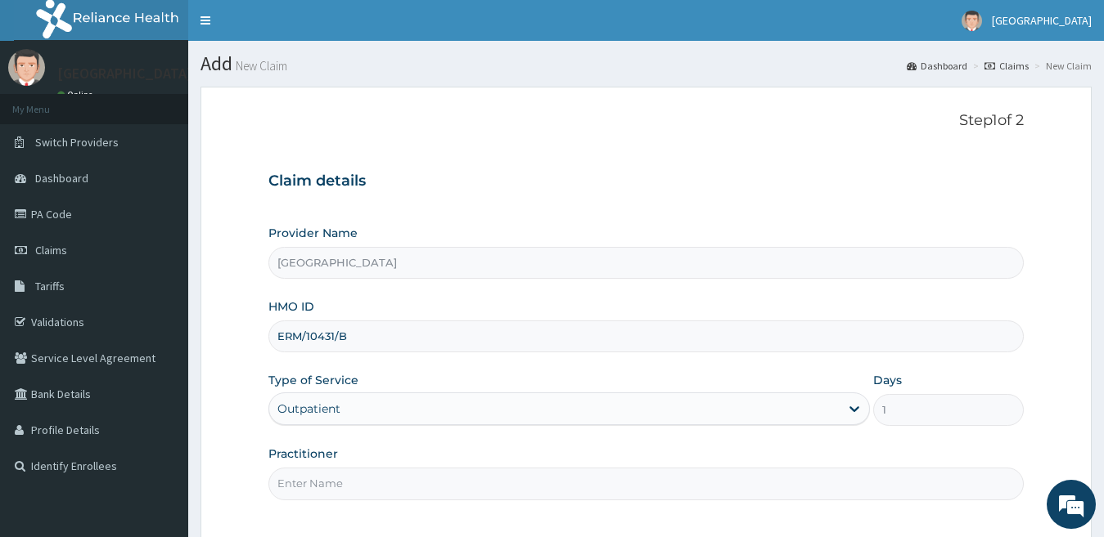
click at [371, 486] on input "Practitioner" at bounding box center [646, 484] width 756 height 32
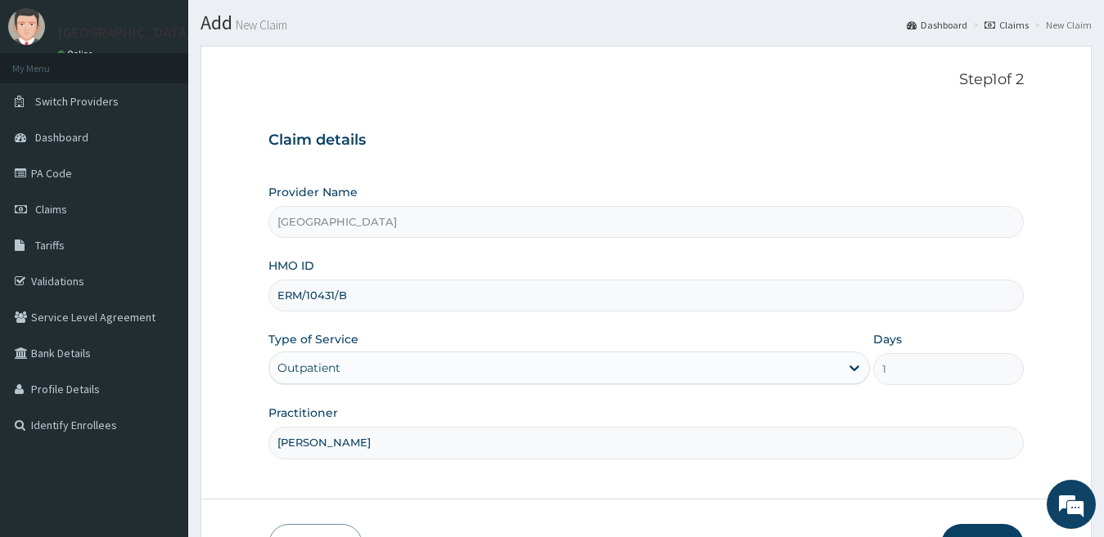
scroll to position [82, 0]
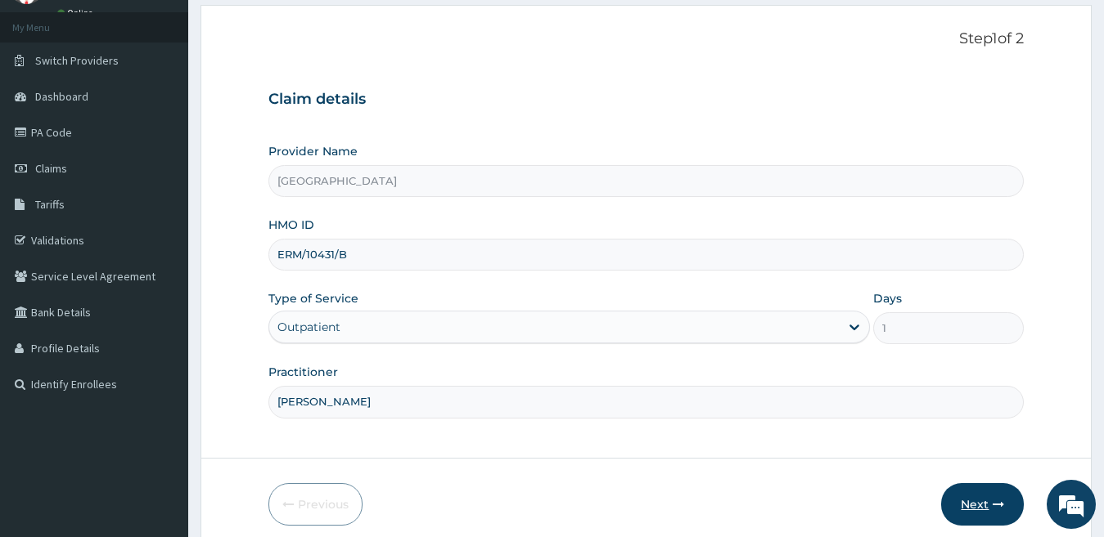
type input "[PERSON_NAME]"
click at [975, 504] on button "Next" at bounding box center [982, 504] width 83 height 43
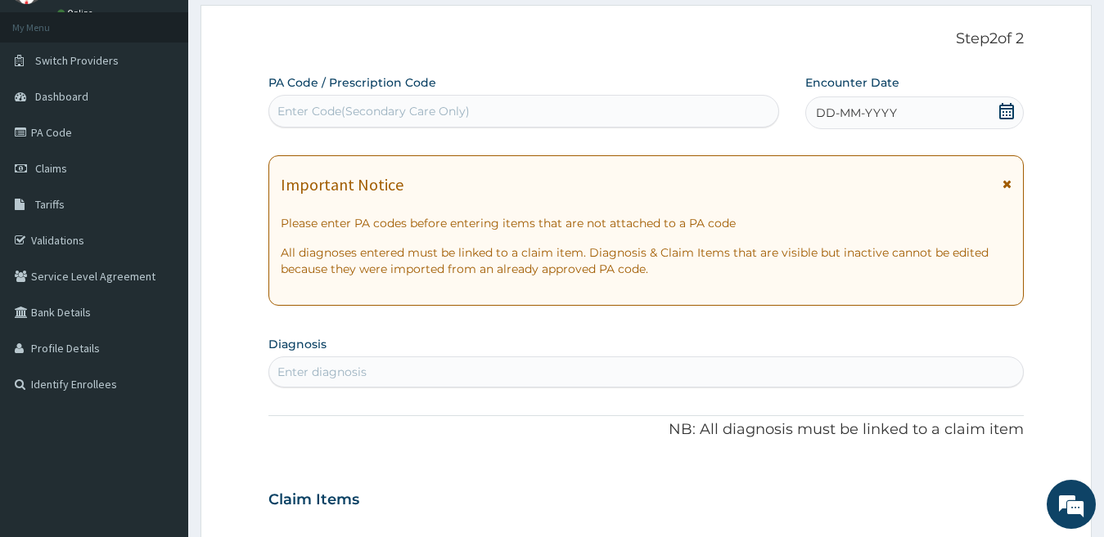
click at [896, 110] on div "DD-MM-YYYY" at bounding box center [914, 113] width 219 height 33
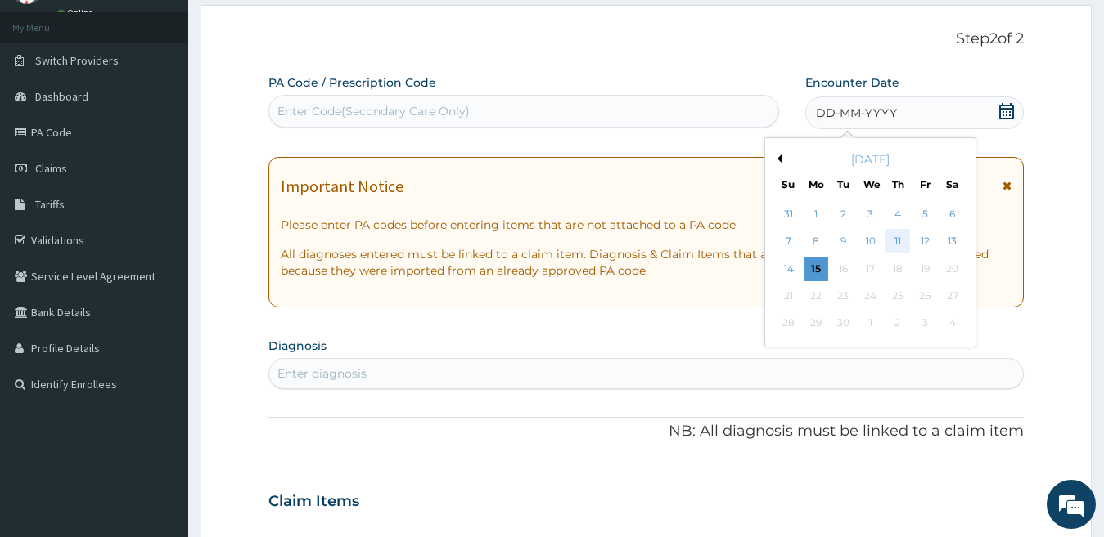
click at [892, 239] on div "11" at bounding box center [897, 242] width 25 height 25
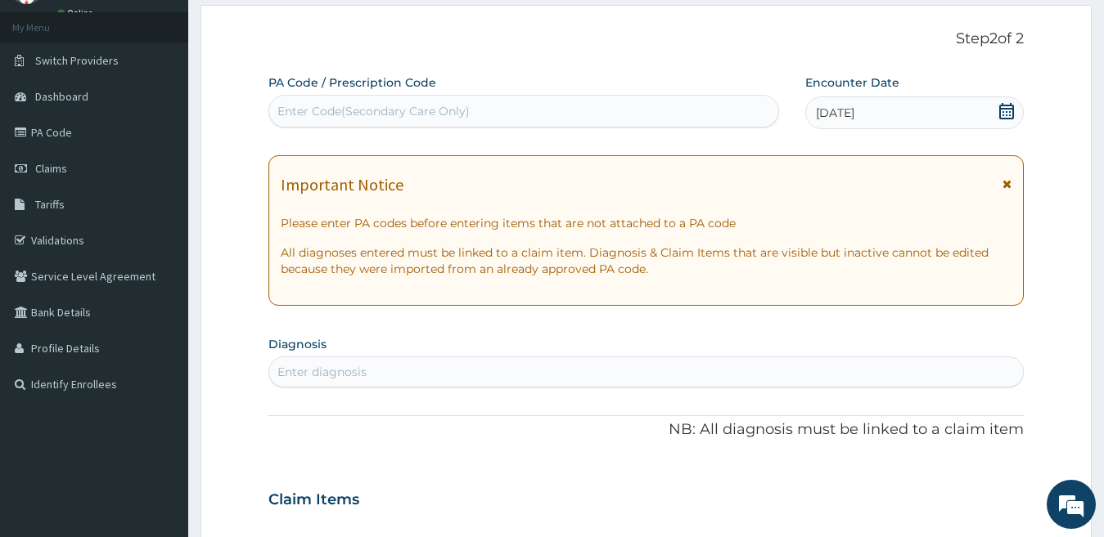
click at [434, 368] on div "Enter diagnosis" at bounding box center [646, 372] width 754 height 26
type input "FALCI"
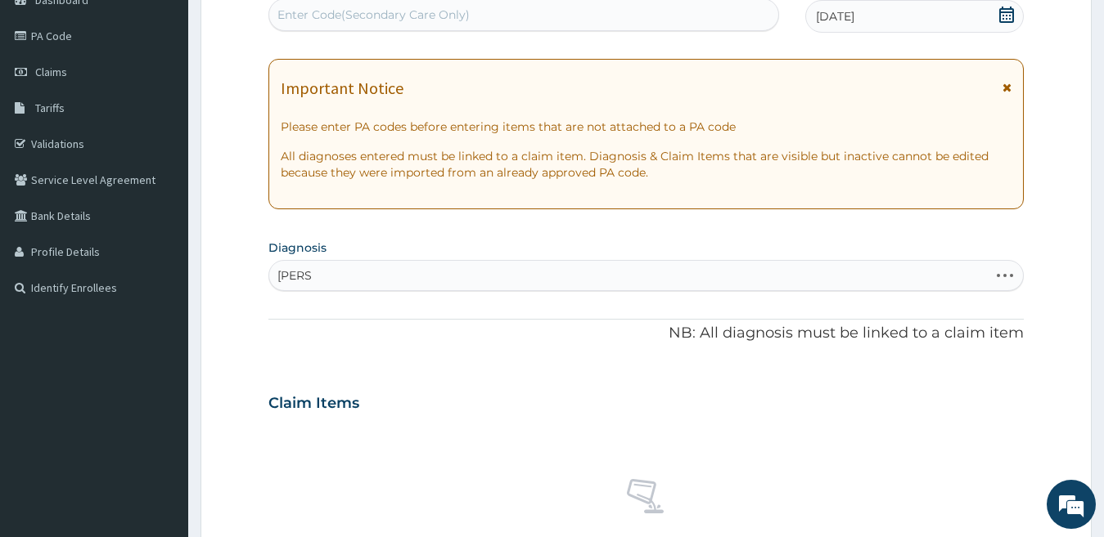
scroll to position [245, 0]
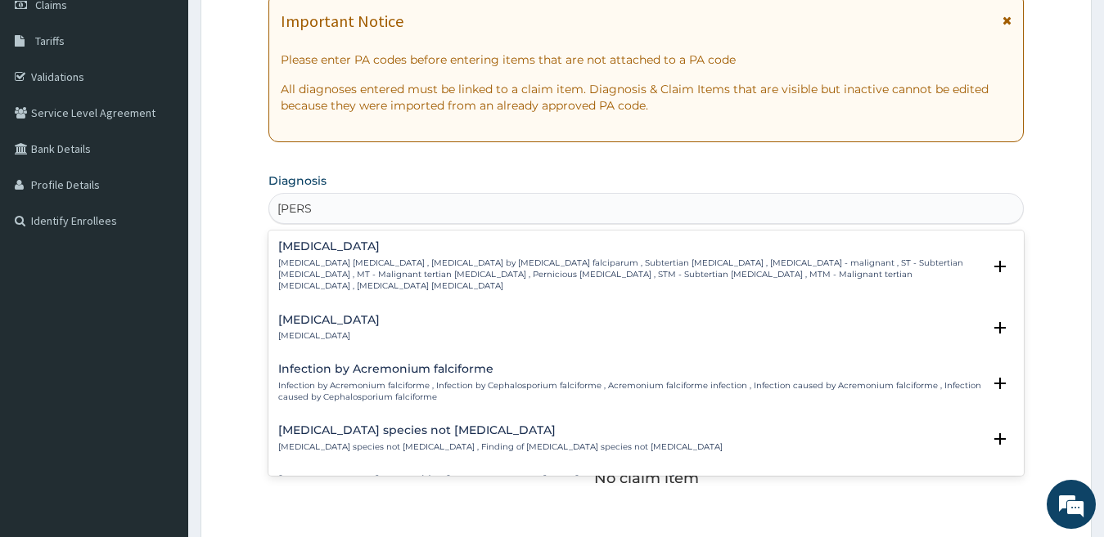
click at [362, 256] on div "Falciparum malaria Falciparum malaria , Malignant tertian malaria , Malaria by …" at bounding box center [630, 267] width 704 height 52
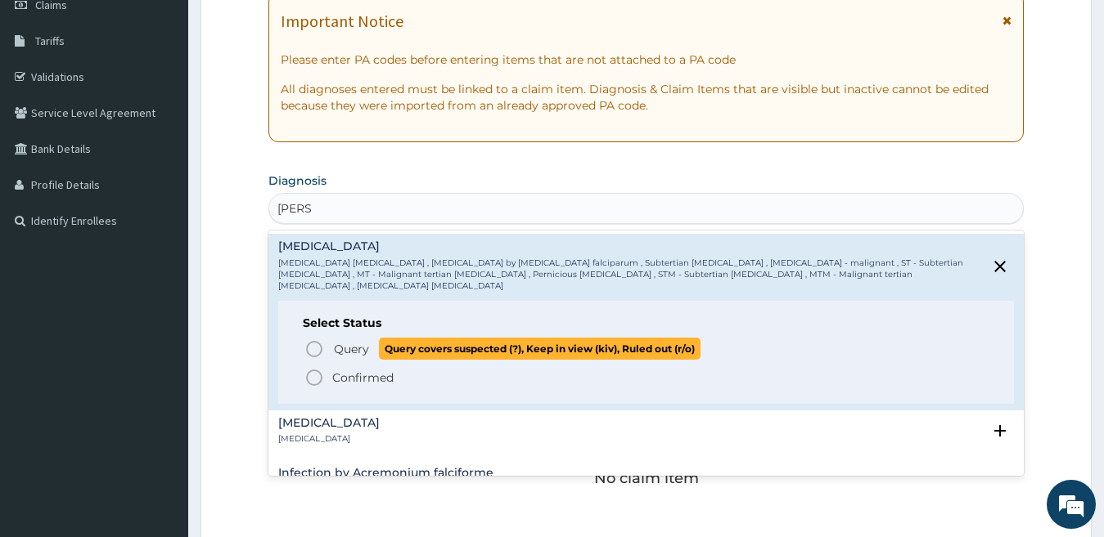
click at [340, 341] on span "Query" at bounding box center [351, 349] width 35 height 16
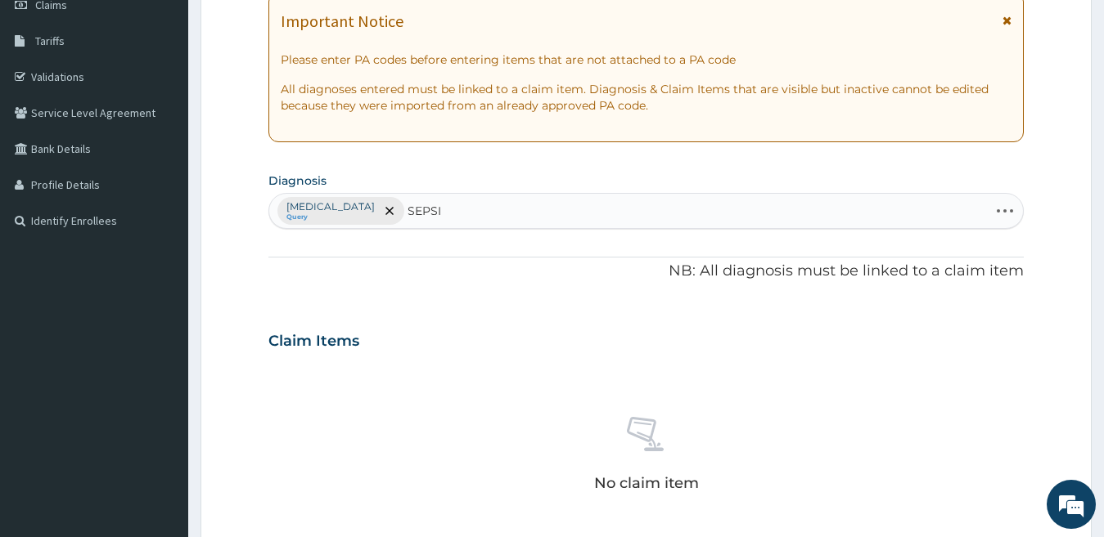
type input "SEPSIS"
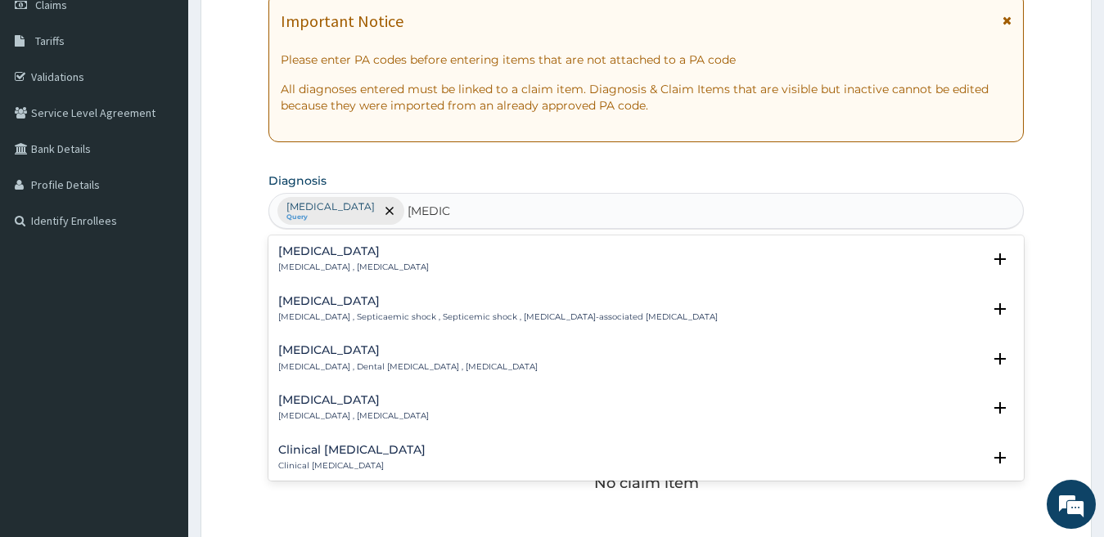
click at [359, 247] on h4 "Sepsis" at bounding box center [353, 251] width 151 height 12
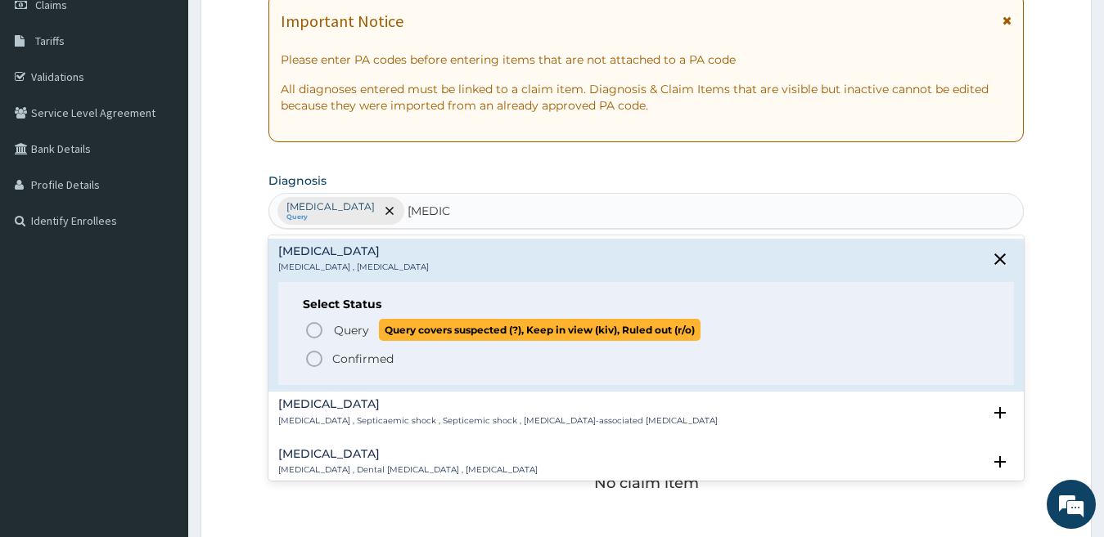
click at [322, 325] on icon "status option query" at bounding box center [314, 331] width 20 height 20
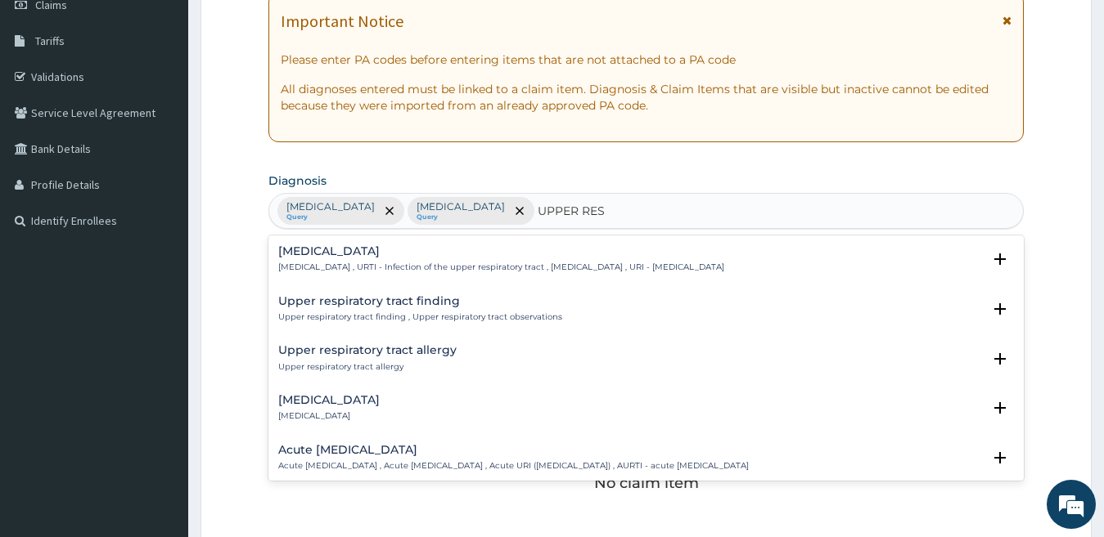
type input "UPPER RESP"
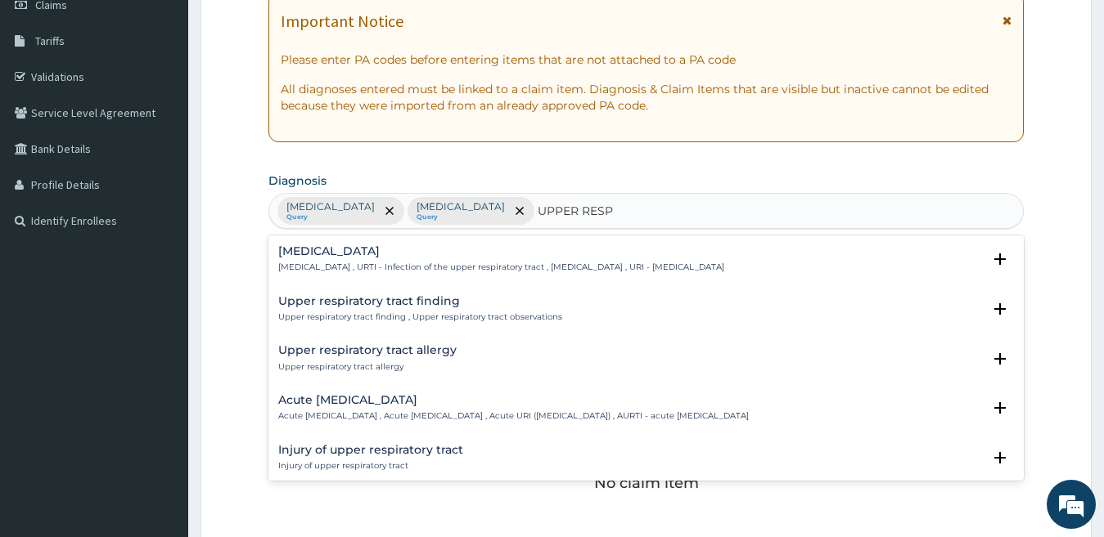
click at [355, 264] on p "Upper respiratory infection , URTI - Infection of the upper respiratory tract ,…" at bounding box center [501, 267] width 446 height 11
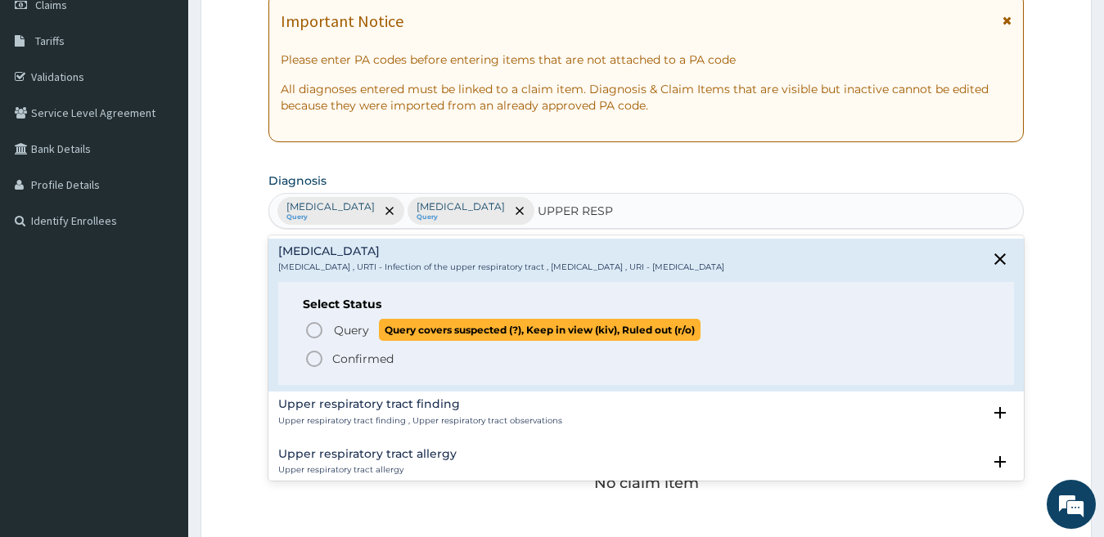
click at [353, 325] on span "Query" at bounding box center [351, 330] width 35 height 16
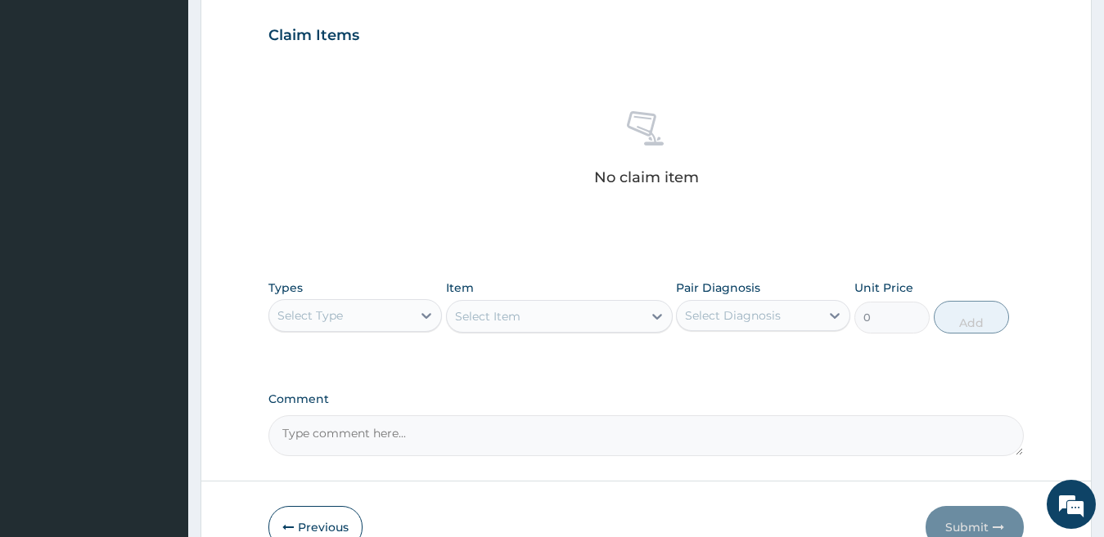
scroll to position [642, 0]
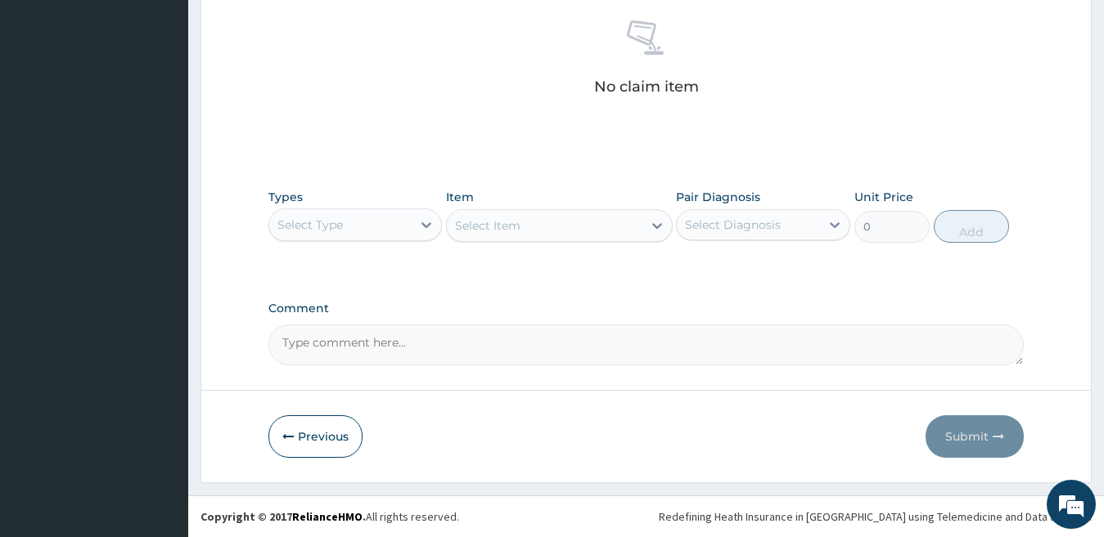
click at [384, 229] on div "Select Type" at bounding box center [340, 225] width 143 height 26
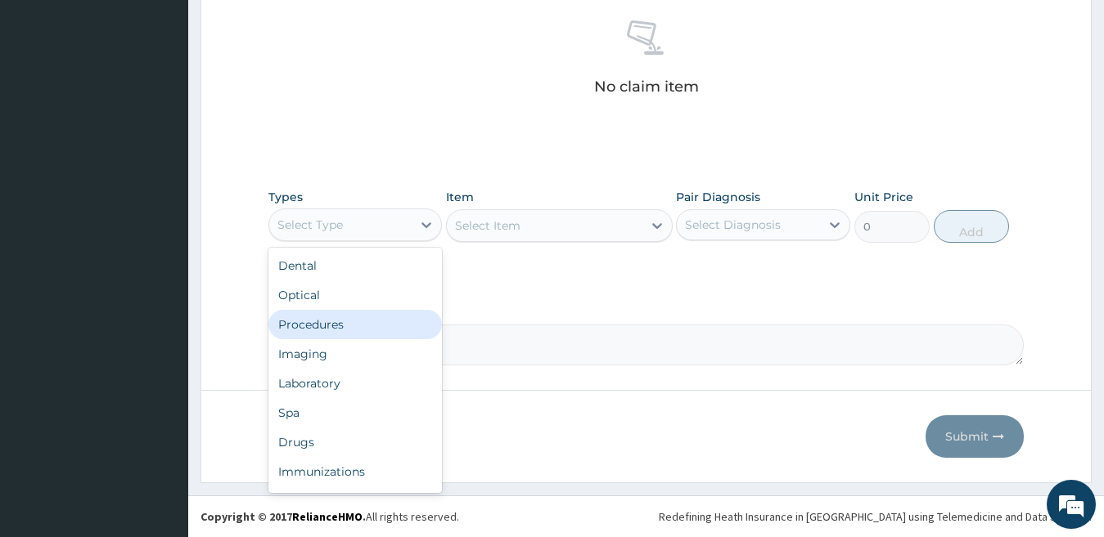
click at [369, 322] on div "Procedures" at bounding box center [355, 324] width 174 height 29
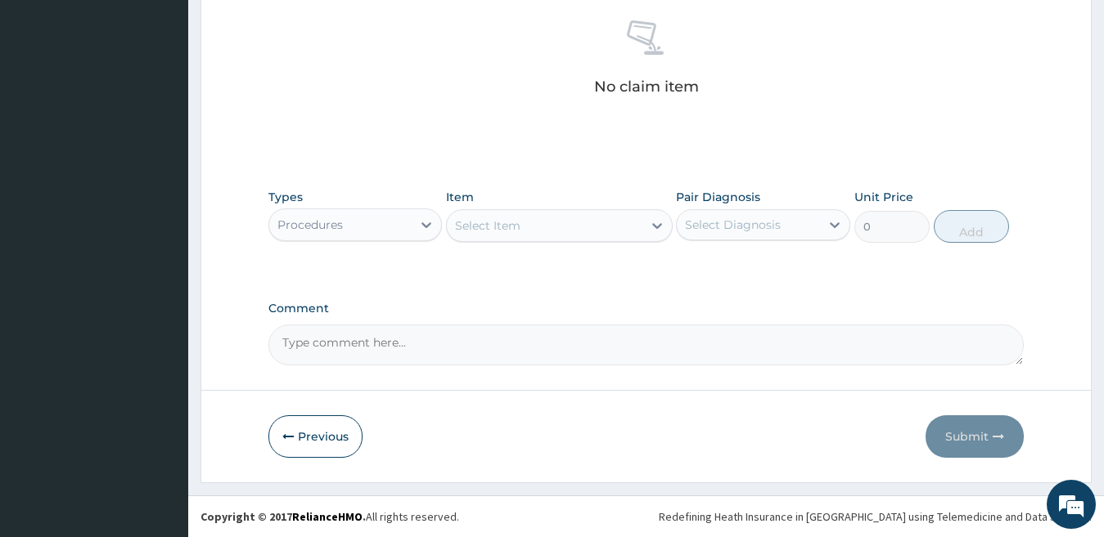
click at [586, 232] on div "Select Item" at bounding box center [545, 226] width 196 height 26
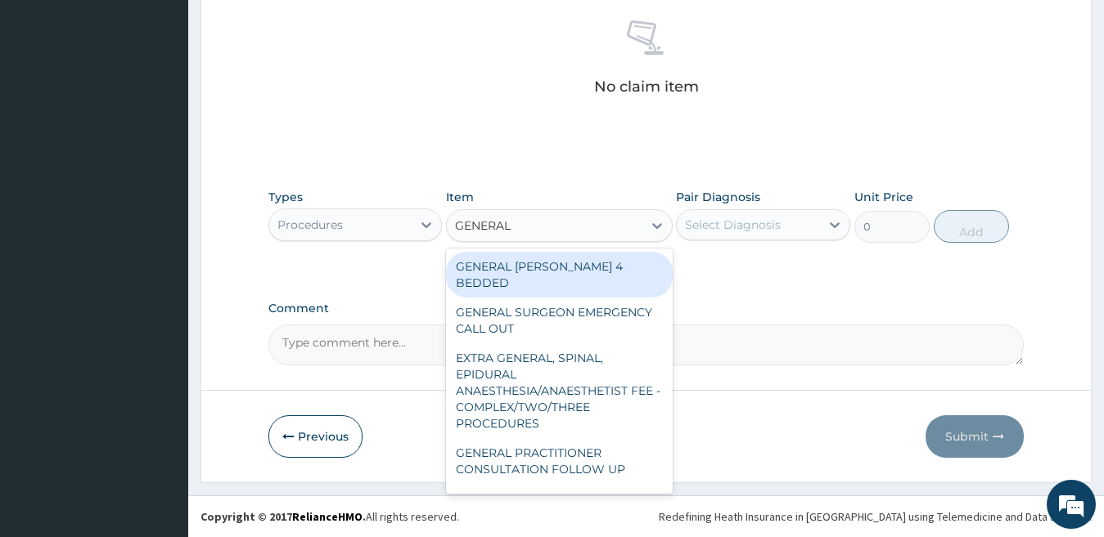
type input "GENERAL P"
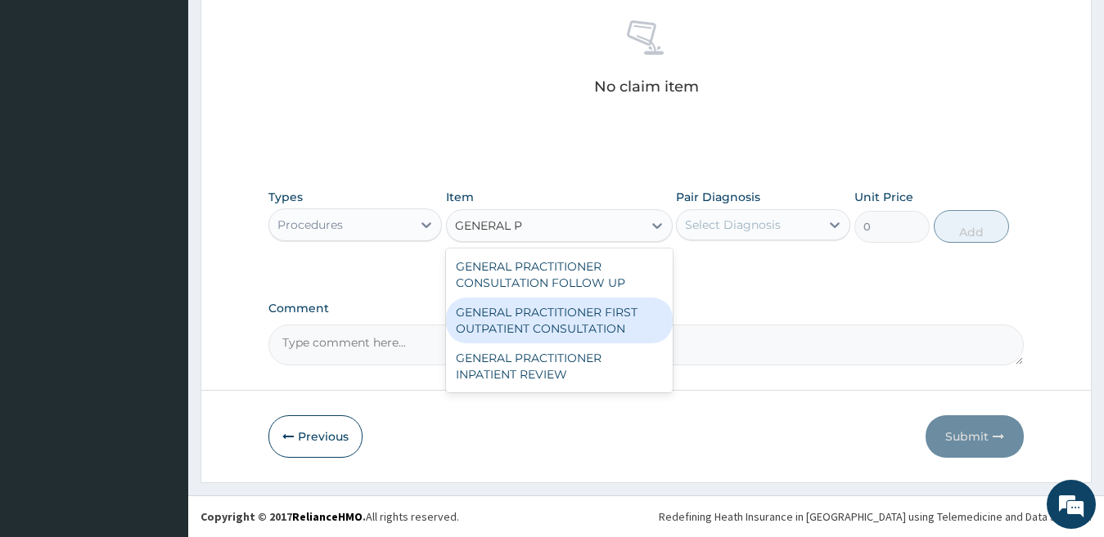
click at [596, 329] on div "GENERAL PRACTITIONER FIRST OUTPATIENT CONSULTATION" at bounding box center [559, 321] width 227 height 46
type input "3750"
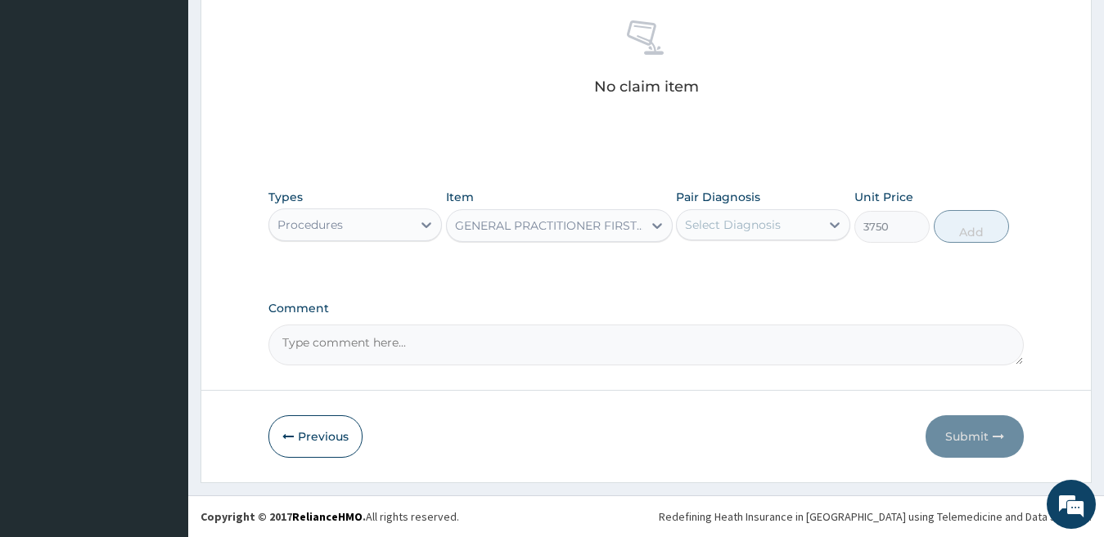
click at [781, 224] on div "Select Diagnosis" at bounding box center [748, 225] width 143 height 26
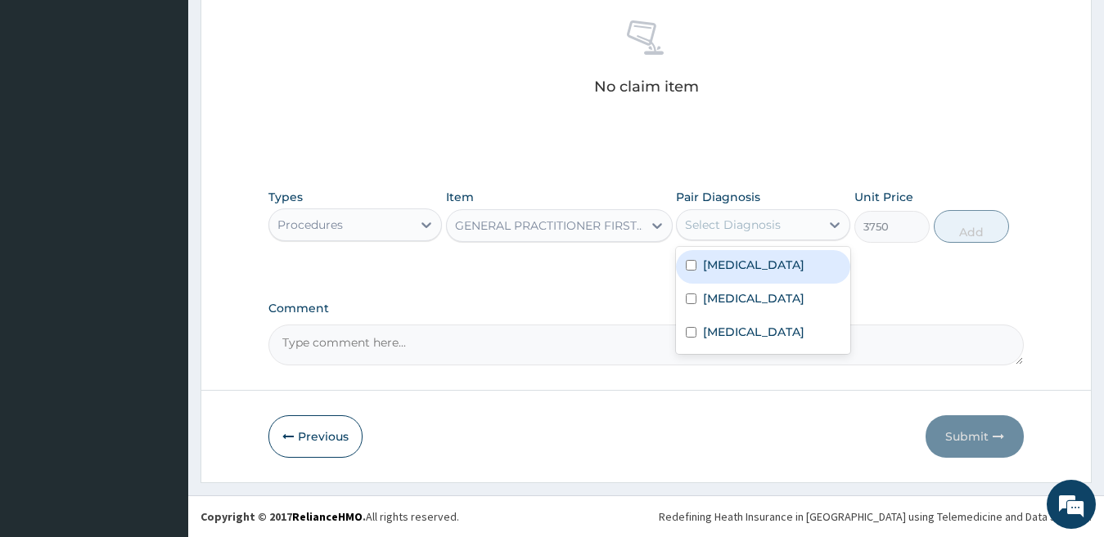
click at [770, 268] on label "[MEDICAL_DATA]" at bounding box center [753, 265] width 101 height 16
checkbox input "true"
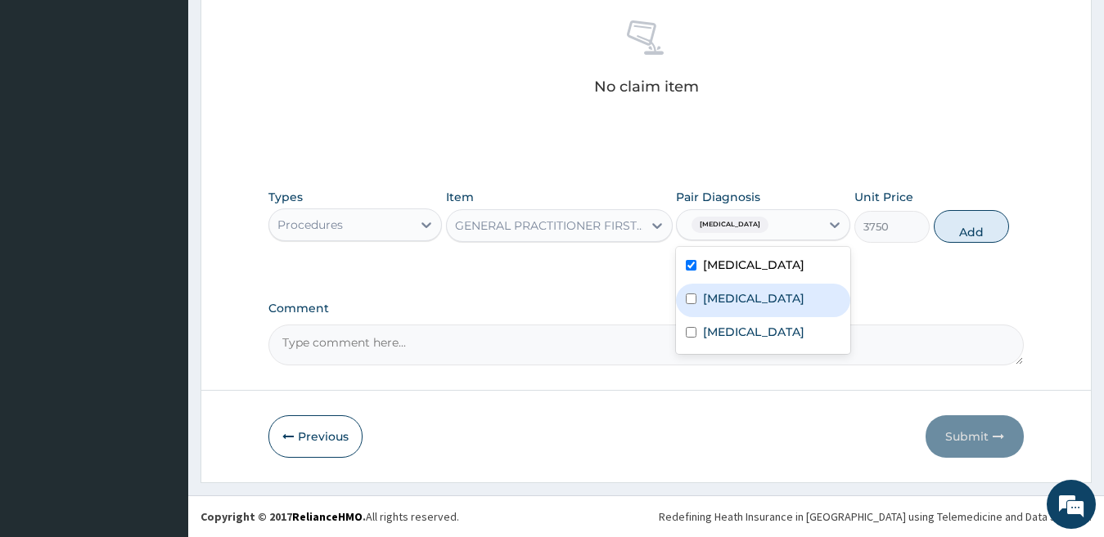
drag, startPoint x: 757, startPoint y: 298, endPoint x: 753, endPoint y: 322, distance: 24.8
click at [756, 299] on div "[MEDICAL_DATA]" at bounding box center [763, 301] width 174 height 34
checkbox input "true"
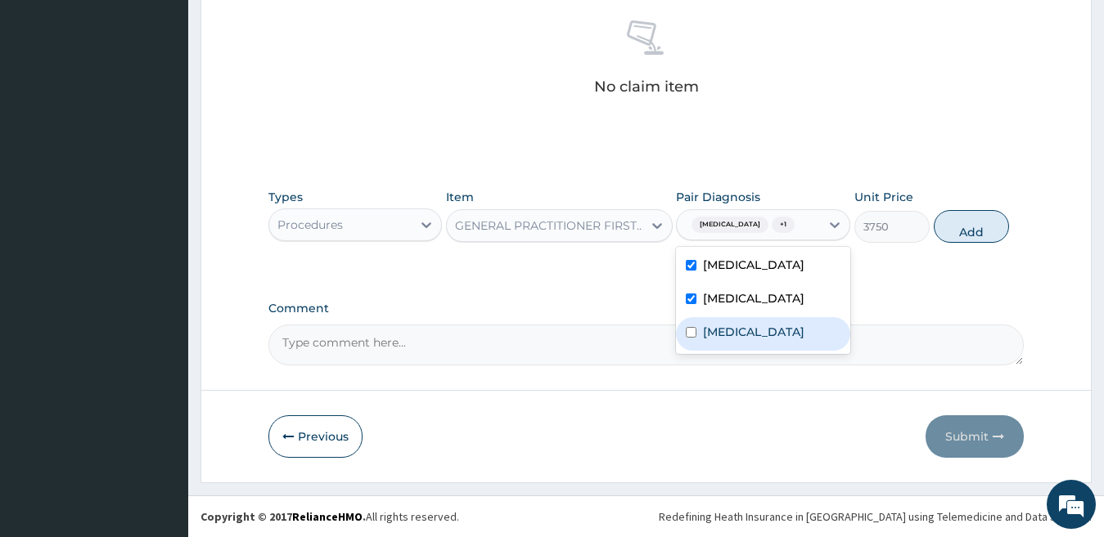
click at [751, 337] on label "[MEDICAL_DATA]" at bounding box center [753, 332] width 101 height 16
checkbox input "true"
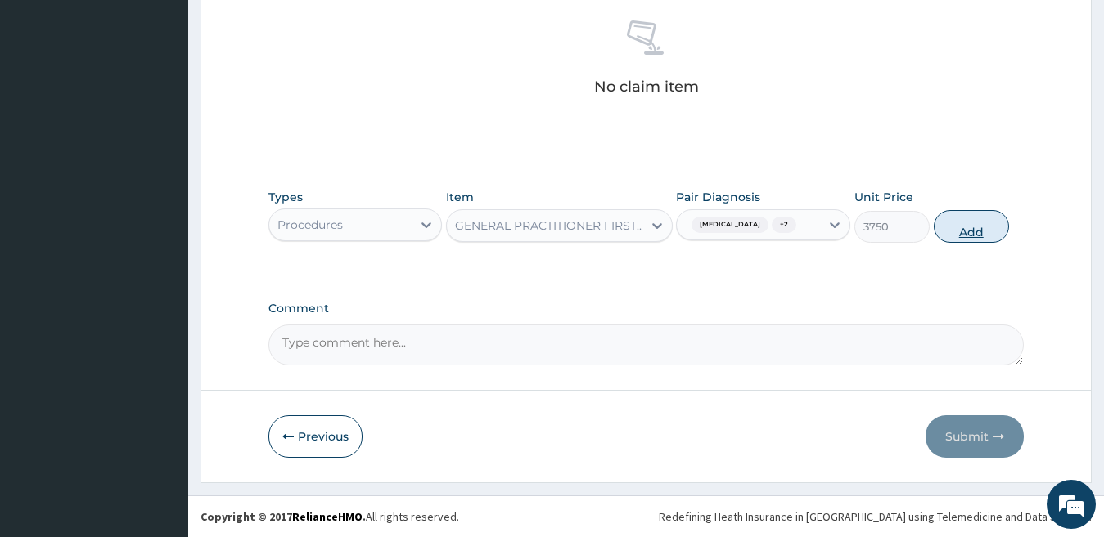
click at [953, 230] on button "Add" at bounding box center [970, 226] width 75 height 33
type input "0"
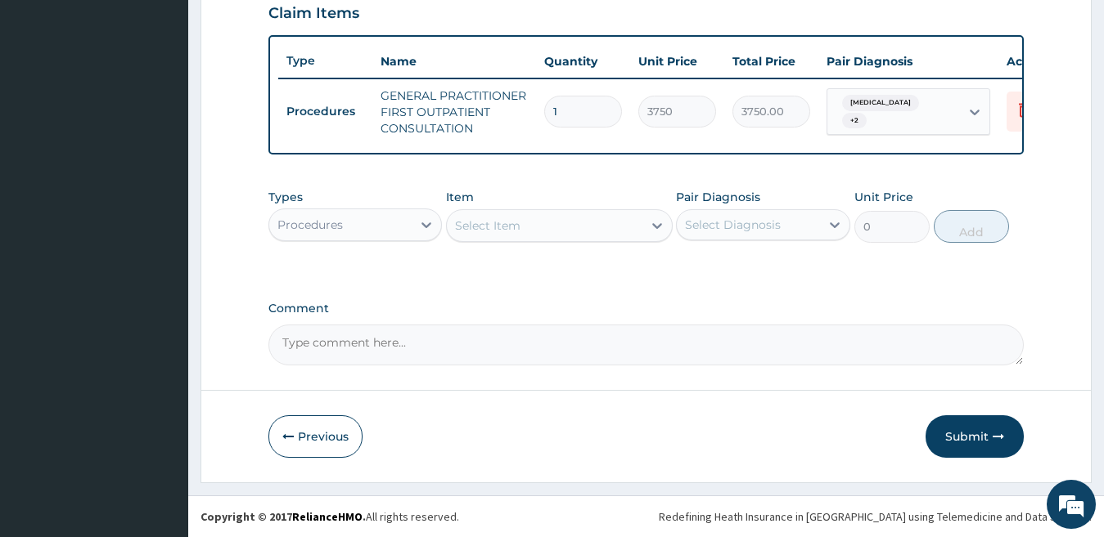
scroll to position [587, 0]
click at [380, 227] on div "Procedures" at bounding box center [340, 225] width 143 height 26
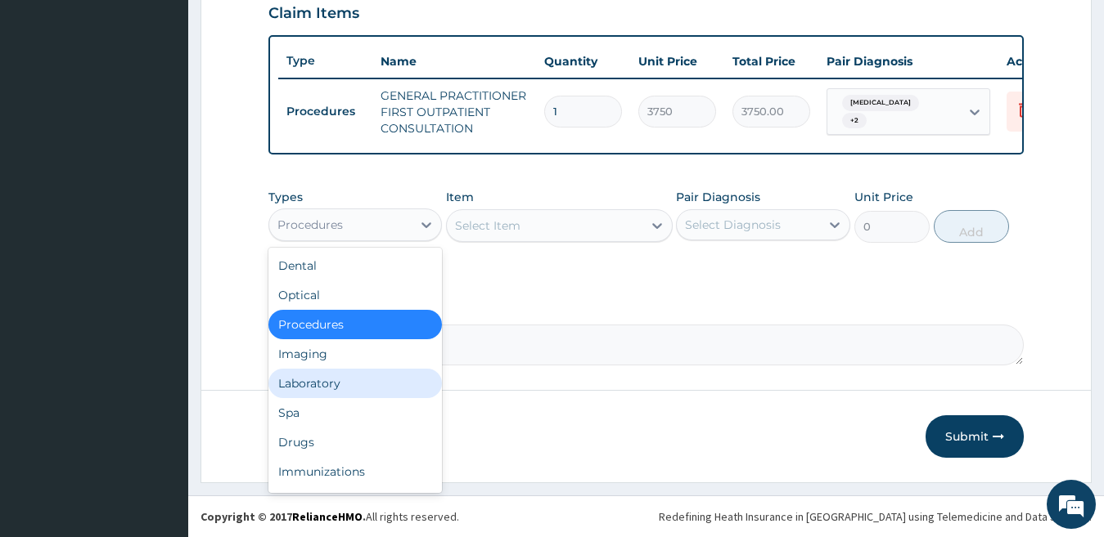
click at [344, 387] on div "Laboratory" at bounding box center [355, 383] width 174 height 29
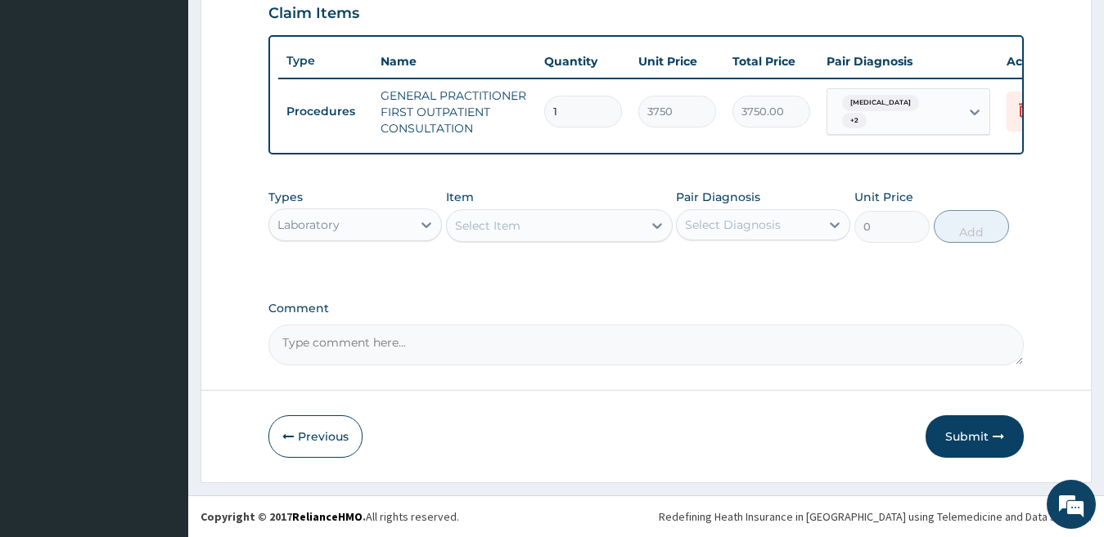
click at [562, 232] on div "Select Item" at bounding box center [545, 226] width 196 height 26
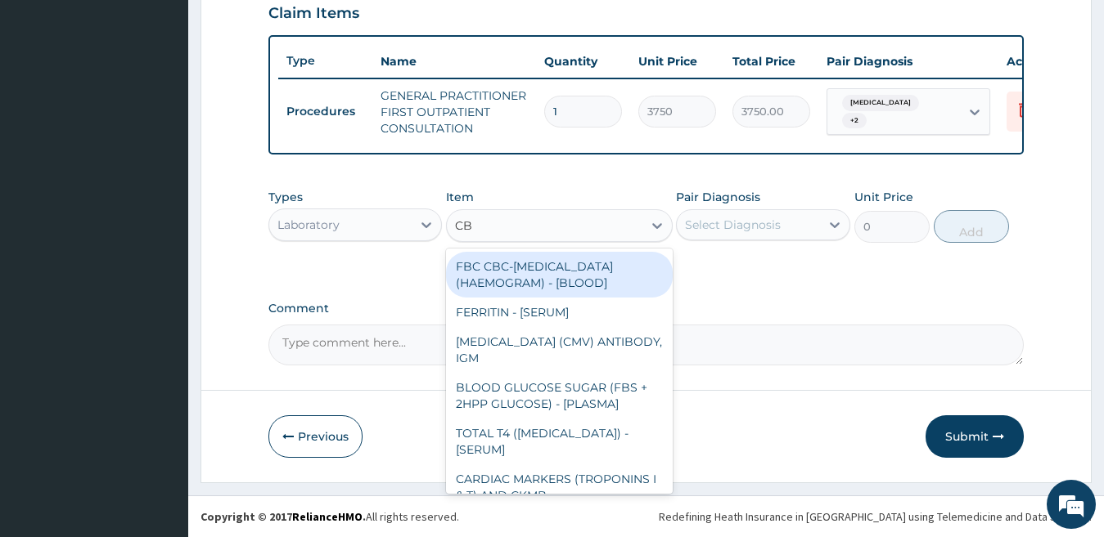
type input "CBC"
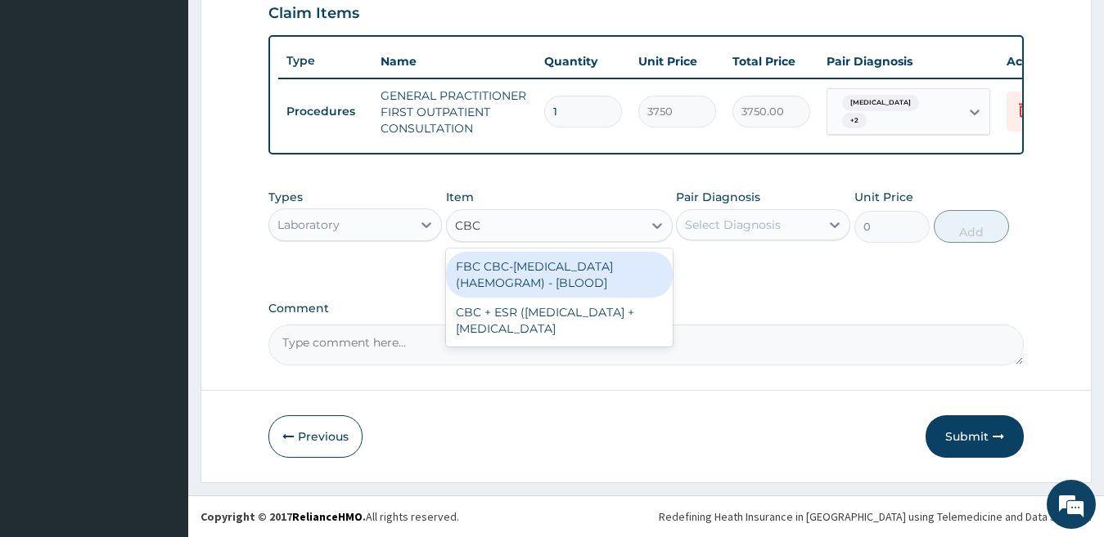
click at [556, 267] on div "FBC CBC-[MEDICAL_DATA] (HAEMOGRAM) - [BLOOD]" at bounding box center [559, 275] width 227 height 46
type input "5000"
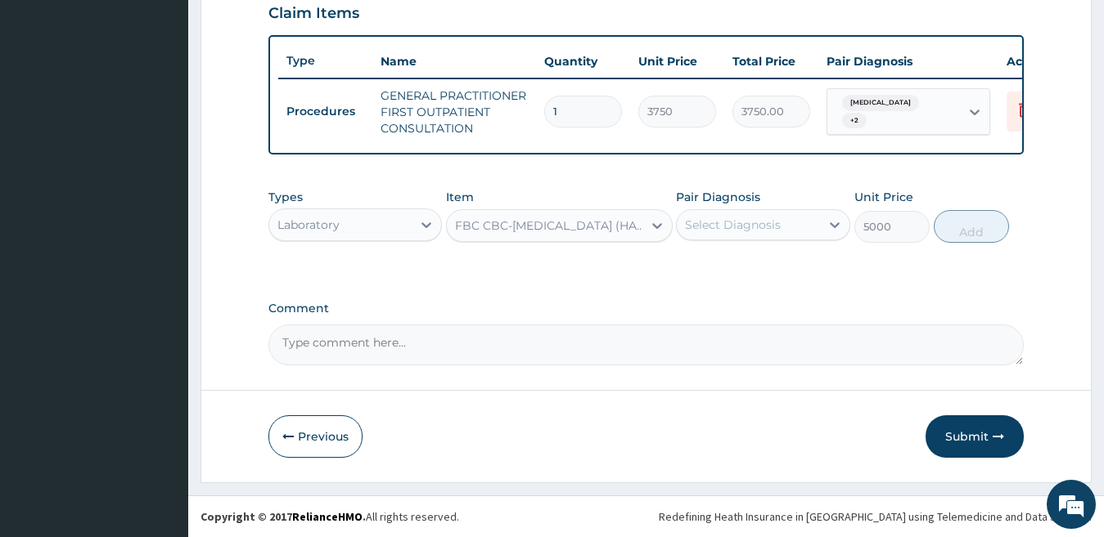
click at [721, 224] on div "Select Diagnosis" at bounding box center [733, 225] width 96 height 16
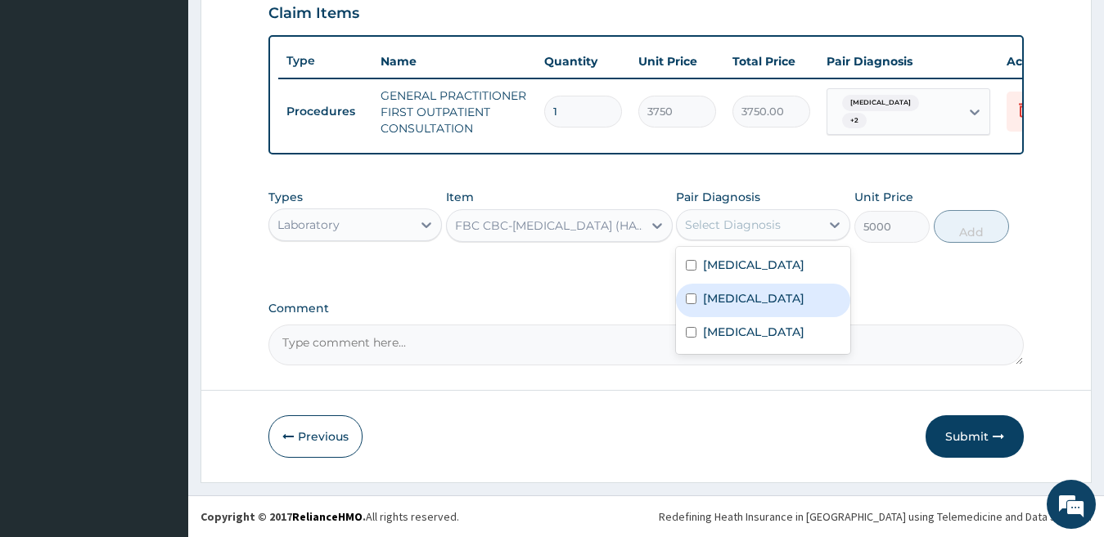
click at [740, 291] on div "[MEDICAL_DATA]" at bounding box center [763, 301] width 174 height 34
checkbox input "true"
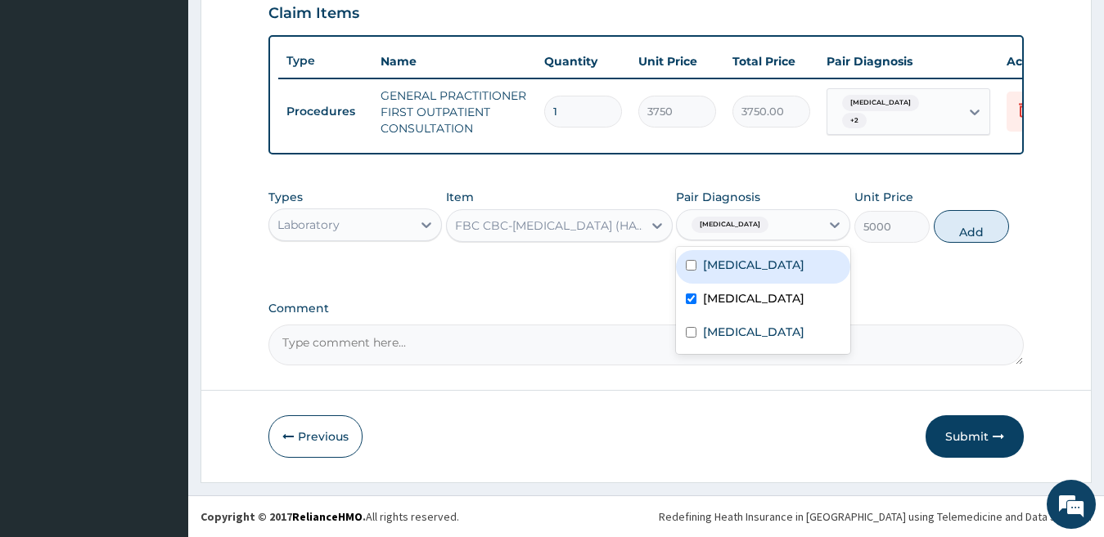
drag, startPoint x: 974, startPoint y: 218, endPoint x: 960, endPoint y: 220, distance: 14.0
click at [974, 219] on button "Add" at bounding box center [970, 226] width 75 height 33
type input "0"
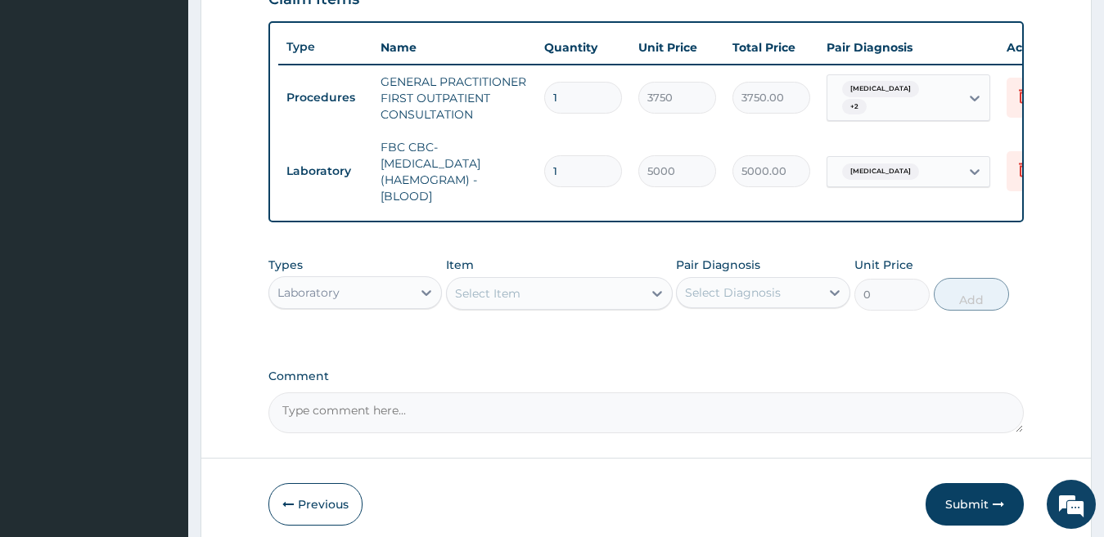
click at [513, 302] on div "Select Item" at bounding box center [487, 294] width 65 height 16
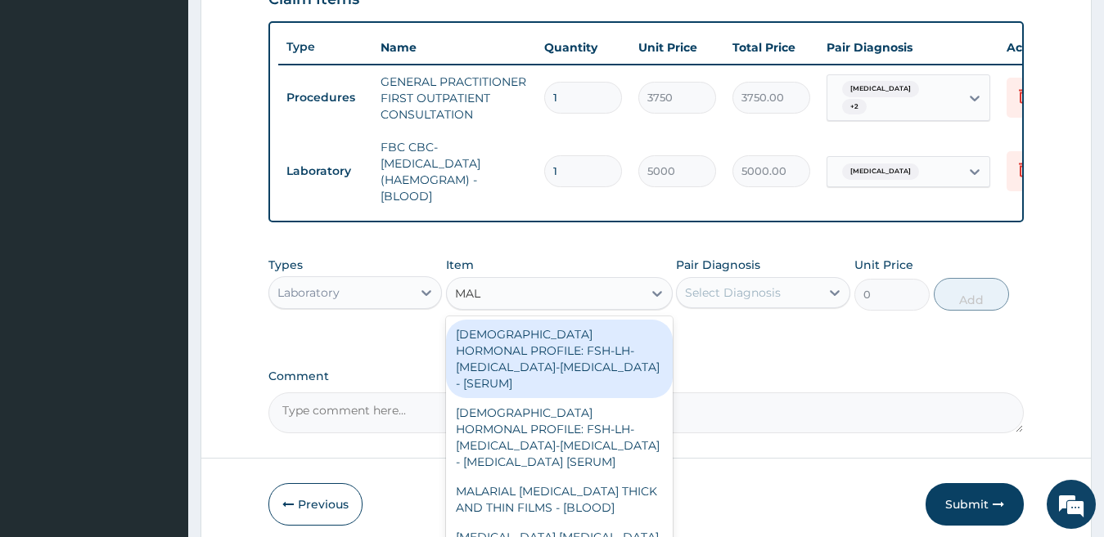
type input "MALA"
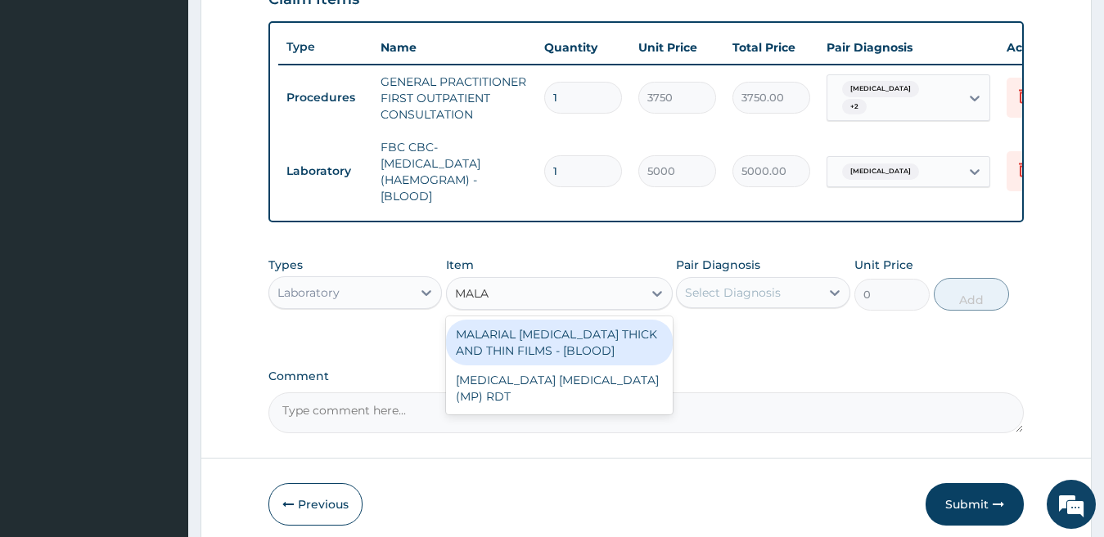
click at [522, 344] on div "MALARIAL [MEDICAL_DATA] THICK AND THIN FILMS - [BLOOD]" at bounding box center [559, 343] width 227 height 46
type input "2187.5"
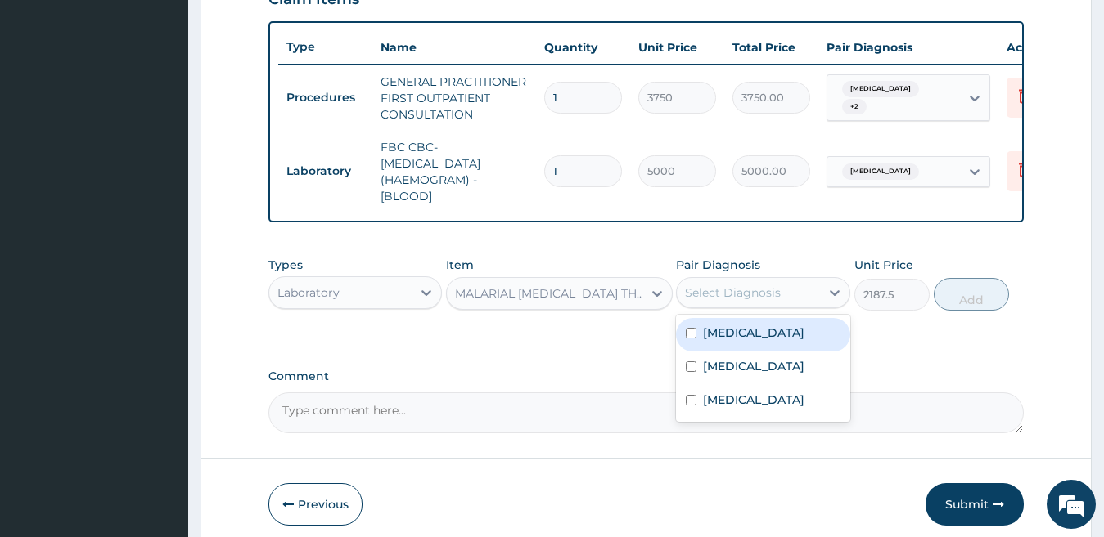
click at [774, 301] on div "Select Diagnosis" at bounding box center [733, 293] width 96 height 16
click at [764, 341] on label "[MEDICAL_DATA]" at bounding box center [753, 333] width 101 height 16
checkbox input "true"
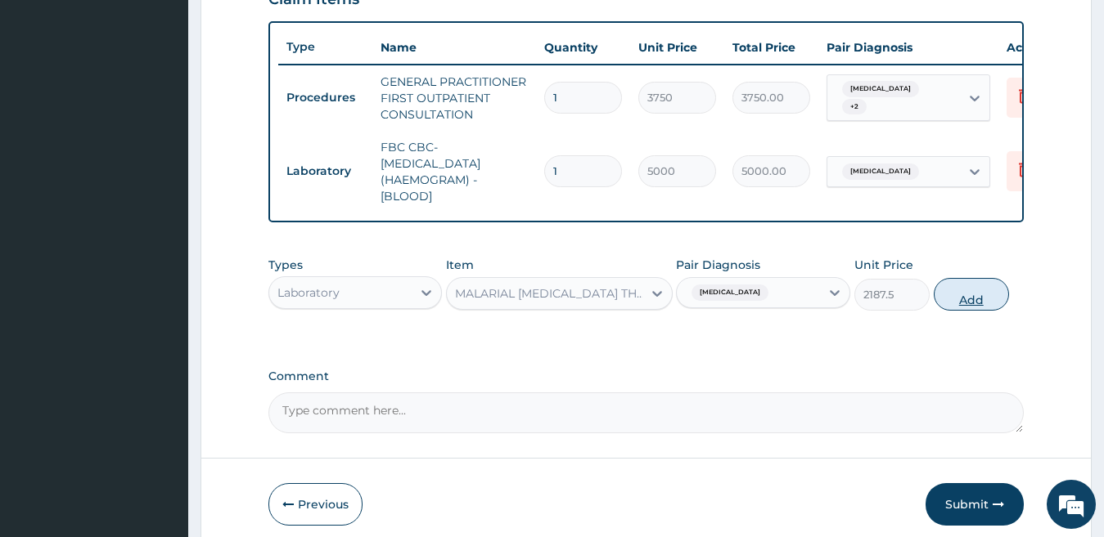
click at [965, 311] on button "Add" at bounding box center [970, 294] width 75 height 33
type input "0"
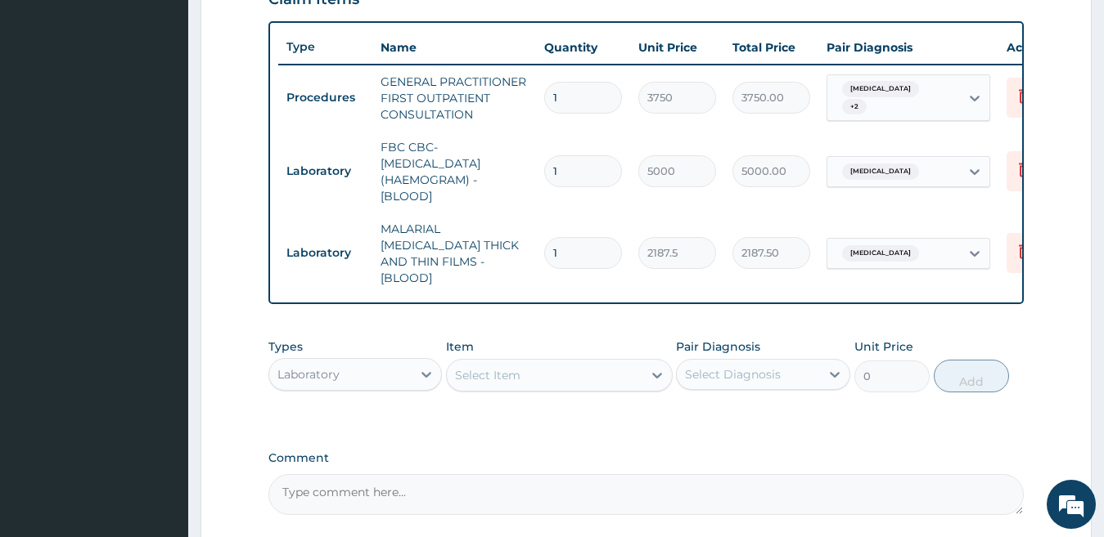
drag, startPoint x: 393, startPoint y: 369, endPoint x: 382, endPoint y: 389, distance: 22.3
click at [392, 370] on div "Laboratory" at bounding box center [340, 375] width 143 height 26
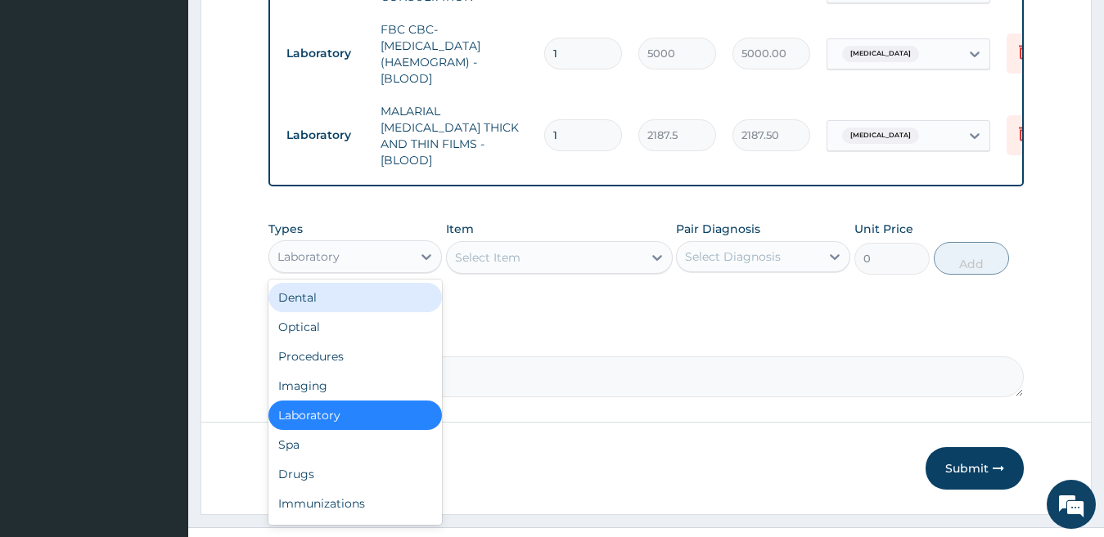
scroll to position [735, 0]
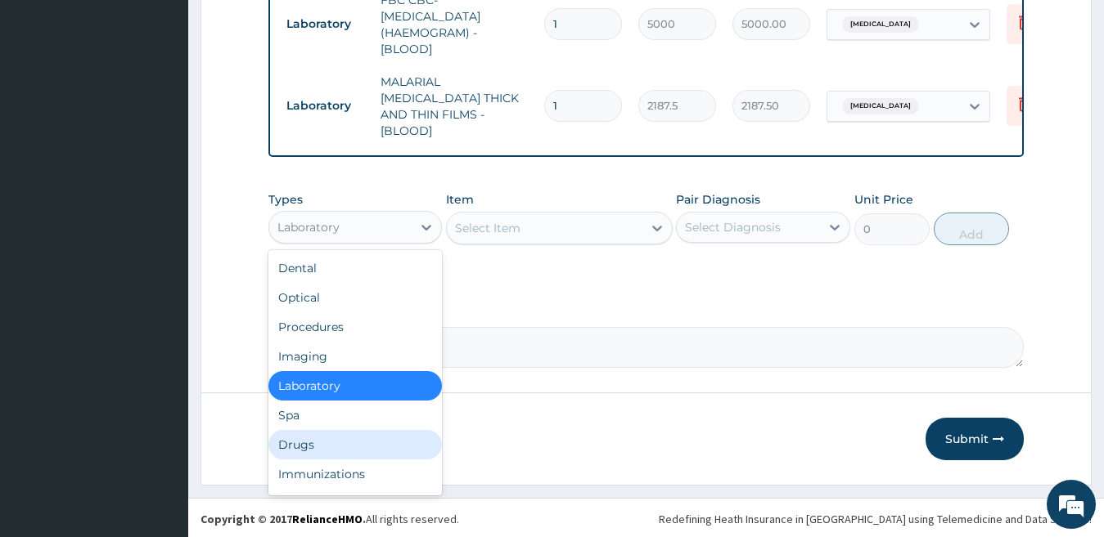
click at [424, 446] on div "Drugs" at bounding box center [355, 444] width 174 height 29
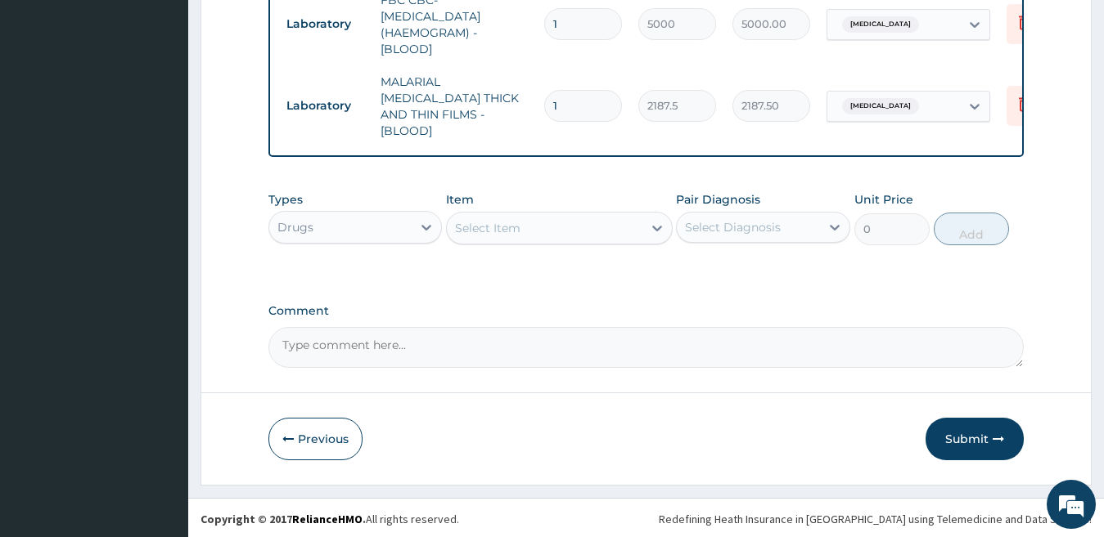
click at [560, 224] on div "Select Item" at bounding box center [545, 228] width 196 height 26
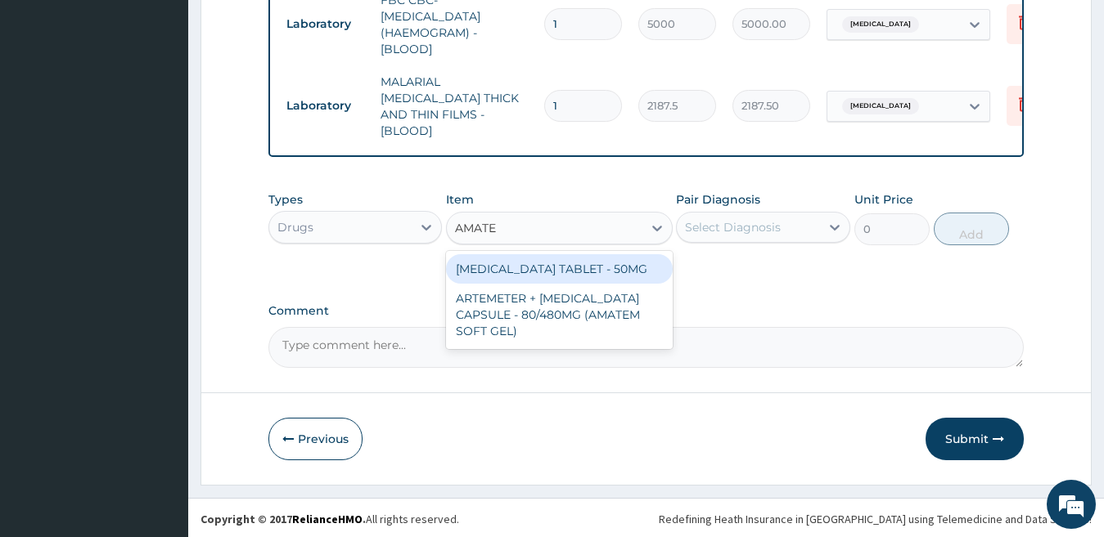
type input "AMATEM"
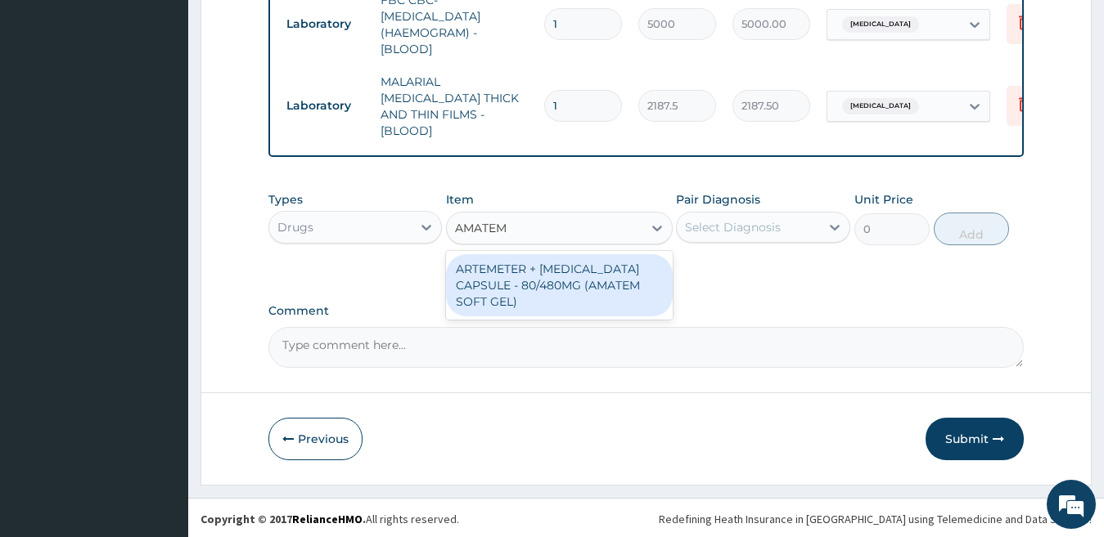
click at [566, 280] on div "ARTEMETER + [MEDICAL_DATA] CAPSULE - 80/480MG (AMATEM SOFT GEL)" at bounding box center [559, 285] width 227 height 62
type input "420"
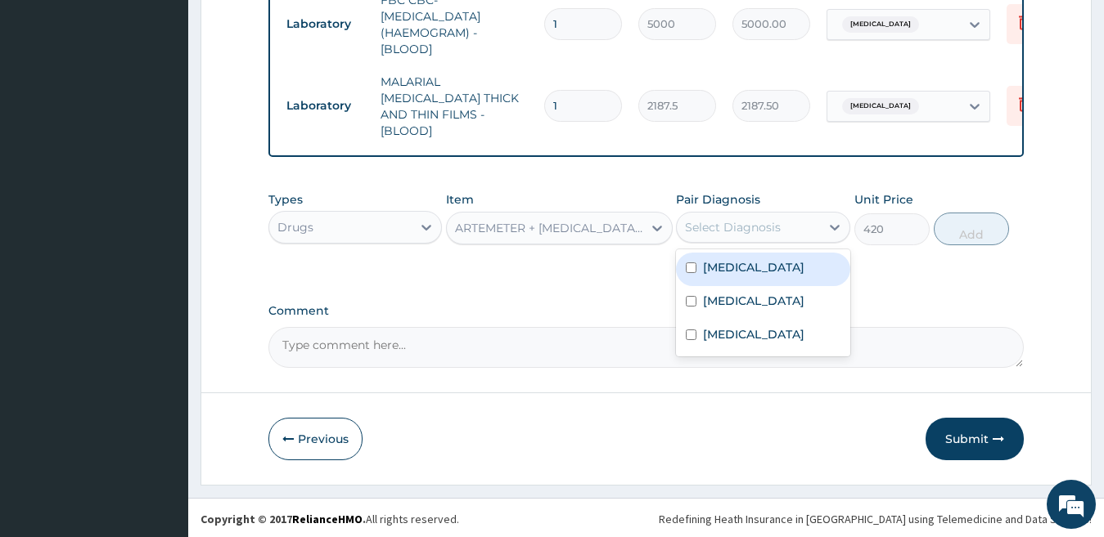
click at [710, 227] on div "Select Diagnosis" at bounding box center [733, 227] width 96 height 16
click at [735, 266] on label "[MEDICAL_DATA]" at bounding box center [753, 267] width 101 height 16
checkbox input "true"
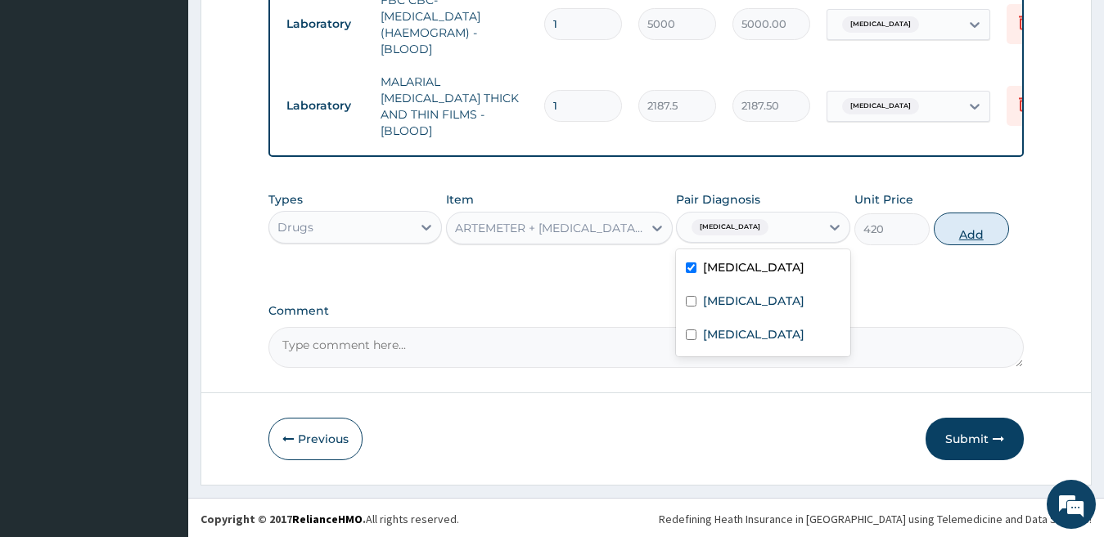
click at [960, 232] on button "Add" at bounding box center [970, 229] width 75 height 33
type input "0"
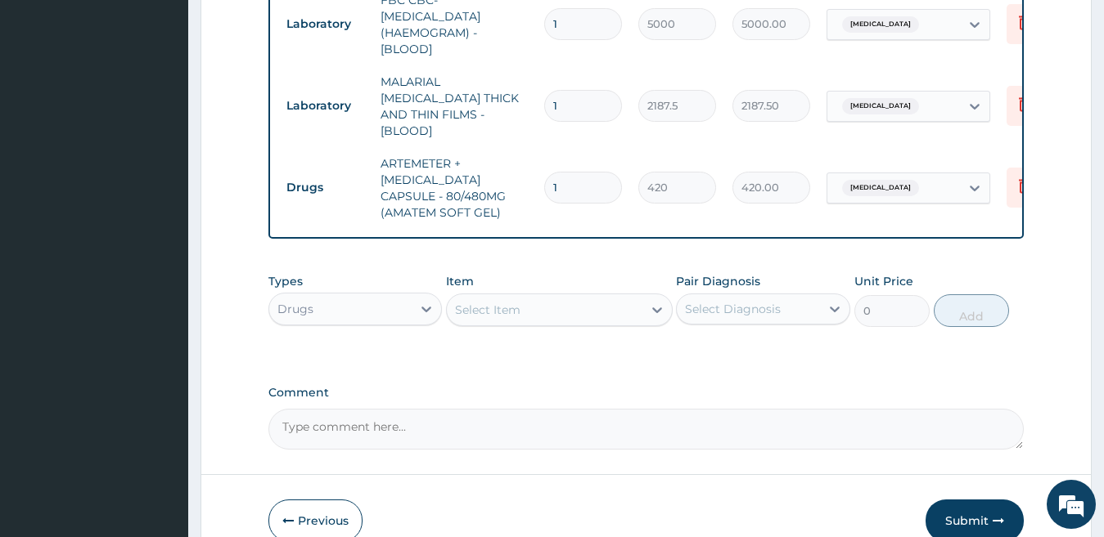
type input "0.00"
type input "6"
type input "2520.00"
type input "6"
click at [595, 312] on div "Select Item" at bounding box center [545, 310] width 196 height 26
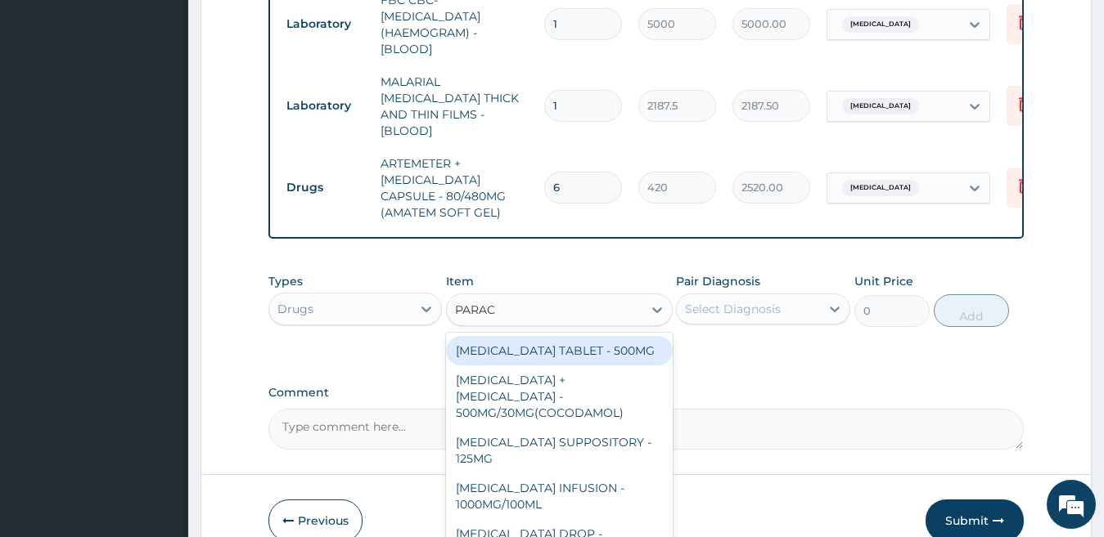
type input "PARACE"
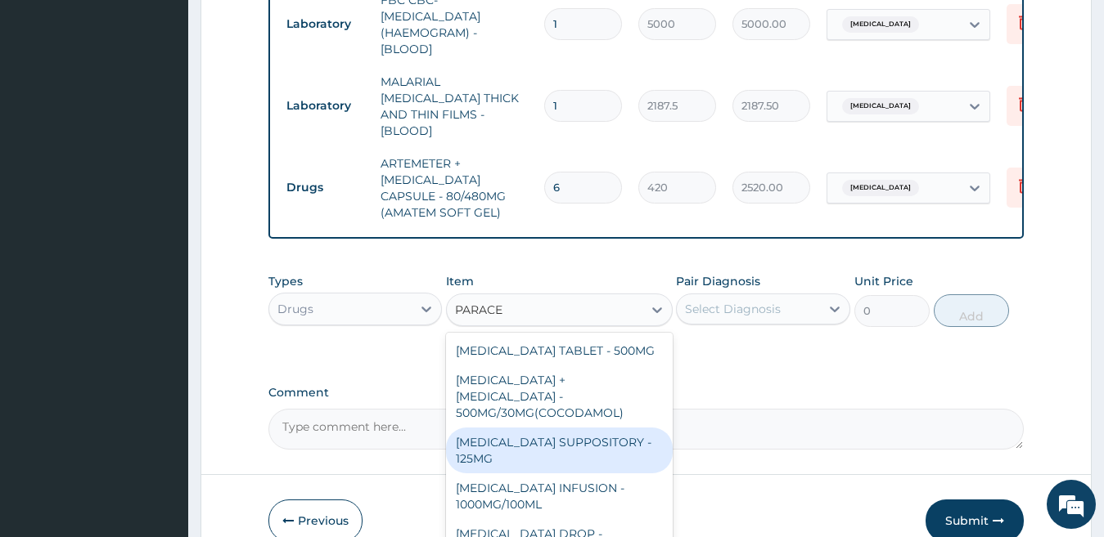
scroll to position [173, 0]
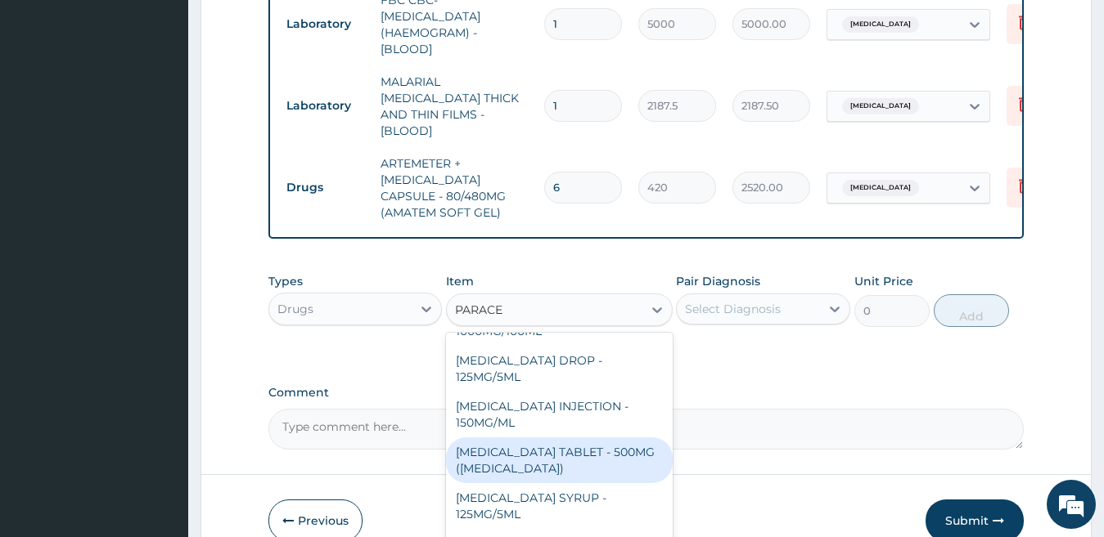
click at [564, 442] on div "[MEDICAL_DATA] TABLET - 500MG ([MEDICAL_DATA])" at bounding box center [559, 461] width 227 height 46
type input "42"
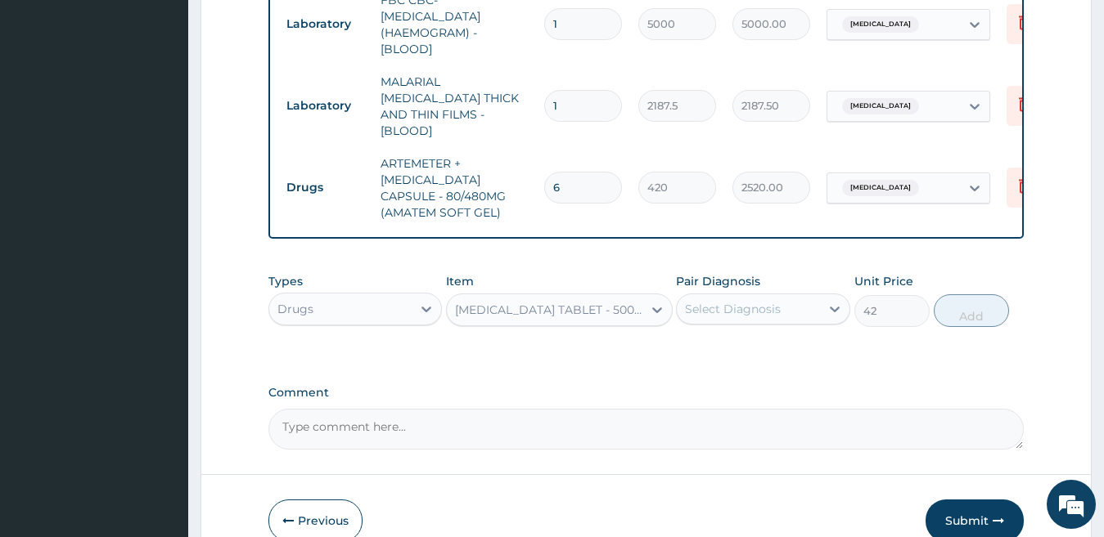
click at [758, 304] on div "Select Diagnosis" at bounding box center [733, 309] width 96 height 16
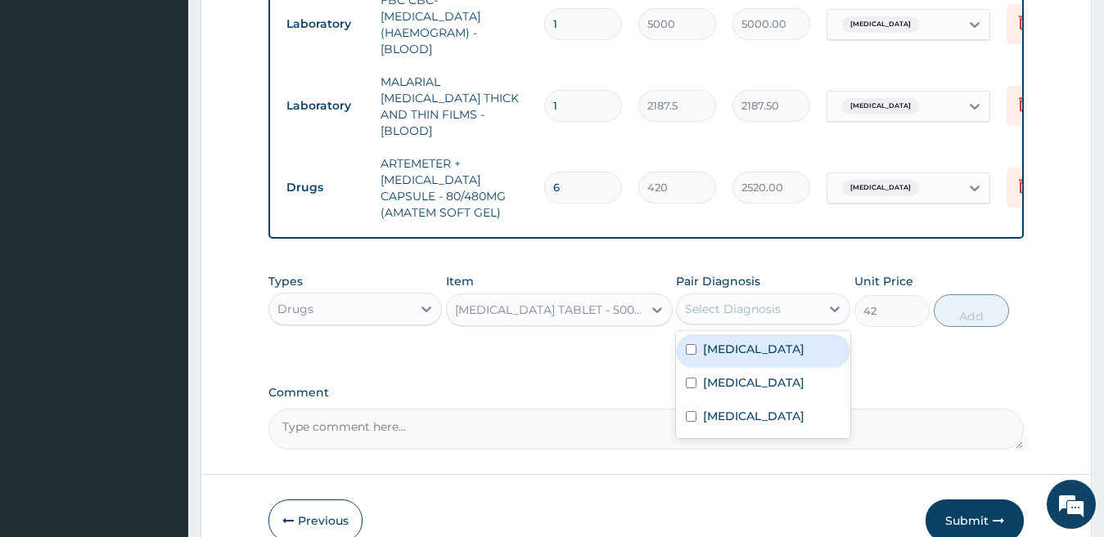
click at [783, 347] on label "[MEDICAL_DATA]" at bounding box center [753, 349] width 101 height 16
checkbox input "true"
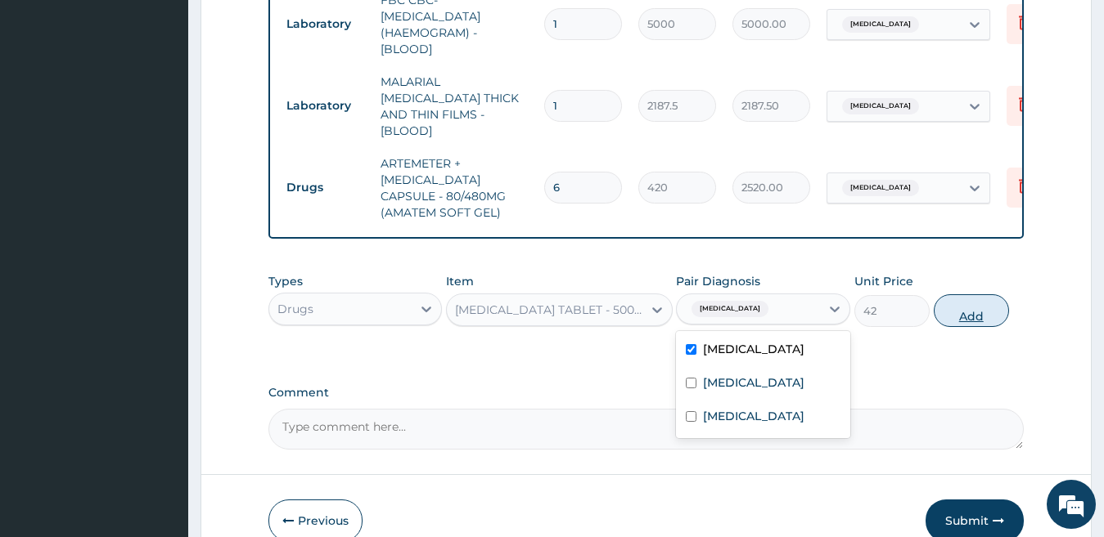
click at [972, 308] on button "Add" at bounding box center [970, 311] width 75 height 33
type input "0"
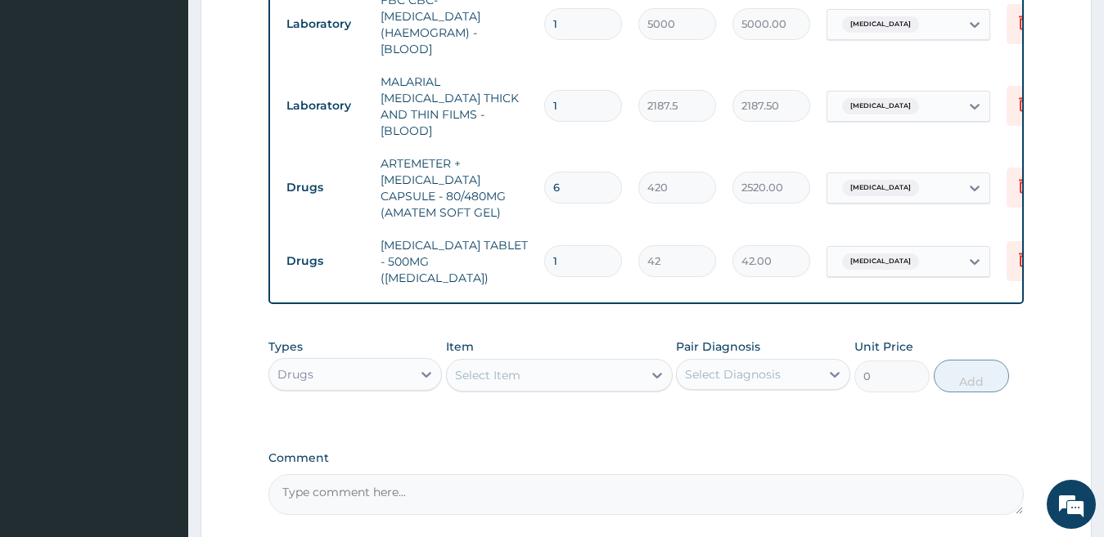
type input "18"
type input "756.00"
type input "18"
click at [528, 362] on div "Select Item" at bounding box center [545, 375] width 196 height 26
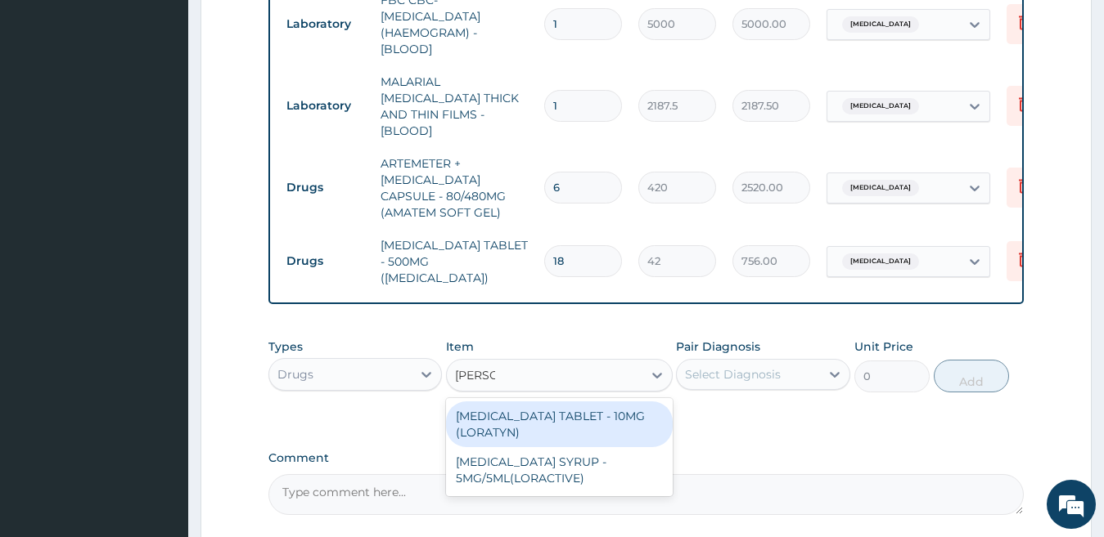
type input "LORAT"
drag, startPoint x: 547, startPoint y: 410, endPoint x: 555, endPoint y: 407, distance: 8.5
click at [547, 410] on div "LORATADINE TABLET - 10MG (LORATYN)" at bounding box center [559, 425] width 227 height 46
type input "98"
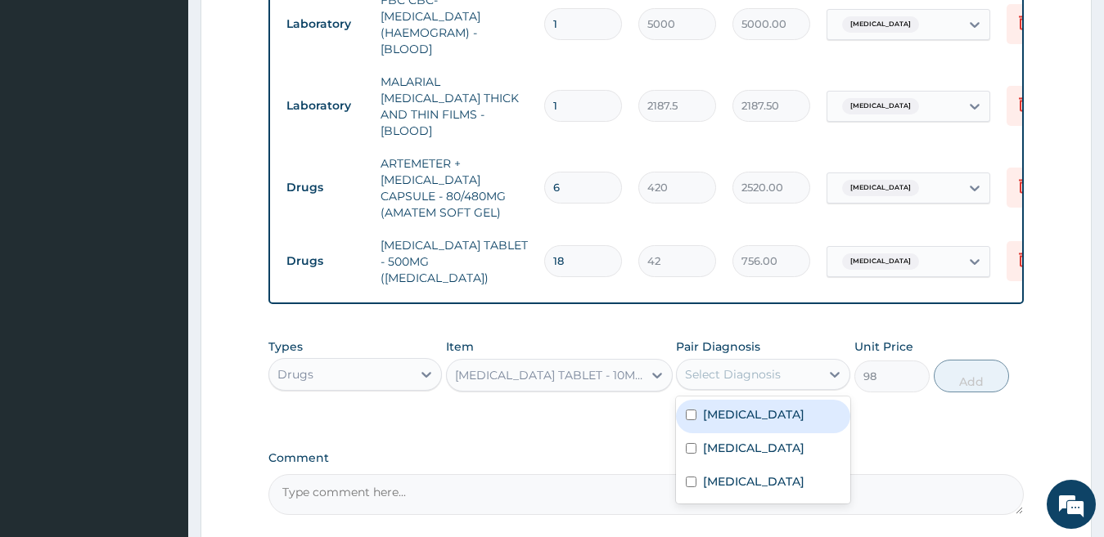
click at [738, 366] on div "Select Diagnosis" at bounding box center [733, 374] width 96 height 16
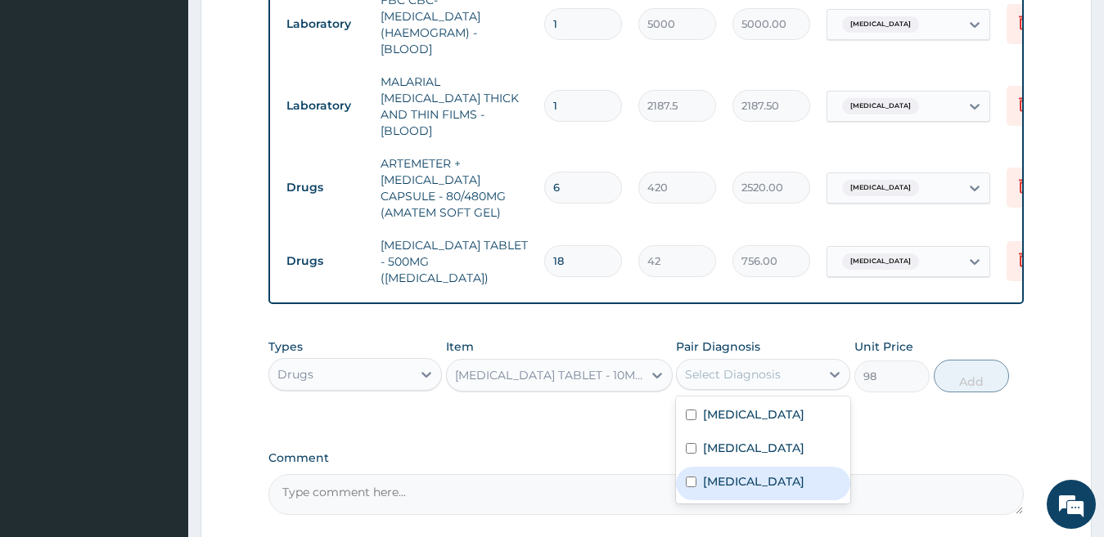
click at [744, 474] on label "Upper respiratory infection" at bounding box center [753, 482] width 101 height 16
checkbox input "true"
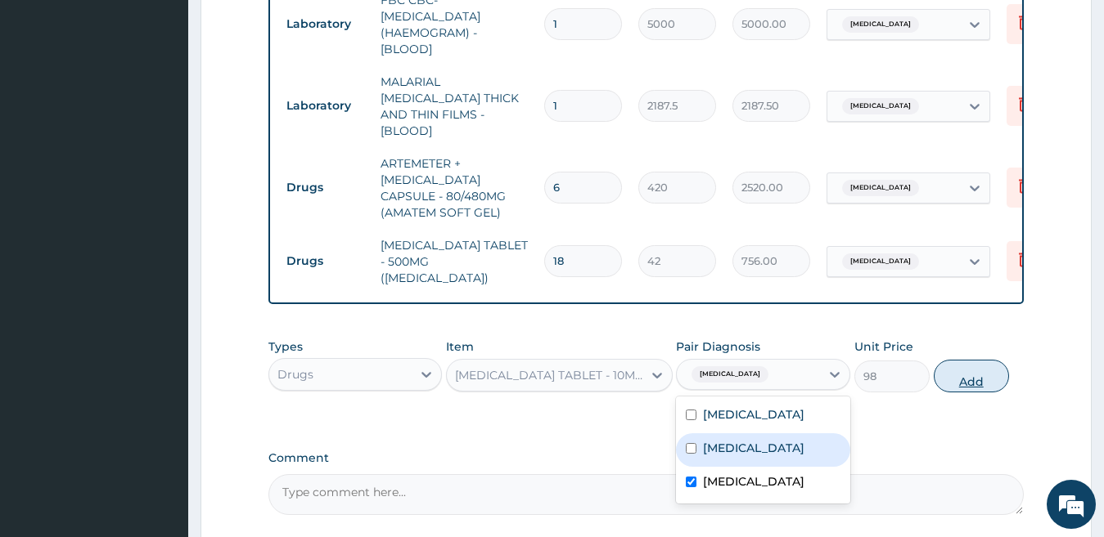
click at [953, 362] on button "Add" at bounding box center [970, 376] width 75 height 33
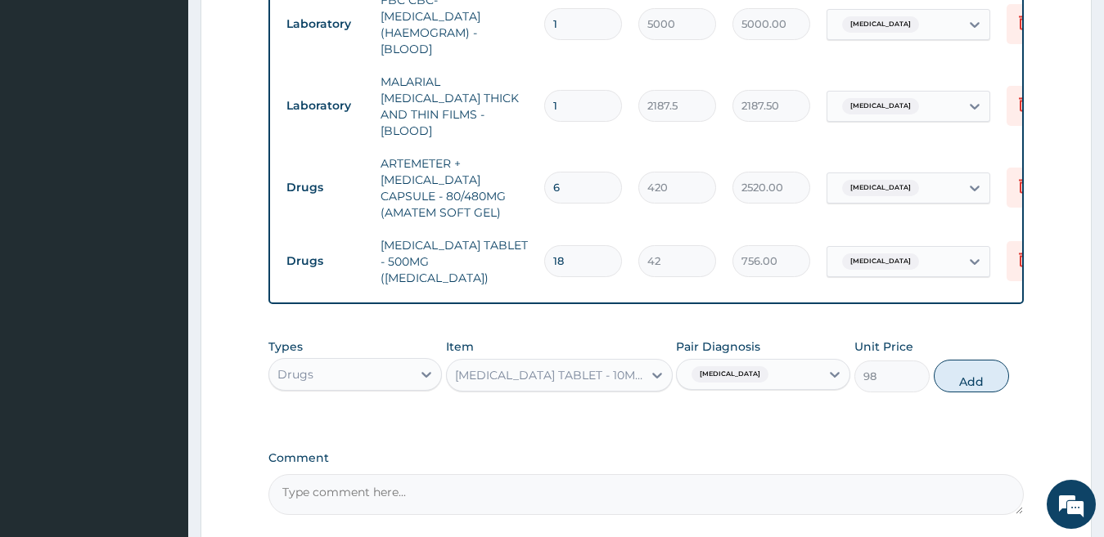
type input "0"
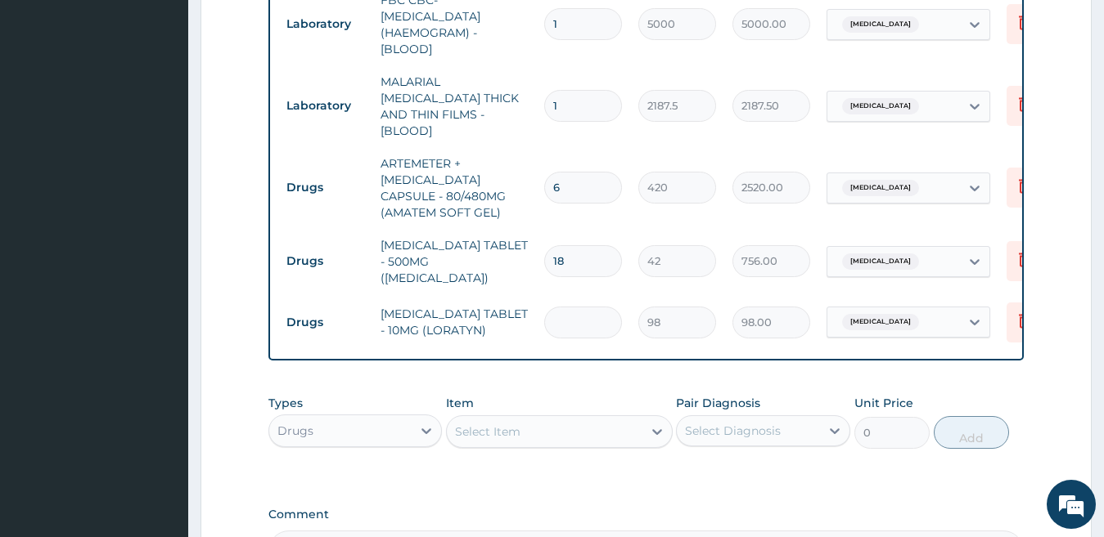
type input "0.00"
type input "2"
type input "196.00"
type input "2"
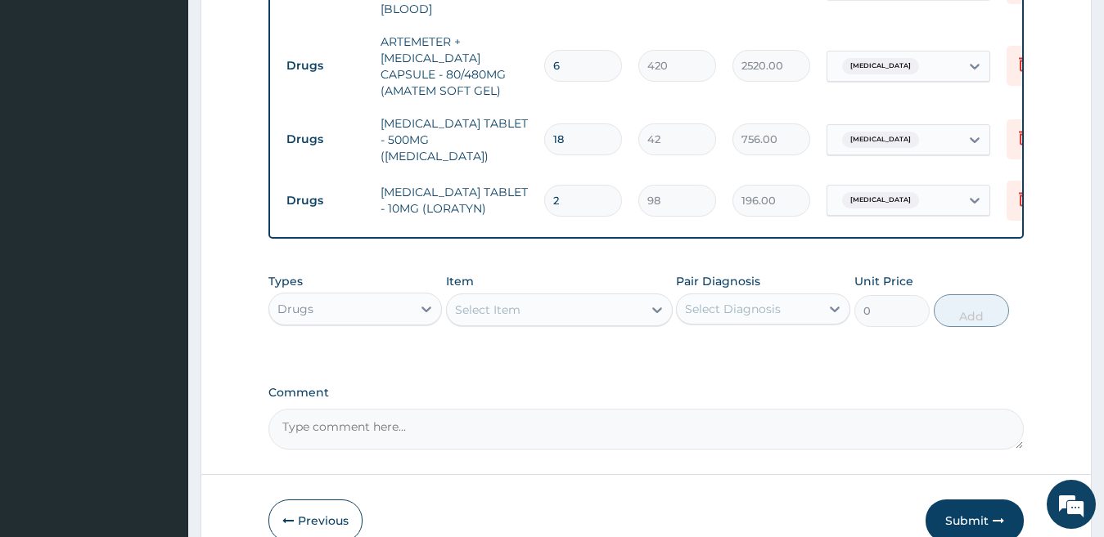
scroll to position [848, 0]
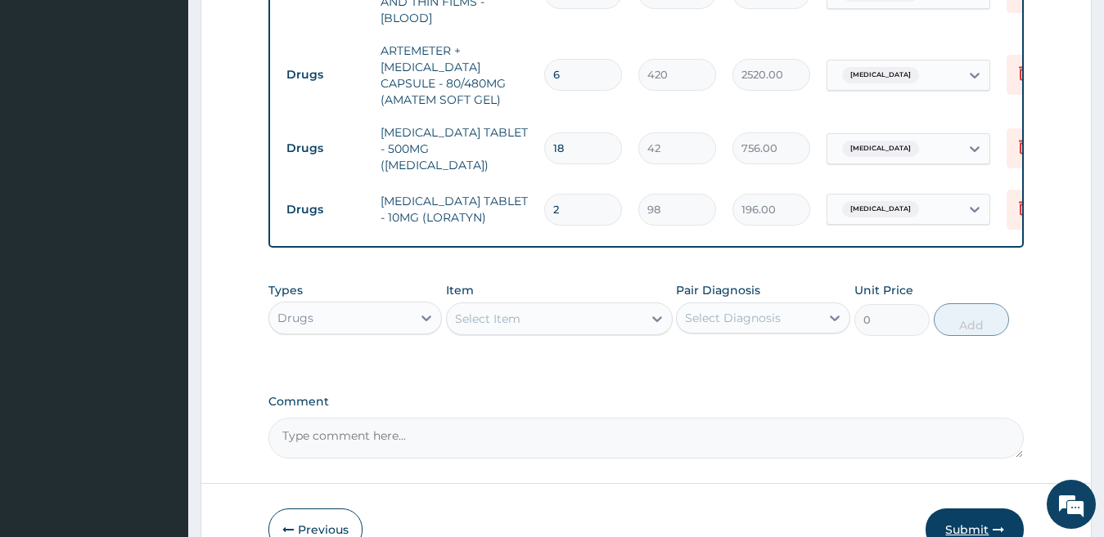
click at [971, 522] on button "Submit" at bounding box center [974, 530] width 98 height 43
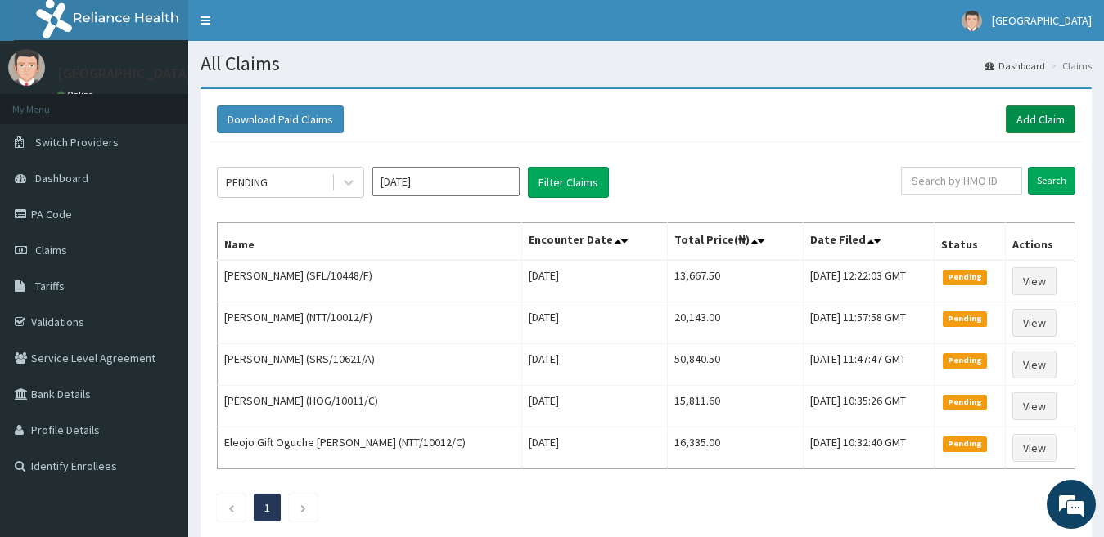
click at [1035, 122] on link "Add Claim" at bounding box center [1040, 120] width 70 height 28
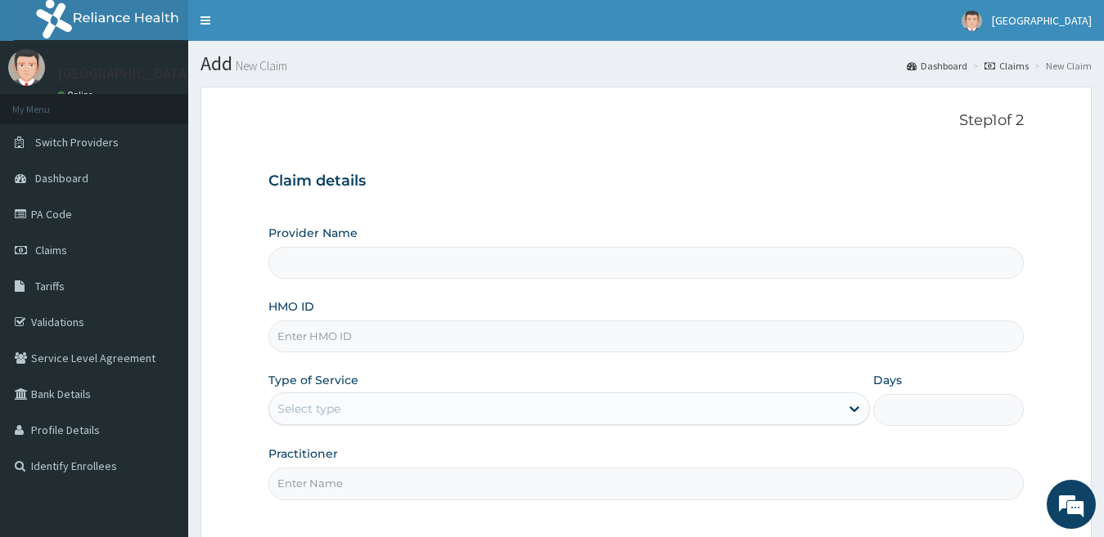
type input "[GEOGRAPHIC_DATA]"
type input "ERM/10431/B"
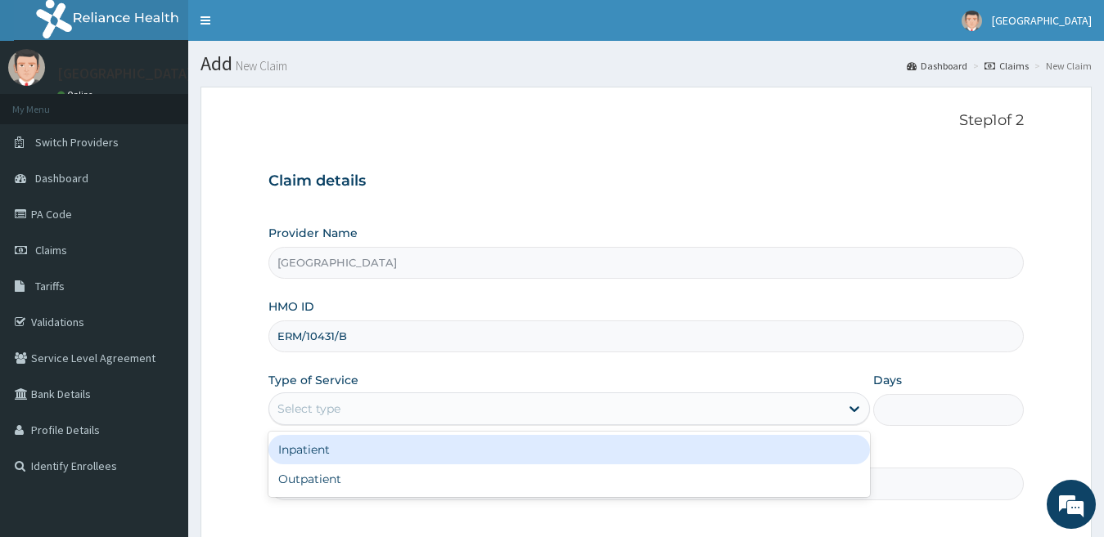
click at [368, 405] on div "Select type" at bounding box center [554, 409] width 571 height 26
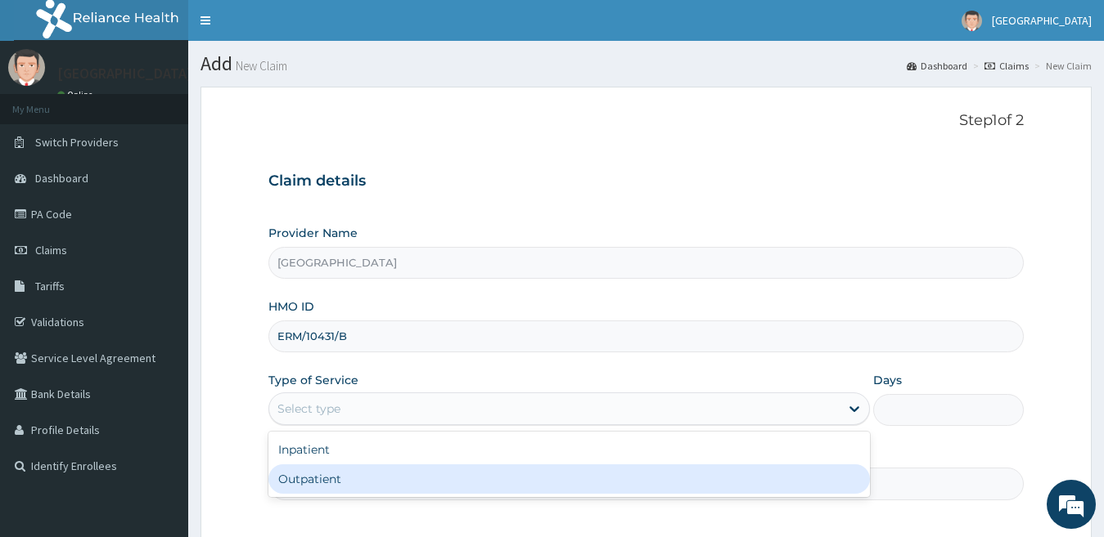
click at [375, 470] on div "Outpatient" at bounding box center [569, 479] width 602 height 29
type input "1"
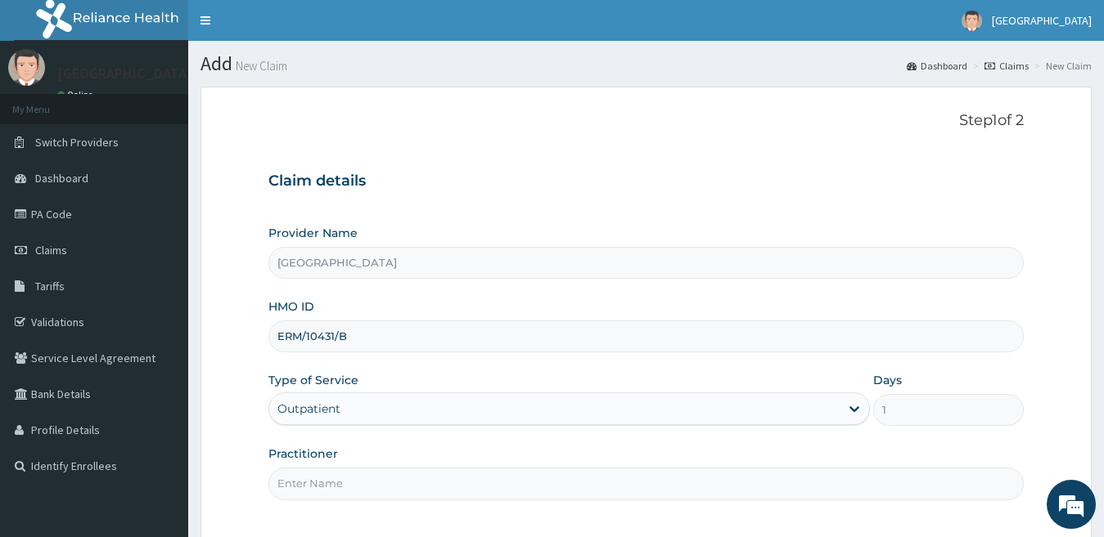
click at [375, 470] on input "Practitioner" at bounding box center [646, 484] width 756 height 32
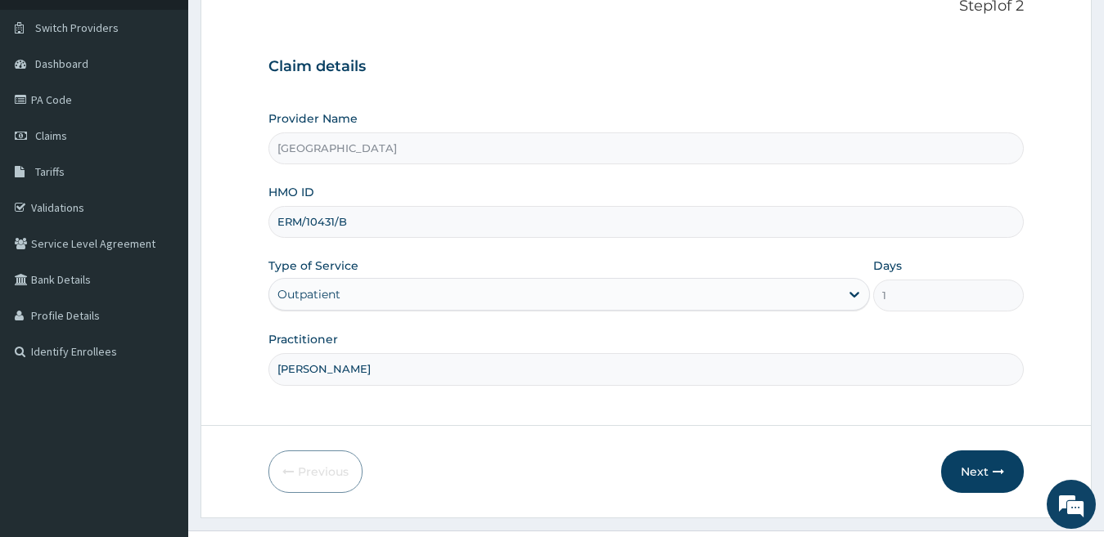
scroll to position [150, 0]
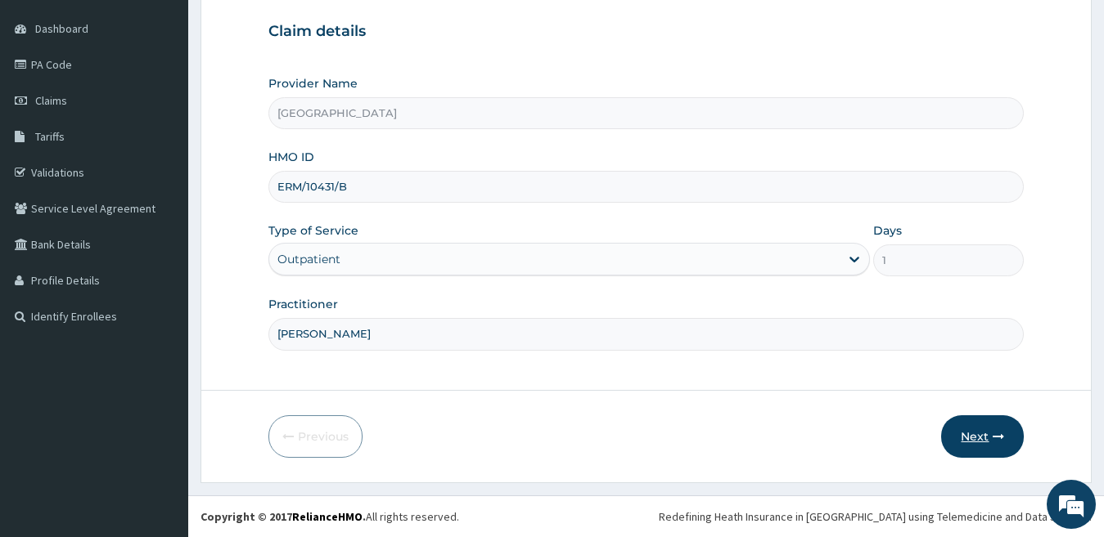
type input "DR OKOYE"
click at [968, 445] on button "Next" at bounding box center [982, 437] width 83 height 43
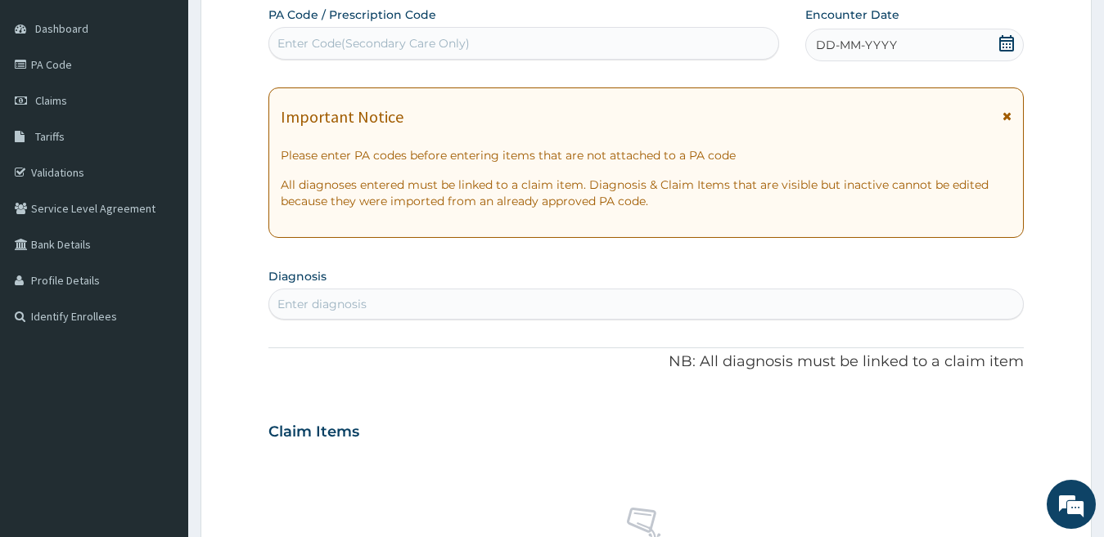
click at [876, 47] on span "DD-MM-YYYY" at bounding box center [856, 45] width 81 height 16
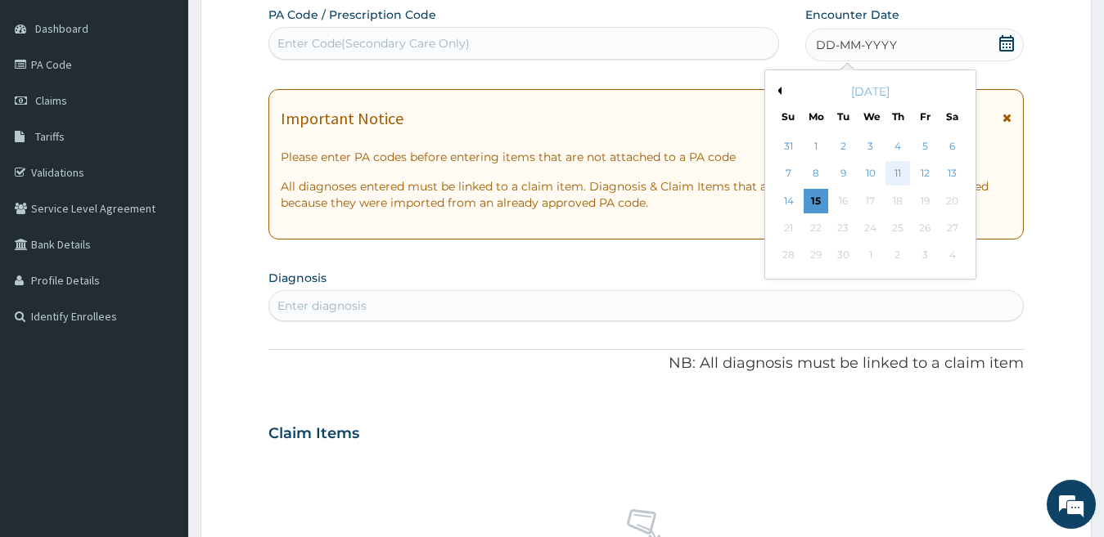
click at [896, 174] on div "11" at bounding box center [897, 174] width 25 height 25
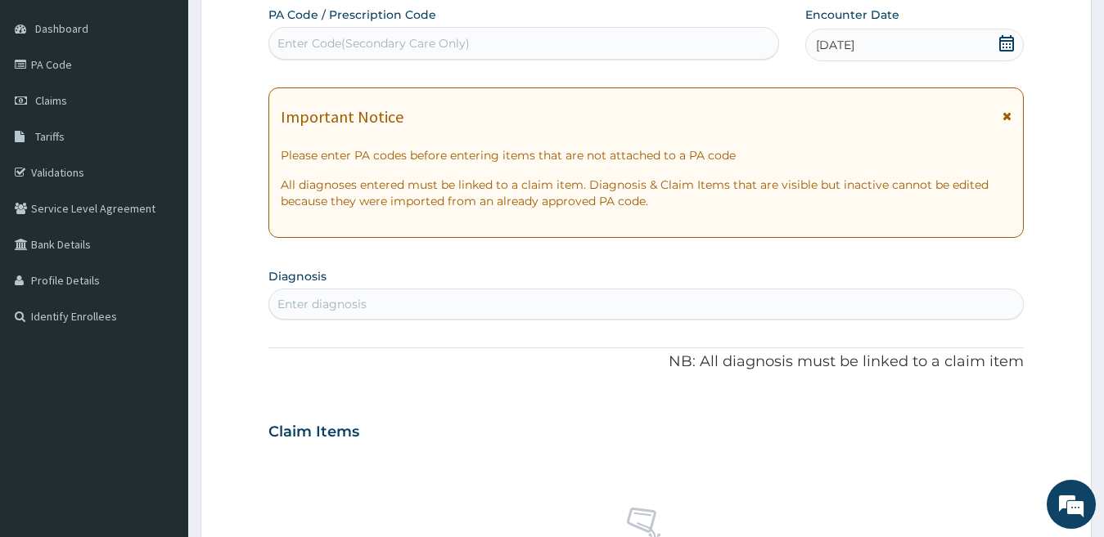
click at [407, 305] on div "Enter diagnosis" at bounding box center [646, 304] width 754 height 26
type input "[PERSON_NAME]"
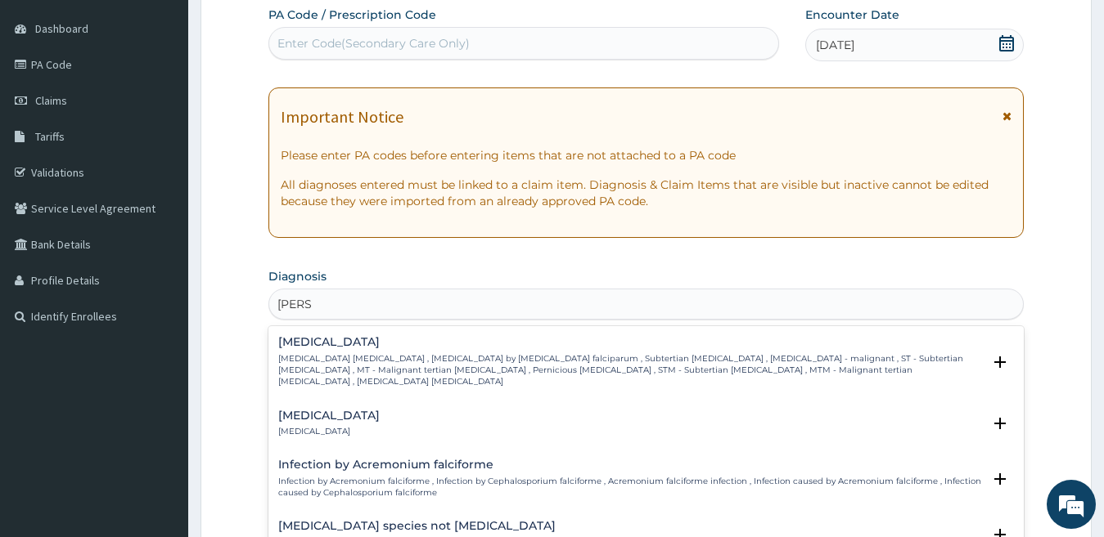
click at [423, 362] on p "[MEDICAL_DATA] [MEDICAL_DATA] , [MEDICAL_DATA] by [MEDICAL_DATA] falciparum , S…" at bounding box center [630, 370] width 704 height 35
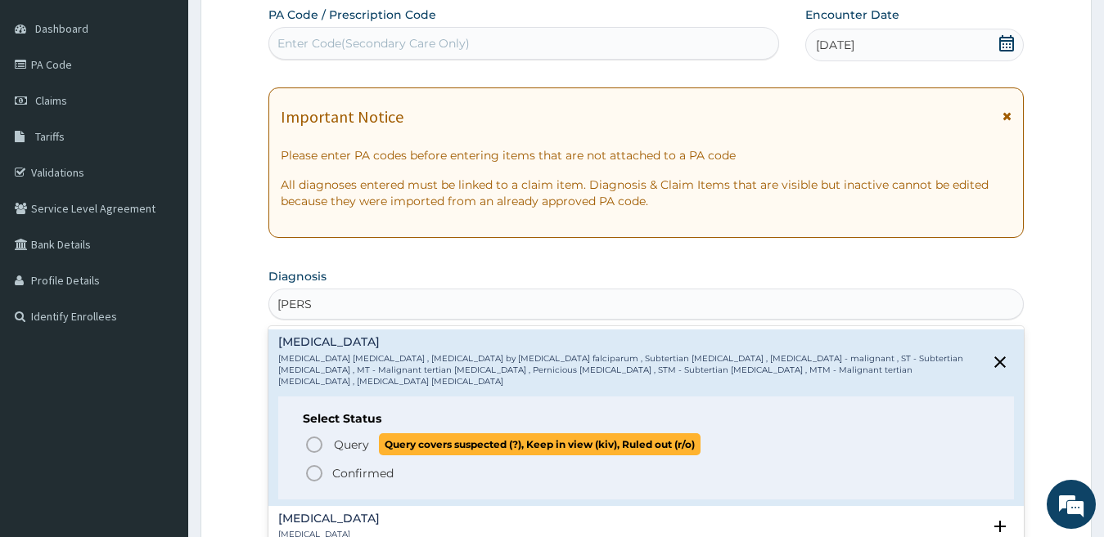
click at [382, 438] on span "Query covers suspected (?), Keep in view (kiv), Ruled out (r/o)" at bounding box center [540, 445] width 322 height 22
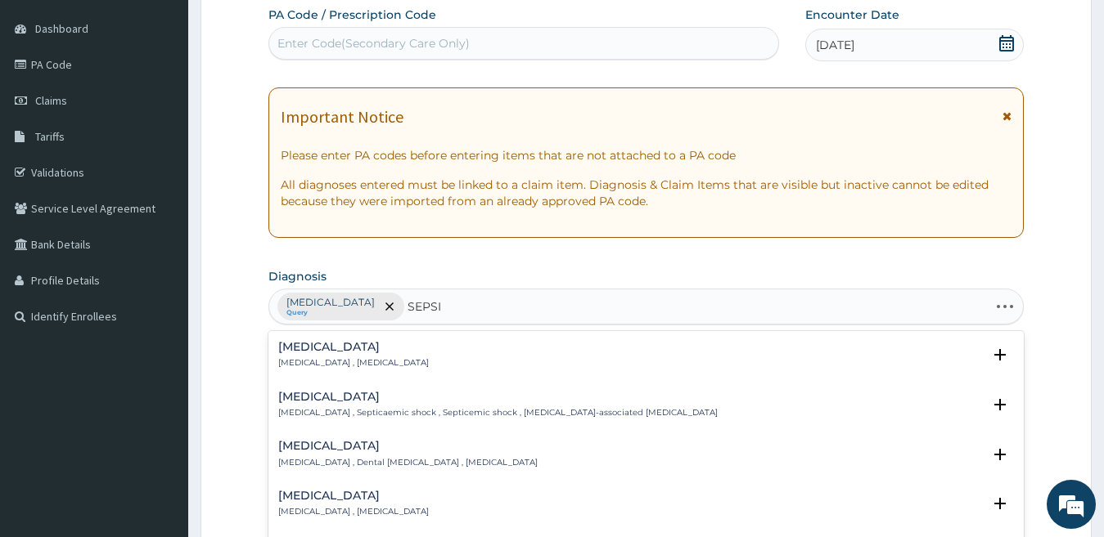
type input "[MEDICAL_DATA]"
click at [335, 345] on h4 "[MEDICAL_DATA]" at bounding box center [353, 347] width 151 height 12
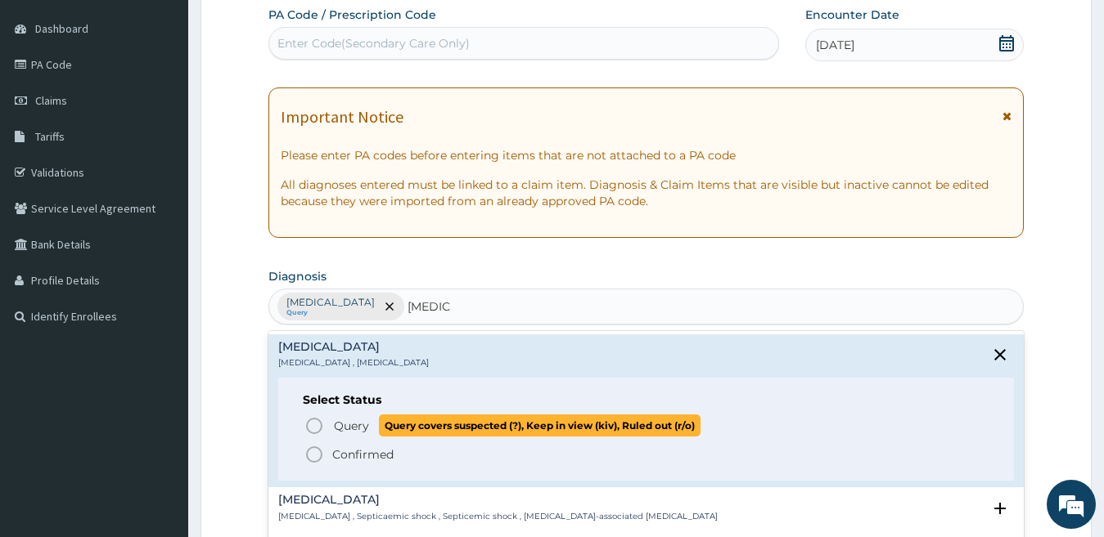
click at [321, 423] on circle "status option query" at bounding box center [314, 426] width 15 height 15
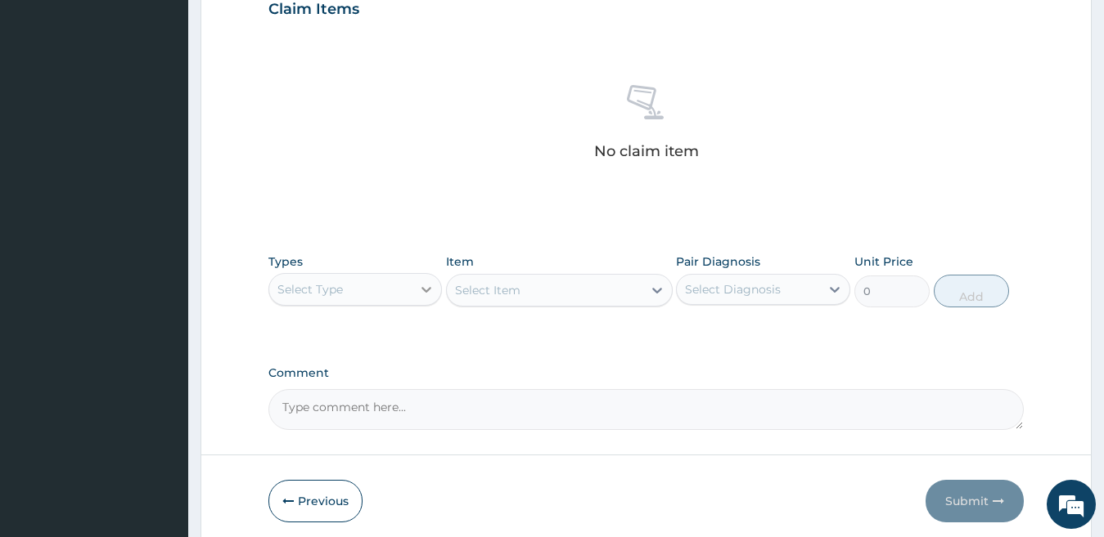
scroll to position [642, 0]
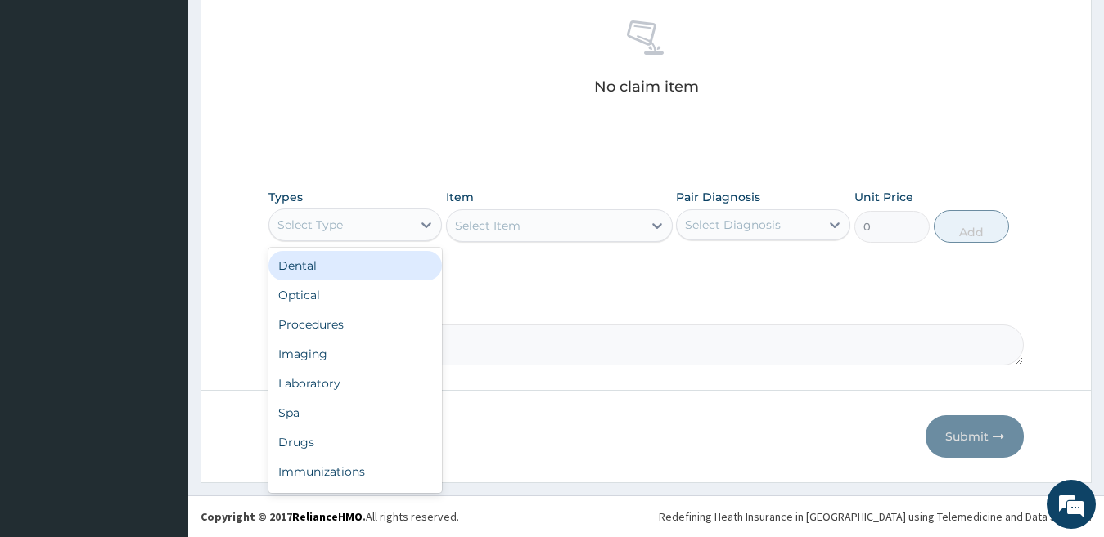
click at [353, 231] on div "Select Type" at bounding box center [340, 225] width 143 height 26
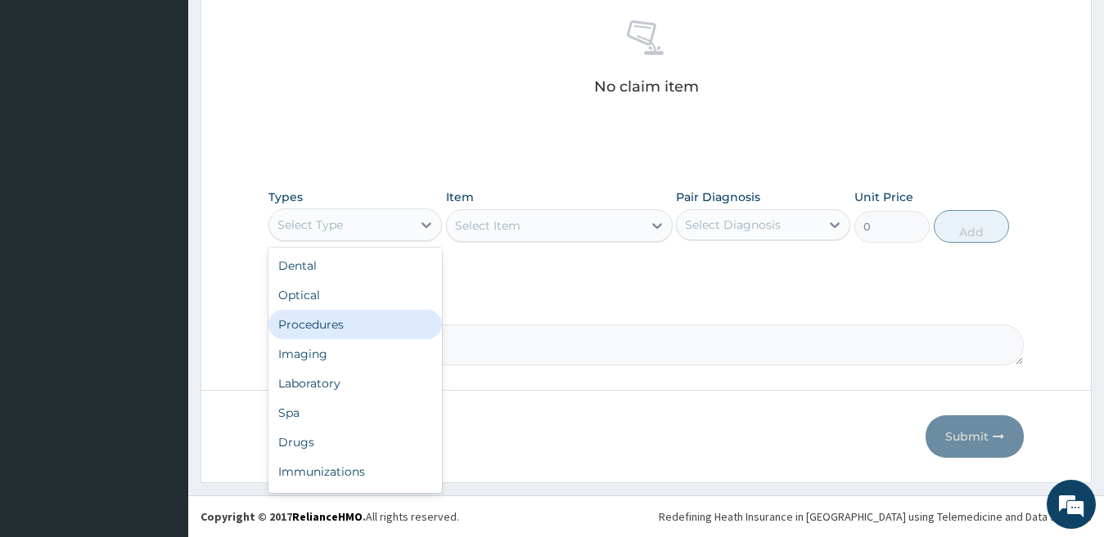
click at [308, 324] on div "Procedures" at bounding box center [355, 324] width 174 height 29
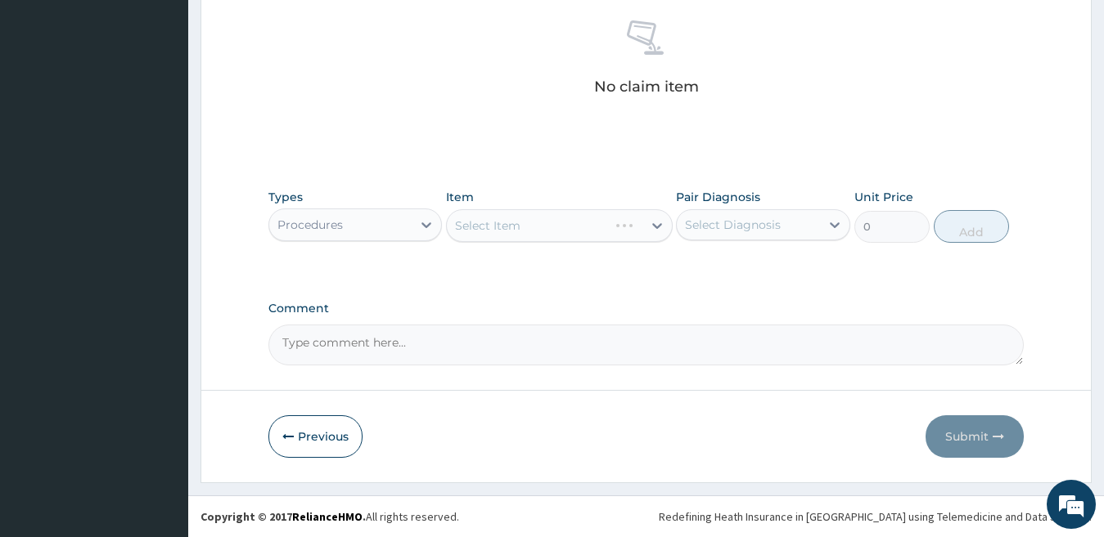
click at [591, 232] on div "Select Item" at bounding box center [559, 225] width 227 height 33
click at [578, 228] on div "Select Item" at bounding box center [545, 226] width 196 height 26
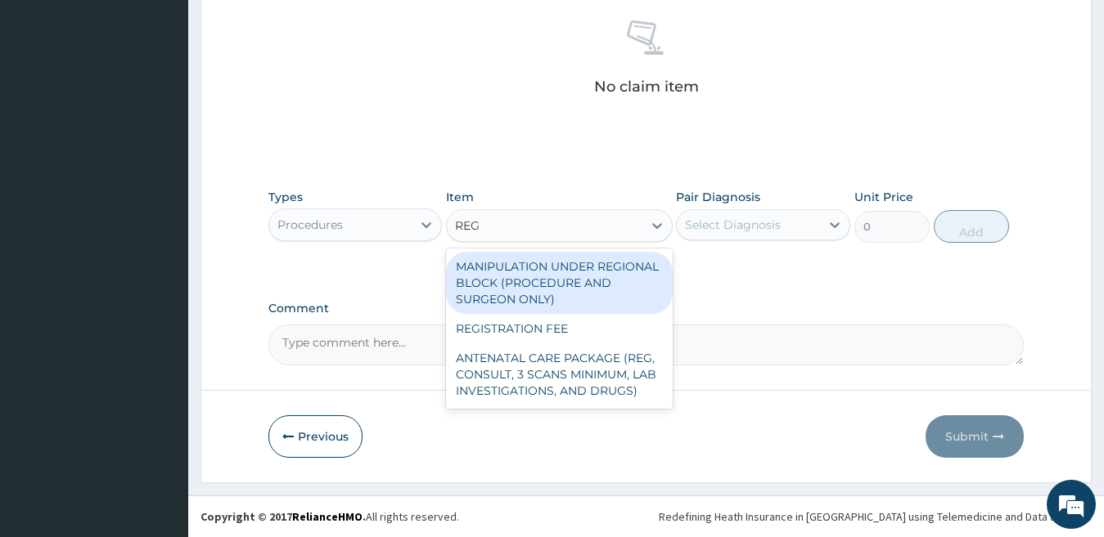
type input "REGI"
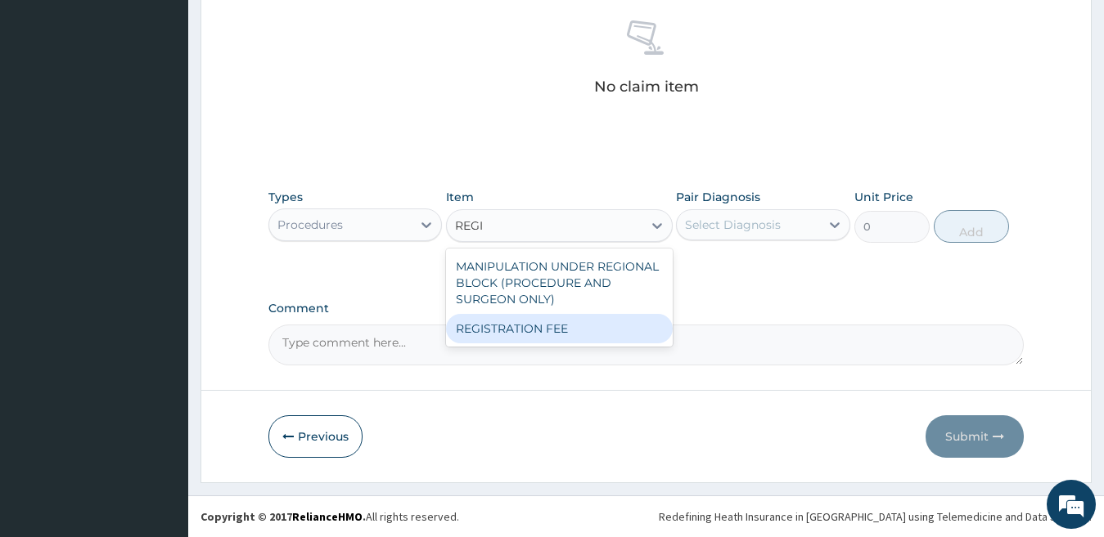
click at [595, 332] on div "REGISTRATION FEE" at bounding box center [559, 328] width 227 height 29
type input "2500"
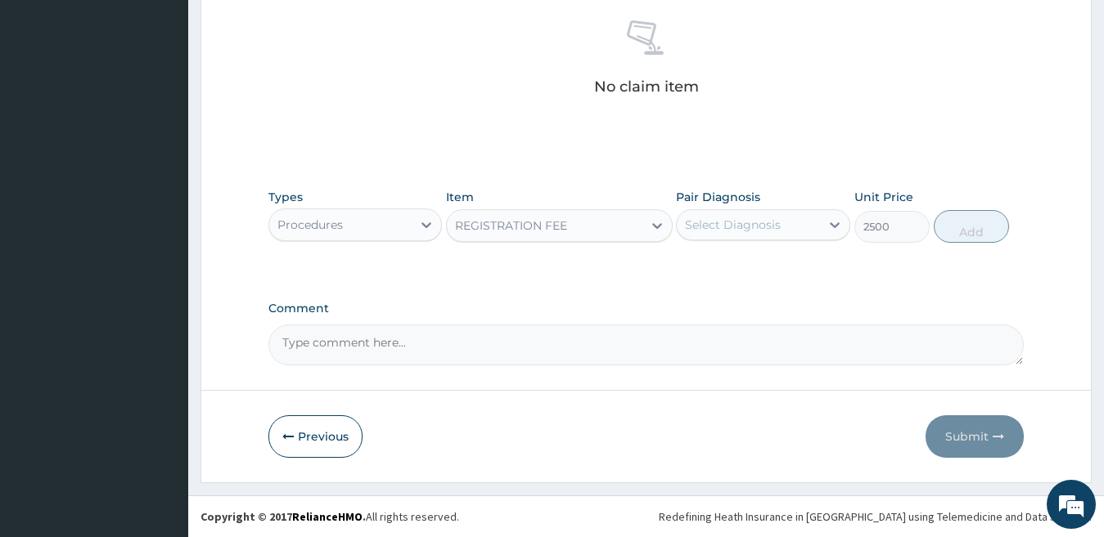
click at [730, 221] on div "Select Diagnosis" at bounding box center [733, 225] width 96 height 16
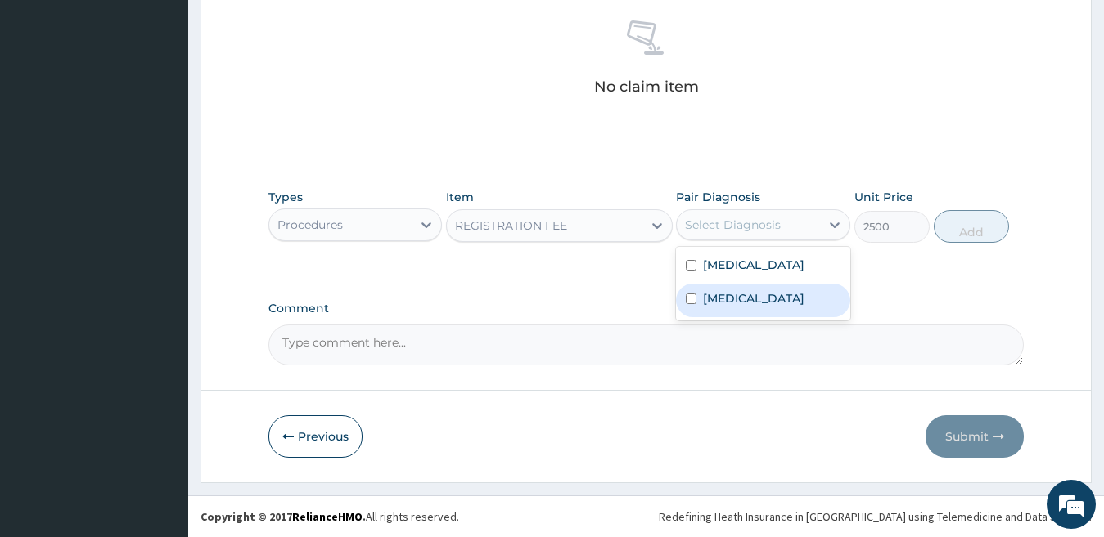
click at [741, 298] on div "[MEDICAL_DATA]" at bounding box center [763, 301] width 174 height 34
checkbox input "true"
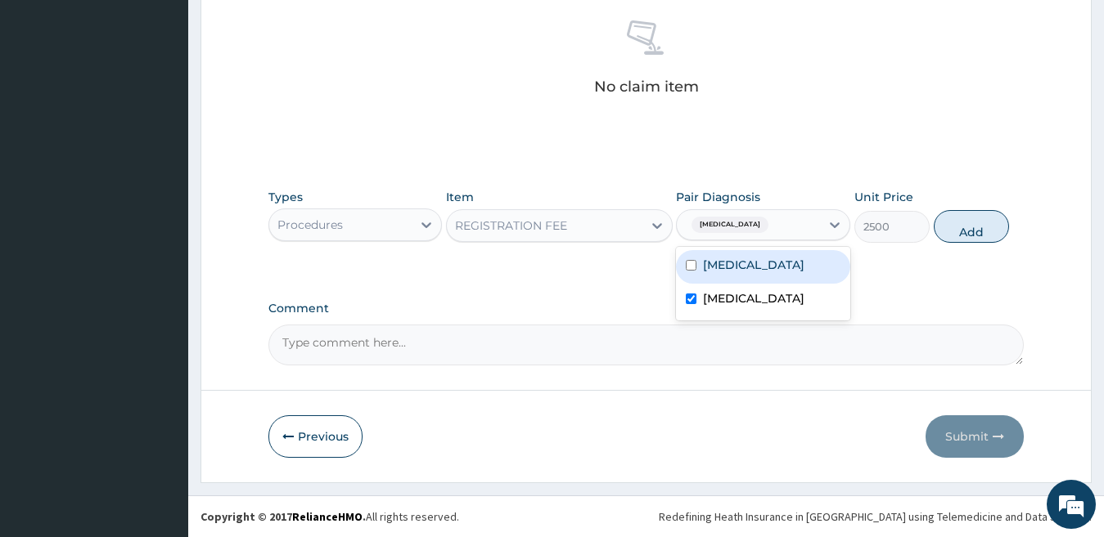
click at [763, 269] on label "[MEDICAL_DATA]" at bounding box center [753, 265] width 101 height 16
checkbox input "false"
click at [962, 227] on button "Add" at bounding box center [970, 226] width 75 height 33
type input "0"
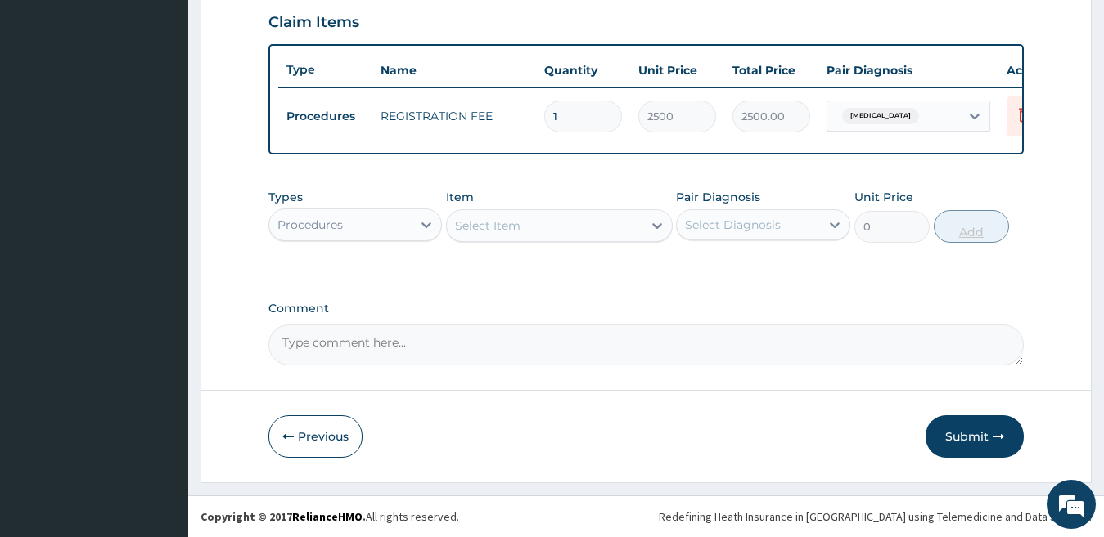
scroll to position [578, 0]
click at [967, 428] on button "Submit" at bounding box center [974, 437] width 98 height 43
click at [969, 436] on button "Submit" at bounding box center [974, 437] width 98 height 43
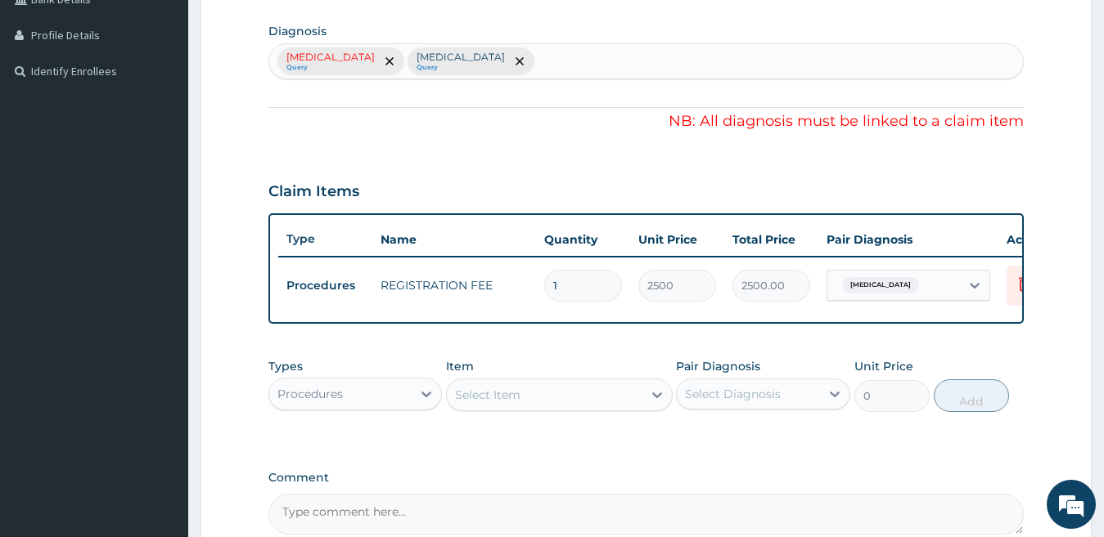
scroll to position [497, 0]
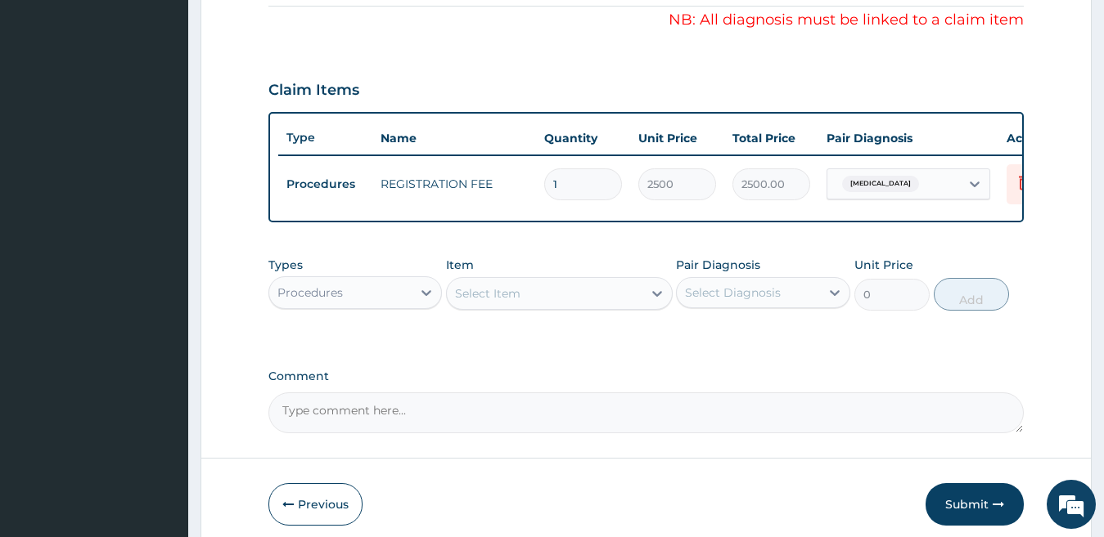
click at [883, 188] on div "Sepsis" at bounding box center [893, 184] width 133 height 28
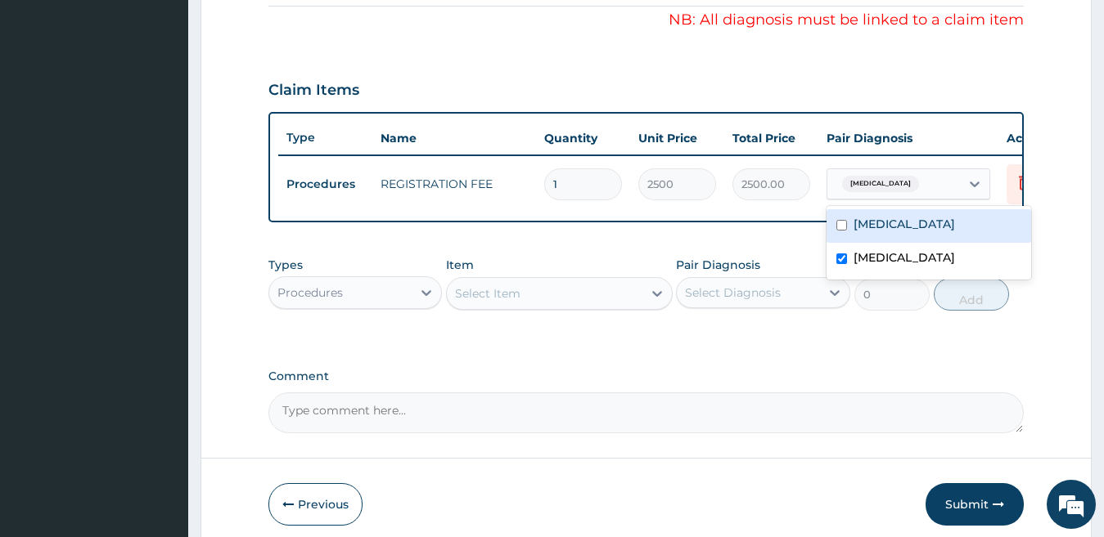
click at [891, 223] on label "Falciparum malaria" at bounding box center [903, 224] width 101 height 16
checkbox input "true"
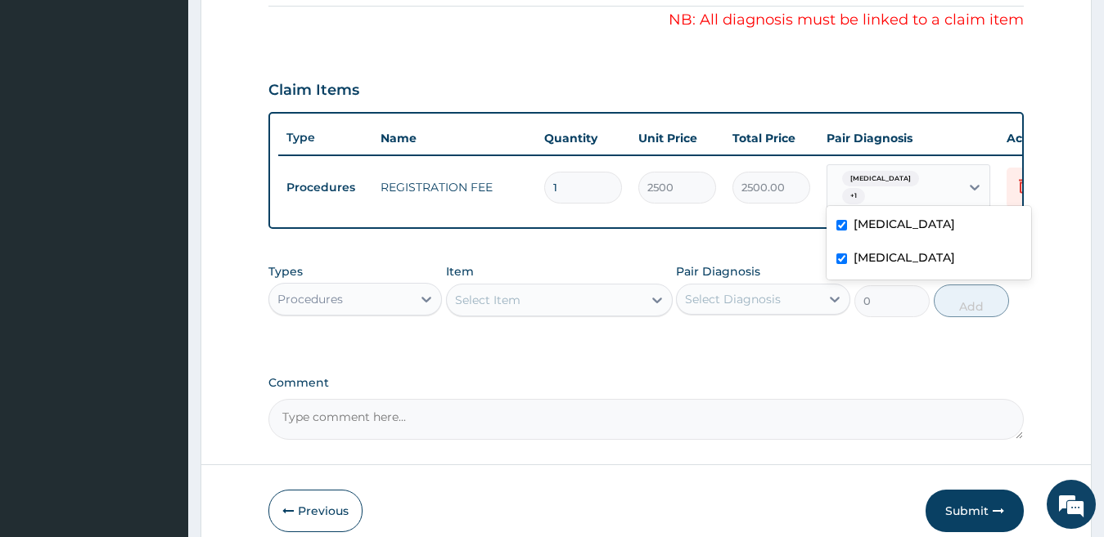
click at [966, 513] on button "Submit" at bounding box center [974, 511] width 98 height 43
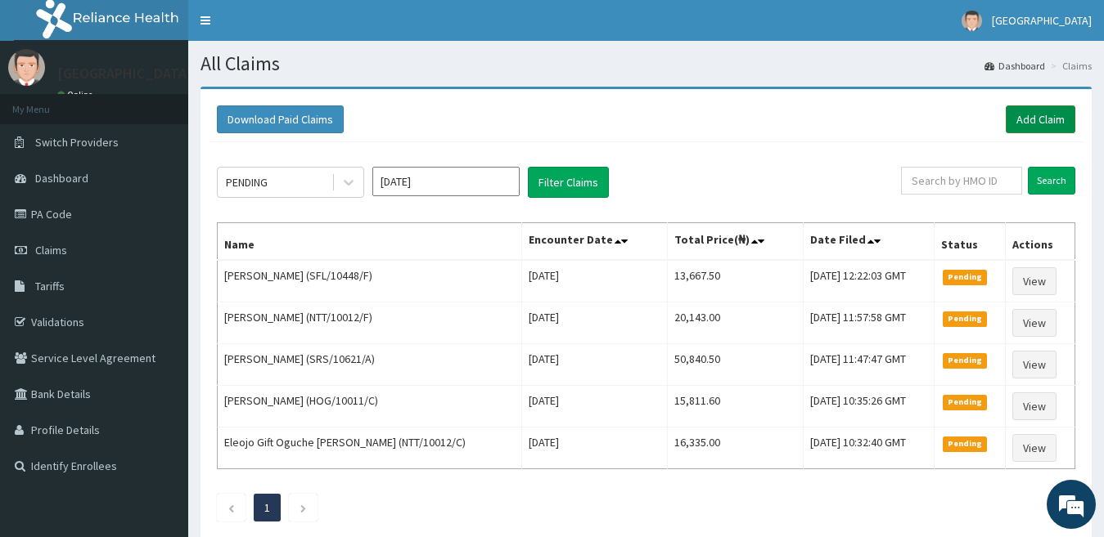
click at [1045, 119] on link "Add Claim" at bounding box center [1040, 120] width 70 height 28
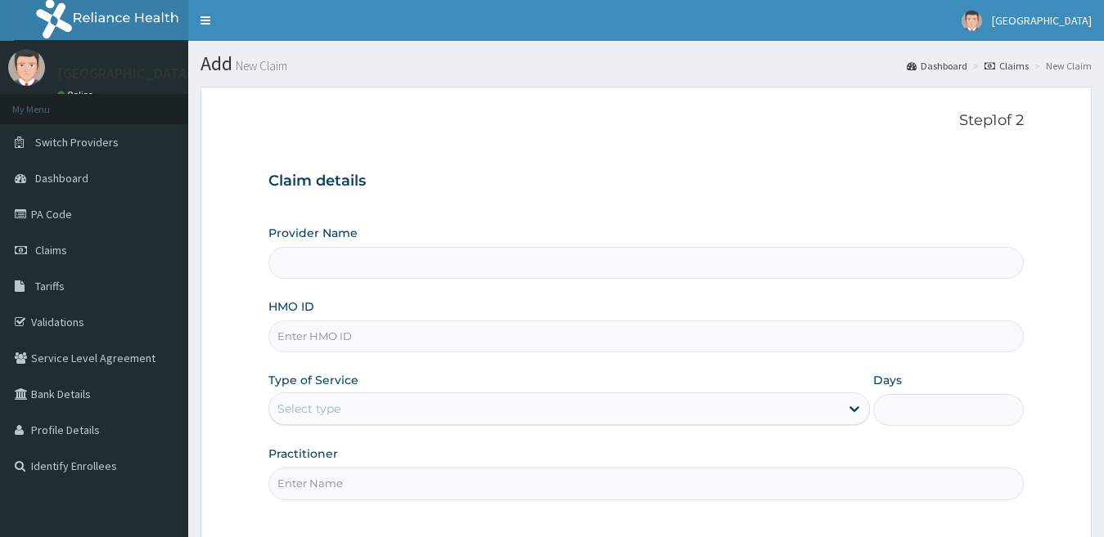
type input "[GEOGRAPHIC_DATA]"
click at [387, 343] on input "HMO ID" at bounding box center [646, 337] width 756 height 32
paste input "ERM/10431/E"
type input "ERM/10431/C"
click at [378, 412] on div "Select type" at bounding box center [554, 409] width 571 height 26
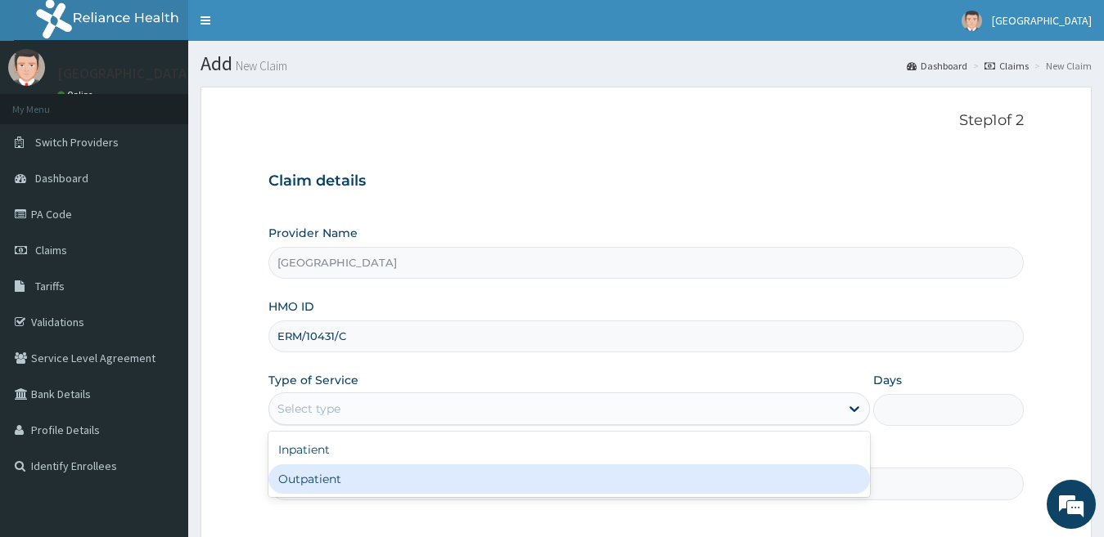
click at [379, 470] on div "Outpatient" at bounding box center [569, 479] width 602 height 29
type input "1"
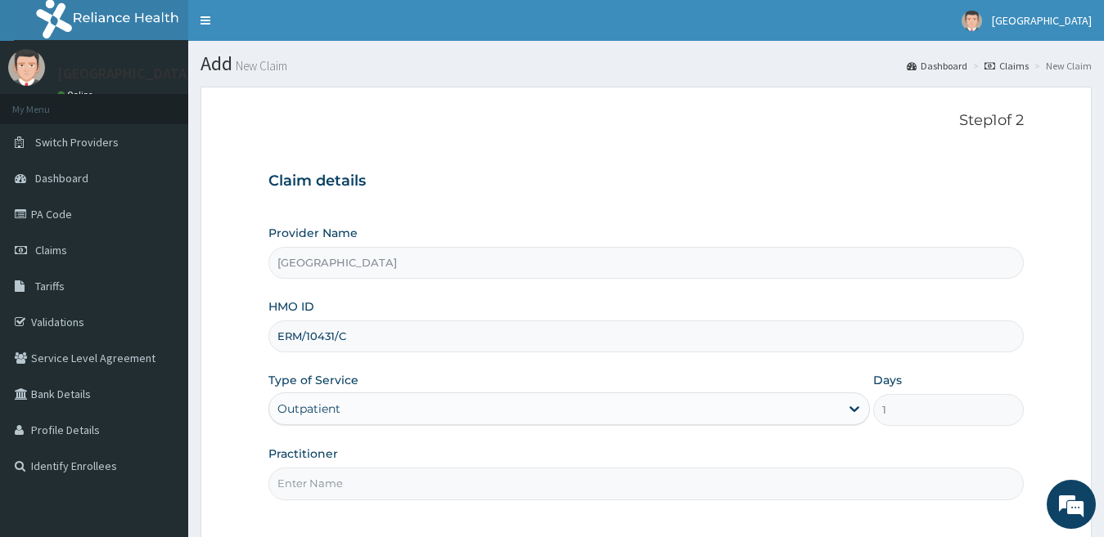
click at [379, 476] on input "Practitioner" at bounding box center [646, 484] width 756 height 32
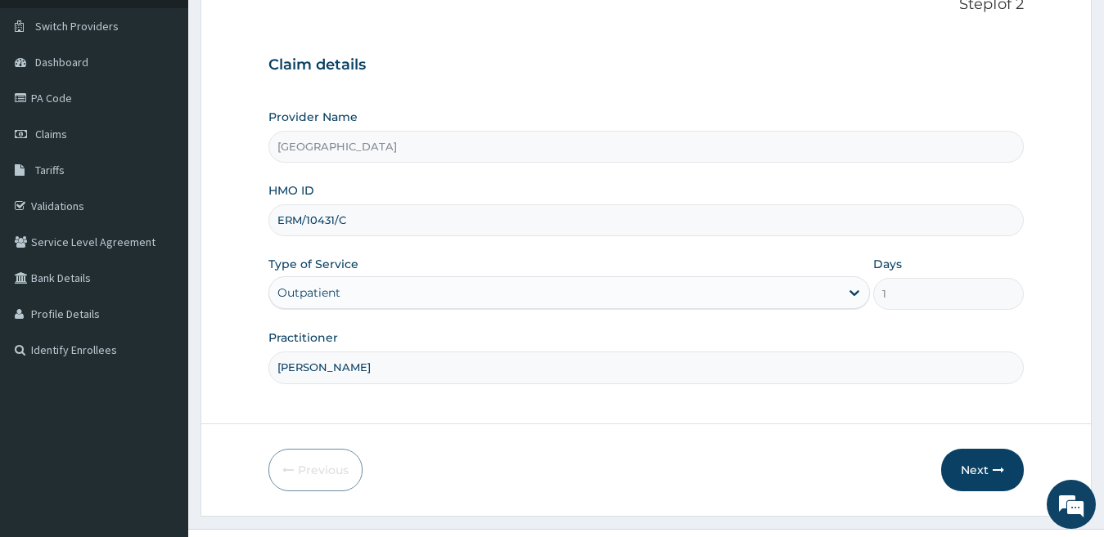
scroll to position [150, 0]
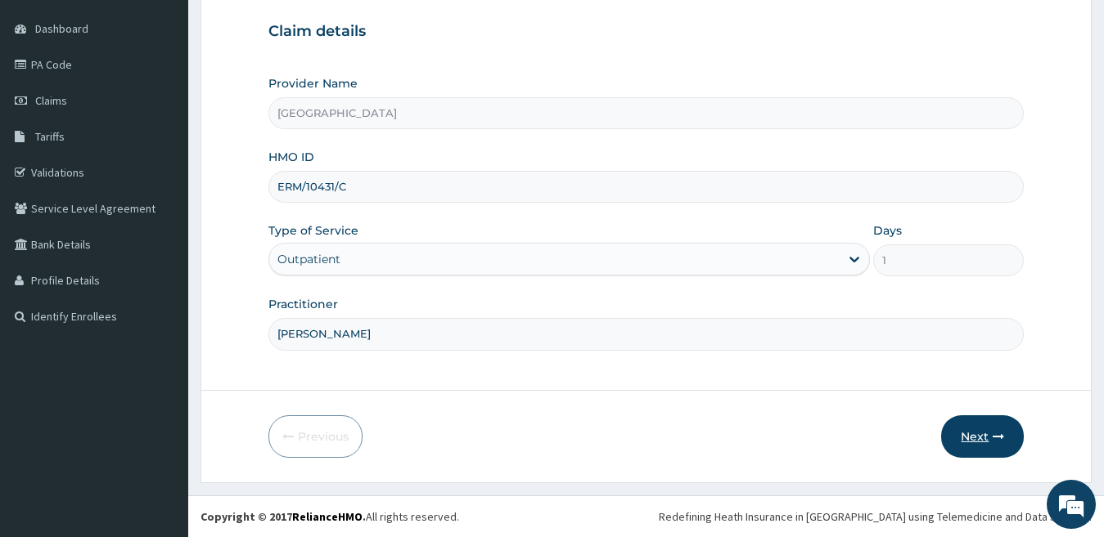
type input "[PERSON_NAME]"
click at [960, 437] on button "Next" at bounding box center [982, 437] width 83 height 43
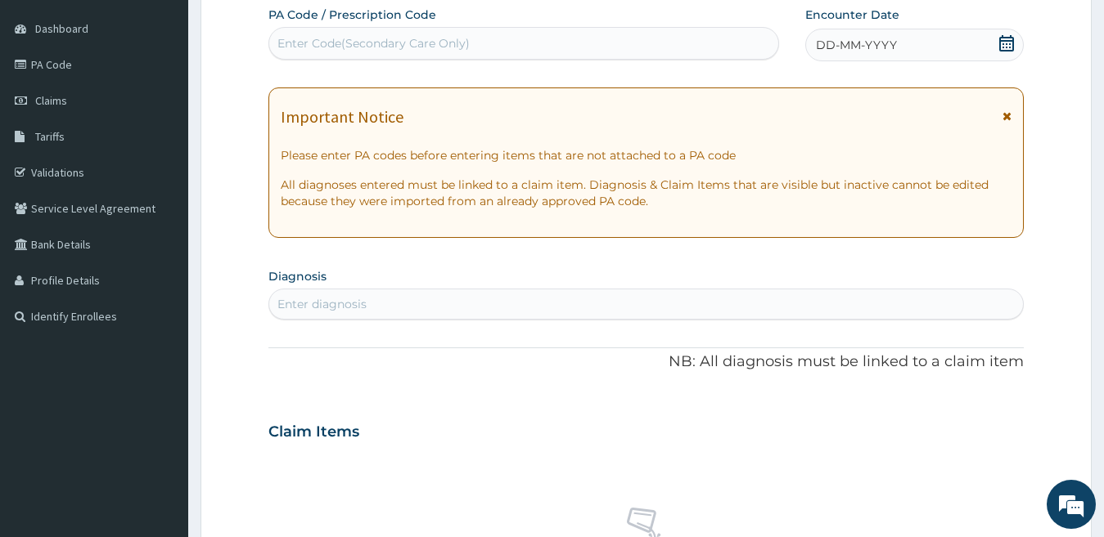
click at [861, 35] on div "DD-MM-YYYY" at bounding box center [914, 45] width 219 height 33
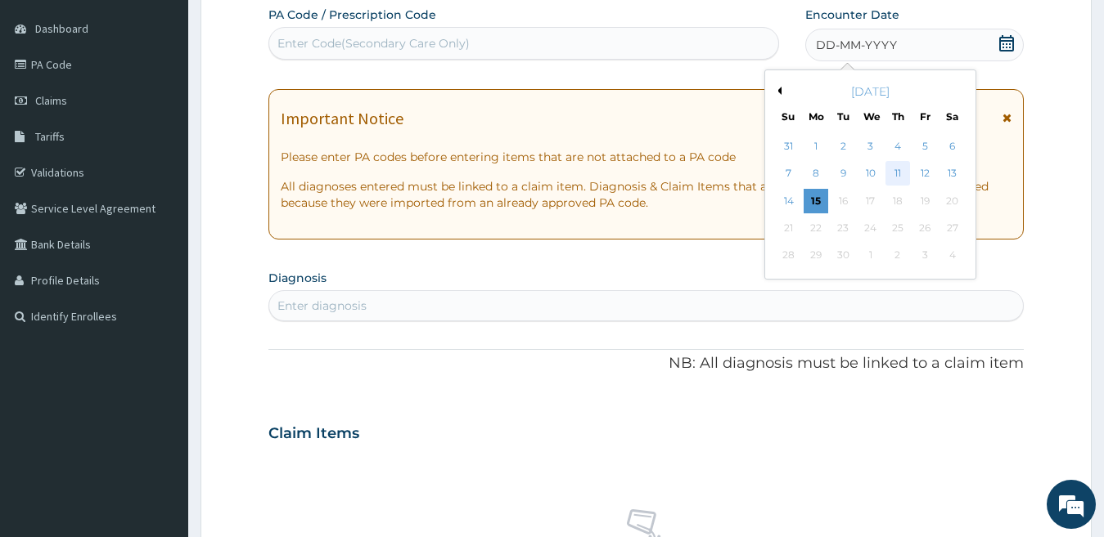
click at [897, 174] on div "11" at bounding box center [897, 174] width 25 height 25
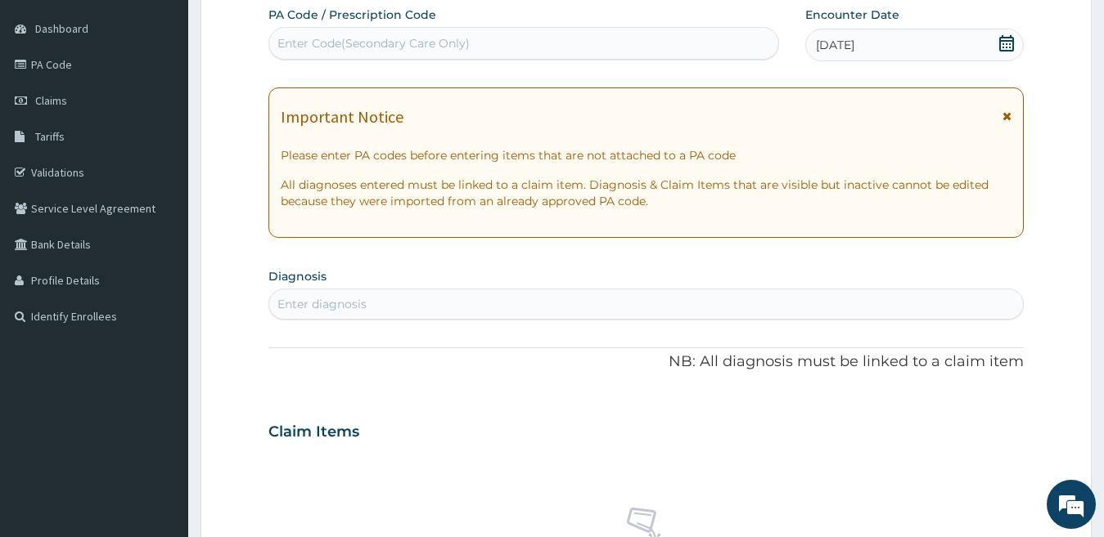
click at [413, 299] on div "Enter diagnosis" at bounding box center [646, 304] width 754 height 26
type input "[PERSON_NAME]"
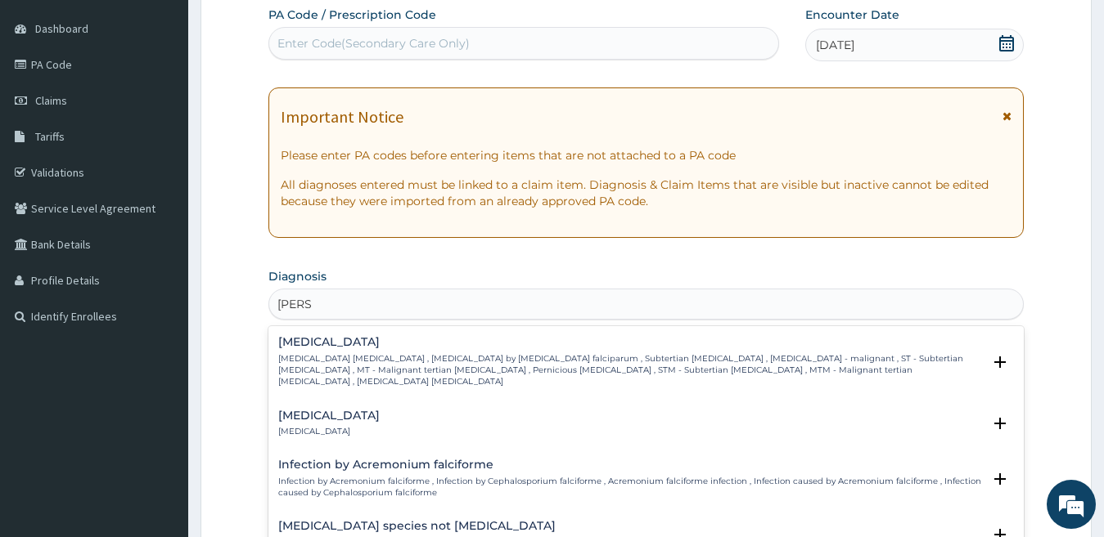
click at [379, 351] on div "[MEDICAL_DATA] [MEDICAL_DATA] [MEDICAL_DATA] , [MEDICAL_DATA] by [MEDICAL_DATA]…" at bounding box center [630, 362] width 704 height 52
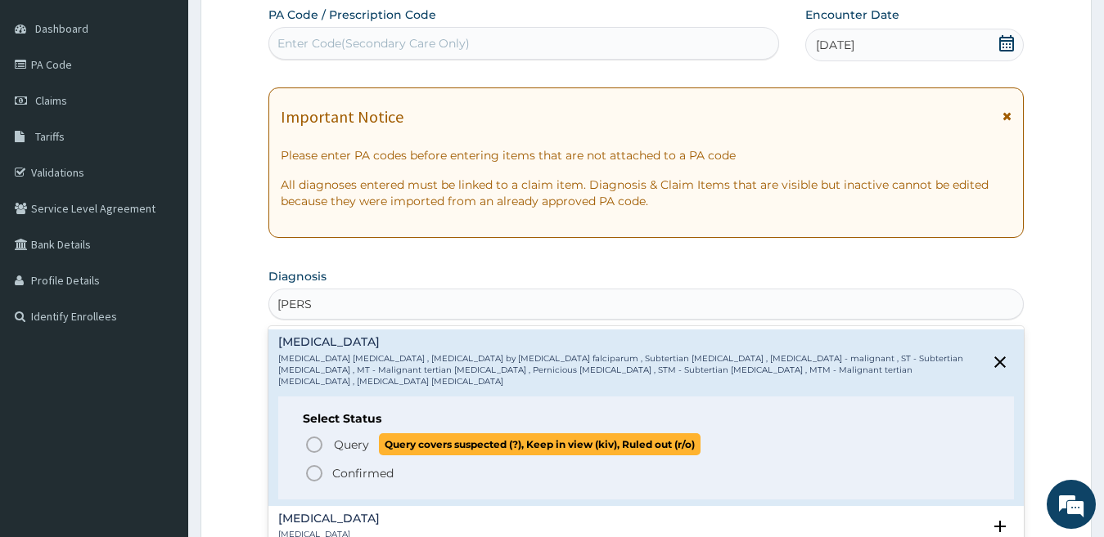
click at [347, 437] on span "Query" at bounding box center [351, 445] width 35 height 16
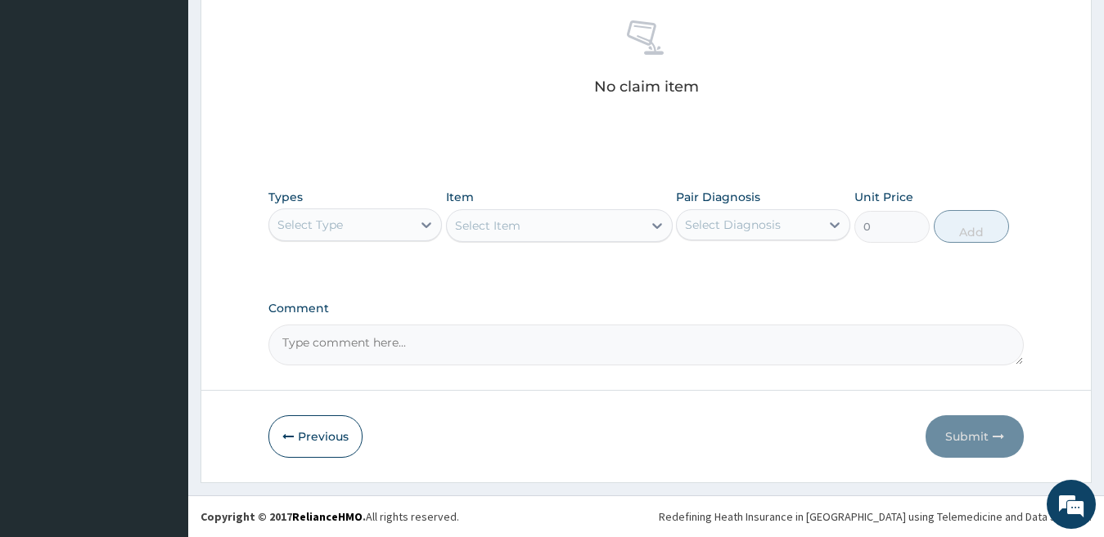
scroll to position [315, 0]
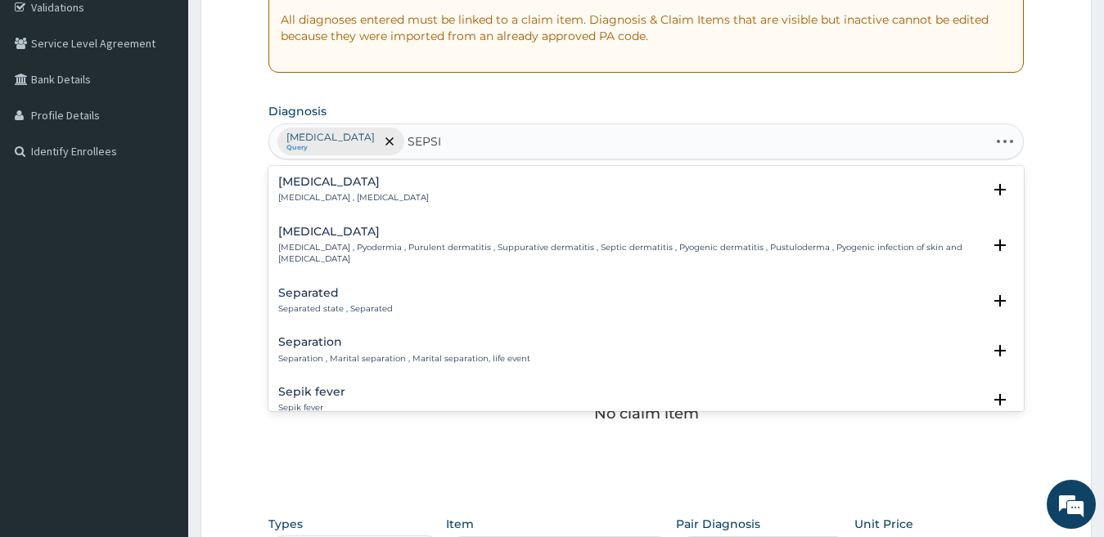
type input "[MEDICAL_DATA]"
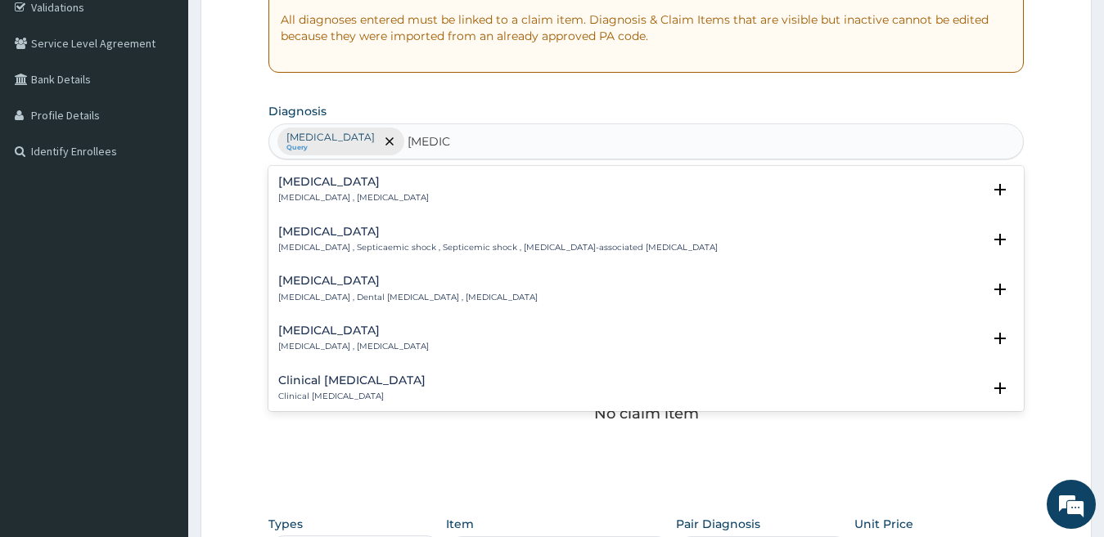
click at [388, 190] on div "[MEDICAL_DATA] [MEDICAL_DATA] , [MEDICAL_DATA]" at bounding box center [646, 190] width 736 height 29
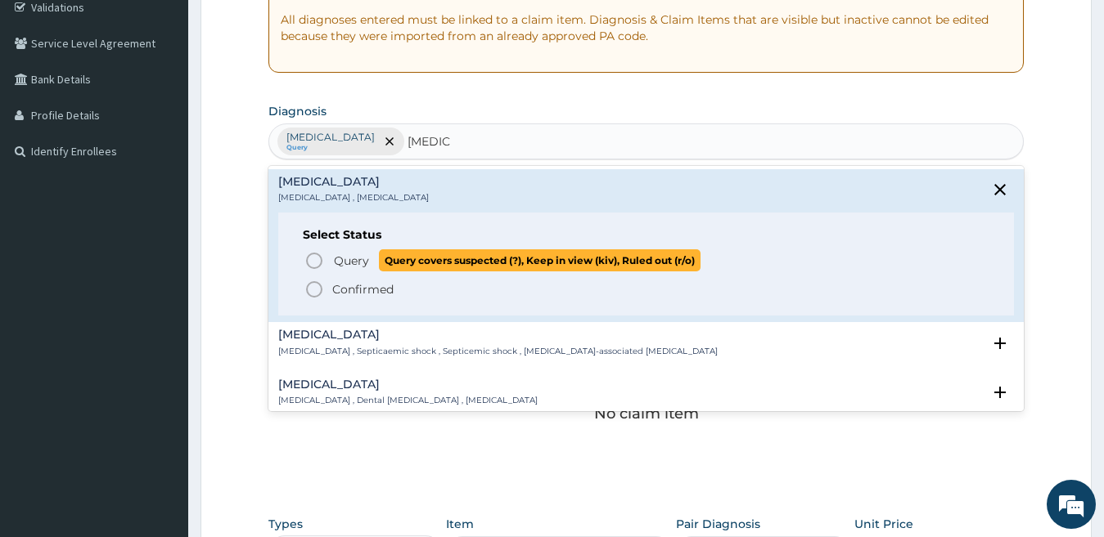
click at [357, 256] on span "Query" at bounding box center [351, 261] width 35 height 16
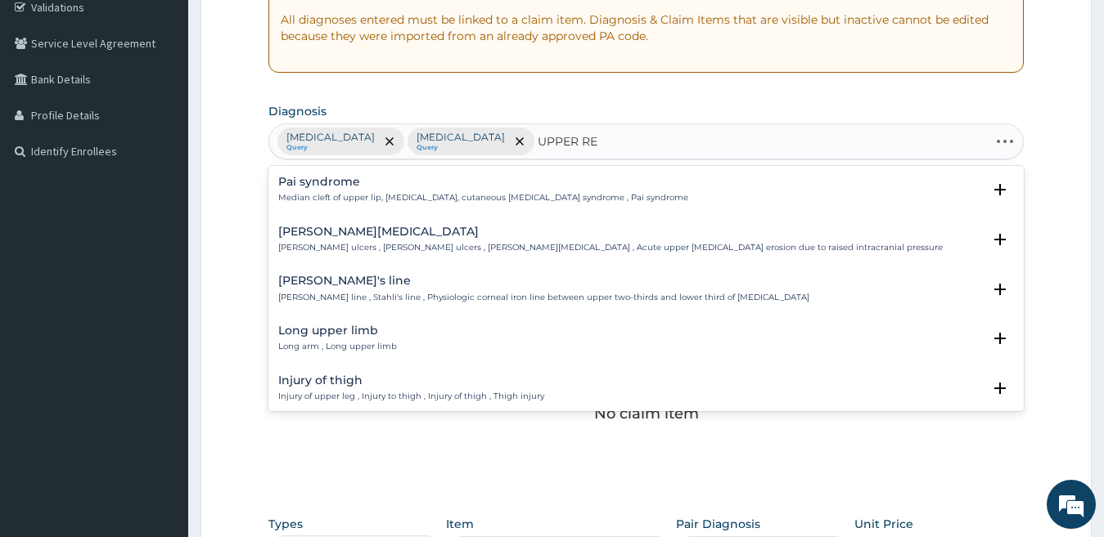
type input "UPPER RES"
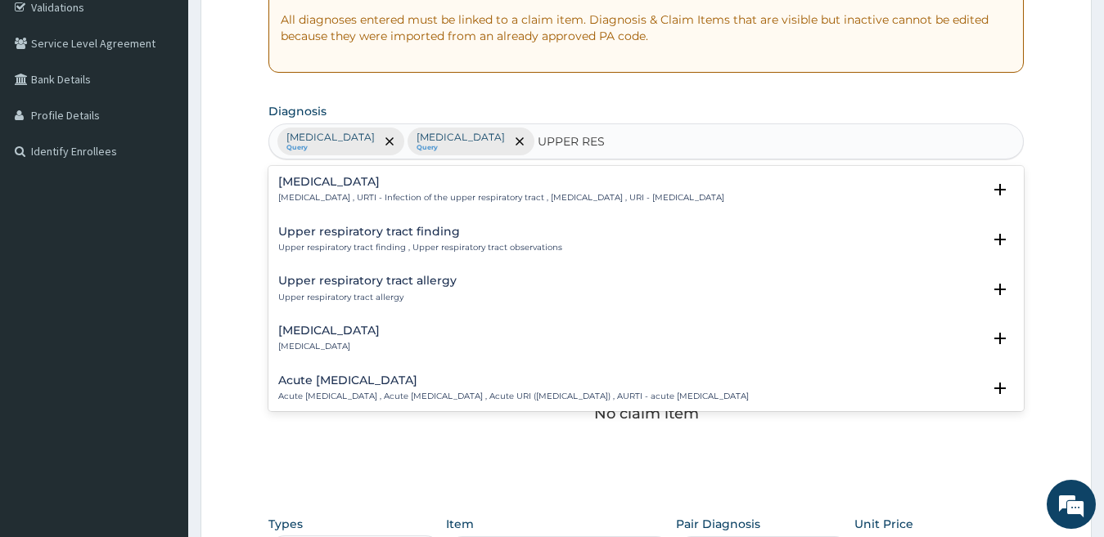
click at [416, 190] on div "[MEDICAL_DATA] [MEDICAL_DATA] , URTI - Infection of the upper respiratory tract…" at bounding box center [501, 190] width 446 height 29
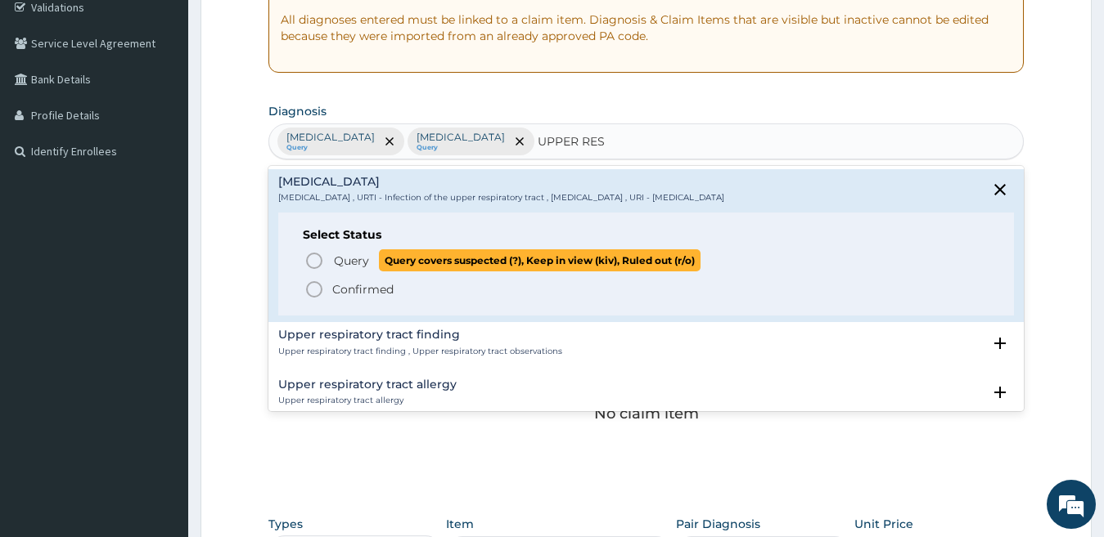
click at [390, 258] on span "Query covers suspected (?), Keep in view (kiv), Ruled out (r/o)" at bounding box center [540, 261] width 322 height 22
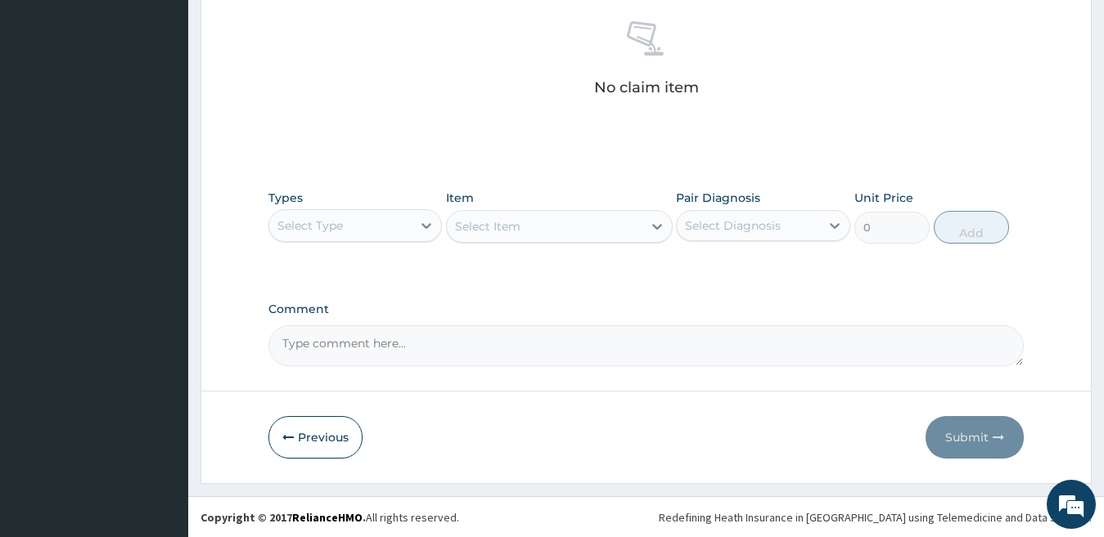
scroll to position [642, 0]
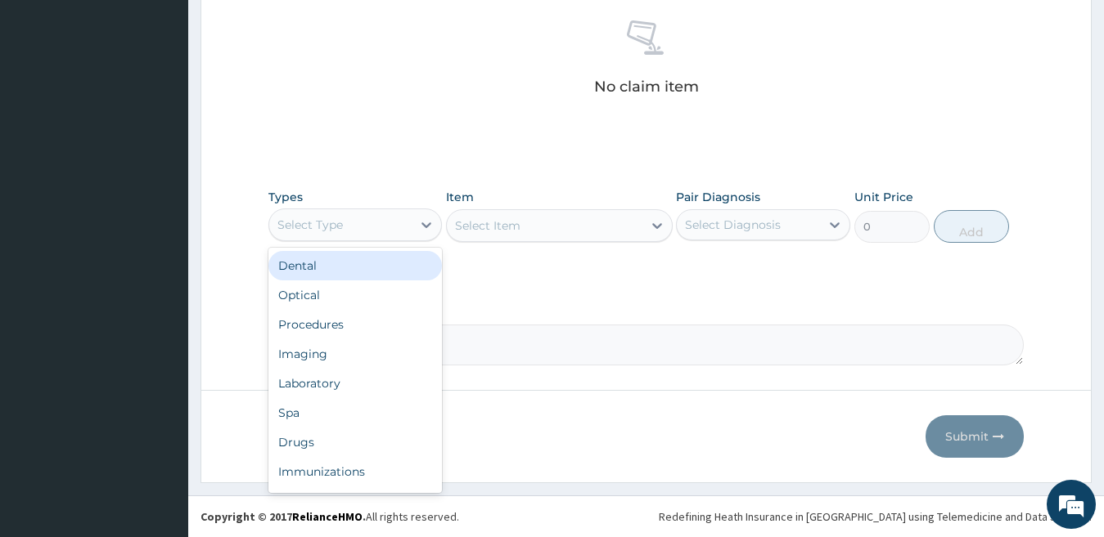
click at [398, 235] on div "Select Type" at bounding box center [340, 225] width 143 height 26
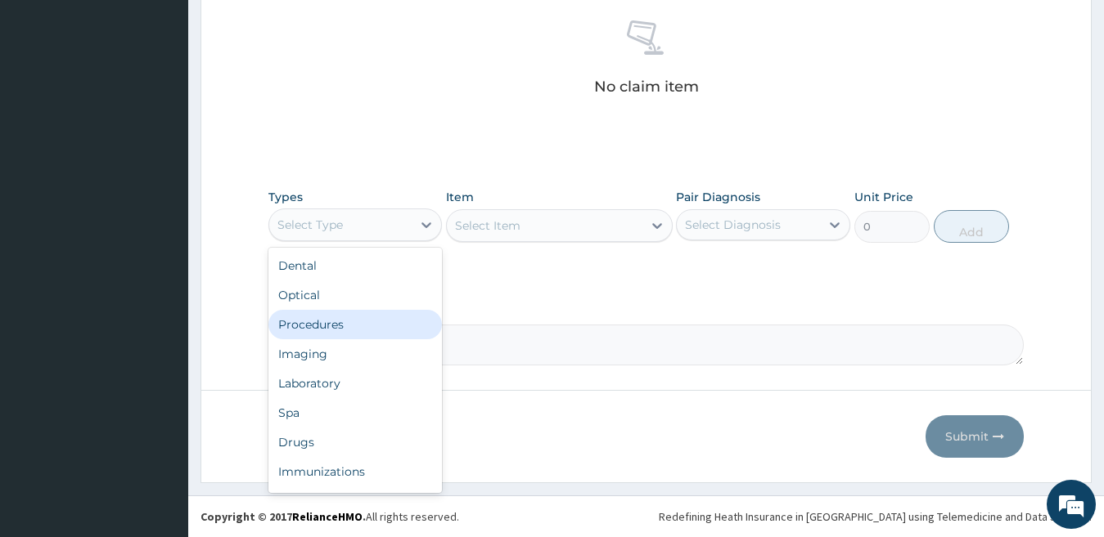
click at [372, 333] on div "Procedures" at bounding box center [355, 324] width 174 height 29
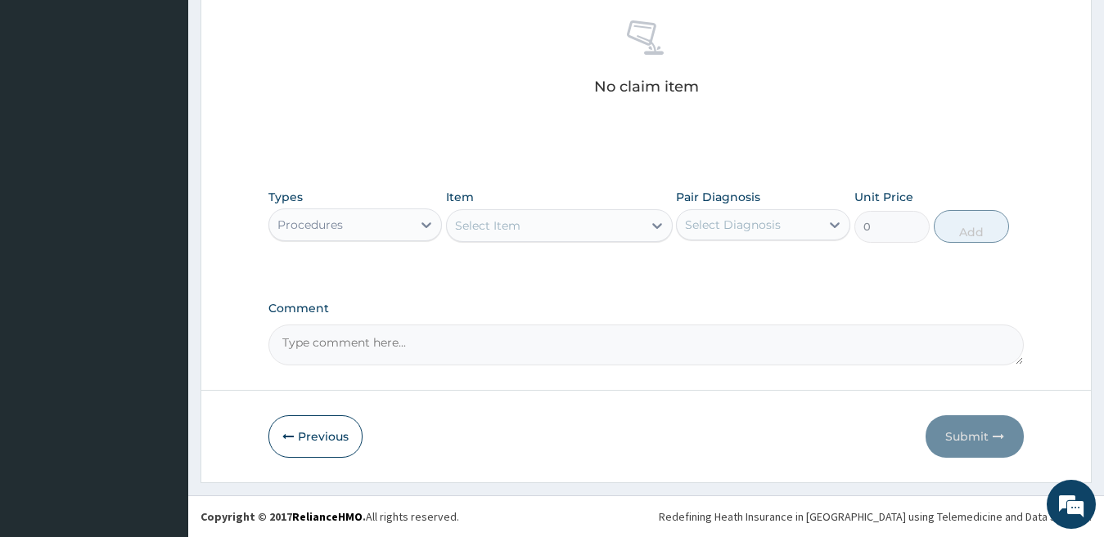
click at [584, 229] on div "Select Item" at bounding box center [545, 226] width 196 height 26
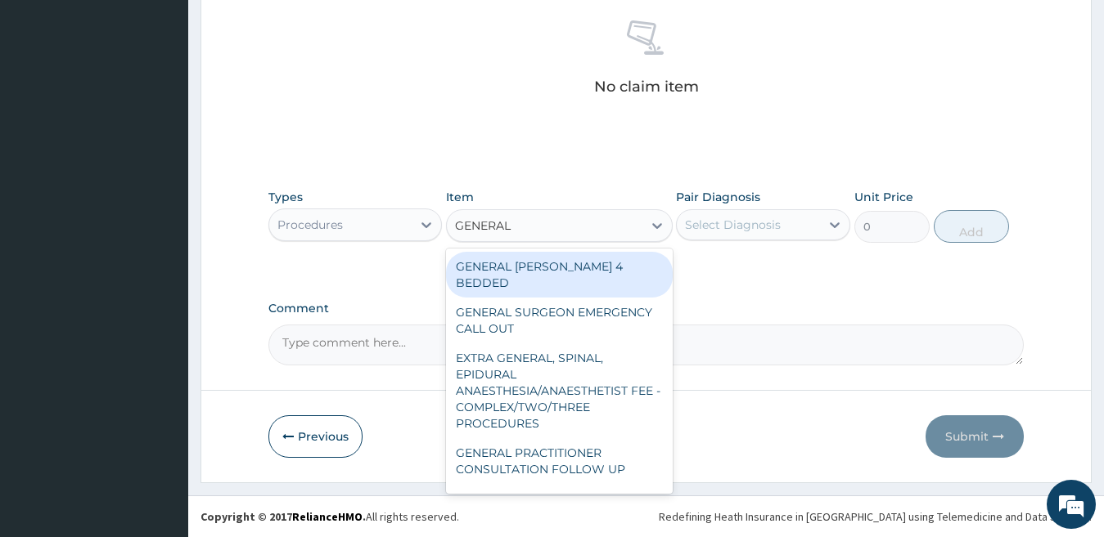
type input "GENERAL P"
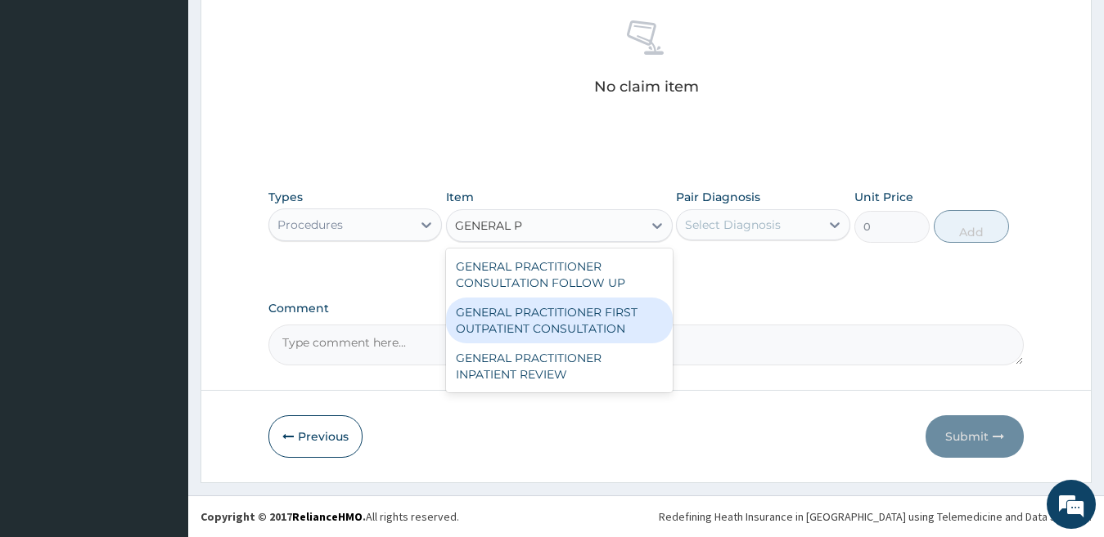
click at [582, 314] on div "GENERAL PRACTITIONER FIRST OUTPATIENT CONSULTATION" at bounding box center [559, 321] width 227 height 46
type input "3750"
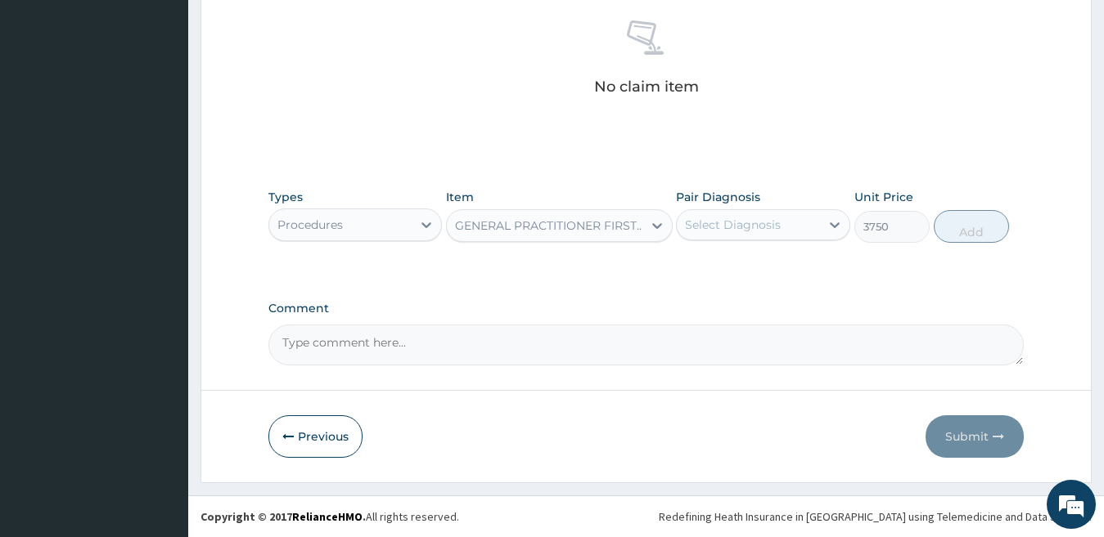
click at [722, 227] on div "Select Diagnosis" at bounding box center [733, 225] width 96 height 16
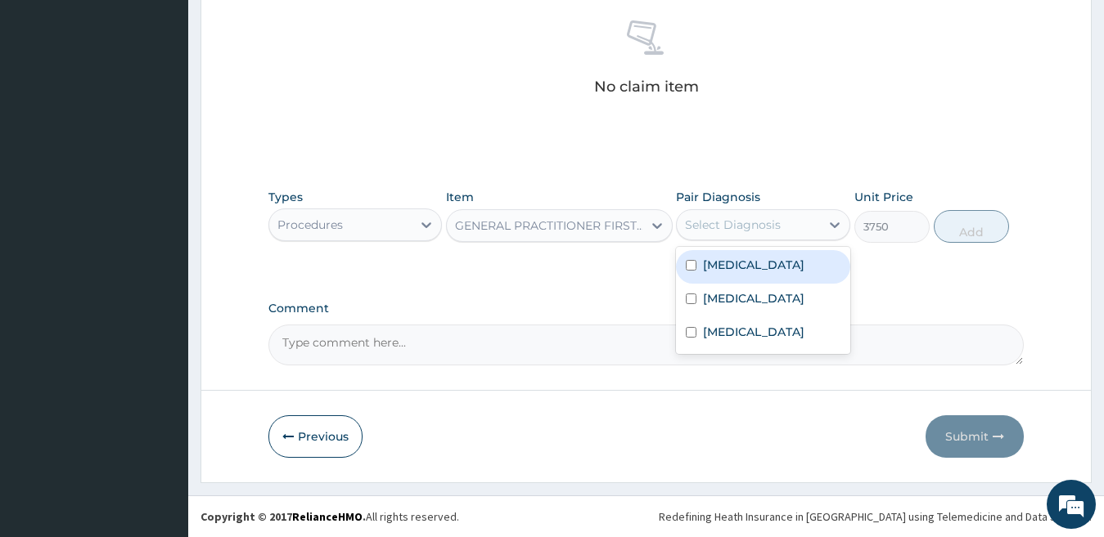
click at [713, 270] on label "[MEDICAL_DATA]" at bounding box center [753, 265] width 101 height 16
checkbox input "true"
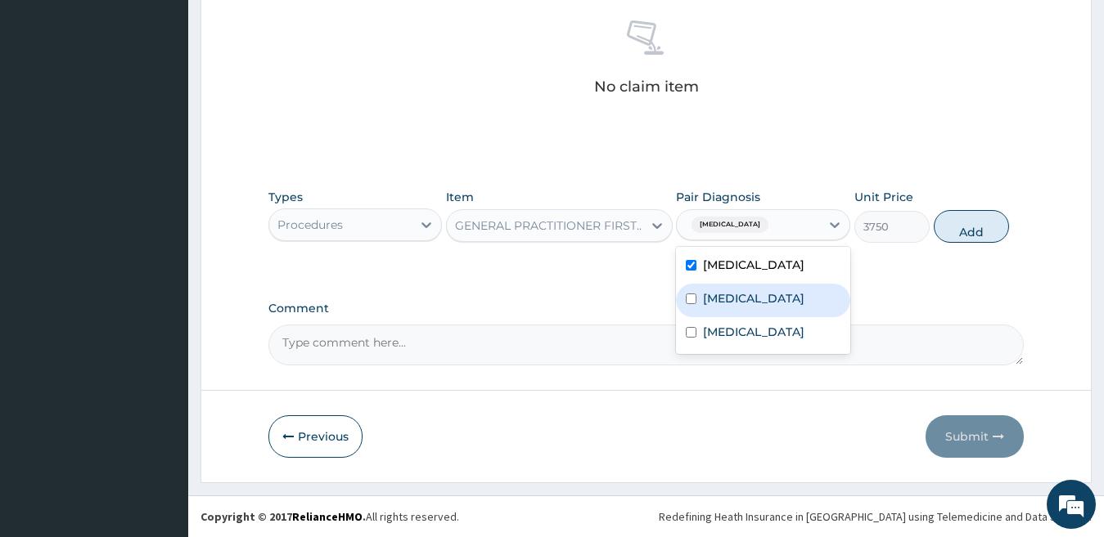
click at [708, 294] on label "[MEDICAL_DATA]" at bounding box center [753, 298] width 101 height 16
checkbox input "true"
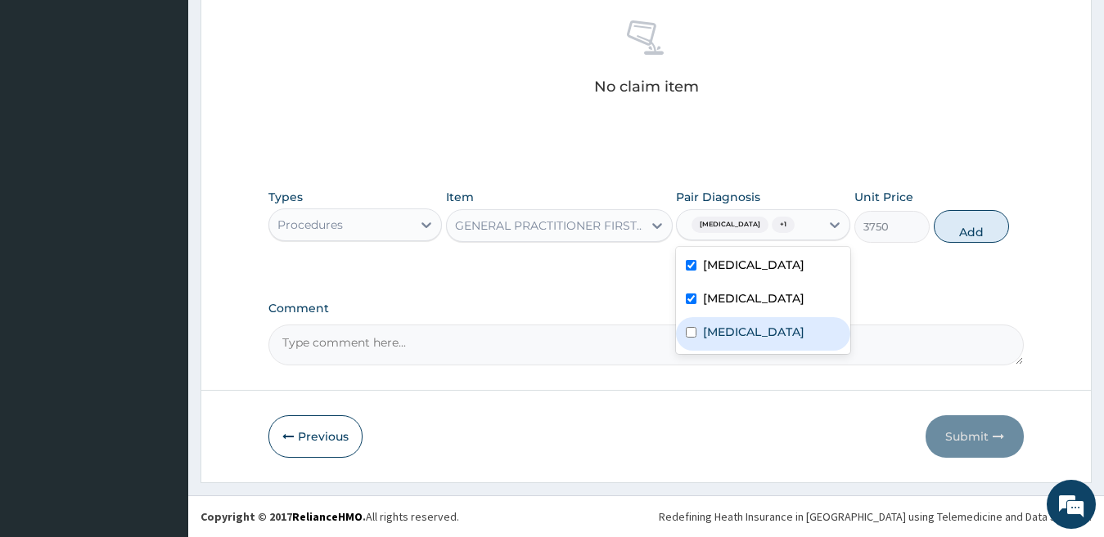
click at [713, 337] on label "[MEDICAL_DATA]" at bounding box center [753, 332] width 101 height 16
checkbox input "true"
click at [960, 230] on button "Add" at bounding box center [970, 226] width 75 height 33
type input "0"
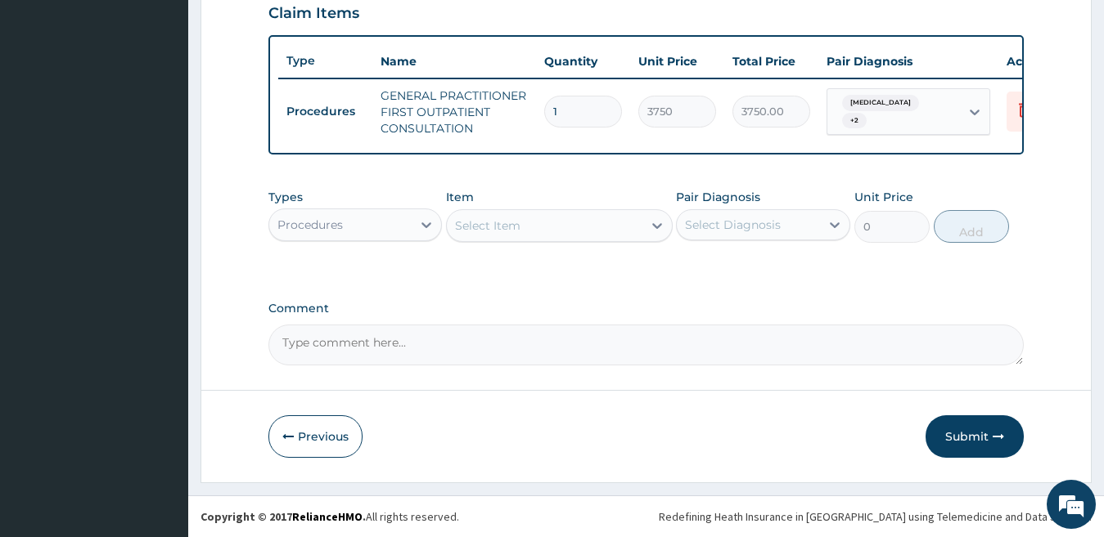
scroll to position [587, 0]
click at [509, 227] on div "Select Item" at bounding box center [487, 226] width 65 height 16
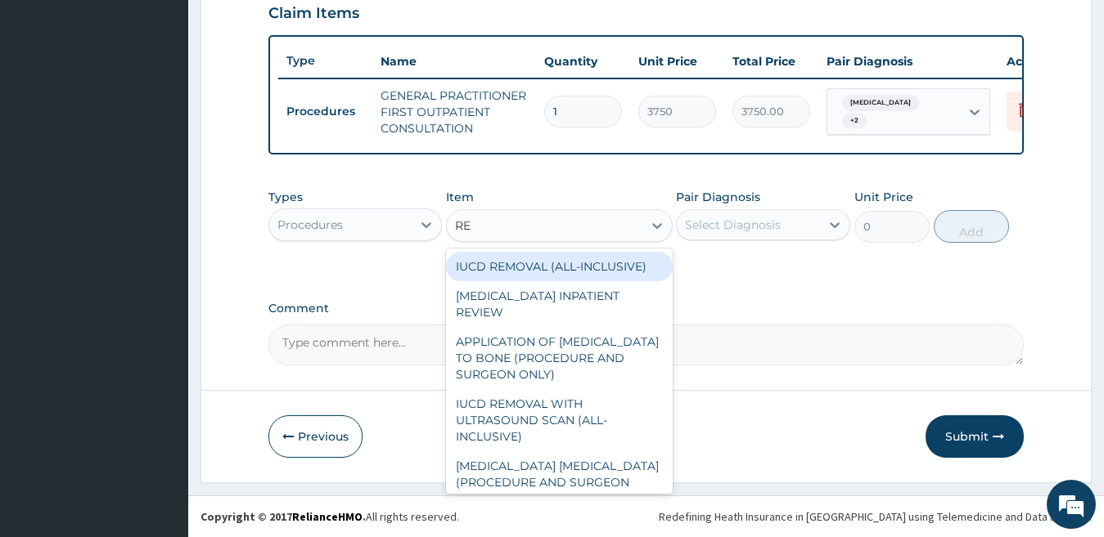
type input "REG"
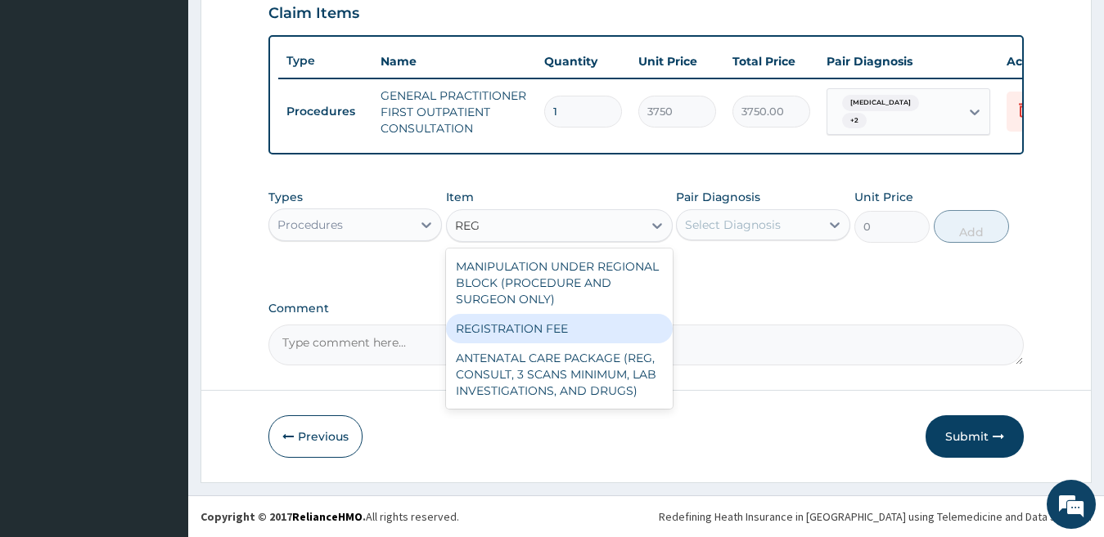
click at [530, 328] on div "REGISTRATION FEE" at bounding box center [559, 328] width 227 height 29
type input "2500"
click at [530, 328] on textarea "Comment" at bounding box center [646, 345] width 756 height 41
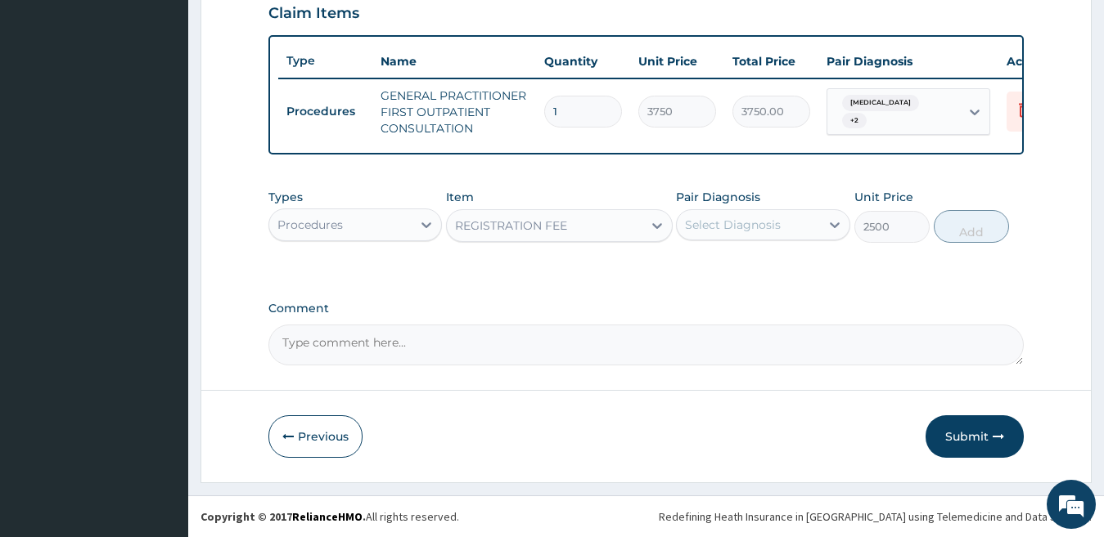
click at [715, 229] on div "Select Diagnosis" at bounding box center [733, 225] width 96 height 16
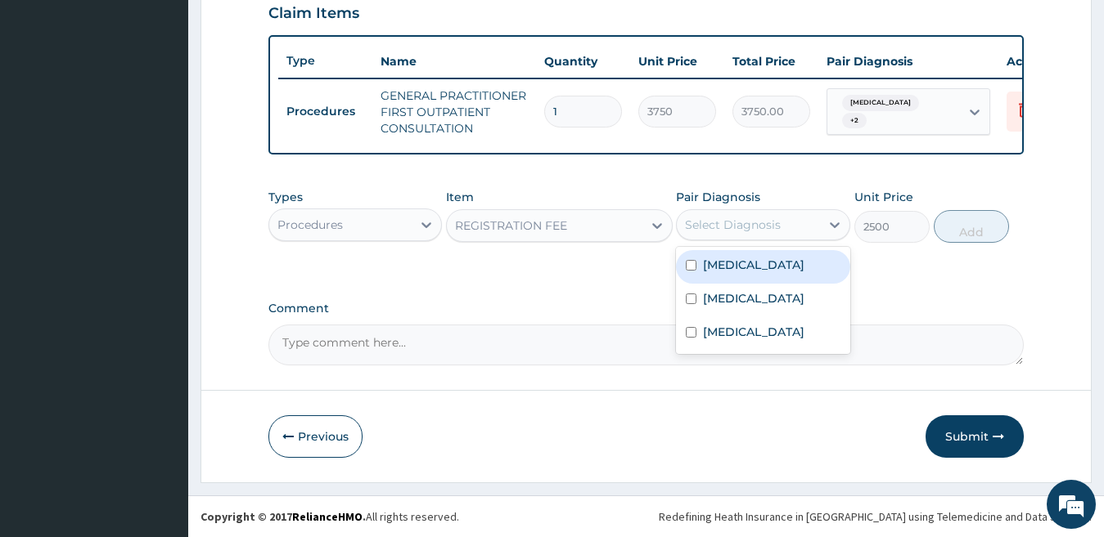
click at [708, 264] on label "[MEDICAL_DATA]" at bounding box center [753, 265] width 101 height 16
checkbox input "true"
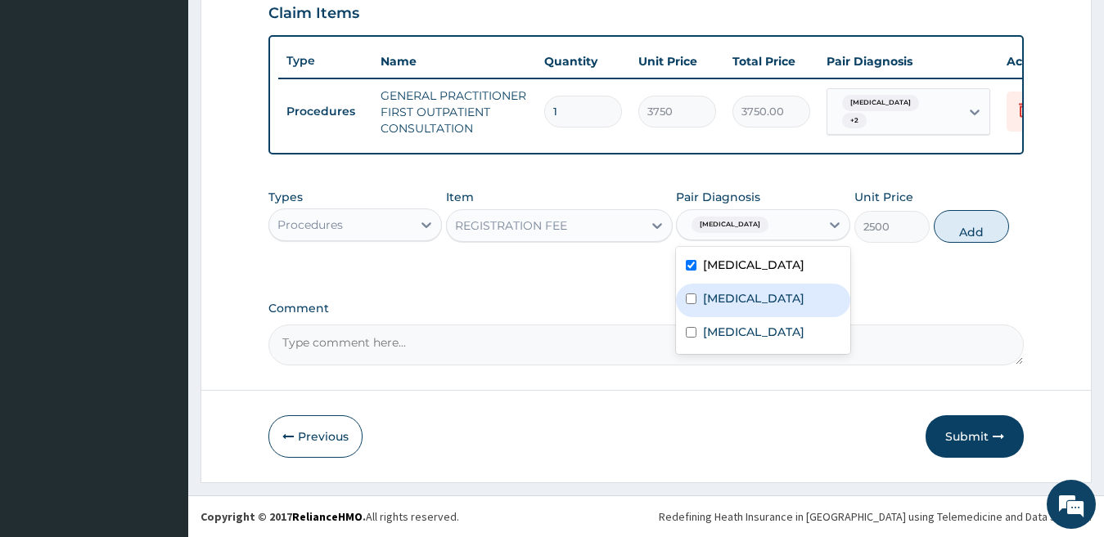
click at [701, 296] on div "[MEDICAL_DATA]" at bounding box center [763, 301] width 174 height 34
checkbox input "true"
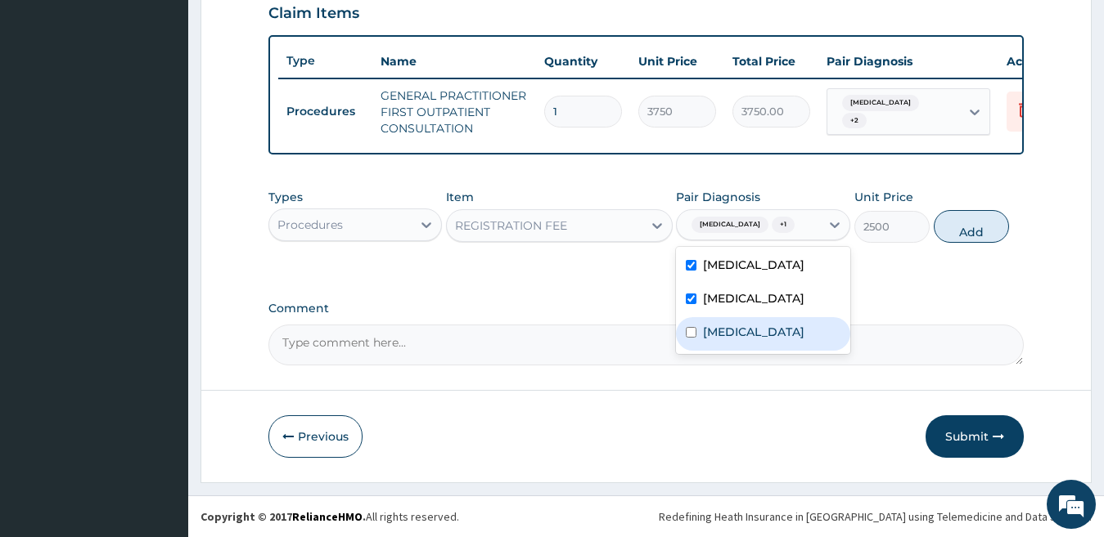
click at [700, 331] on div "[MEDICAL_DATA]" at bounding box center [763, 334] width 174 height 34
checkbox input "true"
click at [954, 221] on button "Add" at bounding box center [970, 226] width 75 height 33
type input "0"
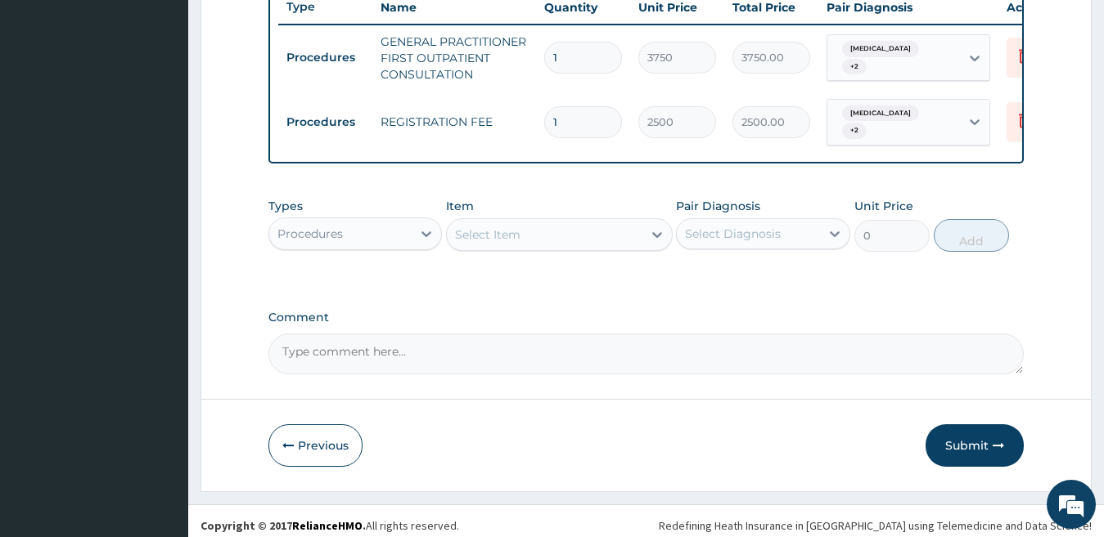
scroll to position [650, 0]
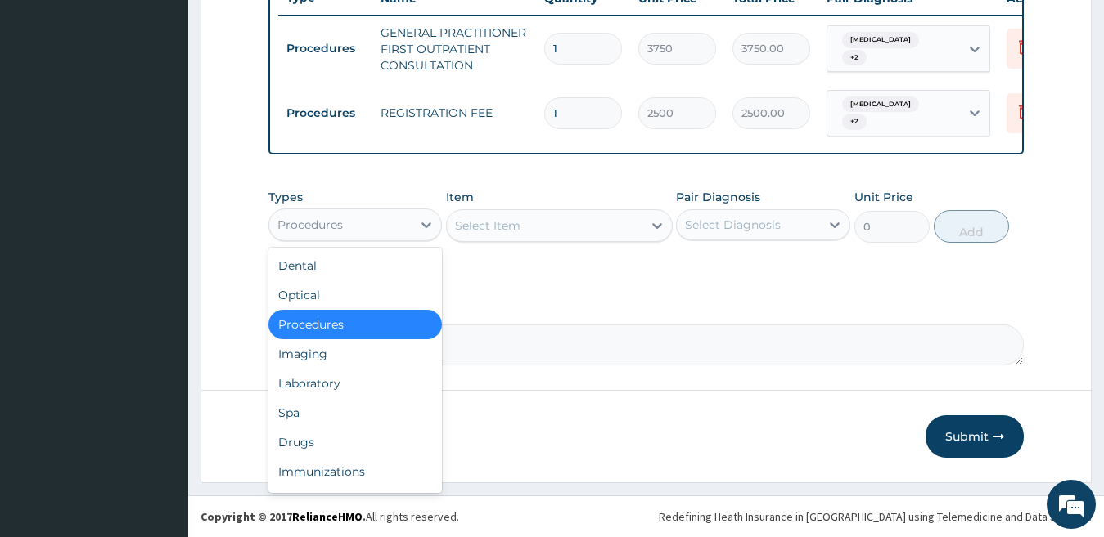
click at [371, 229] on div "Procedures" at bounding box center [340, 225] width 143 height 26
click at [354, 375] on div "Laboratory" at bounding box center [355, 383] width 174 height 29
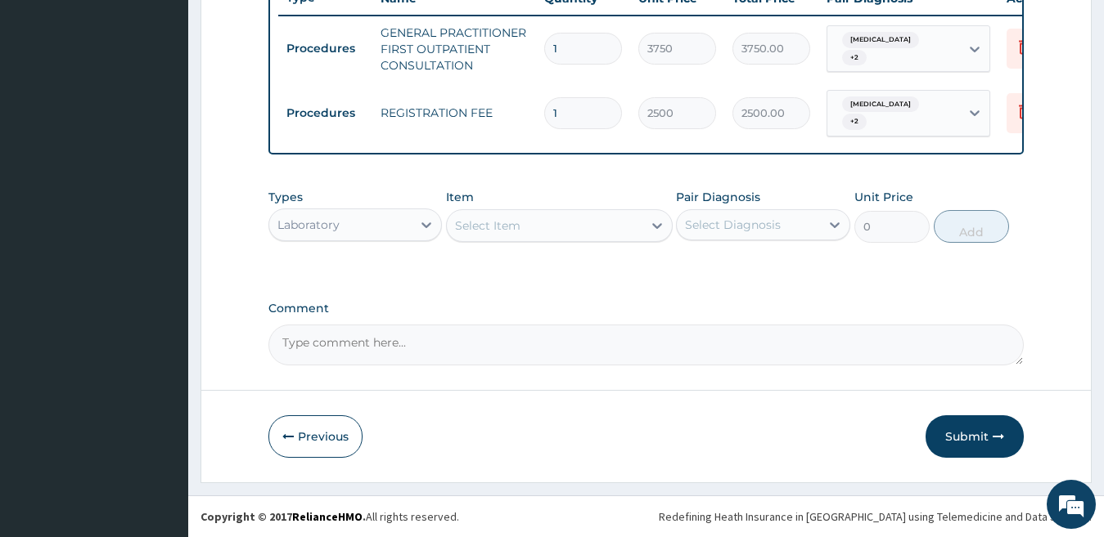
click at [592, 227] on div "Select Item" at bounding box center [545, 226] width 196 height 26
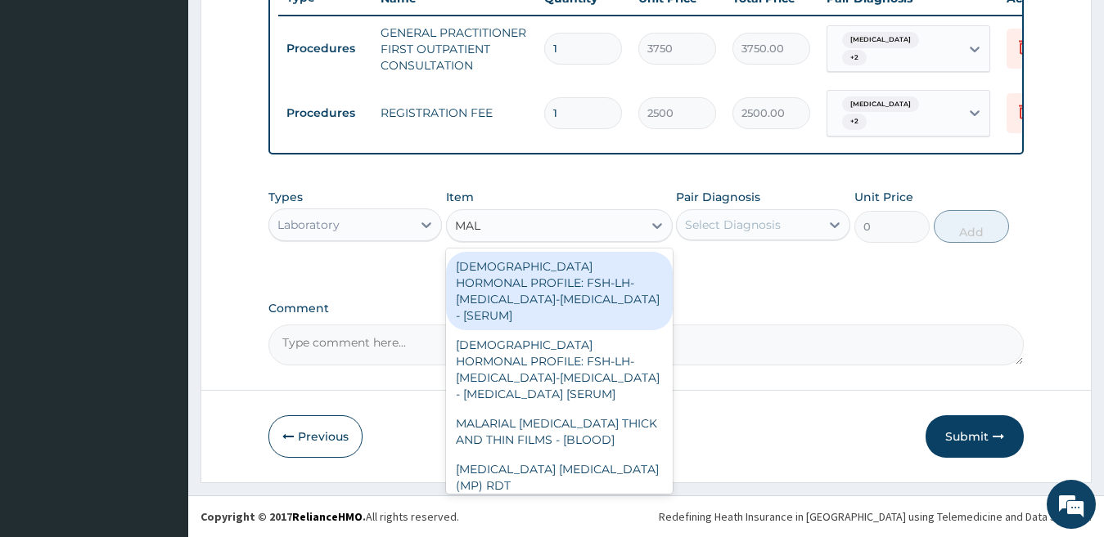
type input "MALA"
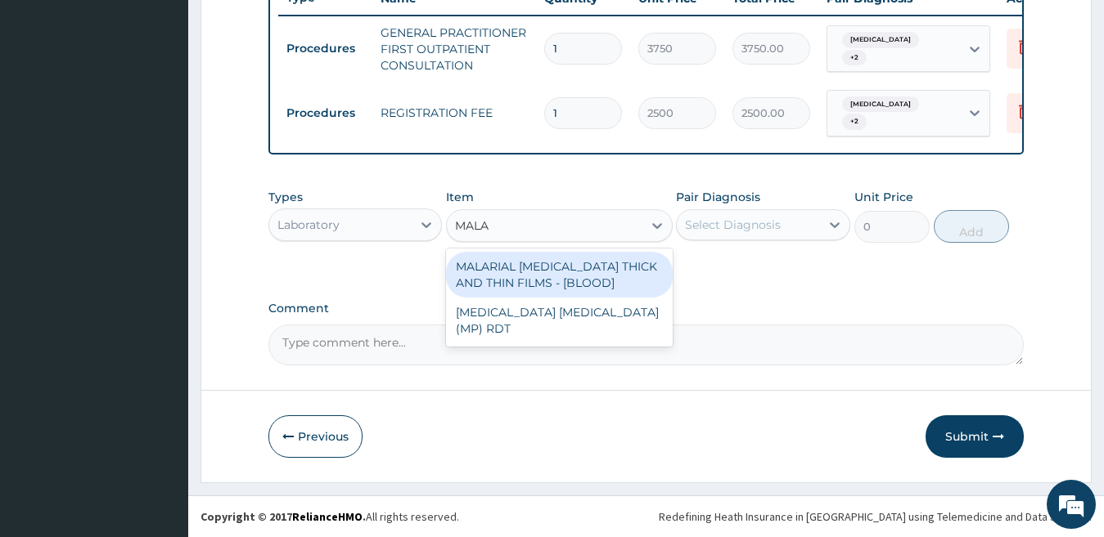
click at [577, 273] on div "MALARIAL [MEDICAL_DATA] THICK AND THIN FILMS - [BLOOD]" at bounding box center [559, 275] width 227 height 46
type input "2187.5"
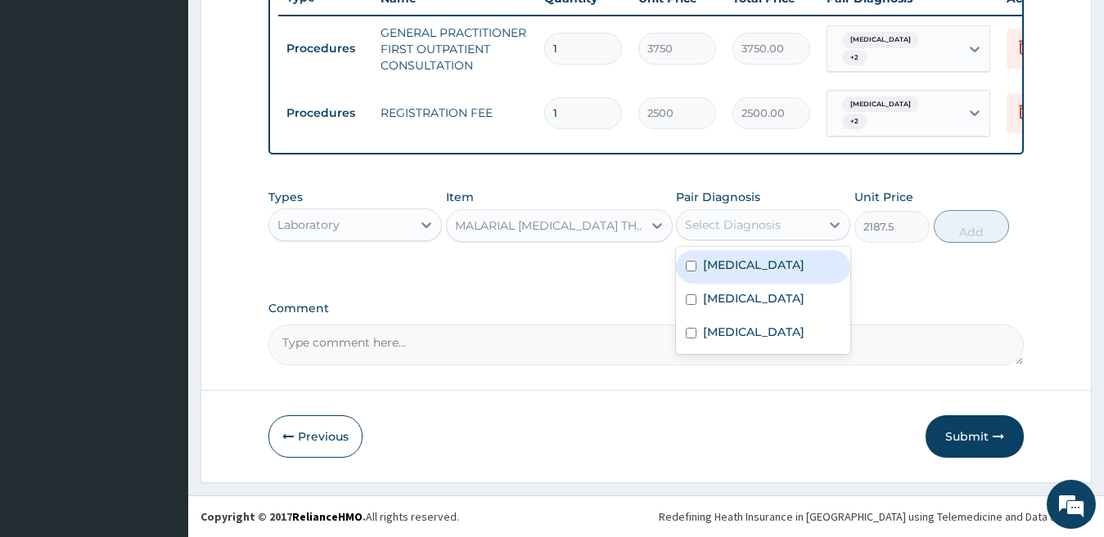
click at [760, 219] on div "Select Diagnosis" at bounding box center [733, 225] width 96 height 16
click at [743, 262] on label "[MEDICAL_DATA]" at bounding box center [753, 265] width 101 height 16
checkbox input "true"
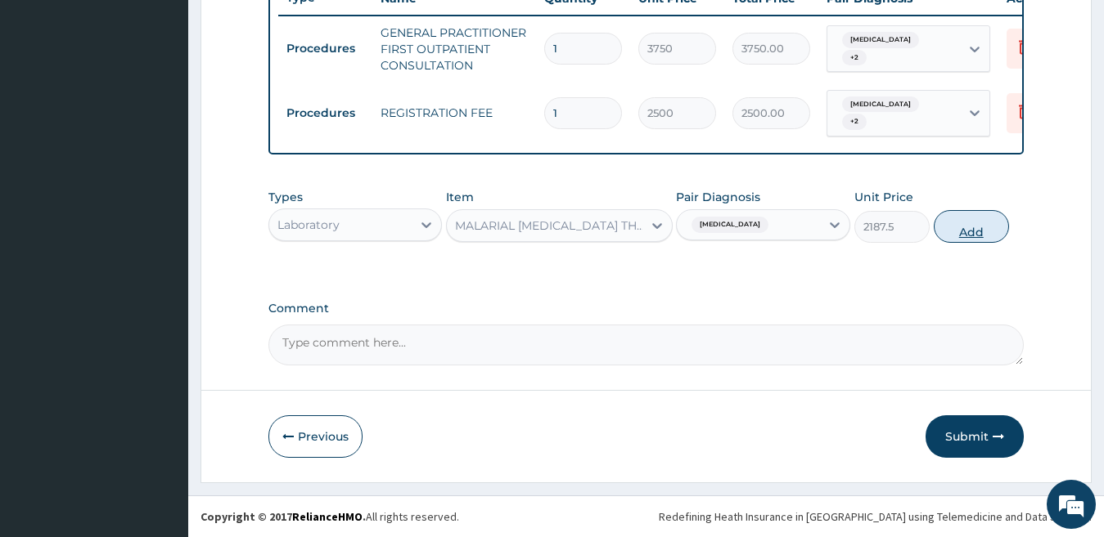
click at [960, 231] on button "Add" at bounding box center [970, 226] width 75 height 33
type input "0"
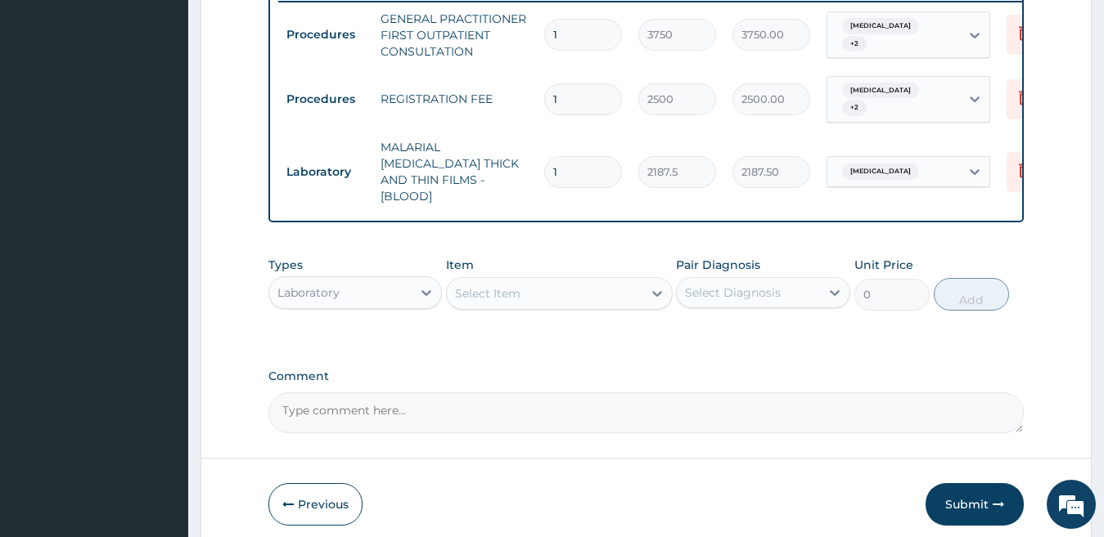
click at [522, 288] on div "Select Item" at bounding box center [545, 294] width 196 height 26
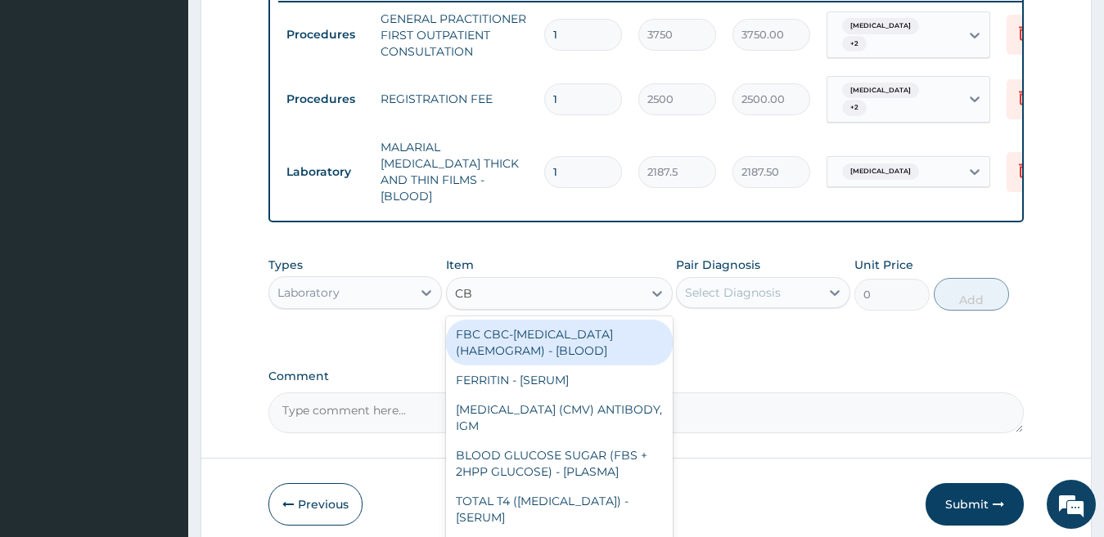
type input "CBC"
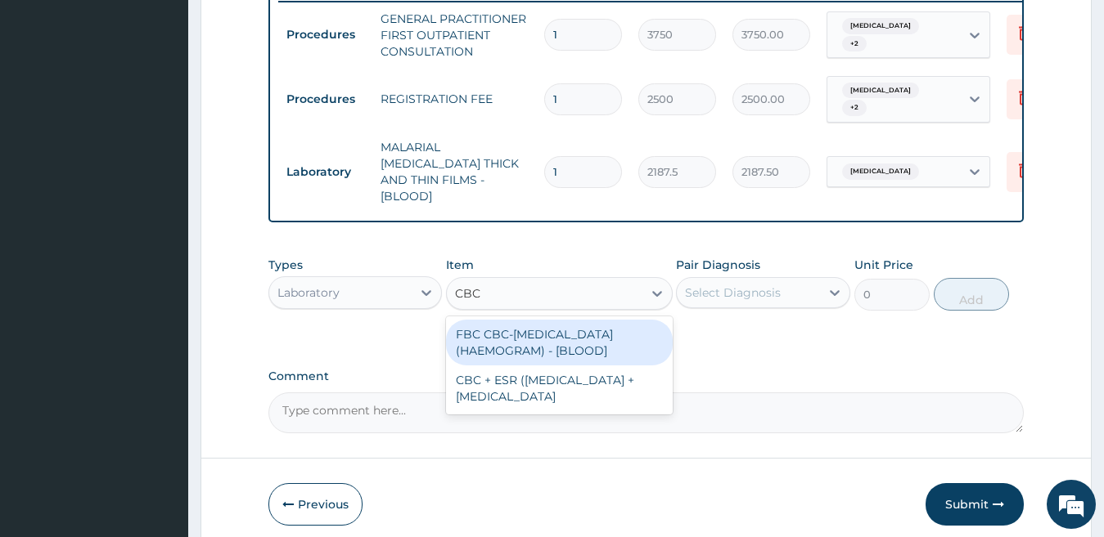
click at [556, 342] on div "FBC CBC-[MEDICAL_DATA] (HAEMOGRAM) - [BLOOD]" at bounding box center [559, 343] width 227 height 46
type input "5000"
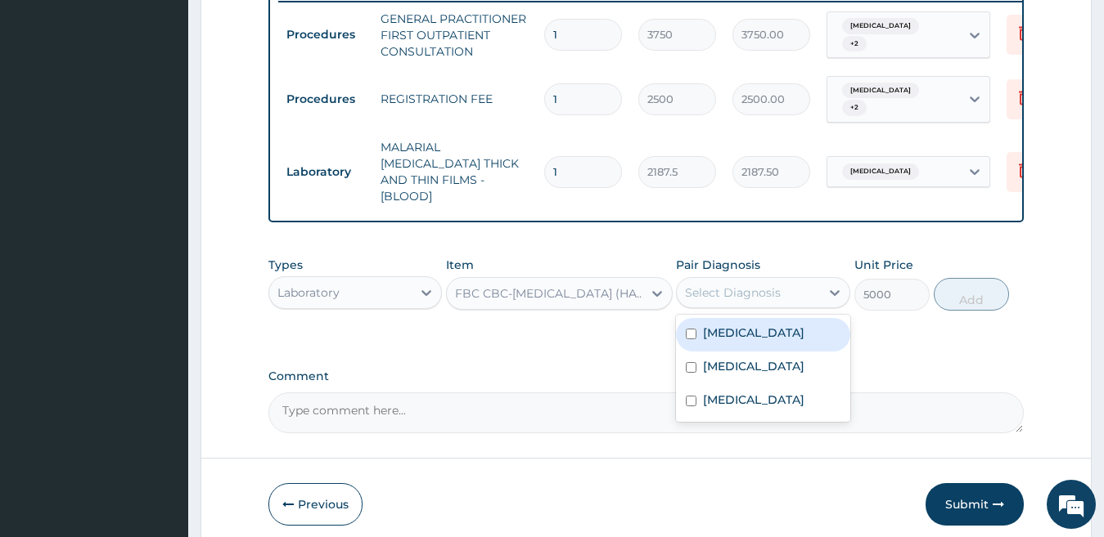
click at [752, 288] on div "Select Diagnosis" at bounding box center [733, 293] width 96 height 16
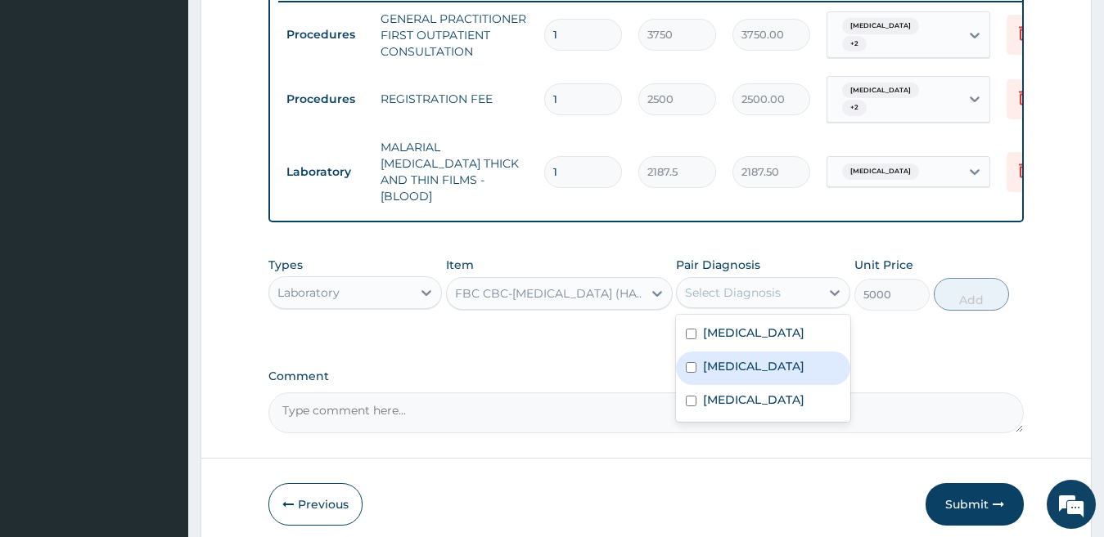
click at [745, 356] on div "[MEDICAL_DATA]" at bounding box center [763, 369] width 174 height 34
checkbox input "true"
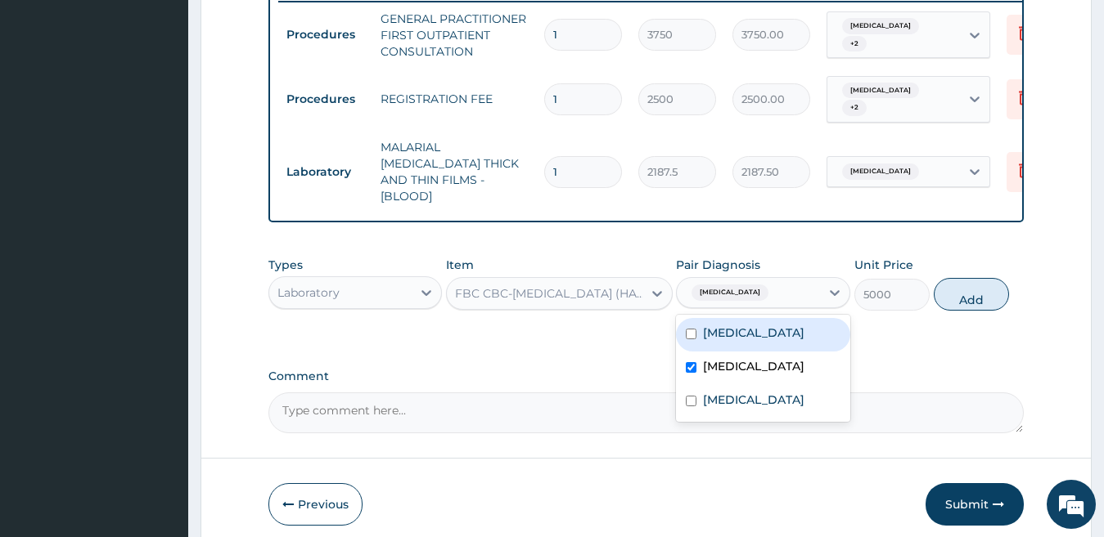
click at [951, 295] on button "Add" at bounding box center [970, 294] width 75 height 33
type input "0"
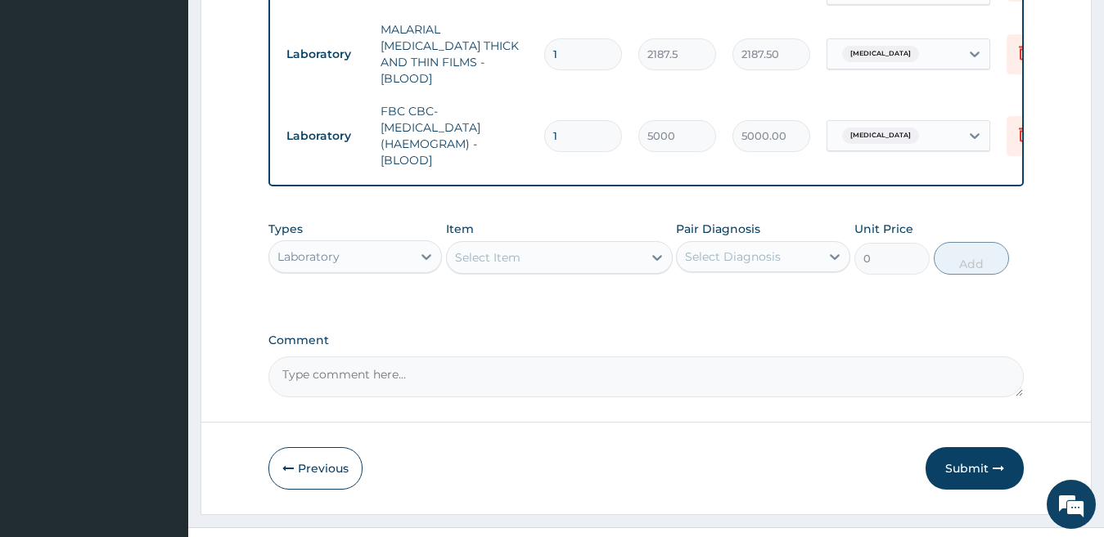
scroll to position [798, 0]
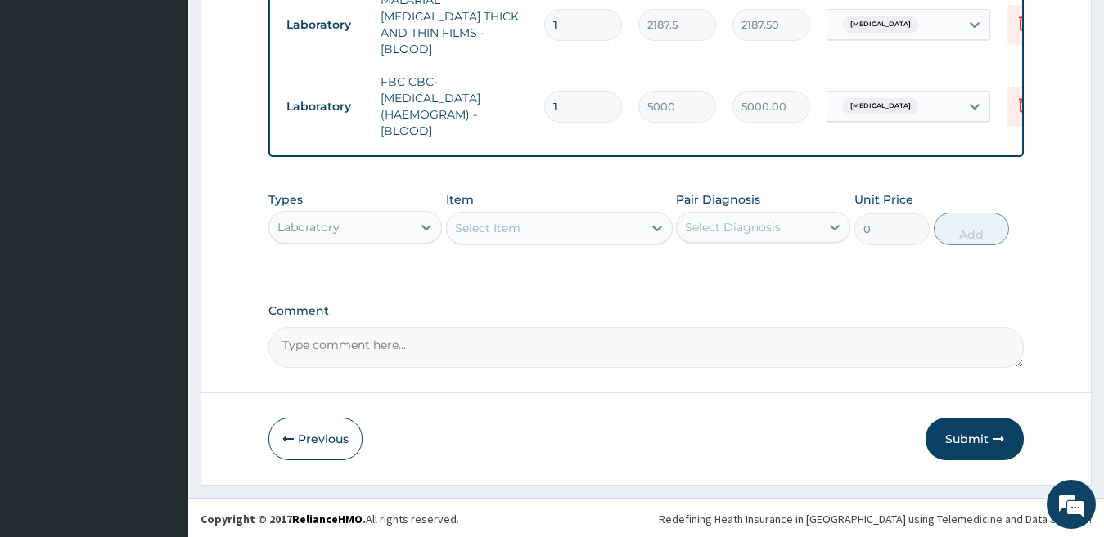
click at [353, 223] on div "Laboratory" at bounding box center [340, 227] width 143 height 26
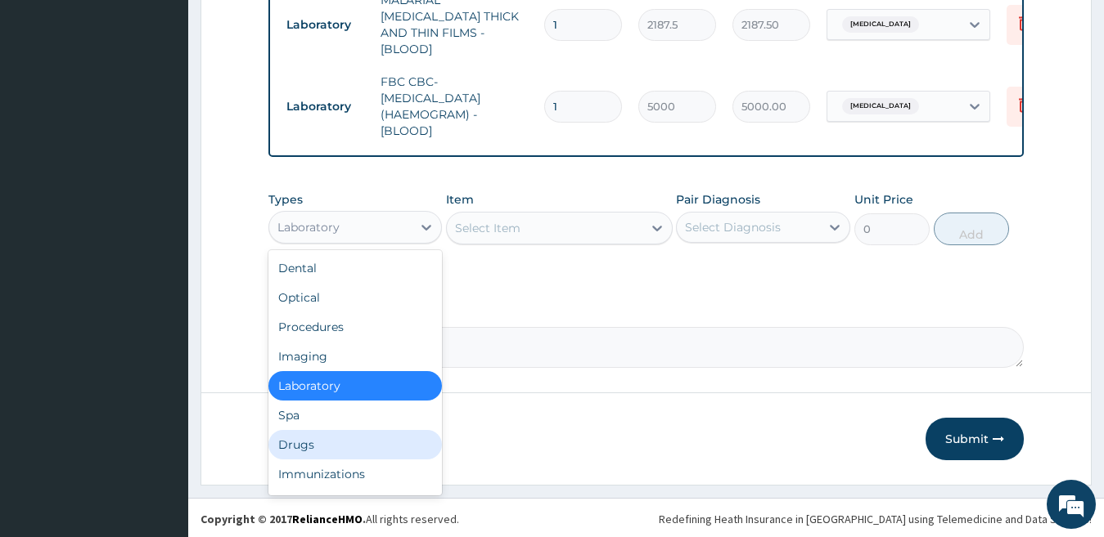
click at [410, 441] on div "Drugs" at bounding box center [355, 444] width 174 height 29
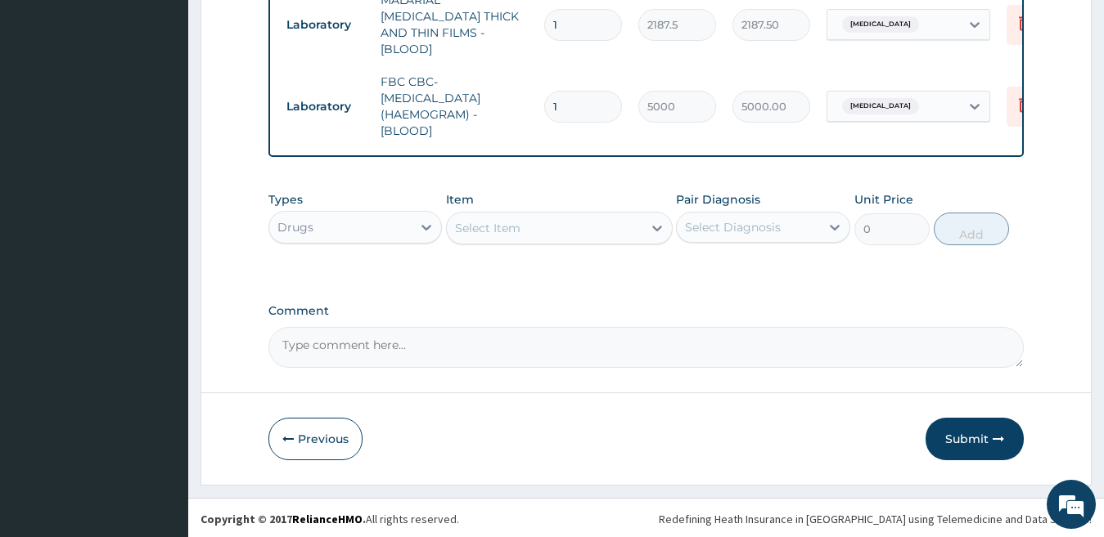
click at [564, 228] on div "Select Item" at bounding box center [545, 228] width 196 height 26
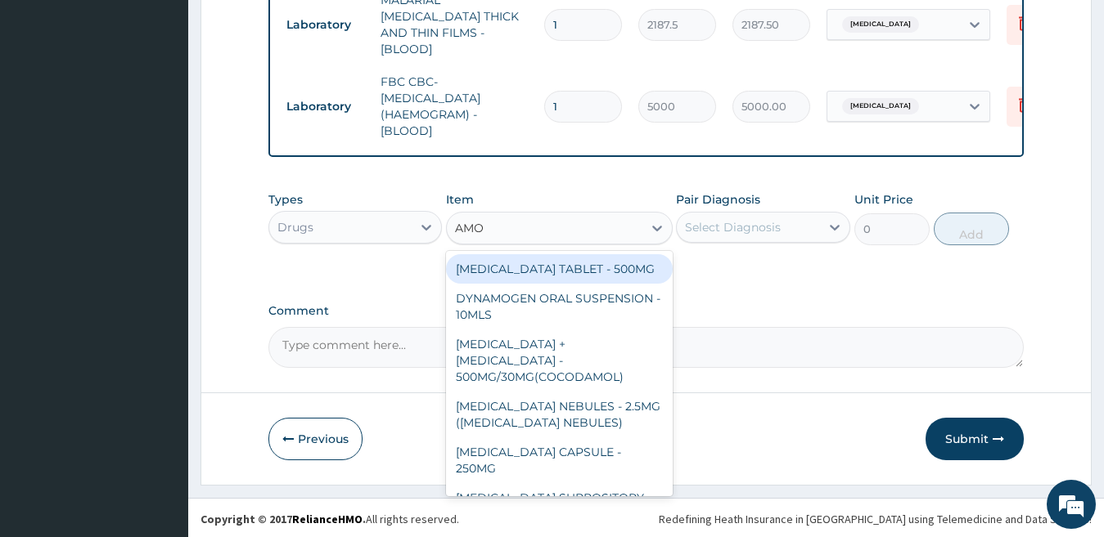
type input "AMOX"
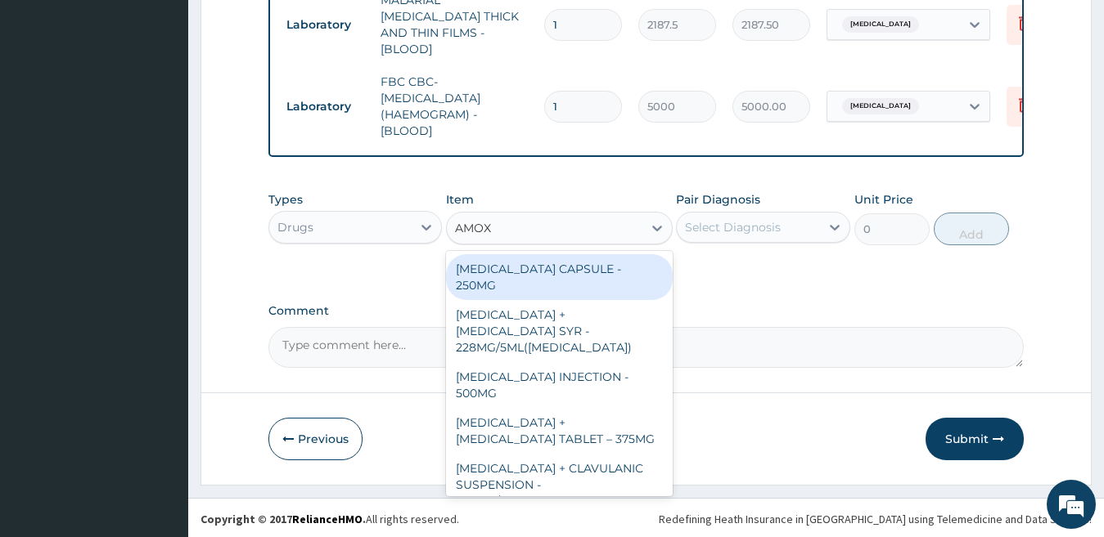
click at [596, 269] on div "[MEDICAL_DATA] CAPSULE - 250MG" at bounding box center [559, 277] width 227 height 46
type input "56"
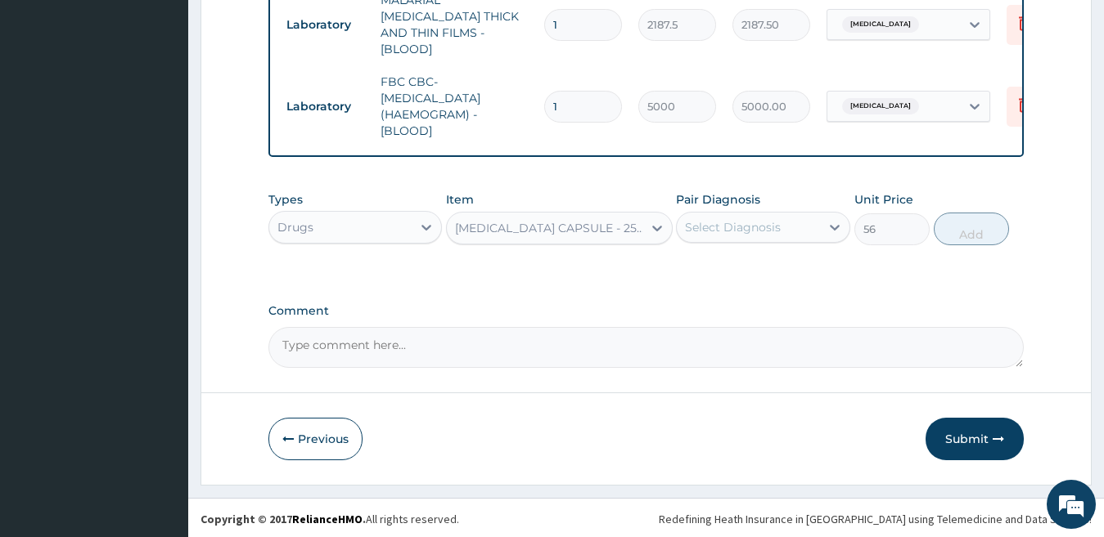
click at [729, 225] on div "Select Diagnosis" at bounding box center [733, 227] width 96 height 16
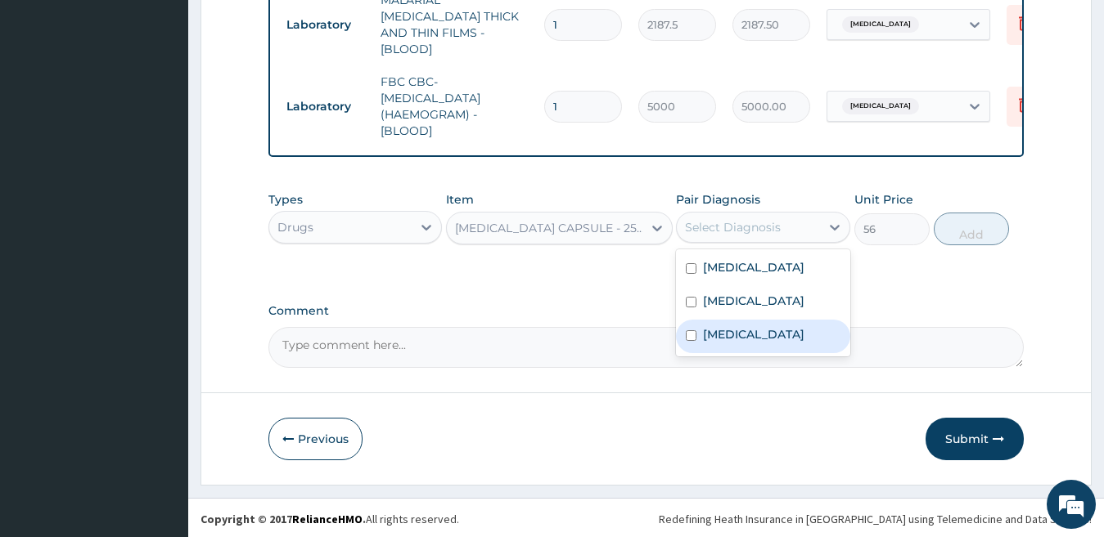
click at [744, 343] on label "[MEDICAL_DATA]" at bounding box center [753, 334] width 101 height 16
checkbox input "true"
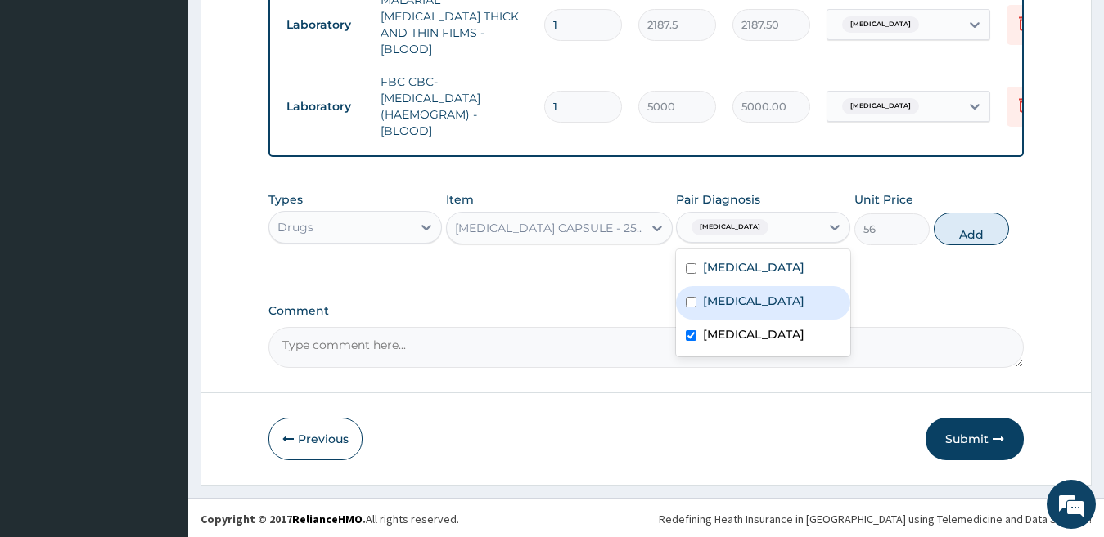
click at [745, 290] on div "[MEDICAL_DATA]" at bounding box center [763, 303] width 174 height 34
checkbox input "true"
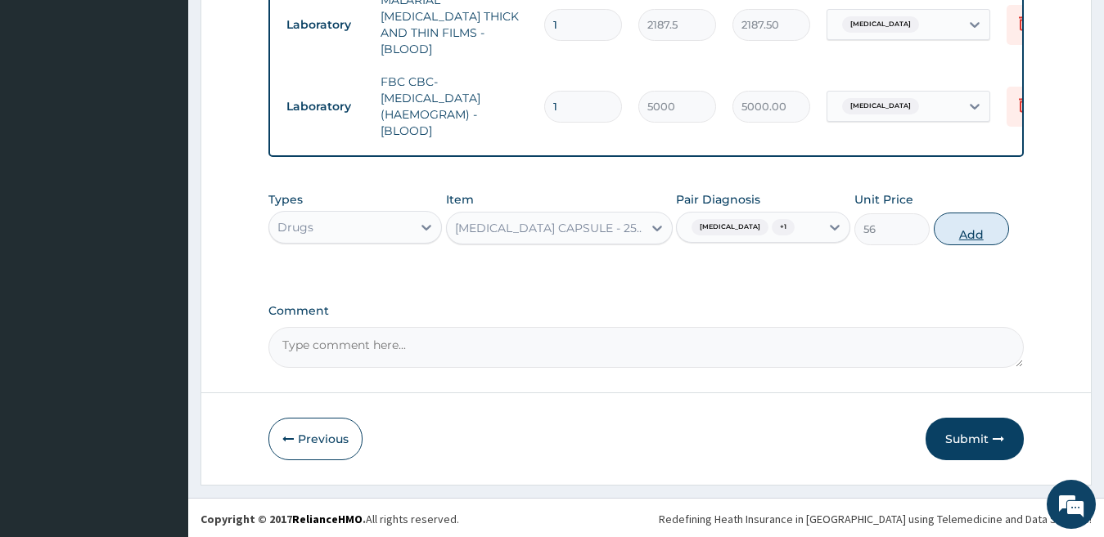
click at [971, 237] on button "Add" at bounding box center [970, 229] width 75 height 33
type input "0"
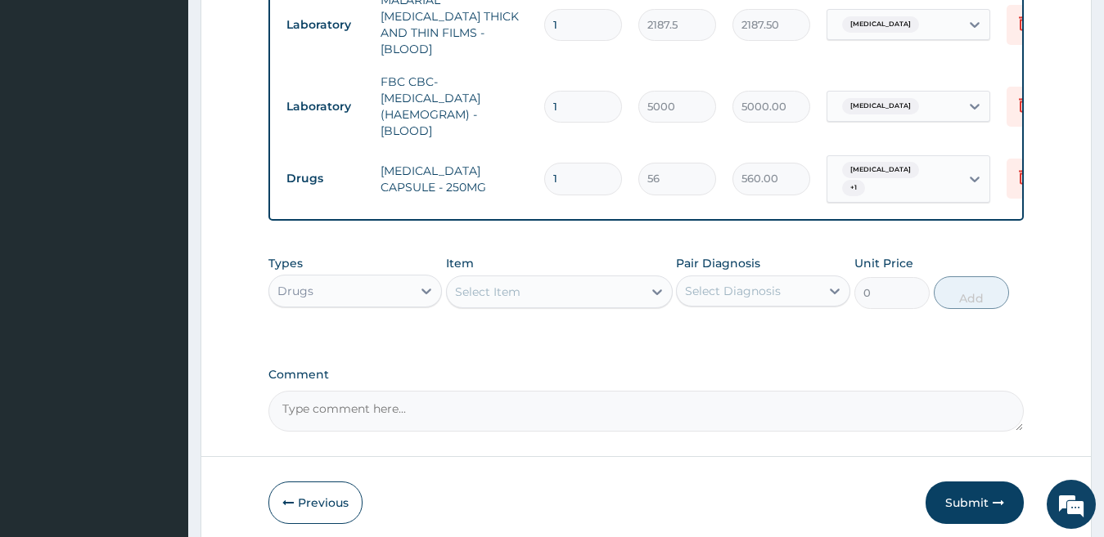
type input "10"
type input "560.00"
type input "10"
click at [546, 296] on div "Select Item" at bounding box center [545, 292] width 196 height 26
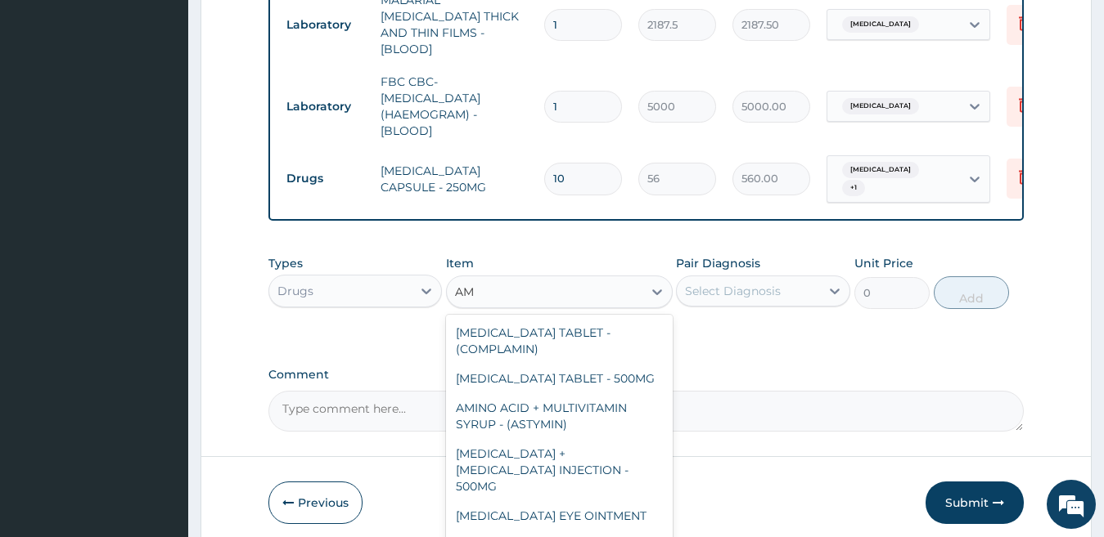
type input "A"
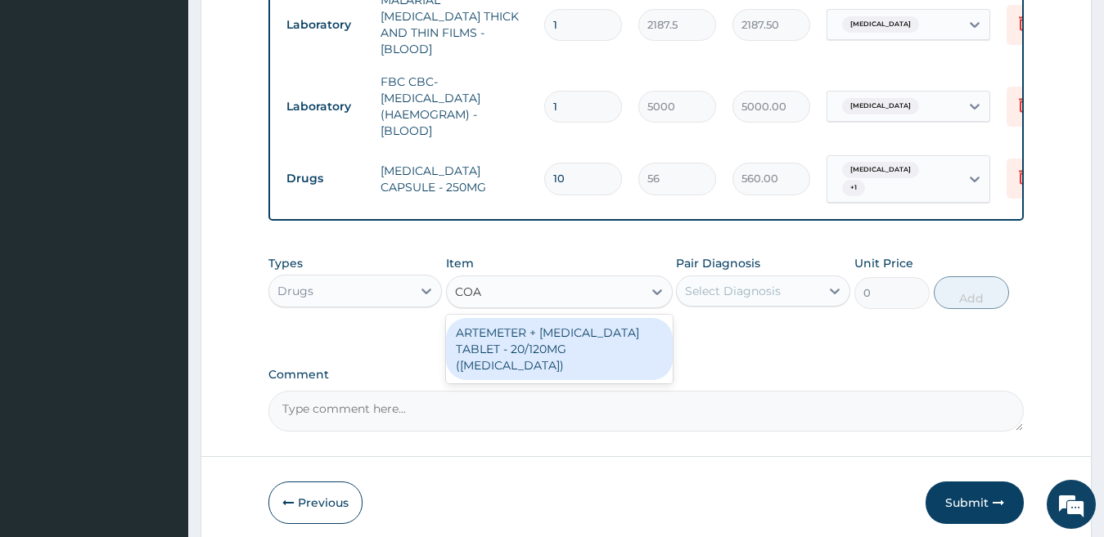
type input "[PERSON_NAME]"
click at [620, 353] on div "ARTEMETER + [MEDICAL_DATA] TABLET - 20/120MG ([MEDICAL_DATA])" at bounding box center [559, 349] width 227 height 62
type input "210"
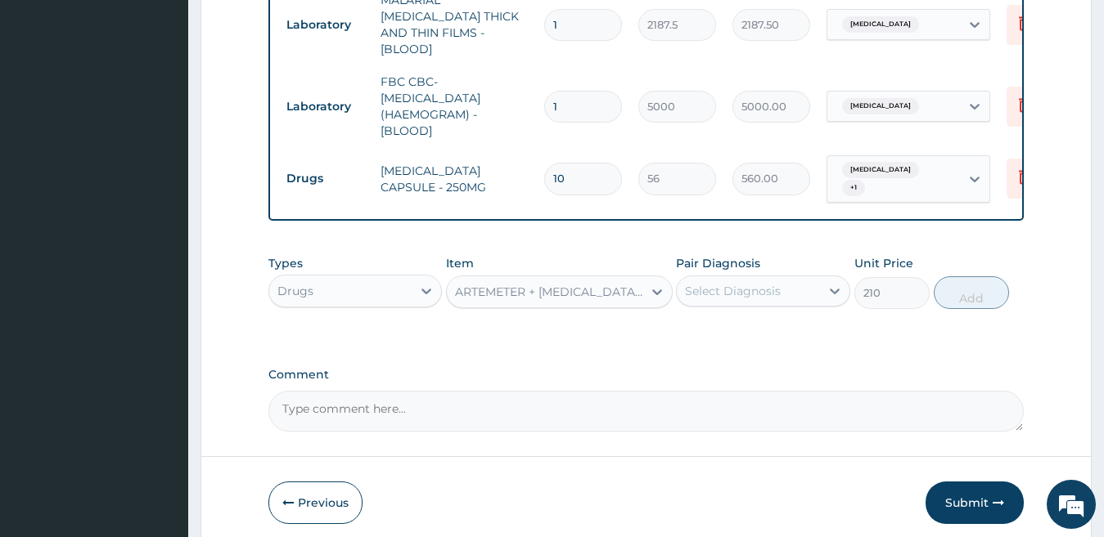
click at [731, 287] on div "Select Diagnosis" at bounding box center [733, 291] width 96 height 16
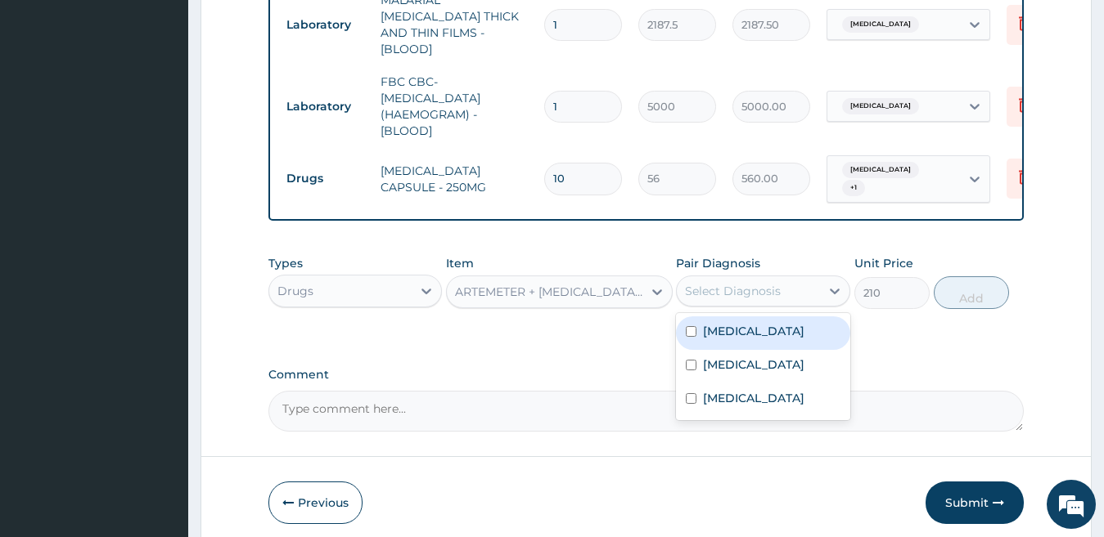
click at [738, 331] on label "[MEDICAL_DATA]" at bounding box center [753, 331] width 101 height 16
checkbox input "true"
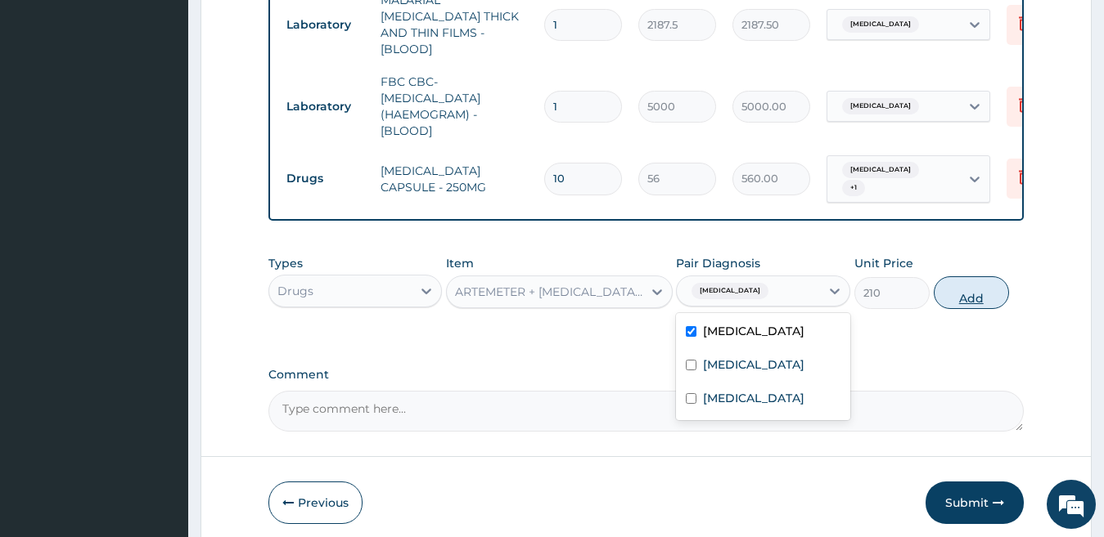
click at [969, 287] on button "Add" at bounding box center [970, 293] width 75 height 33
type input "0"
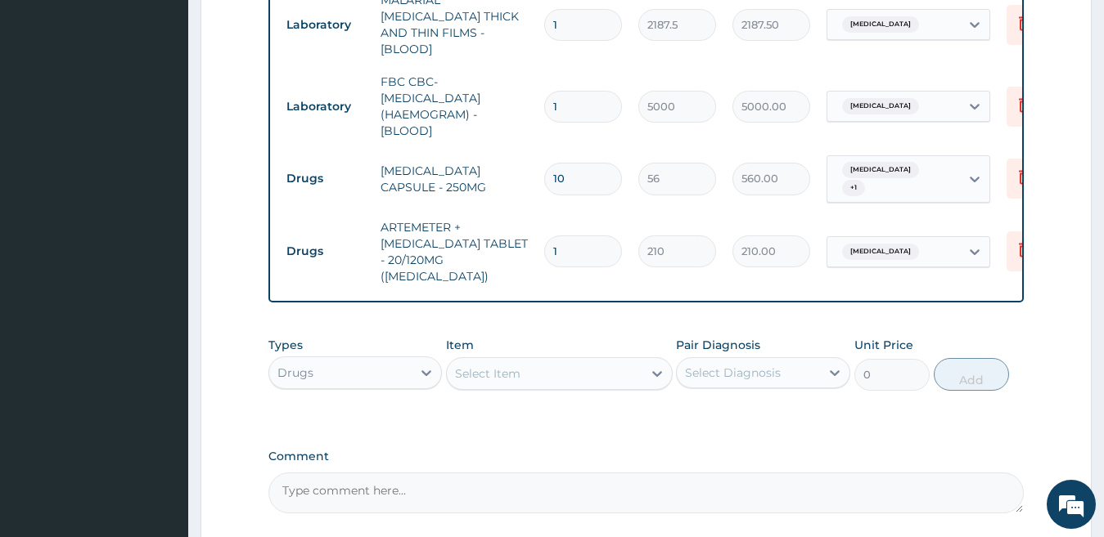
type input "18"
type input "3780.00"
type input "18"
click at [546, 361] on div "Select Item" at bounding box center [545, 374] width 196 height 26
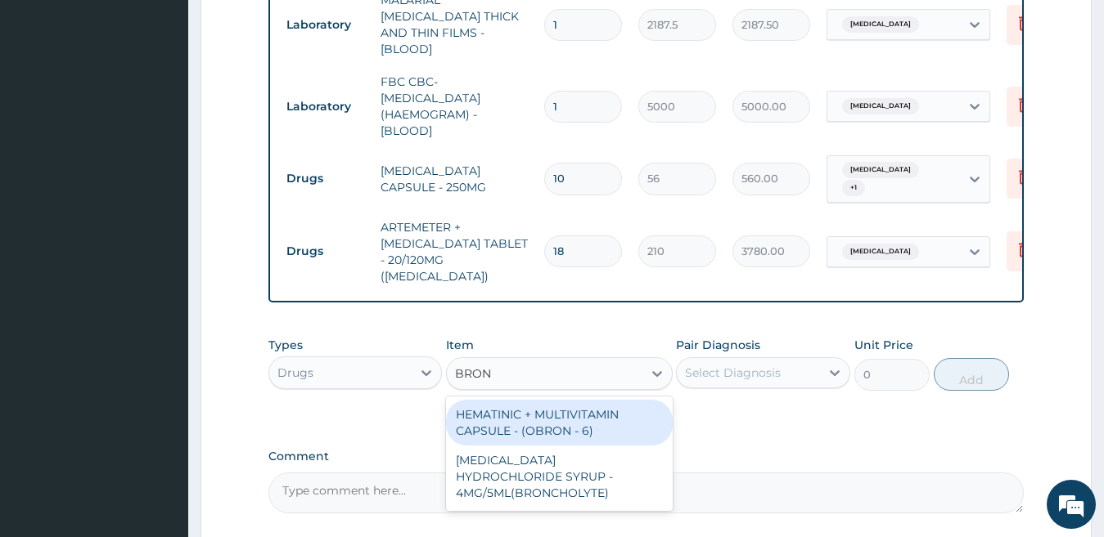
type input "BRONC"
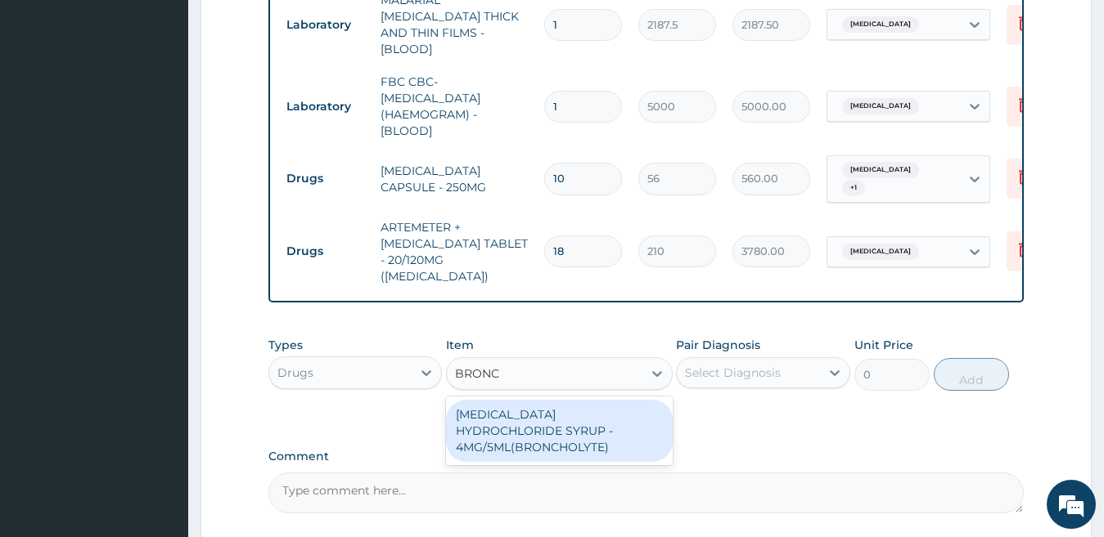
drag, startPoint x: 569, startPoint y: 398, endPoint x: 586, endPoint y: 398, distance: 16.4
click at [570, 400] on div "[MEDICAL_DATA] HYDROCHLORIDE SYRUP - 4MG/5ML(BRONCHOLYTE)" at bounding box center [559, 431] width 227 height 62
type input "896"
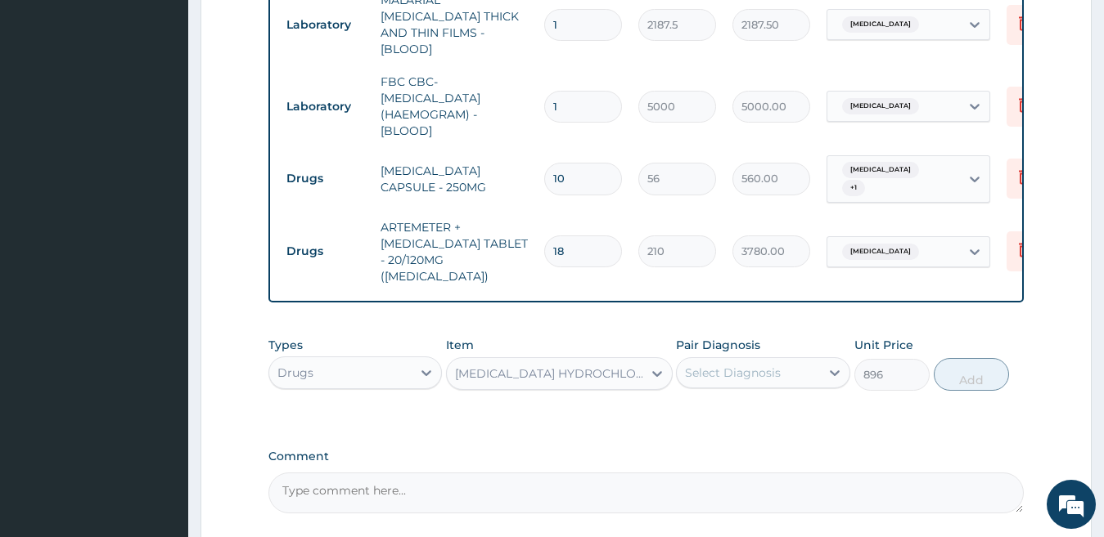
click at [690, 365] on div "Select Diagnosis" at bounding box center [733, 373] width 96 height 16
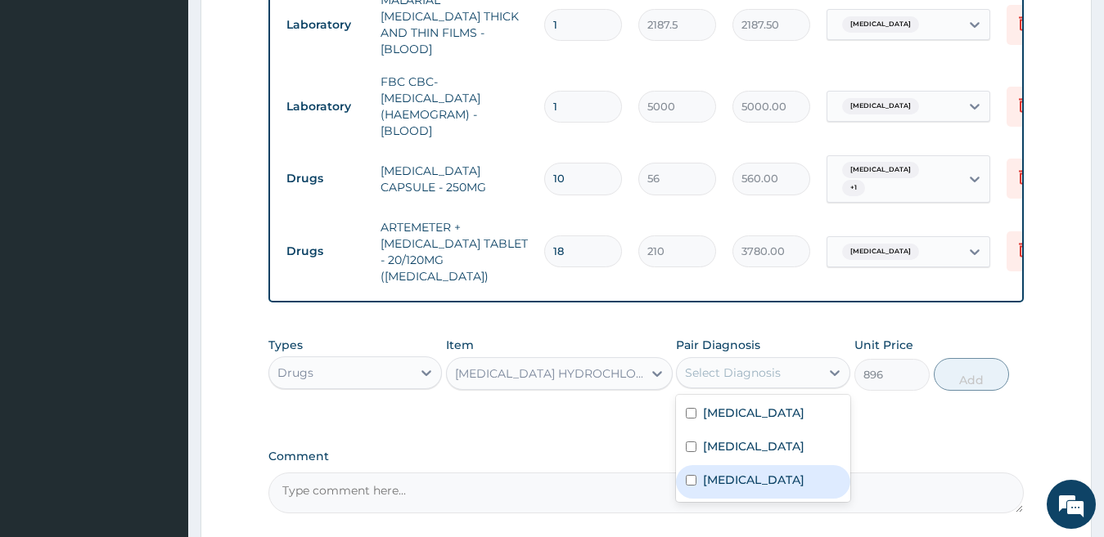
click at [732, 472] on label "[MEDICAL_DATA]" at bounding box center [753, 480] width 101 height 16
checkbox input "true"
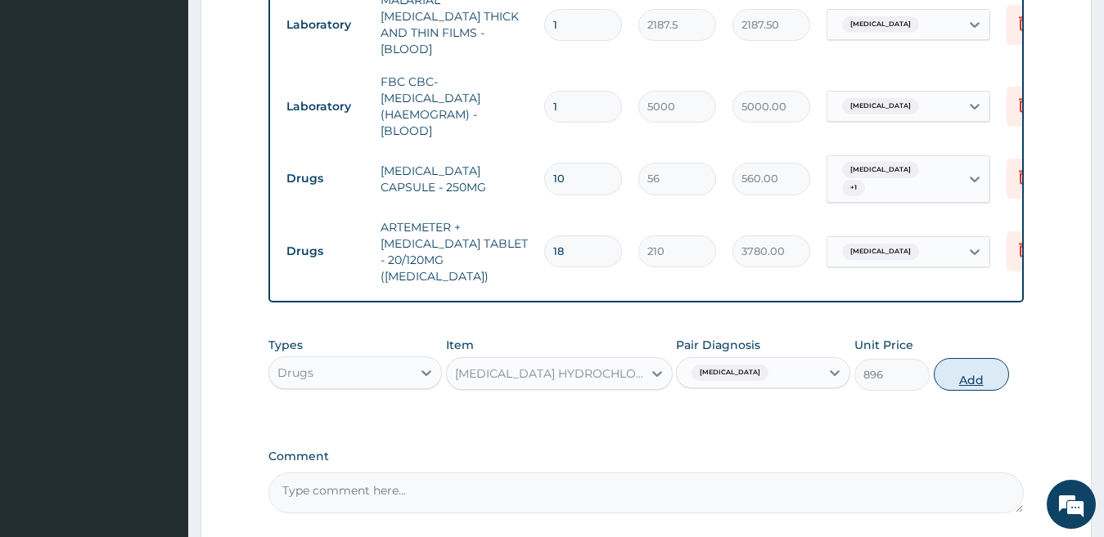
click at [981, 364] on button "Add" at bounding box center [970, 374] width 75 height 33
type input "0"
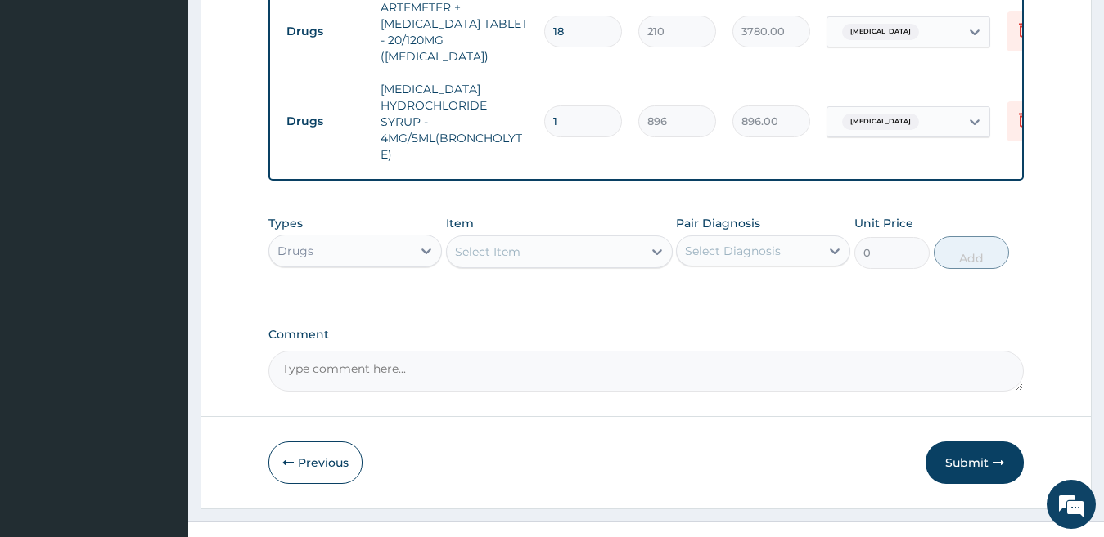
scroll to position [1025, 0]
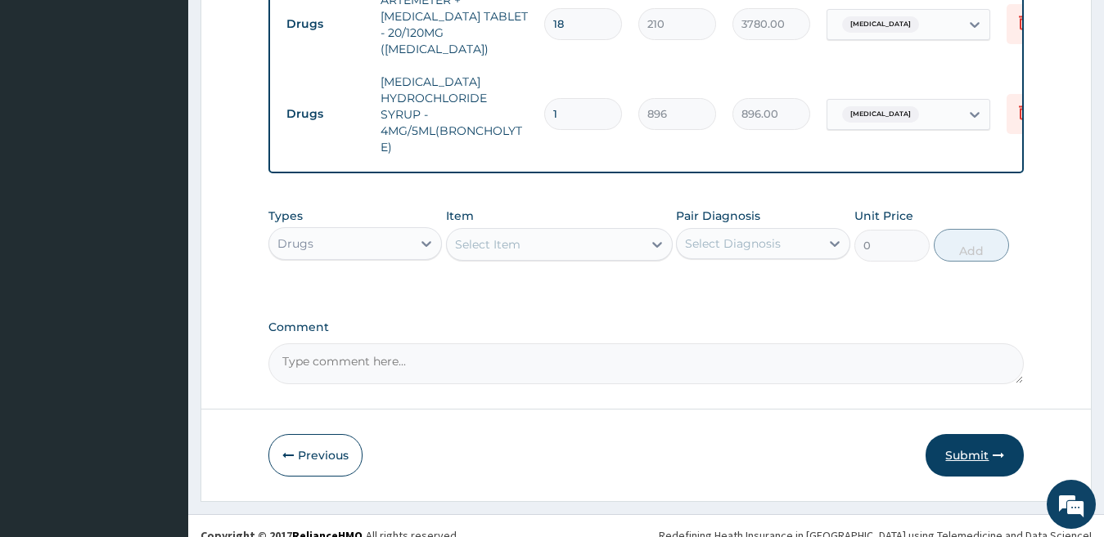
click at [970, 438] on button "Submit" at bounding box center [974, 455] width 98 height 43
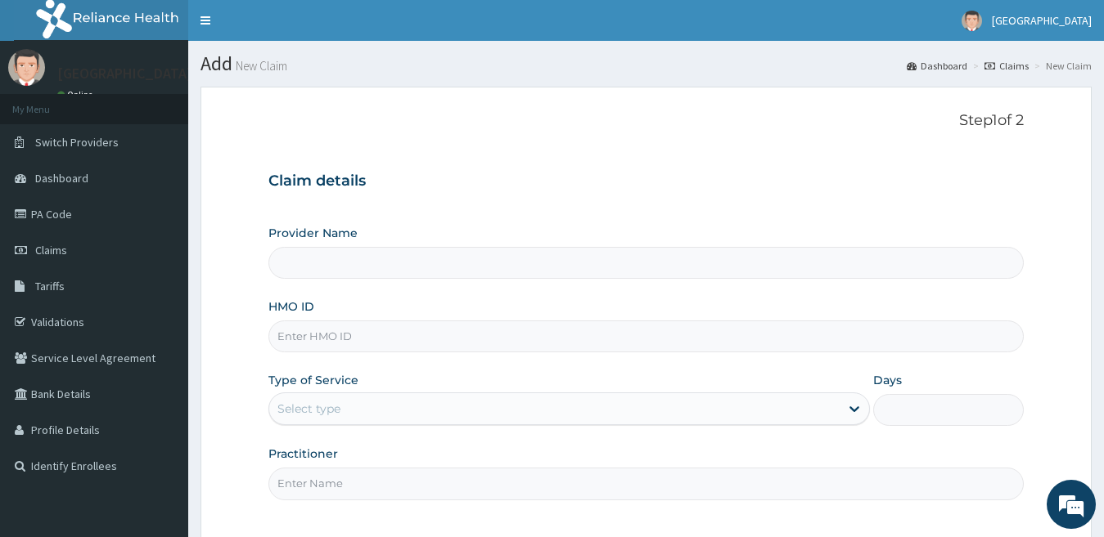
type input "[GEOGRAPHIC_DATA]"
click at [418, 353] on input "HMO ID" at bounding box center [646, 337] width 756 height 32
paste input "ERM/10431/E"
type input "ERM/10431/E"
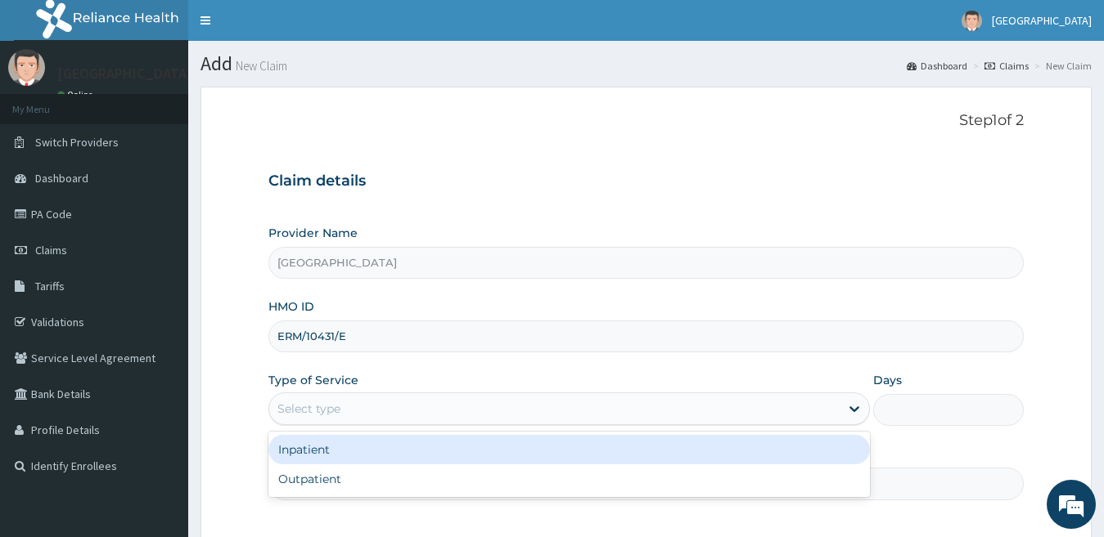
click at [388, 408] on div "Select type" at bounding box center [554, 409] width 571 height 26
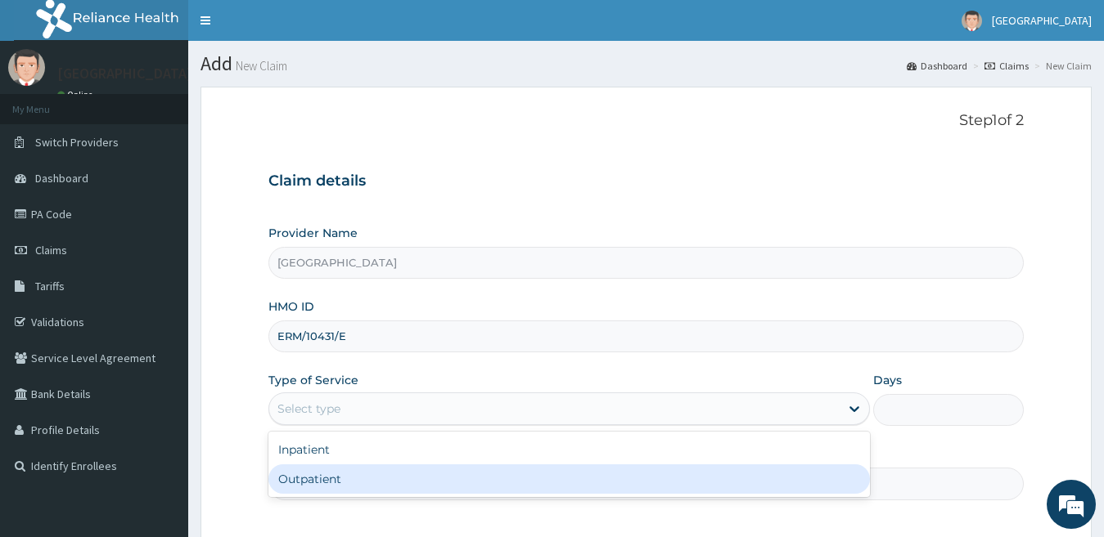
click at [384, 477] on div "Outpatient" at bounding box center [569, 479] width 602 height 29
type input "1"
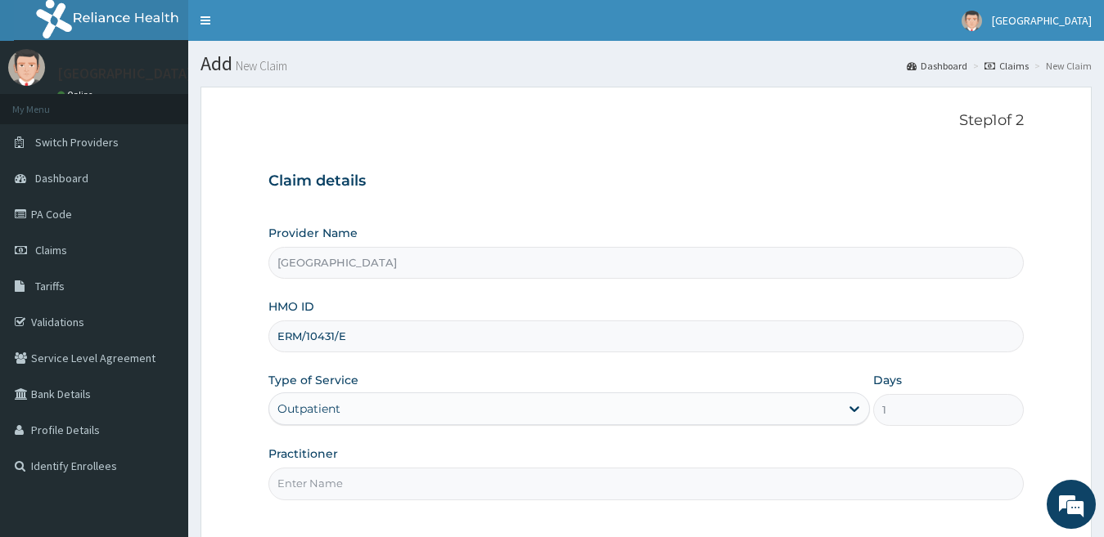
click at [384, 494] on input "Practitioner" at bounding box center [646, 484] width 756 height 32
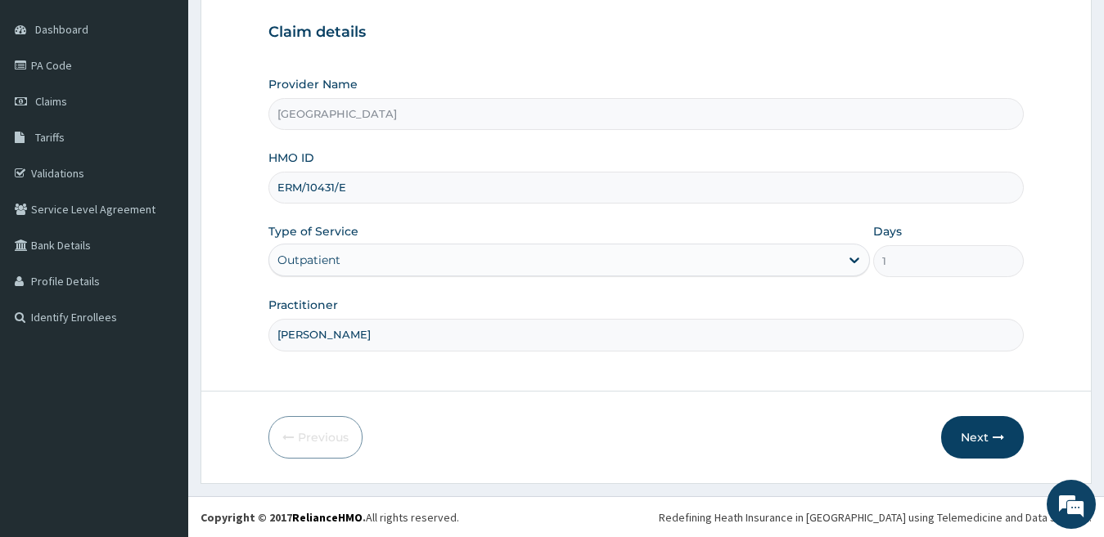
scroll to position [150, 0]
type input "[PERSON_NAME]"
click at [977, 428] on button "Next" at bounding box center [982, 437] width 83 height 43
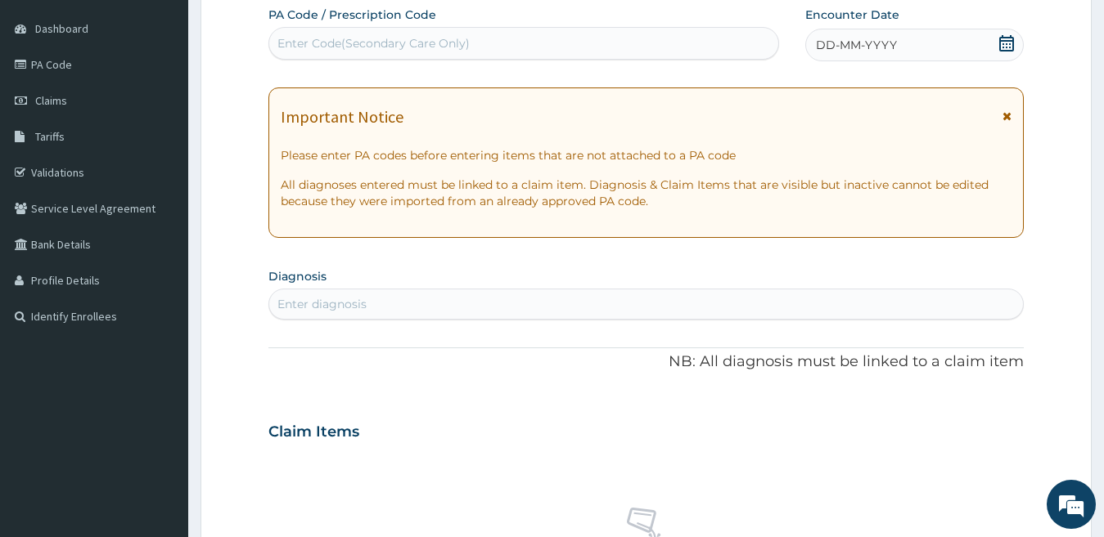
click at [605, 47] on div "Enter Code(Secondary Care Only)" at bounding box center [523, 43] width 509 height 26
paste input "PA/45E869"
type input "PA/45E869"
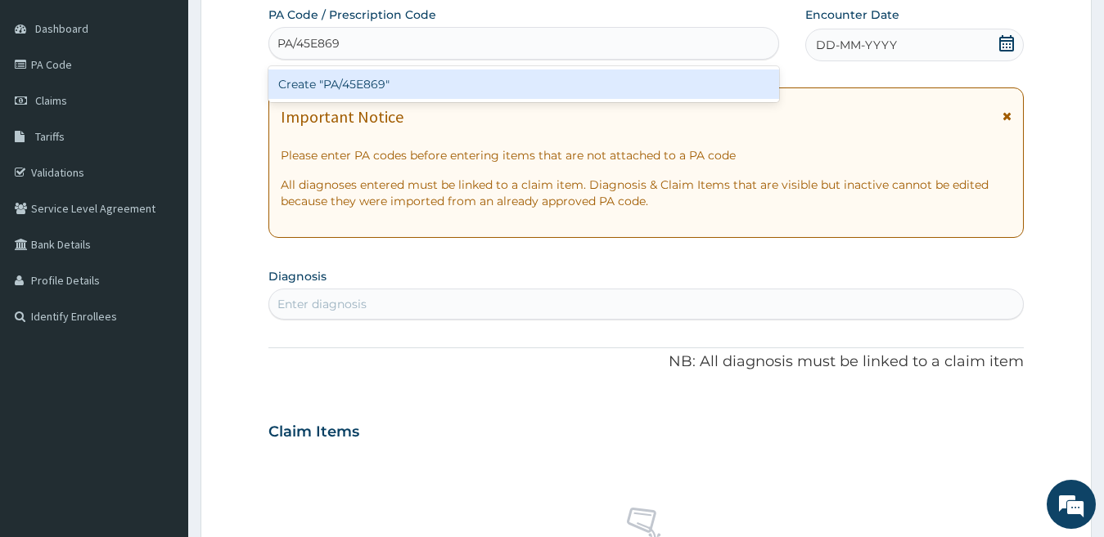
click at [578, 86] on div "Create "PA/45E869"" at bounding box center [523, 84] width 510 height 29
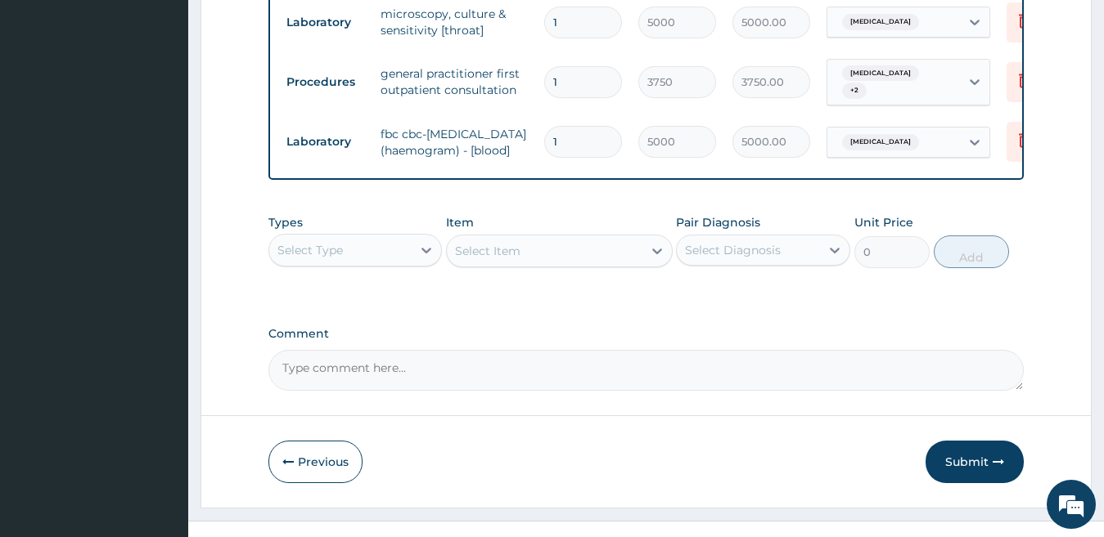
scroll to position [876, 0]
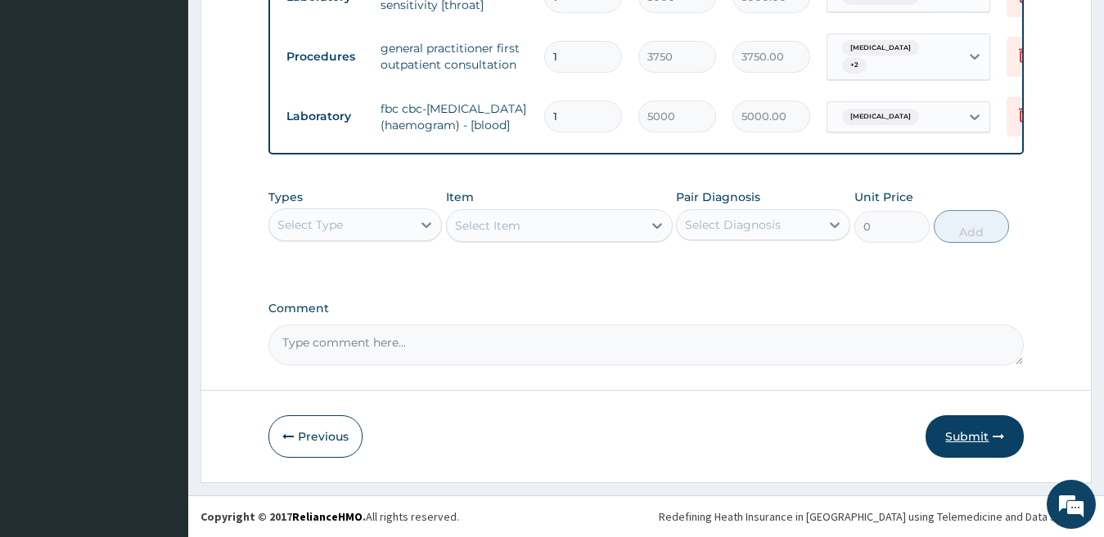
click at [964, 442] on button "Submit" at bounding box center [974, 437] width 98 height 43
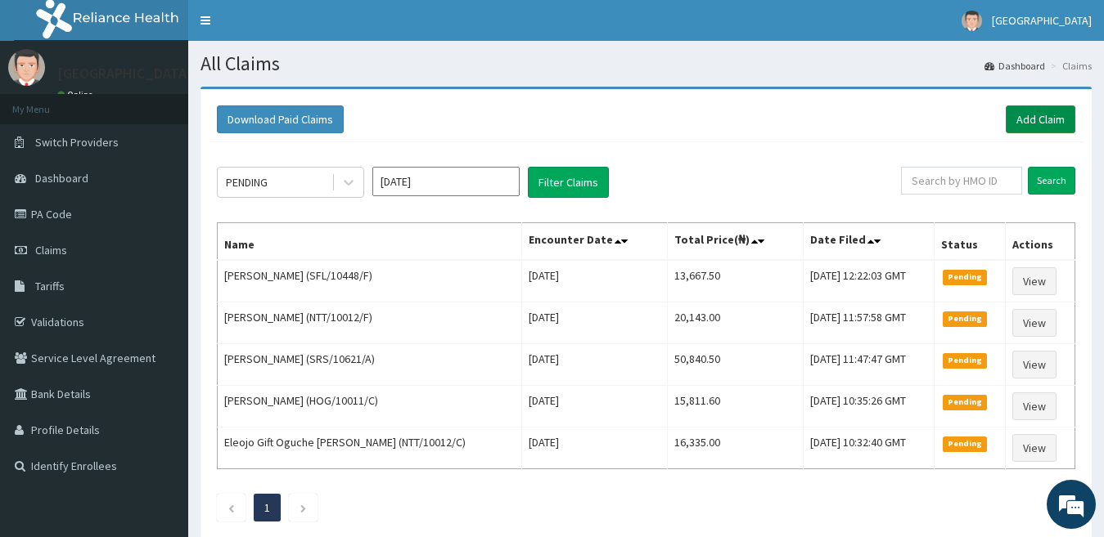
click at [1042, 118] on link "Add Claim" at bounding box center [1040, 120] width 70 height 28
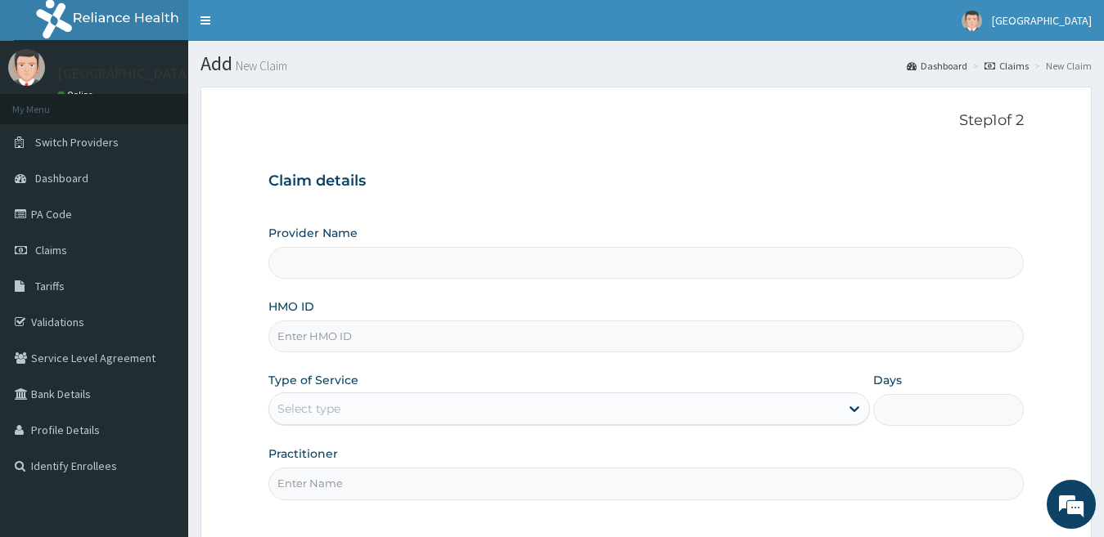
type input "[GEOGRAPHIC_DATA]"
click at [367, 344] on input "HMO ID" at bounding box center [646, 337] width 756 height 32
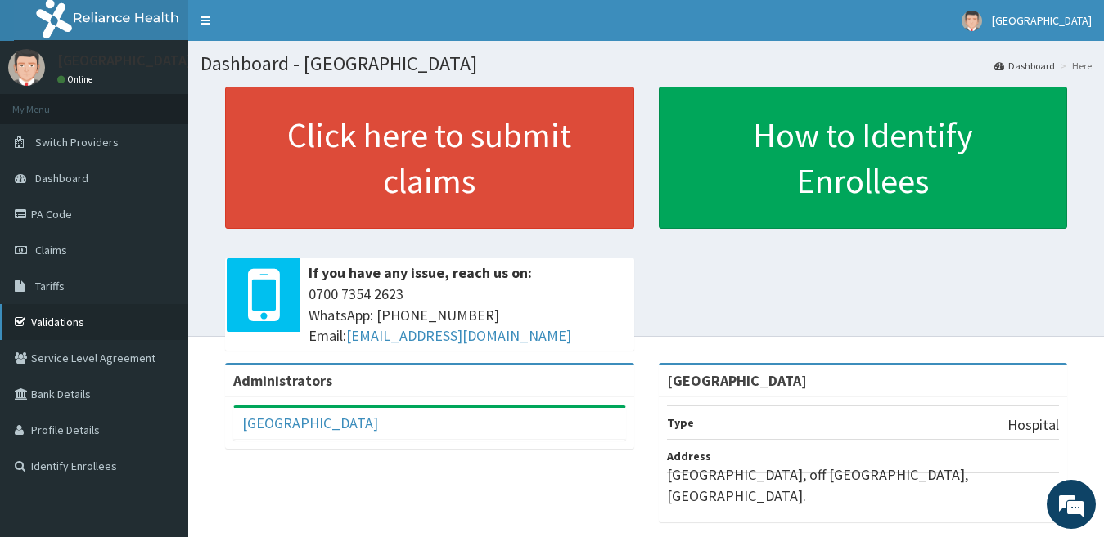
click at [79, 330] on link "Validations" at bounding box center [94, 322] width 188 height 36
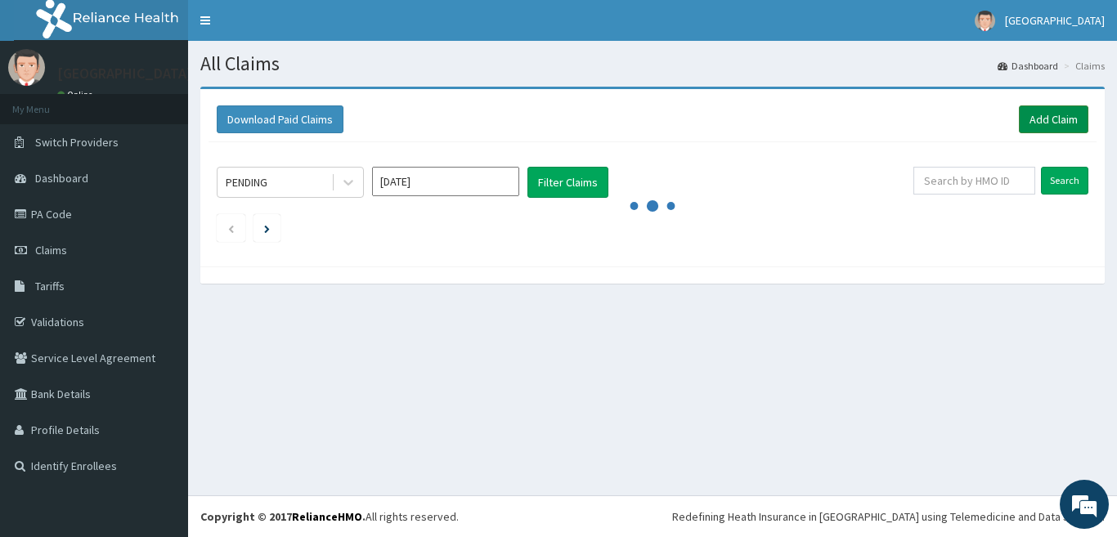
click at [1038, 116] on link "Add Claim" at bounding box center [1054, 120] width 70 height 28
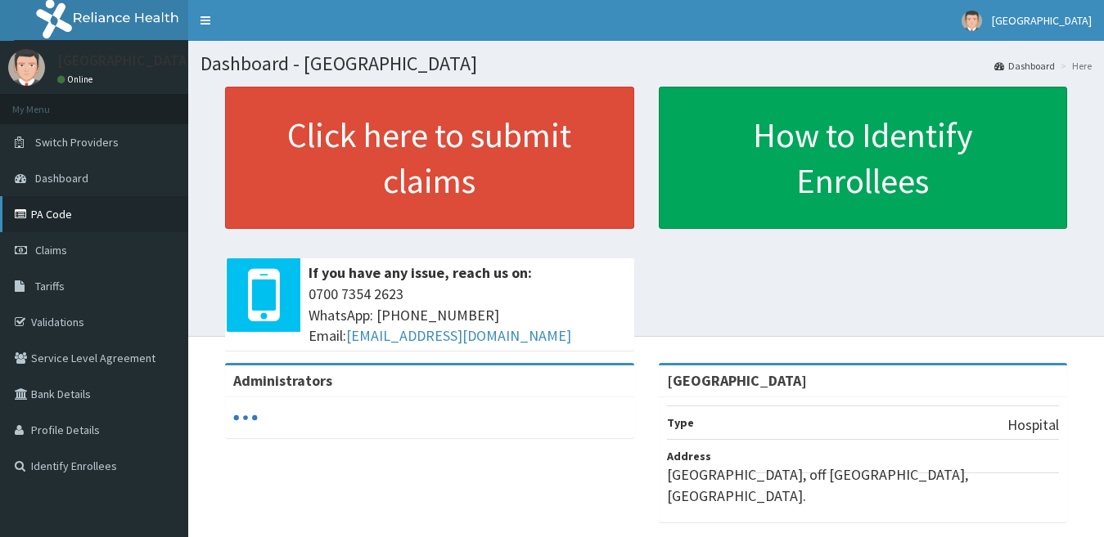
click at [78, 213] on link "PA Code" at bounding box center [94, 214] width 188 height 36
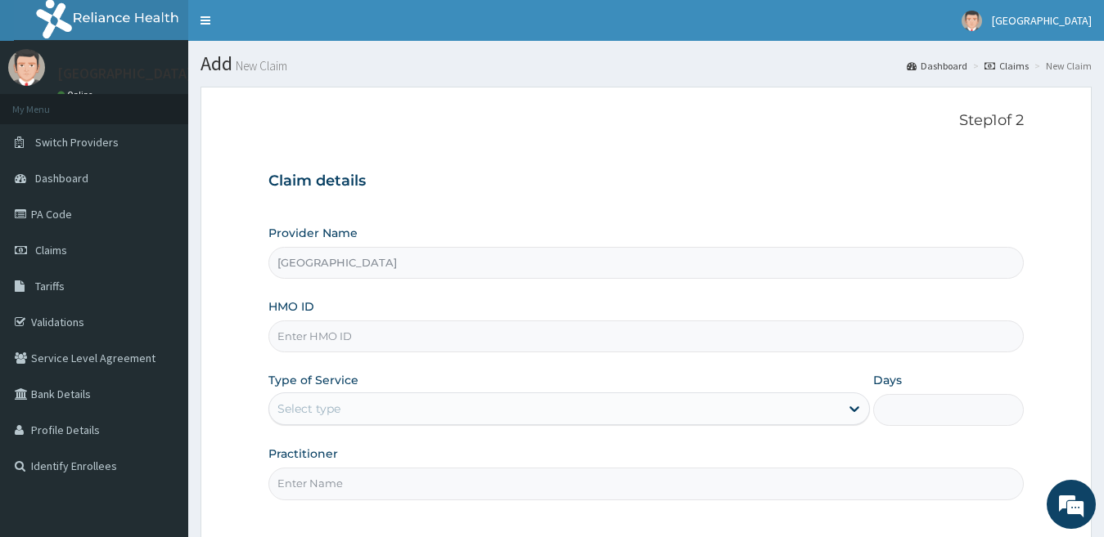
click at [357, 339] on input "HMO ID" at bounding box center [646, 337] width 756 height 32
paste input "CIV/10030/B"
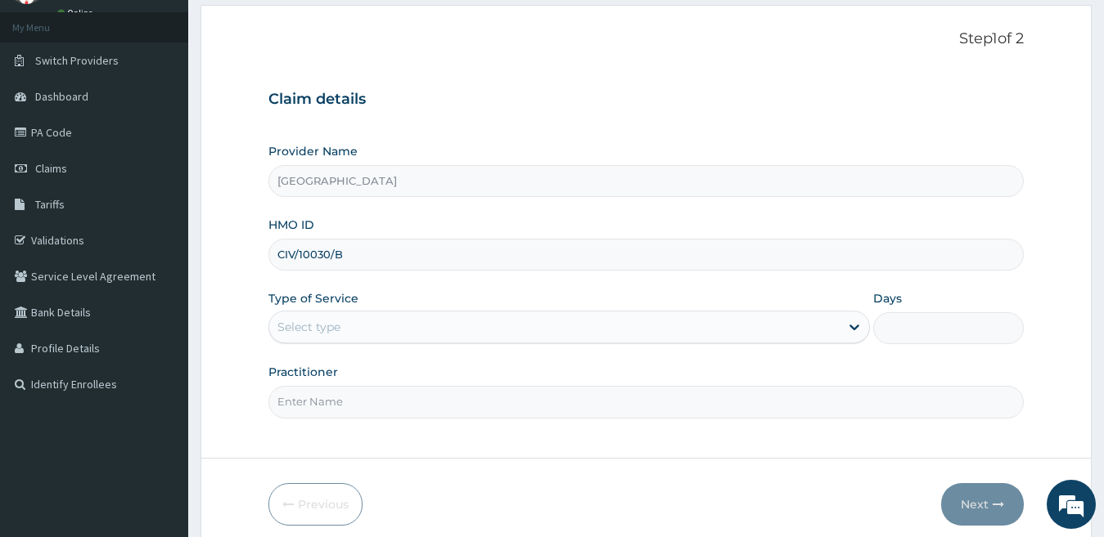
type input "CIV/10030/B"
click at [356, 331] on div "Select type" at bounding box center [554, 327] width 571 height 26
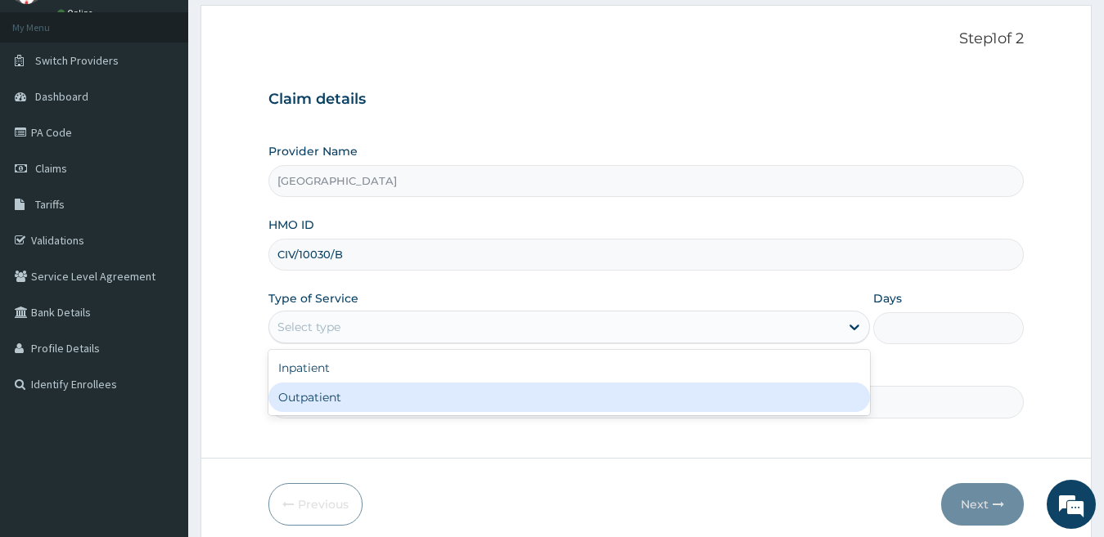
click at [347, 388] on div "Outpatient" at bounding box center [569, 397] width 602 height 29
type input "1"
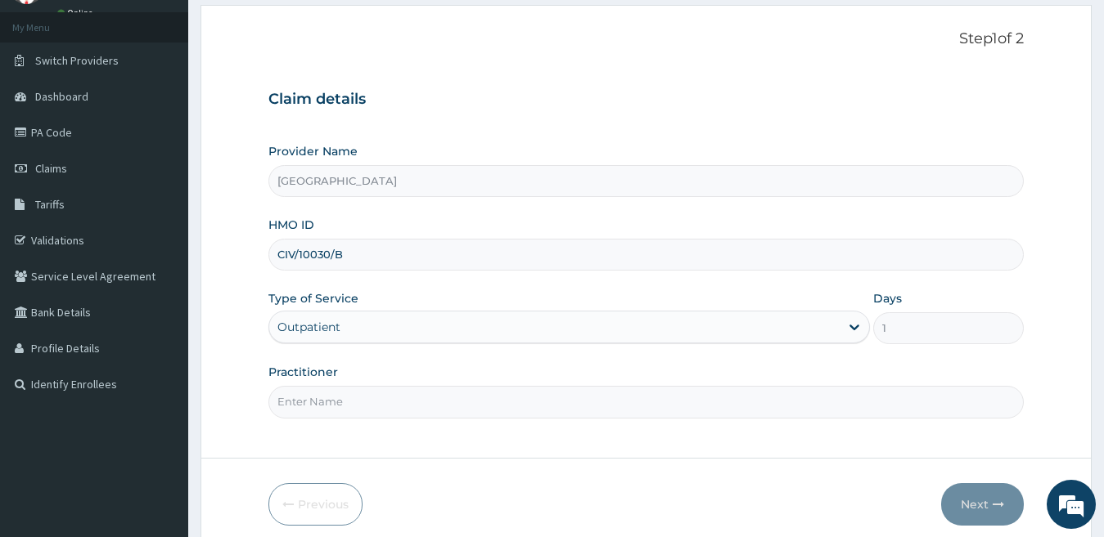
click at [362, 398] on input "Practitioner" at bounding box center [646, 402] width 756 height 32
type input "DR JOHN"
click at [971, 501] on button "Next" at bounding box center [982, 504] width 83 height 43
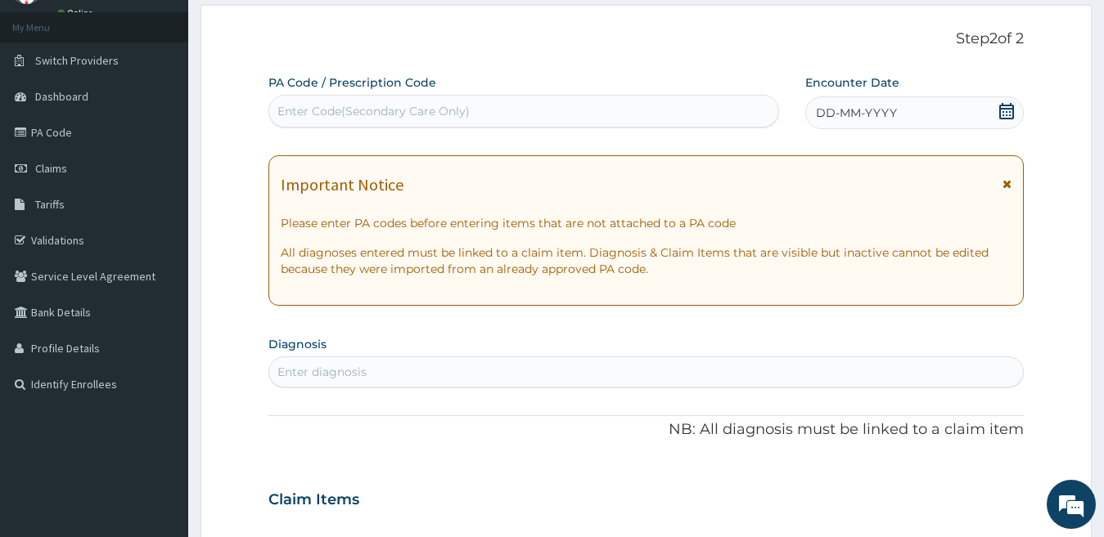
click at [942, 110] on div "DD-MM-YYYY" at bounding box center [914, 113] width 219 height 33
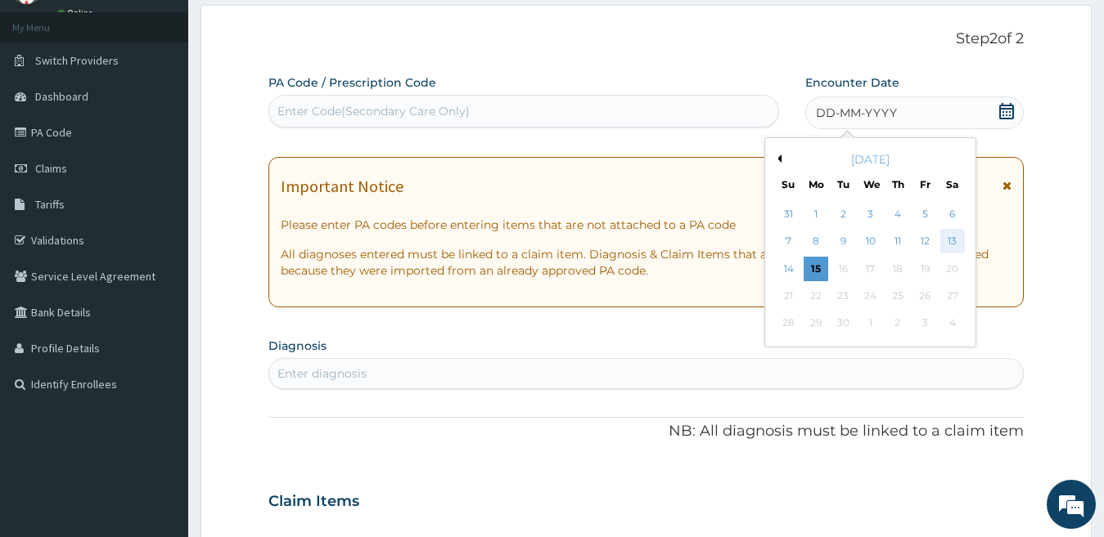
click at [951, 241] on div "13" at bounding box center [951, 242] width 25 height 25
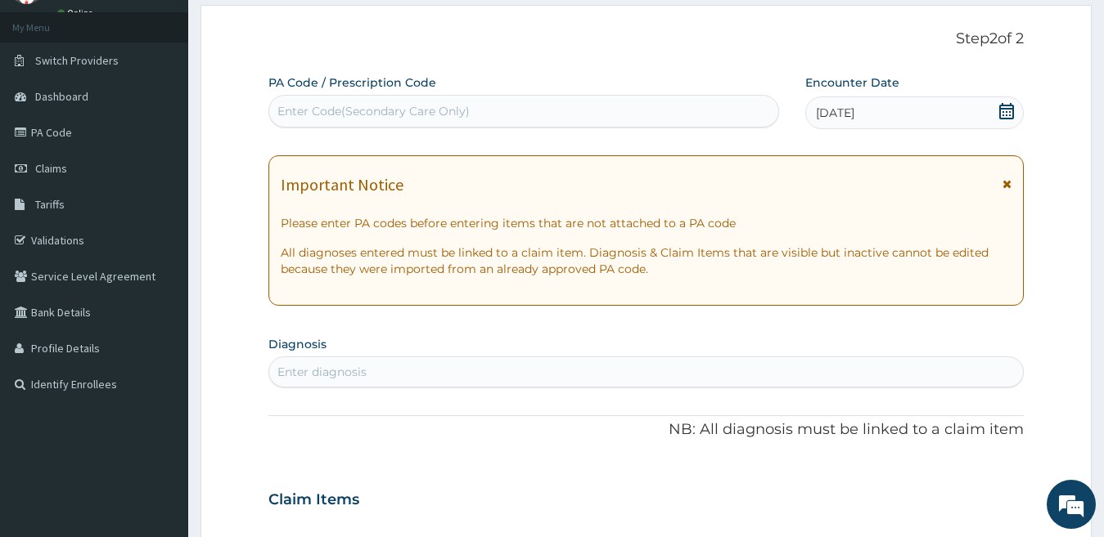
drag, startPoint x: 438, startPoint y: 372, endPoint x: 427, endPoint y: 305, distance: 67.9
click at [438, 372] on div "Enter diagnosis" at bounding box center [646, 372] width 754 height 26
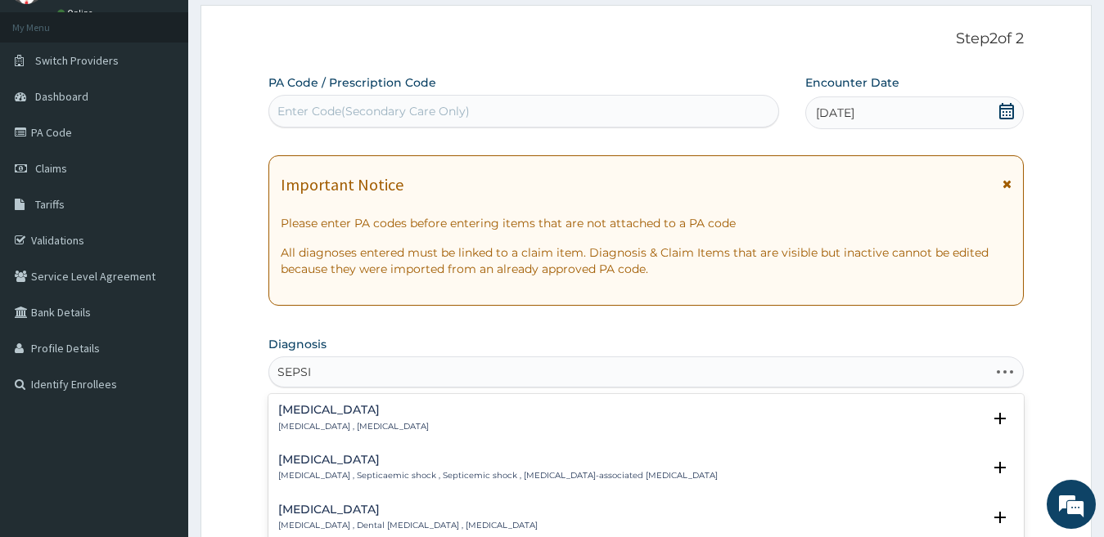
type input "SEPSIS"
click at [336, 416] on h4 "Sepsis" at bounding box center [353, 410] width 151 height 12
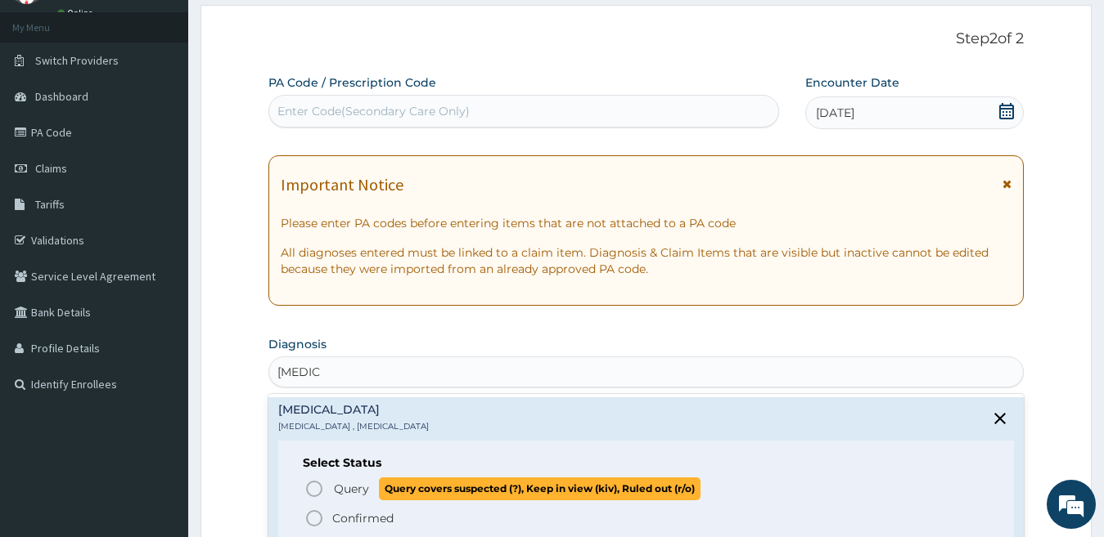
click at [347, 486] on span "Query" at bounding box center [351, 489] width 35 height 16
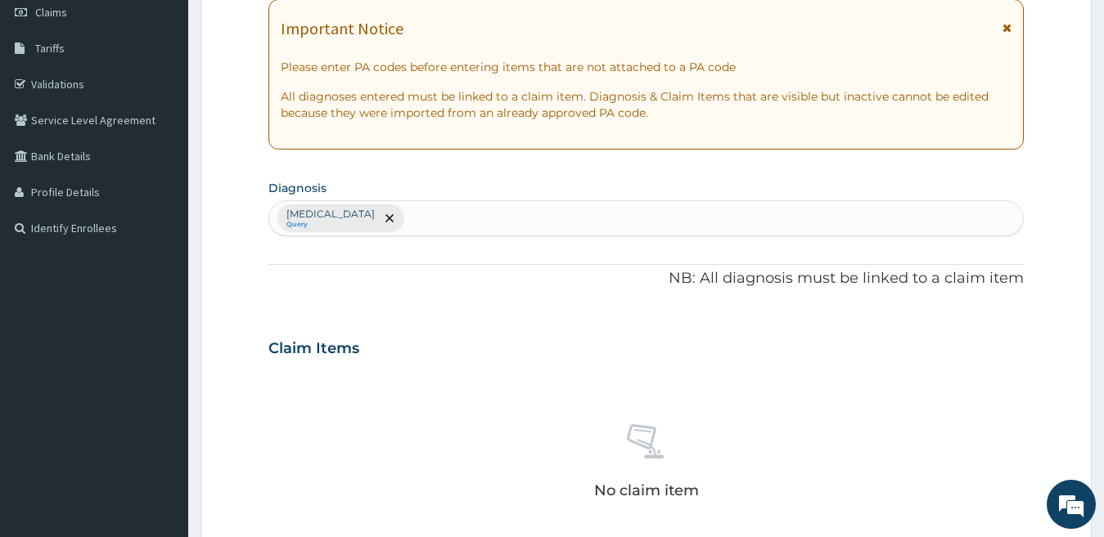
scroll to position [245, 0]
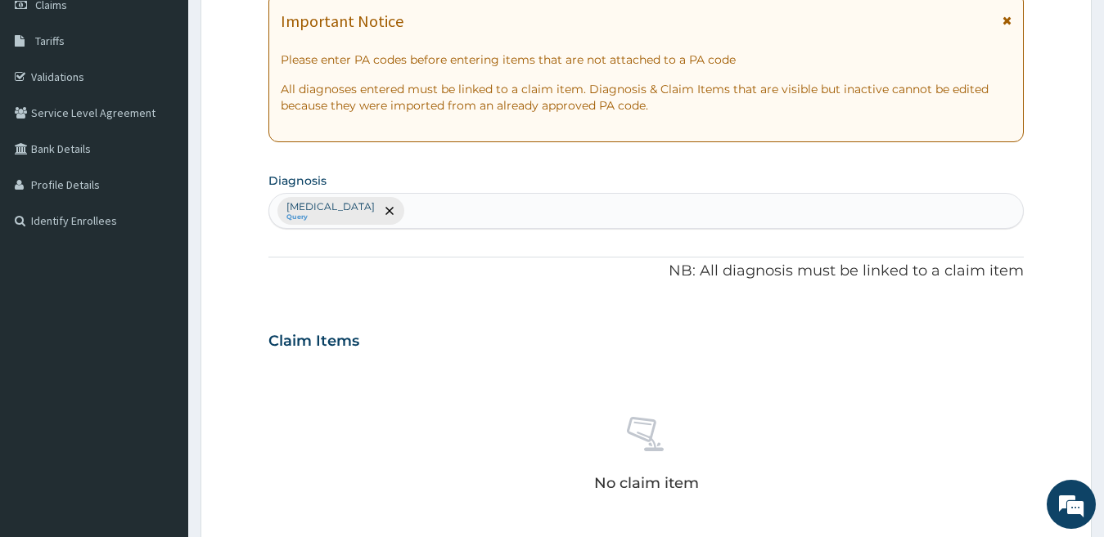
type input "U"
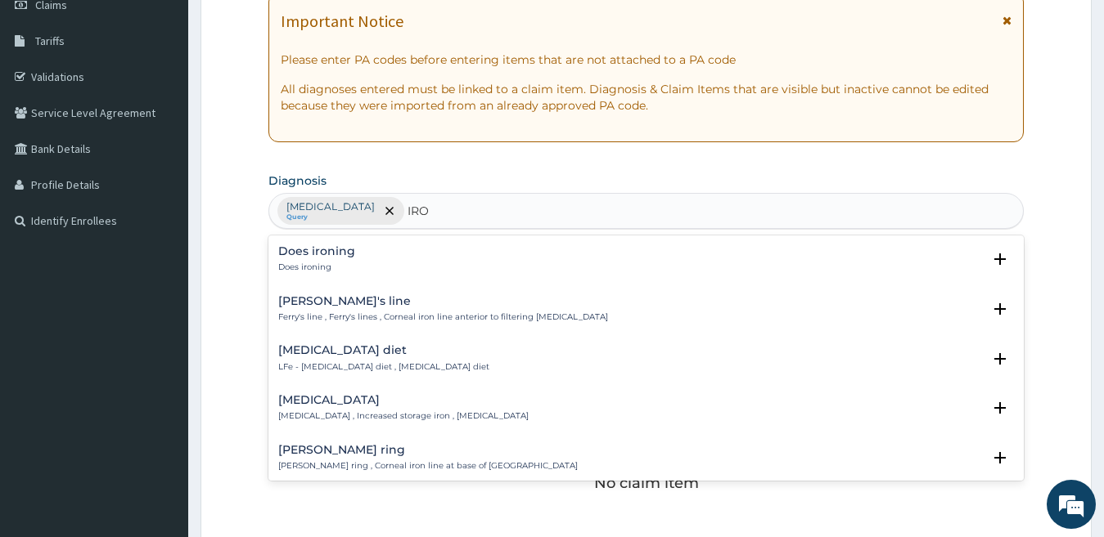
type input "IRON"
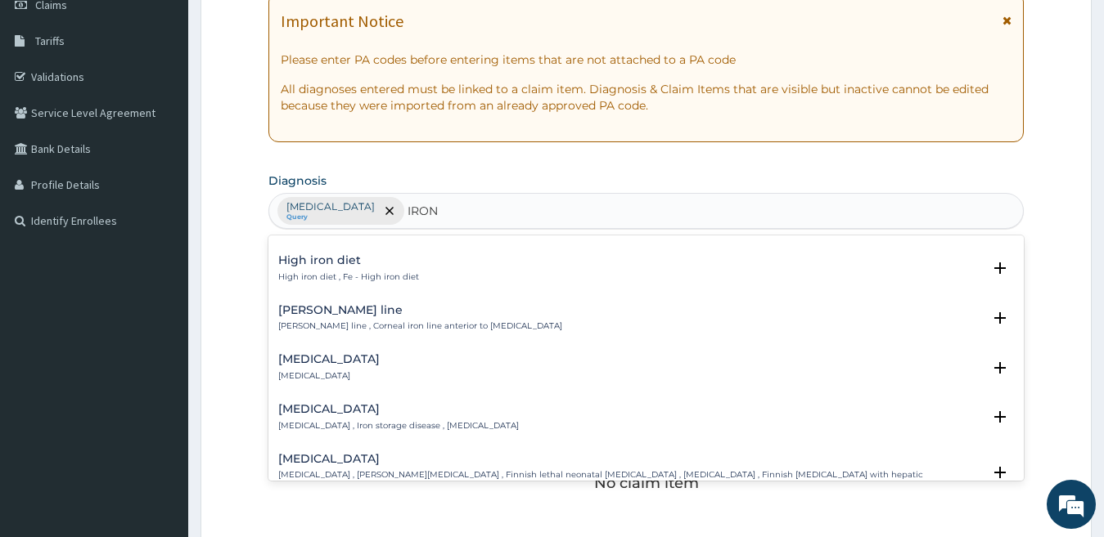
scroll to position [327, 0]
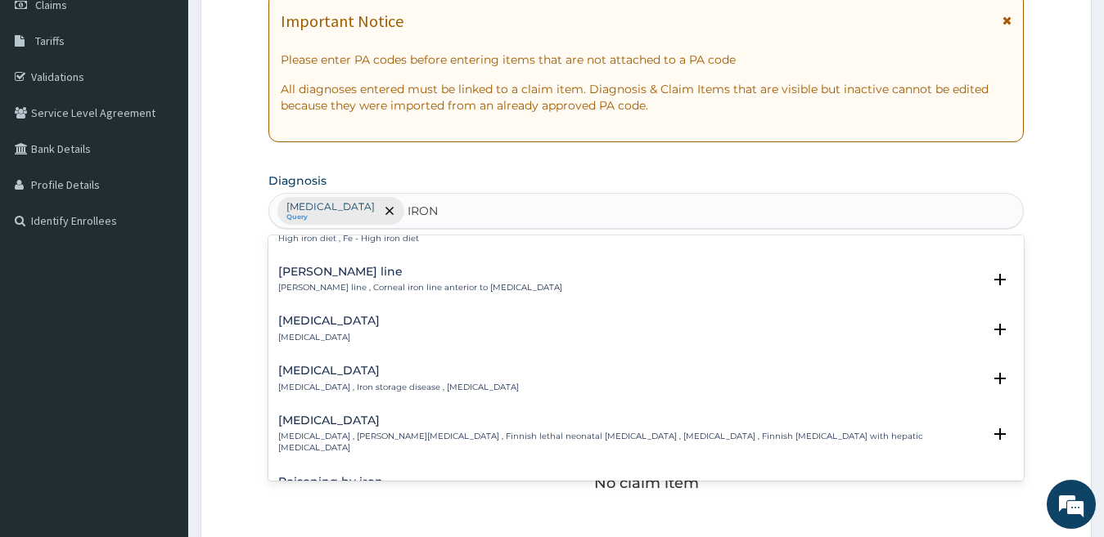
click at [389, 335] on div "Iron deficiency Iron deficiency" at bounding box center [646, 329] width 736 height 29
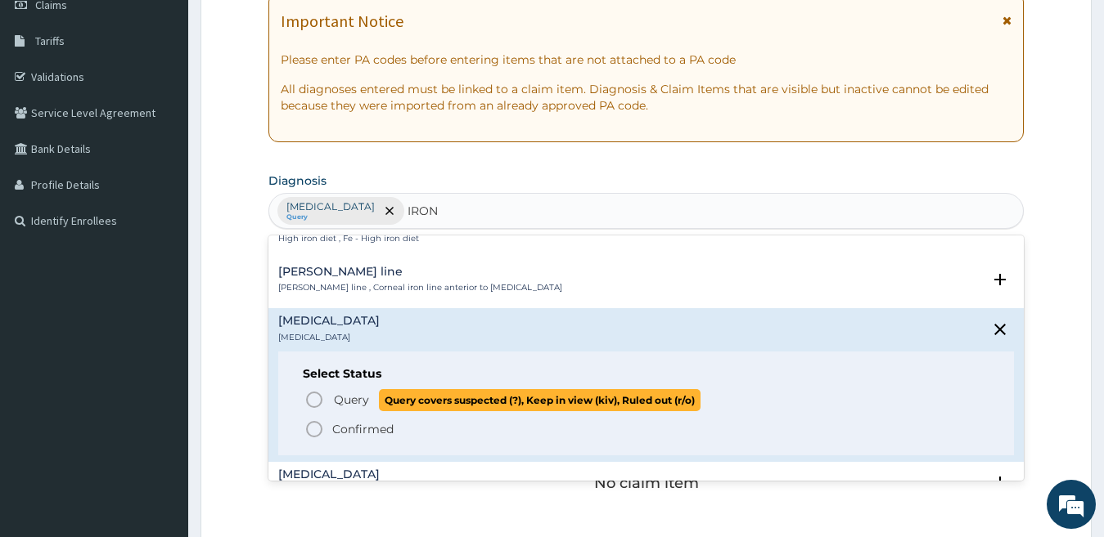
click at [348, 394] on span "Query" at bounding box center [351, 400] width 35 height 16
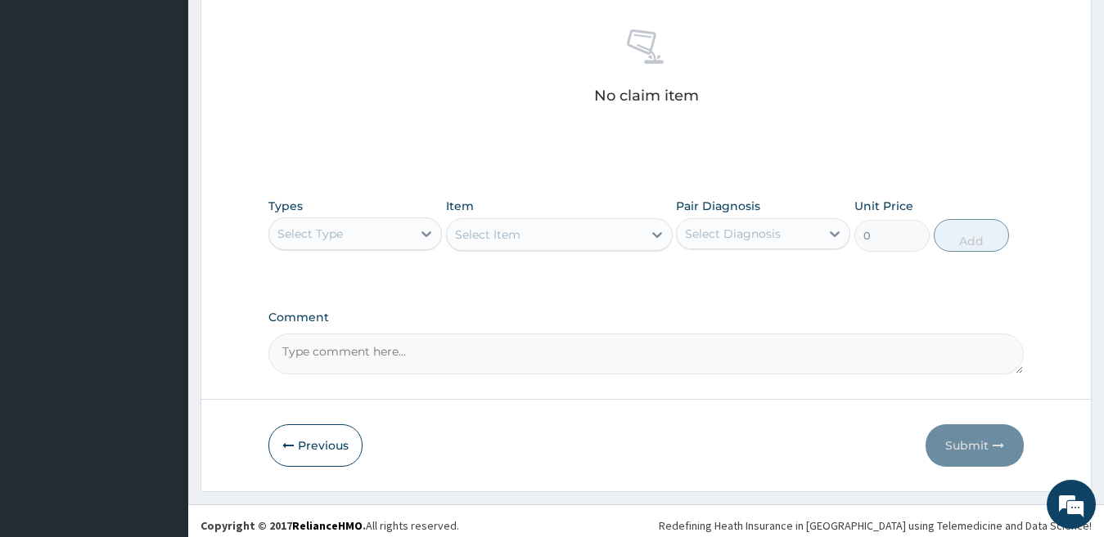
scroll to position [642, 0]
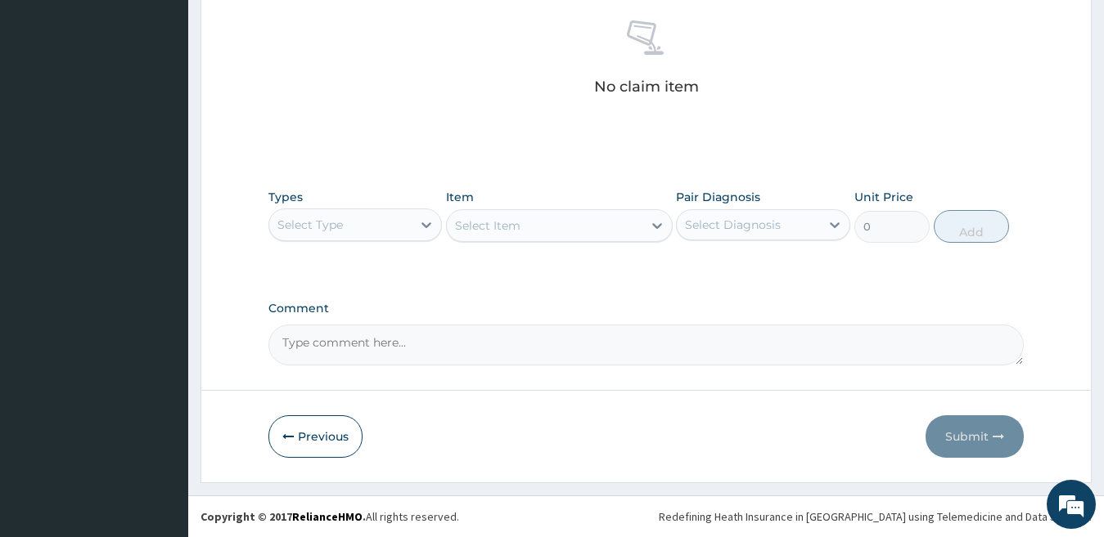
click at [352, 225] on div "Select Type" at bounding box center [340, 225] width 143 height 26
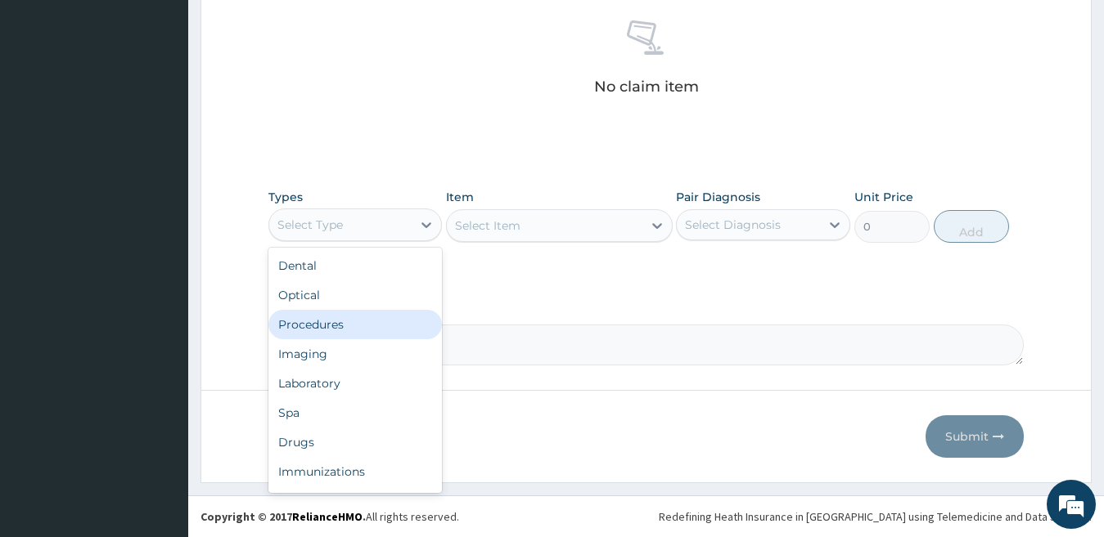
click at [336, 329] on div "Procedures" at bounding box center [355, 324] width 174 height 29
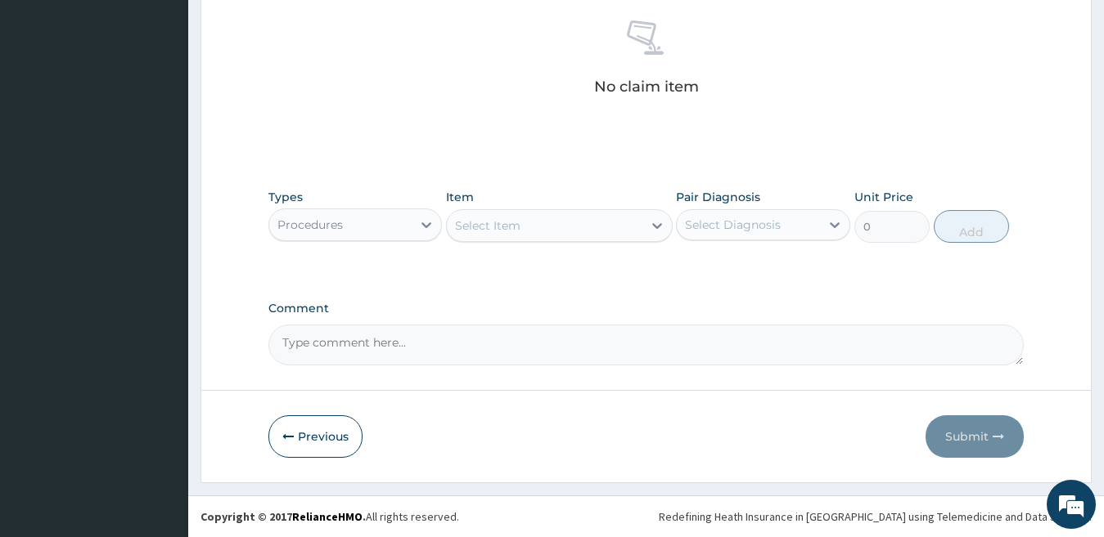
click at [560, 230] on div "Select Item" at bounding box center [545, 226] width 196 height 26
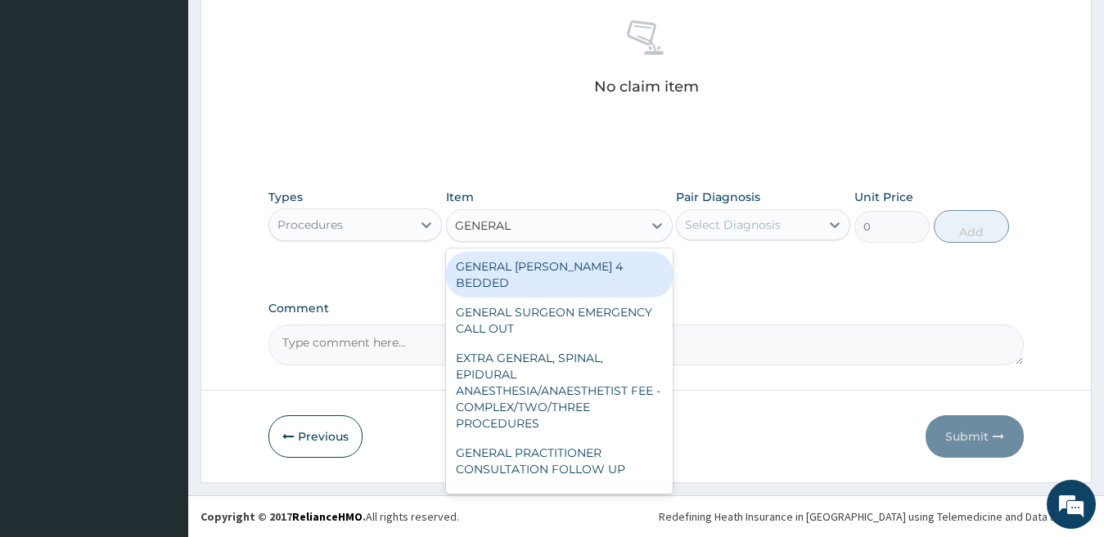
type input "GENERAL P"
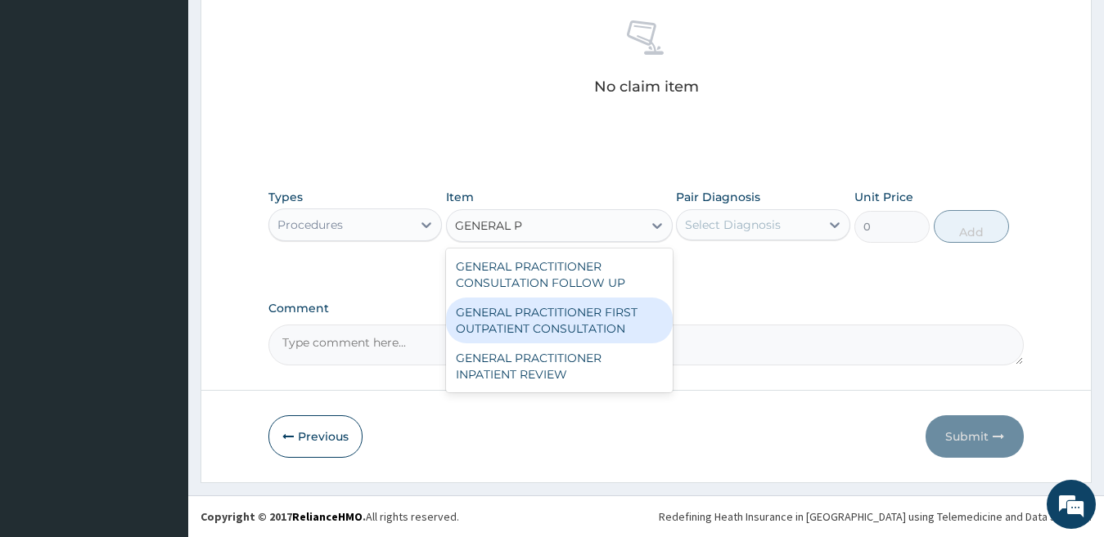
click at [560, 319] on div "GENERAL PRACTITIONER FIRST OUTPATIENT CONSULTATION" at bounding box center [559, 321] width 227 height 46
type input "3750"
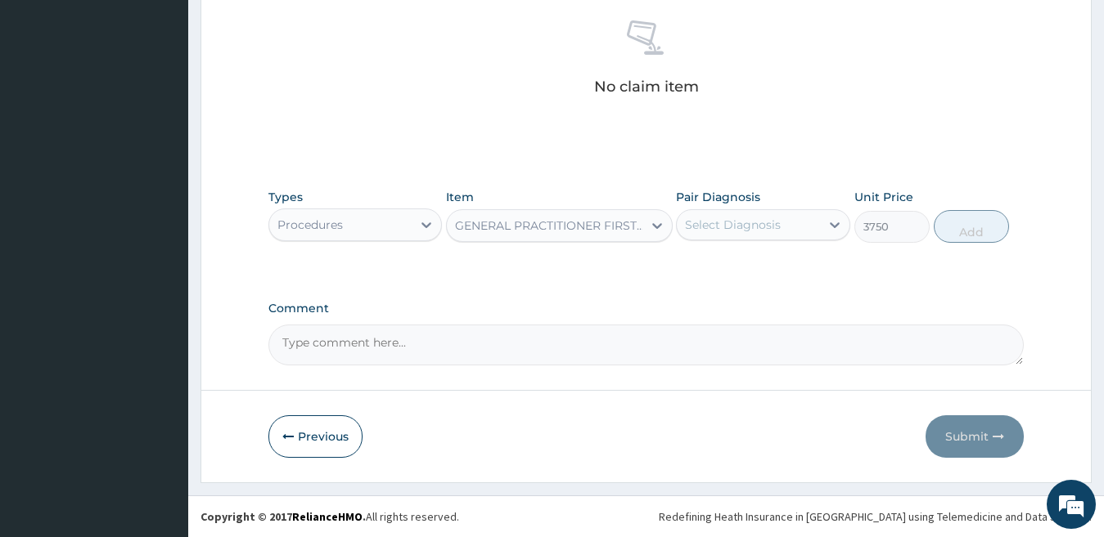
click at [726, 224] on div "Select Diagnosis" at bounding box center [733, 225] width 96 height 16
click at [711, 266] on label "Sepsis" at bounding box center [753, 265] width 101 height 16
checkbox input "true"
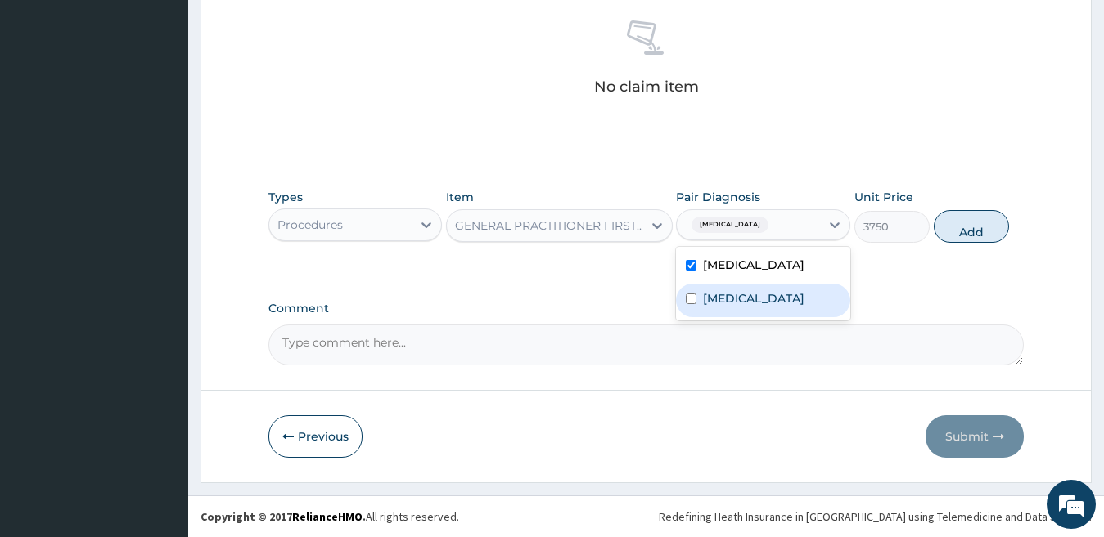
click at [713, 299] on label "Iron deficiency" at bounding box center [753, 298] width 101 height 16
checkbox input "true"
click at [956, 228] on button "Add" at bounding box center [970, 226] width 75 height 33
type input "0"
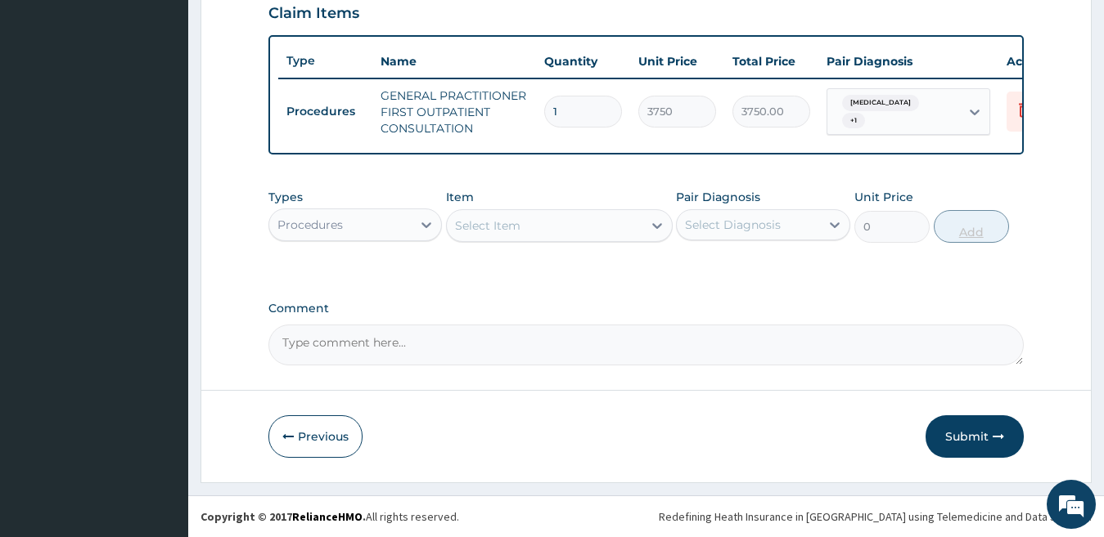
scroll to position [587, 0]
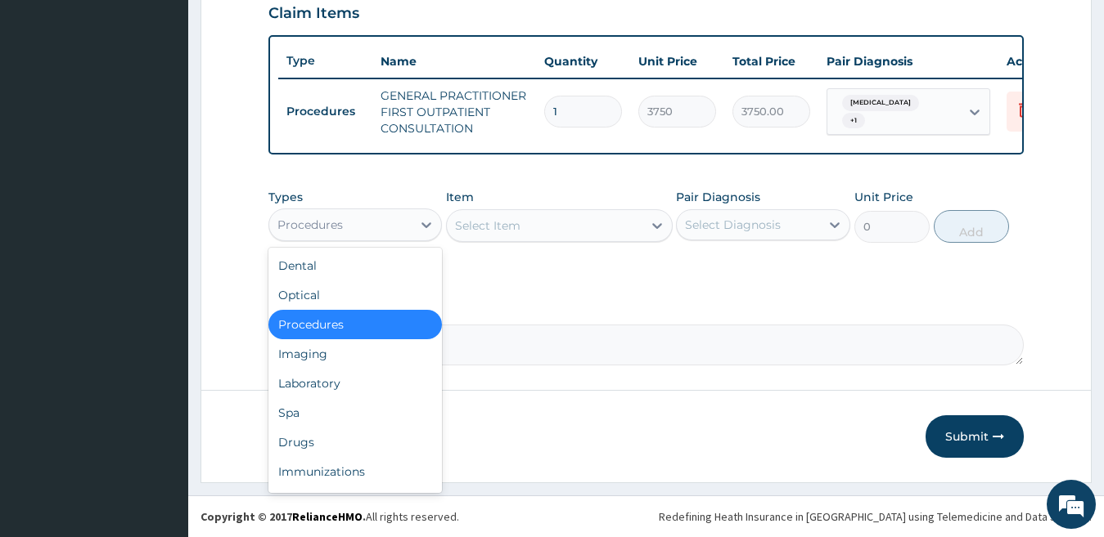
click at [350, 219] on div "Procedures" at bounding box center [340, 225] width 143 height 26
click at [416, 448] on div "Drugs" at bounding box center [355, 442] width 174 height 29
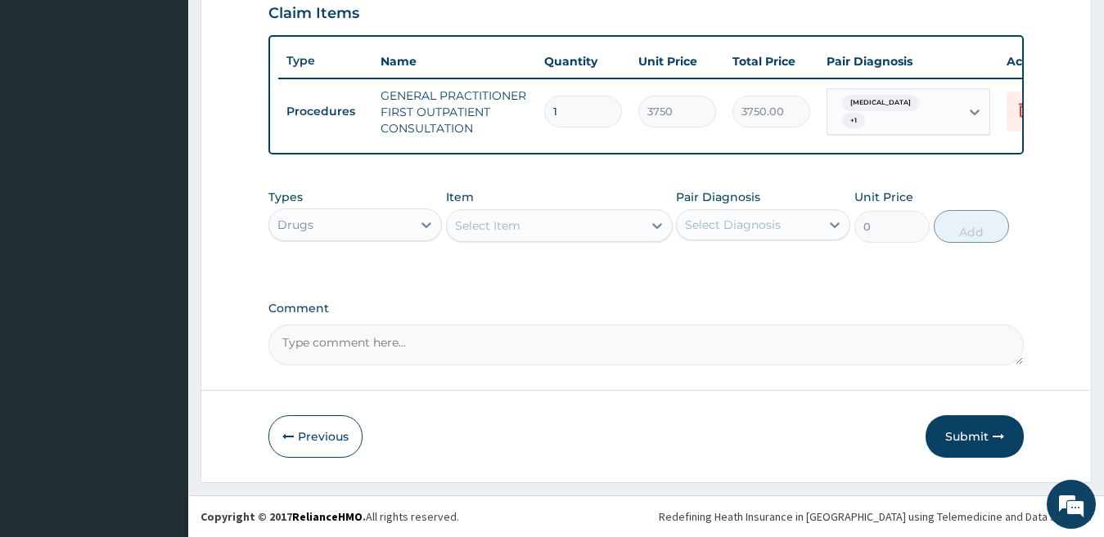
click at [586, 224] on div "Select Item" at bounding box center [545, 226] width 196 height 26
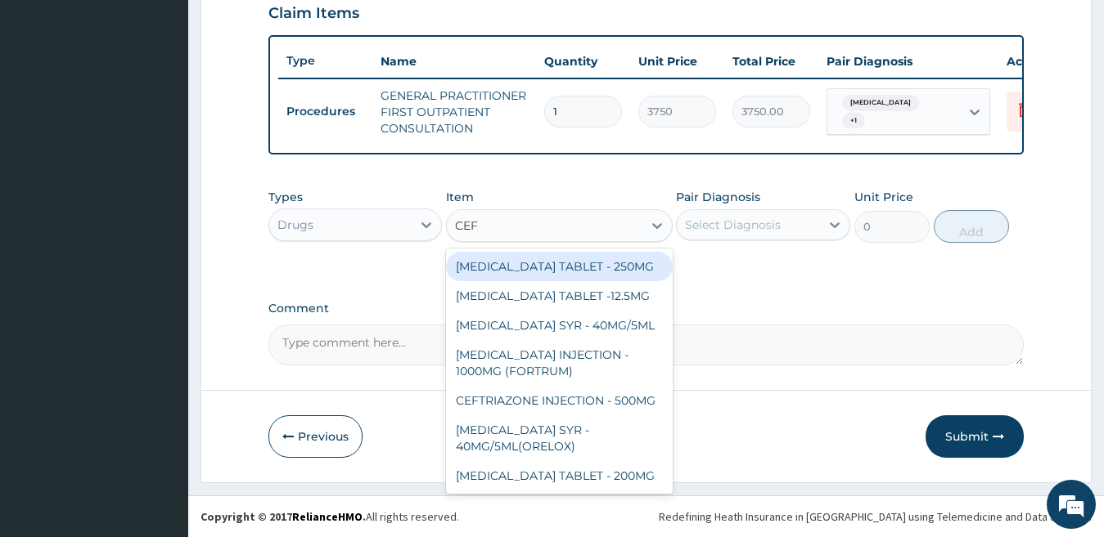
type input "CEFU"
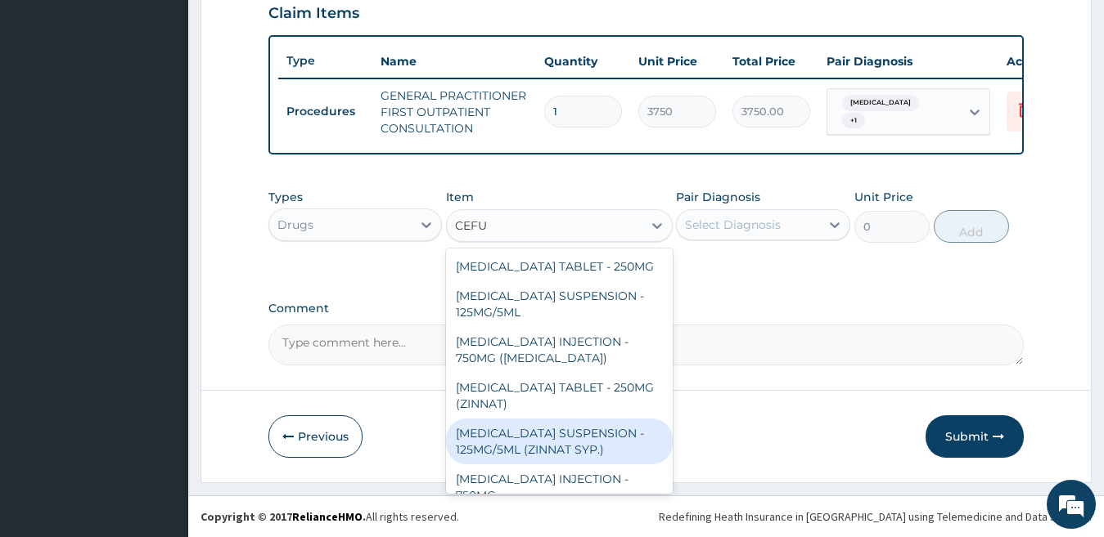
scroll to position [20, 0]
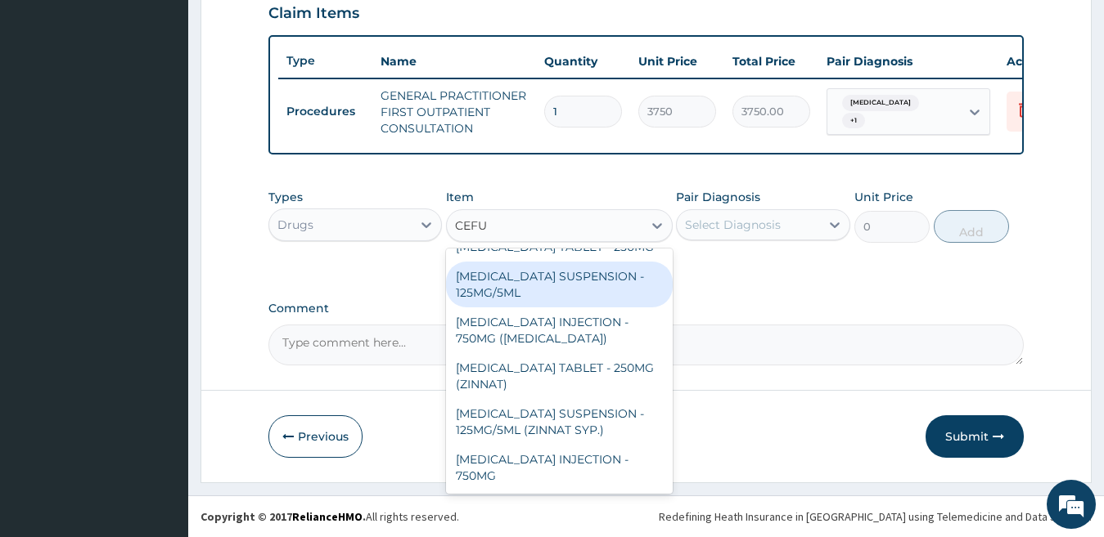
click at [546, 288] on div "CEFUROXIME SUSPENSION - 125MG/5ML" at bounding box center [559, 285] width 227 height 46
type input "3919.9999999999995"
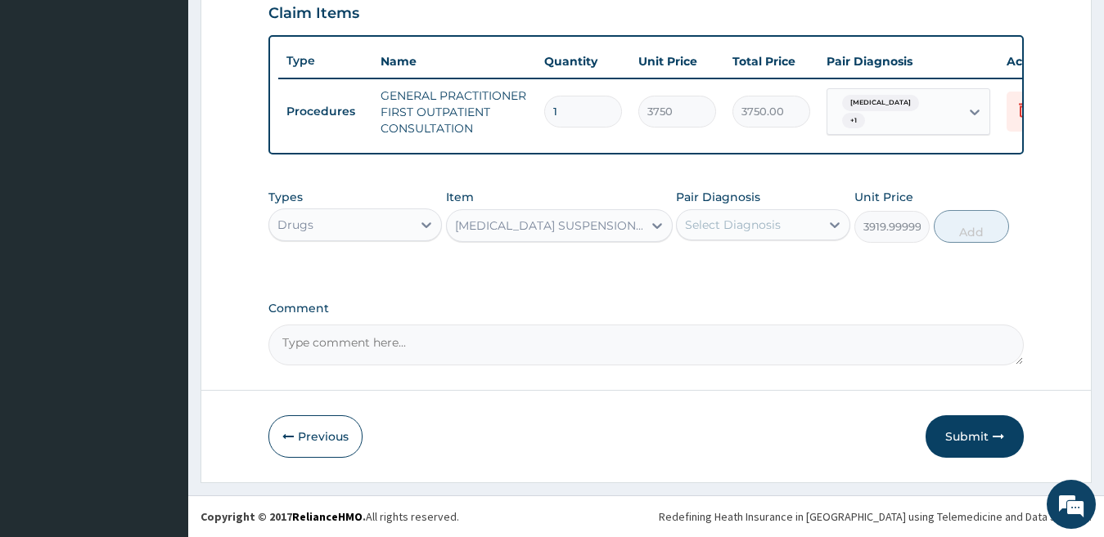
click at [717, 218] on div "Select Diagnosis" at bounding box center [733, 225] width 96 height 16
click at [740, 269] on label "Sepsis" at bounding box center [753, 265] width 101 height 16
checkbox input "true"
click at [951, 228] on button "Add" at bounding box center [970, 226] width 75 height 33
type input "0"
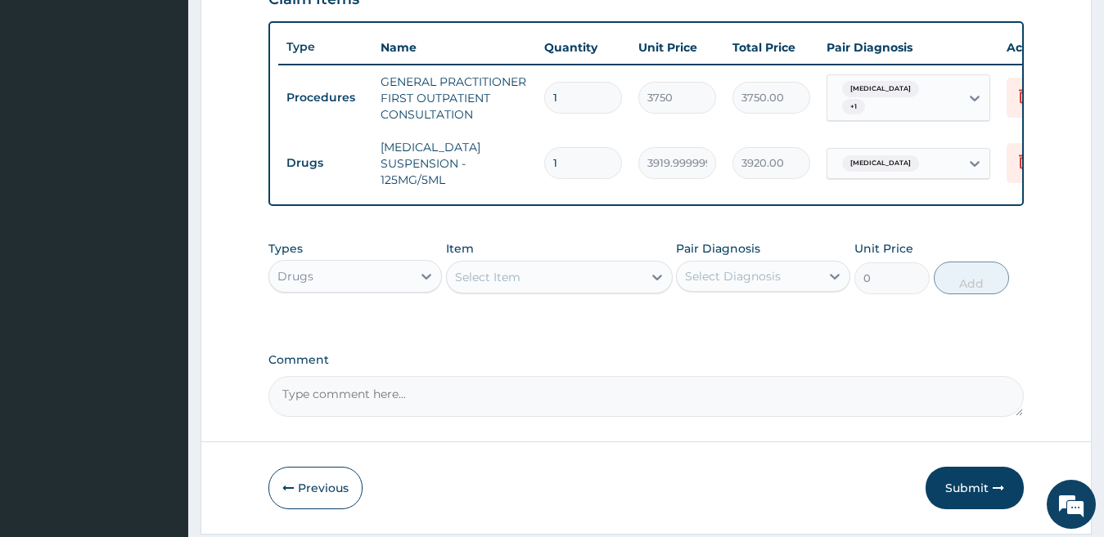
click at [532, 290] on div "Select Item" at bounding box center [545, 277] width 196 height 26
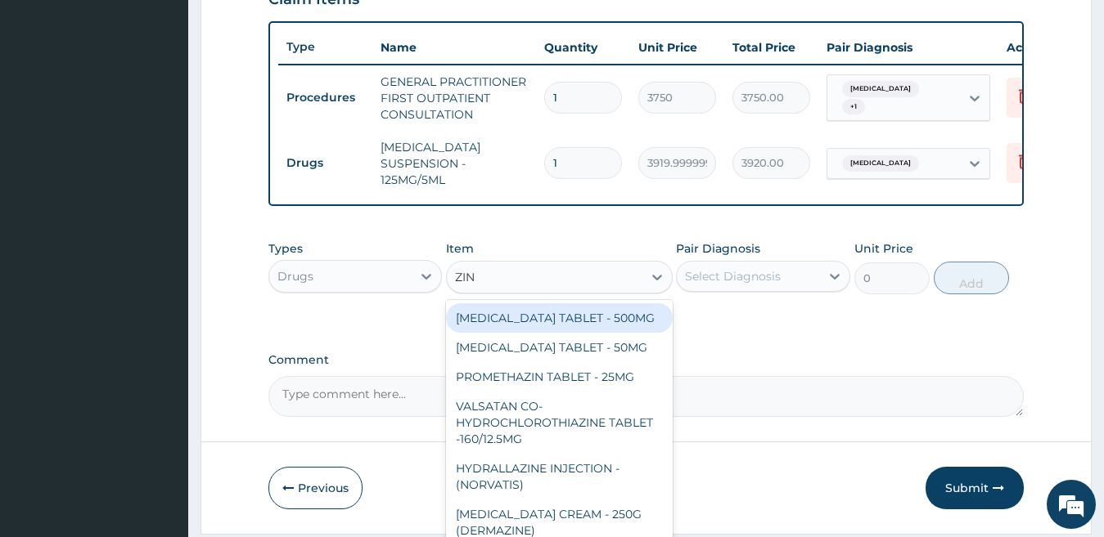
type input "ZINC"
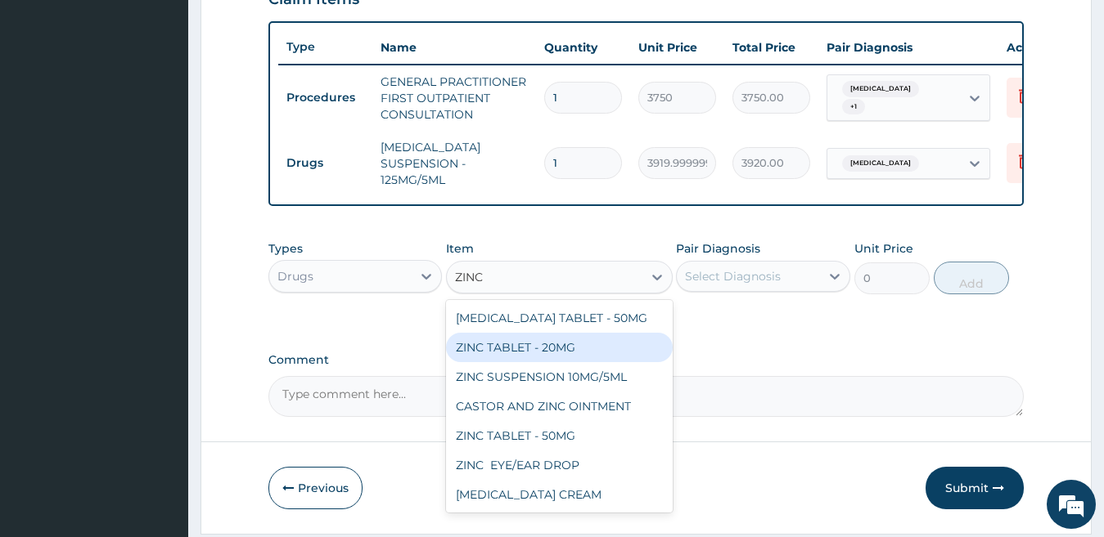
click at [555, 362] on div "ZINC TABLET - 20MG" at bounding box center [559, 347] width 227 height 29
type input "64.39999999999999"
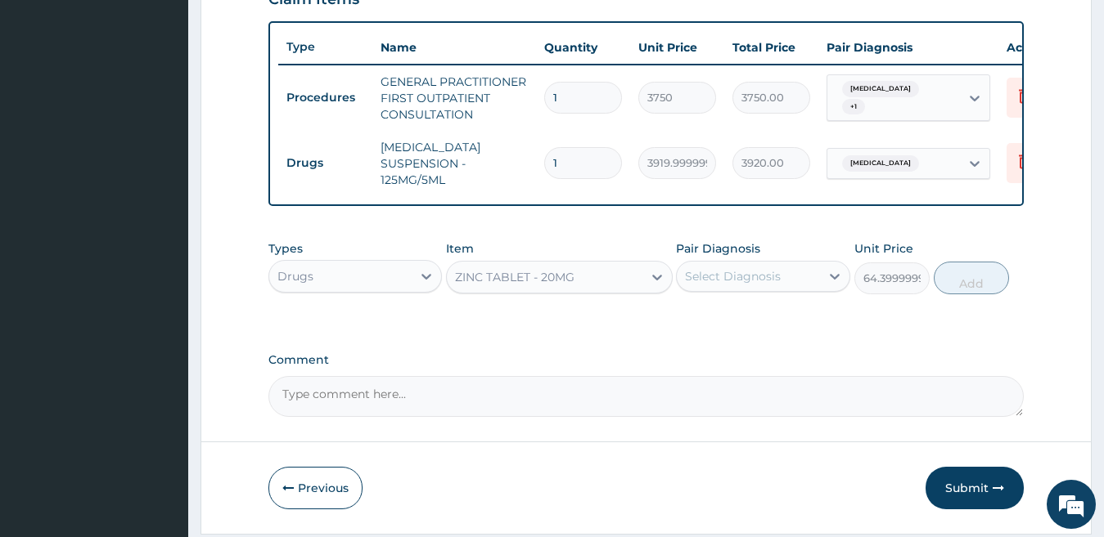
click at [560, 290] on div "ZINC TABLET - 20MG" at bounding box center [545, 277] width 196 height 26
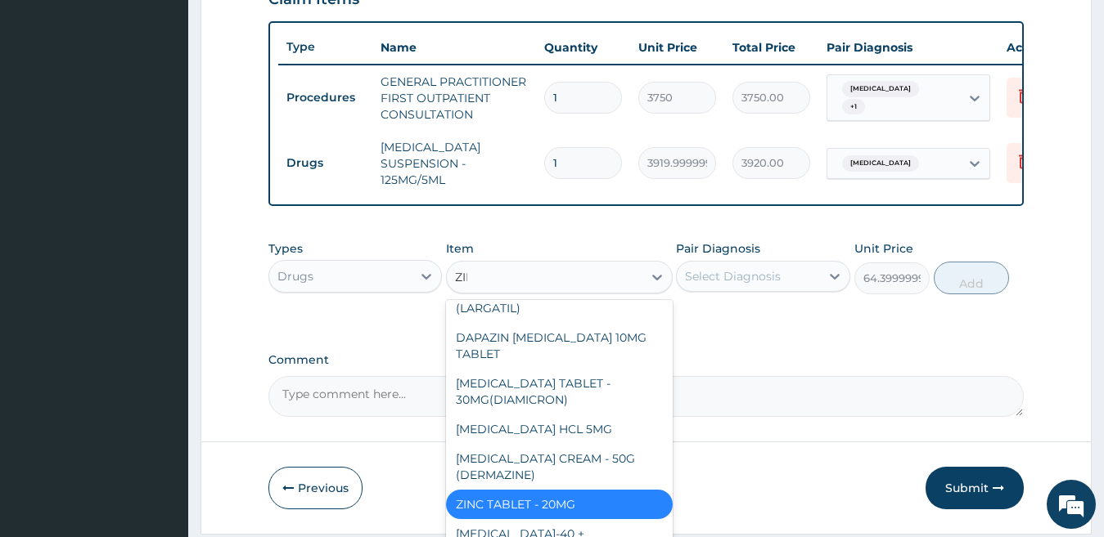
scroll to position [314, 0]
type input "ZINC"
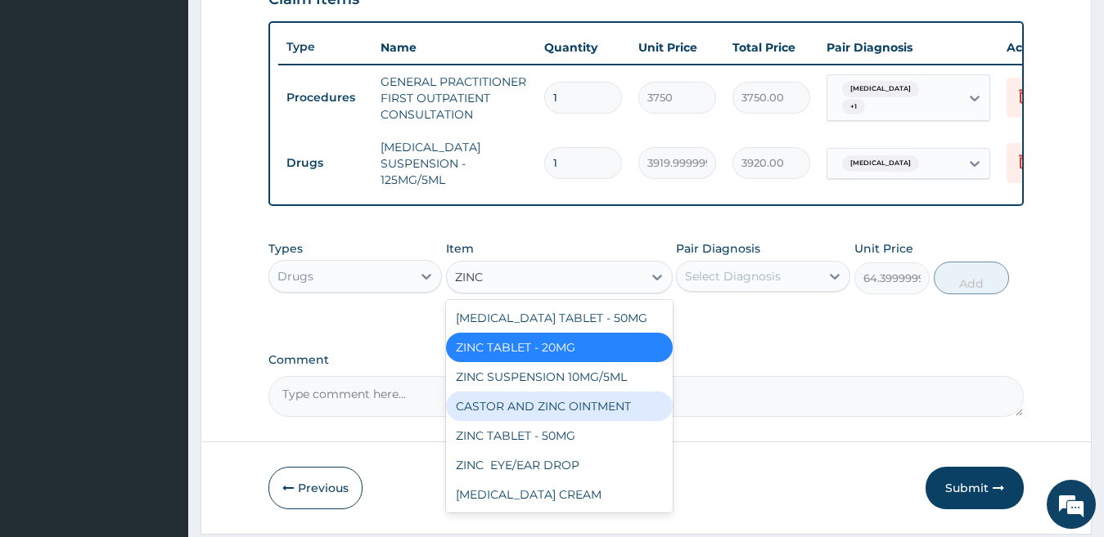
scroll to position [653, 0]
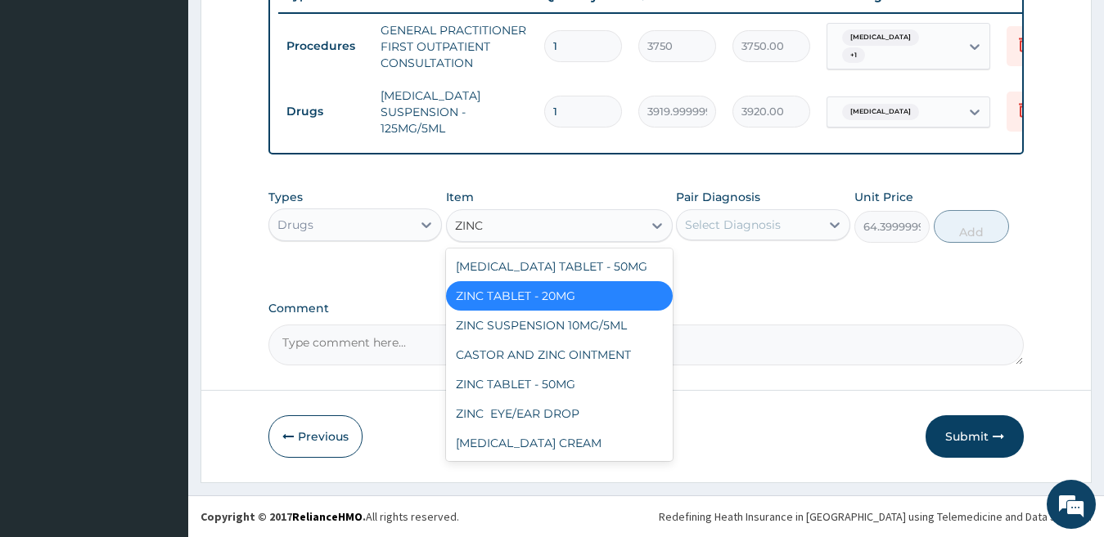
click at [594, 295] on div "ZINC TABLET - 20MG" at bounding box center [559, 295] width 227 height 29
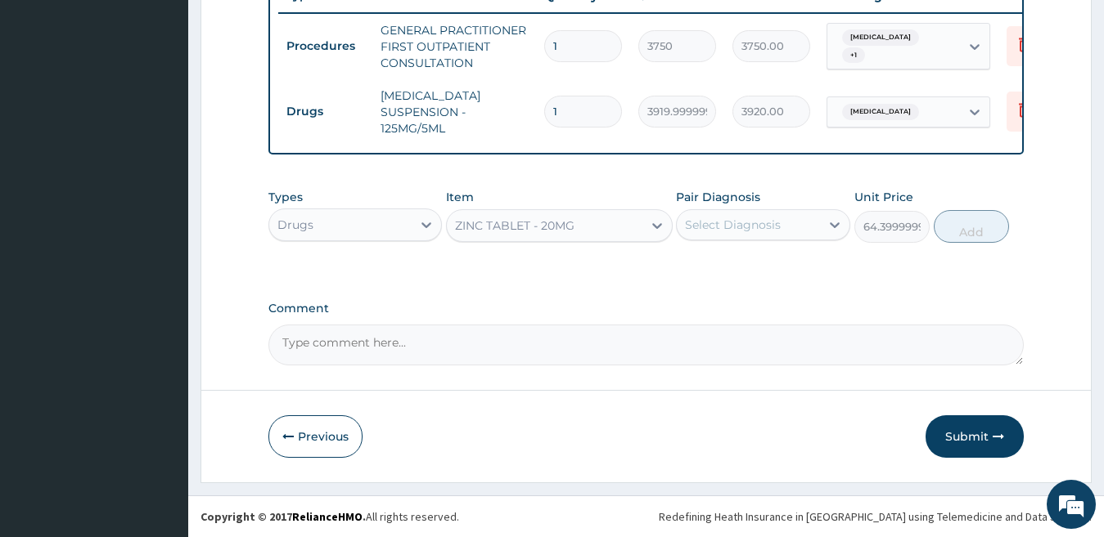
click at [742, 226] on div "Select Diagnosis" at bounding box center [733, 225] width 96 height 16
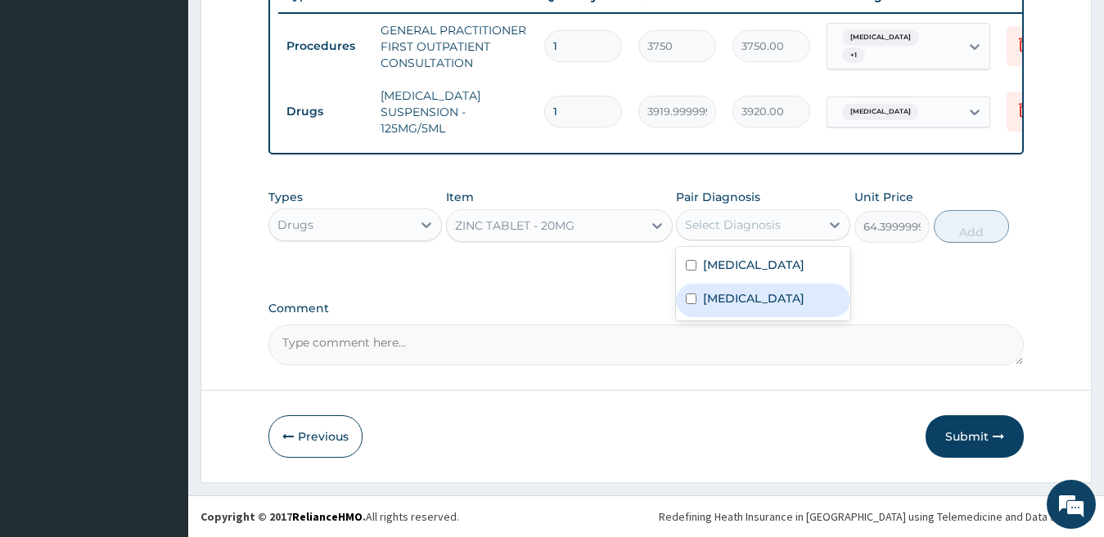
click at [751, 295] on label "Iron deficiency" at bounding box center [753, 298] width 101 height 16
checkbox input "true"
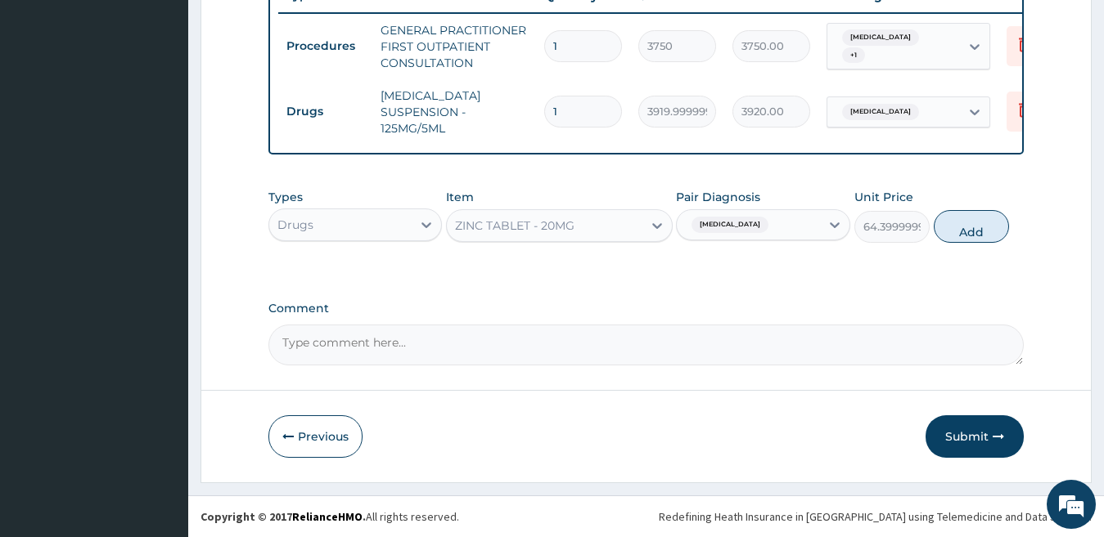
click at [964, 226] on button "Add" at bounding box center [970, 226] width 75 height 33
type input "0"
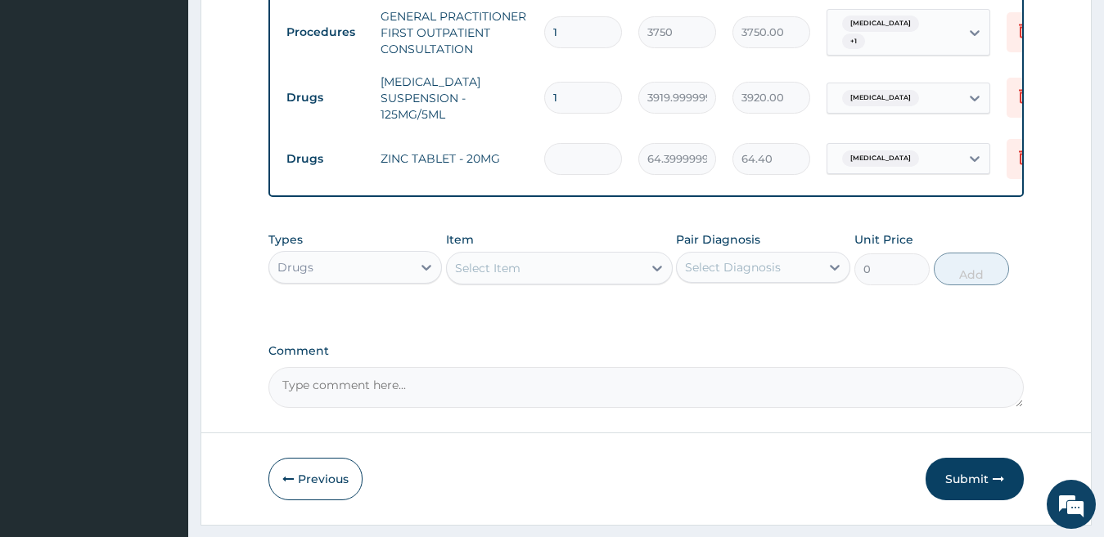
type input "0.00"
type input "3"
type input "193.20"
type input "3"
click at [995, 485] on icon "button" at bounding box center [997, 479] width 11 height 11
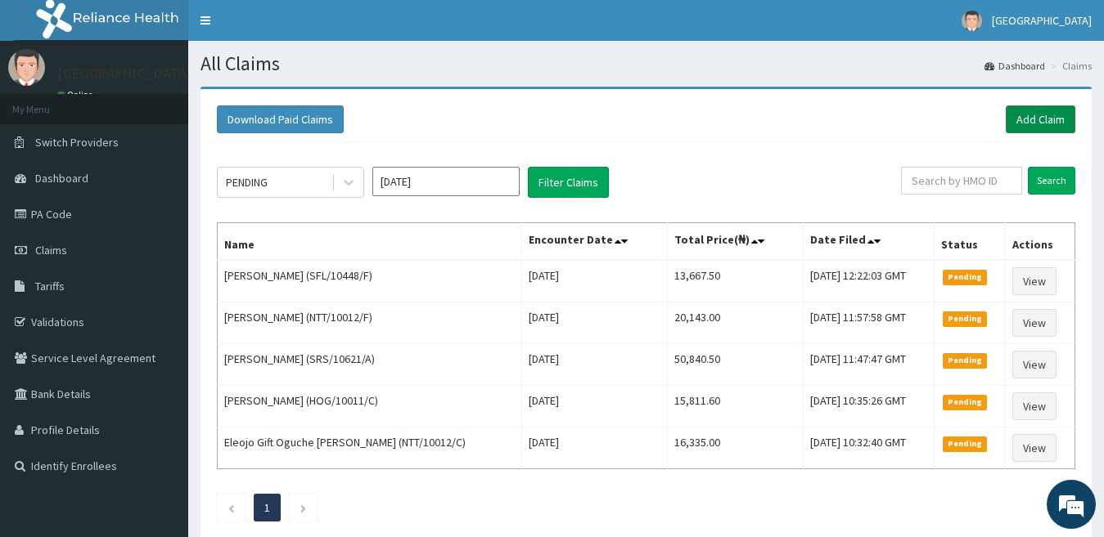
click at [1033, 115] on link "Add Claim" at bounding box center [1040, 120] width 70 height 28
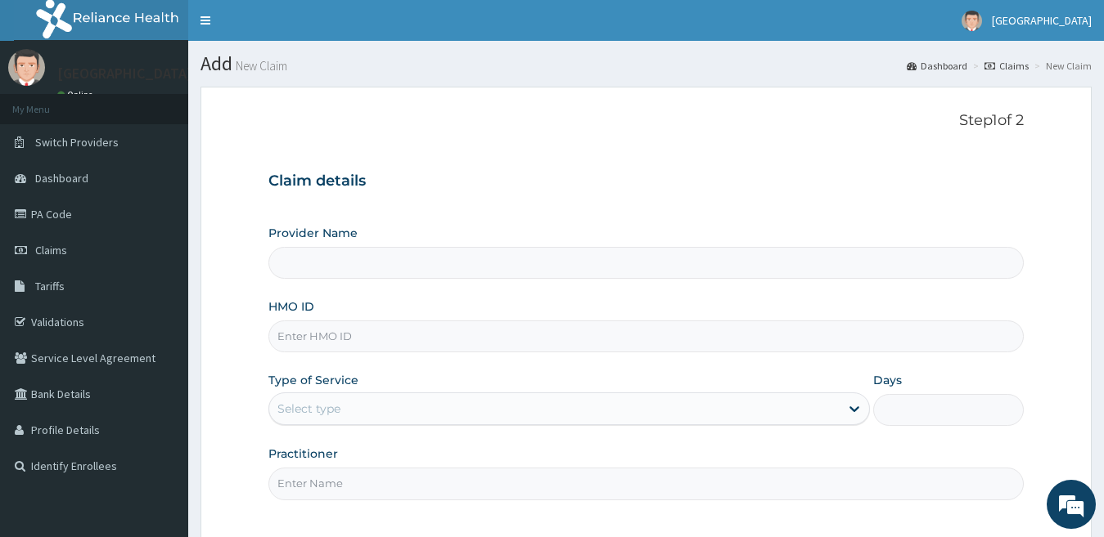
type input "[GEOGRAPHIC_DATA]"
